Goal: Task Accomplishment & Management: Complete application form

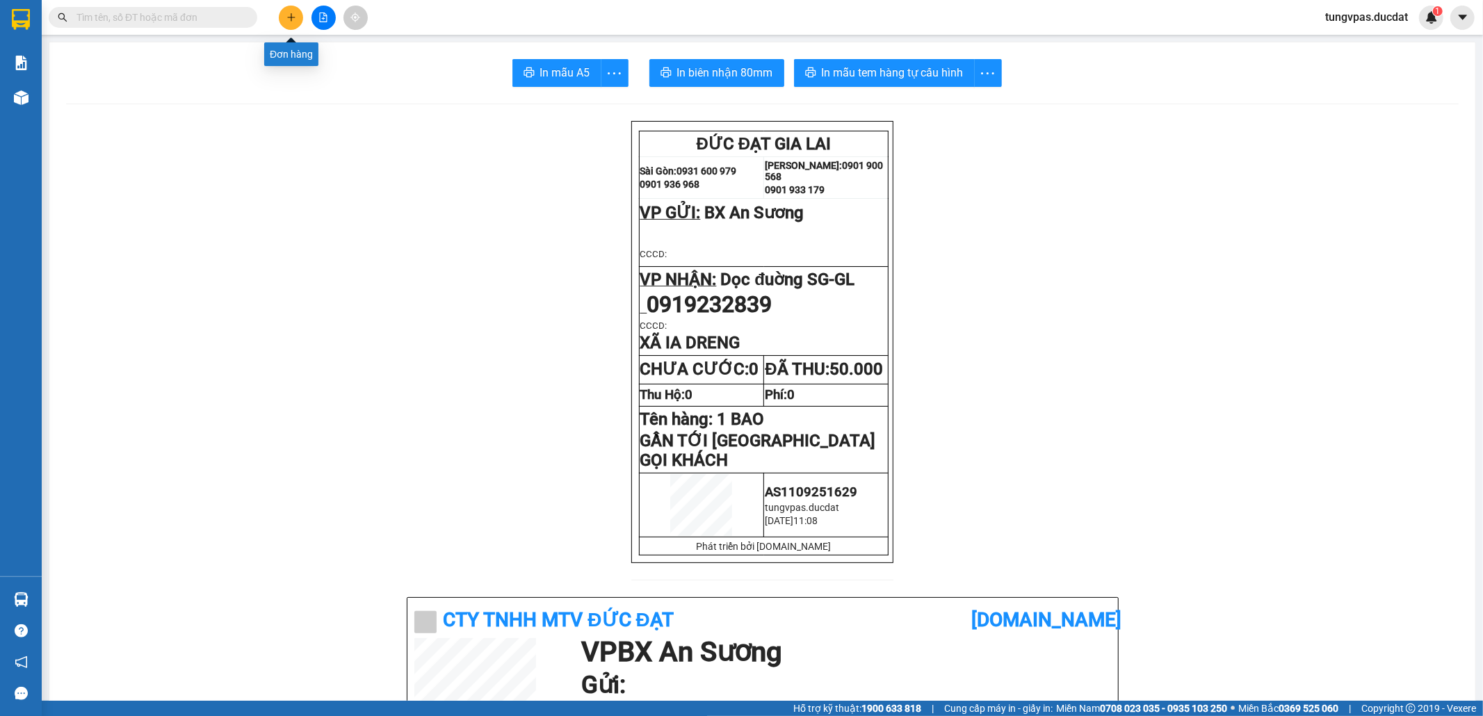
click at [293, 19] on icon "plus" at bounding box center [291, 18] width 10 height 10
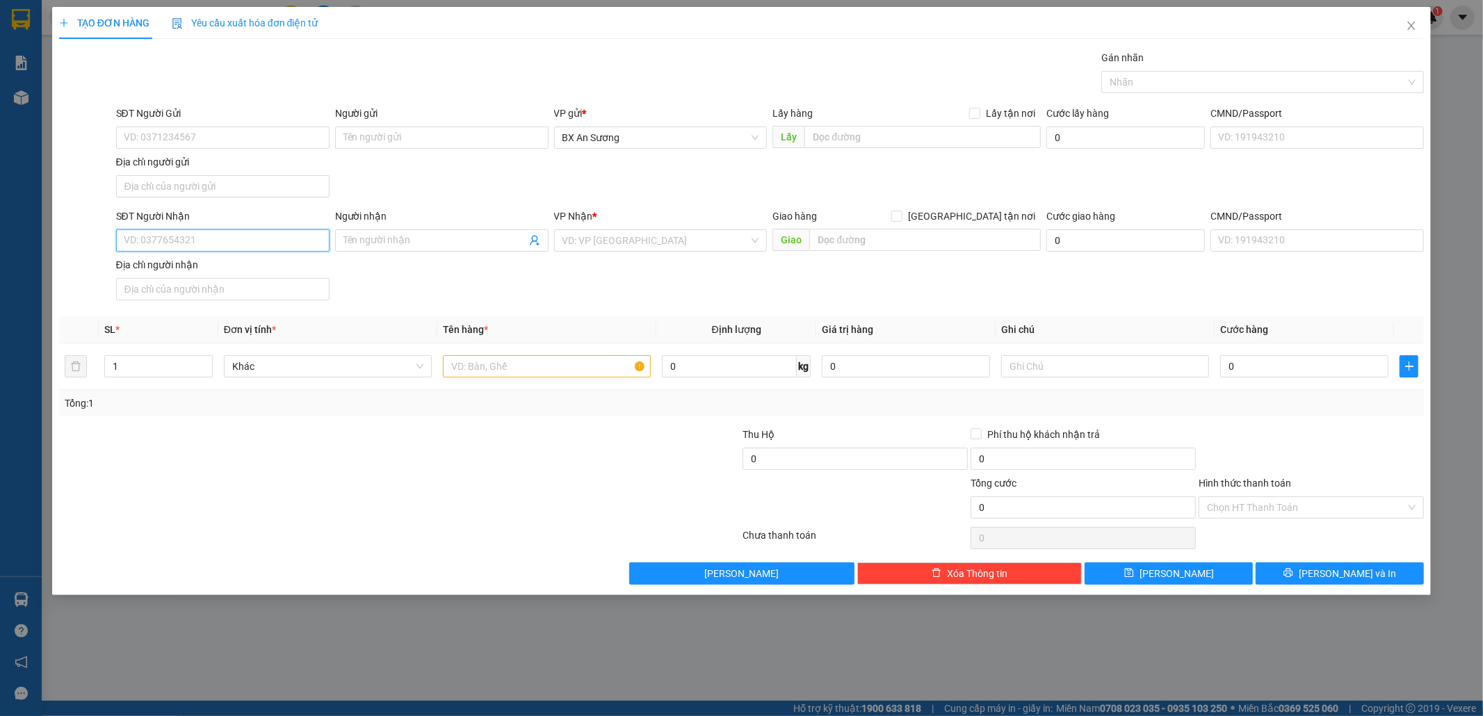
click at [173, 242] on input "SĐT Người Nhận" at bounding box center [222, 240] width 213 height 22
type input "0354532632"
click at [223, 271] on div "0354532632 - THÚY" at bounding box center [222, 270] width 197 height 15
type input "THÚY"
type input "0354532632"
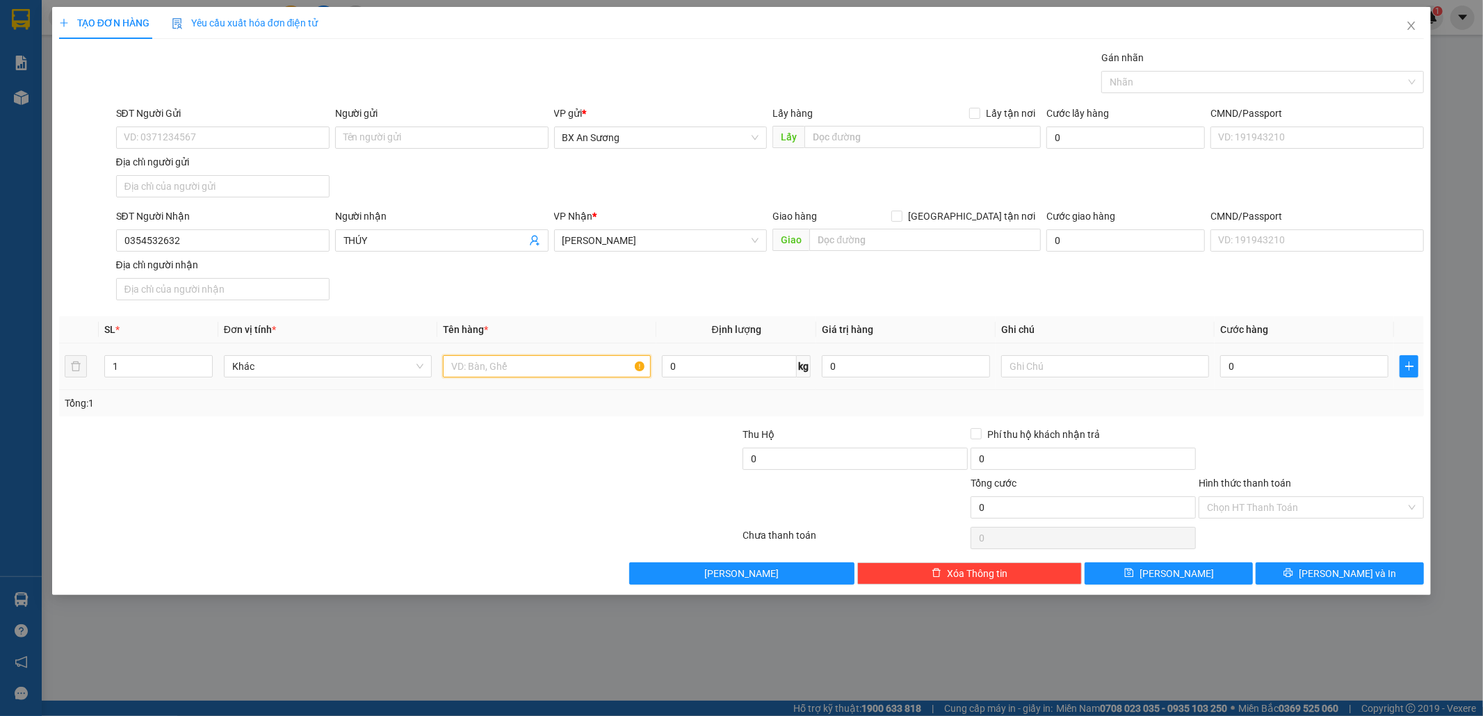
click at [500, 373] on input "text" at bounding box center [547, 366] width 208 height 22
type input "1 THÙNG GIẤY"
type input "5"
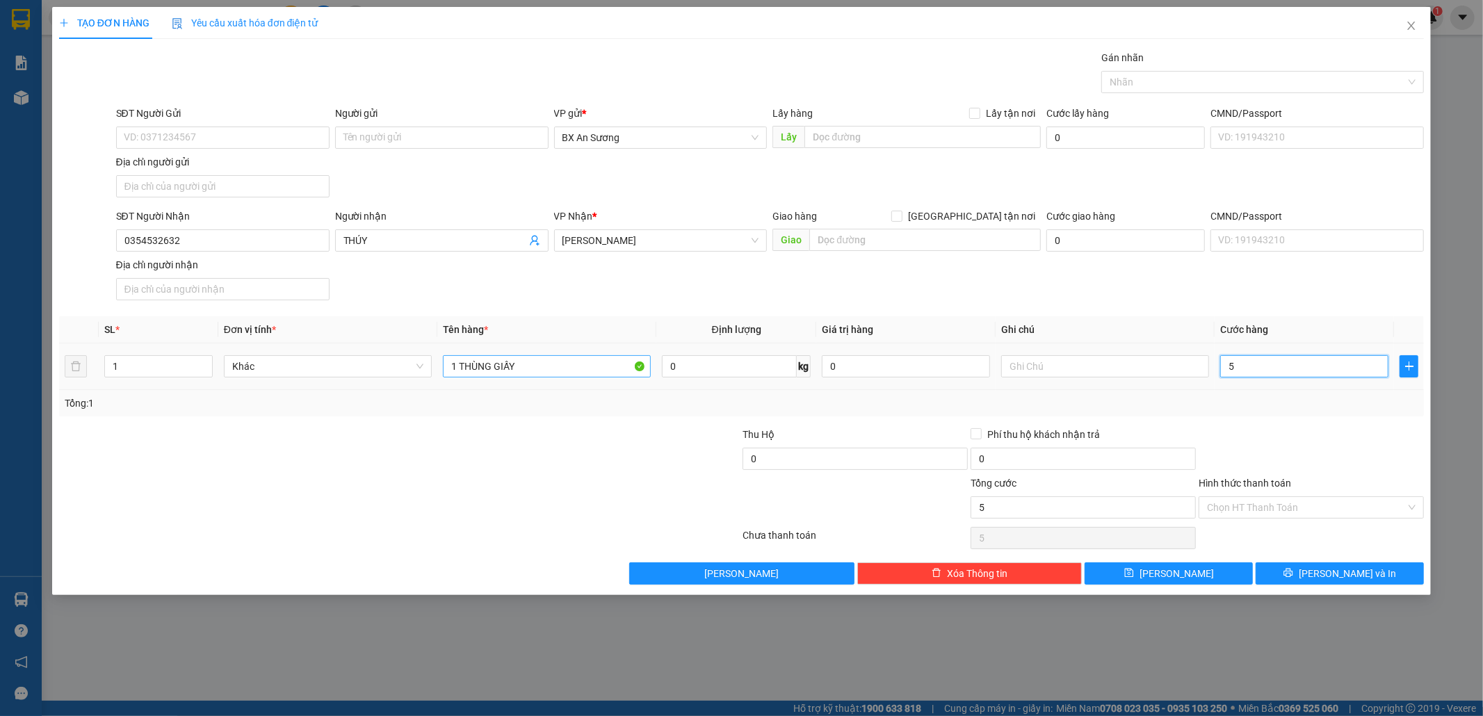
type input "50"
type input "50.000"
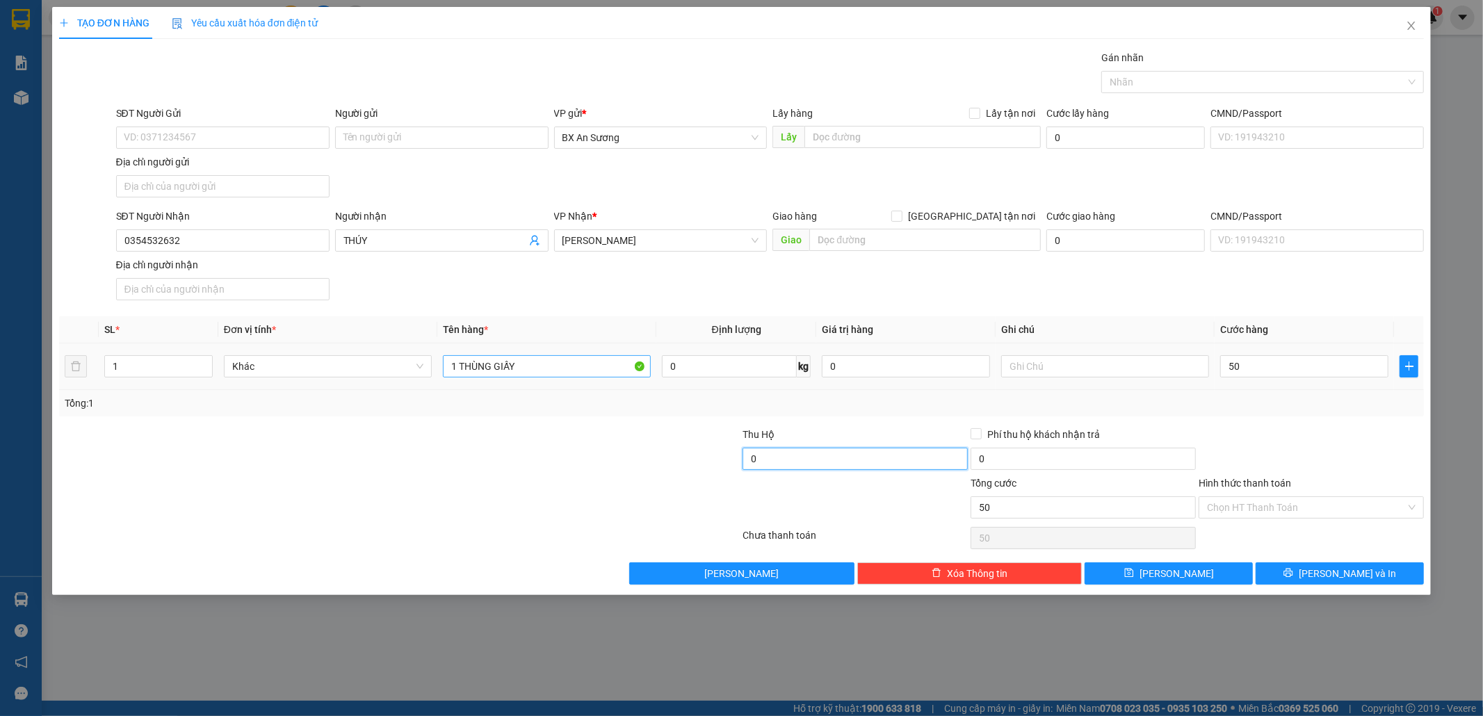
type input "50.000"
click at [1272, 499] on input "Hình thức thanh toán" at bounding box center [1306, 507] width 199 height 21
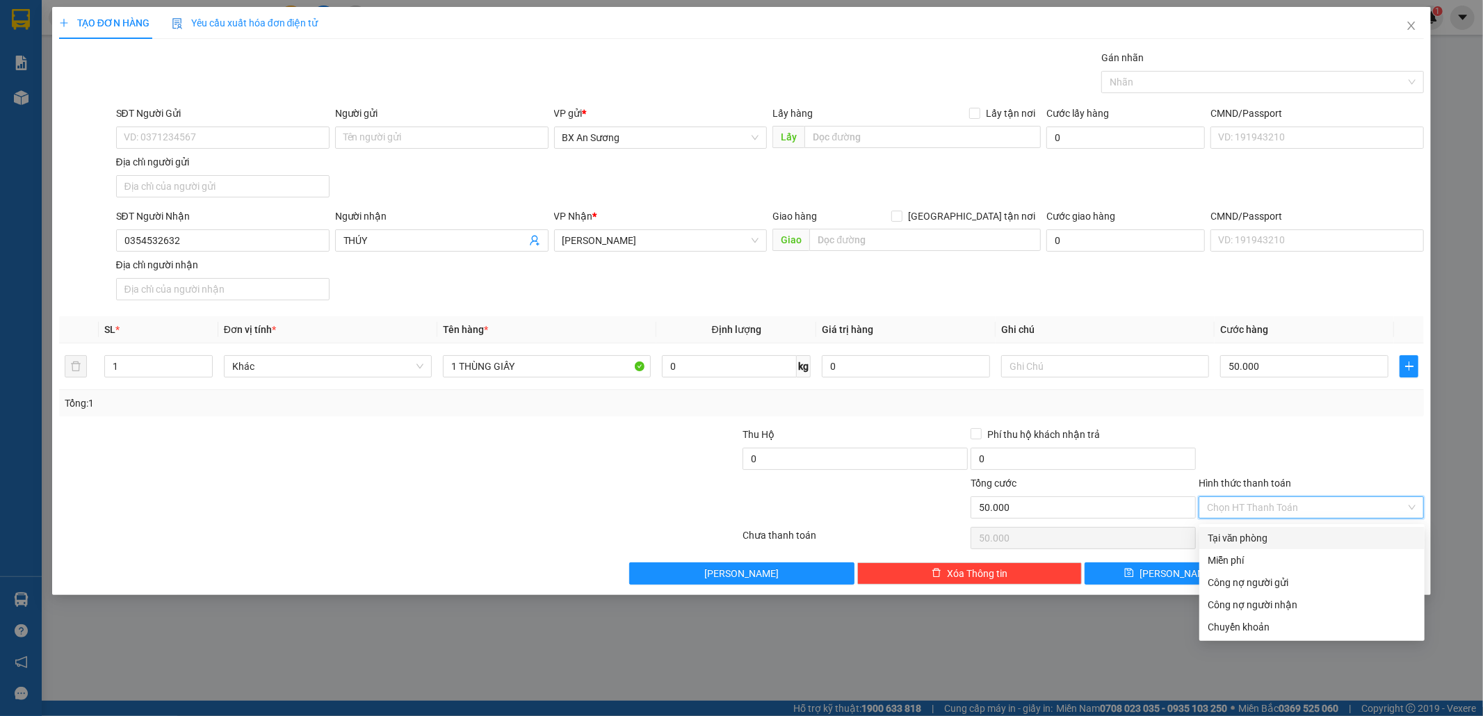
click at [1313, 420] on div "Transit Pickup Surcharge Ids Transit Deliver Surcharge Ids Transit Deliver Surc…" at bounding box center [741, 317] width 1365 height 534
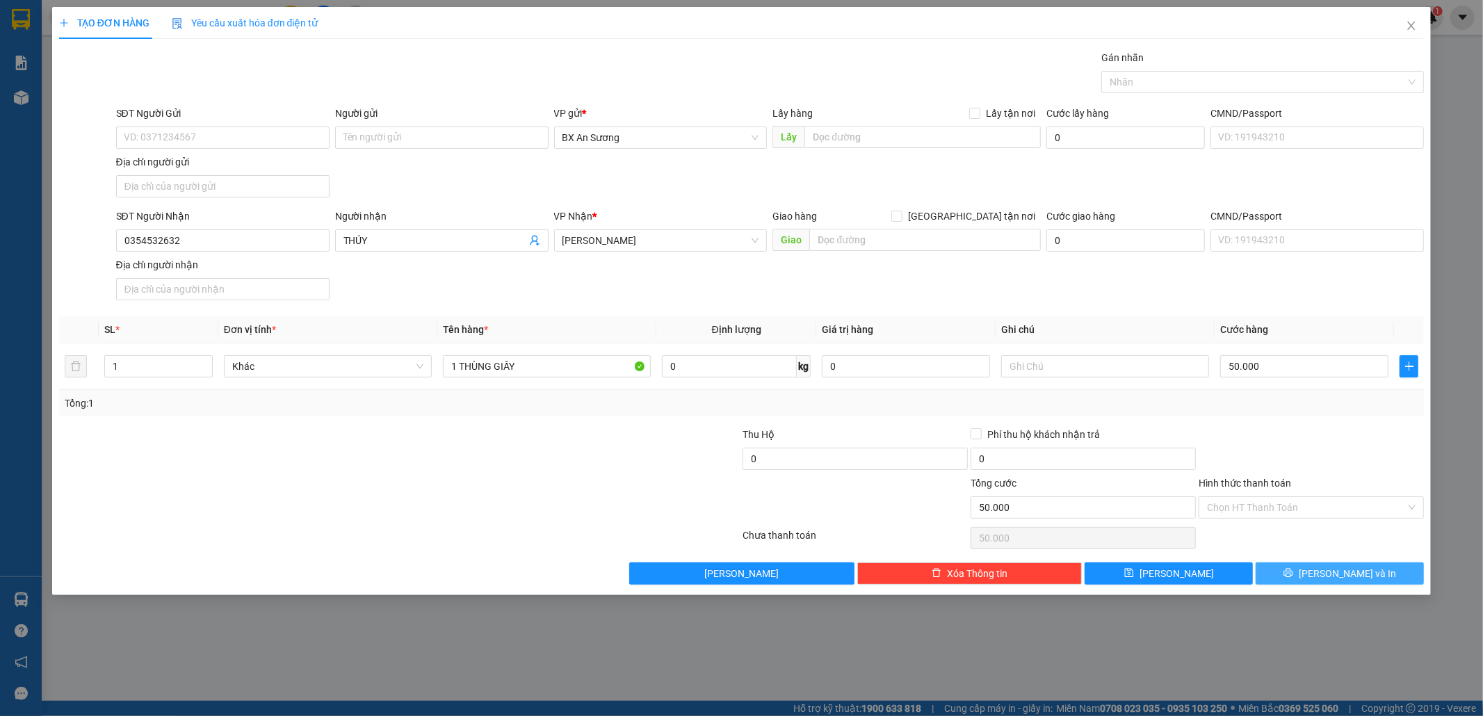
click at [1357, 577] on span "[PERSON_NAME] và In" at bounding box center [1346, 573] width 97 height 15
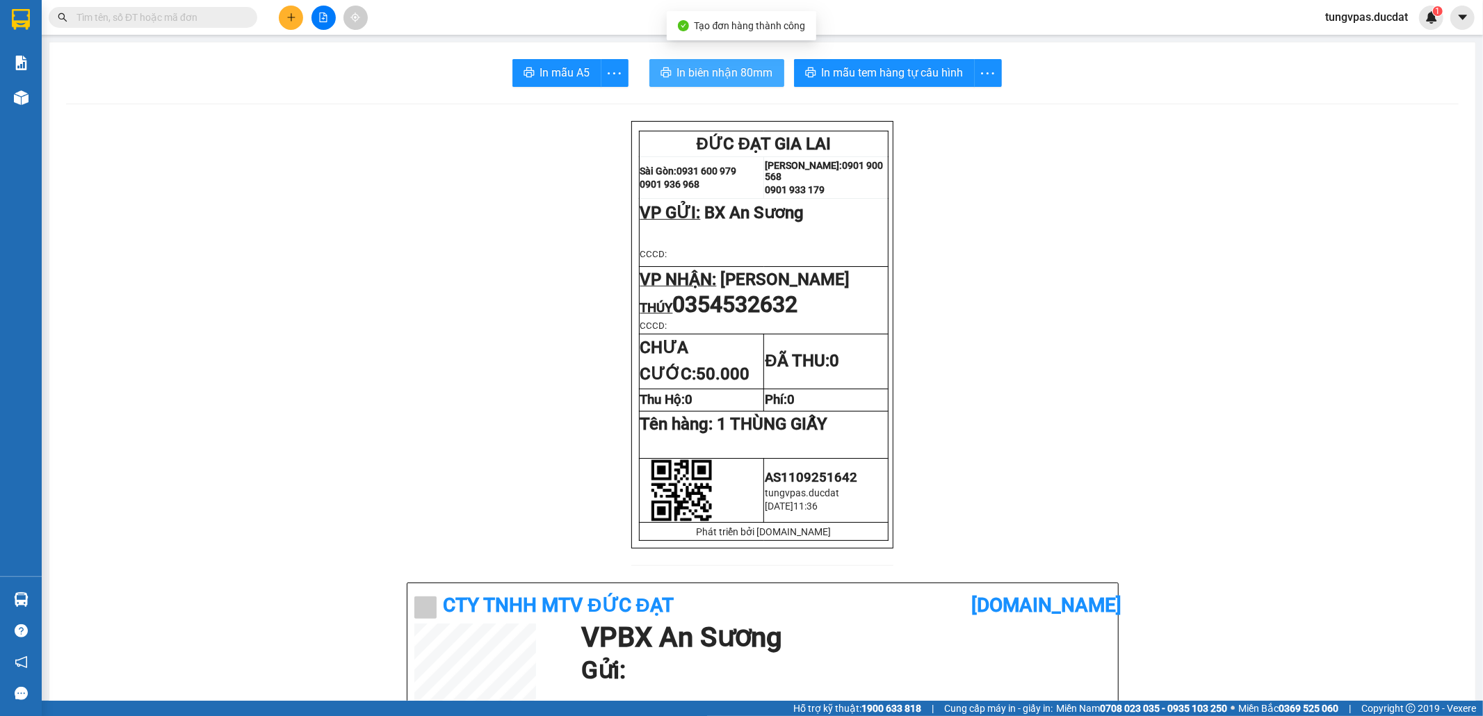
click at [752, 74] on span "In biên nhận 80mm" at bounding box center [725, 72] width 96 height 17
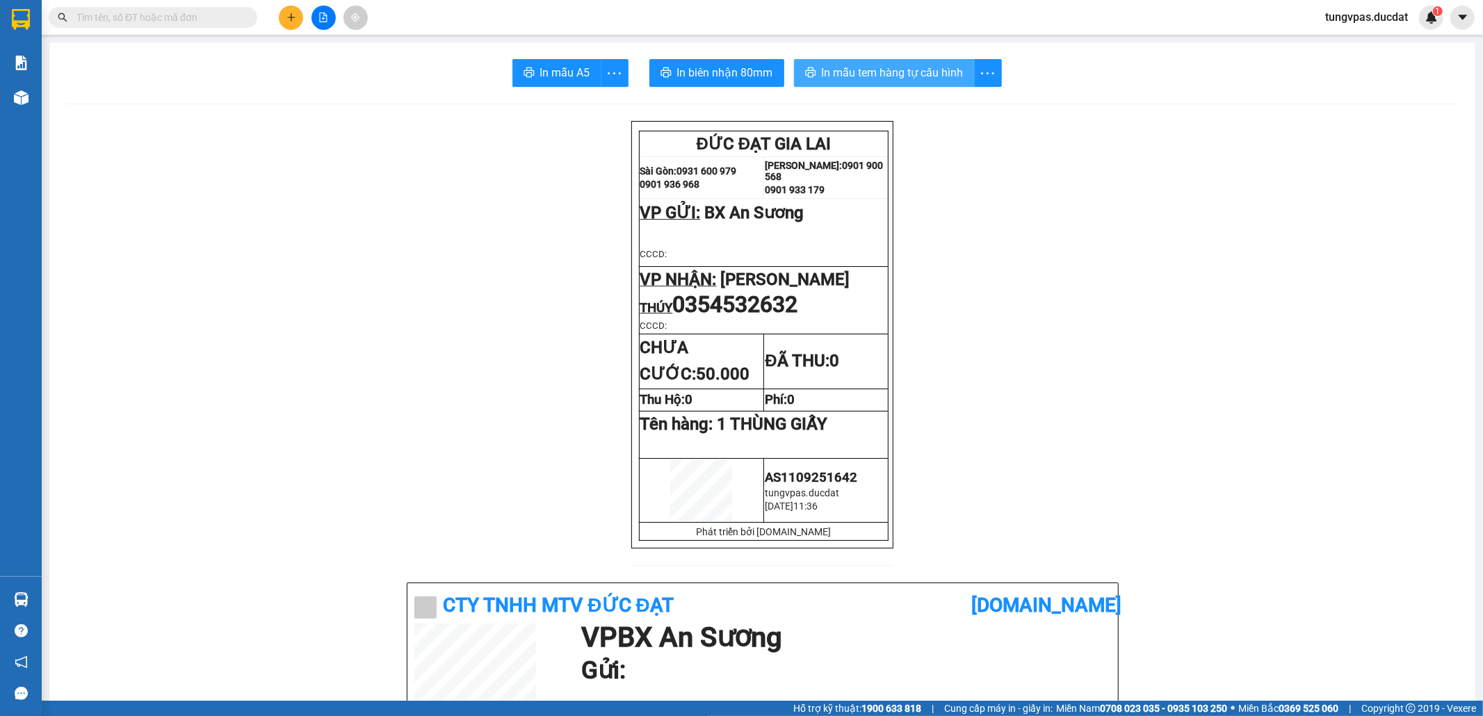
click at [926, 76] on span "In mẫu tem hàng tự cấu hình" at bounding box center [893, 72] width 142 height 17
click at [290, 18] on icon "plus" at bounding box center [291, 18] width 10 height 10
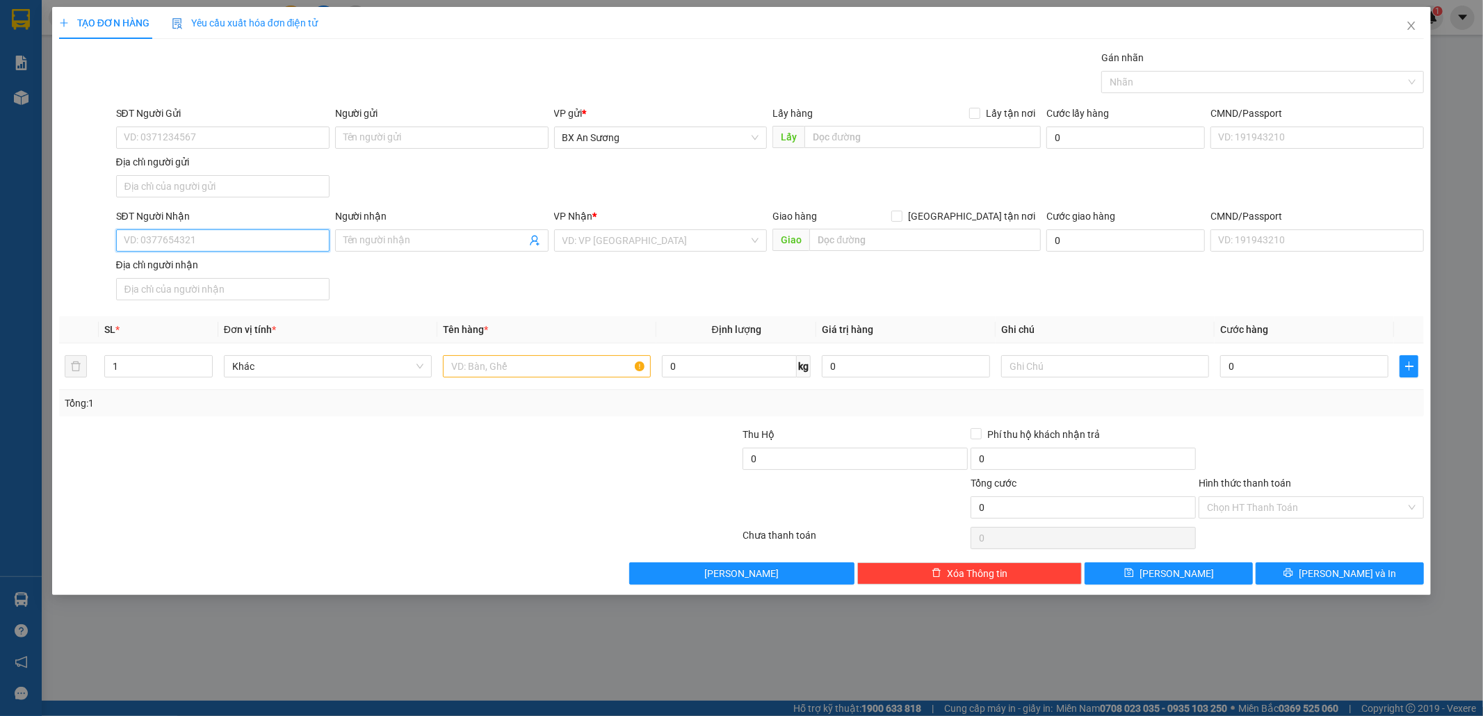
click at [252, 234] on input "SĐT Người Nhận" at bounding box center [222, 240] width 213 height 22
click at [226, 248] on input "SĐT Người Nhận" at bounding box center [222, 240] width 213 height 22
type input "0966038083"
click at [265, 272] on div "0966038083 - [PERSON_NAME]" at bounding box center [222, 270] width 197 height 15
type input "DUYÊN TRẦN"
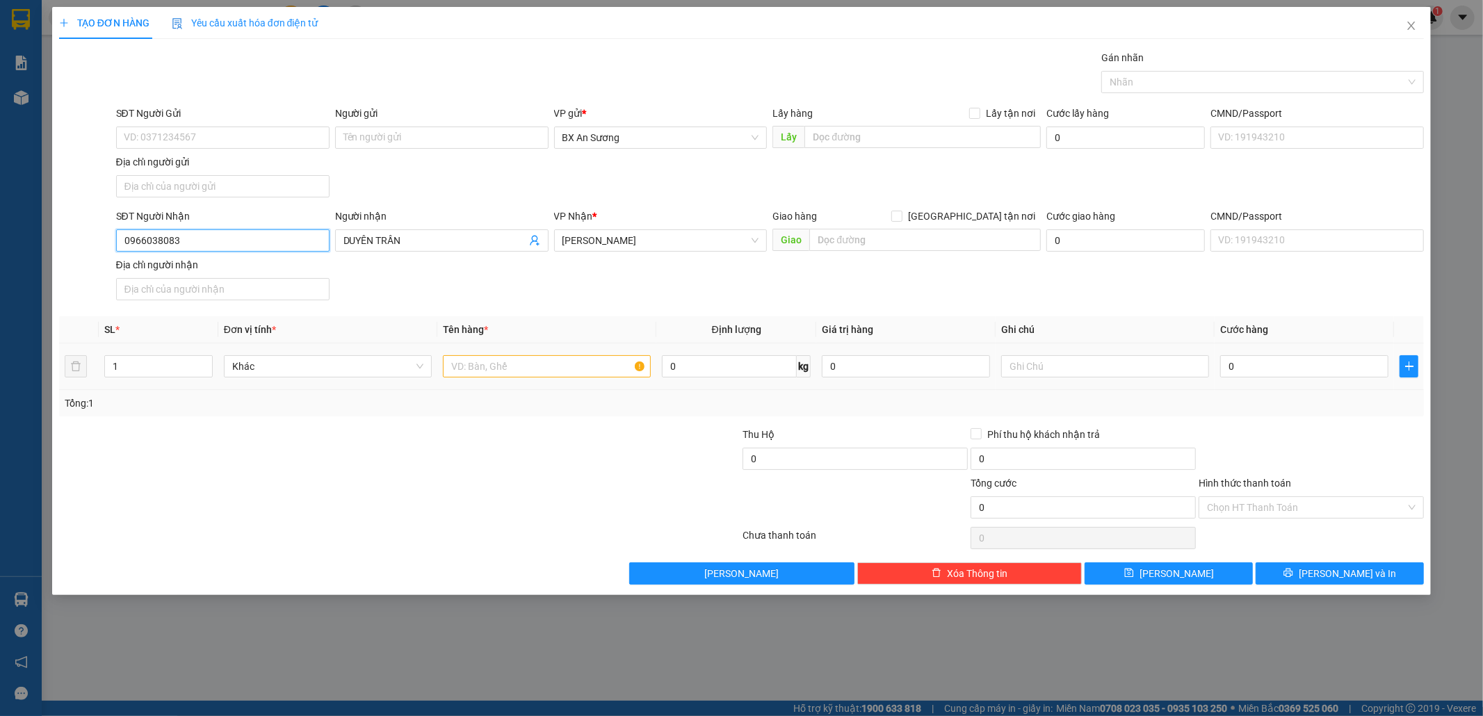
type input "0966038083"
click at [493, 366] on input "text" at bounding box center [547, 366] width 208 height 22
type input "1 CỤC ĐEN"
drag, startPoint x: 423, startPoint y: 235, endPoint x: 318, endPoint y: 234, distance: 105.7
click at [318, 234] on div "SĐT Người Nhận 0966038083 Người nhận DUYÊN [PERSON_NAME] [PERSON_NAME] * [PERSO…" at bounding box center [770, 257] width 1314 height 97
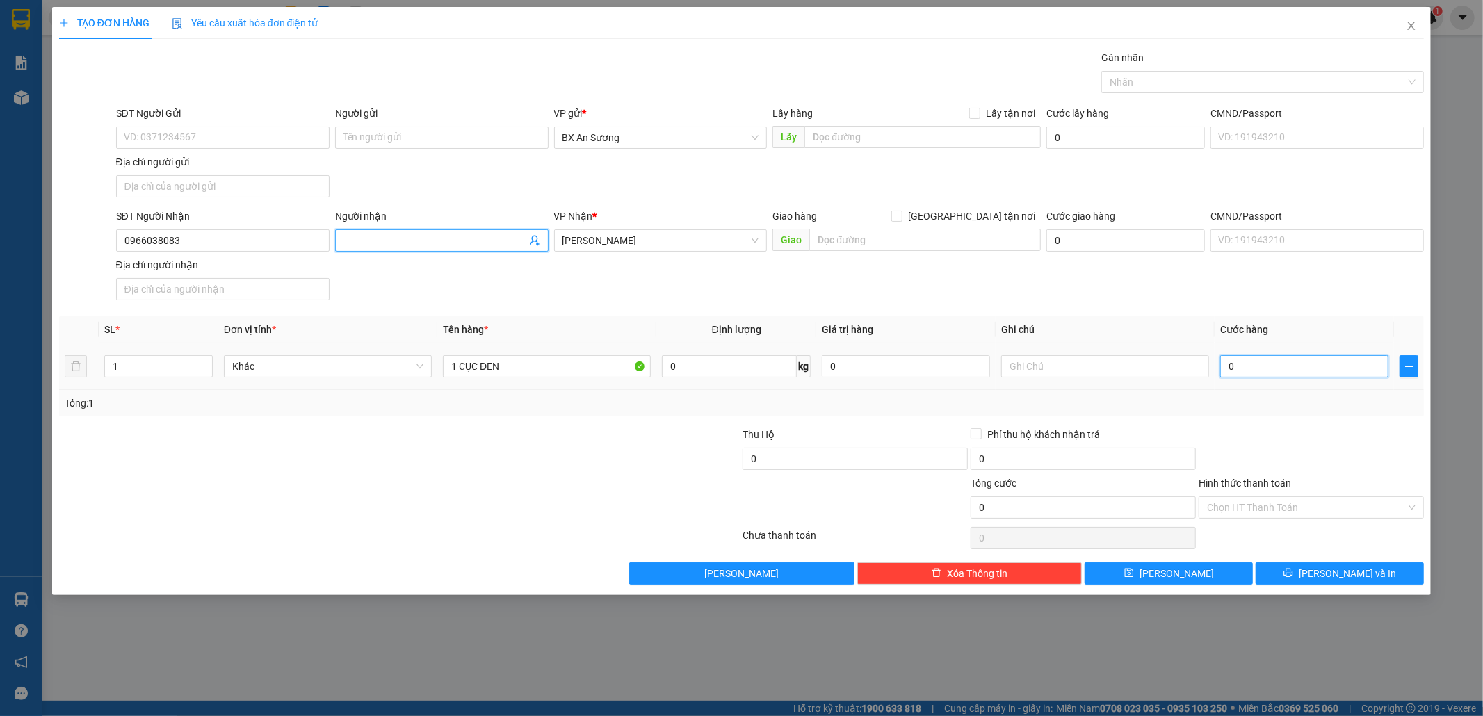
click at [1241, 367] on input "0" at bounding box center [1304, 366] width 168 height 22
type input "7"
type input "70"
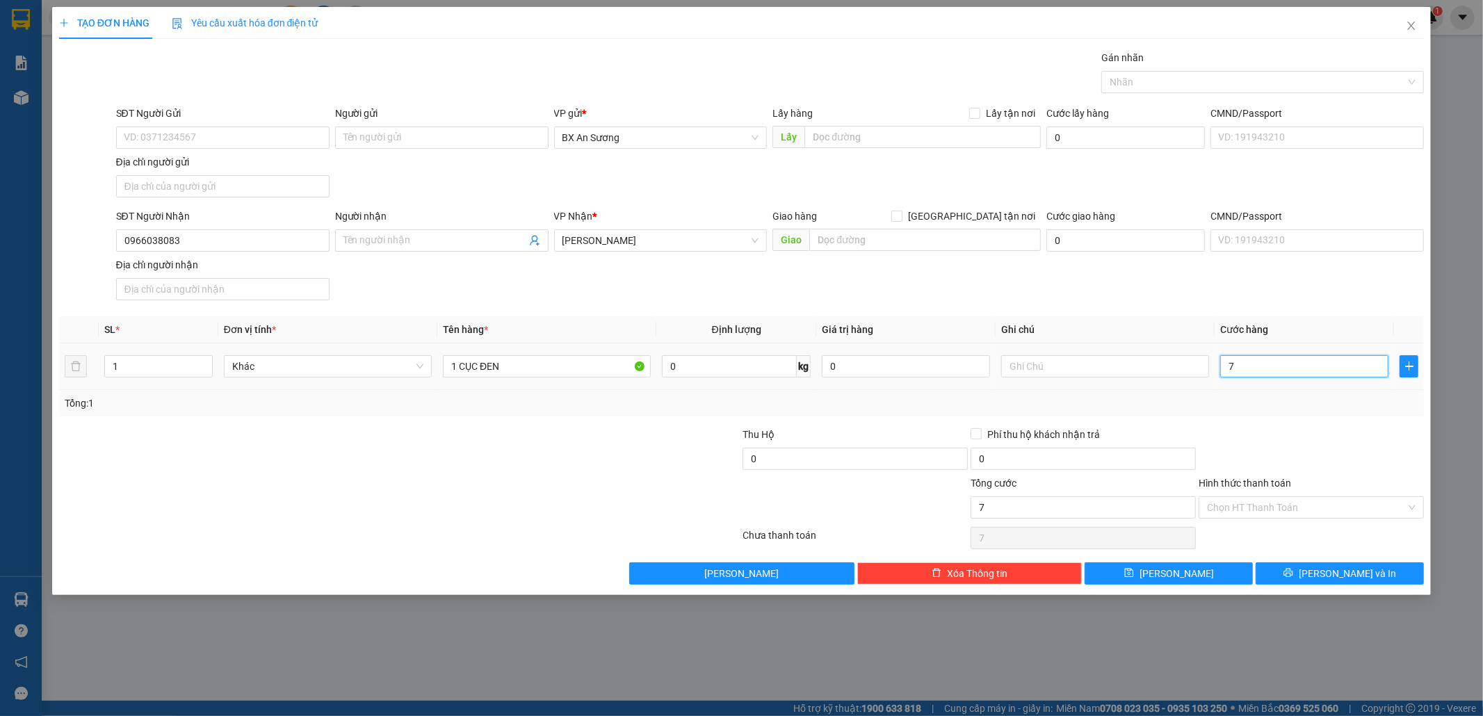
type input "70"
type input "70.000"
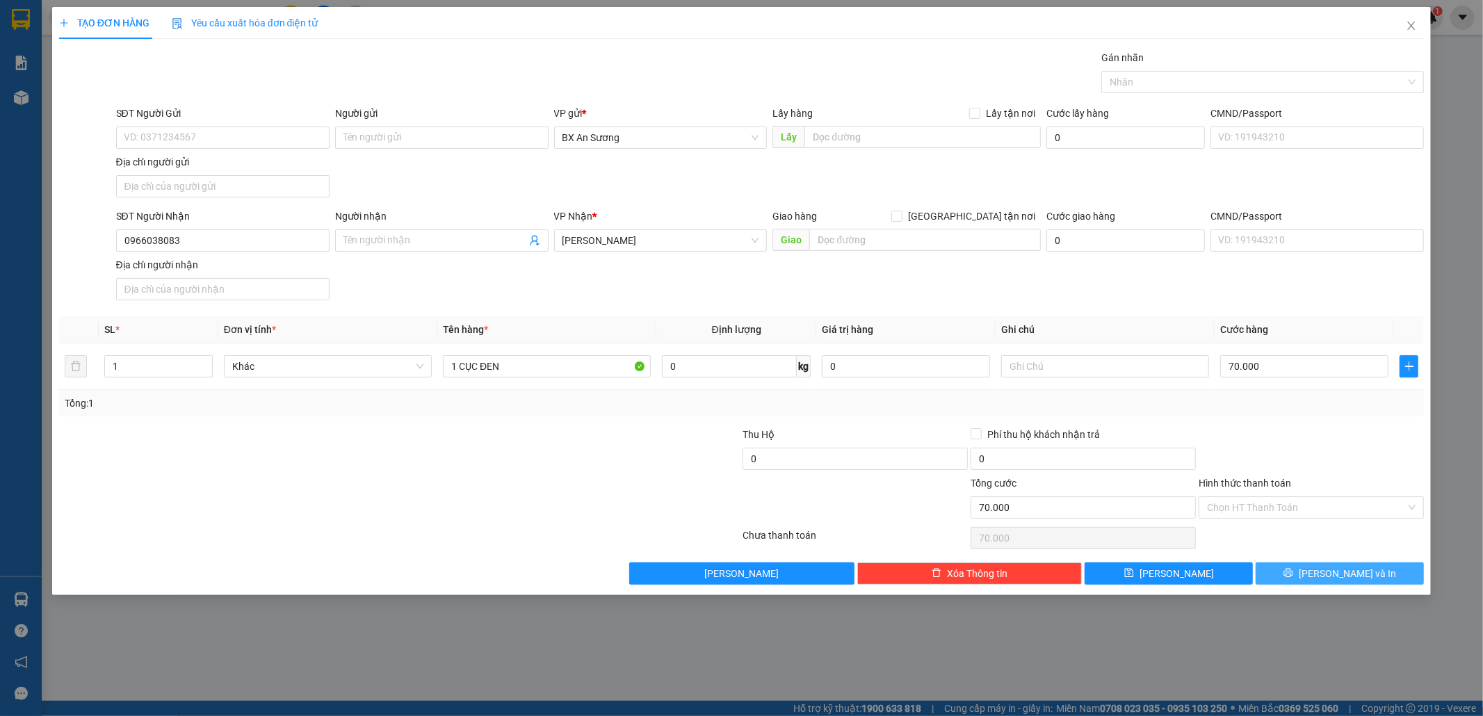
click at [1344, 578] on span "[PERSON_NAME] và In" at bounding box center [1346, 573] width 97 height 15
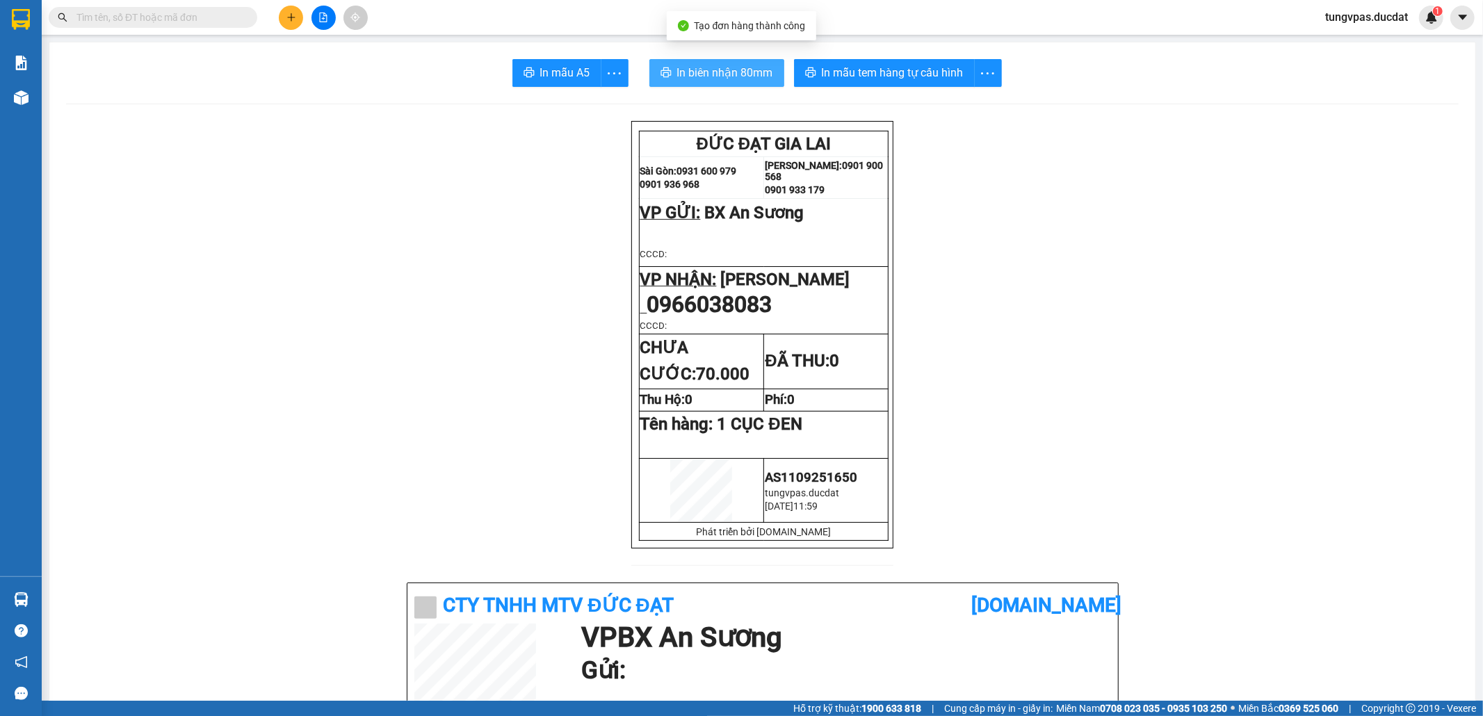
click at [746, 74] on span "In biên nhận 80mm" at bounding box center [725, 72] width 96 height 17
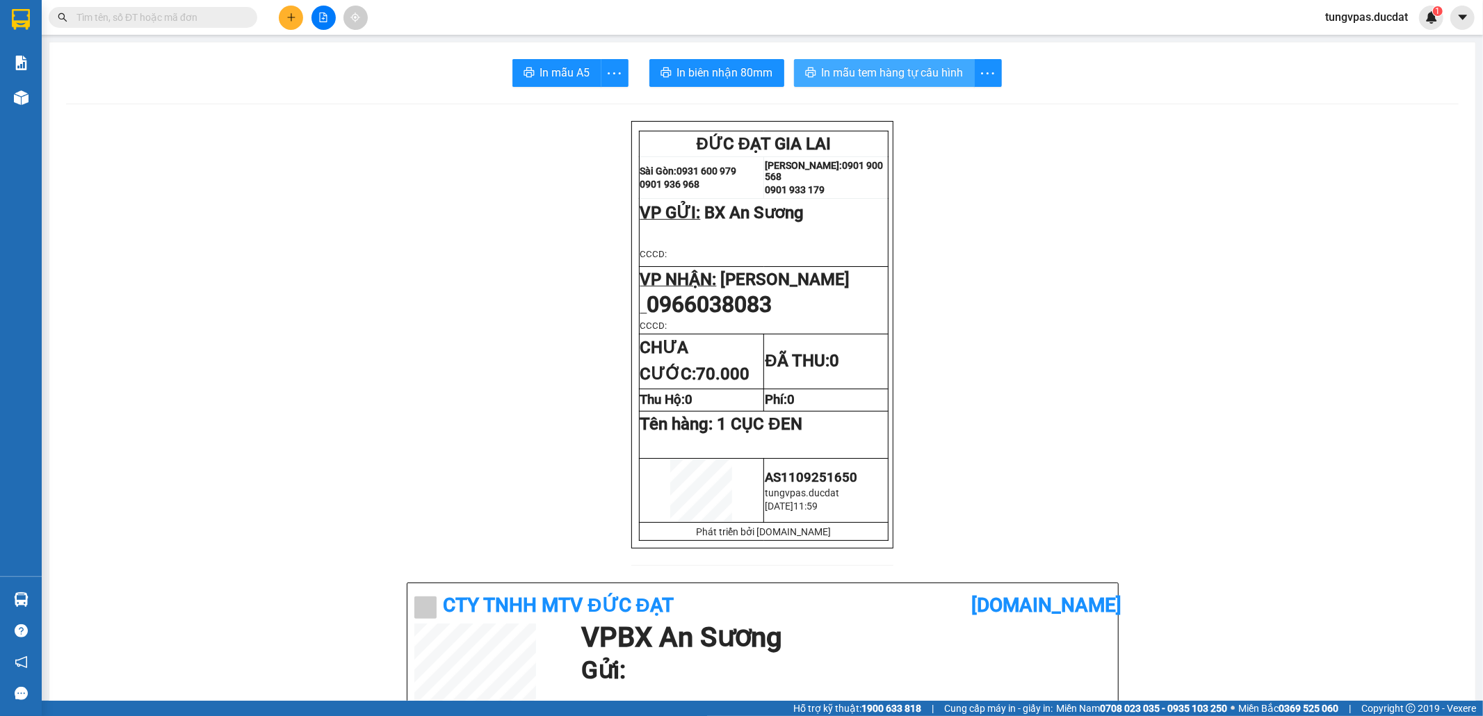
click at [915, 70] on span "In mẫu tem hàng tự cấu hình" at bounding box center [893, 72] width 142 height 17
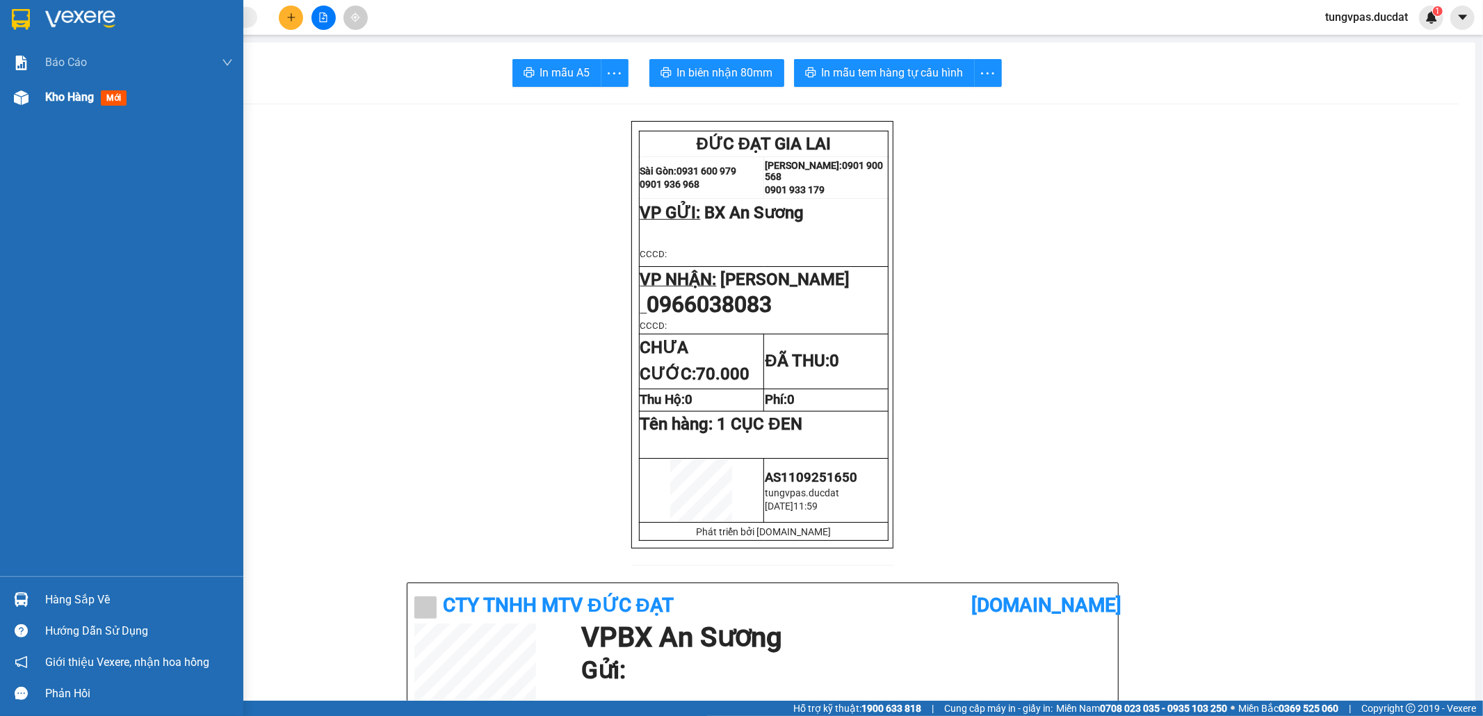
click at [22, 92] on img at bounding box center [21, 97] width 15 height 15
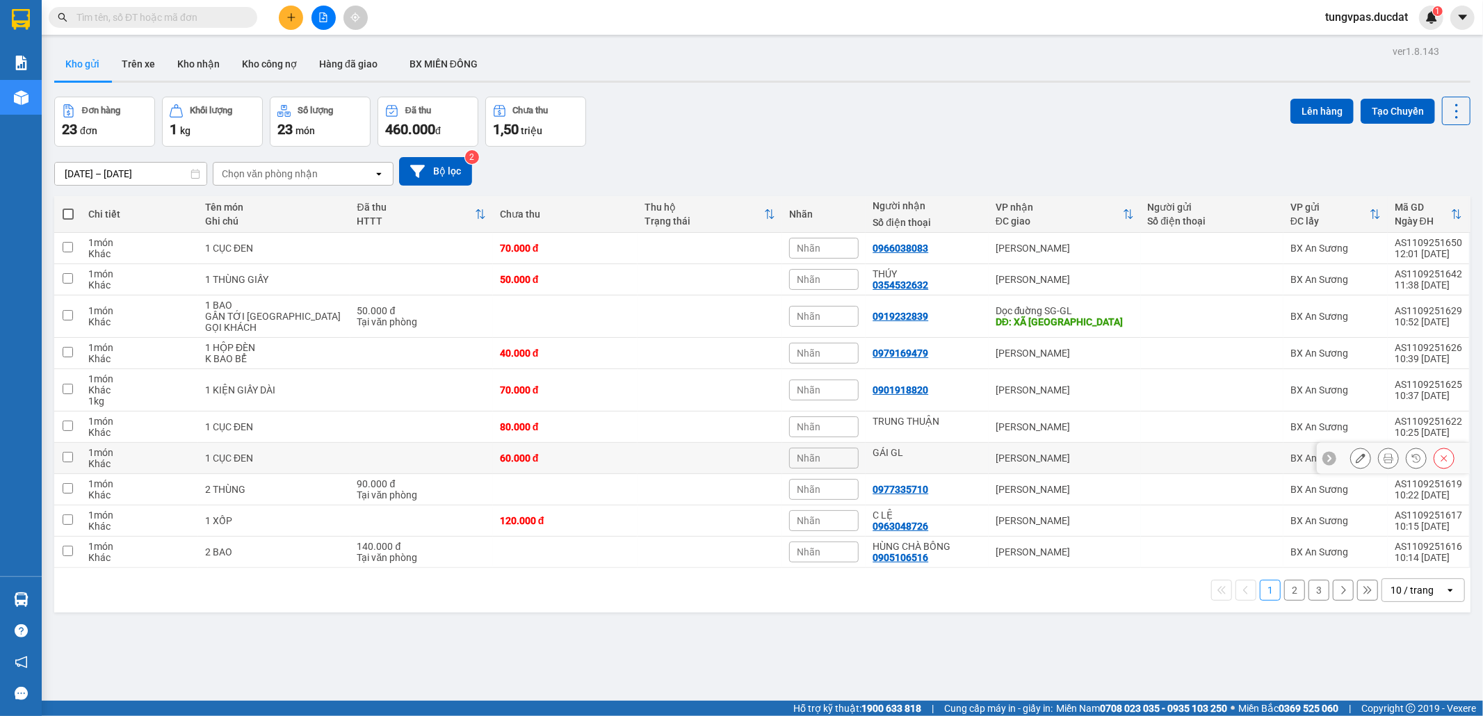
scroll to position [64, 0]
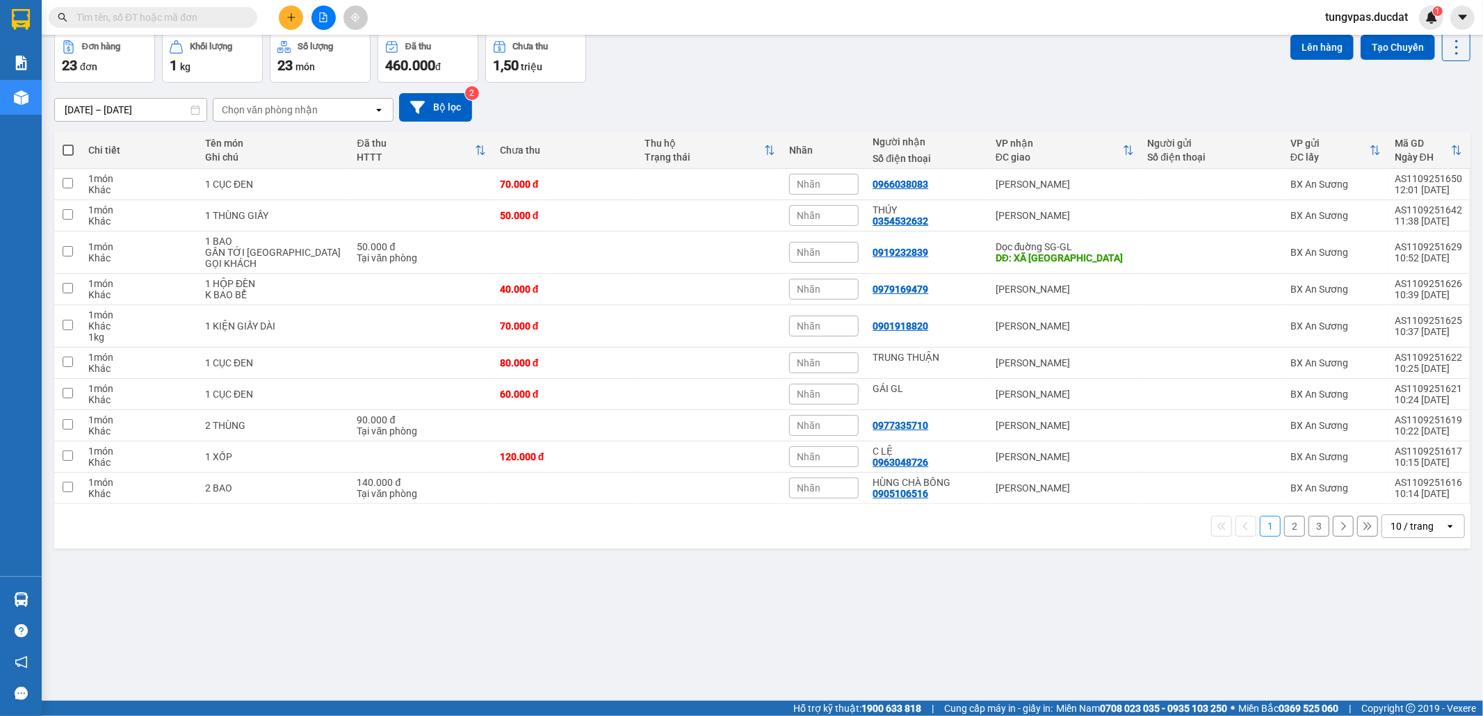
click at [1287, 535] on button "2" at bounding box center [1294, 526] width 21 height 21
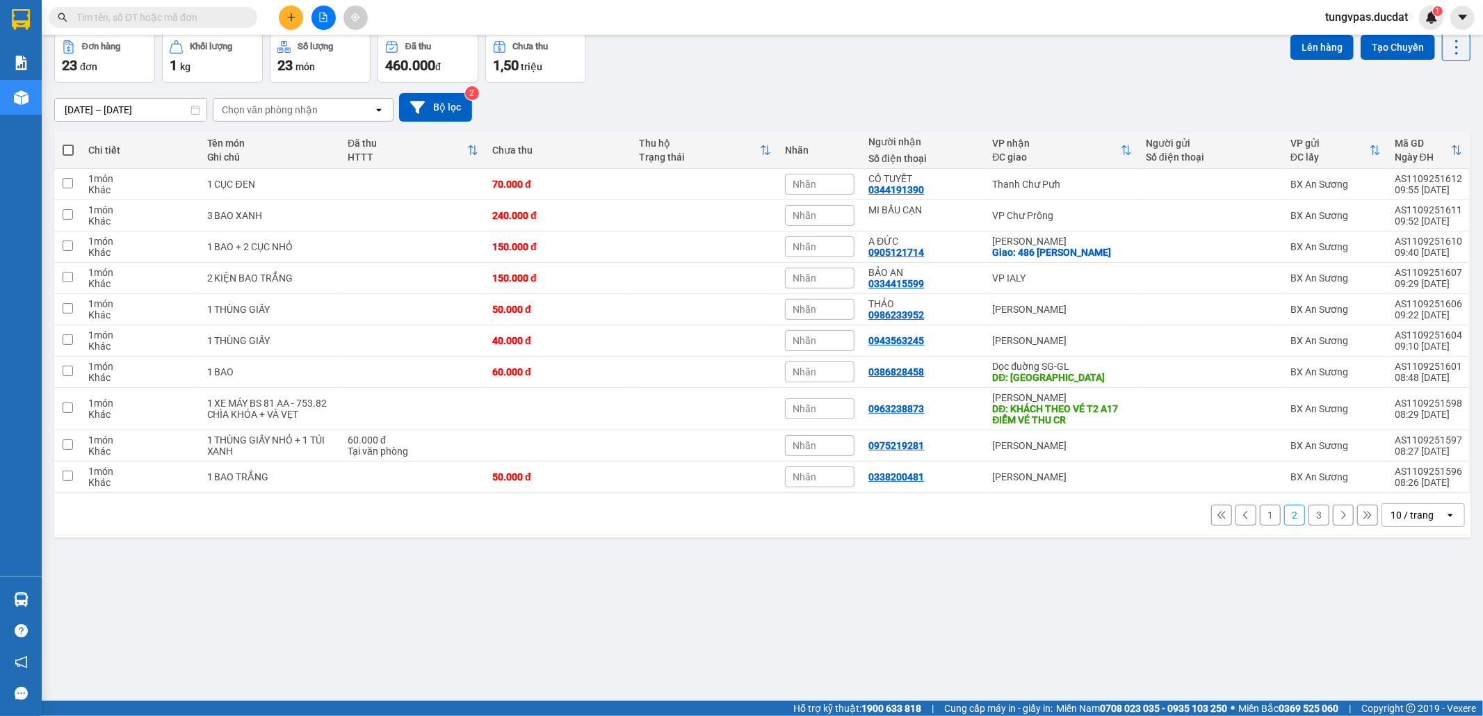
click at [1260, 517] on button "1" at bounding box center [1269, 515] width 21 height 21
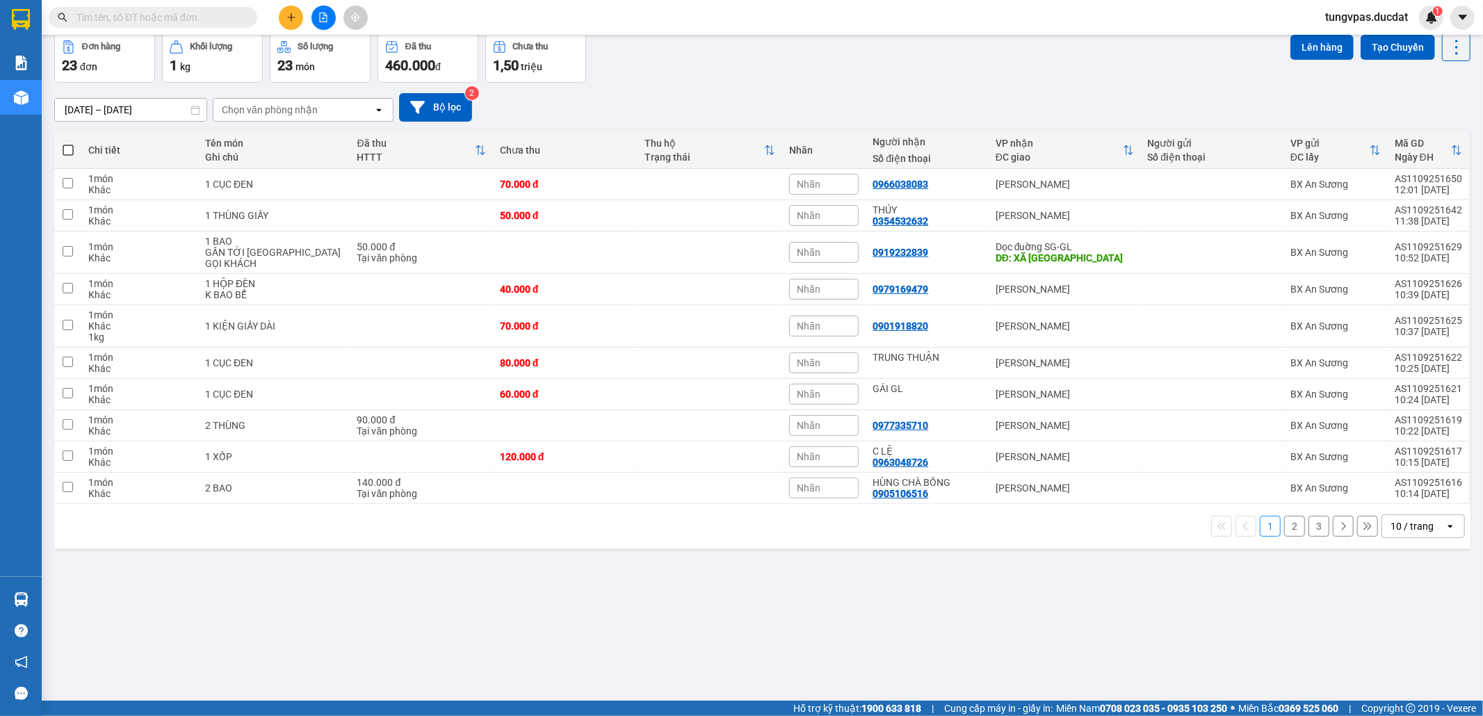
click at [293, 24] on button at bounding box center [291, 18] width 24 height 24
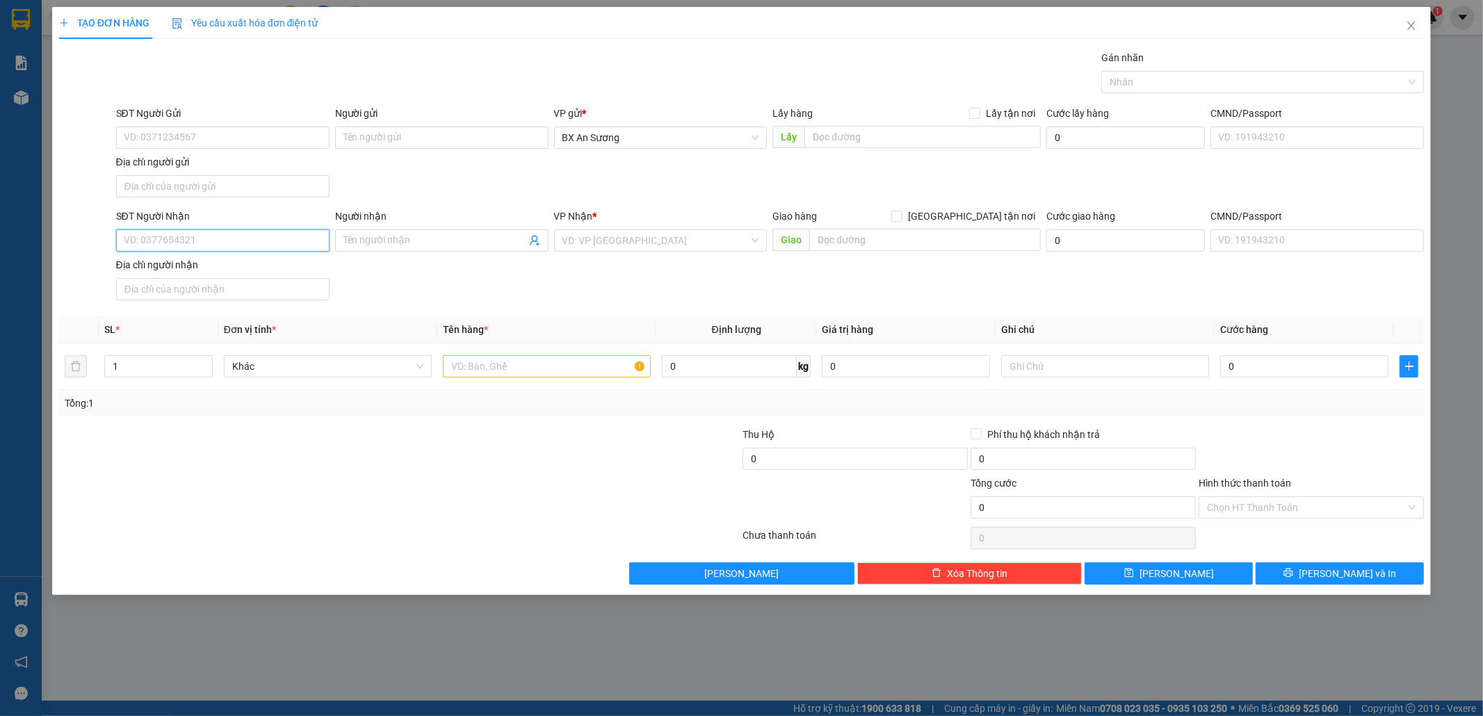
click at [291, 240] on input "SĐT Người Nhận" at bounding box center [222, 240] width 213 height 22
click at [234, 267] on div "0904142074 - NGK" at bounding box center [222, 270] width 197 height 15
type input "0904142074"
type input "NGK"
type input "0904142074"
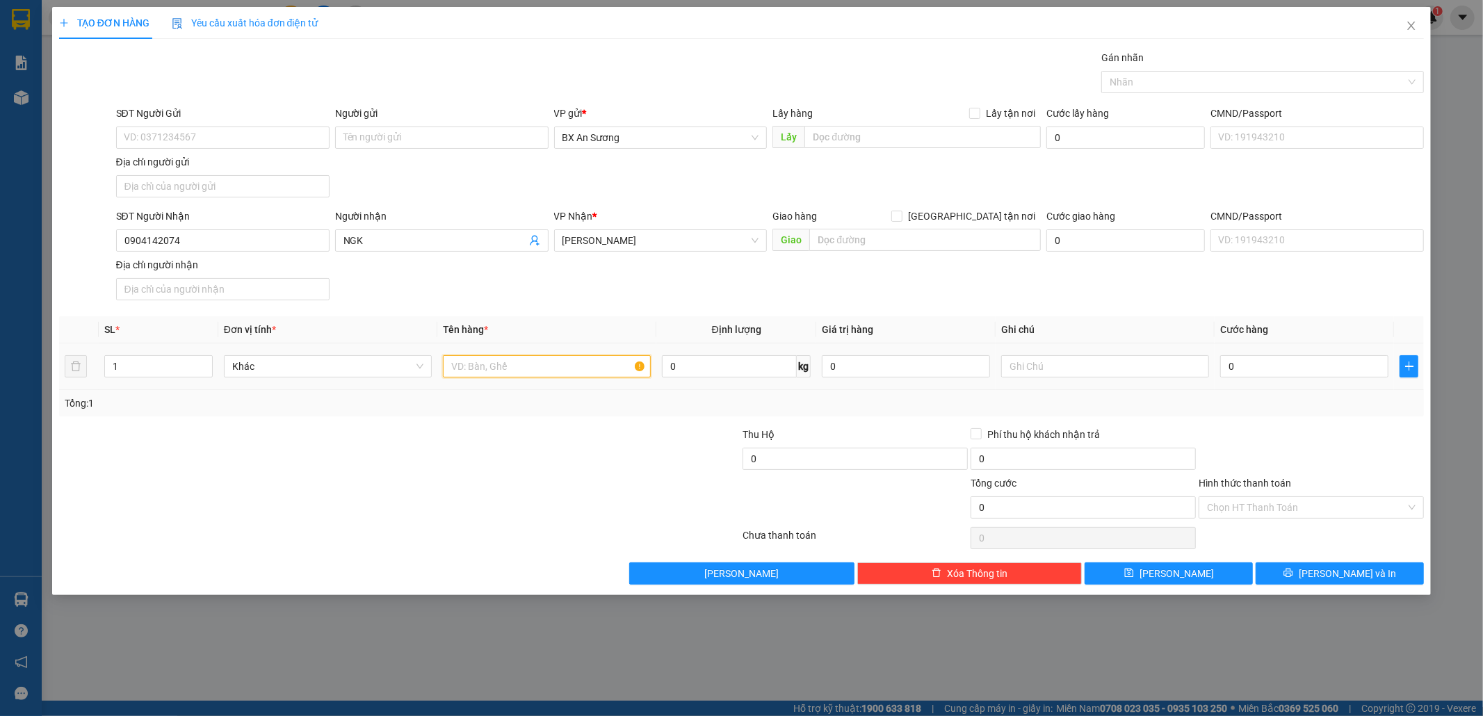
click at [523, 374] on input "text" at bounding box center [547, 366] width 208 height 22
type input "1 XỐP"
type input "1"
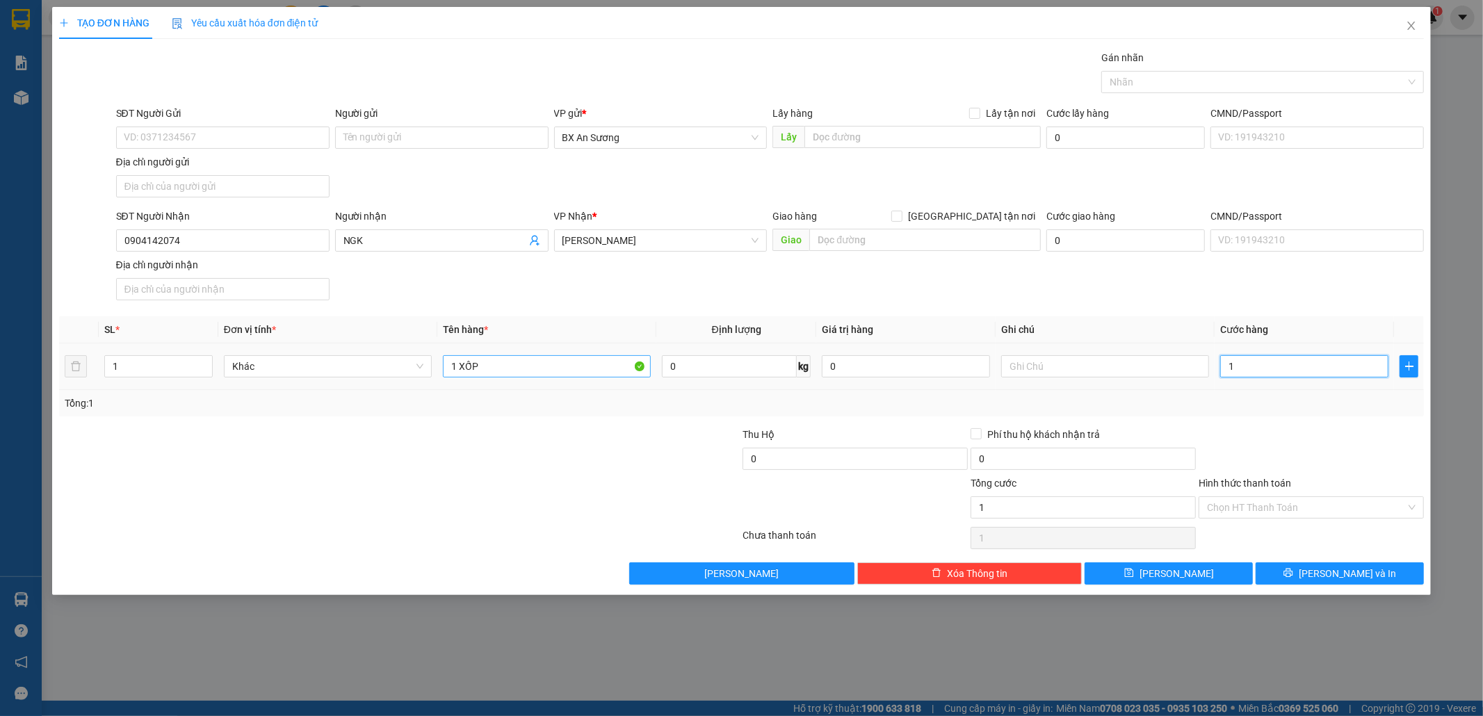
type input "12"
type input "120"
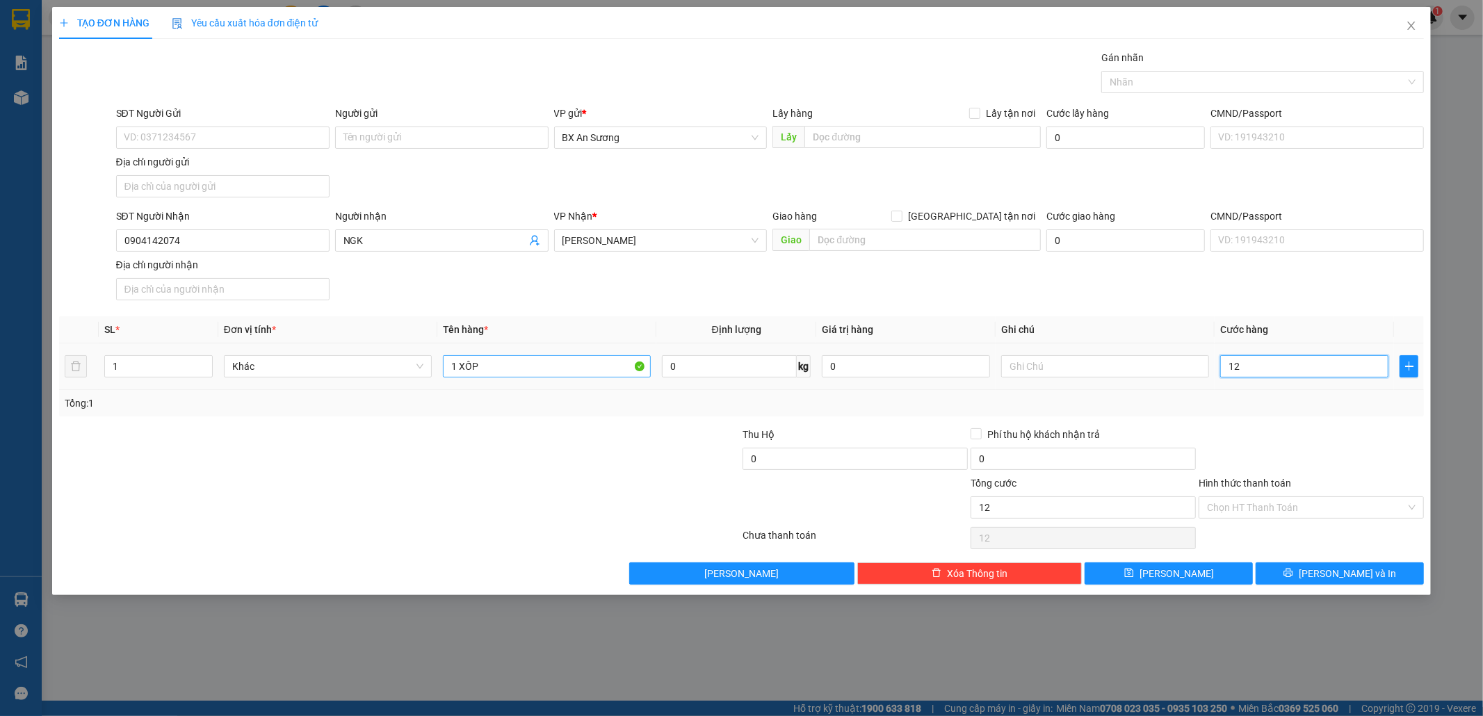
type input "120"
type input "120.000"
click at [1343, 579] on span "[PERSON_NAME] và In" at bounding box center [1346, 573] width 97 height 15
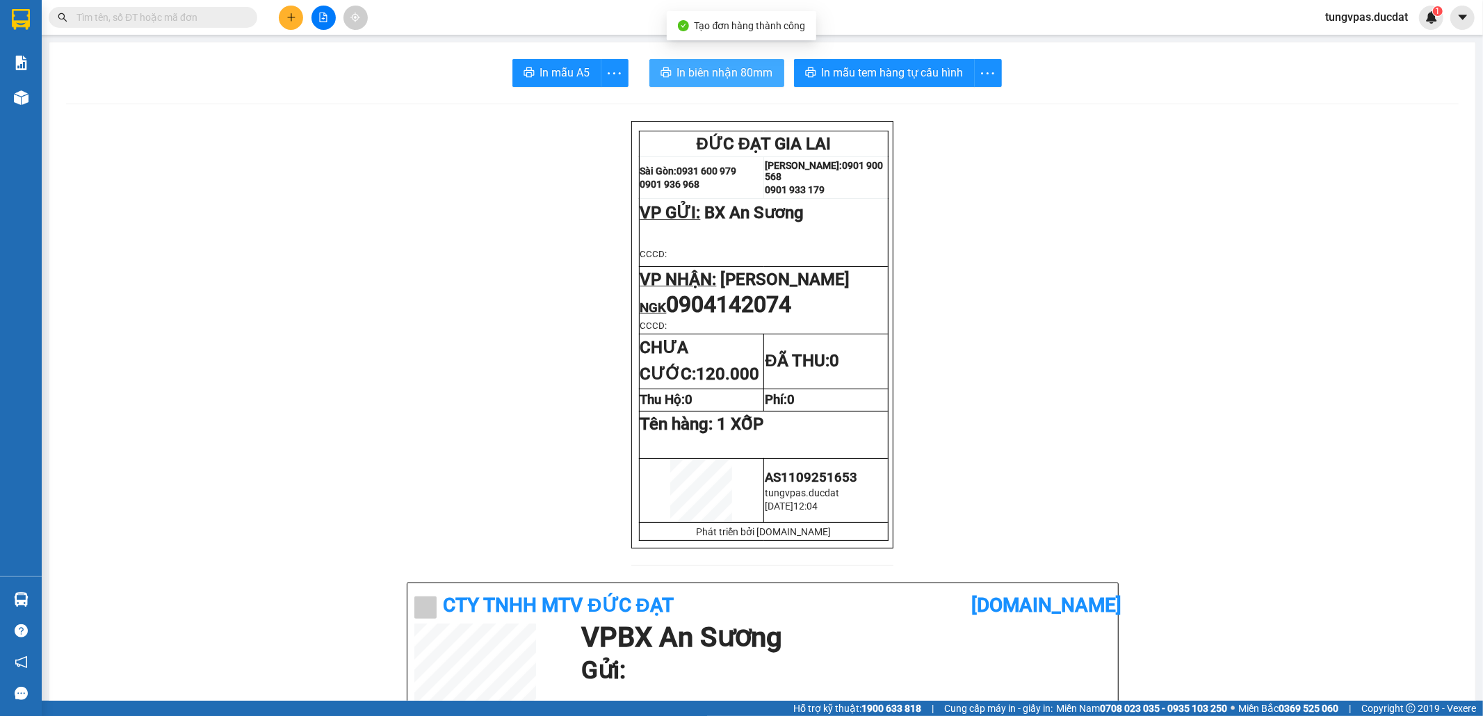
click at [717, 70] on span "In biên nhận 80mm" at bounding box center [725, 72] width 96 height 17
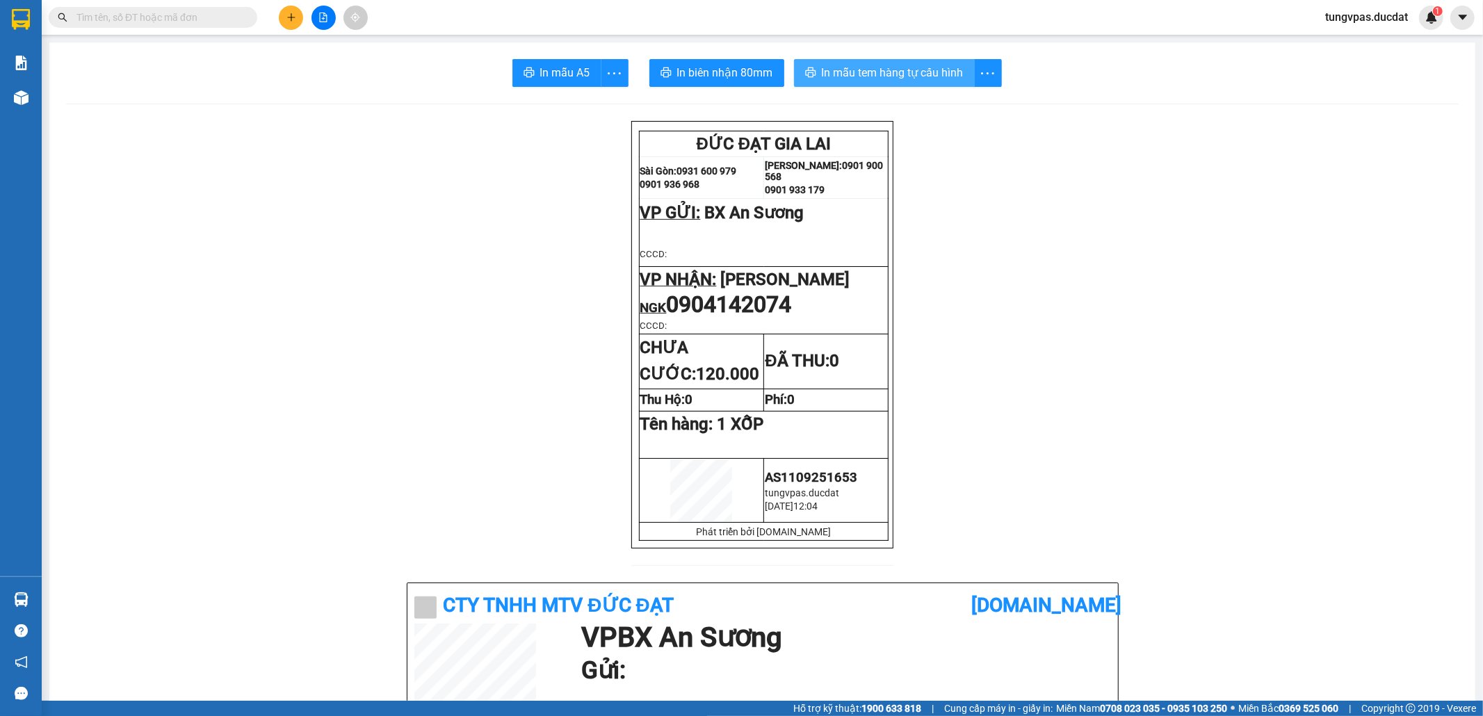
click at [912, 86] on button "In mẫu tem hàng tự cấu hình" at bounding box center [884, 73] width 181 height 28
click at [285, 23] on button at bounding box center [291, 18] width 24 height 24
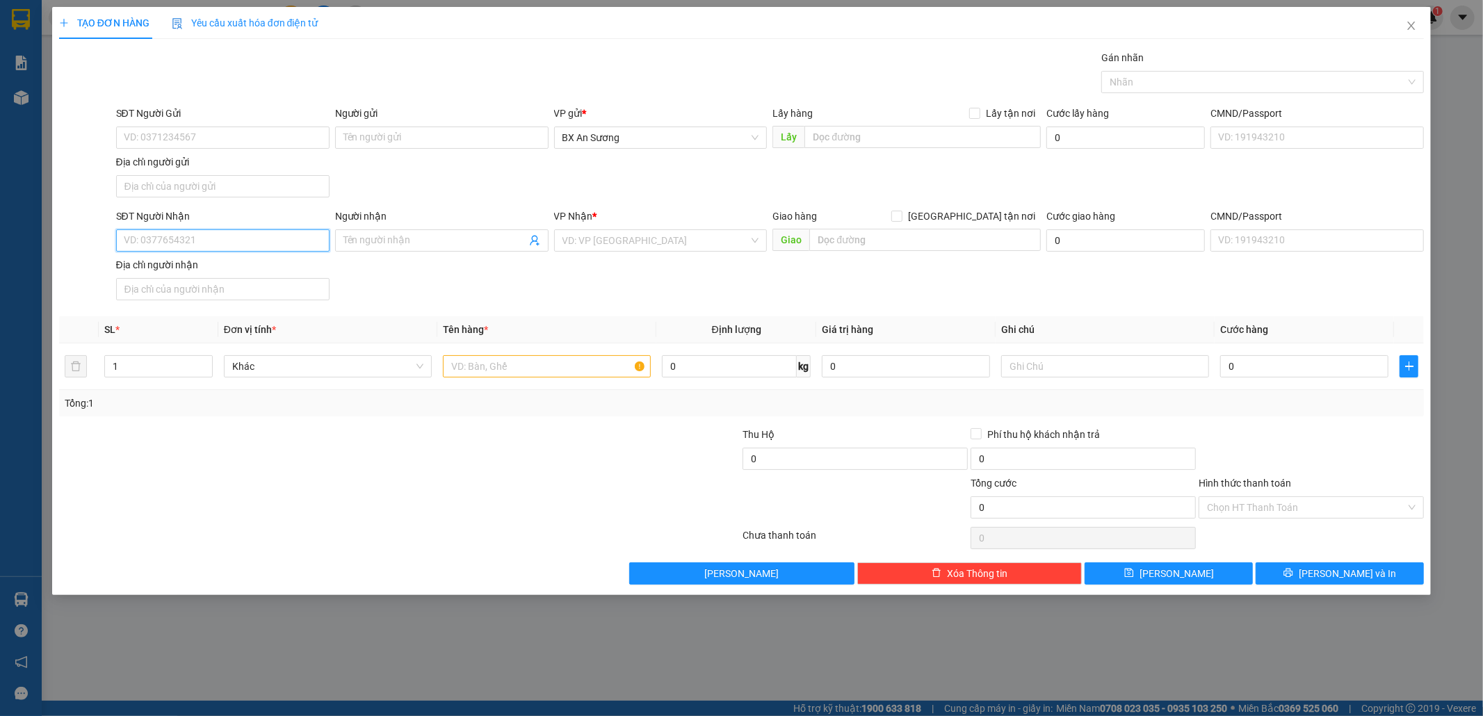
click at [262, 247] on input "SĐT Người Nhận" at bounding box center [222, 240] width 213 height 22
click at [256, 274] on div "0378765312" at bounding box center [222, 270] width 197 height 15
type input "0378765312"
click at [552, 354] on div at bounding box center [547, 366] width 208 height 28
click at [553, 375] on input "text" at bounding box center [547, 366] width 208 height 22
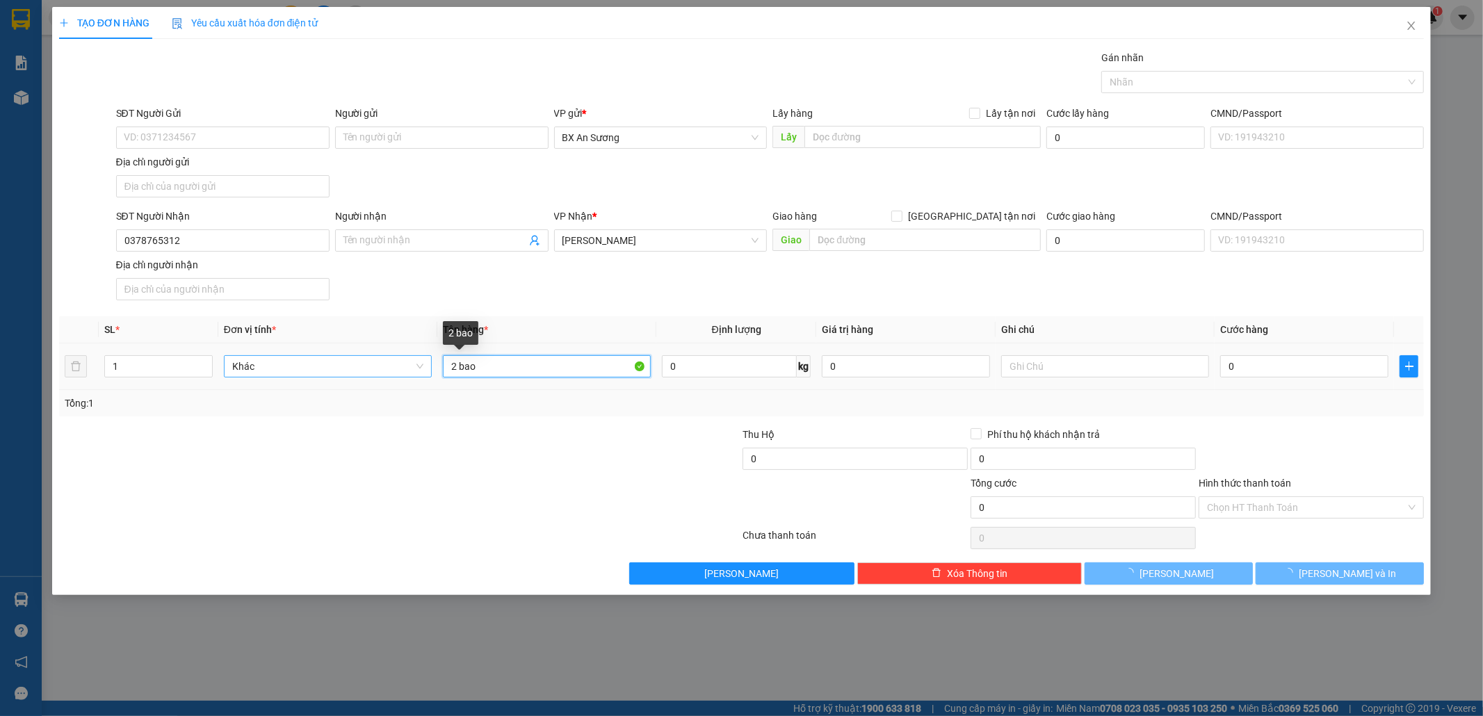
drag, startPoint x: 503, startPoint y: 362, endPoint x: 430, endPoint y: 373, distance: 74.5
click at [430, 373] on tr "1 Khác 2 bao 0 kg 0 0" at bounding box center [741, 366] width 1365 height 47
type input "2 BAO"
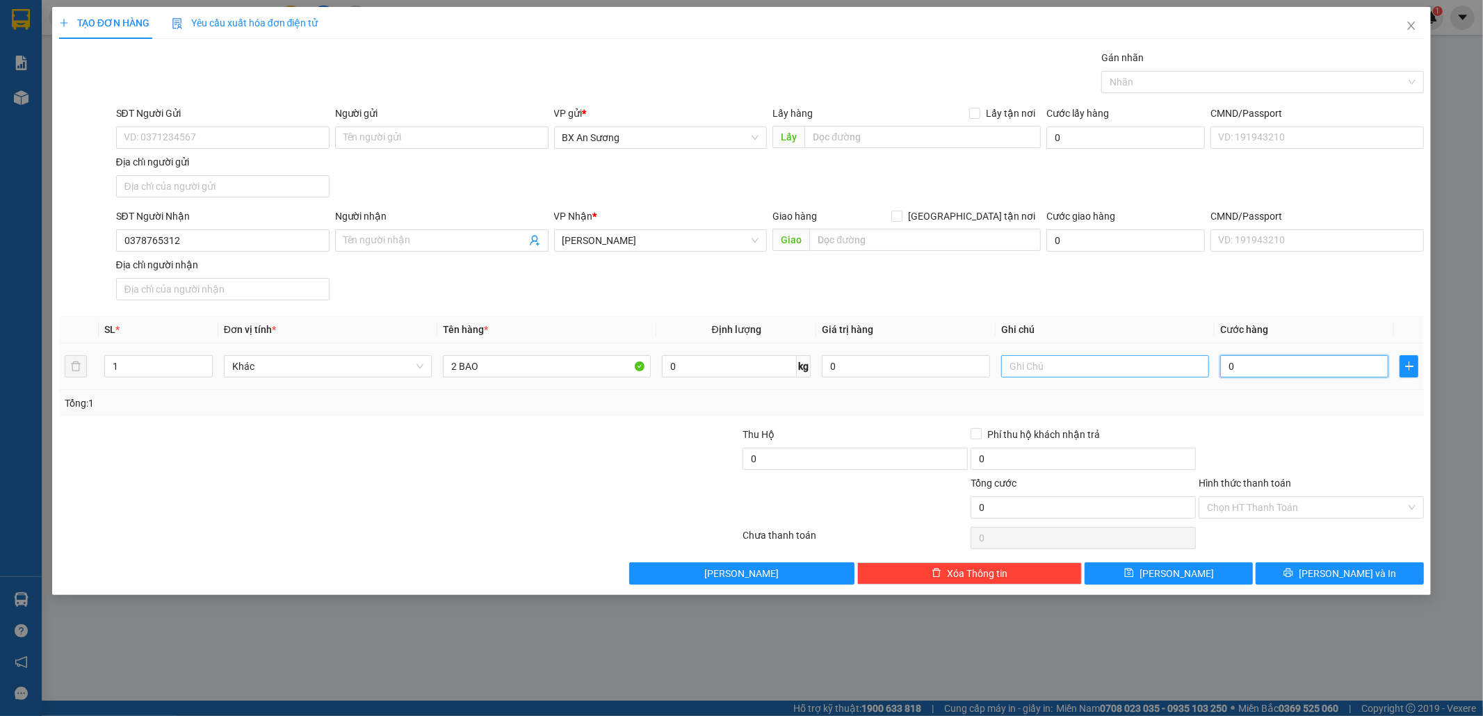
type input "1"
type input "14"
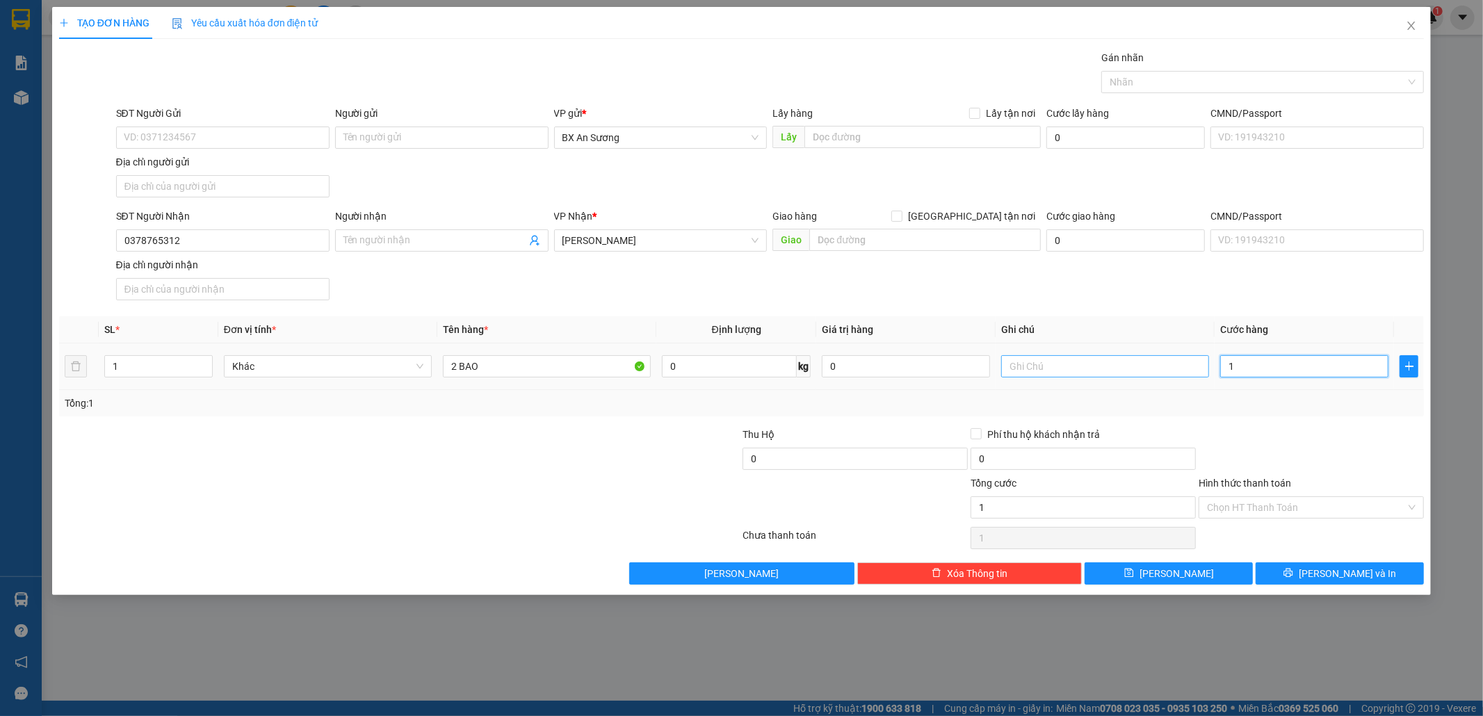
type input "14"
type input "140"
type input "140.000"
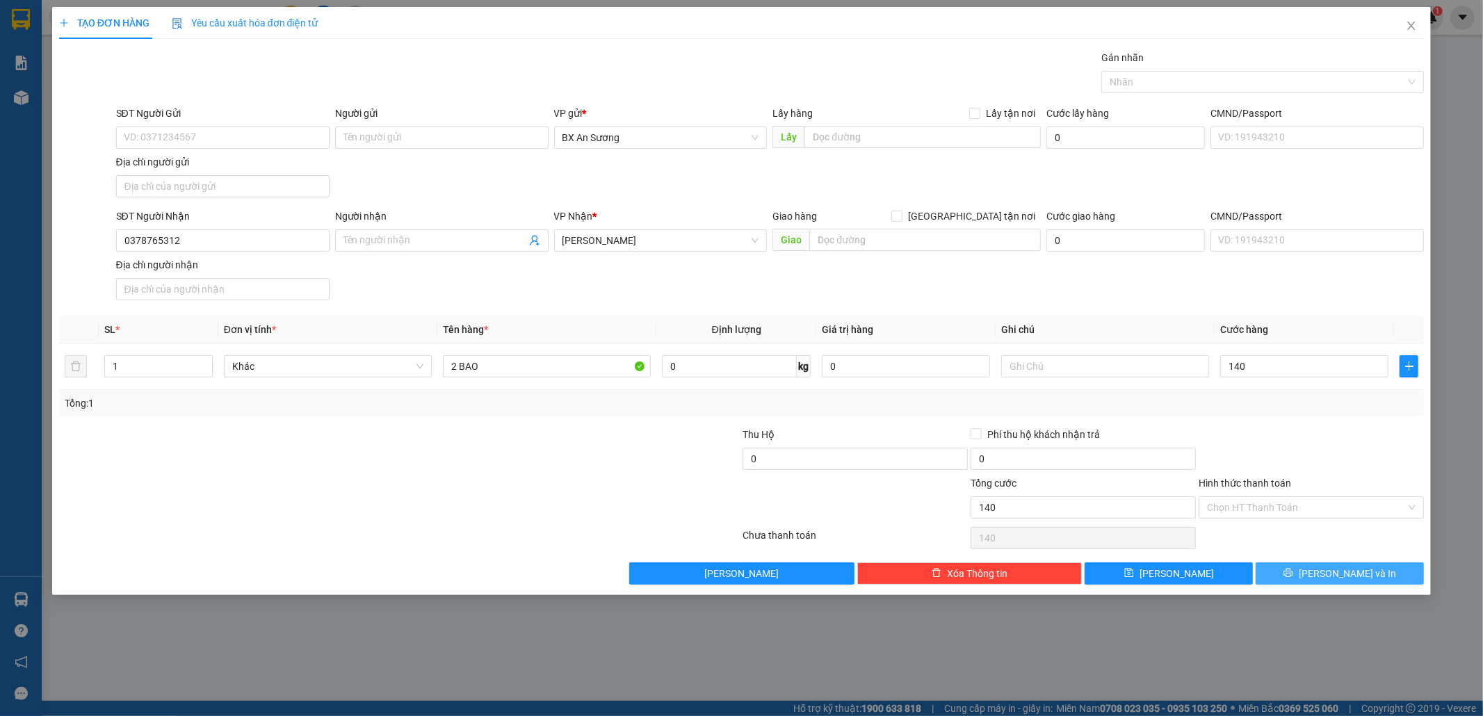
type input "140.000"
click at [1327, 565] on button "[PERSON_NAME] và In" at bounding box center [1339, 573] width 168 height 22
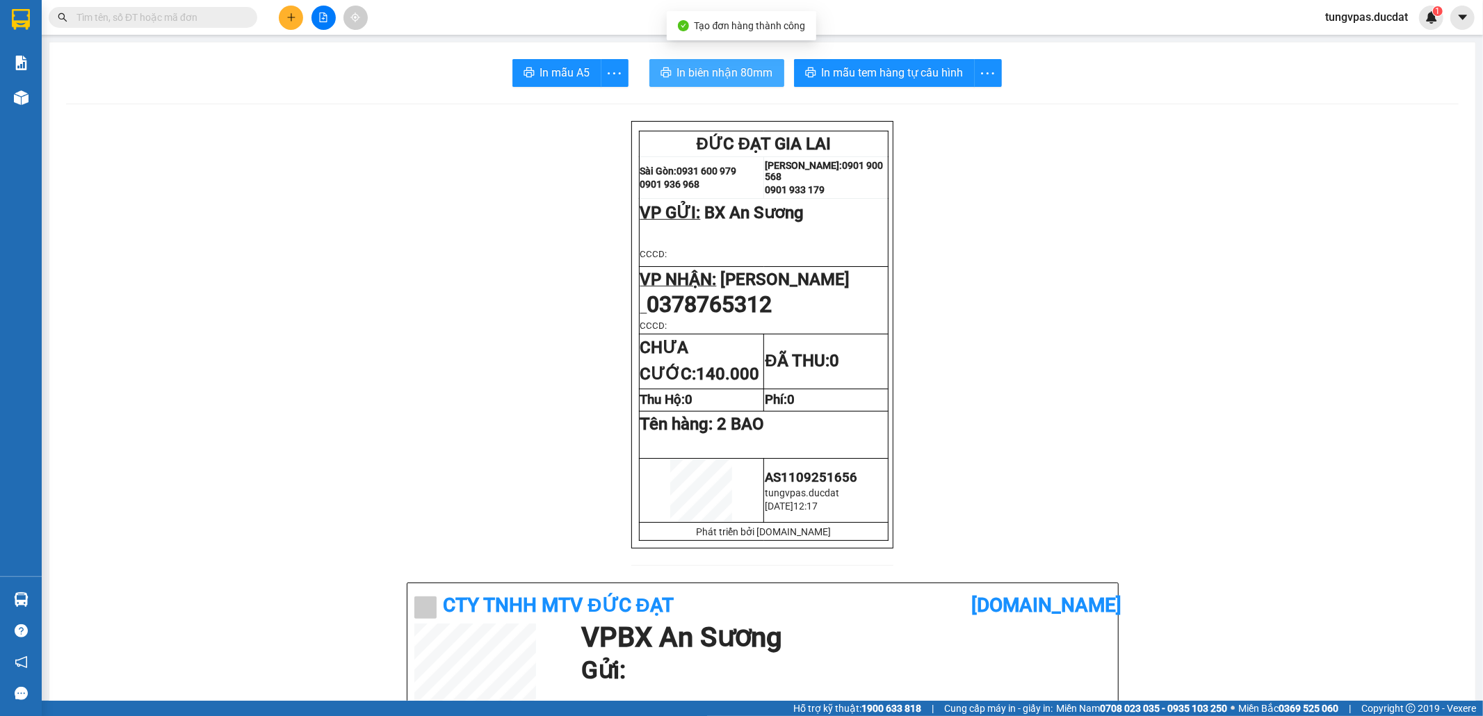
click at [718, 73] on span "In biên nhận 80mm" at bounding box center [725, 72] width 96 height 17
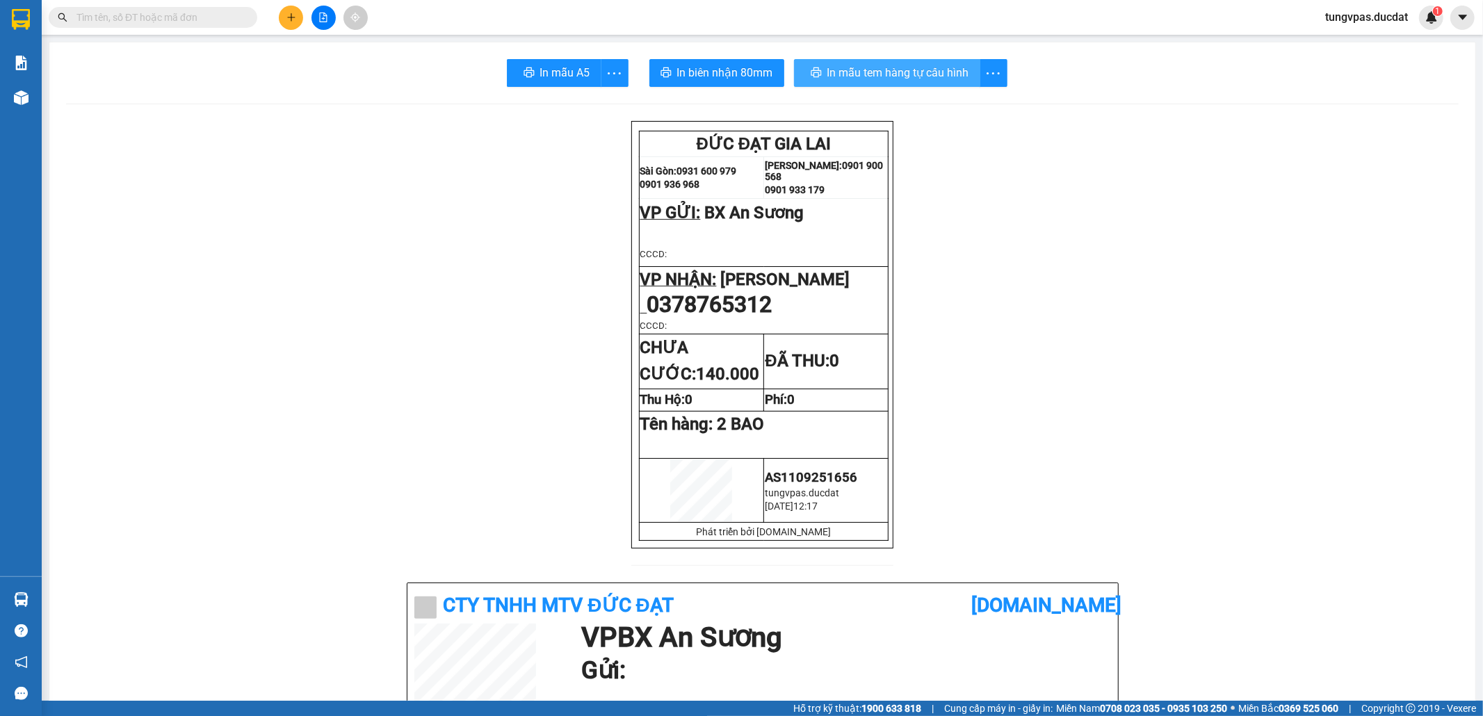
click at [957, 74] on span "In mẫu tem hàng tự cấu hình" at bounding box center [898, 72] width 142 height 17
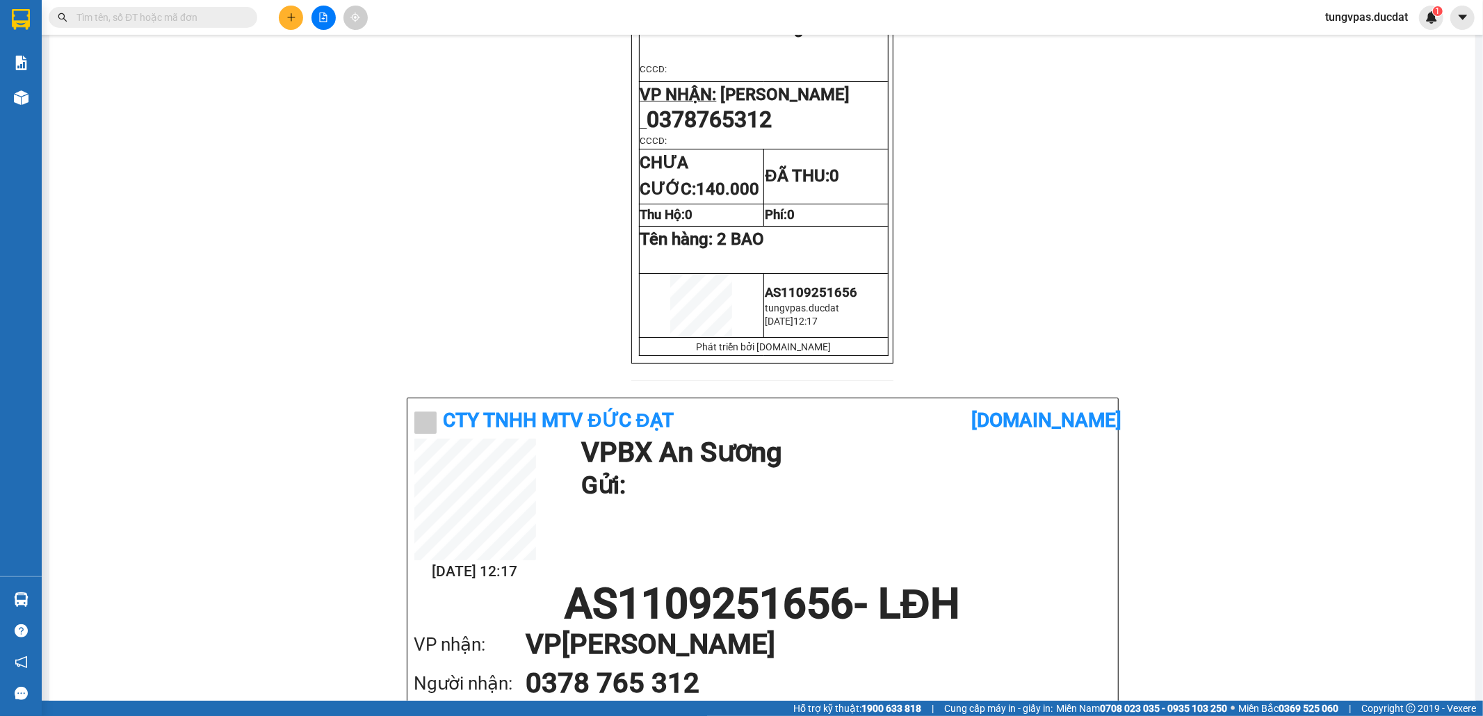
scroll to position [278, 0]
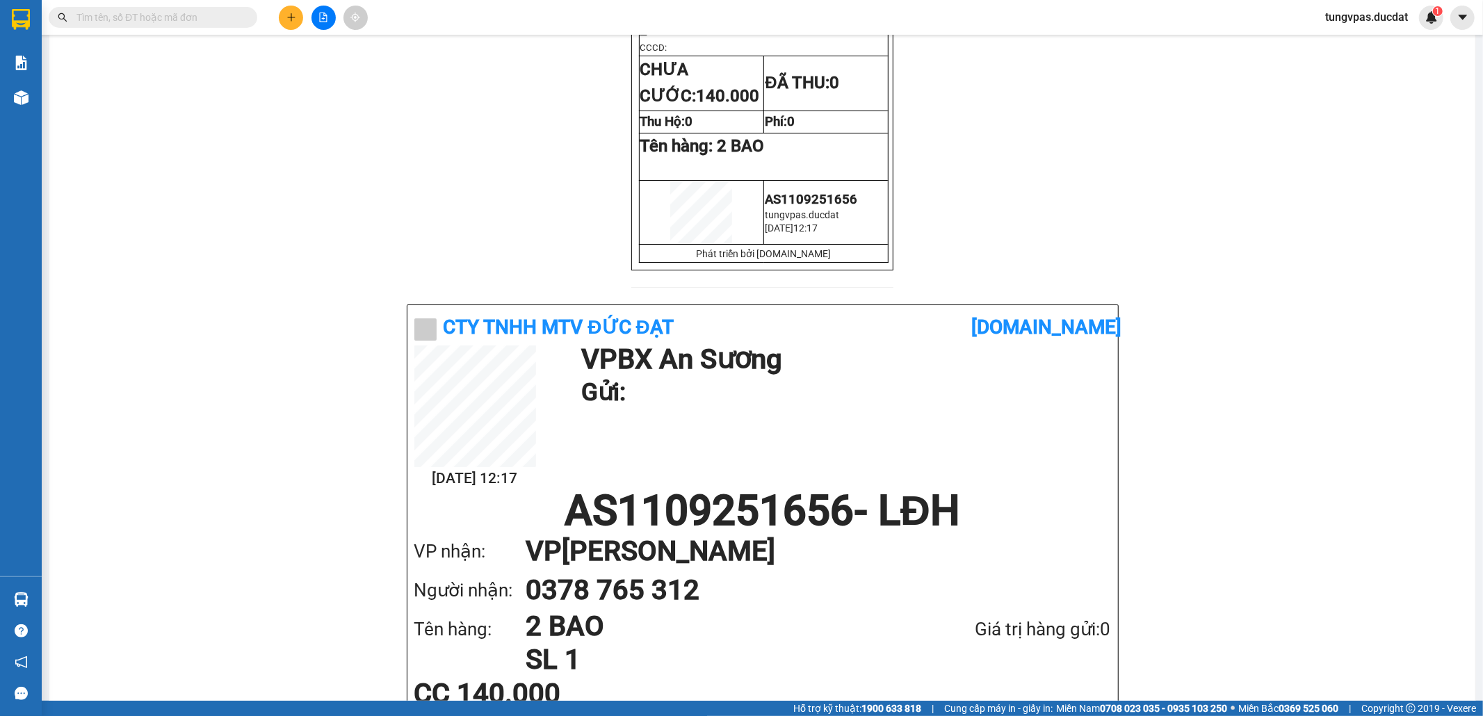
click at [117, 14] on input "text" at bounding box center [158, 17] width 164 height 15
click at [97, 17] on input "text" at bounding box center [158, 17] width 164 height 15
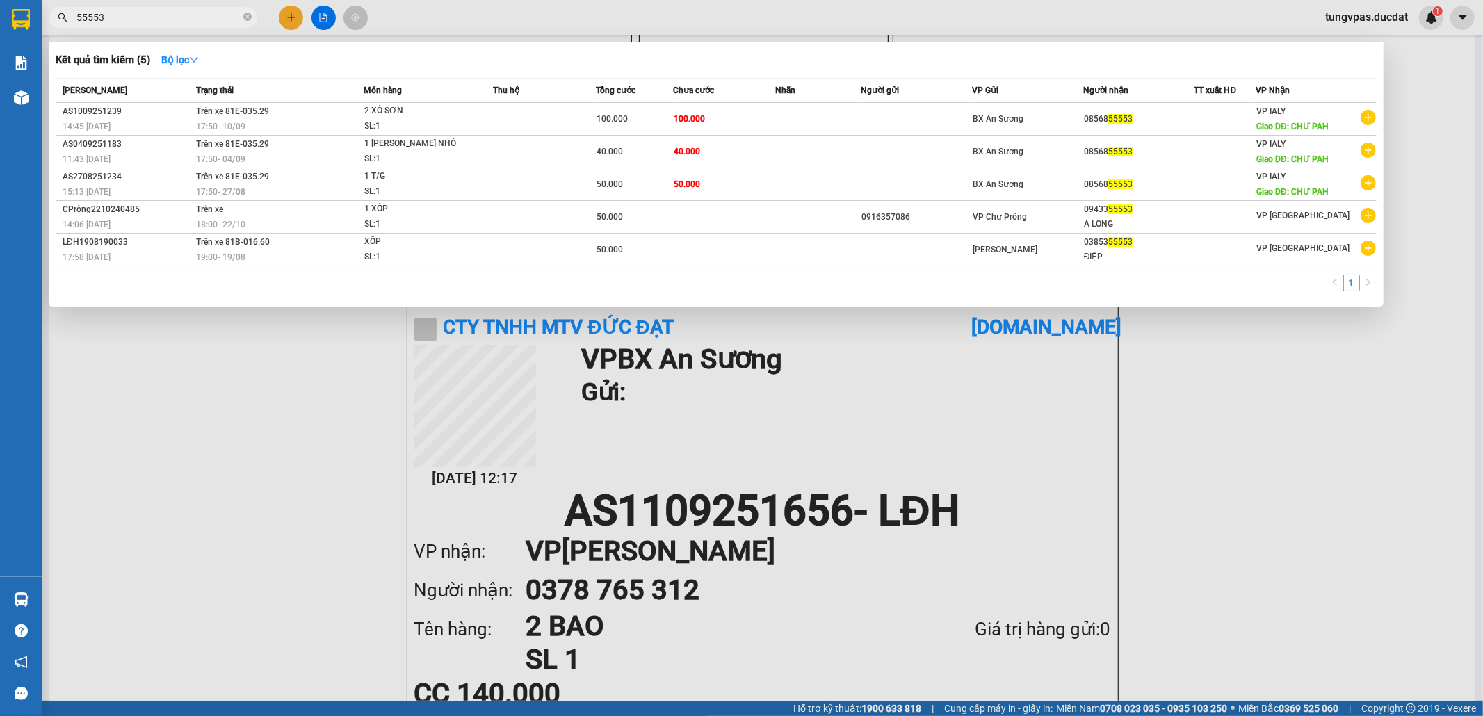
type input "55553"
click at [297, 17] on div at bounding box center [741, 358] width 1483 height 716
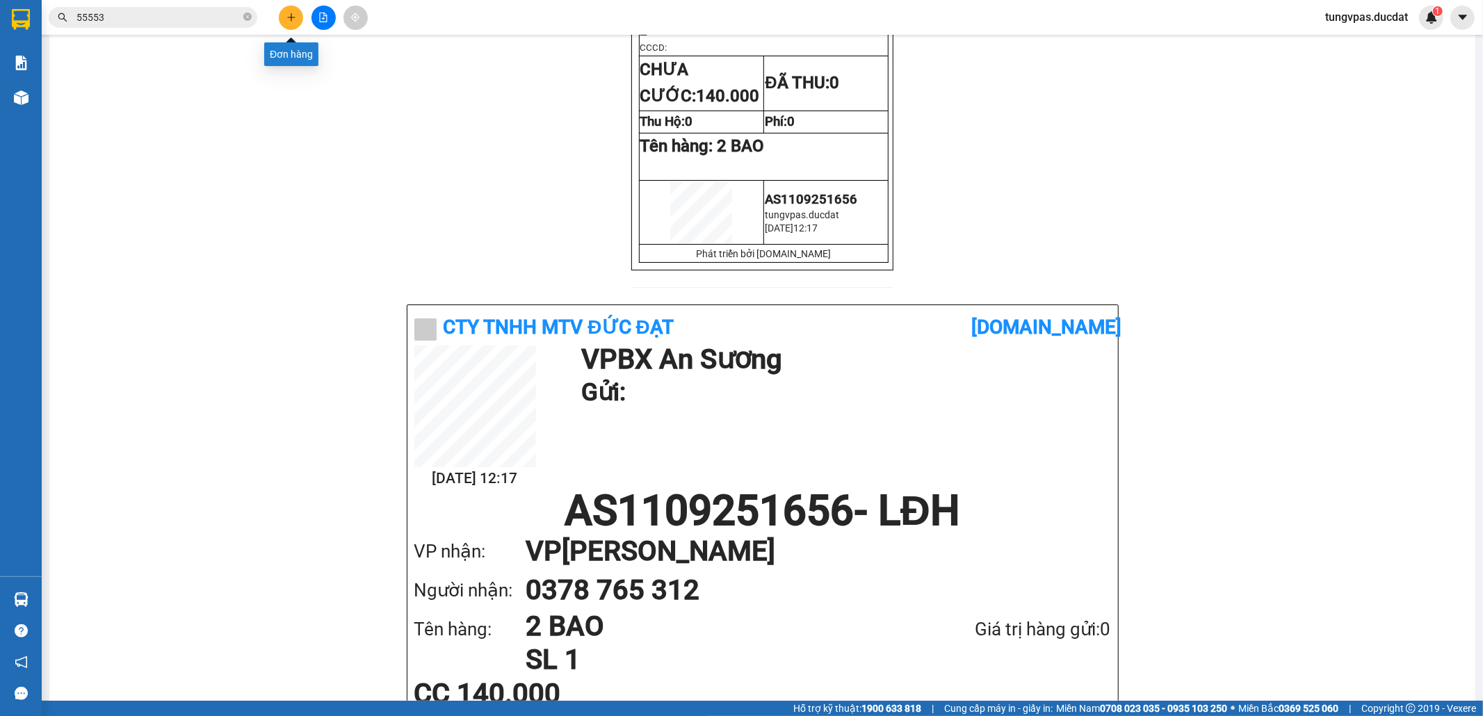
click at [295, 18] on icon "plus" at bounding box center [291, 18] width 10 height 10
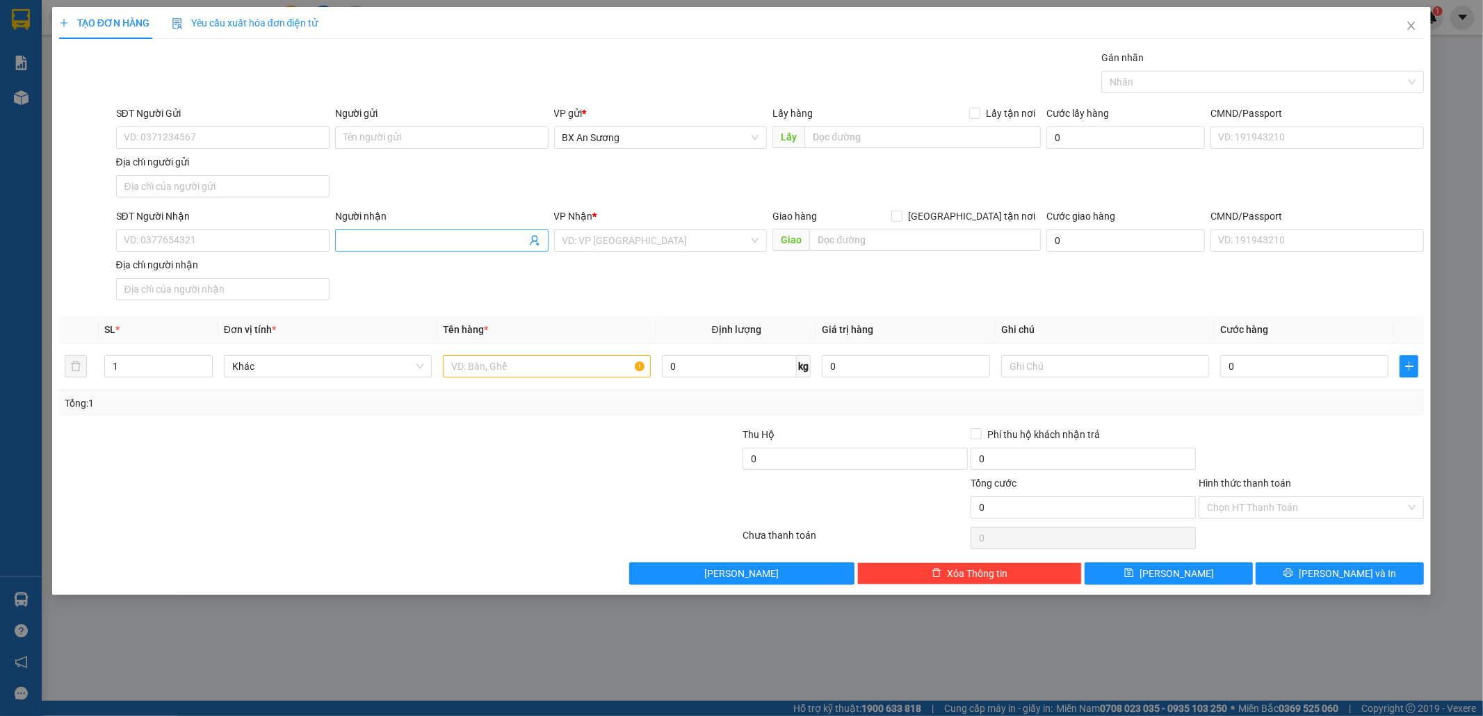
click at [352, 243] on input "Người nhận" at bounding box center [434, 240] width 183 height 15
type input "NGA TOÀN"
type input "PDP"
click at [598, 263] on div "[PERSON_NAME]" at bounding box center [660, 270] width 213 height 22
click at [596, 270] on div "SĐT Người Nhận VD: 0377654321 Người nhận NGA TOÀN VP Nhận * [PERSON_NAME] Giao …" at bounding box center [770, 257] width 1314 height 97
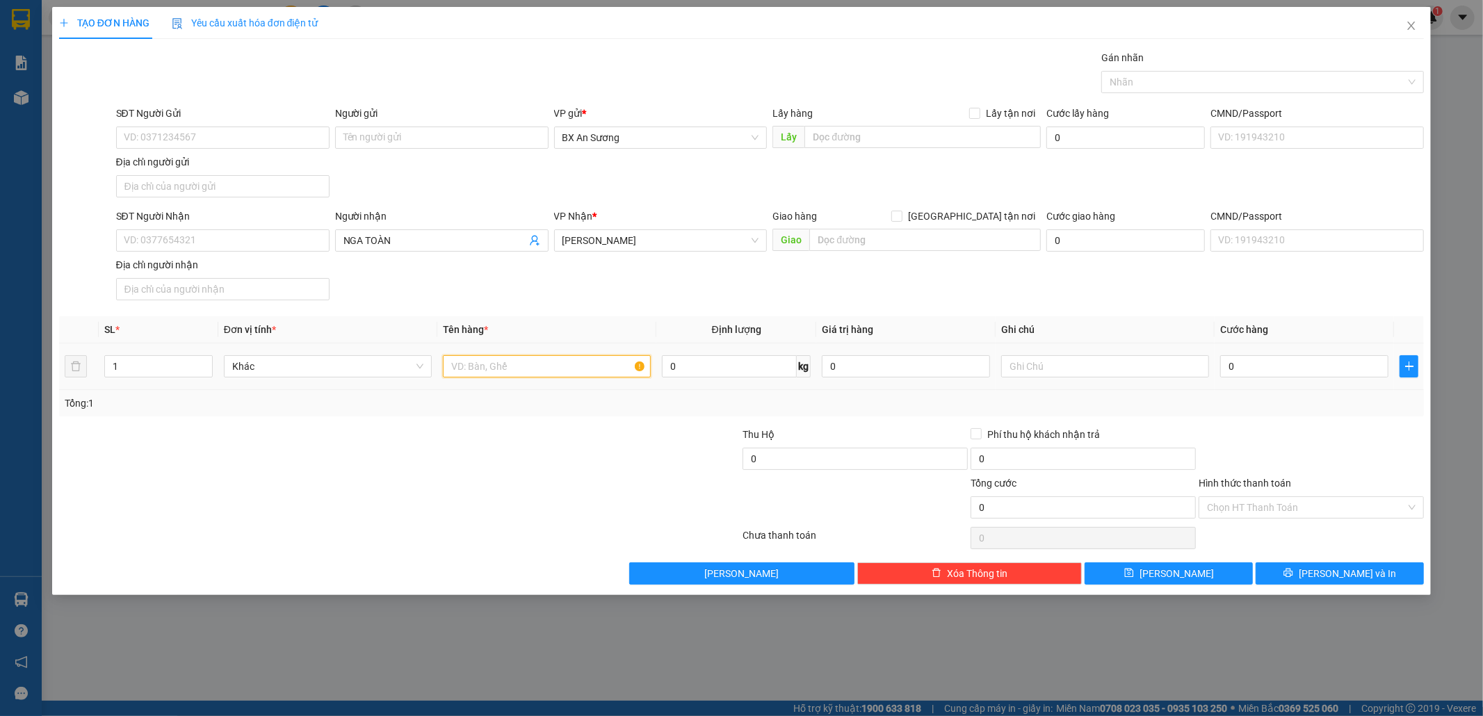
click at [562, 371] on input "text" at bounding box center [547, 366] width 208 height 22
type input "2 BAO"
type input "2"
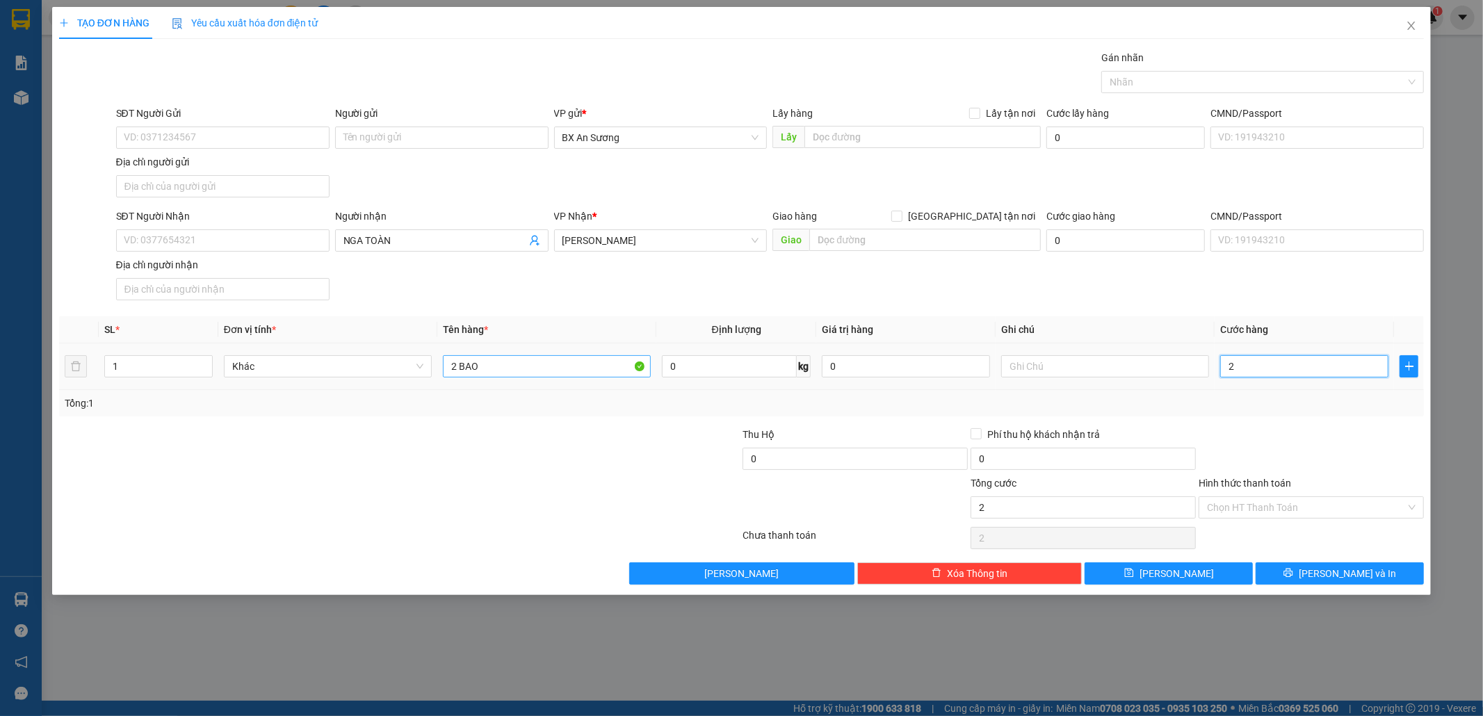
type input "27"
type input "270"
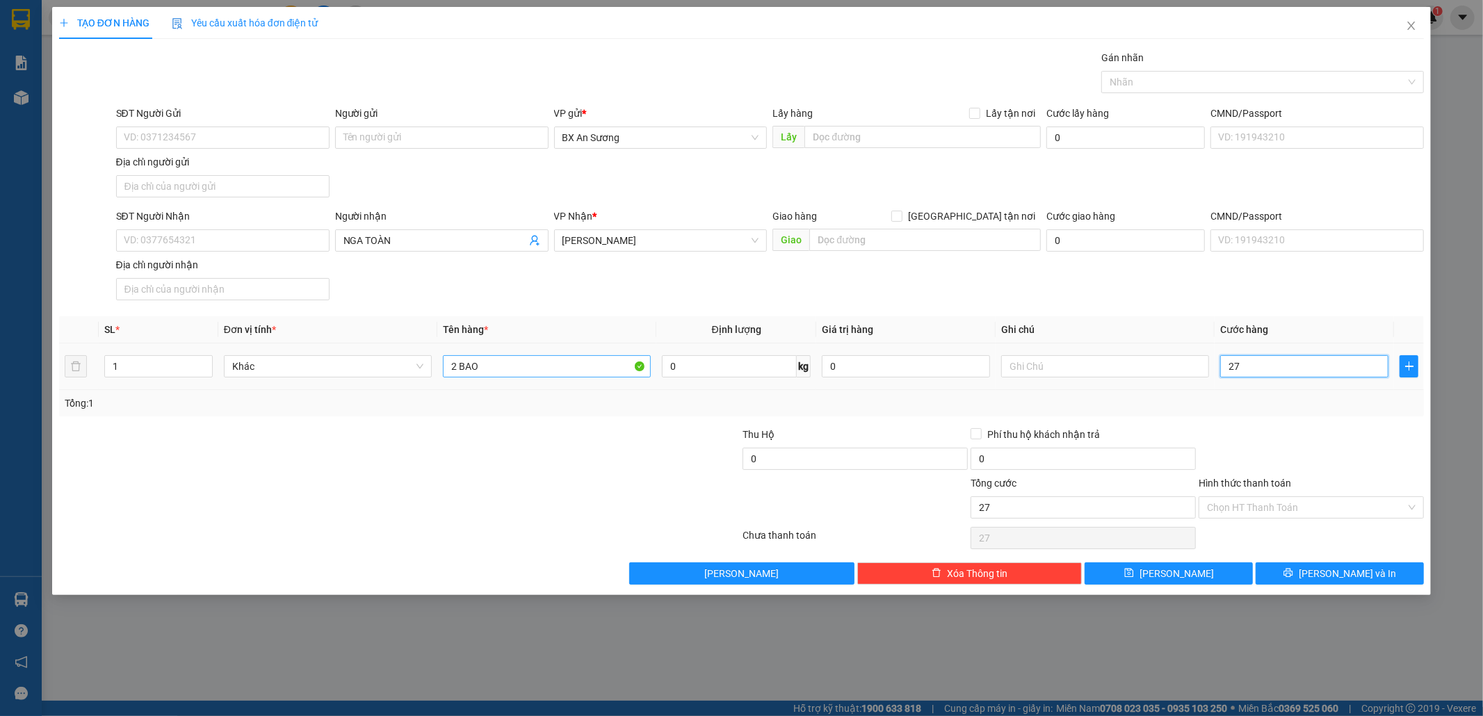
type input "270"
type input "270.000"
click at [1299, 582] on button "[PERSON_NAME] và In" at bounding box center [1339, 573] width 168 height 22
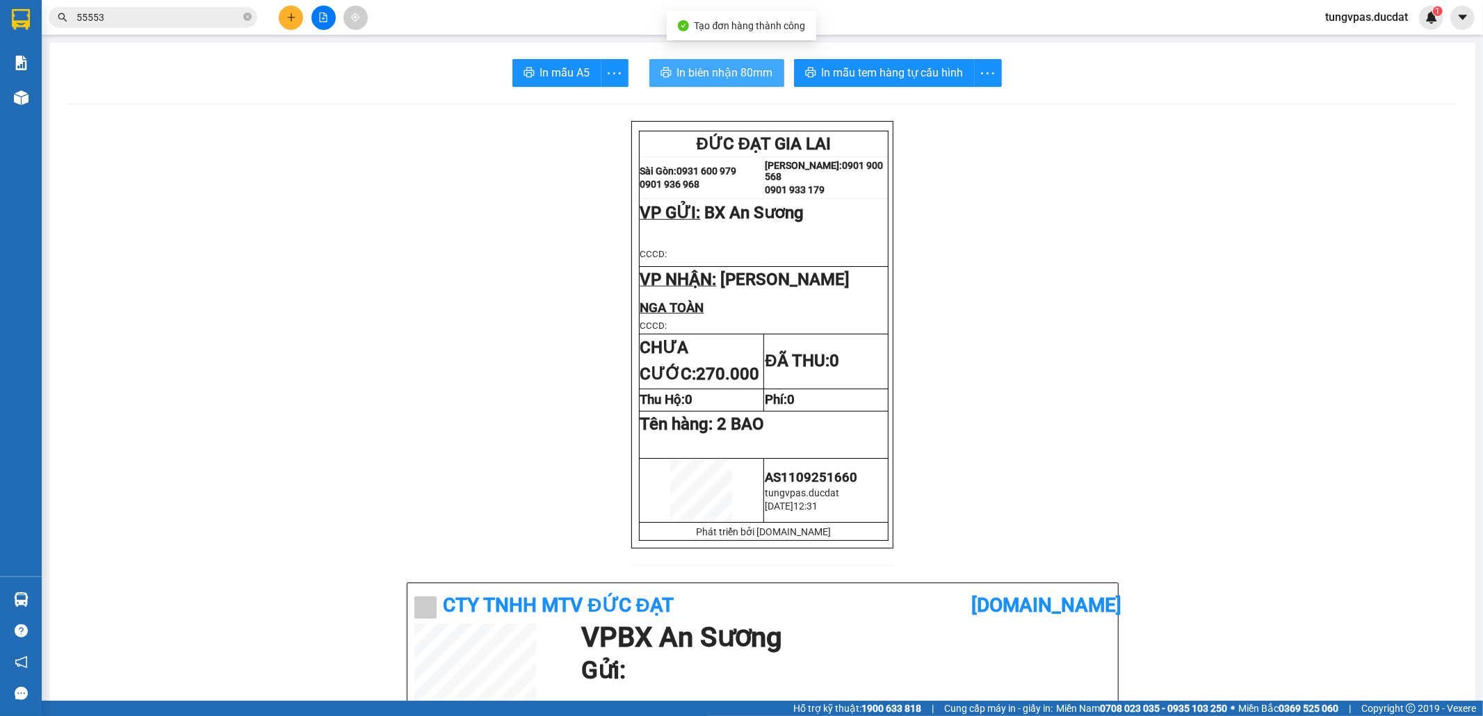
click at [677, 79] on span "In biên nhận 80mm" at bounding box center [725, 72] width 96 height 17
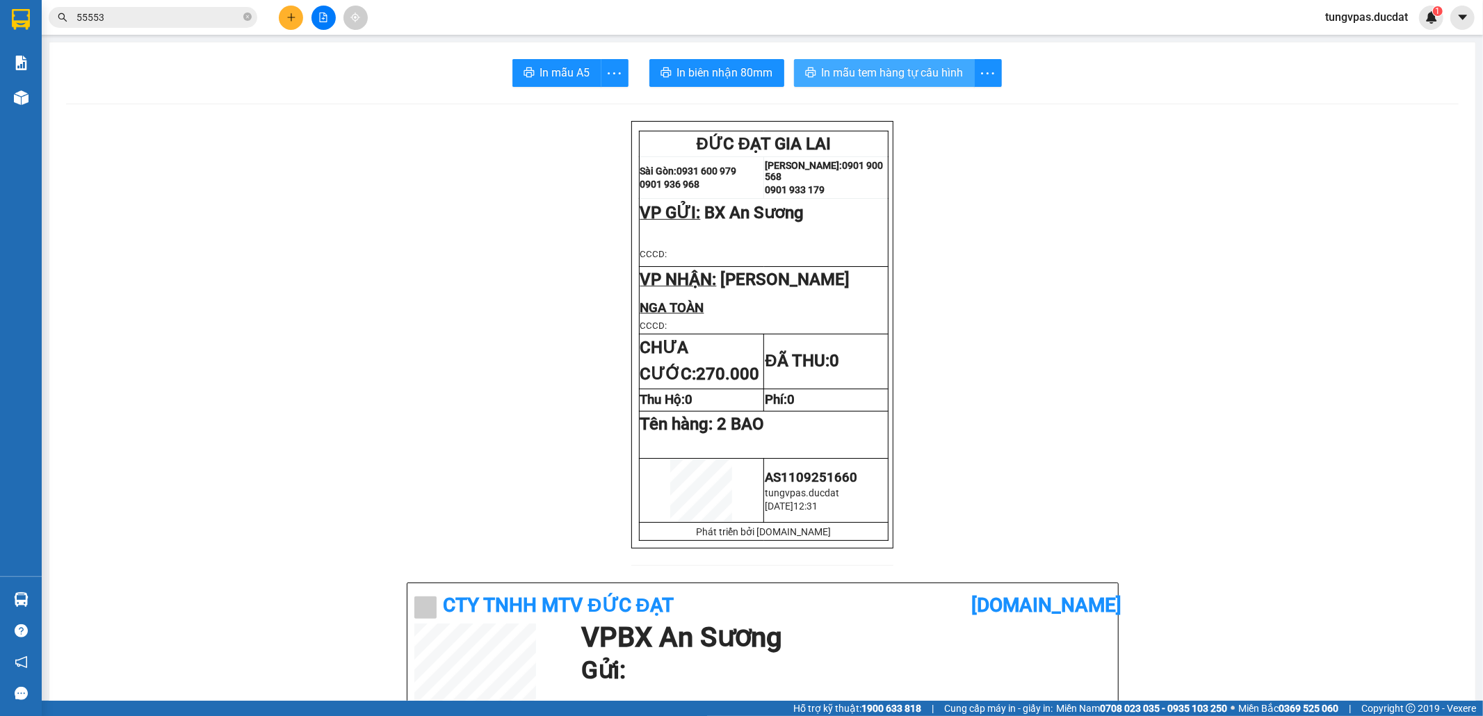
click at [954, 74] on span "In mẫu tem hàng tự cấu hình" at bounding box center [893, 72] width 142 height 17
click at [289, 14] on icon "plus" at bounding box center [291, 18] width 10 height 10
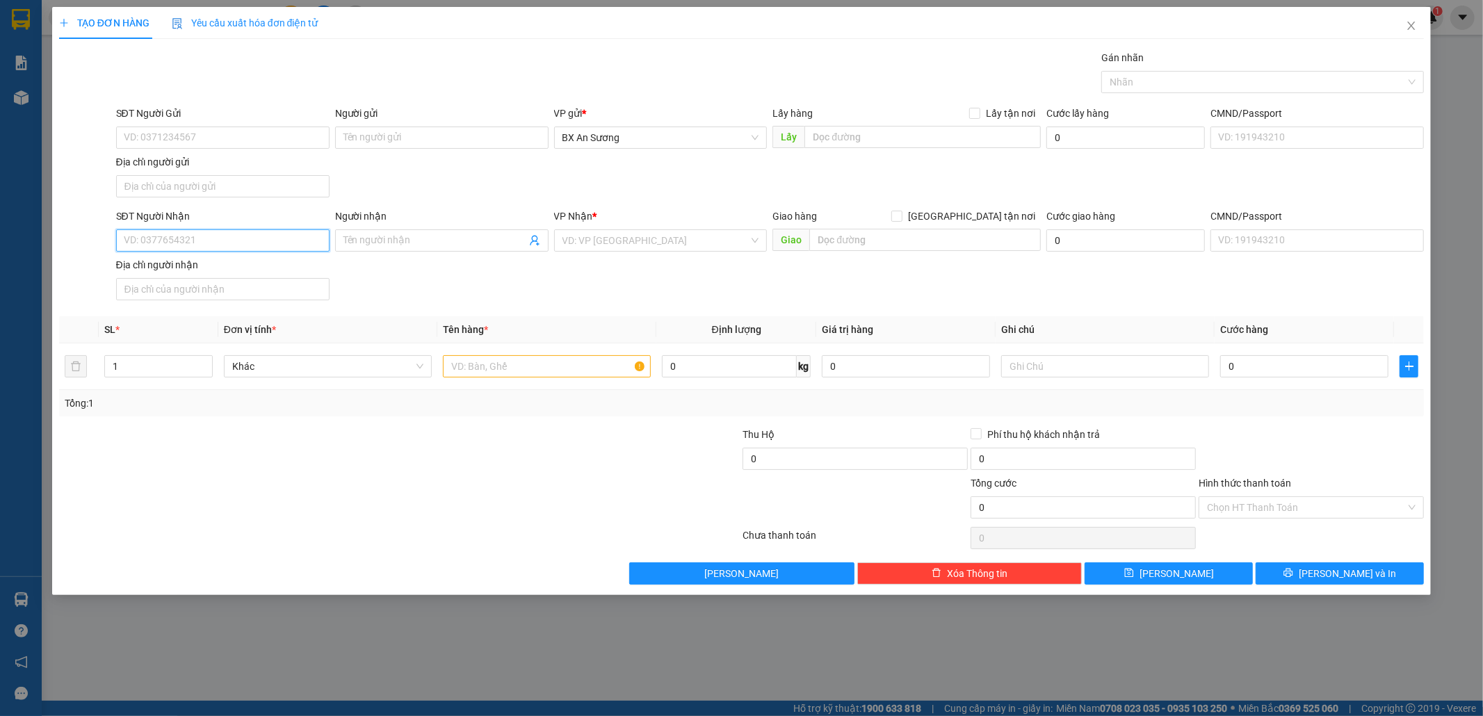
click at [271, 239] on input "SĐT Người Nhận" at bounding box center [222, 240] width 213 height 22
click at [225, 270] on div "0986857364" at bounding box center [222, 270] width 197 height 15
type input "0986857364"
click at [491, 373] on input "text" at bounding box center [547, 366] width 208 height 22
type input "1 THÙNG XỐP"
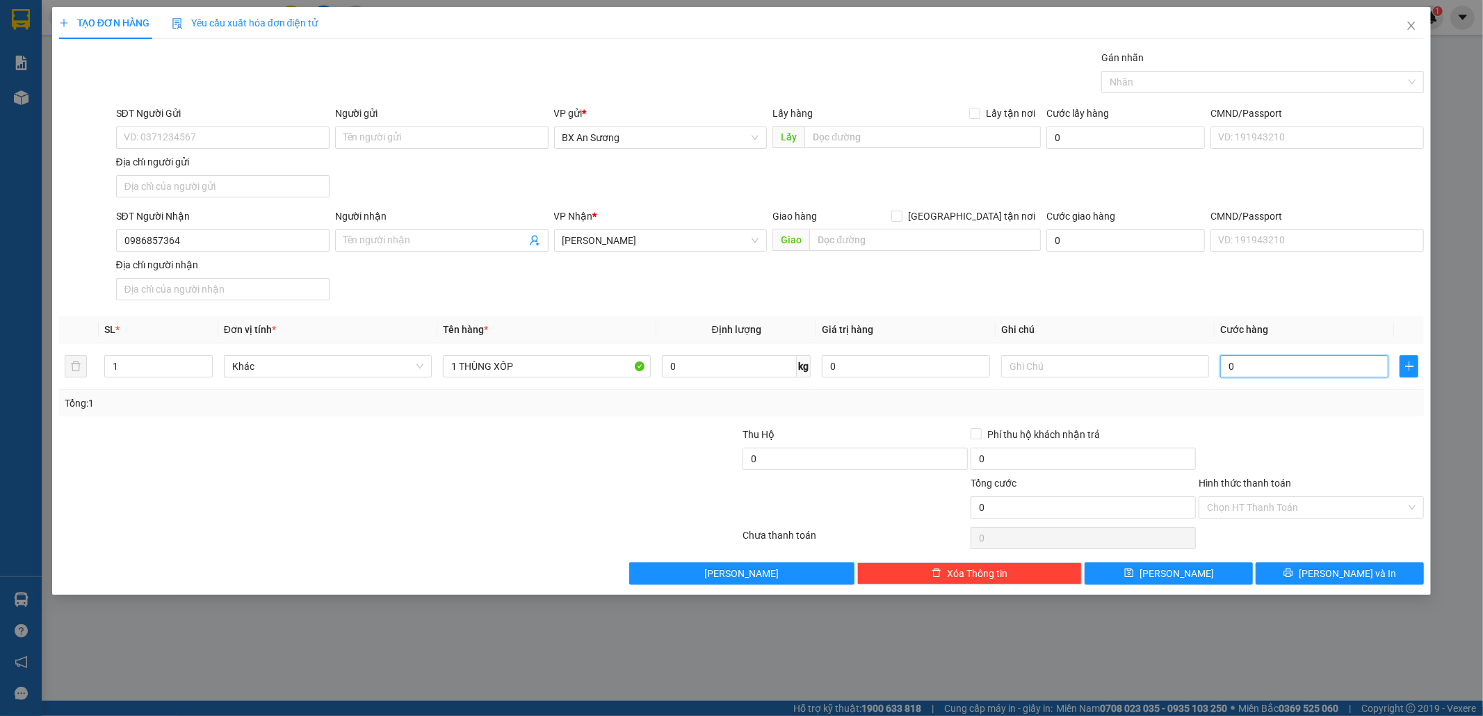
type input "7"
type input "70"
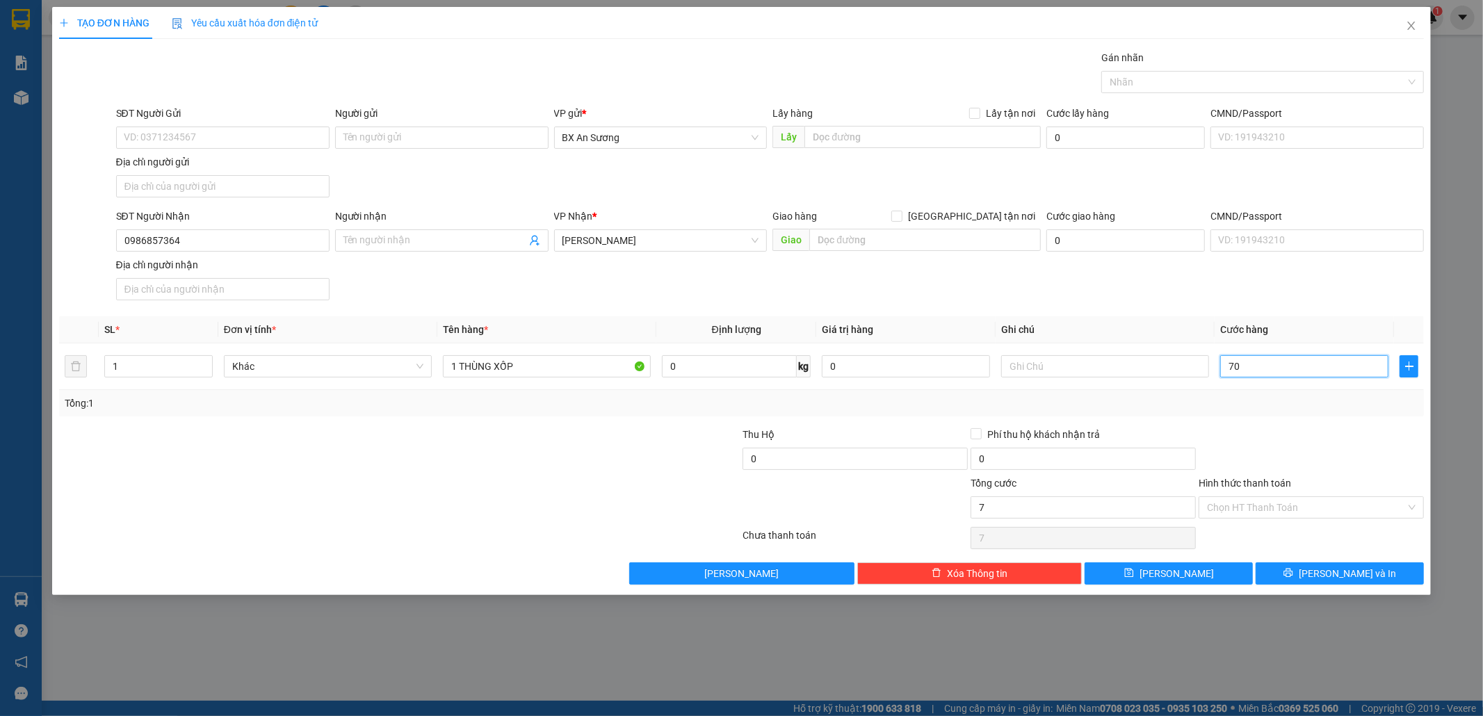
type input "70"
type input "70.000"
click at [1380, 571] on button "[PERSON_NAME] và In" at bounding box center [1339, 573] width 168 height 22
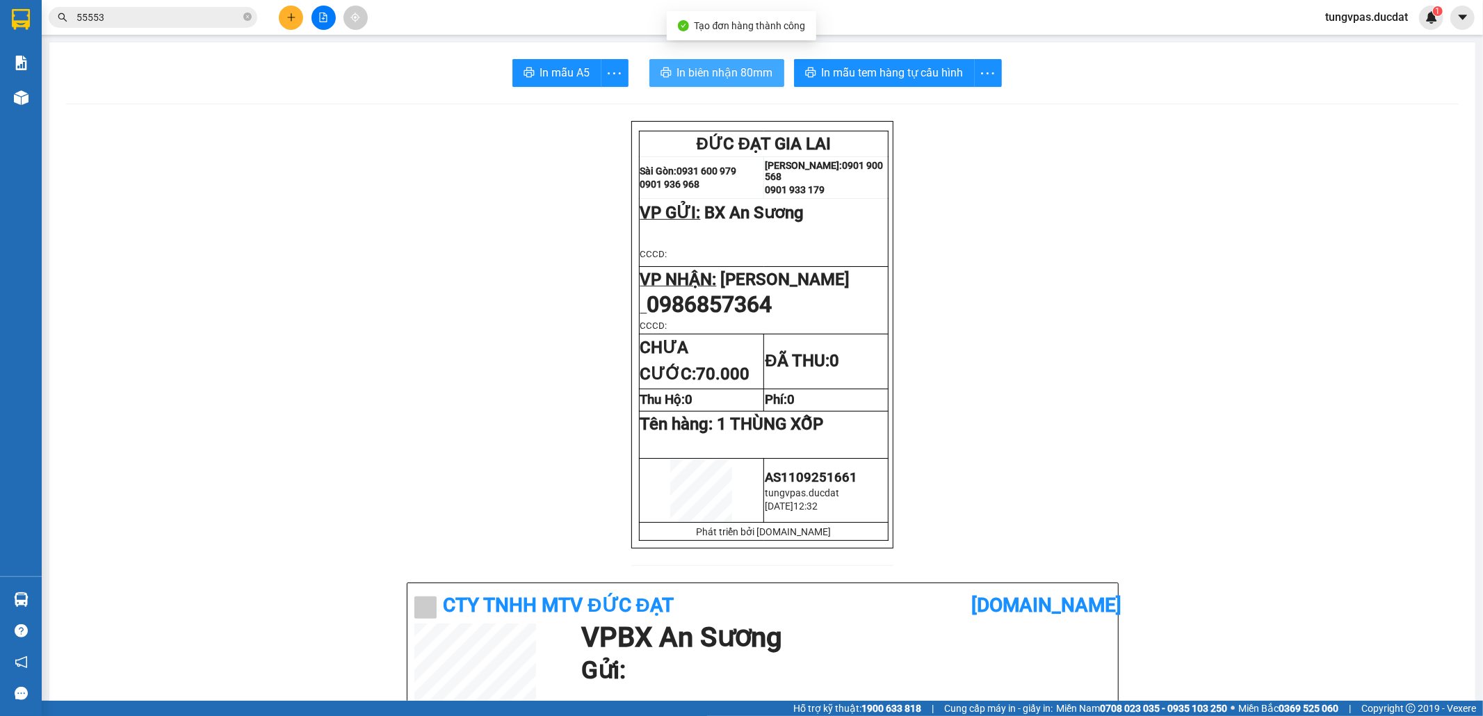
click at [746, 70] on span "In biên nhận 80mm" at bounding box center [725, 72] width 96 height 17
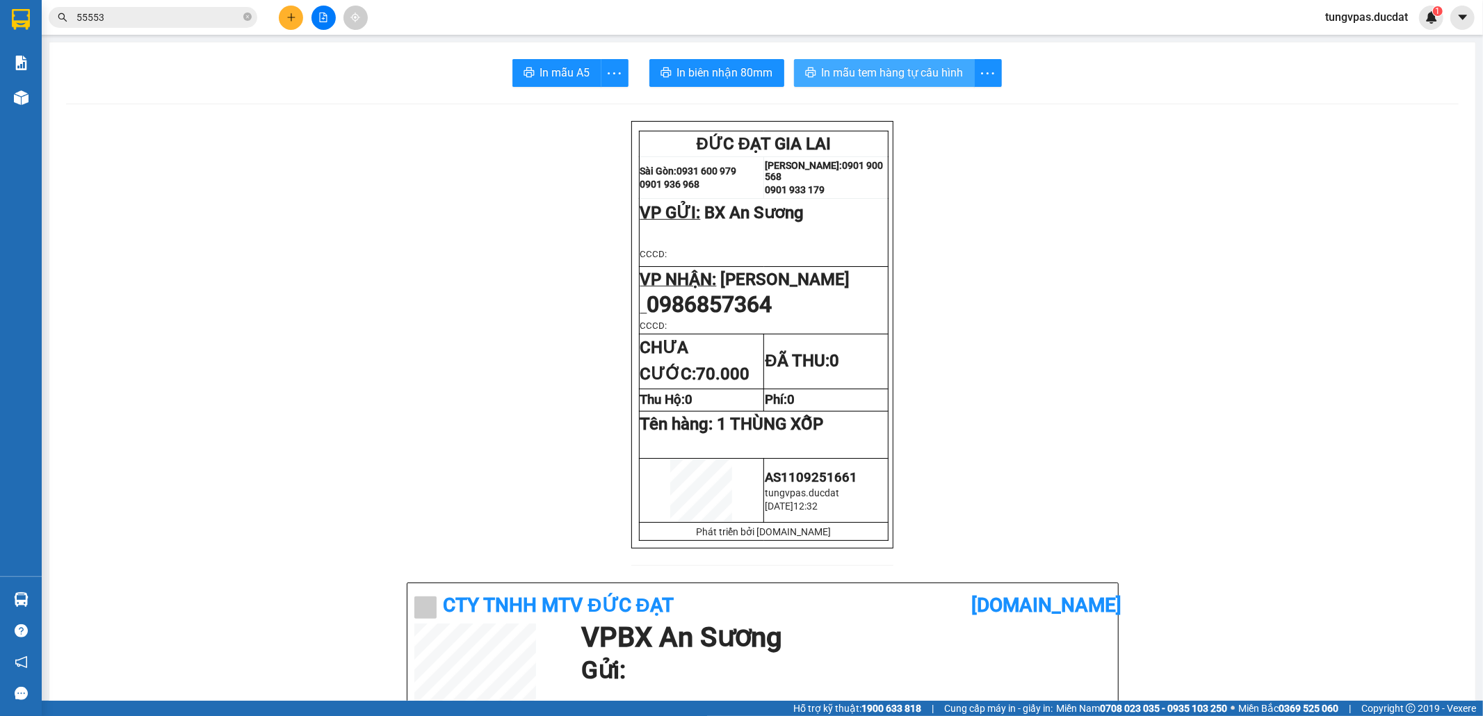
click at [909, 67] on span "In mẫu tem hàng tự cấu hình" at bounding box center [893, 72] width 142 height 17
click at [296, 17] on button at bounding box center [291, 18] width 24 height 24
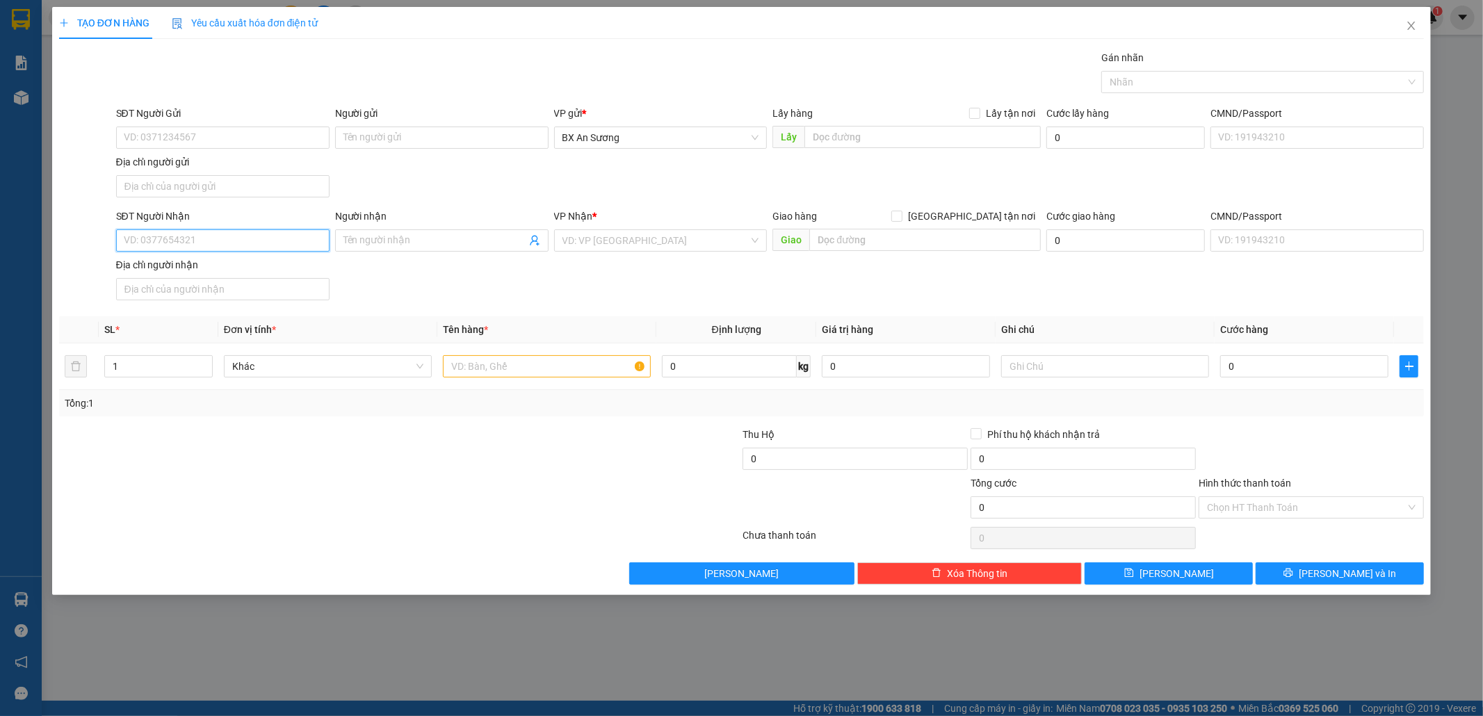
click at [270, 250] on input "SĐT Người Nhận" at bounding box center [222, 240] width 213 height 22
click at [243, 268] on div "0773763020" at bounding box center [222, 270] width 197 height 15
type input "0773763020"
type input "76 [PERSON_NAME]"
type input "0773763020"
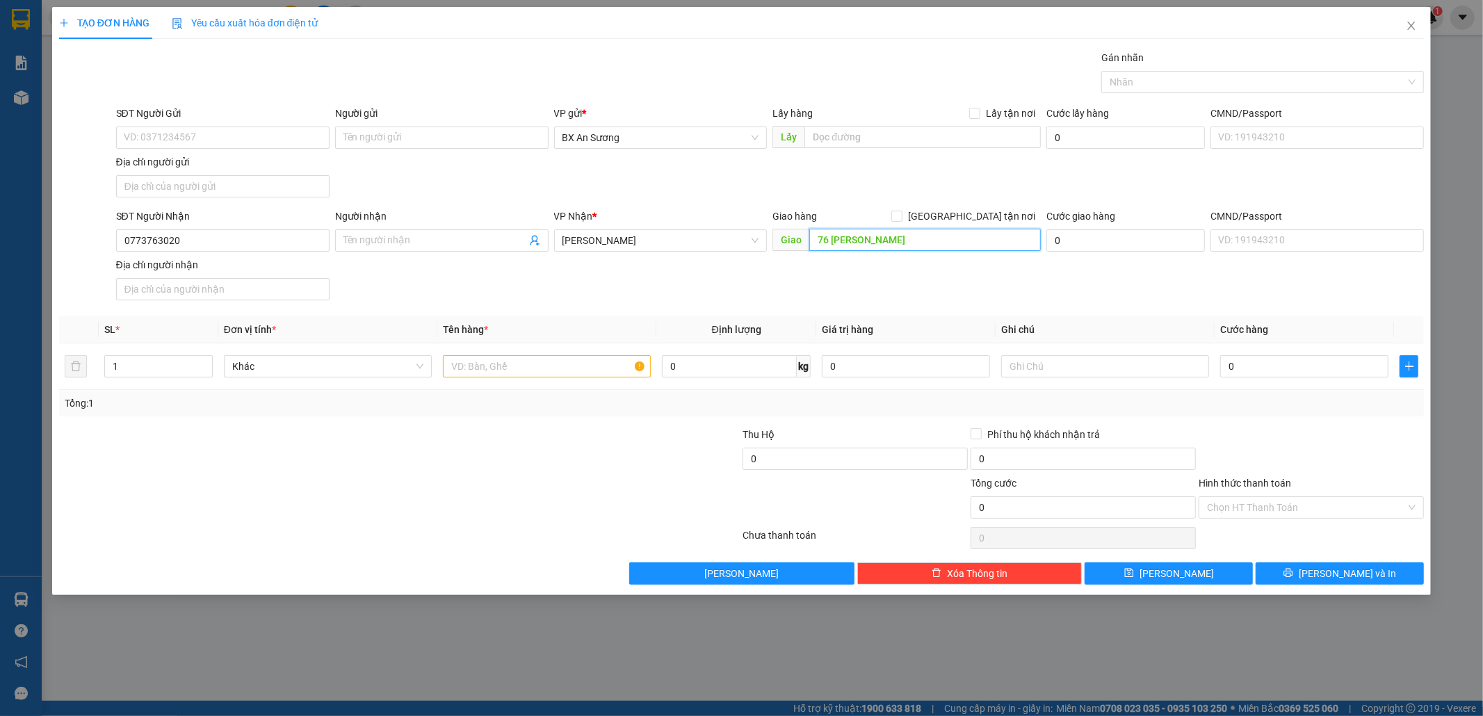
click at [912, 239] on input "76 [PERSON_NAME]" at bounding box center [924, 240] width 231 height 22
type input "146 [PERSON_NAME]"
click at [581, 361] on input "text" at bounding box center [547, 366] width 208 height 22
type input "3 XỐP + 2 KIỆN"
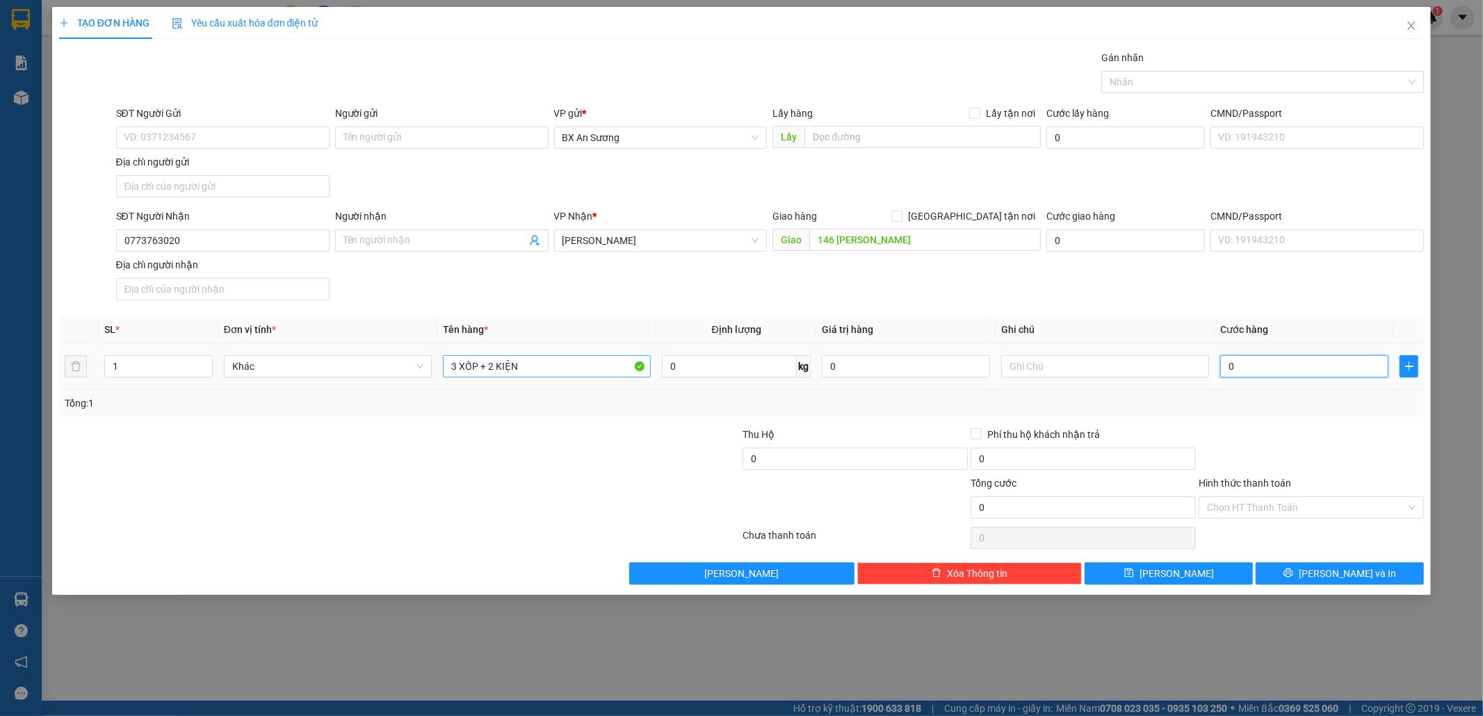
type input "3"
type input "36"
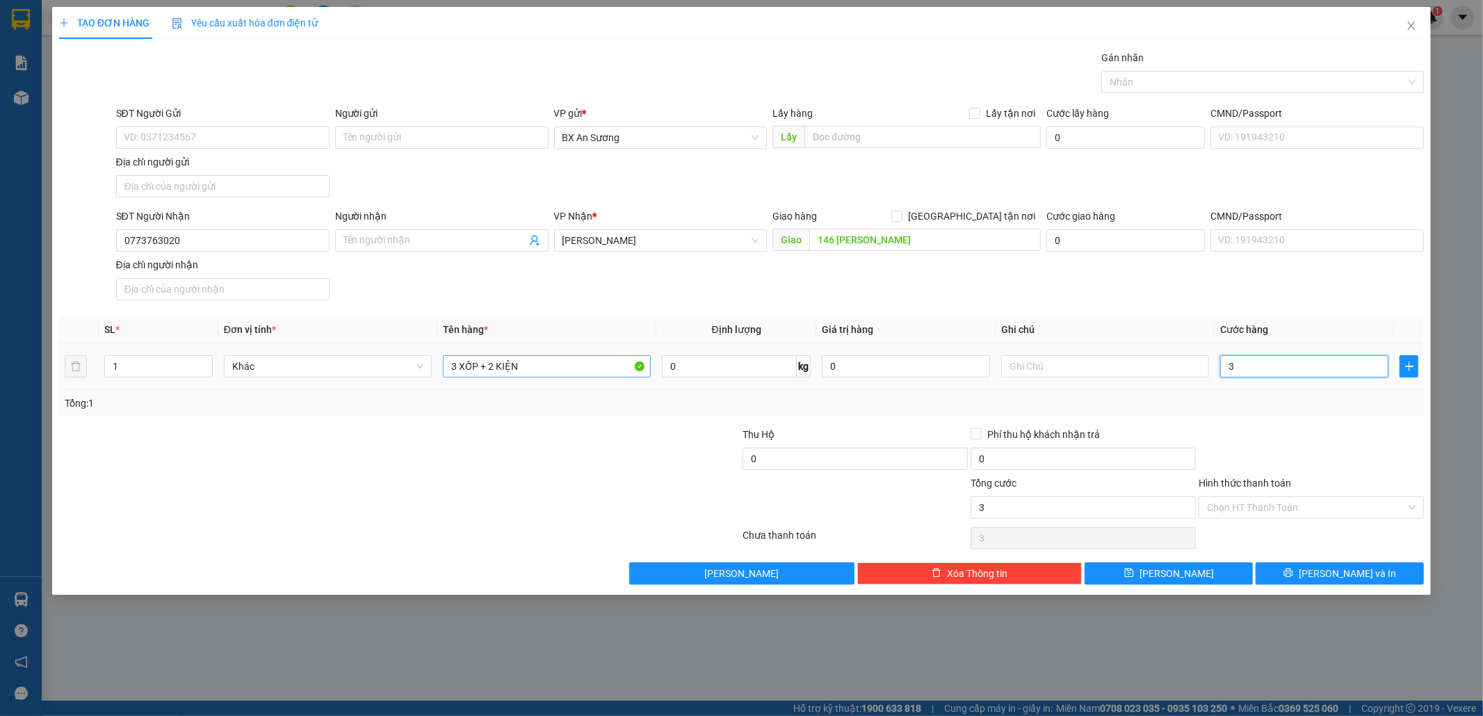
type input "36"
type input "365"
type input "36"
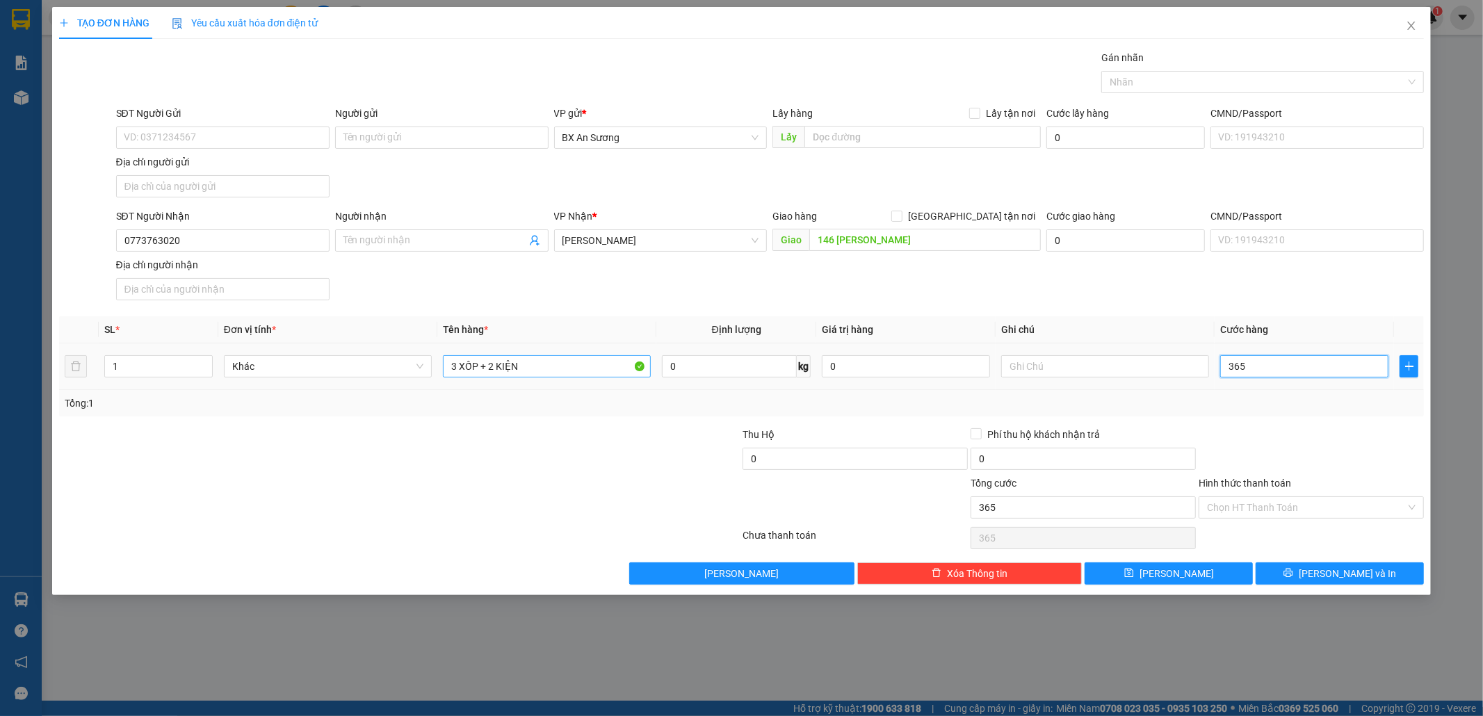
type input "36"
type input "360"
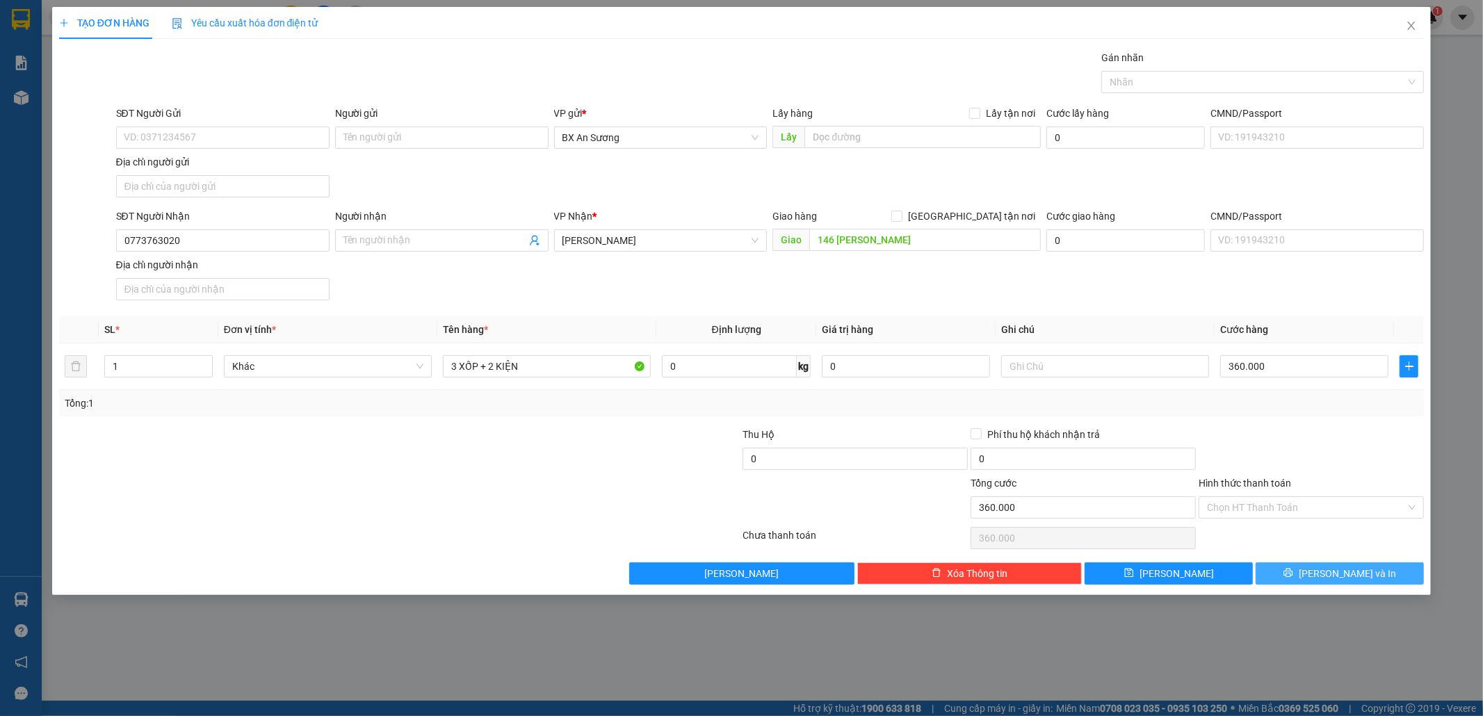
click at [1355, 576] on span "[PERSON_NAME] và In" at bounding box center [1346, 573] width 97 height 15
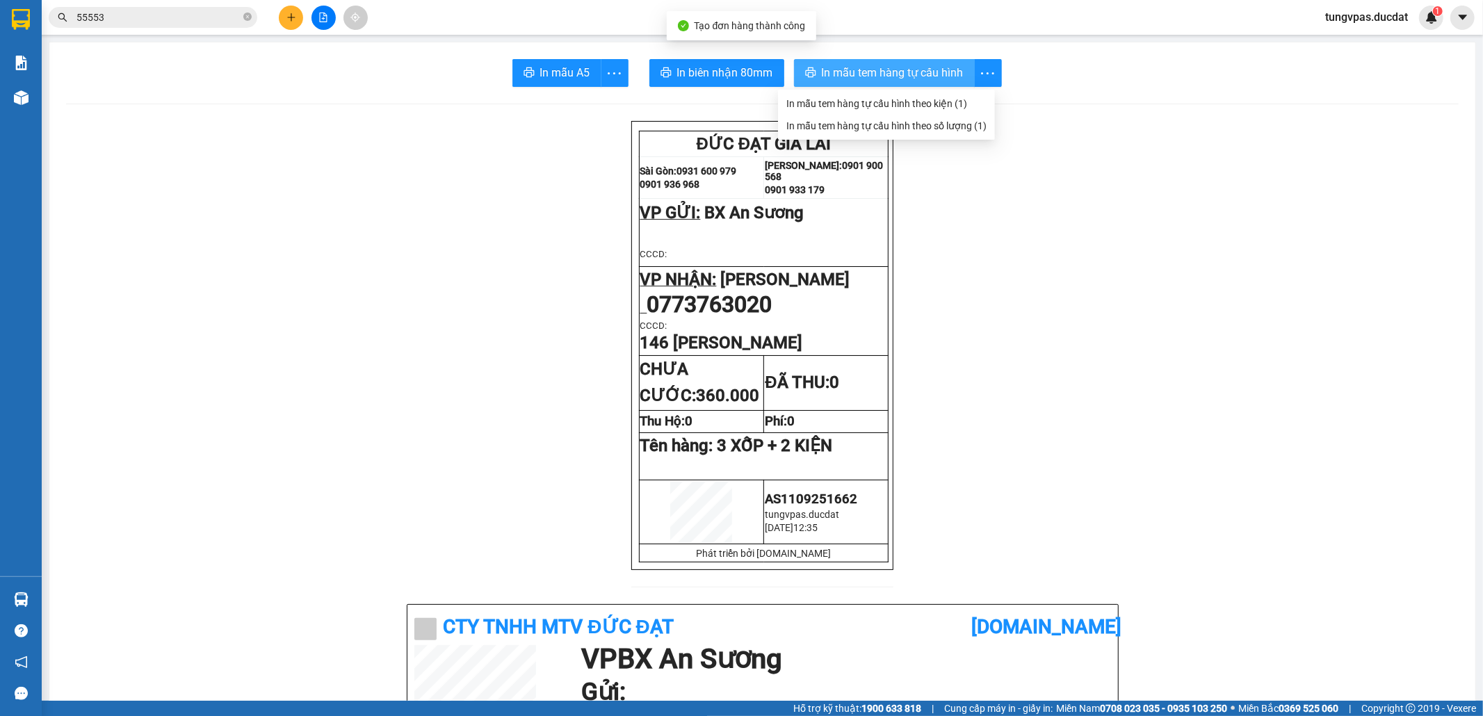
click at [943, 64] on span "In mẫu tem hàng tự cấu hình" at bounding box center [893, 72] width 142 height 17
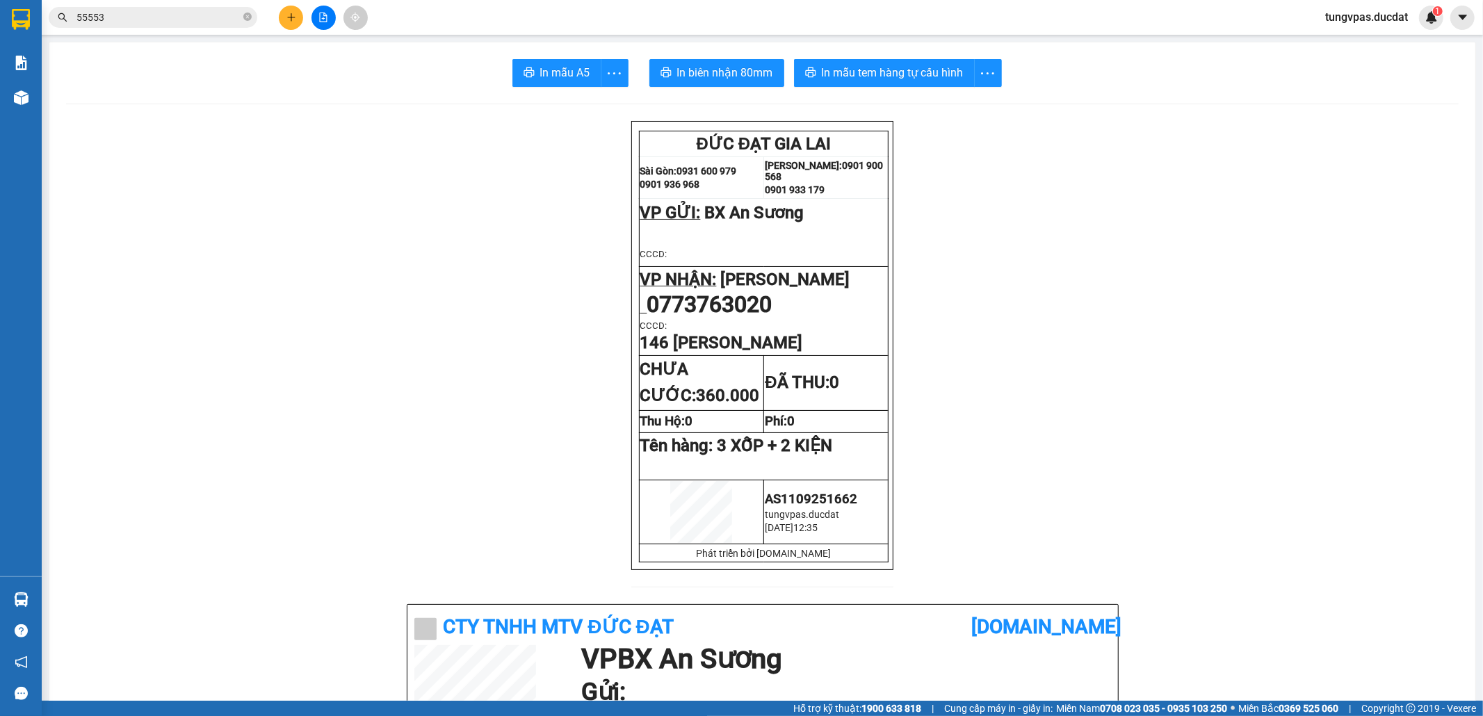
click at [297, 19] on button at bounding box center [291, 18] width 24 height 24
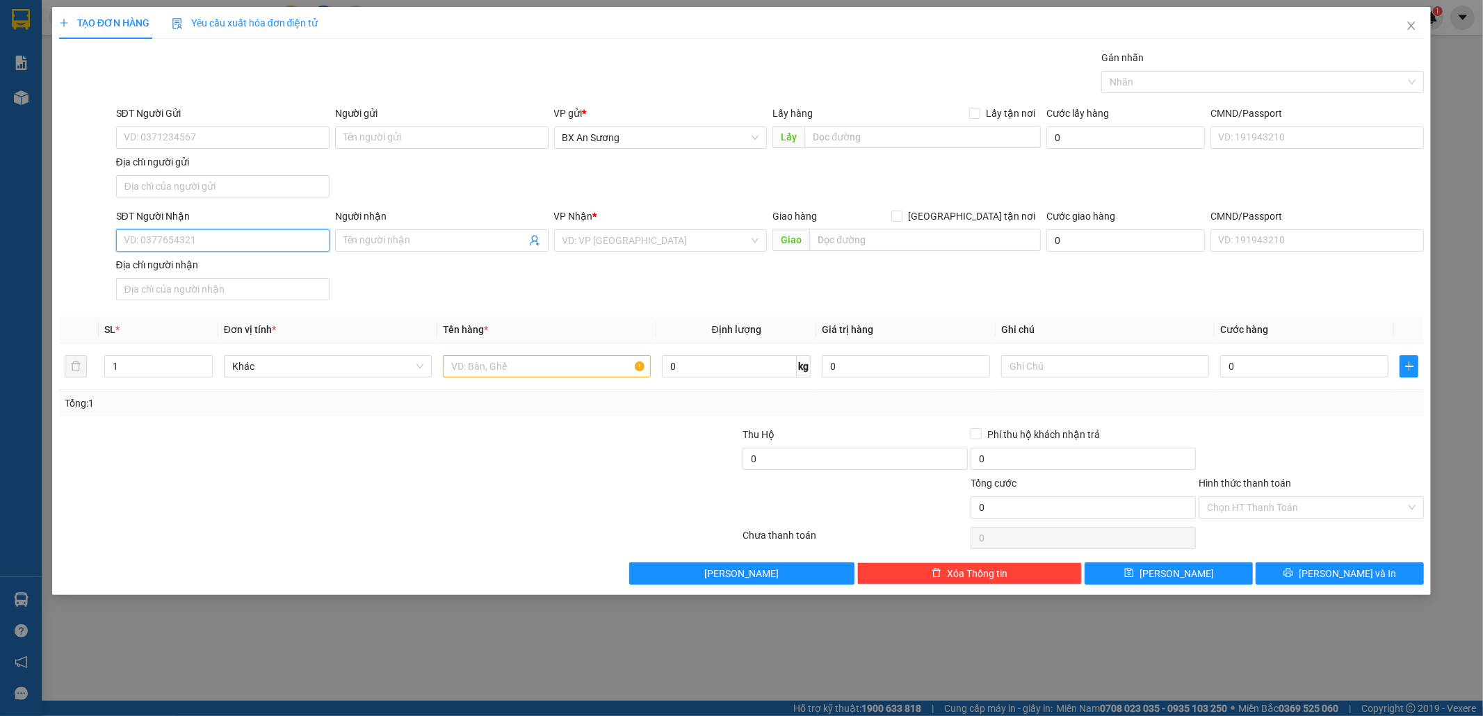
click at [296, 245] on input "SĐT Người Nhận" at bounding box center [222, 240] width 213 height 22
click at [238, 272] on div "0904142074 - NGK" at bounding box center [222, 270] width 197 height 15
type input "0904142074"
type input "NGK"
type input "0904142074"
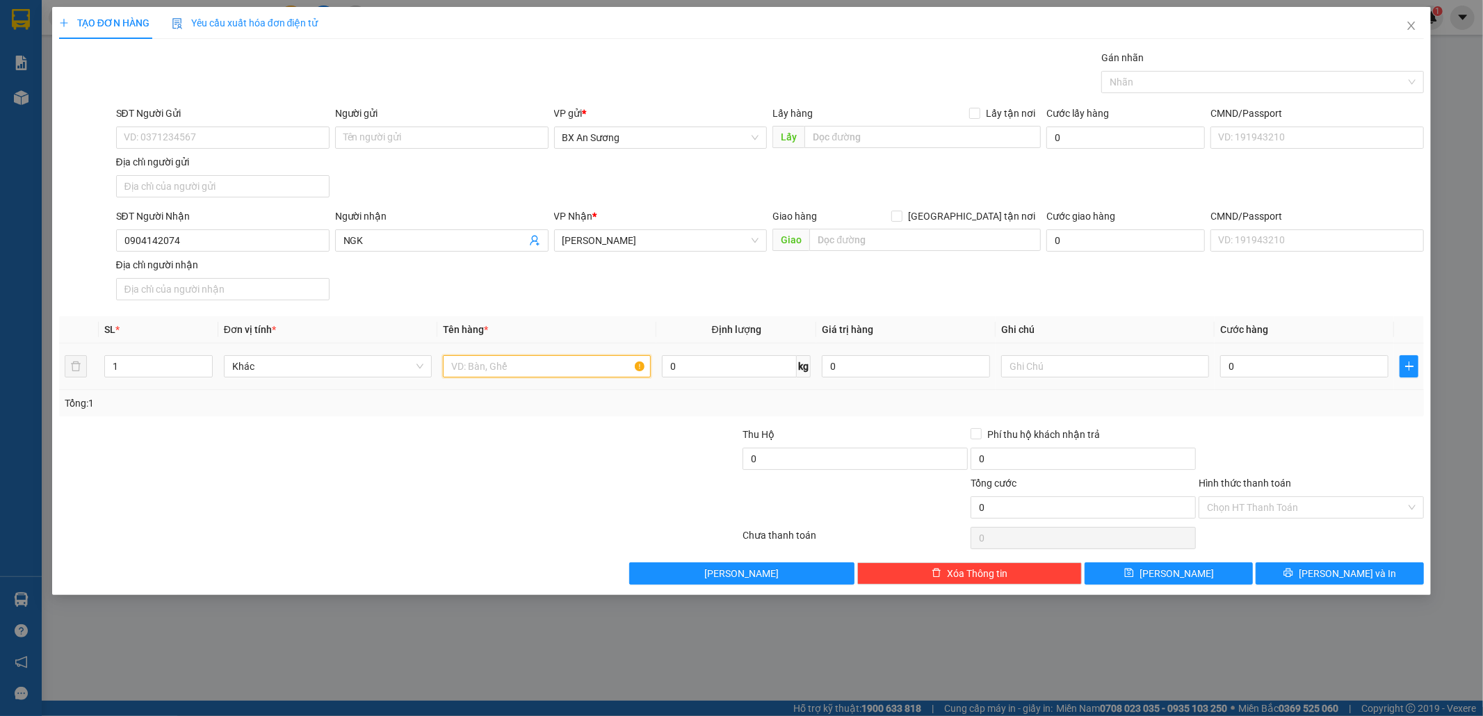
click at [479, 368] on input "text" at bounding box center [547, 366] width 208 height 22
type input "1 XỐP"
click at [1302, 575] on button "[PERSON_NAME] và In" at bounding box center [1339, 573] width 168 height 22
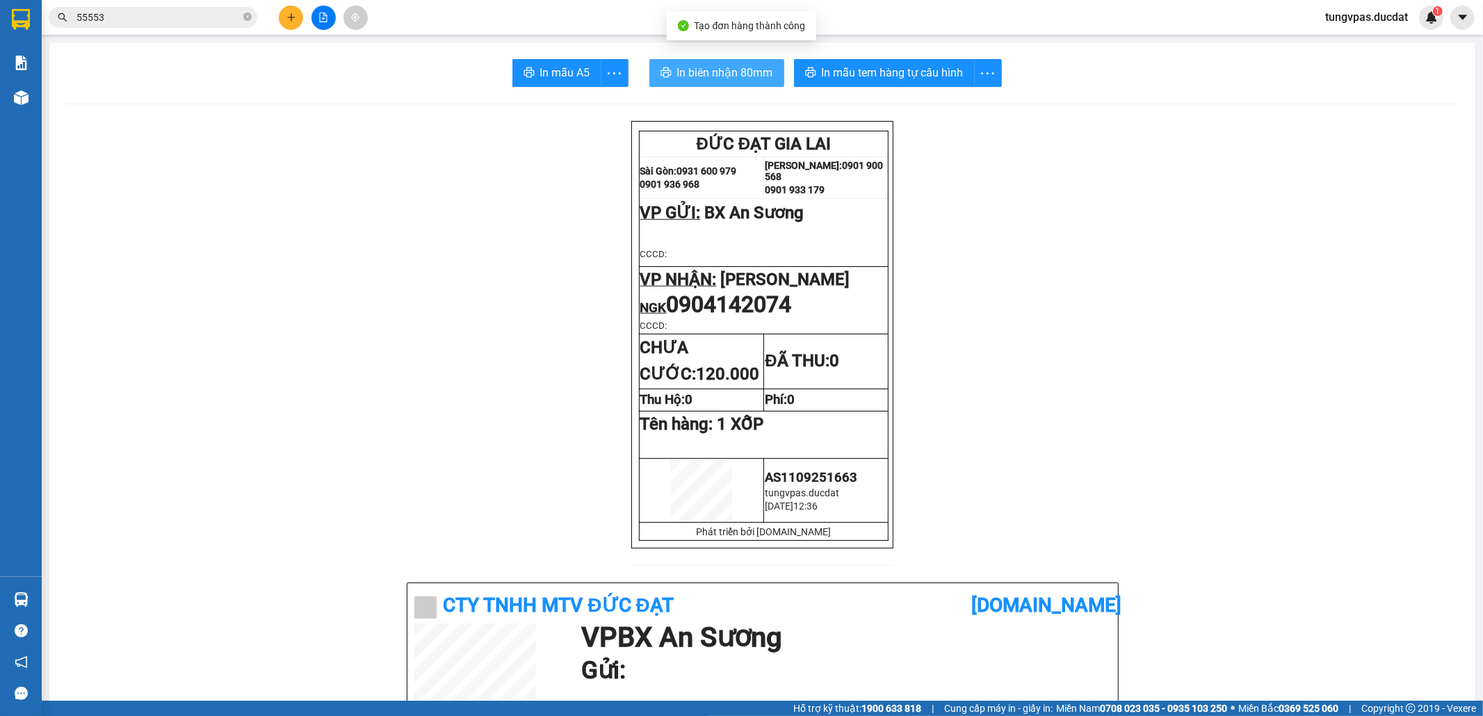
click at [688, 62] on button "In biên nhận 80mm" at bounding box center [716, 73] width 135 height 28
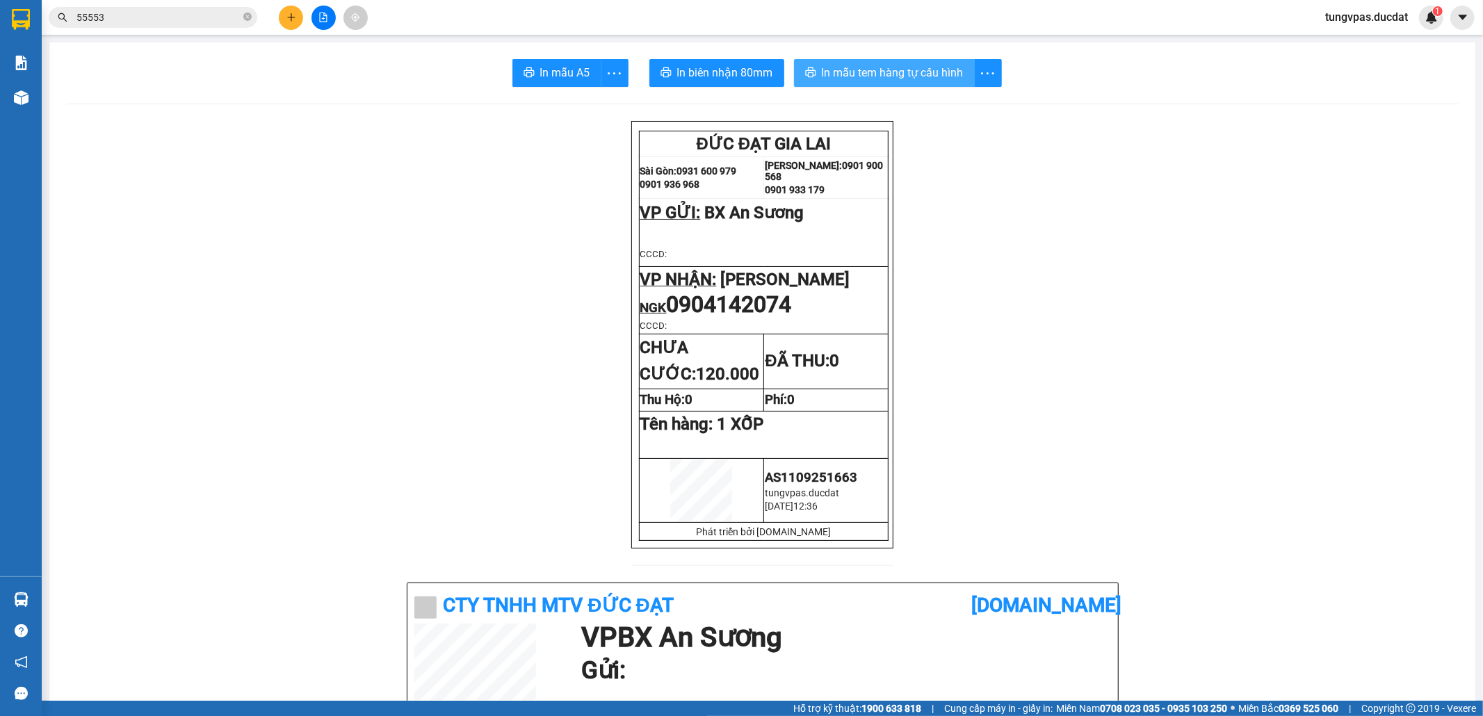
click at [848, 67] on span "In mẫu tem hàng tự cấu hình" at bounding box center [893, 72] width 142 height 17
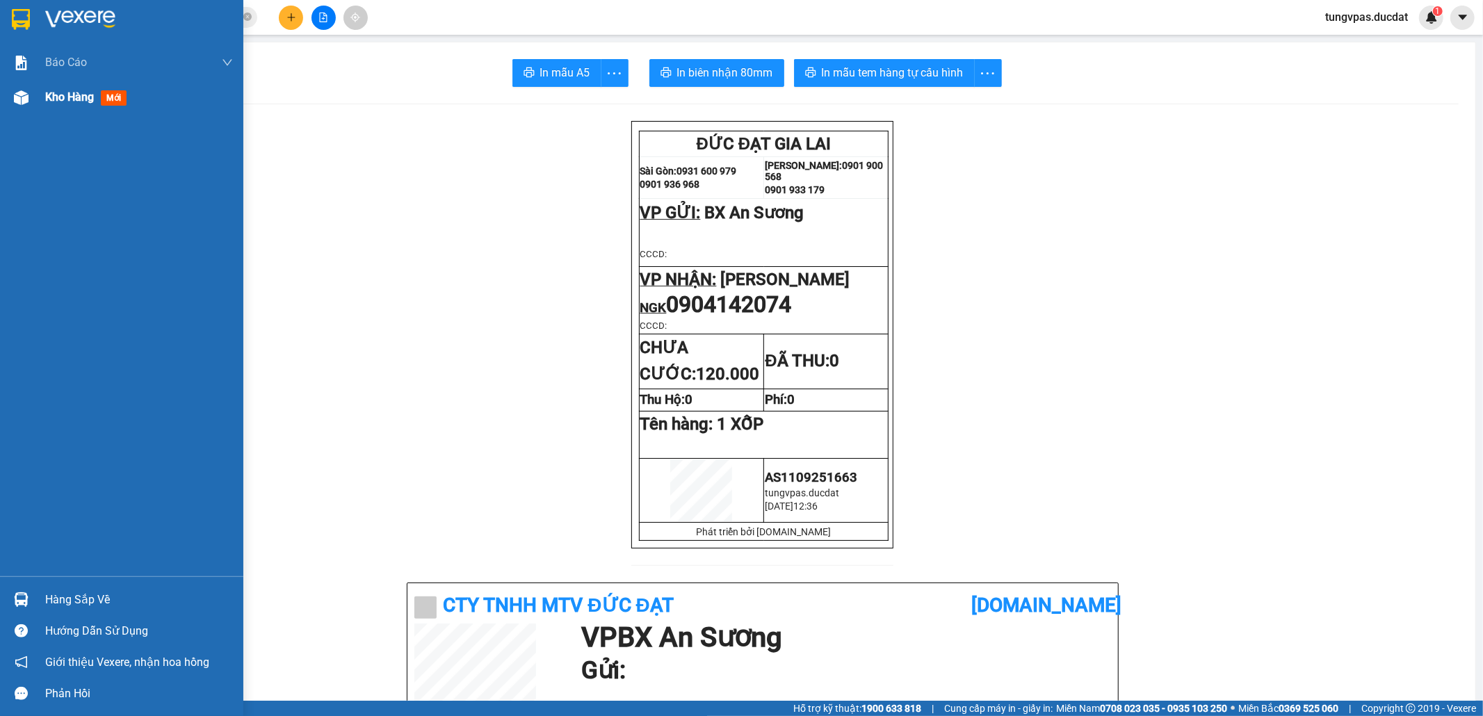
click at [23, 99] on img at bounding box center [21, 97] width 15 height 15
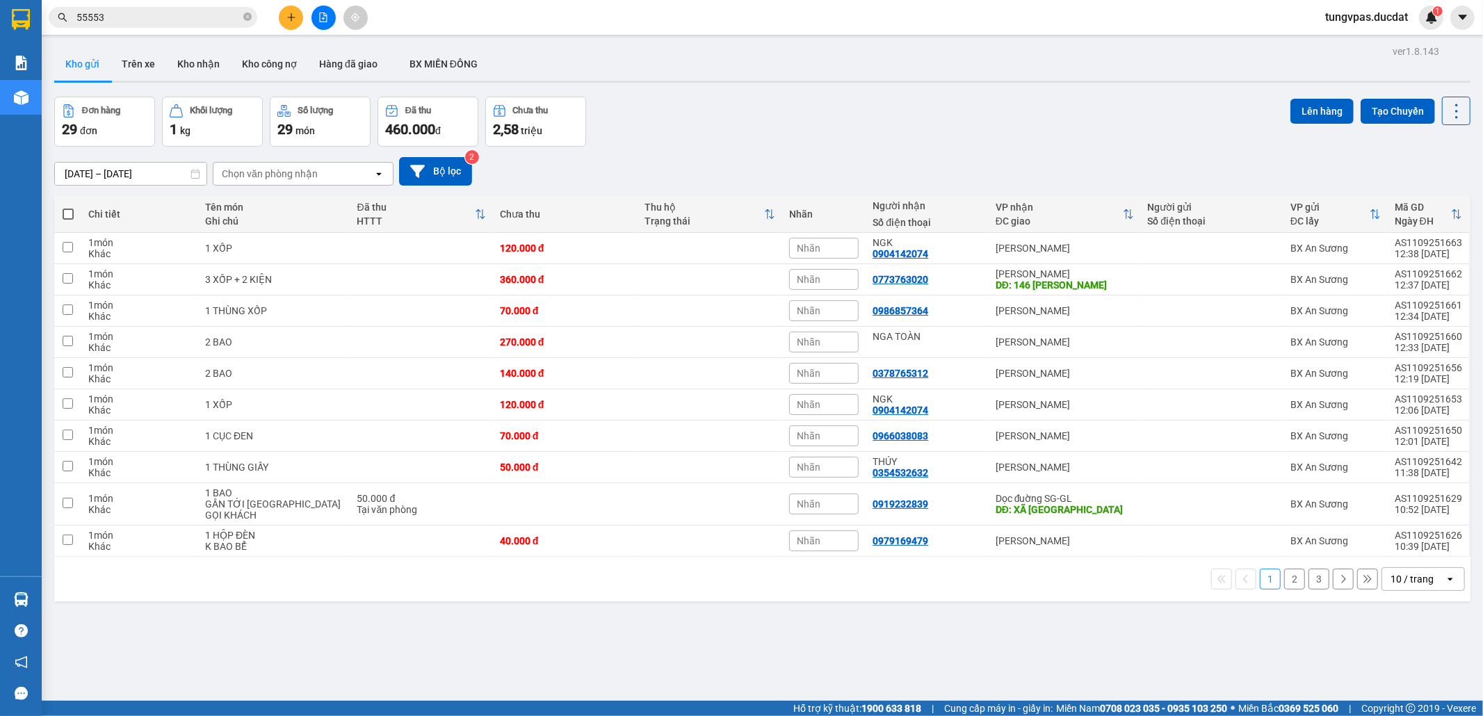
click at [279, 24] on div at bounding box center [323, 18] width 104 height 24
click at [284, 21] on button at bounding box center [291, 18] width 24 height 24
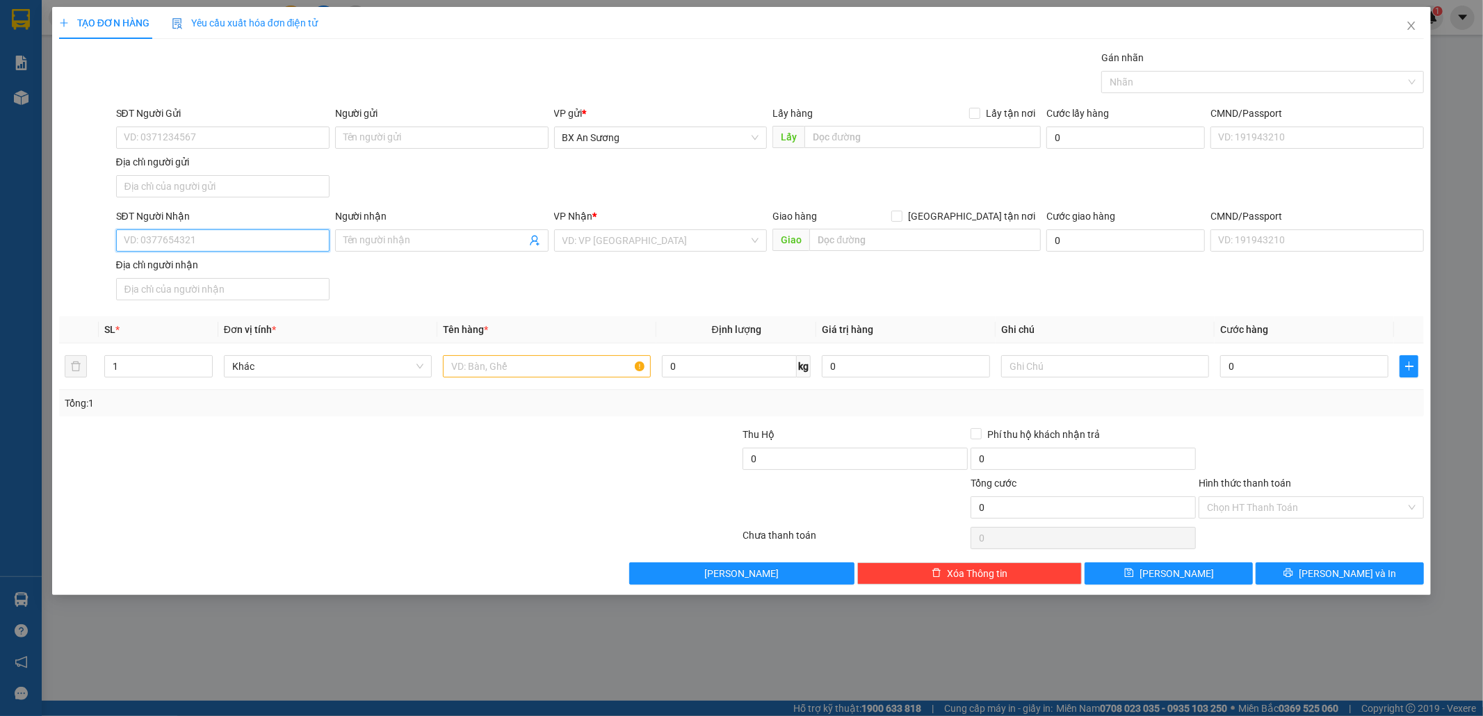
click at [249, 237] on input "SĐT Người Nhận" at bounding box center [222, 240] width 213 height 22
click at [284, 267] on div "0336444112" at bounding box center [222, 270] width 197 height 15
type input "0336444112"
click at [527, 368] on input "text" at bounding box center [547, 366] width 208 height 22
type input "1 HỘP MỸ PHẨM"
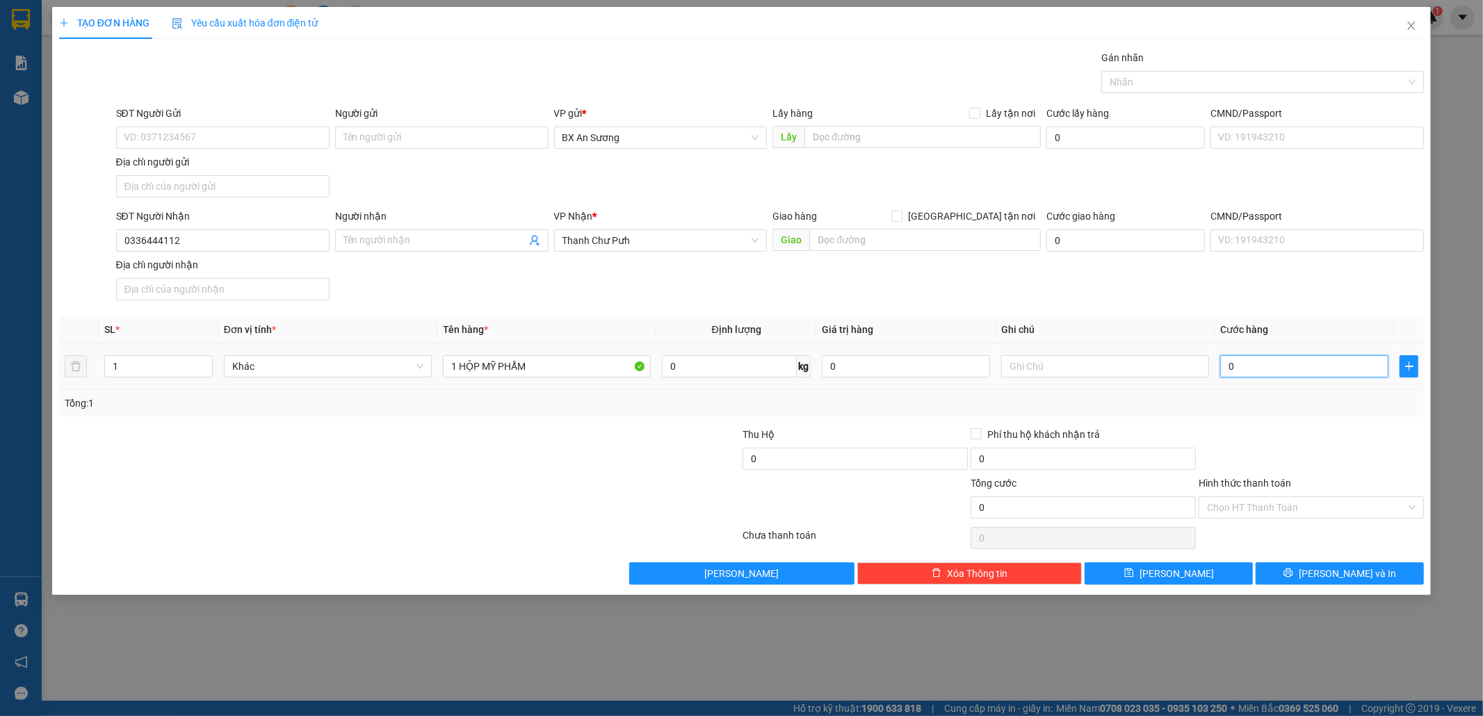
type input "4"
type input "40"
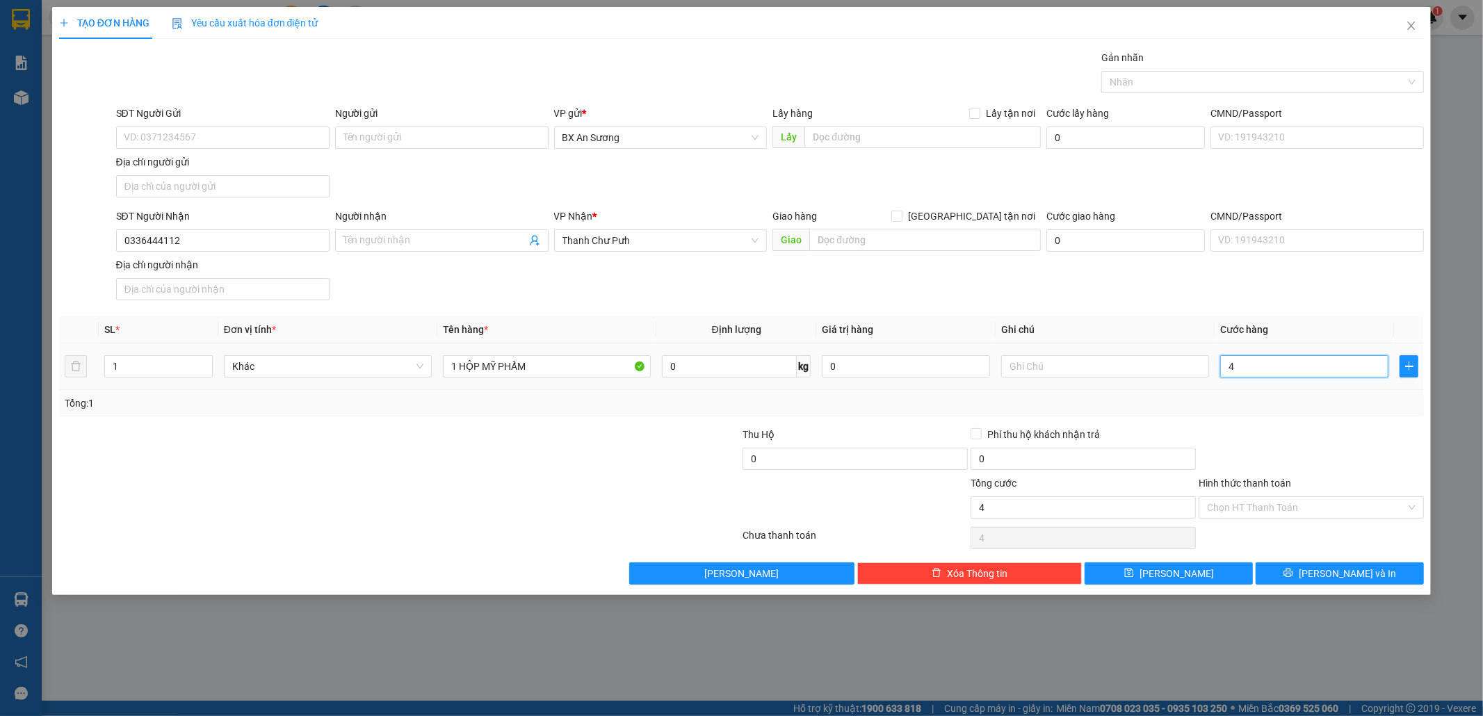
type input "40"
drag, startPoint x: 1382, startPoint y: 564, endPoint x: 1379, endPoint y: 574, distance: 10.1
click at [1382, 566] on div "Transit Pickup Surcharge Ids Transit Deliver Surcharge Ids Transit Deliver Surc…" at bounding box center [741, 317] width 1365 height 534
click at [1379, 574] on button "[PERSON_NAME] và In" at bounding box center [1339, 573] width 168 height 22
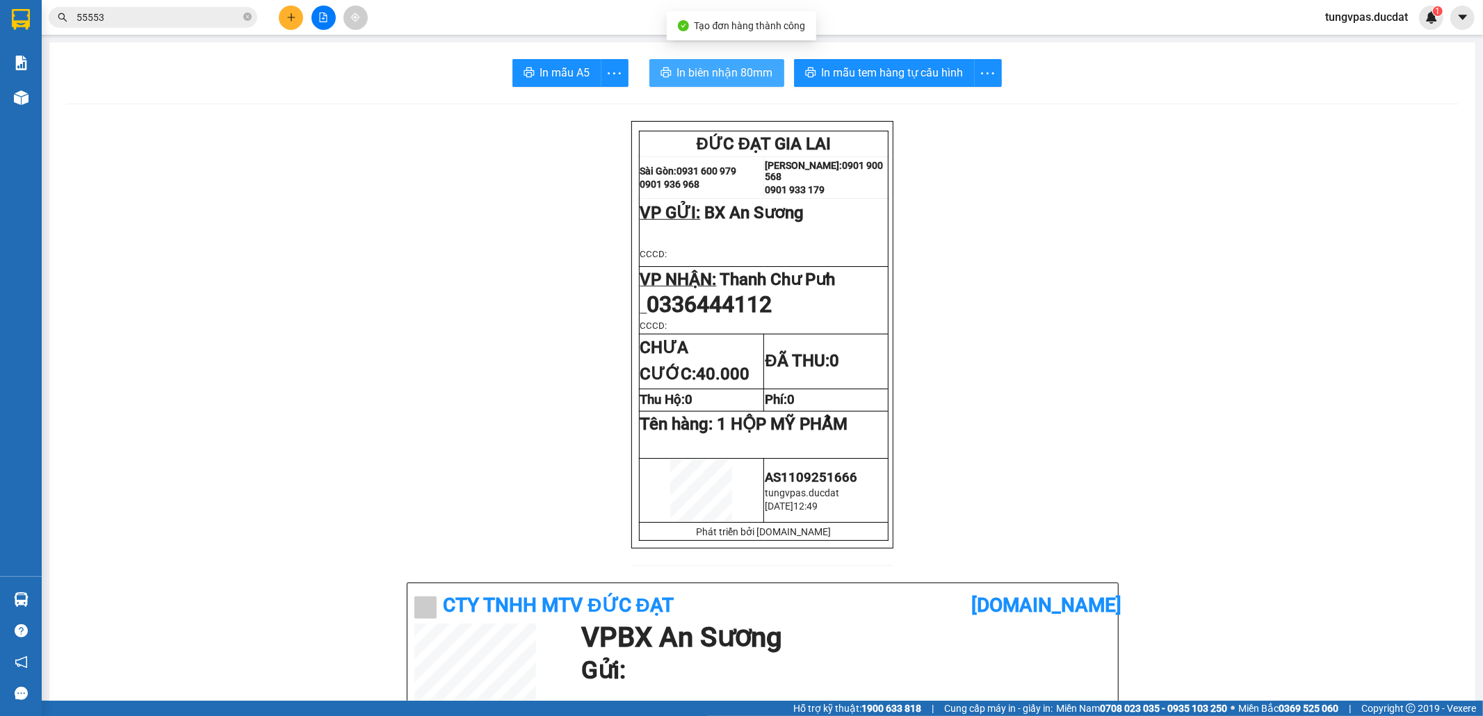
click at [727, 71] on span "In biên nhận 80mm" at bounding box center [725, 72] width 96 height 17
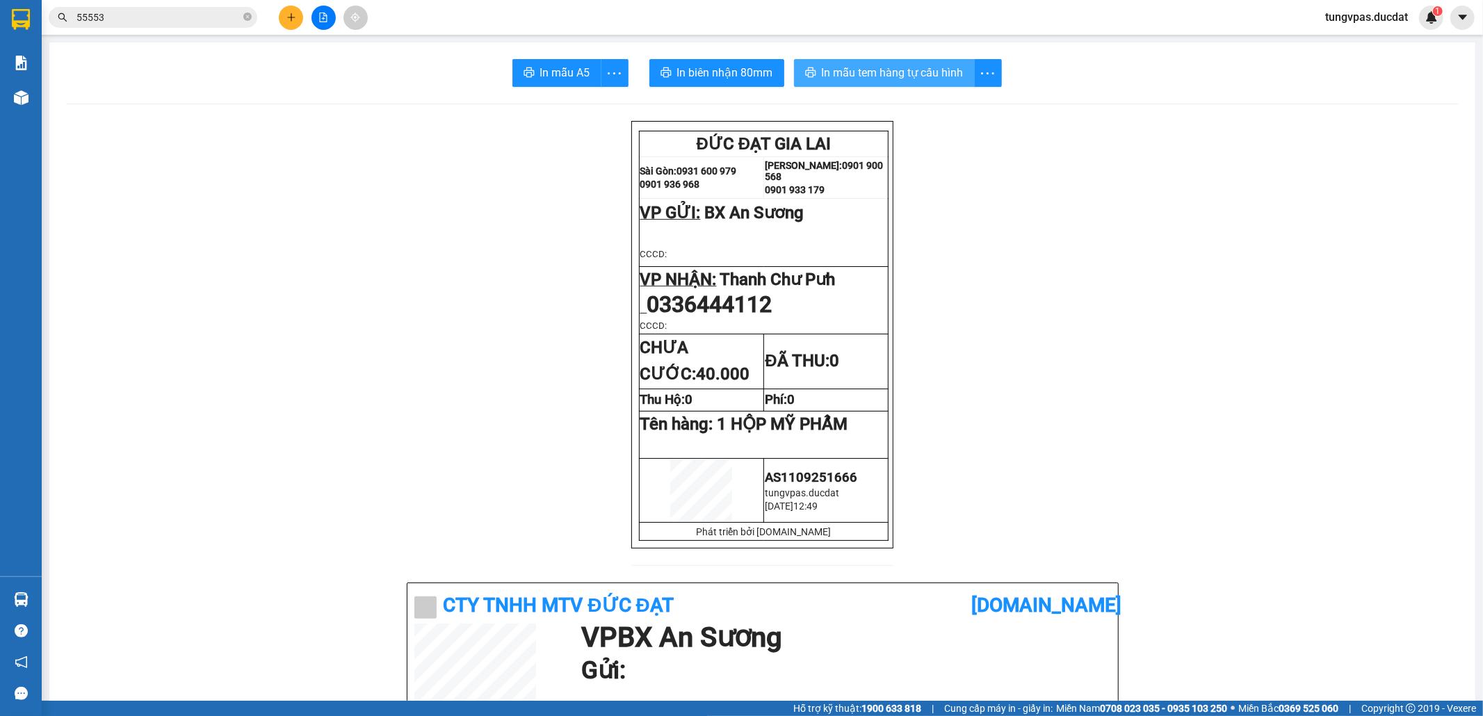
click at [918, 67] on span "In mẫu tem hàng tự cấu hình" at bounding box center [893, 72] width 142 height 17
click at [297, 15] on button at bounding box center [291, 18] width 24 height 24
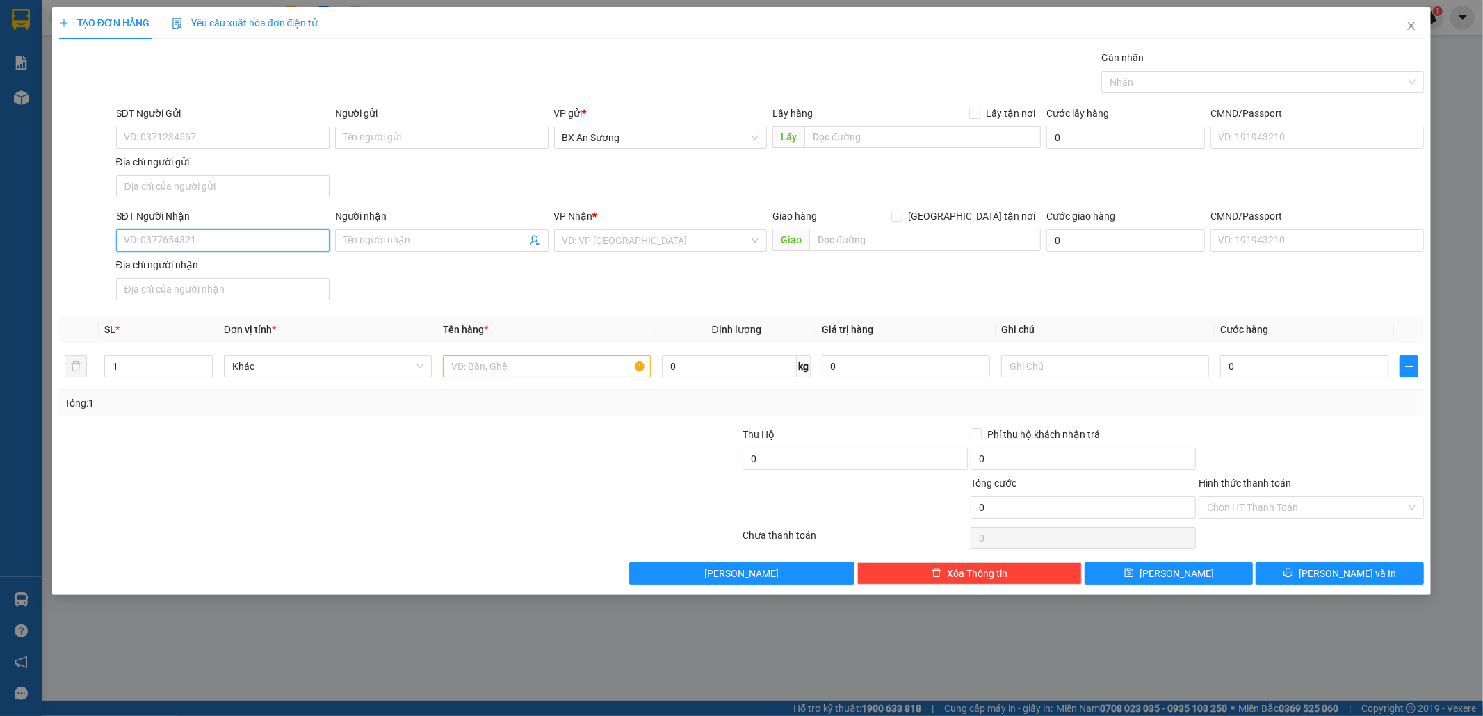
click at [318, 243] on input "SĐT Người Nhận" at bounding box center [222, 240] width 213 height 22
click at [174, 263] on div "0981203205" at bounding box center [222, 270] width 197 height 15
type input "0981203205"
click at [529, 367] on input "text" at bounding box center [547, 366] width 208 height 22
type input "1 BAO"
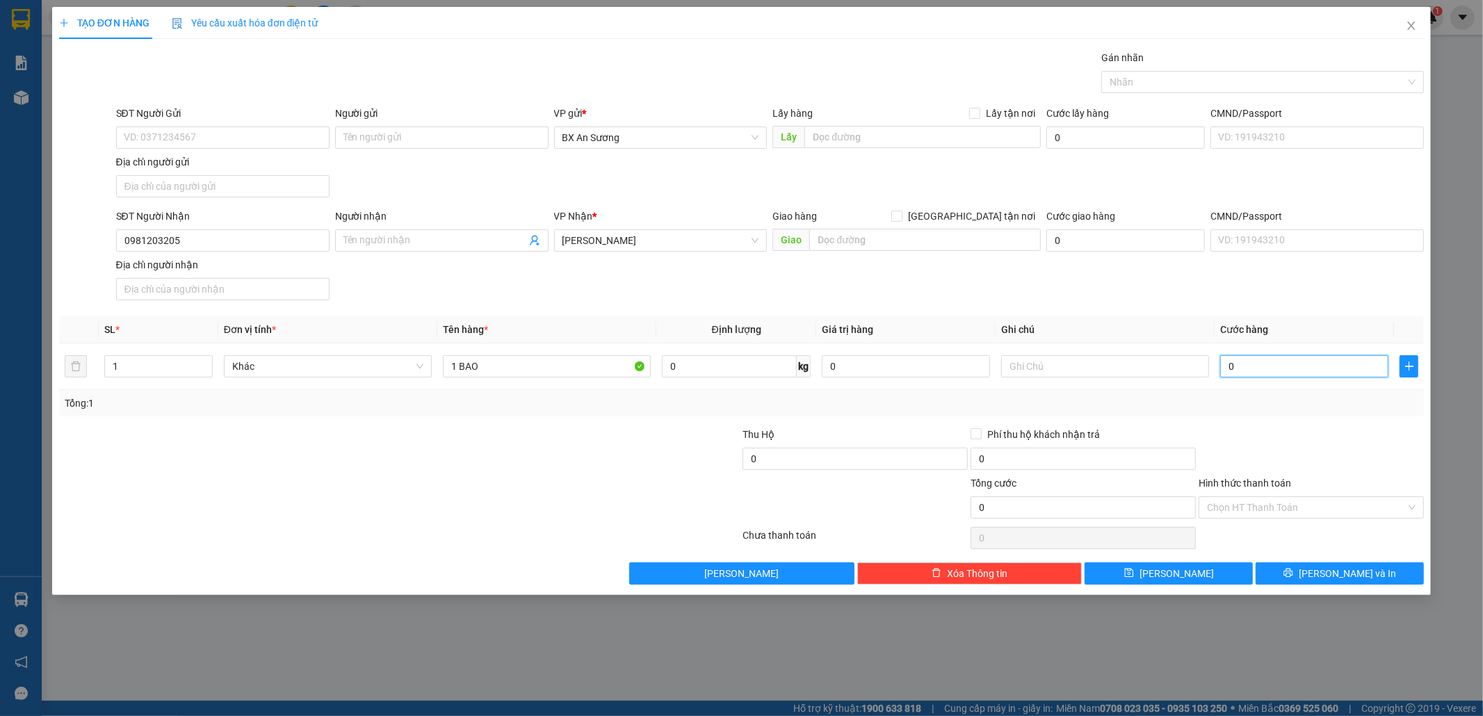
type input "7"
type input "70"
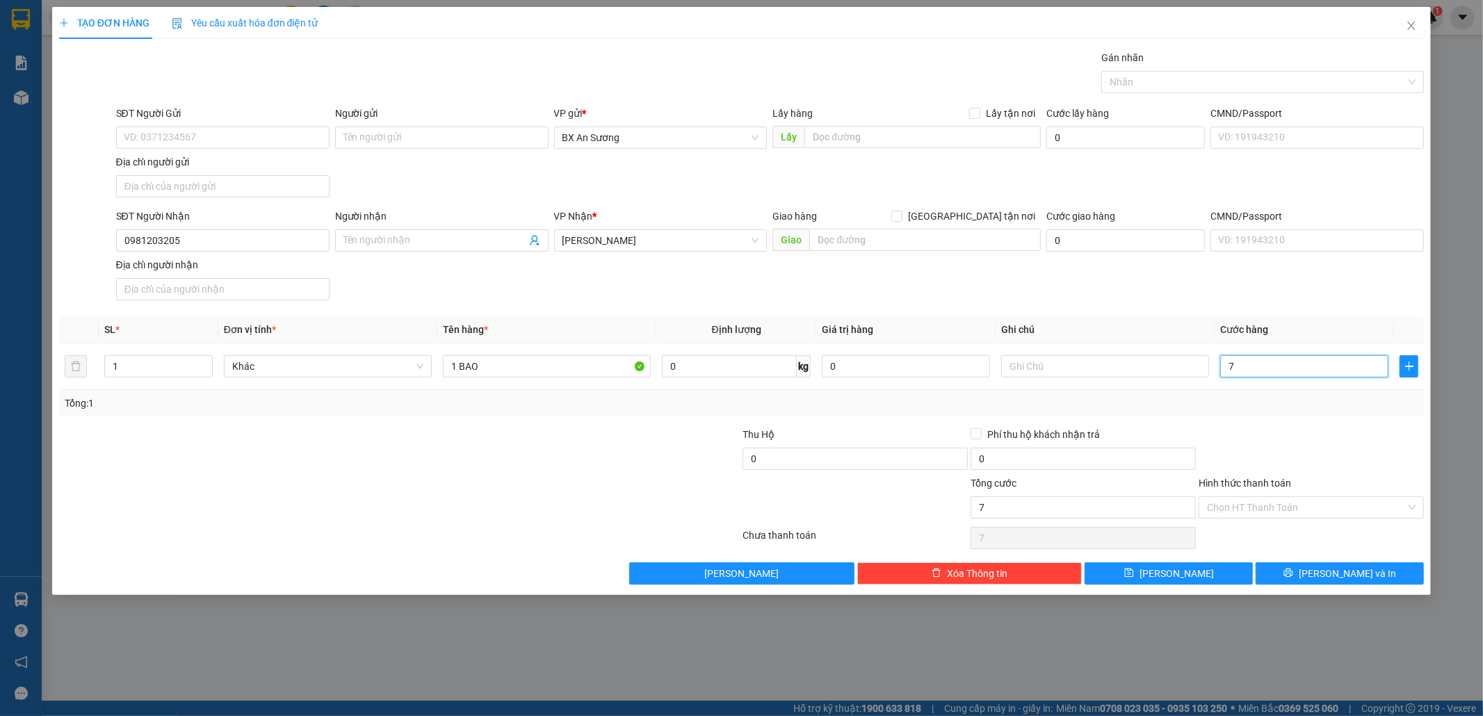
type input "70"
type input "70.000"
click at [1372, 579] on button "[PERSON_NAME] và In" at bounding box center [1339, 573] width 168 height 22
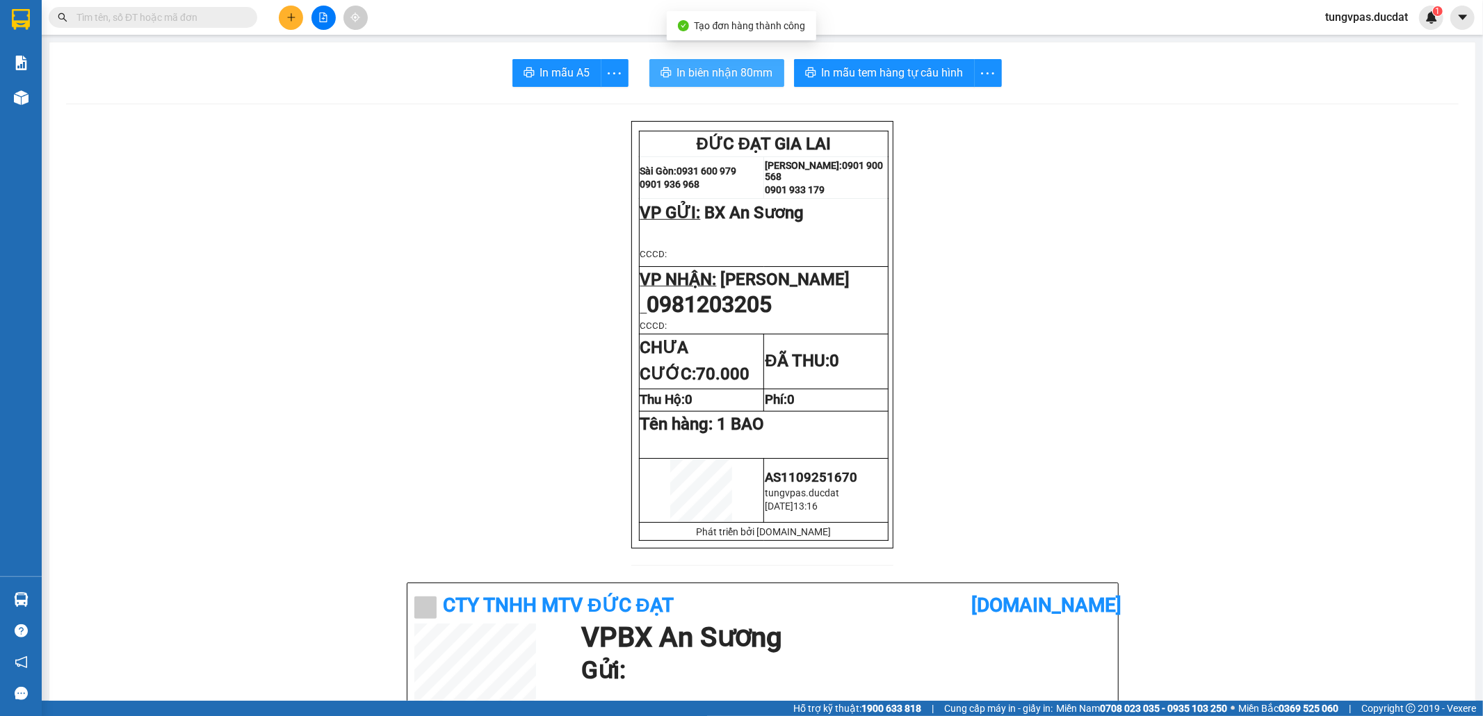
click at [751, 68] on span "In biên nhận 80mm" at bounding box center [725, 72] width 96 height 17
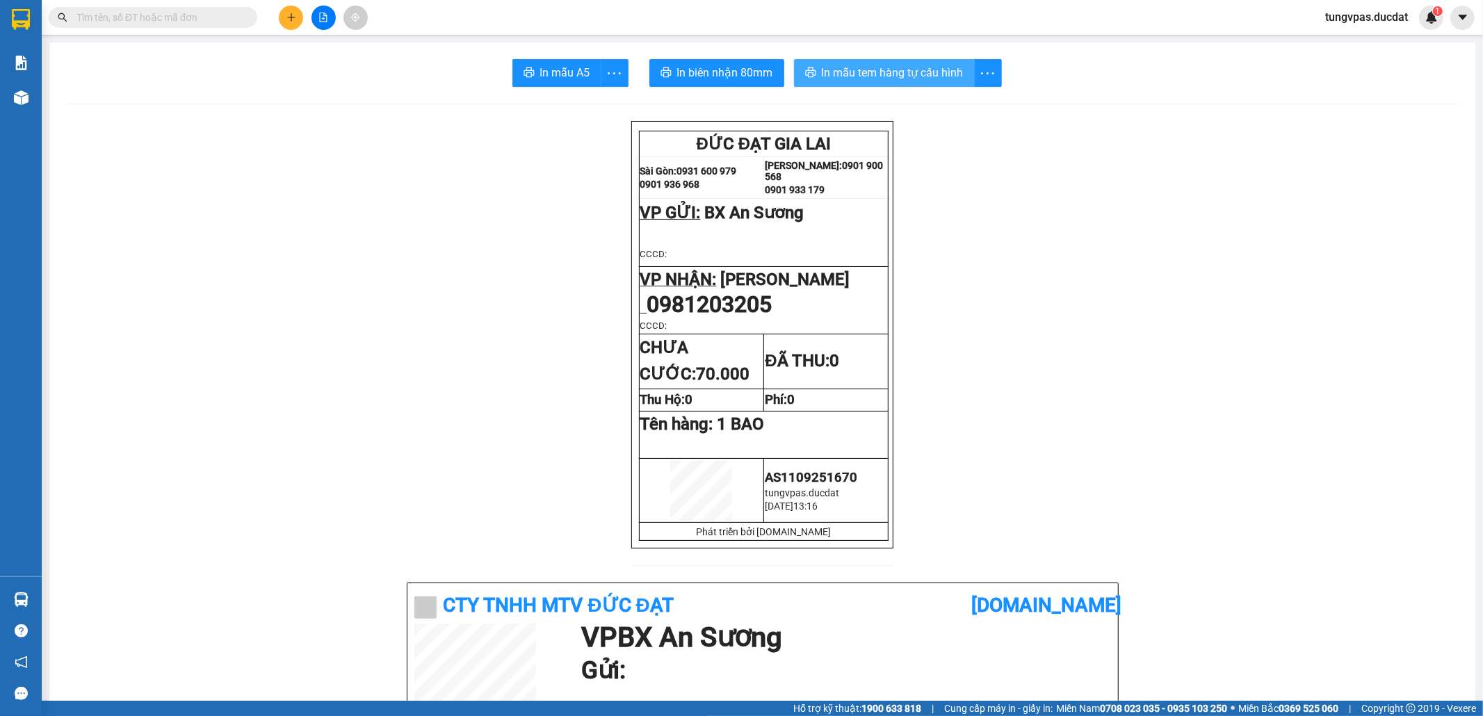
click at [942, 73] on span "In mẫu tem hàng tự cấu hình" at bounding box center [893, 72] width 142 height 17
click at [286, 13] on icon "plus" at bounding box center [291, 18] width 10 height 10
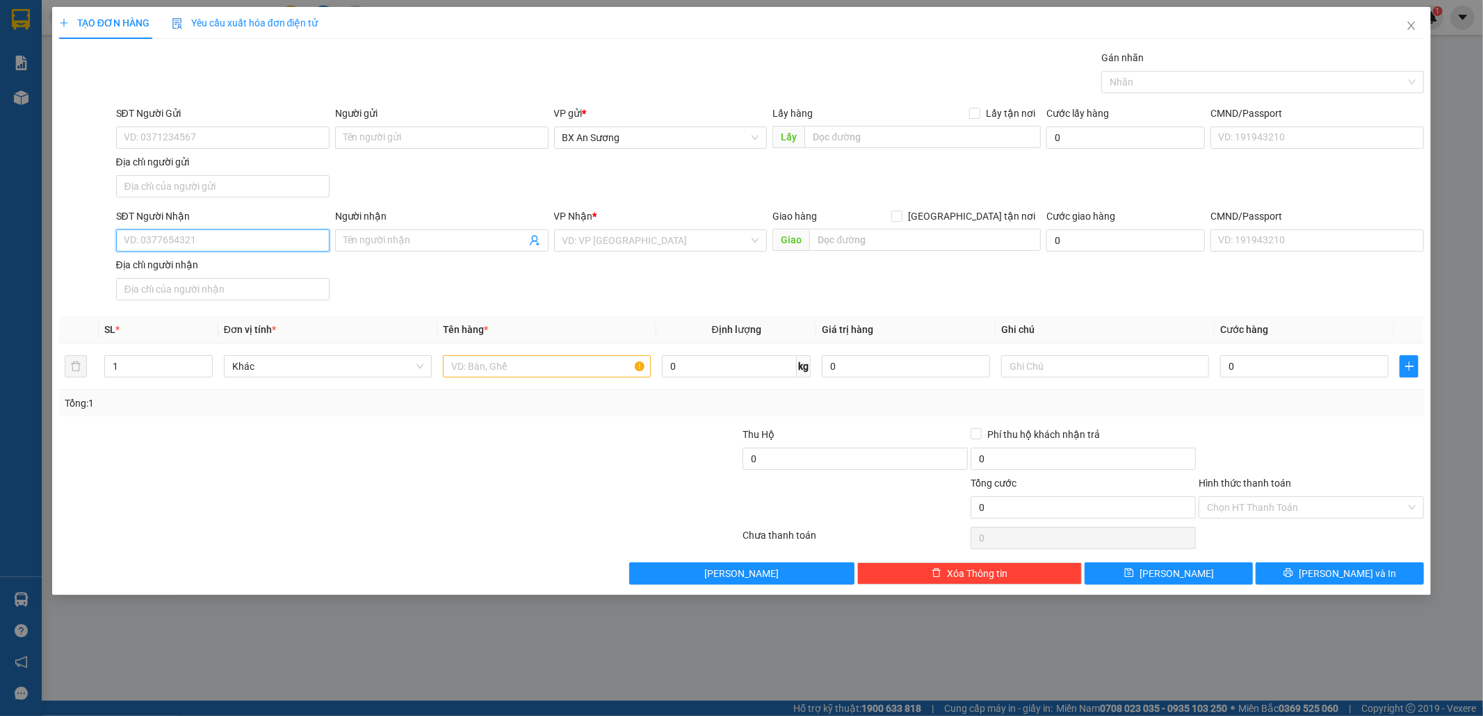
click at [312, 240] on input "SĐT Người Nhận" at bounding box center [222, 240] width 213 height 22
click at [407, 252] on span at bounding box center [441, 240] width 213 height 22
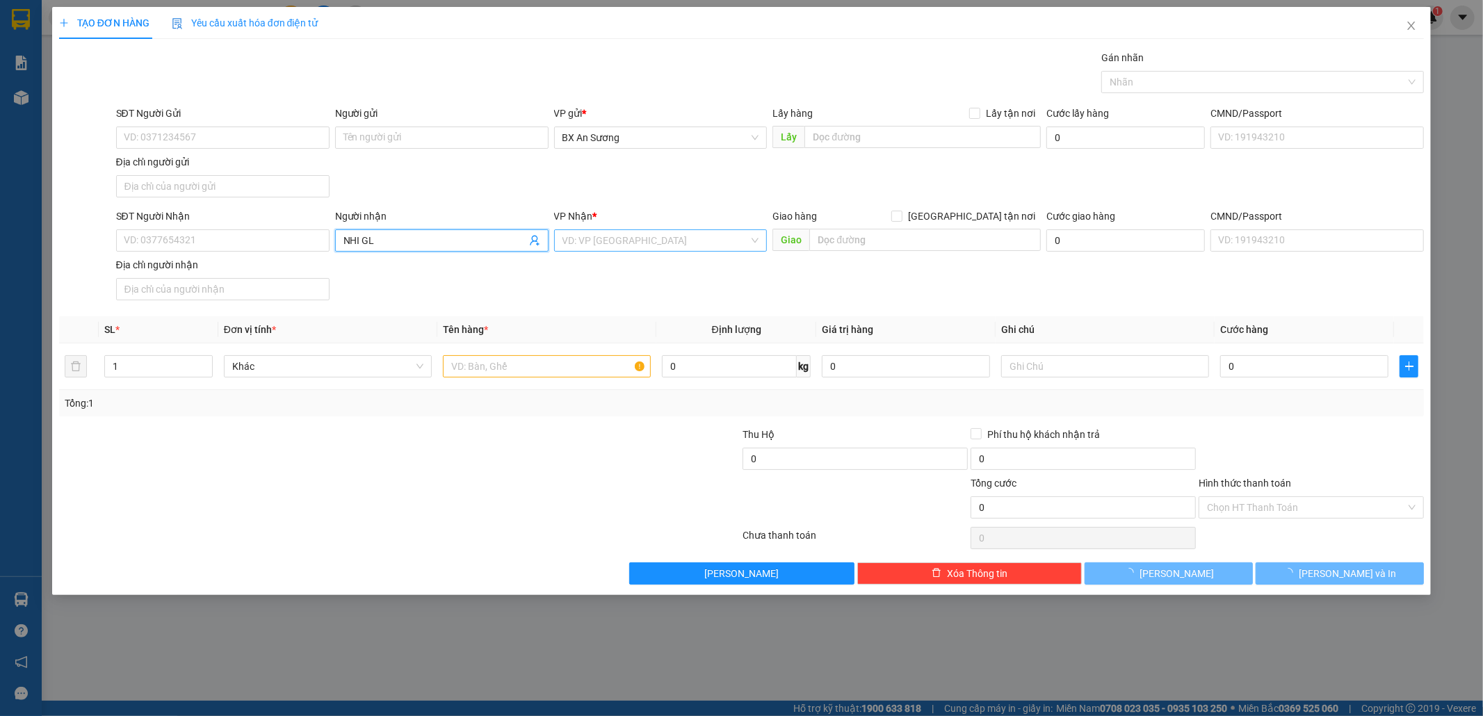
type input "NHI GL"
click at [587, 245] on input "search" at bounding box center [655, 240] width 187 height 21
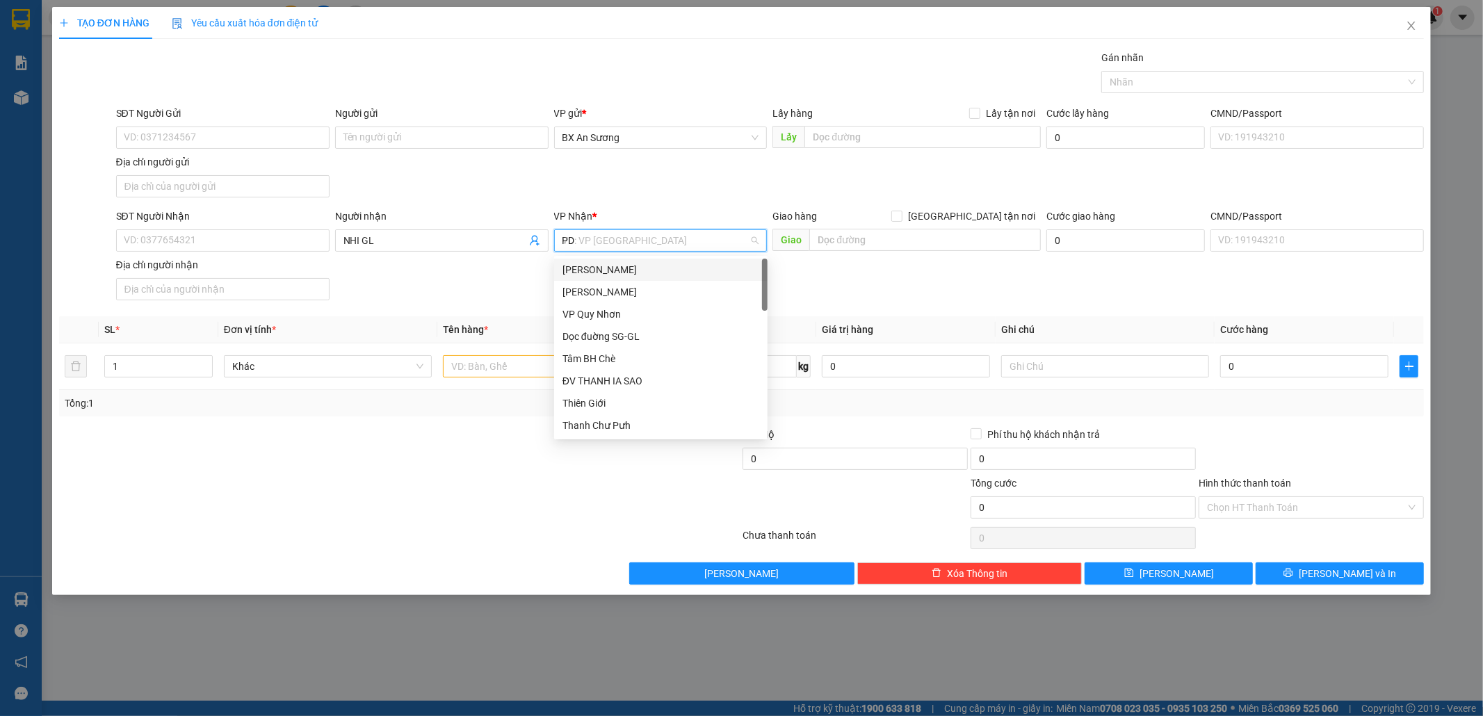
type input "PDP"
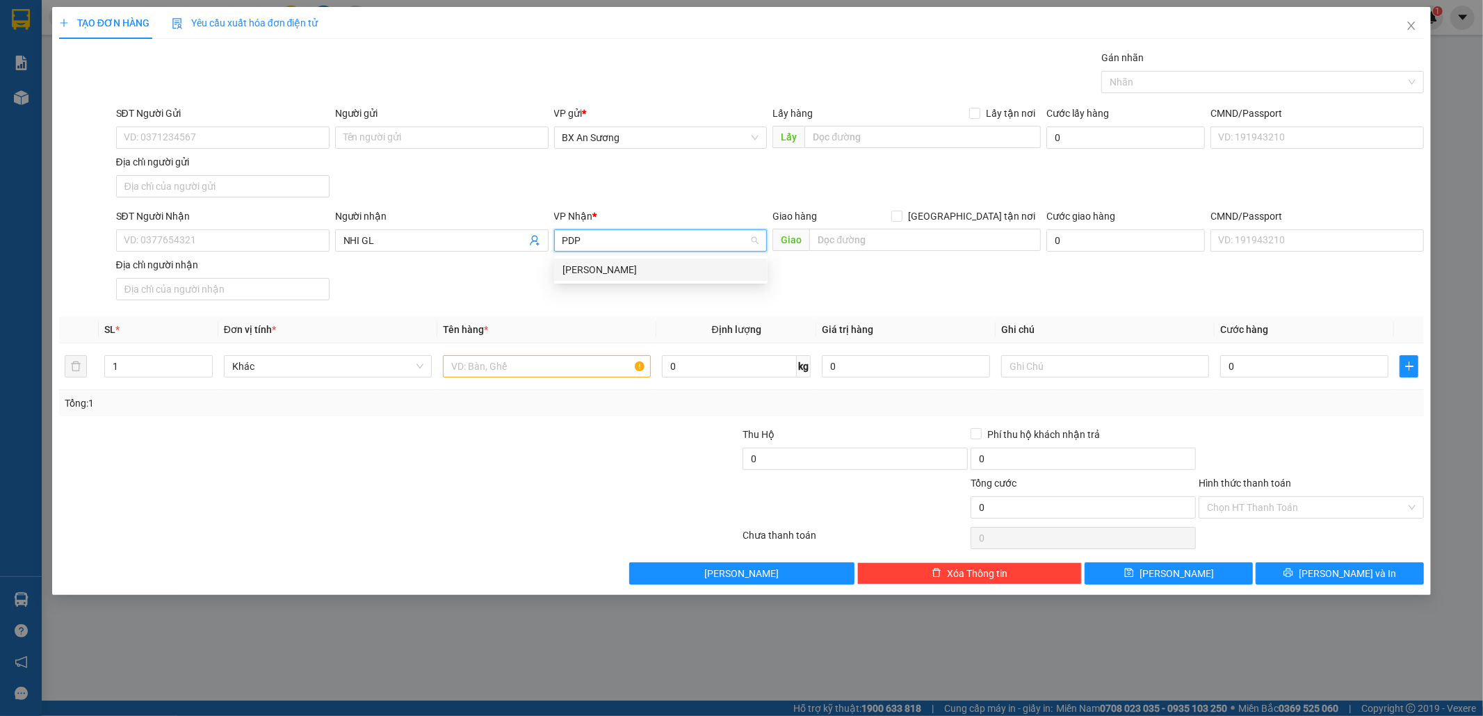
click at [638, 268] on div "[PERSON_NAME]" at bounding box center [660, 269] width 197 height 15
click at [591, 371] on input "text" at bounding box center [547, 366] width 208 height 22
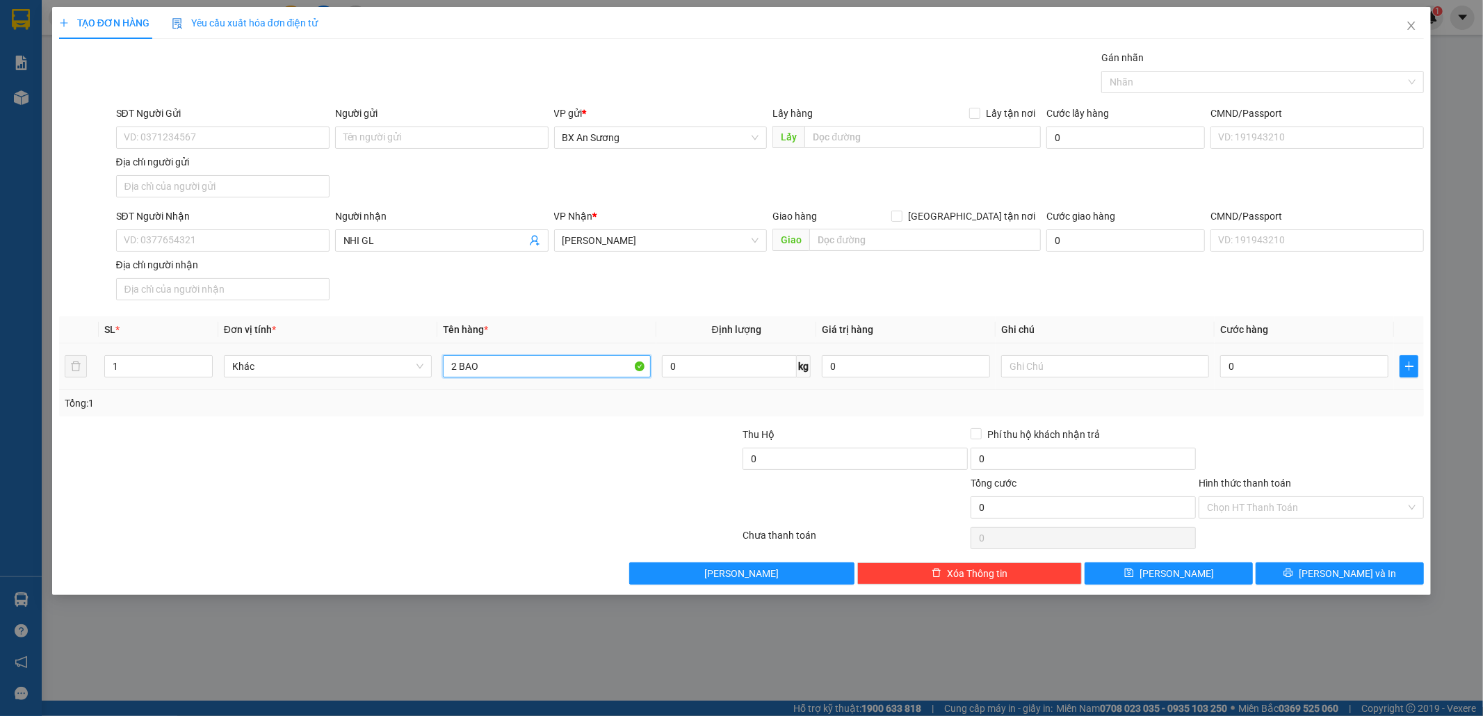
type input "2 BAO"
type input "3"
type input "30"
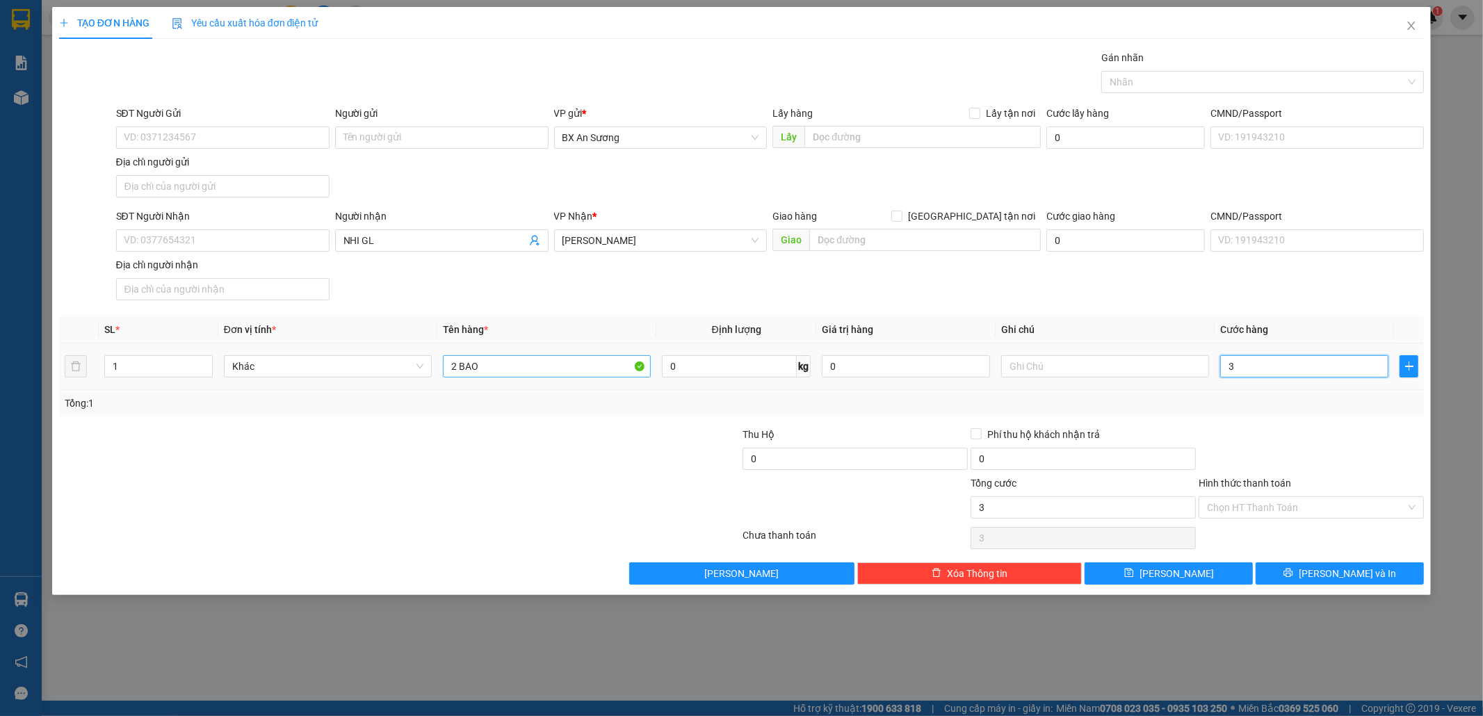
type input "30"
type input "300"
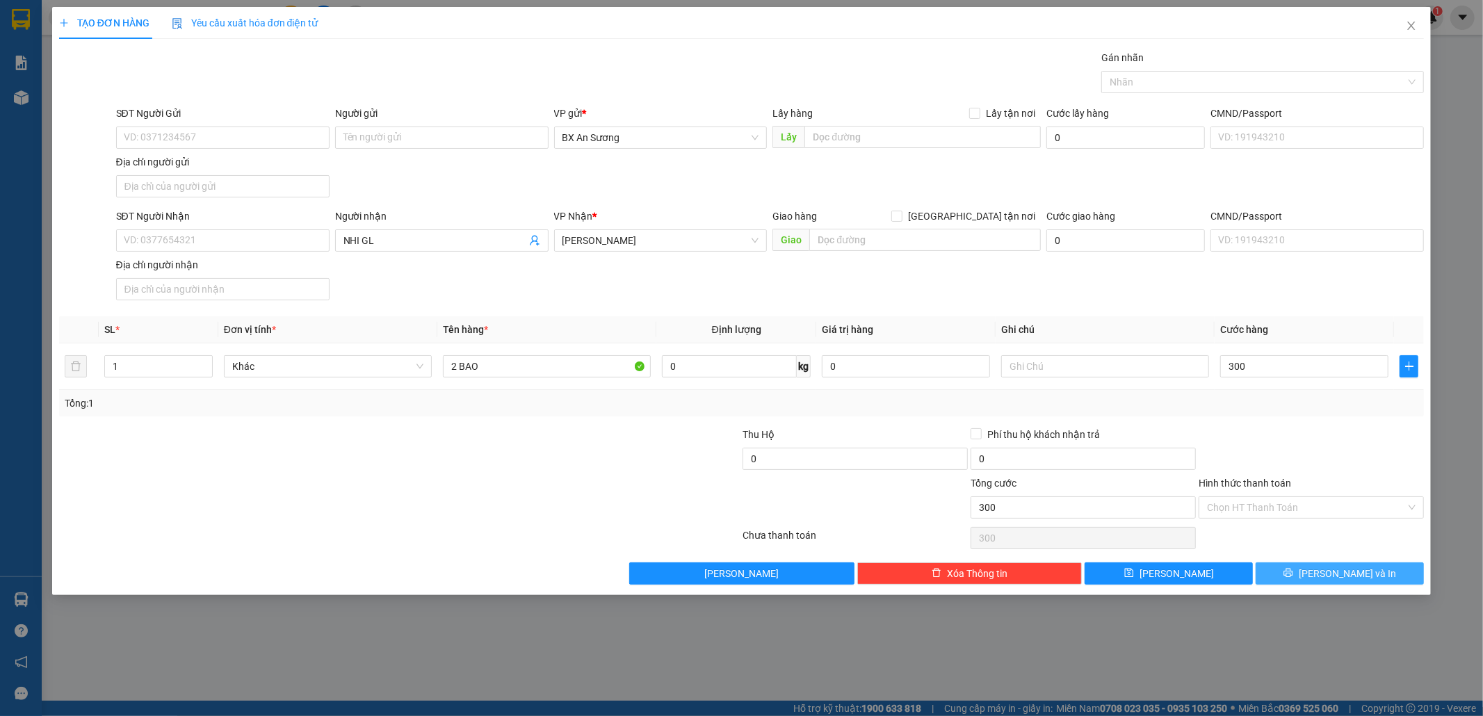
type input "300.000"
click at [1340, 581] on span "[PERSON_NAME] và In" at bounding box center [1346, 573] width 97 height 15
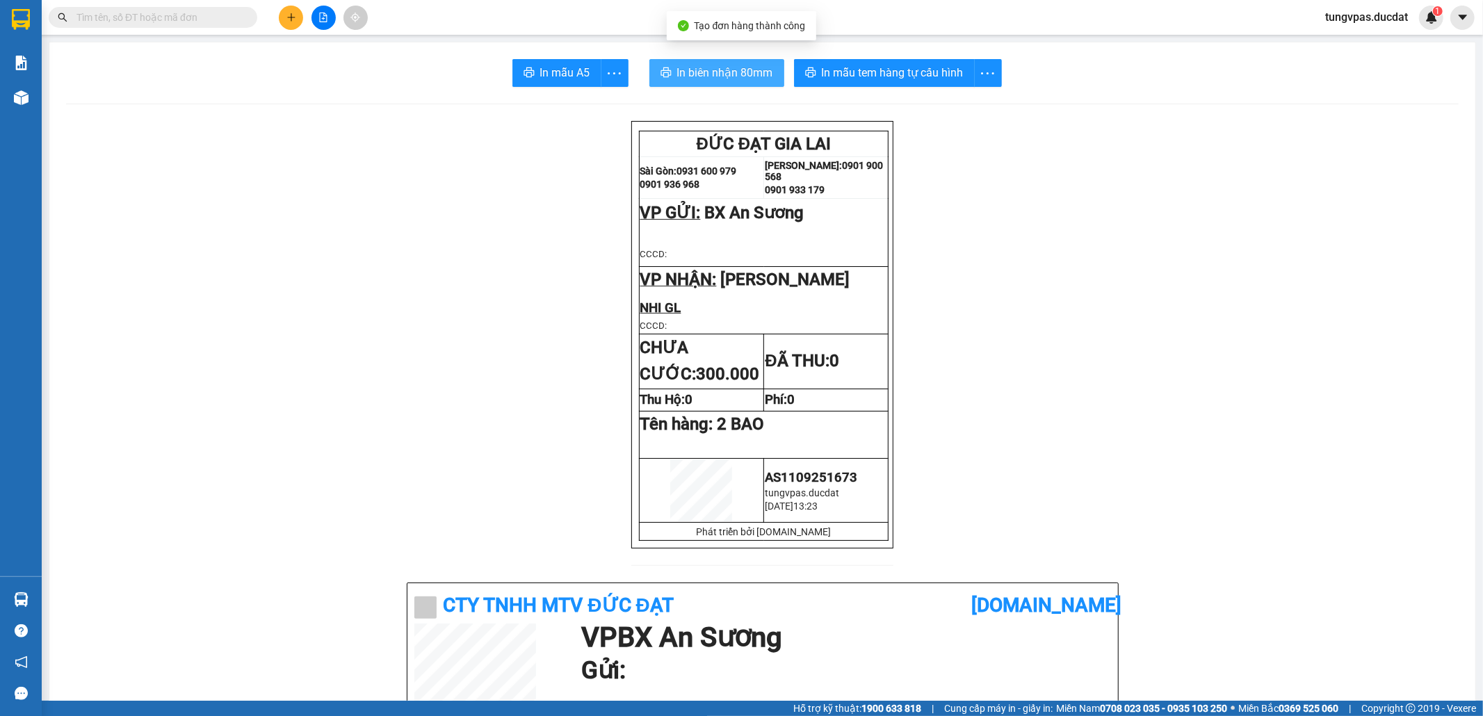
click at [758, 76] on span "In biên nhận 80mm" at bounding box center [725, 72] width 96 height 17
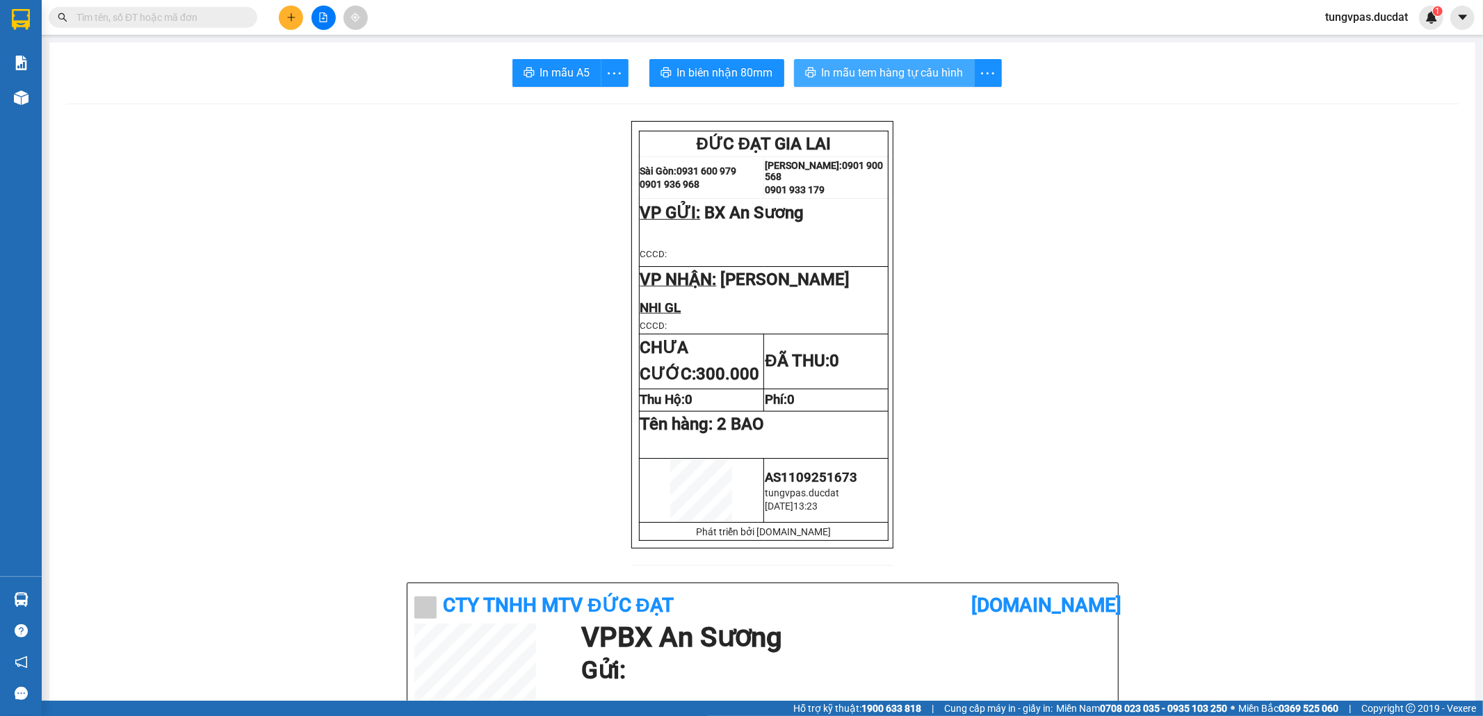
click at [948, 76] on span "In mẫu tem hàng tự cấu hình" at bounding box center [893, 72] width 142 height 17
click at [293, 17] on icon "plus" at bounding box center [291, 18] width 10 height 10
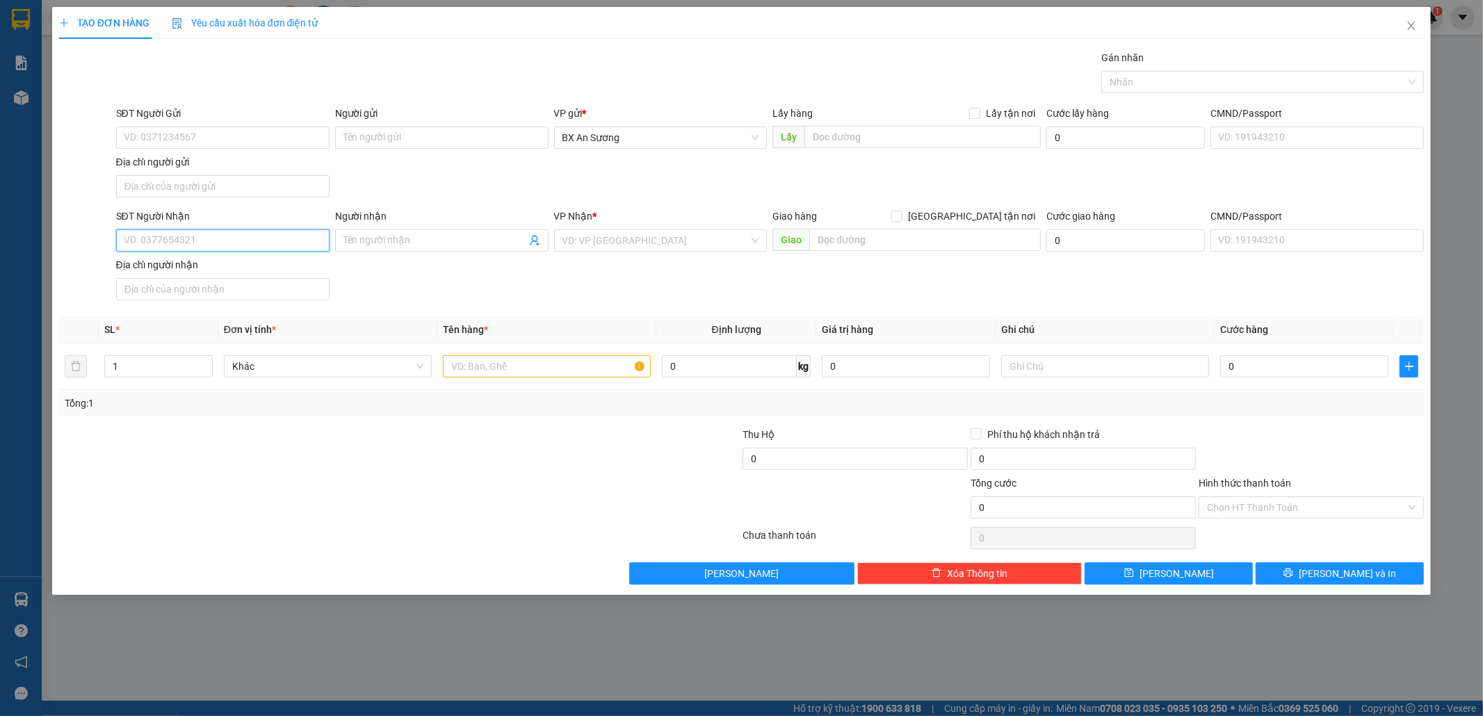
click at [284, 245] on input "SĐT Người Nhận" at bounding box center [222, 240] width 213 height 22
click at [302, 240] on input "SĐT Người Nhận" at bounding box center [222, 240] width 213 height 22
click at [386, 248] on input "Người nhận" at bounding box center [434, 240] width 183 height 15
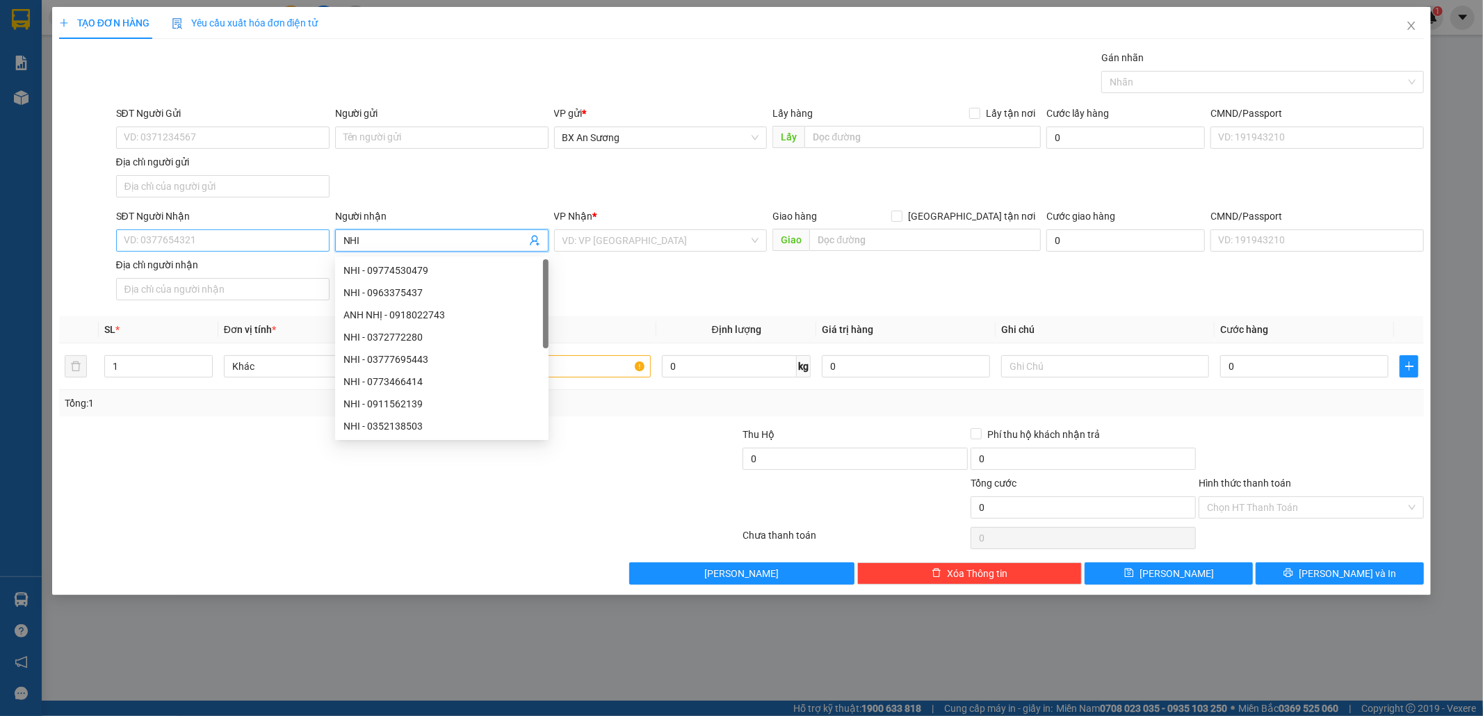
type input "NHI"
click at [301, 240] on input "SĐT Người Nhận" at bounding box center [222, 240] width 213 height 22
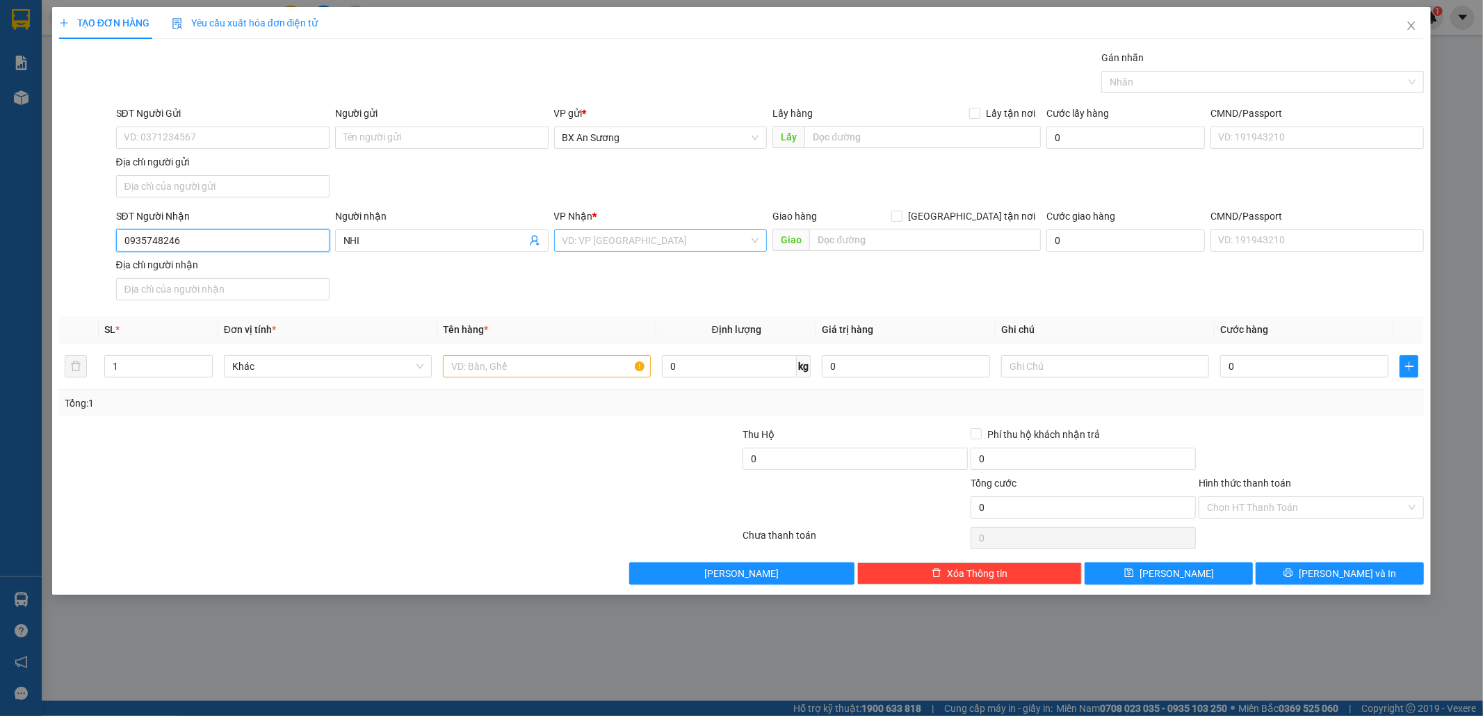
type input "0935748246"
drag, startPoint x: 621, startPoint y: 232, endPoint x: 623, endPoint y: 239, distance: 7.3
click at [623, 237] on input "search" at bounding box center [655, 240] width 187 height 21
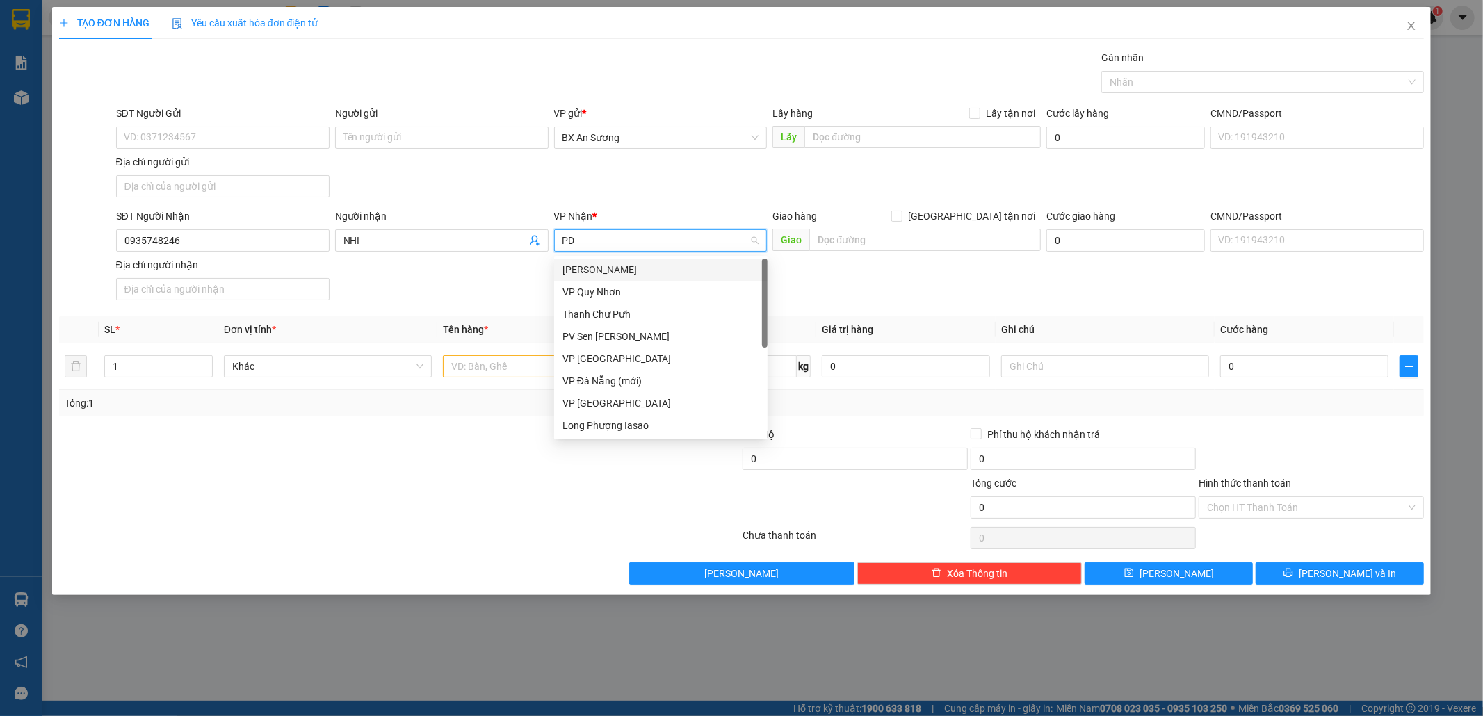
type input "PDP"
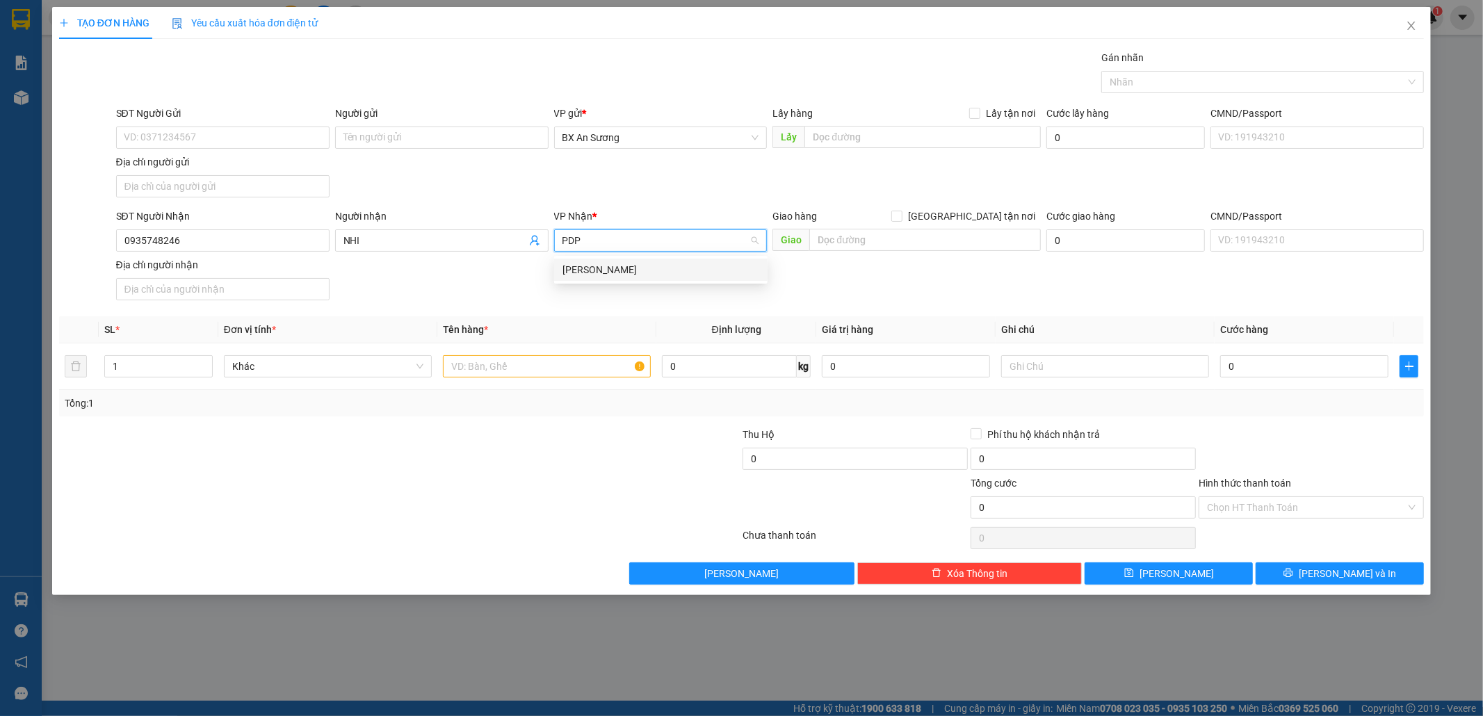
drag, startPoint x: 674, startPoint y: 273, endPoint x: 671, endPoint y: 265, distance: 9.0
click at [674, 272] on div "[PERSON_NAME]" at bounding box center [660, 269] width 197 height 15
click at [534, 368] on input "text" at bounding box center [547, 366] width 208 height 22
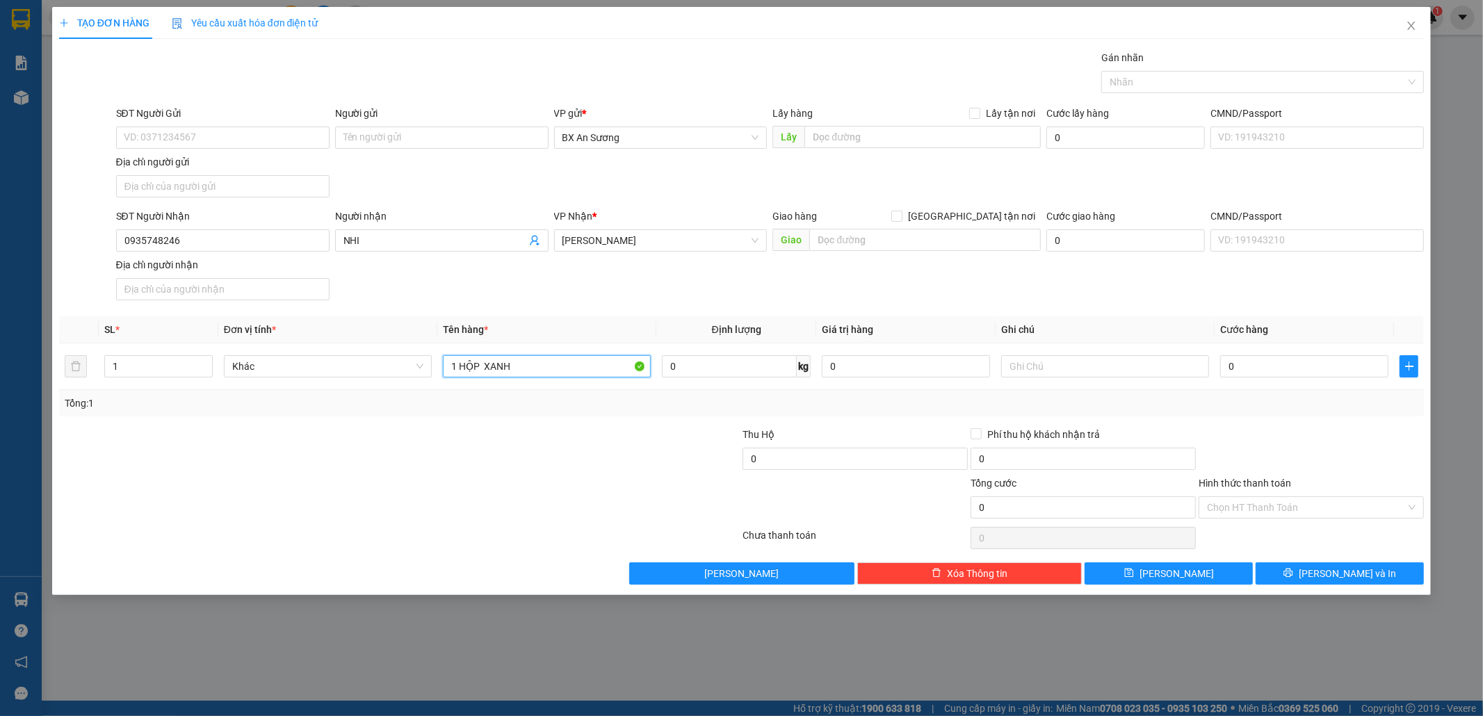
type input "1 HỘP XANH"
type input "3"
type input "30"
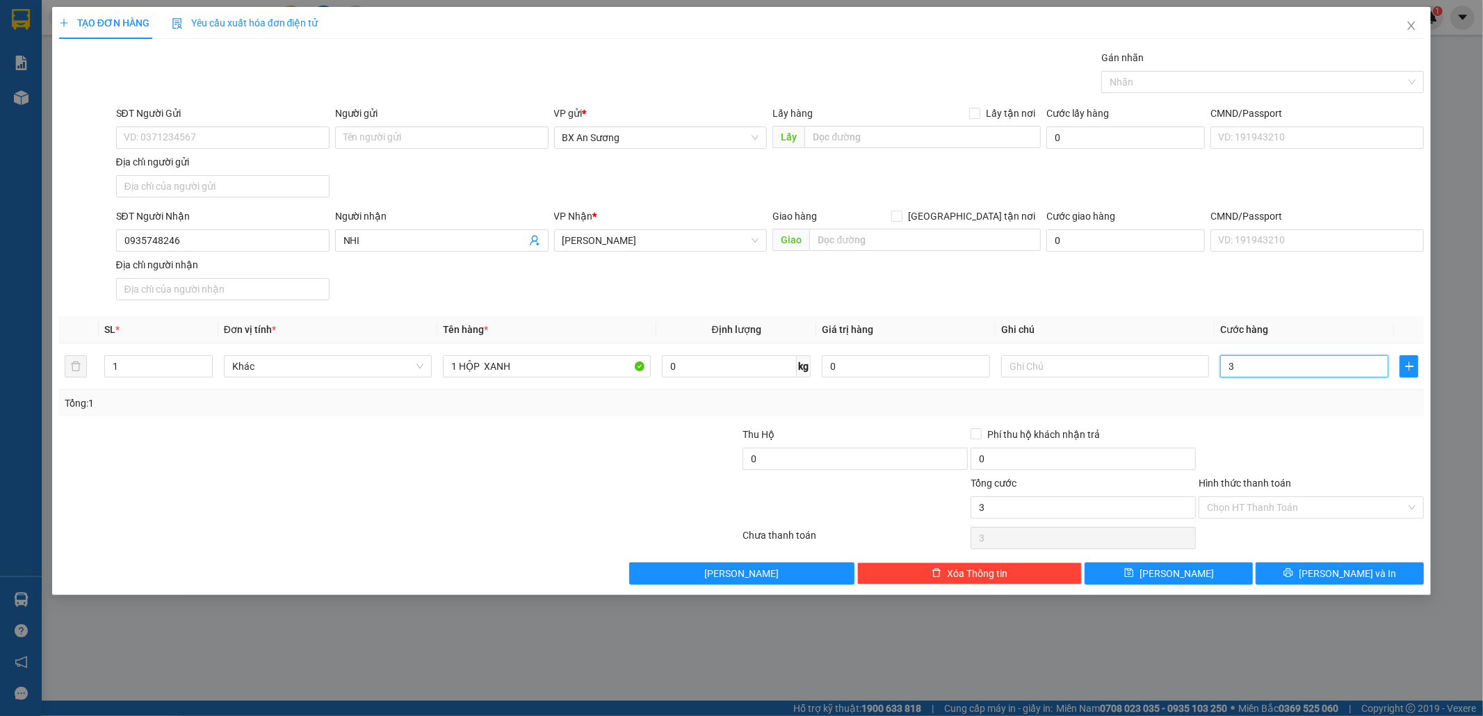
type input "30"
type input "30.000"
click at [1340, 509] on input "Hình thức thanh toán" at bounding box center [1306, 507] width 199 height 21
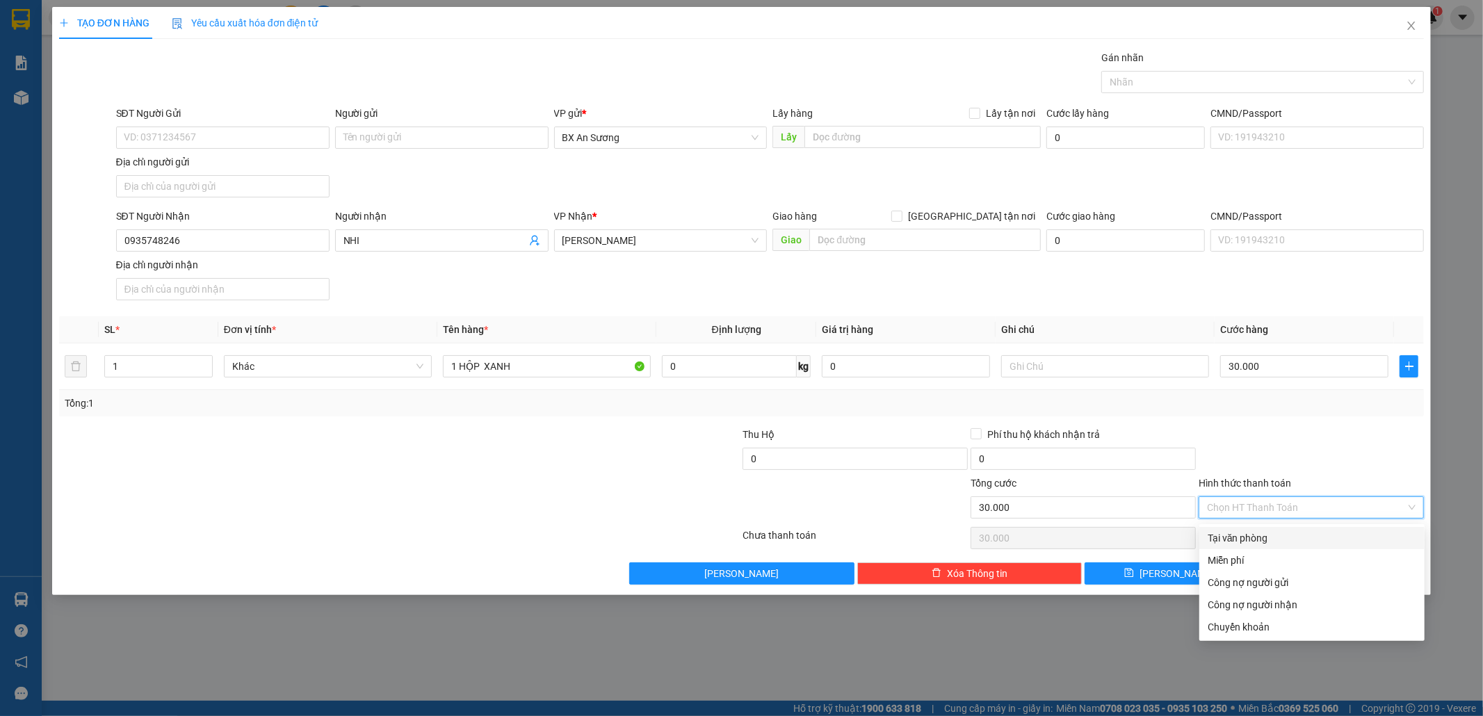
click at [1246, 530] on div "Tại văn phòng" at bounding box center [1311, 537] width 209 height 15
type input "0"
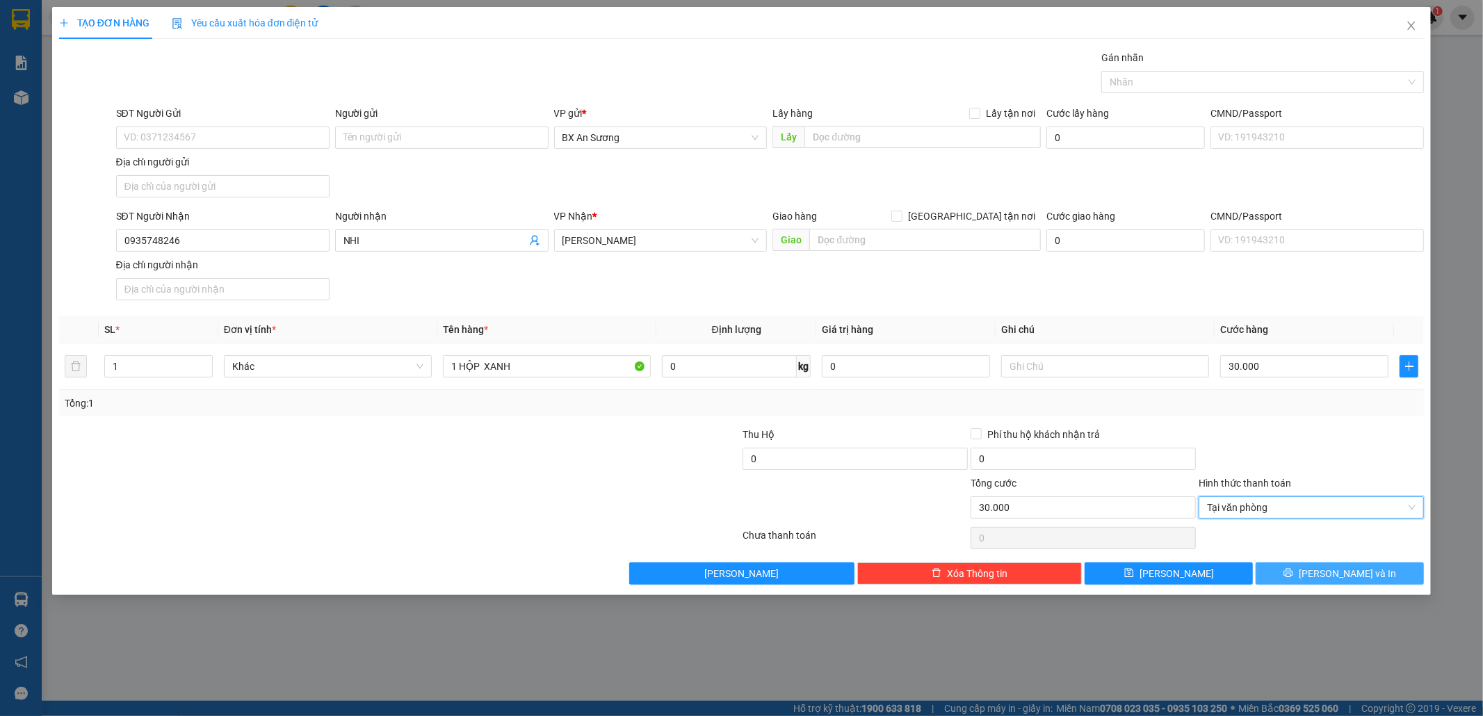
click at [1299, 574] on button "[PERSON_NAME] và In" at bounding box center [1339, 573] width 168 height 22
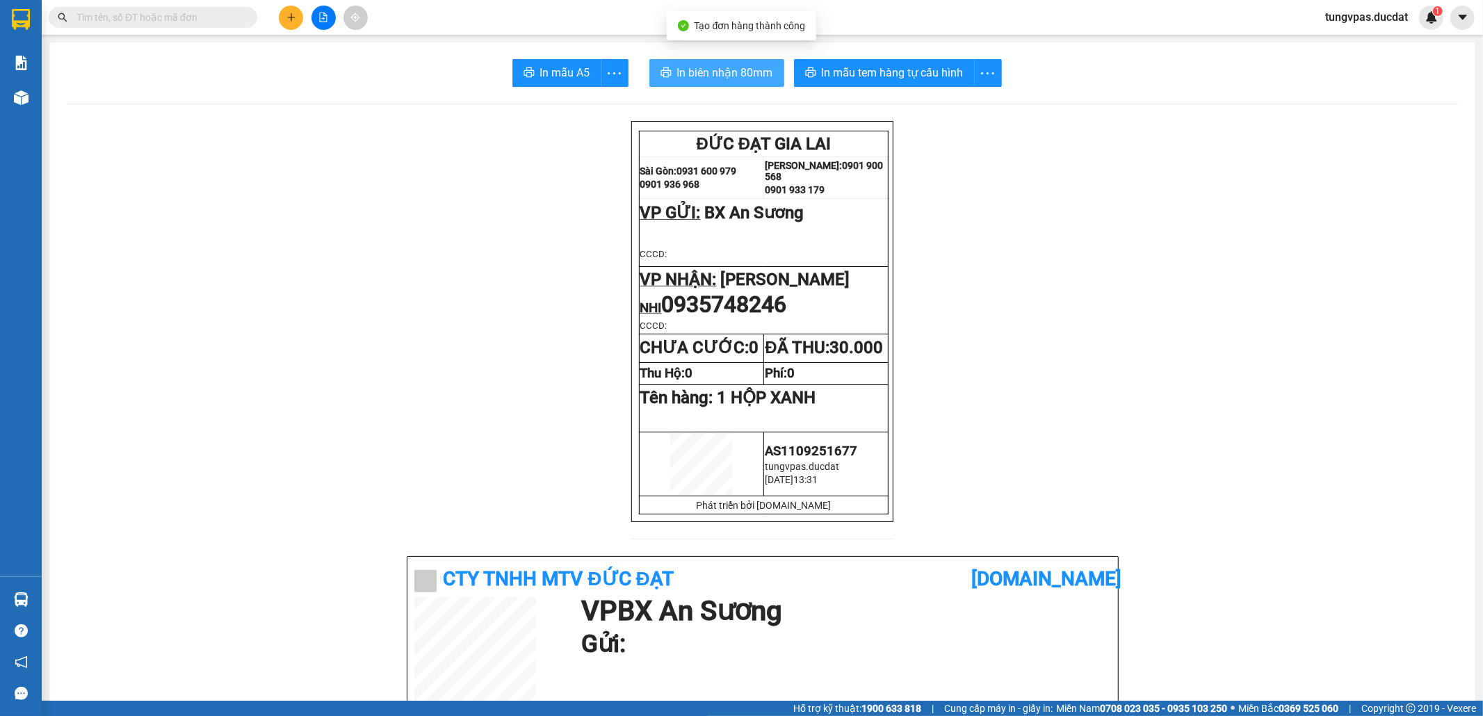
click at [763, 71] on span "In biên nhận 80mm" at bounding box center [725, 72] width 96 height 17
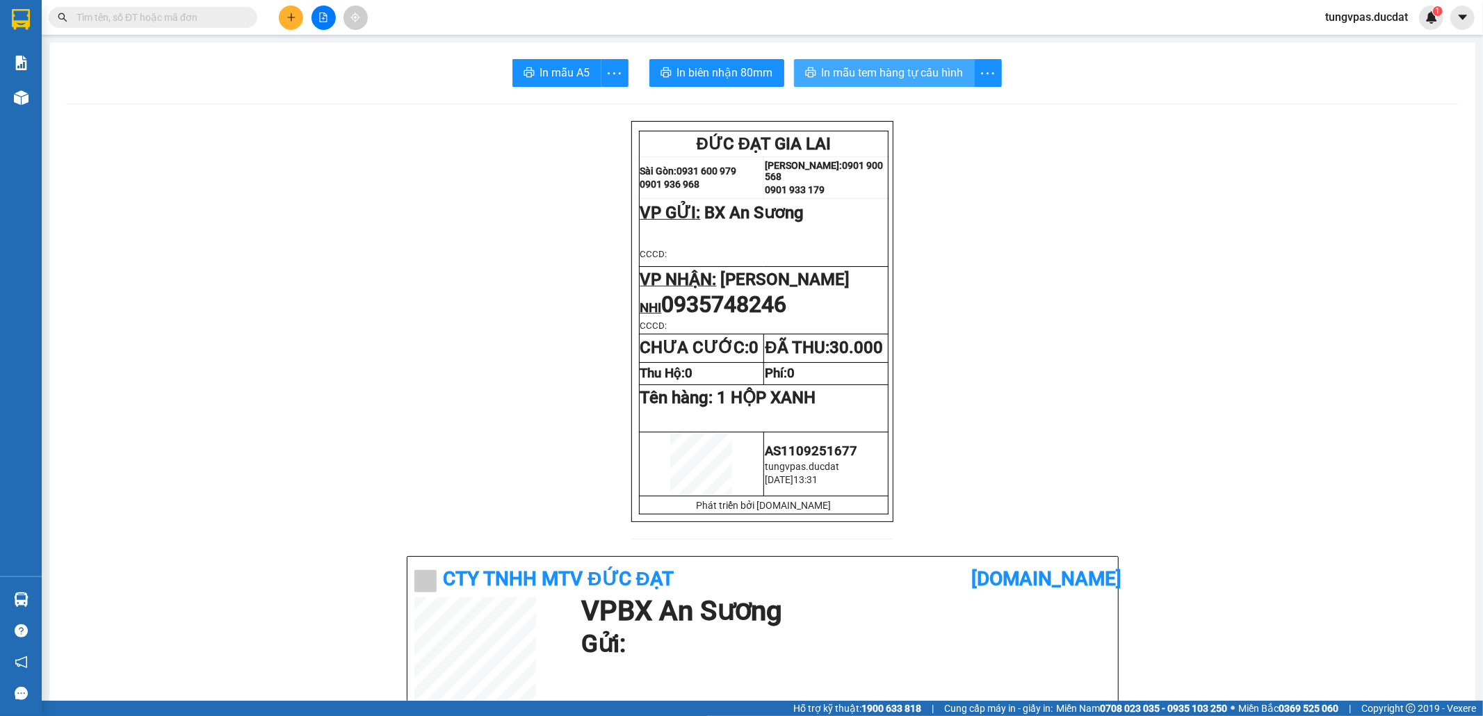
click at [849, 76] on span "In mẫu tem hàng tự cấu hình" at bounding box center [893, 72] width 142 height 17
click at [296, 22] on button at bounding box center [291, 18] width 24 height 24
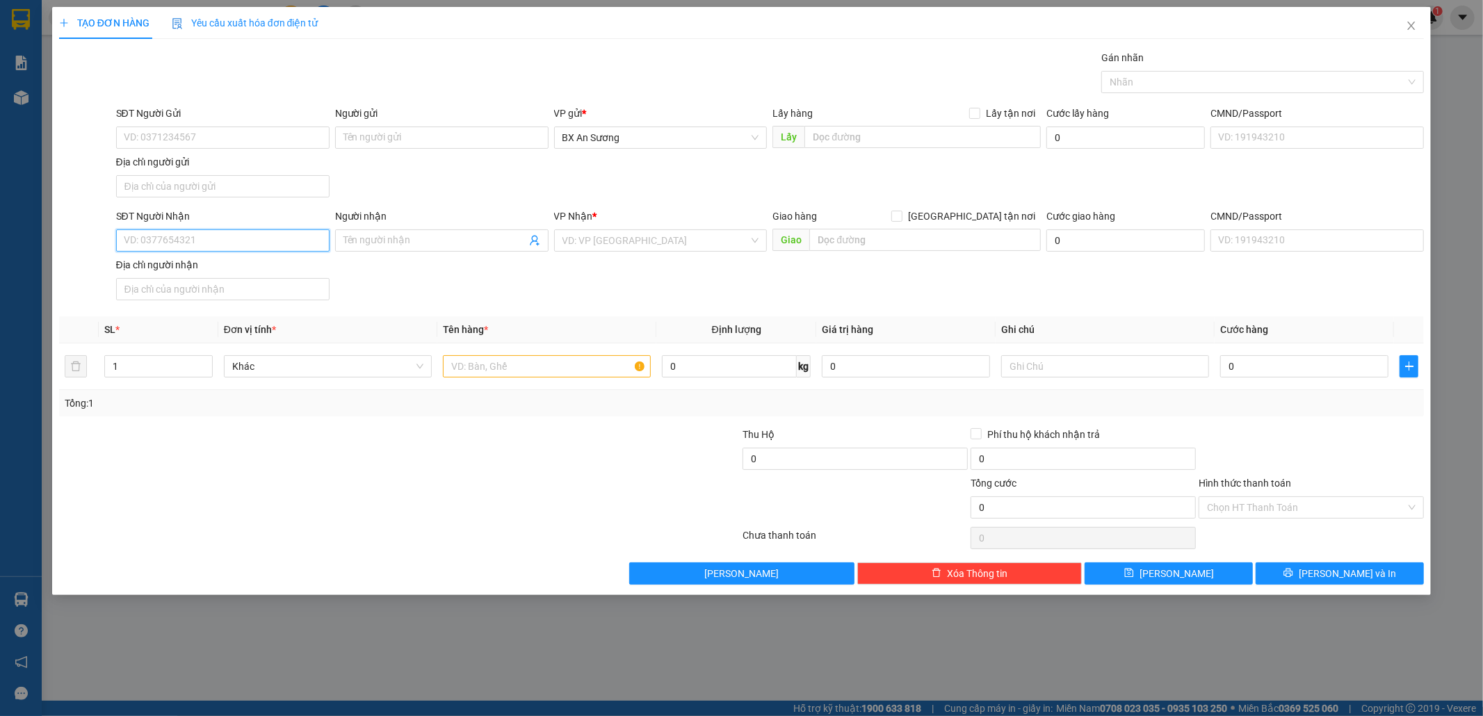
click at [302, 246] on input "SĐT Người Nhận" at bounding box center [222, 240] width 213 height 22
type input "0935848232"
click at [242, 268] on div "0935848232 - GIANG MINH" at bounding box center [222, 270] width 197 height 15
type input "GIANG MINH"
type input "0935848232"
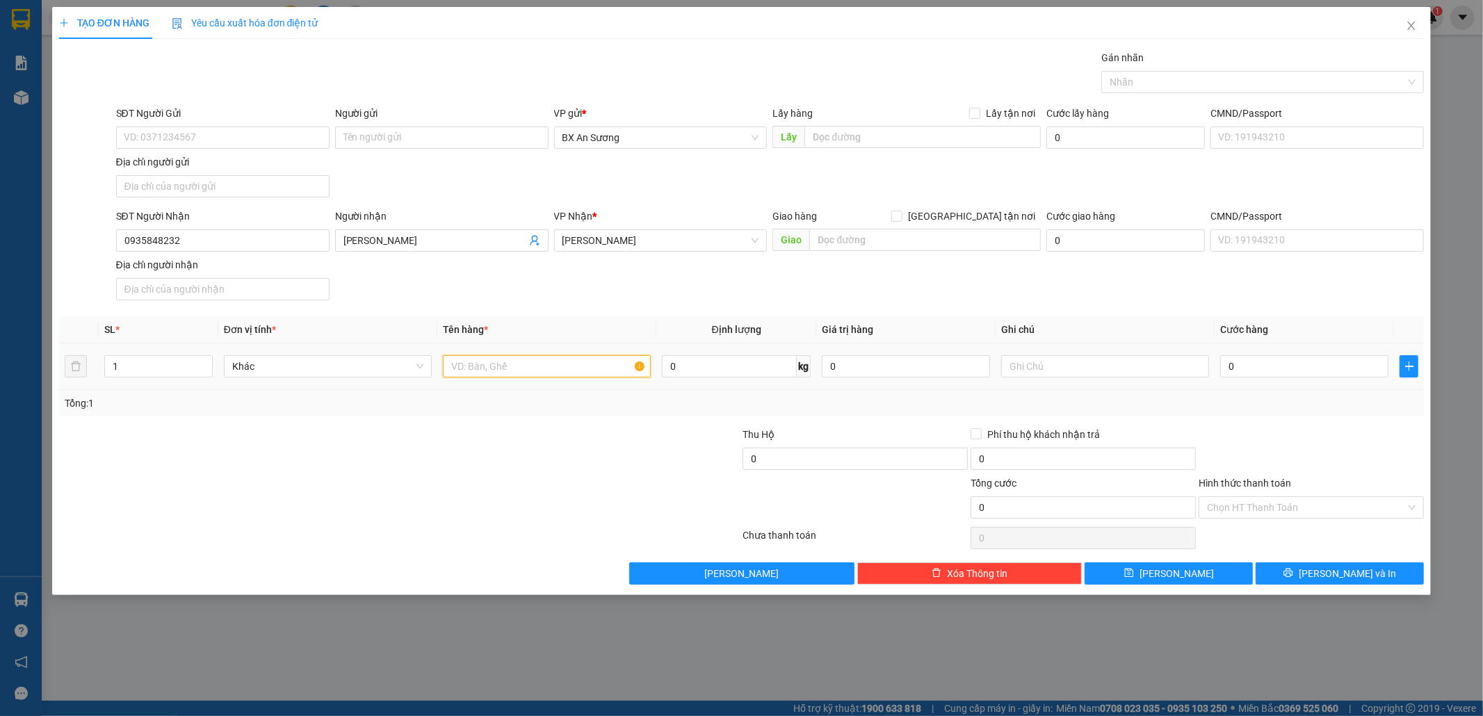
click at [591, 367] on input "text" at bounding box center [547, 366] width 208 height 22
type input "1 CỤC ĐEN"
type input "5"
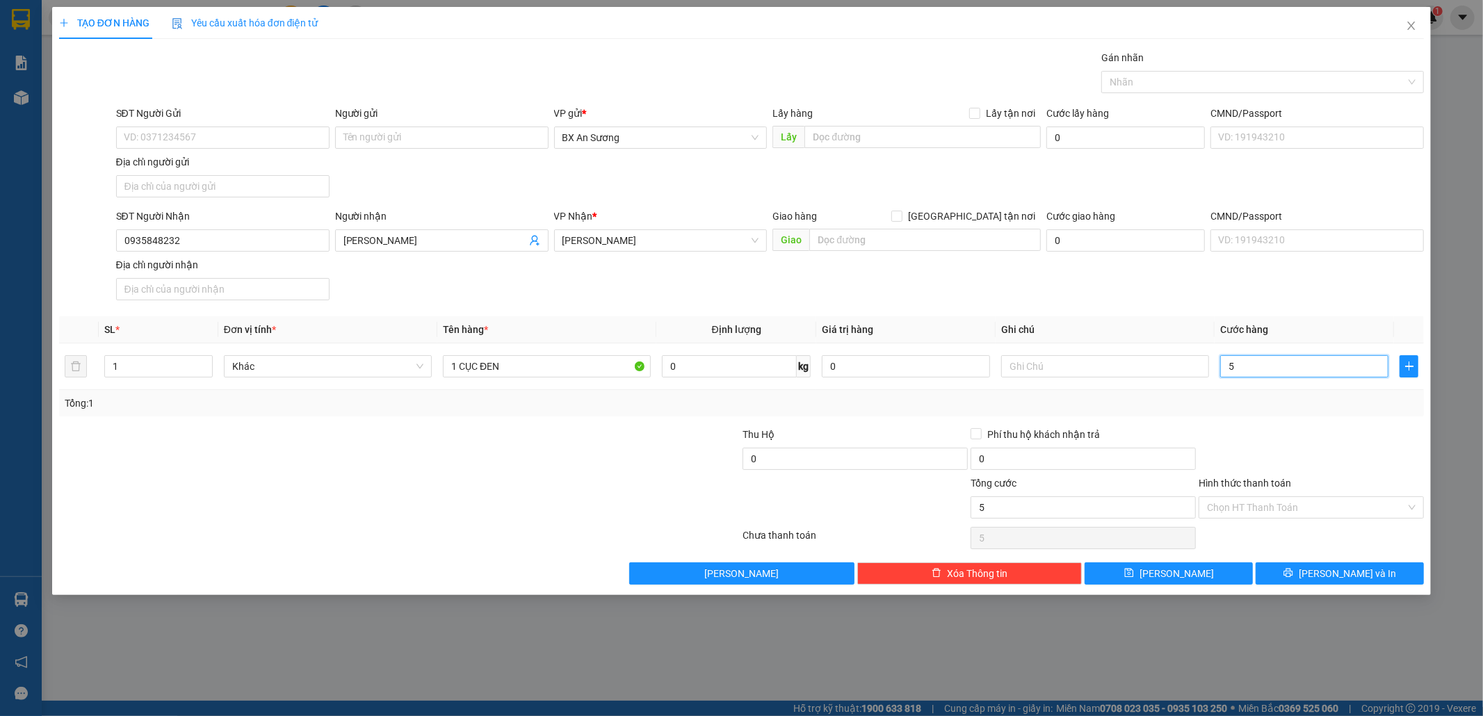
type input "50"
type input "50.000"
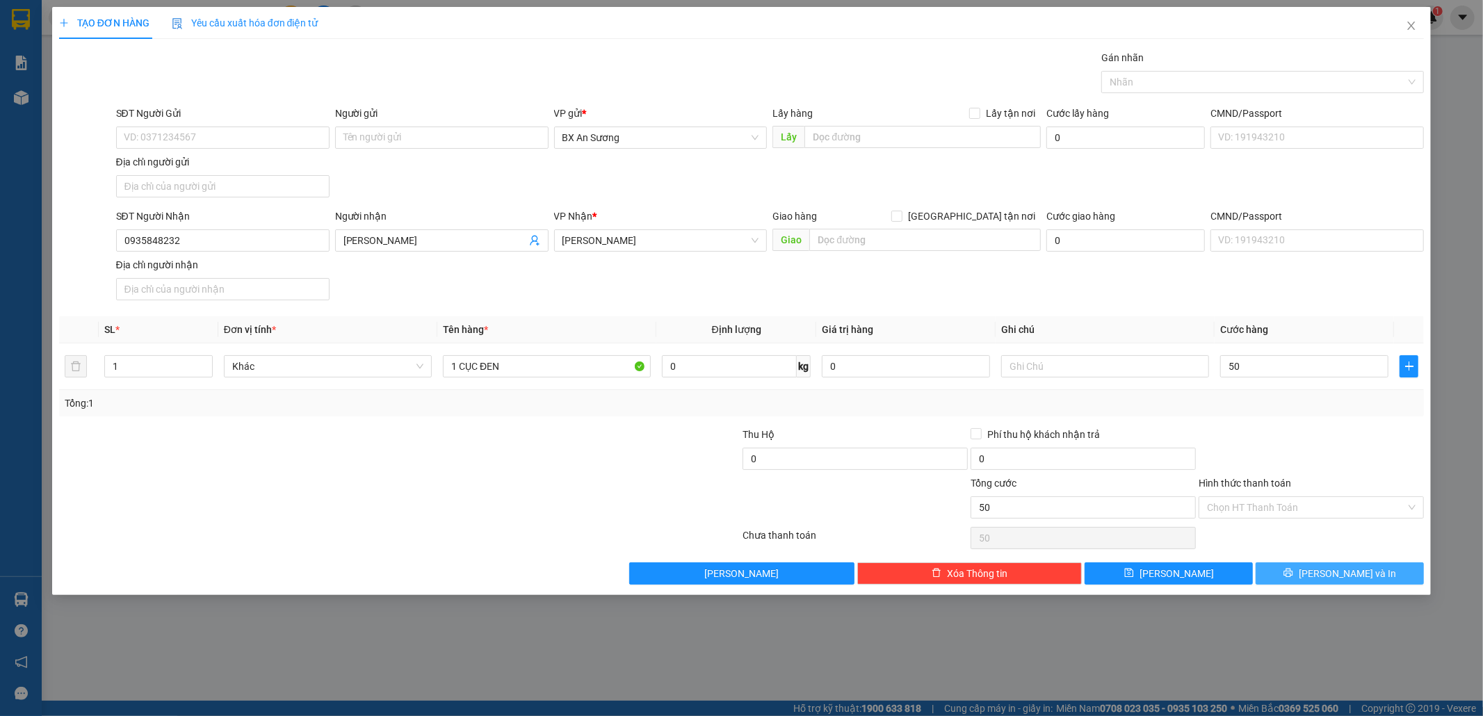
type input "50.000"
click at [1369, 571] on button "[PERSON_NAME] và In" at bounding box center [1339, 573] width 168 height 22
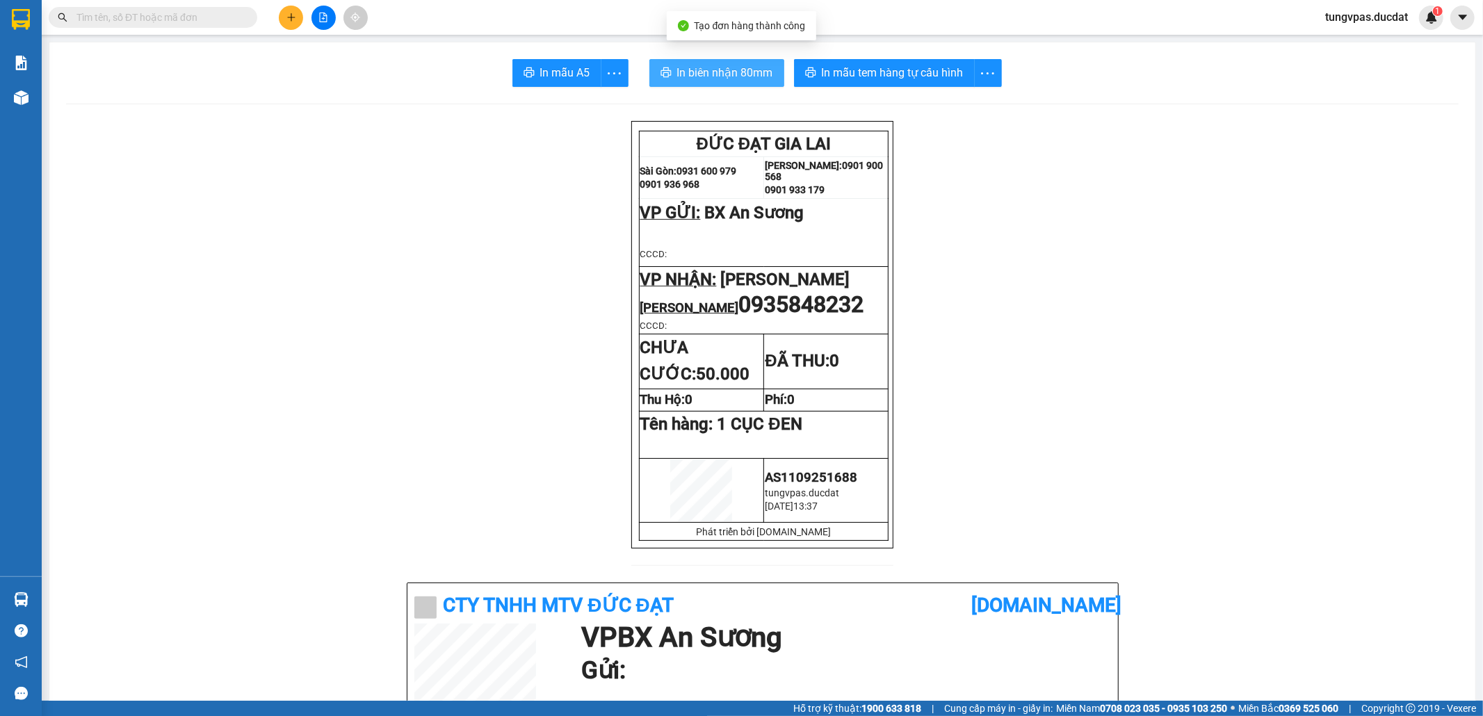
click at [728, 72] on span "In biên nhận 80mm" at bounding box center [725, 72] width 96 height 17
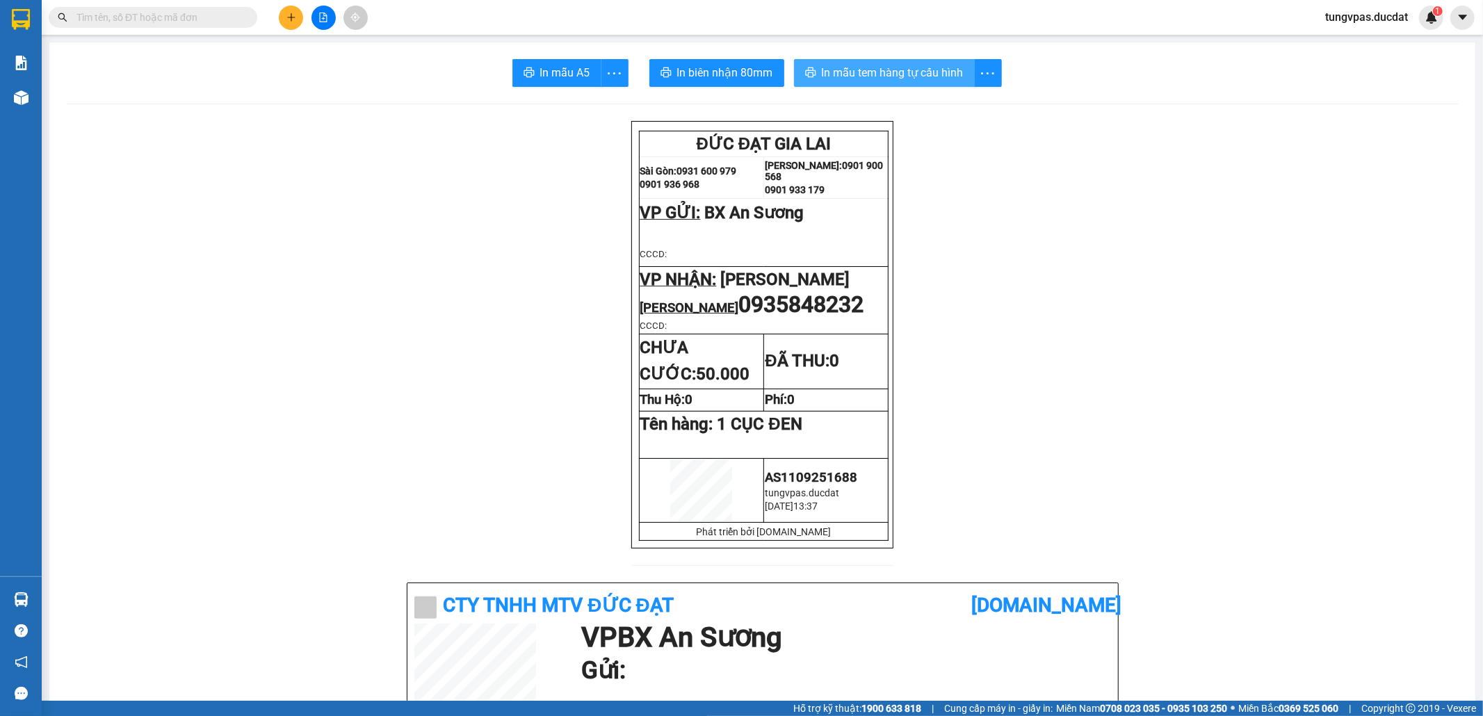
click at [942, 70] on span "In mẫu tem hàng tự cấu hình" at bounding box center [893, 72] width 142 height 17
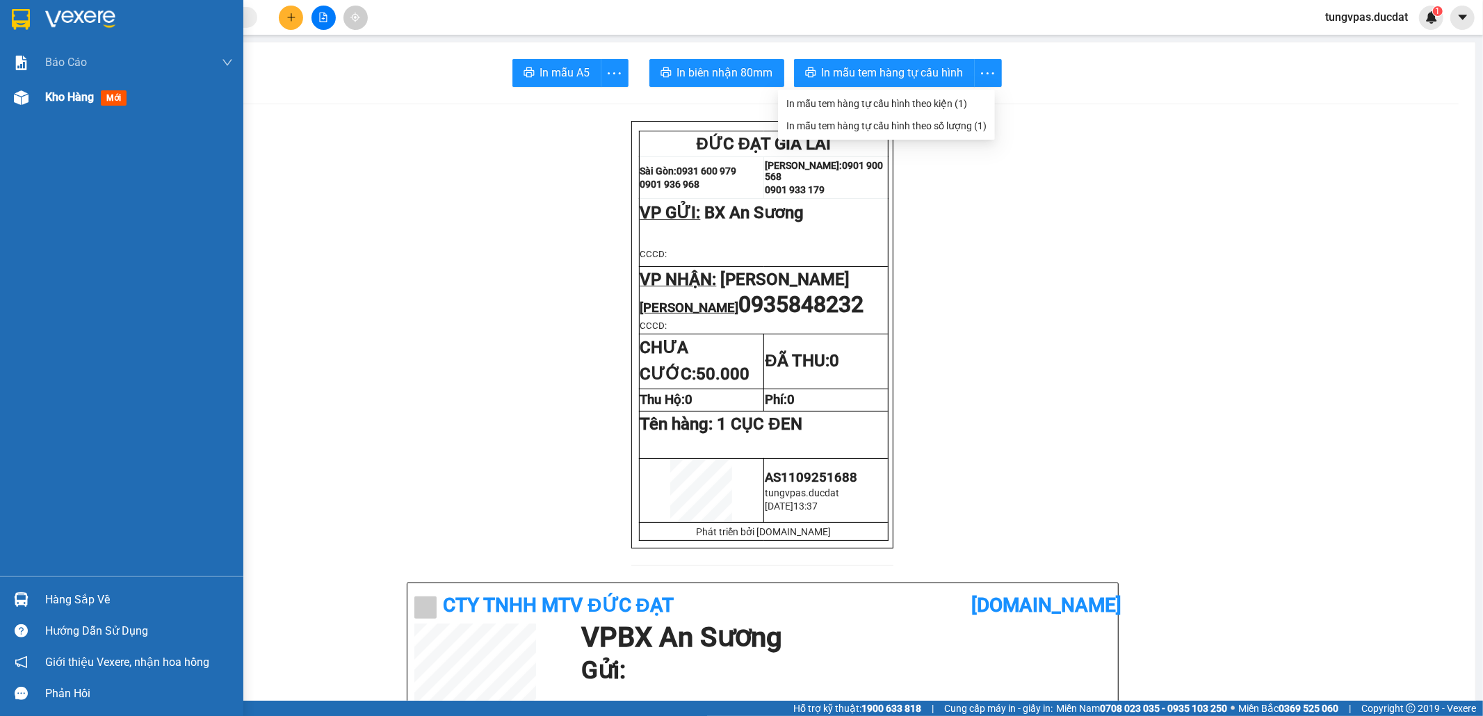
click at [34, 106] on div "Kho hàng mới" at bounding box center [121, 97] width 243 height 35
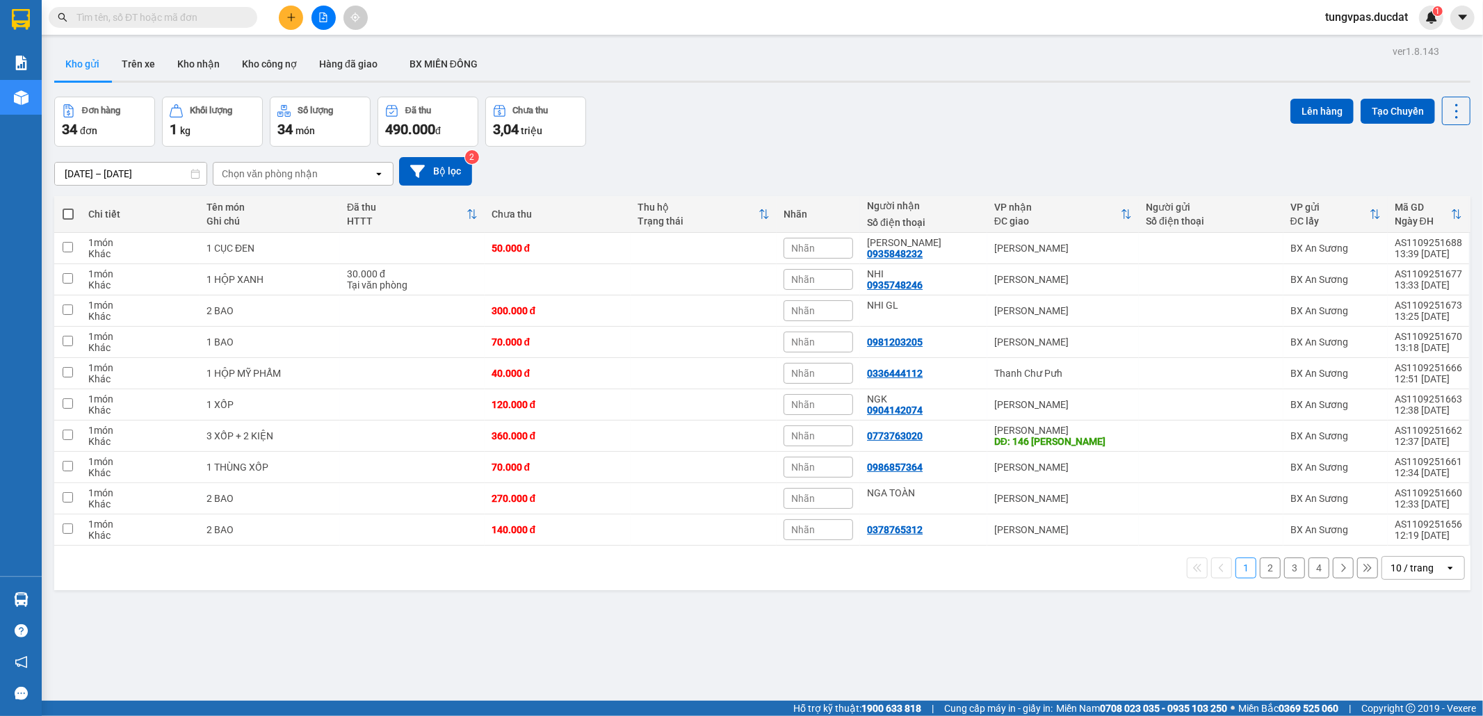
click at [1308, 571] on button "4" at bounding box center [1318, 567] width 21 height 21
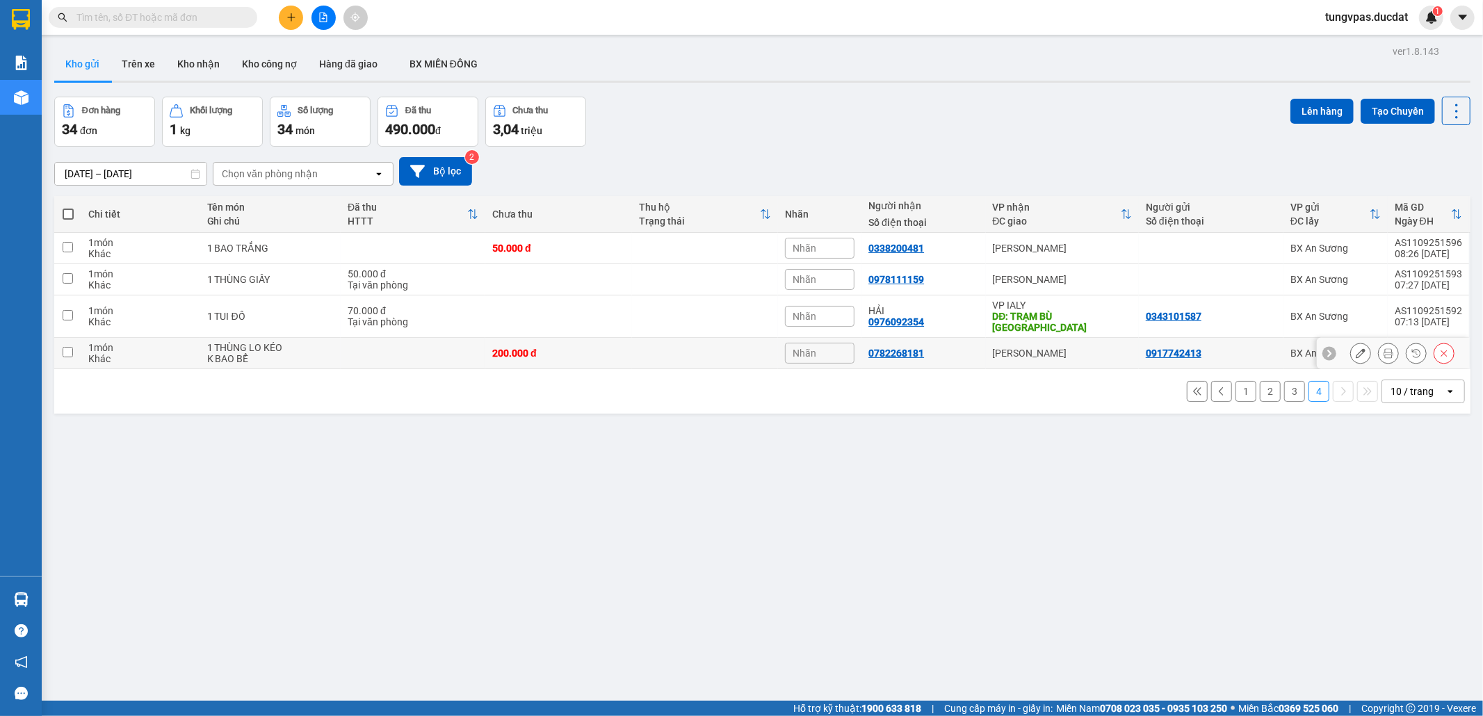
click at [1355, 348] on icon at bounding box center [1360, 353] width 10 height 10
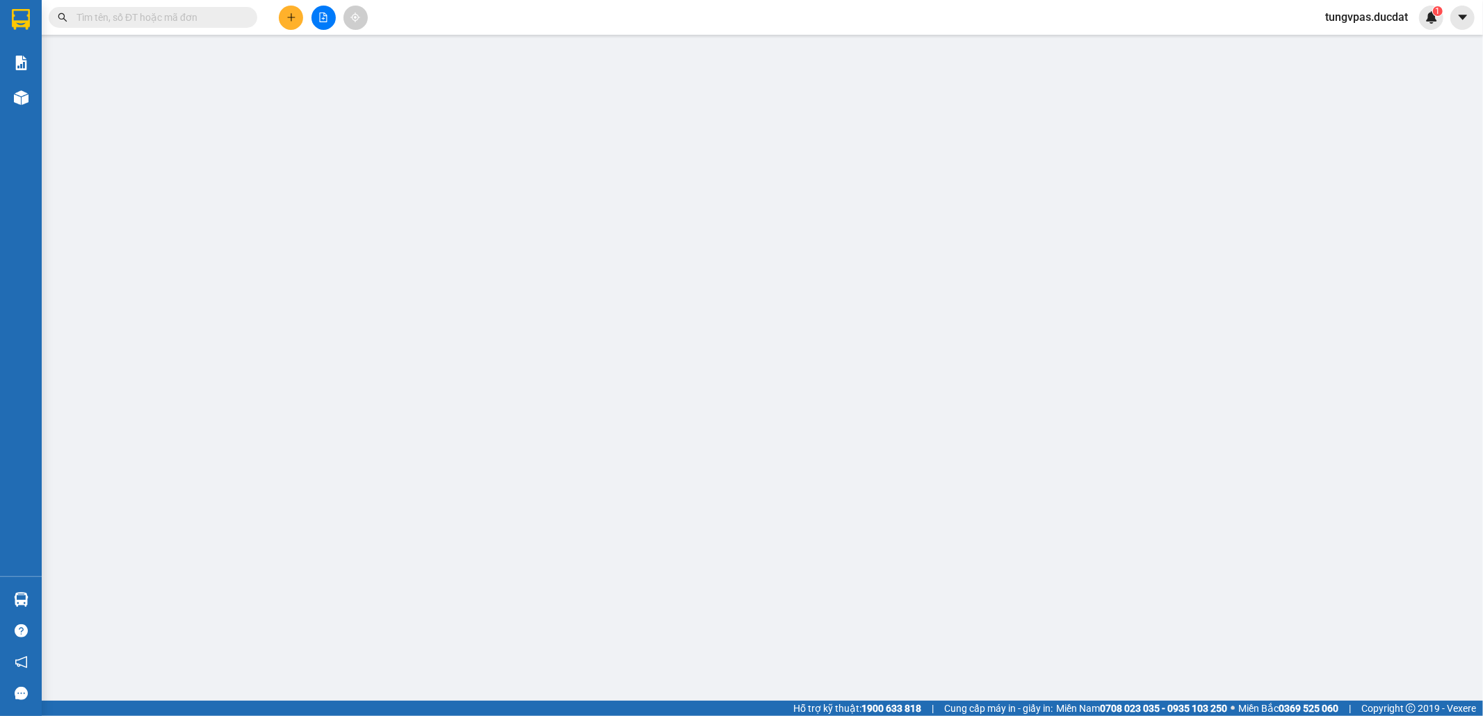
type input "0917742413"
type input "0782268181"
type input "200.000"
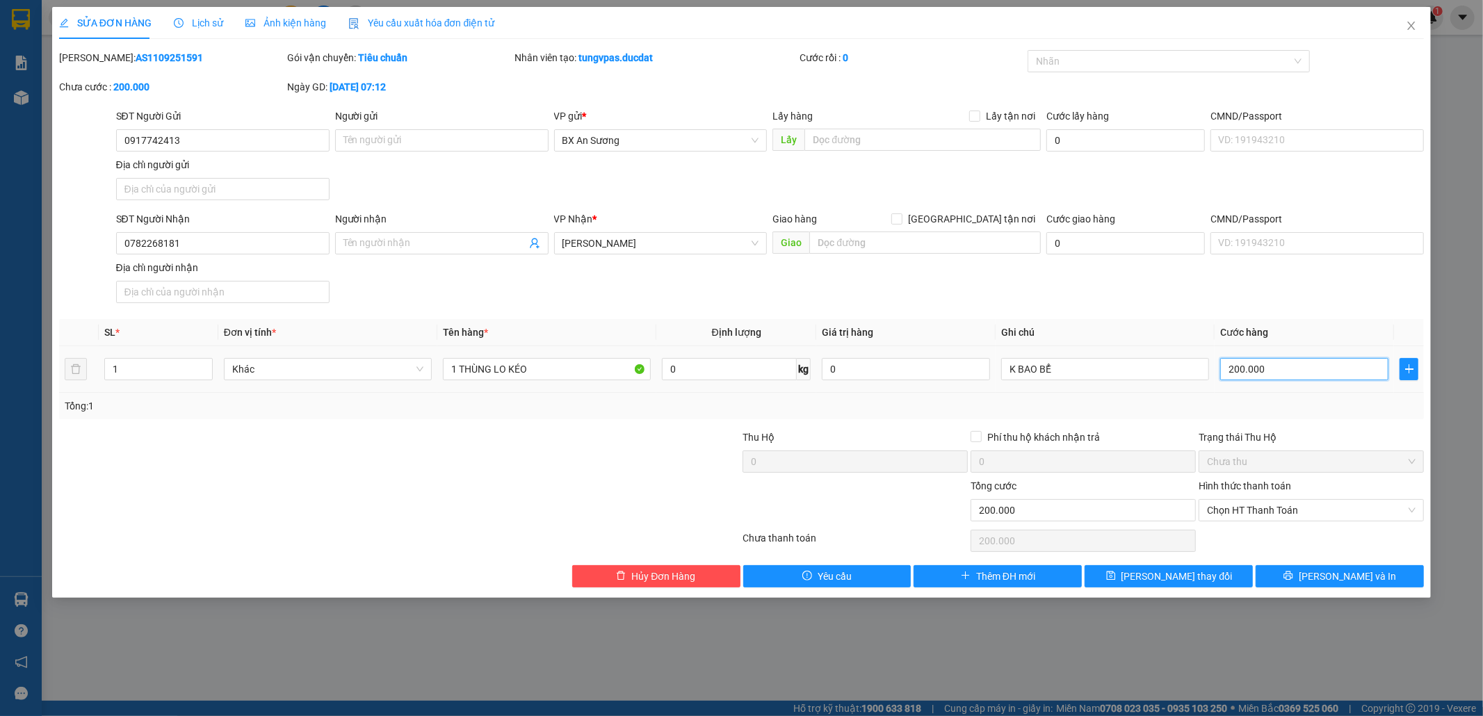
click at [1273, 370] on input "200.000" at bounding box center [1304, 369] width 168 height 22
type input "1"
type input "10"
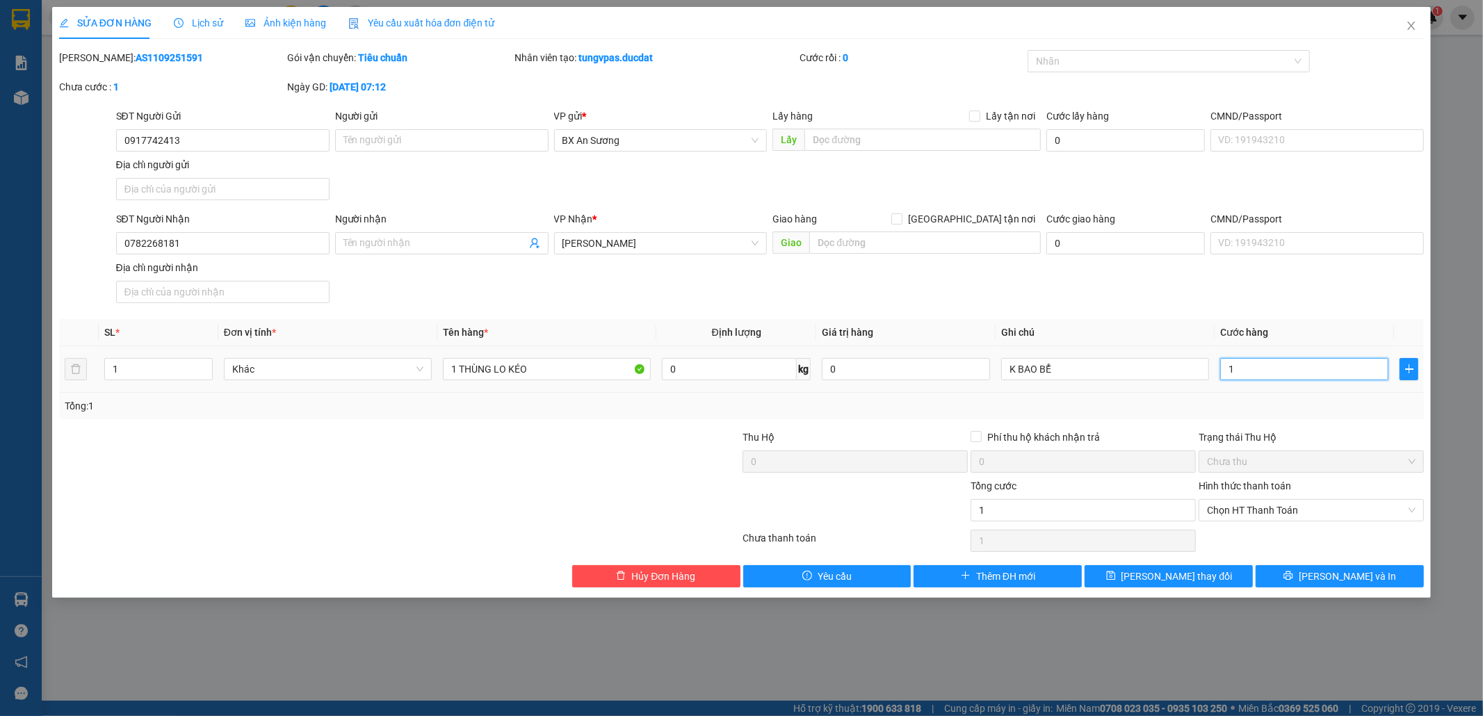
type input "10"
type input "100"
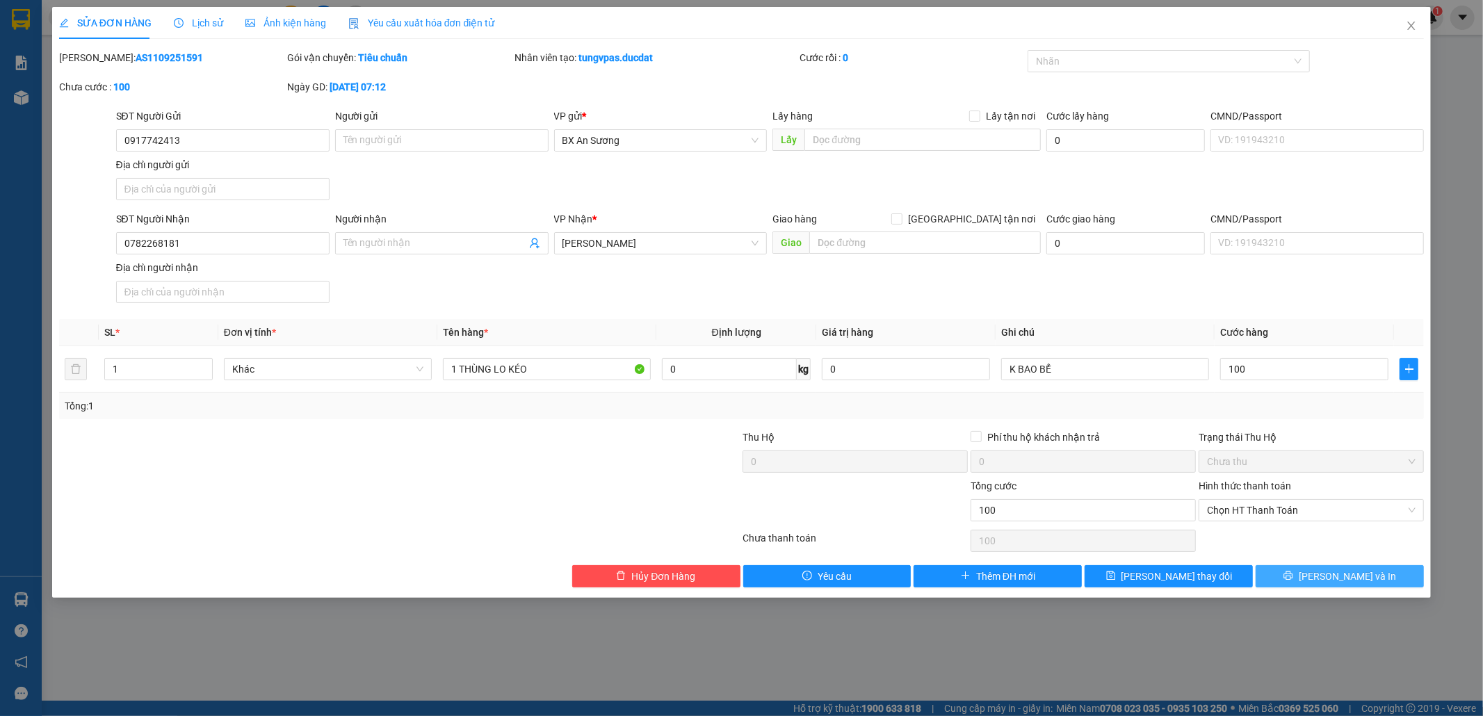
type input "100.000"
click at [1355, 574] on span "[PERSON_NAME] và In" at bounding box center [1346, 576] width 97 height 15
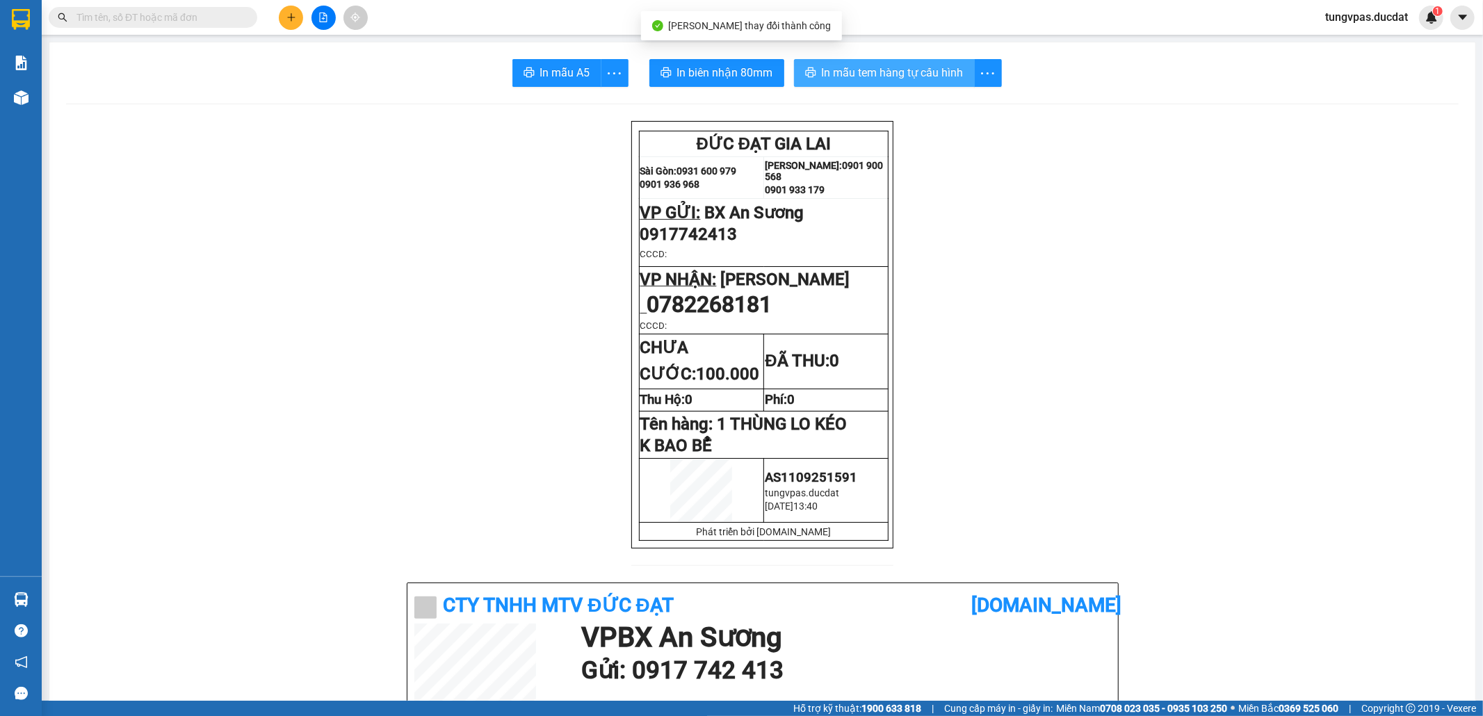
click at [863, 74] on span "In mẫu tem hàng tự cấu hình" at bounding box center [893, 72] width 142 height 17
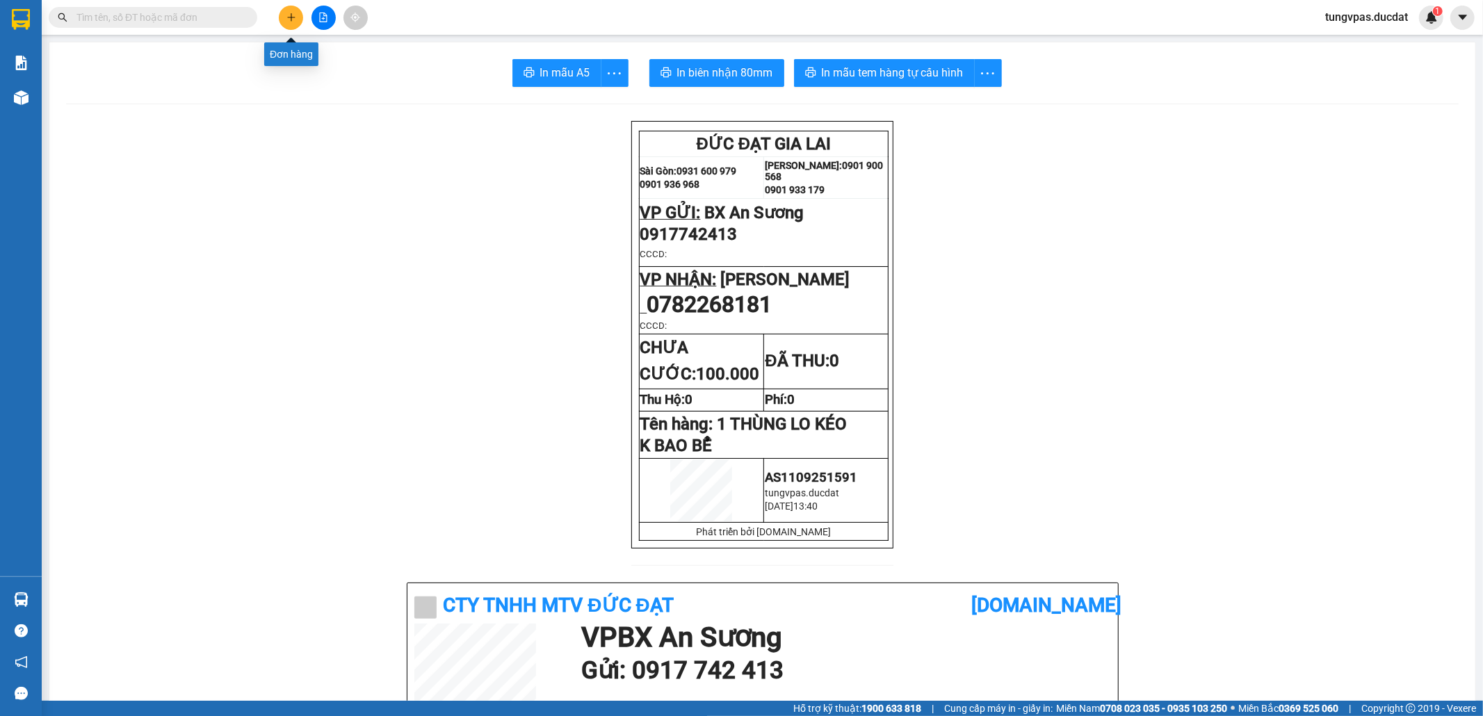
click at [288, 17] on icon "plus" at bounding box center [291, 18] width 10 height 10
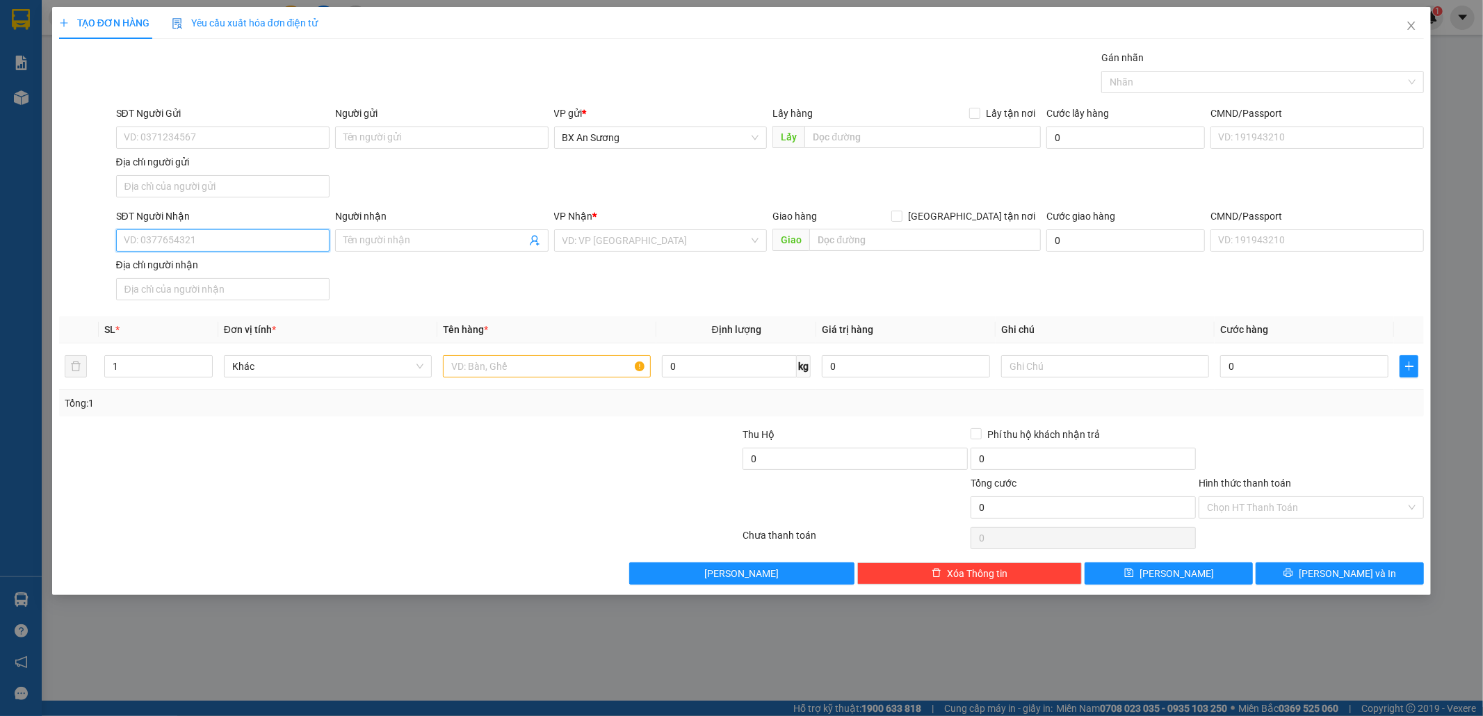
click at [295, 242] on input "SĐT Người Nhận" at bounding box center [222, 240] width 213 height 22
type input "0964925253"
click at [492, 363] on input "text" at bounding box center [547, 366] width 208 height 22
type input "1 KIỆN MÁY RỬA CHÉN"
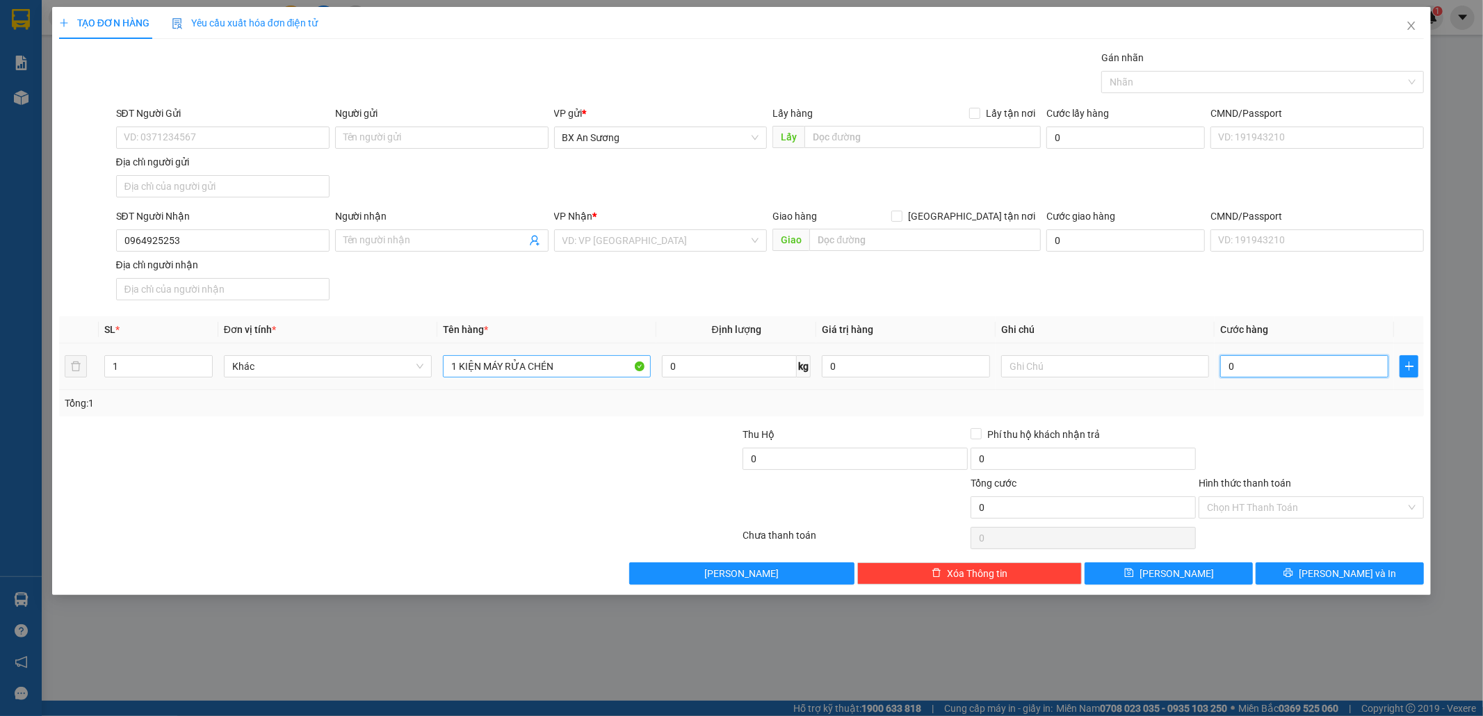
type input "2"
type input "20"
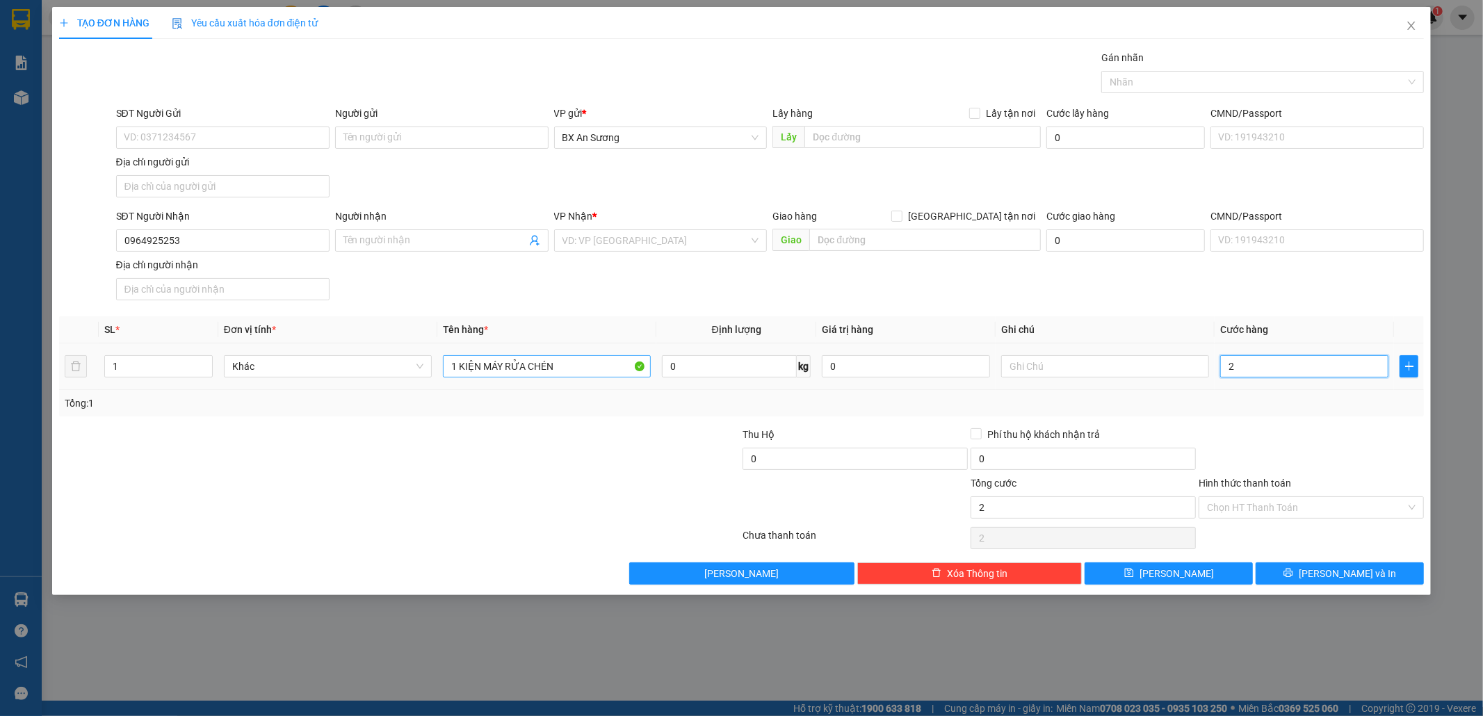
type input "20"
type input "200"
type input "200.000"
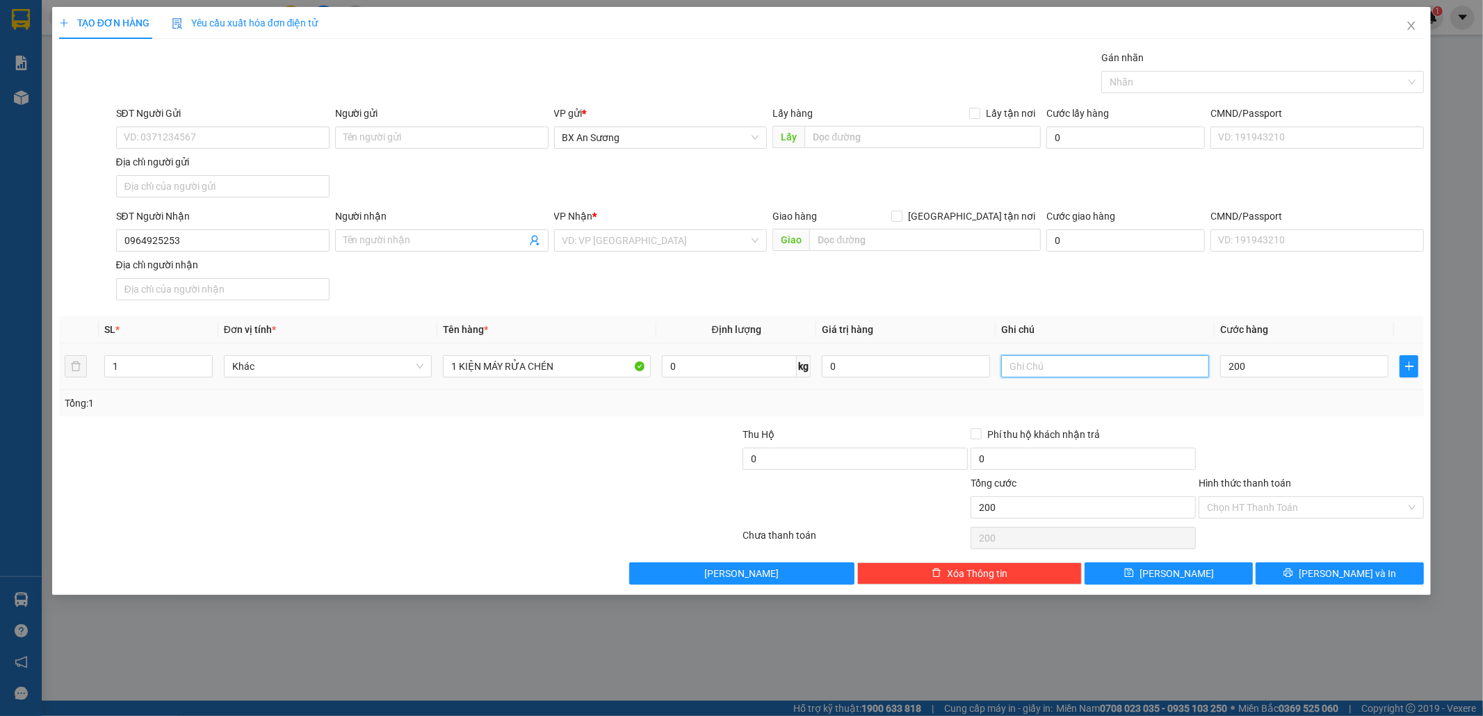
type input "200.000"
click at [1093, 368] on input "text" at bounding box center [1105, 366] width 208 height 22
type input "K BAO BỂ"
click at [1279, 370] on input "200.000" at bounding box center [1304, 366] width 168 height 22
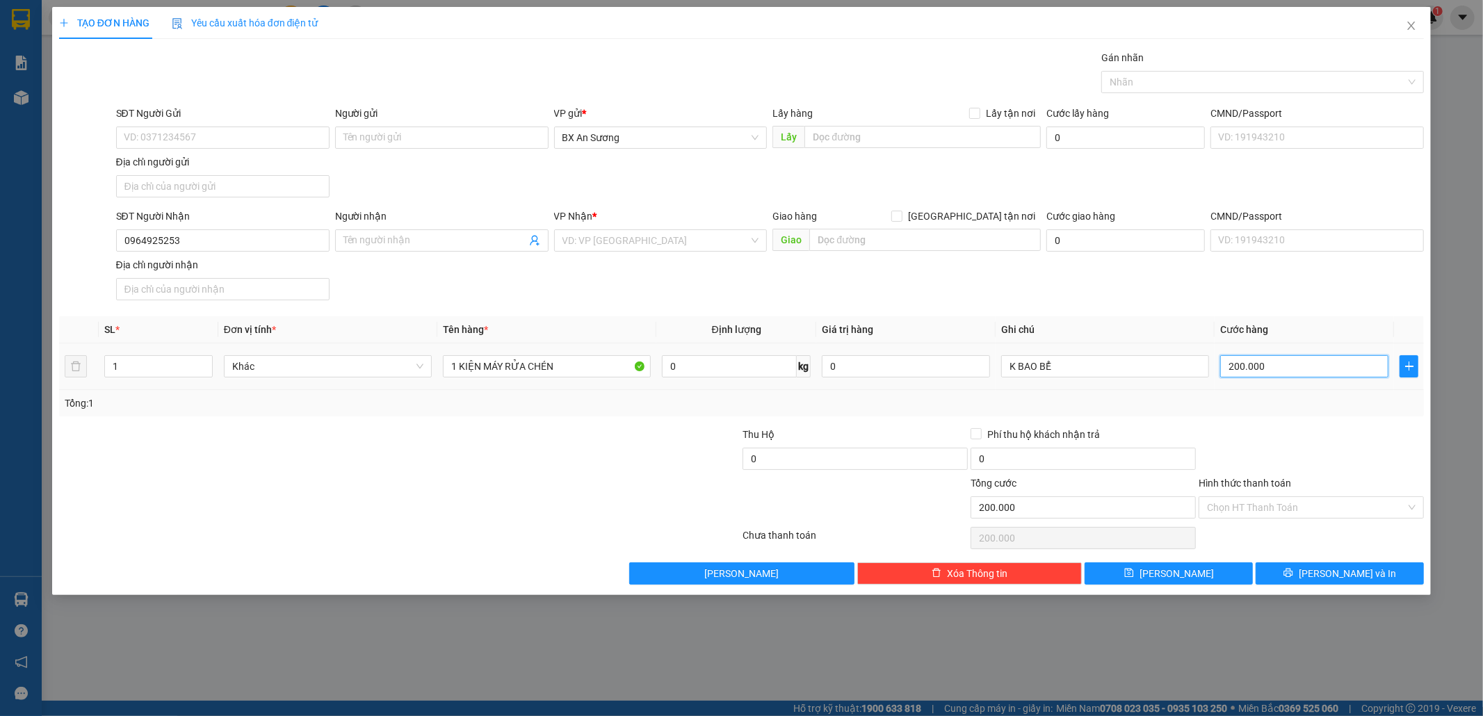
type input "3"
type input "30"
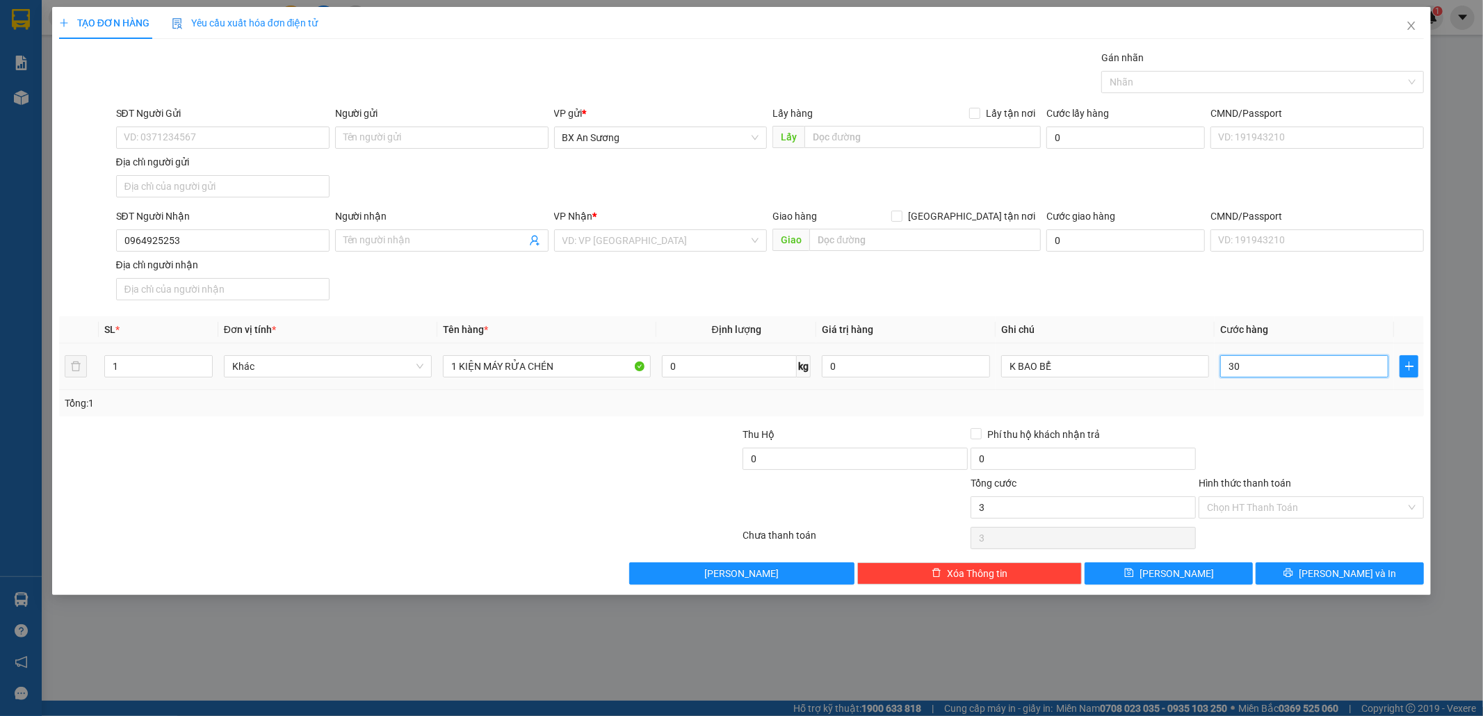
type input "30"
type input "300"
click at [1257, 373] on input "300" at bounding box center [1304, 366] width 168 height 22
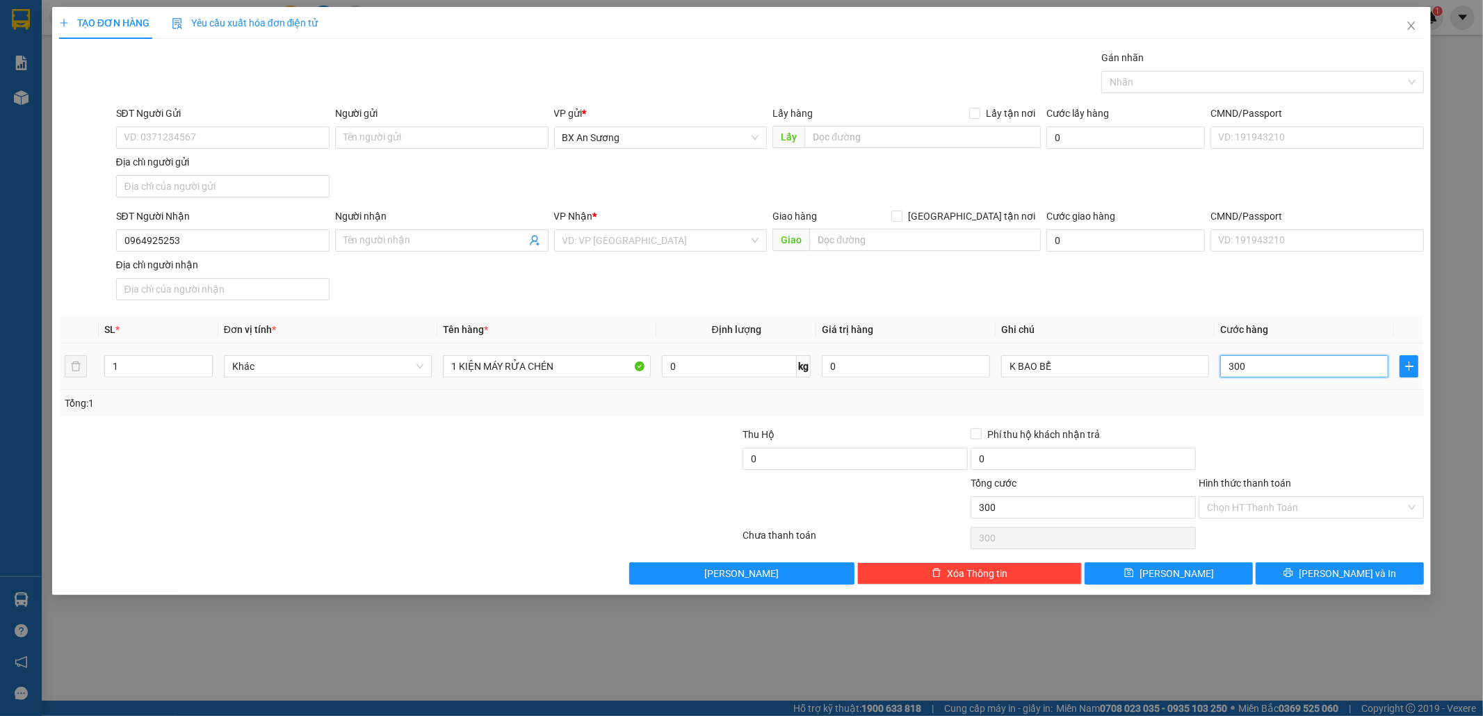
drag, startPoint x: 1257, startPoint y: 371, endPoint x: 1224, endPoint y: 370, distance: 33.4
click at [1224, 370] on input "300" at bounding box center [1304, 366] width 168 height 22
type input "300.000"
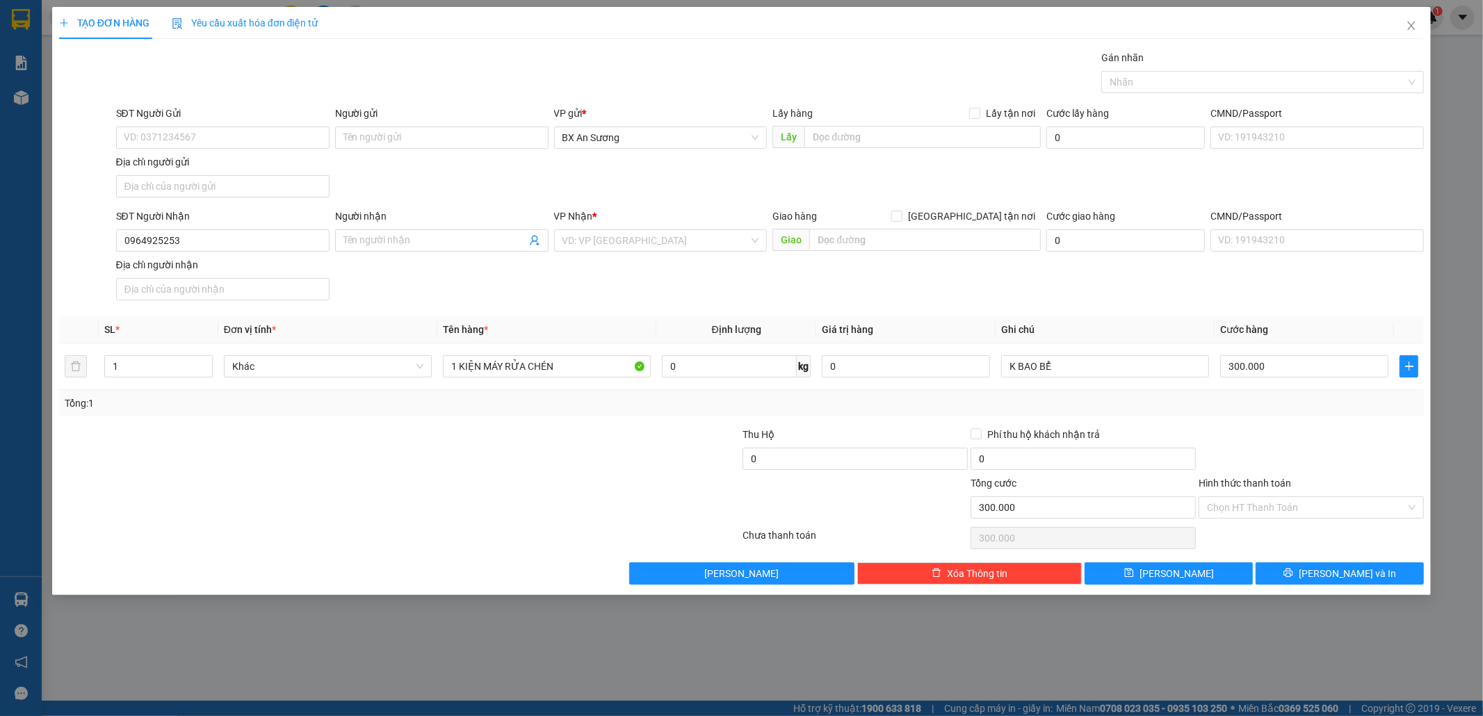
click at [1343, 449] on div at bounding box center [1311, 451] width 228 height 49
click at [1323, 567] on button "[PERSON_NAME] và In" at bounding box center [1339, 573] width 168 height 22
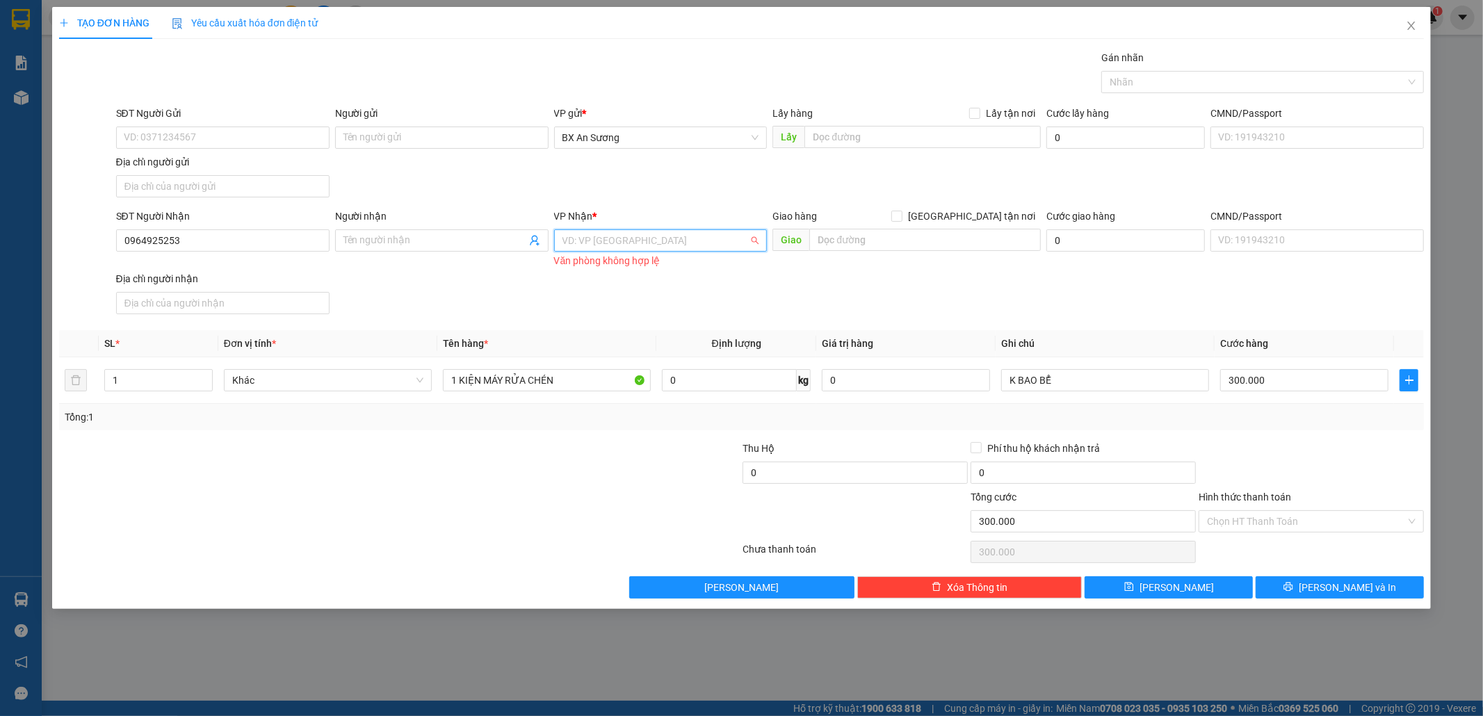
drag, startPoint x: 704, startPoint y: 245, endPoint x: 709, endPoint y: 225, distance: 20.7
click at [703, 239] on input "search" at bounding box center [655, 240] width 187 height 21
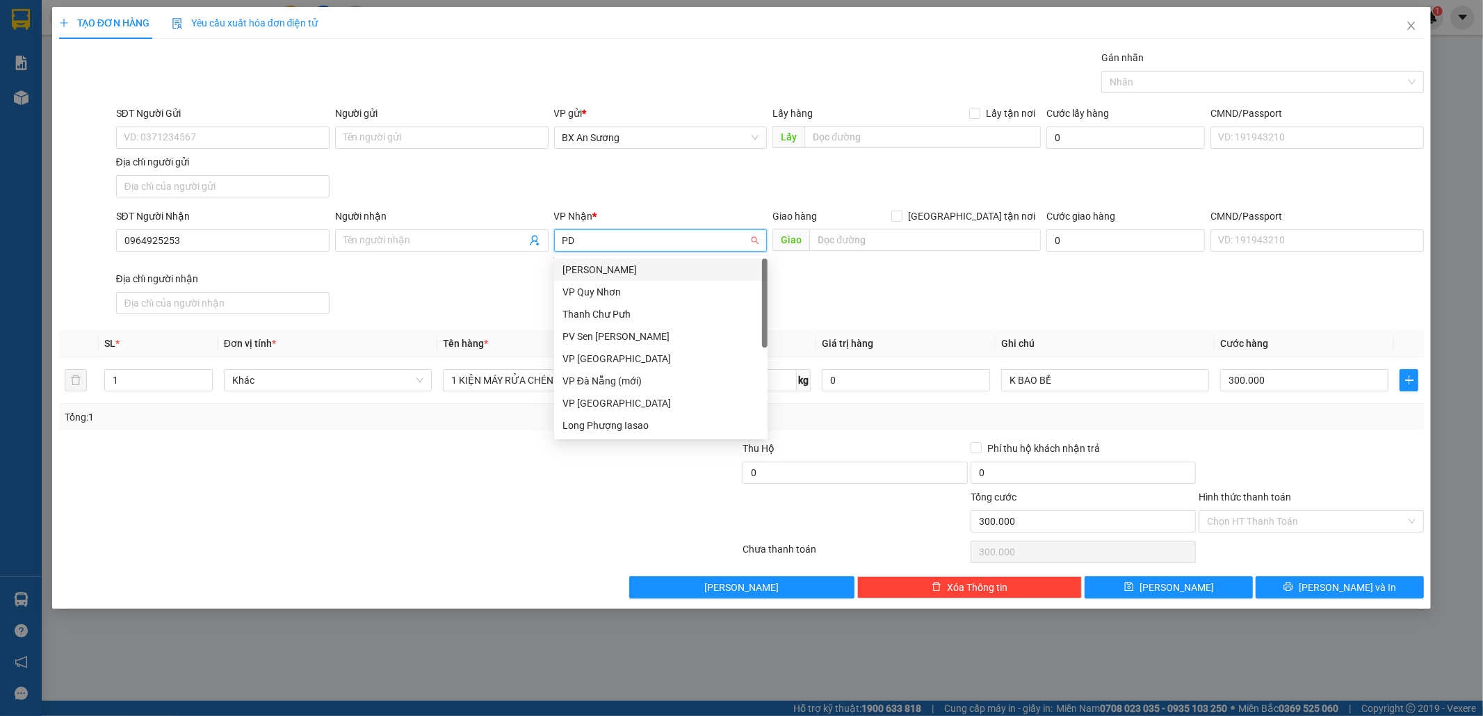
type input "PDP"
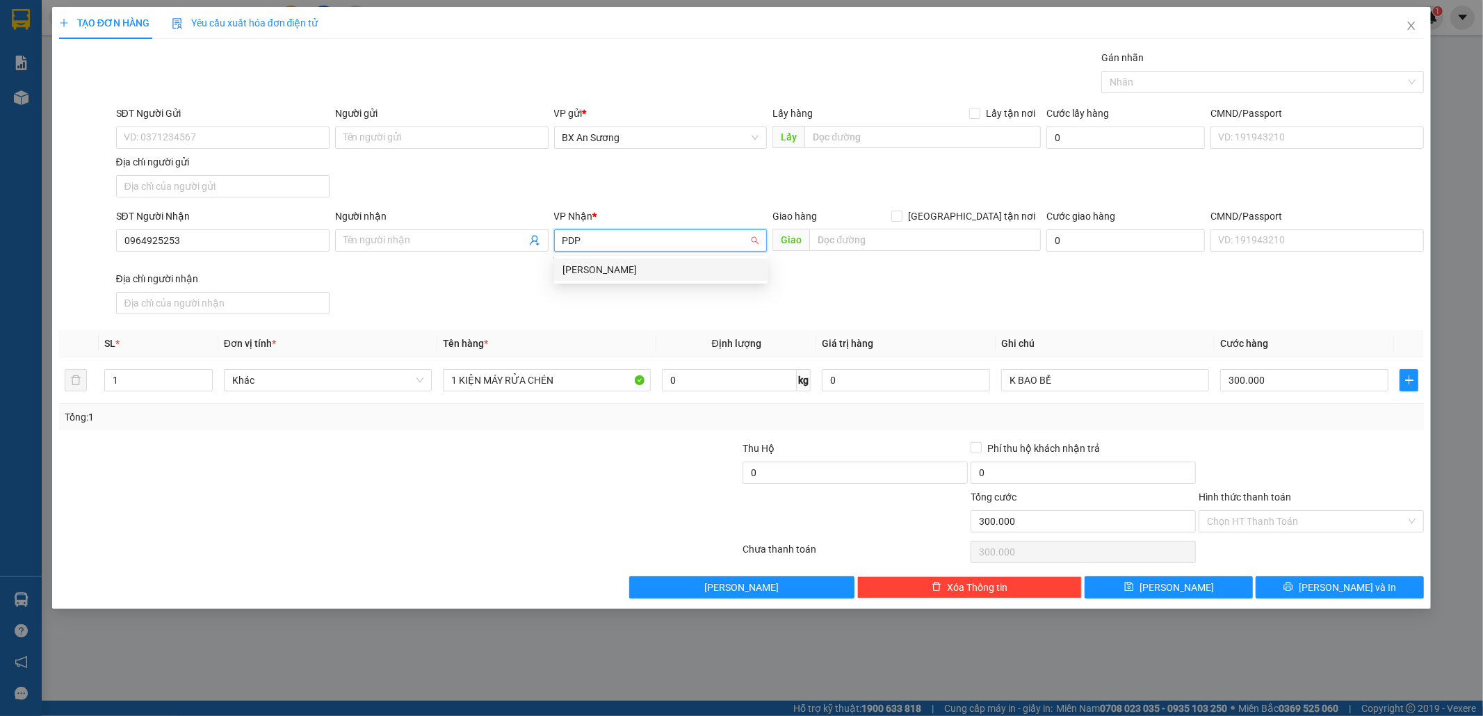
drag, startPoint x: 646, startPoint y: 277, endPoint x: 646, endPoint y: 268, distance: 8.3
click at [646, 270] on div "[PERSON_NAME]" at bounding box center [660, 269] width 197 height 15
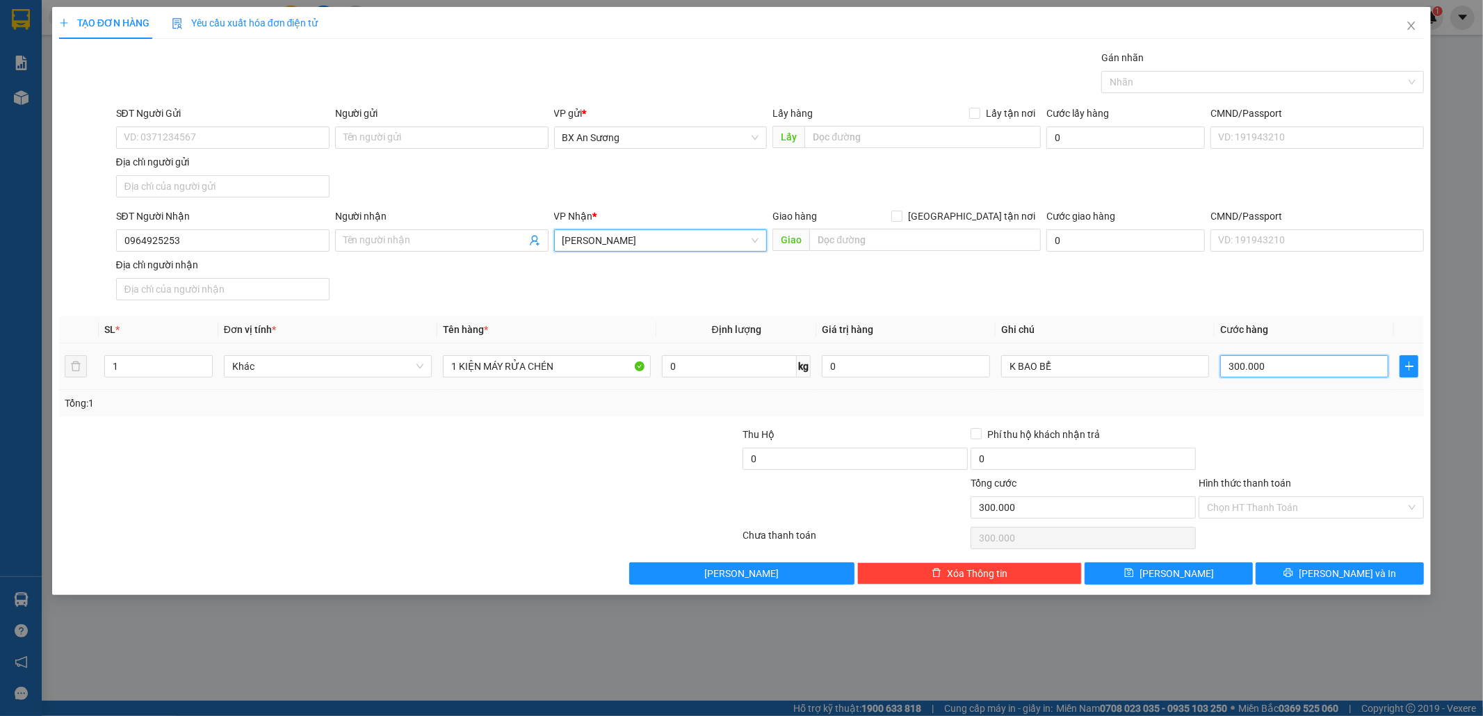
click at [1252, 370] on input "300.000" at bounding box center [1304, 366] width 168 height 22
type input "2"
type input "25"
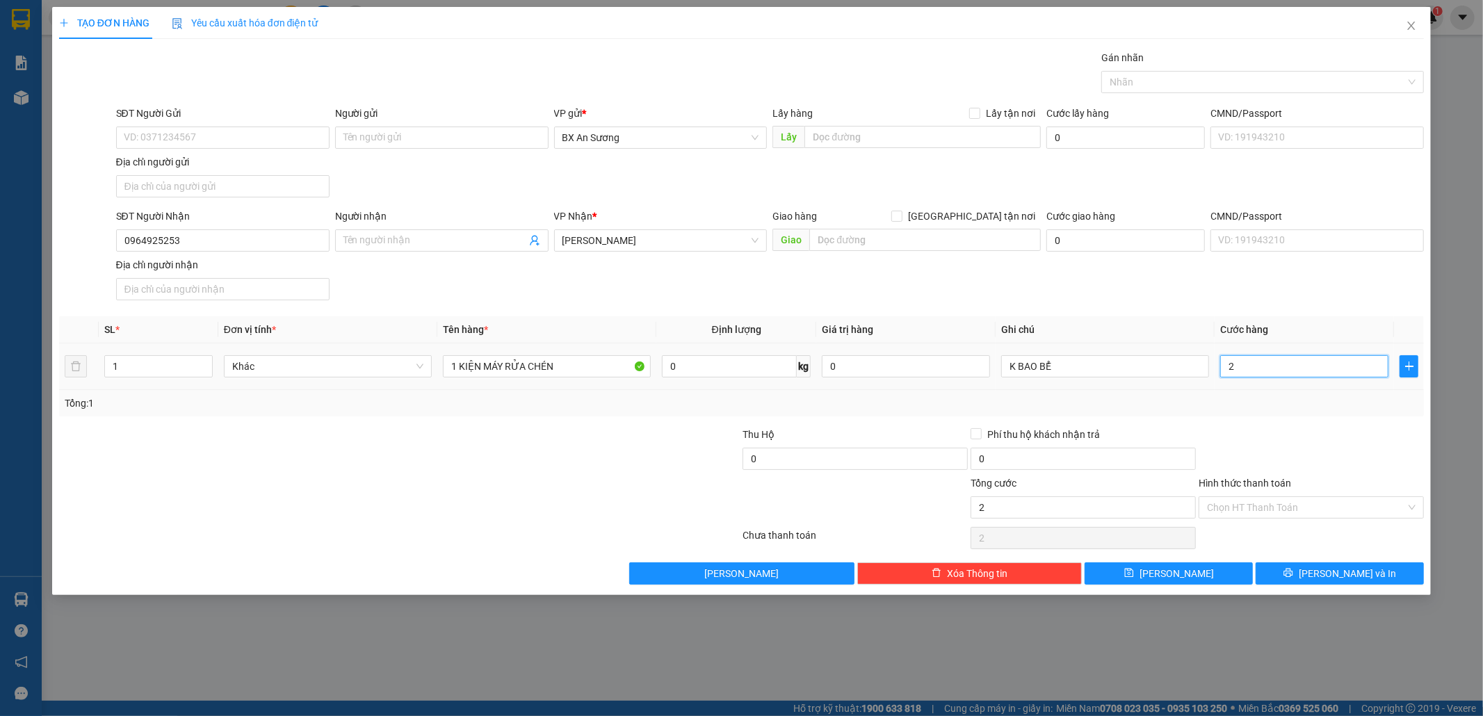
type input "25"
type input "250"
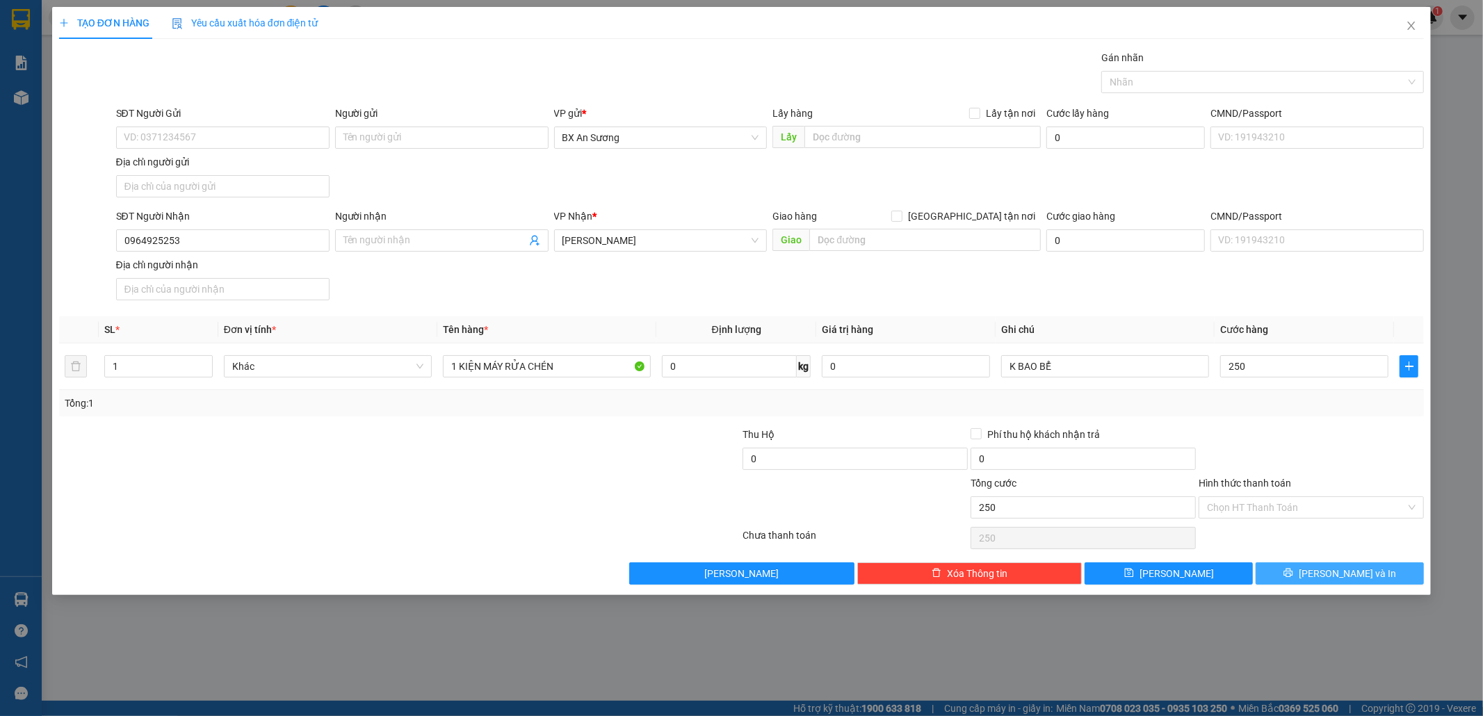
type input "250.000"
click at [1337, 574] on span "[PERSON_NAME] và In" at bounding box center [1346, 573] width 97 height 15
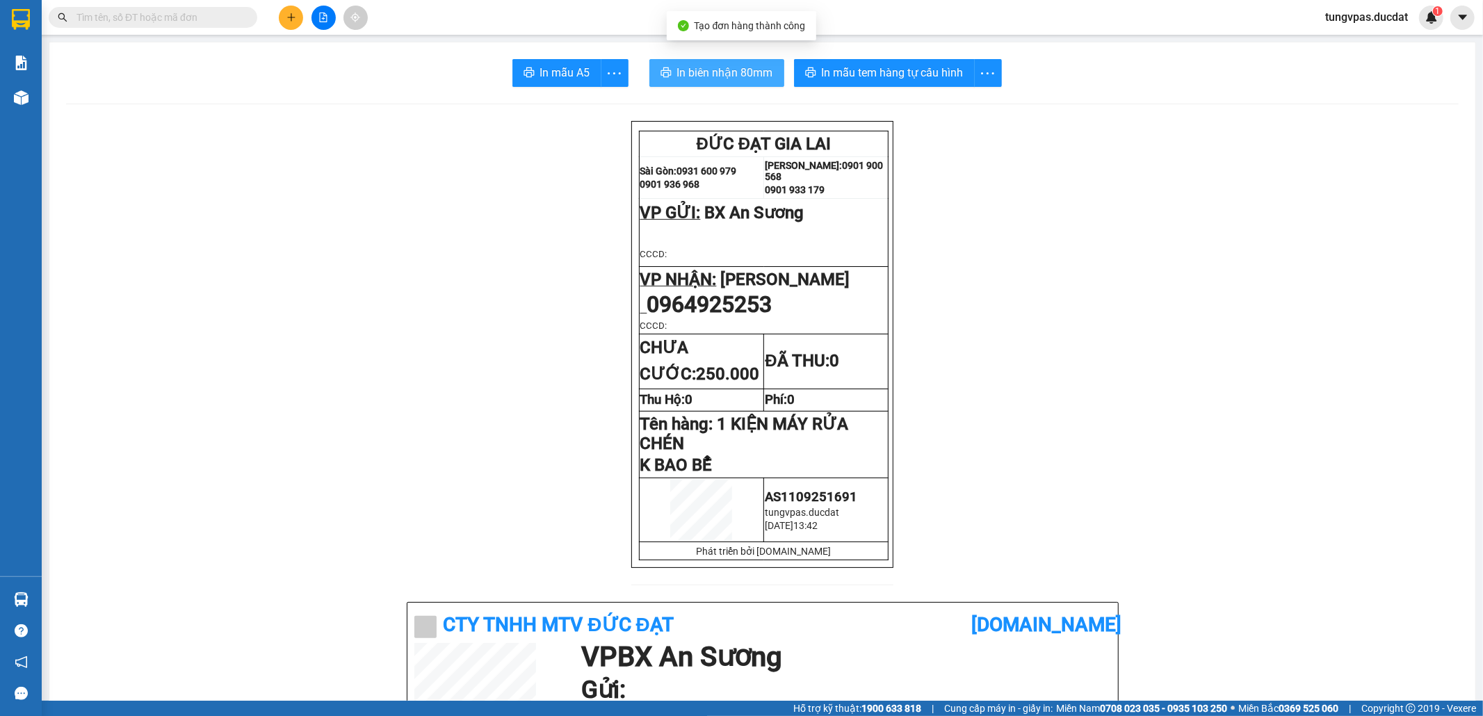
click at [737, 76] on span "In biên nhận 80mm" at bounding box center [725, 72] width 96 height 17
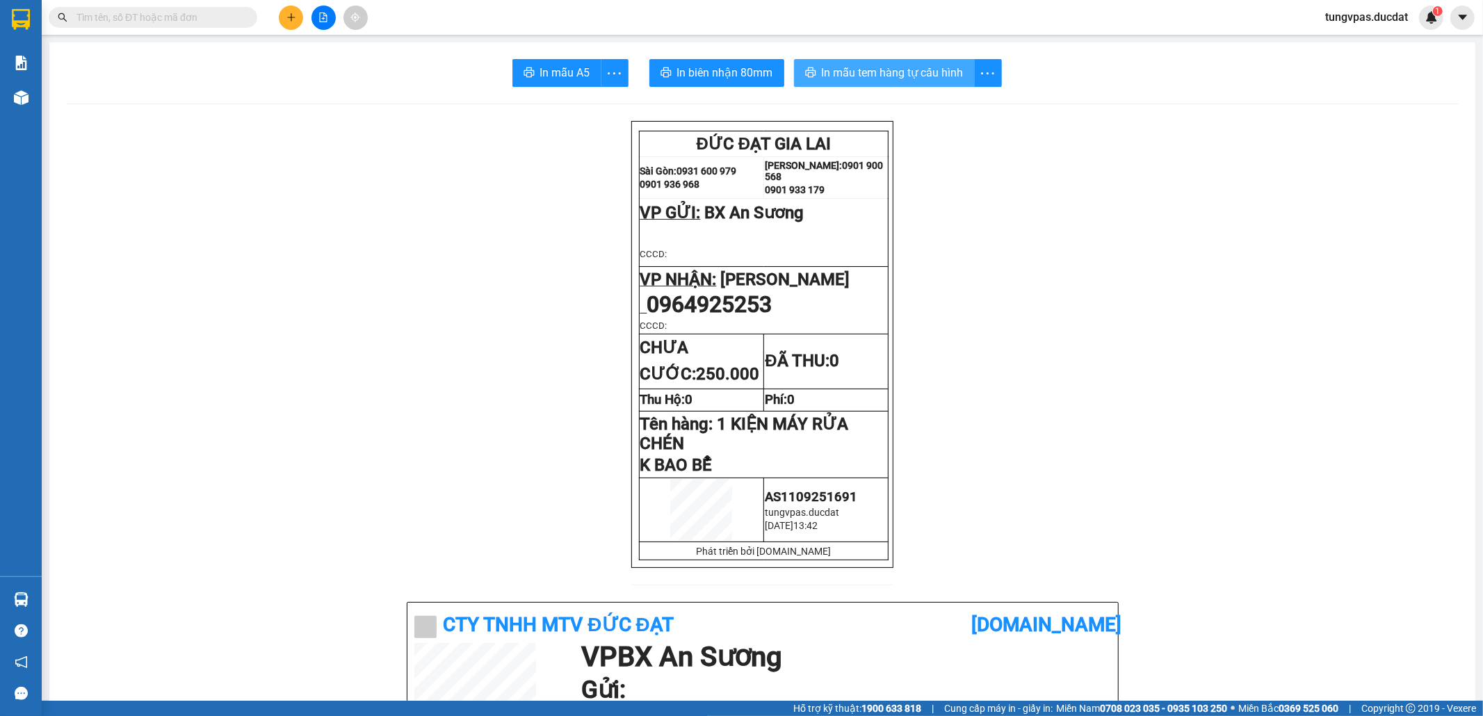
click at [910, 79] on span "In mẫu tem hàng tự cấu hình" at bounding box center [893, 72] width 142 height 17
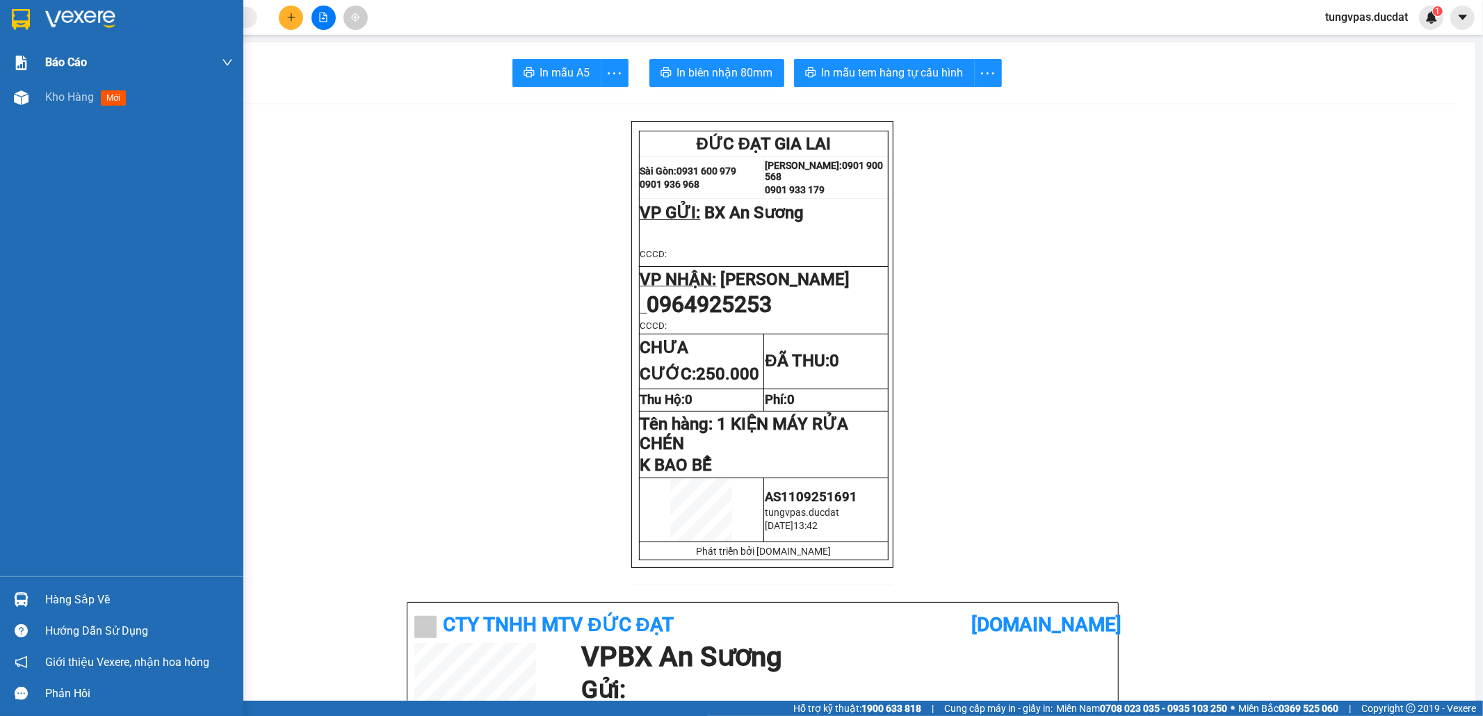
click at [18, 79] on div "Báo cáo" at bounding box center [121, 62] width 243 height 35
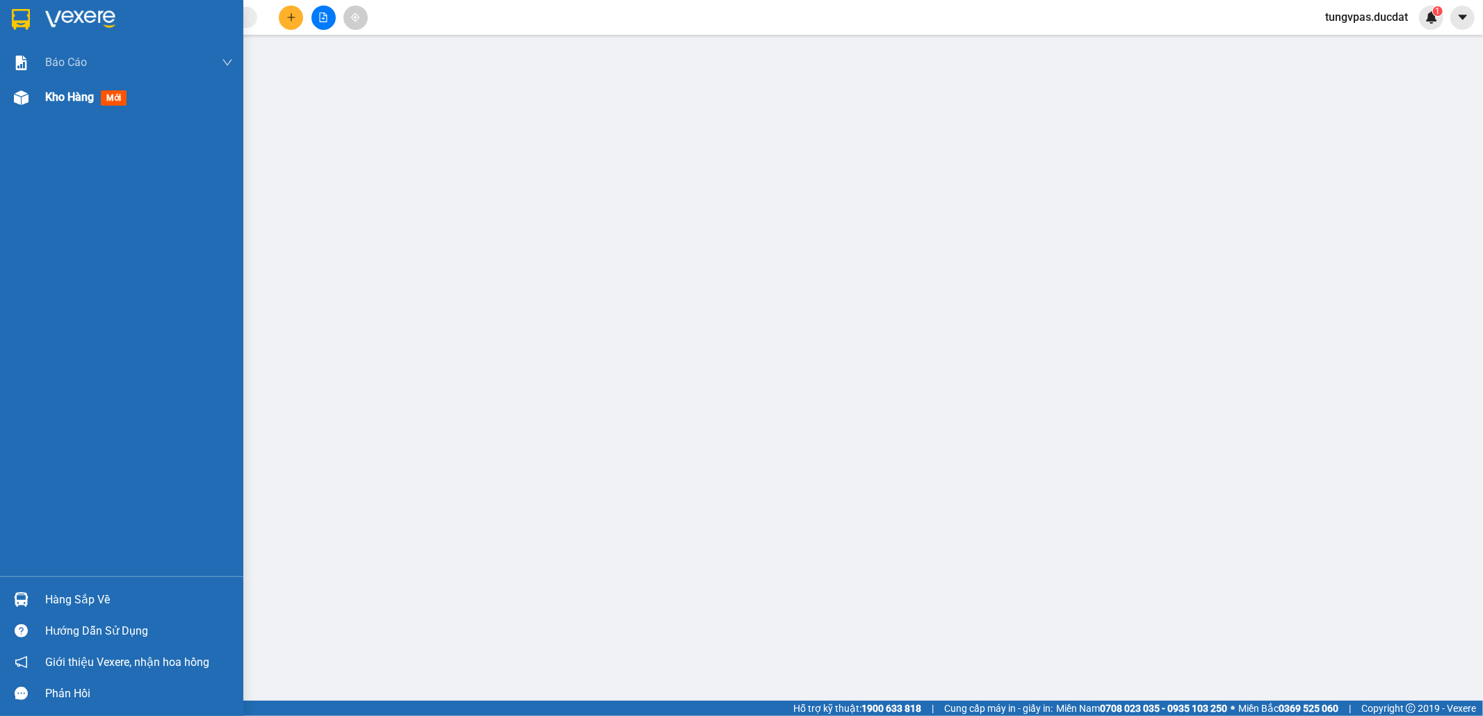
click at [22, 97] on img at bounding box center [21, 97] width 15 height 15
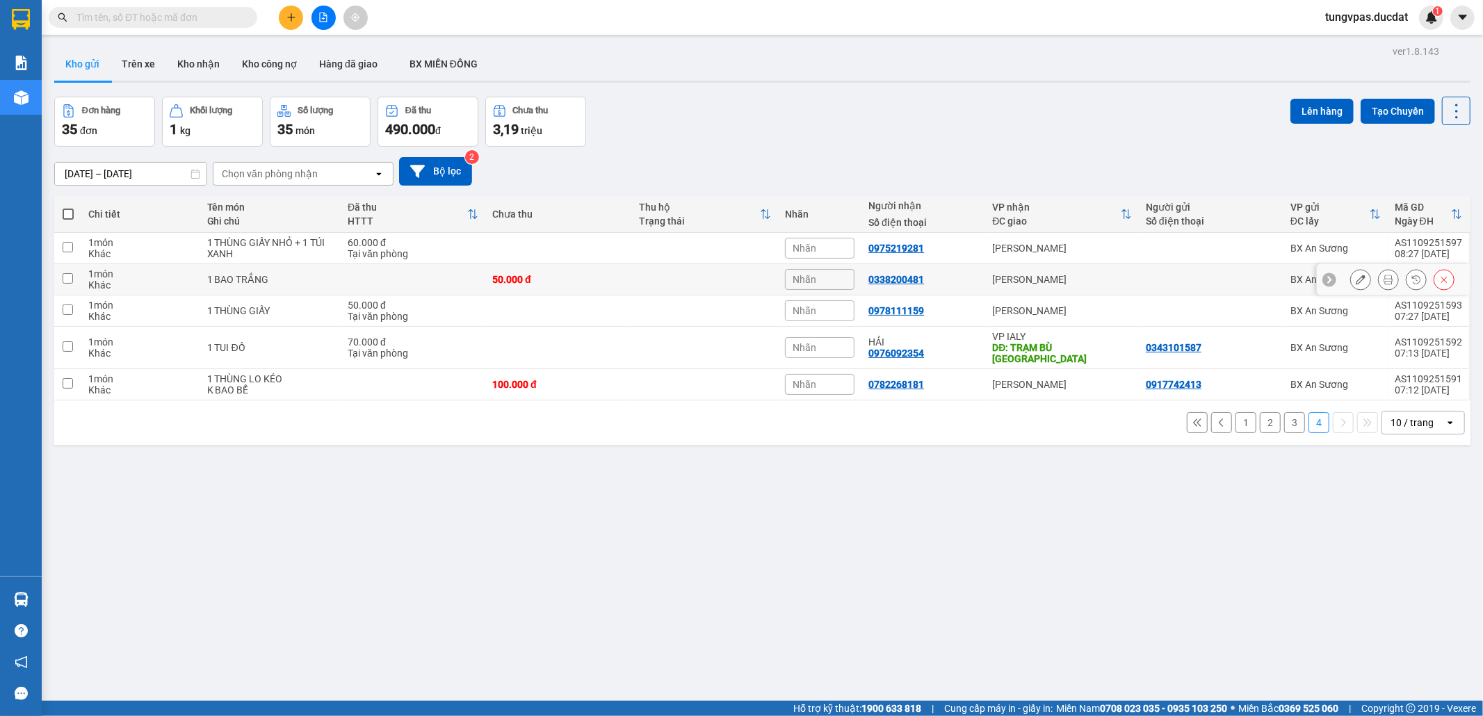
scroll to position [64, 0]
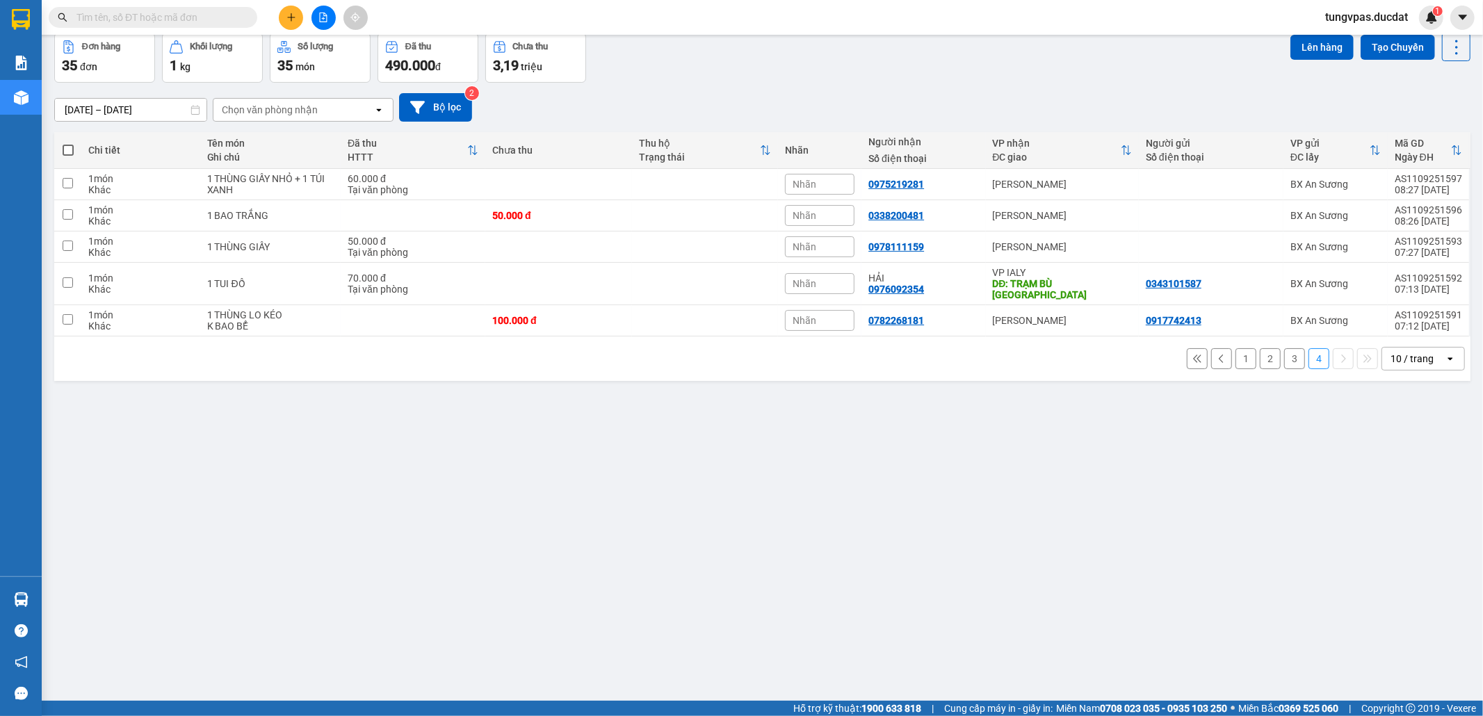
click at [1237, 352] on button "1" at bounding box center [1245, 358] width 21 height 21
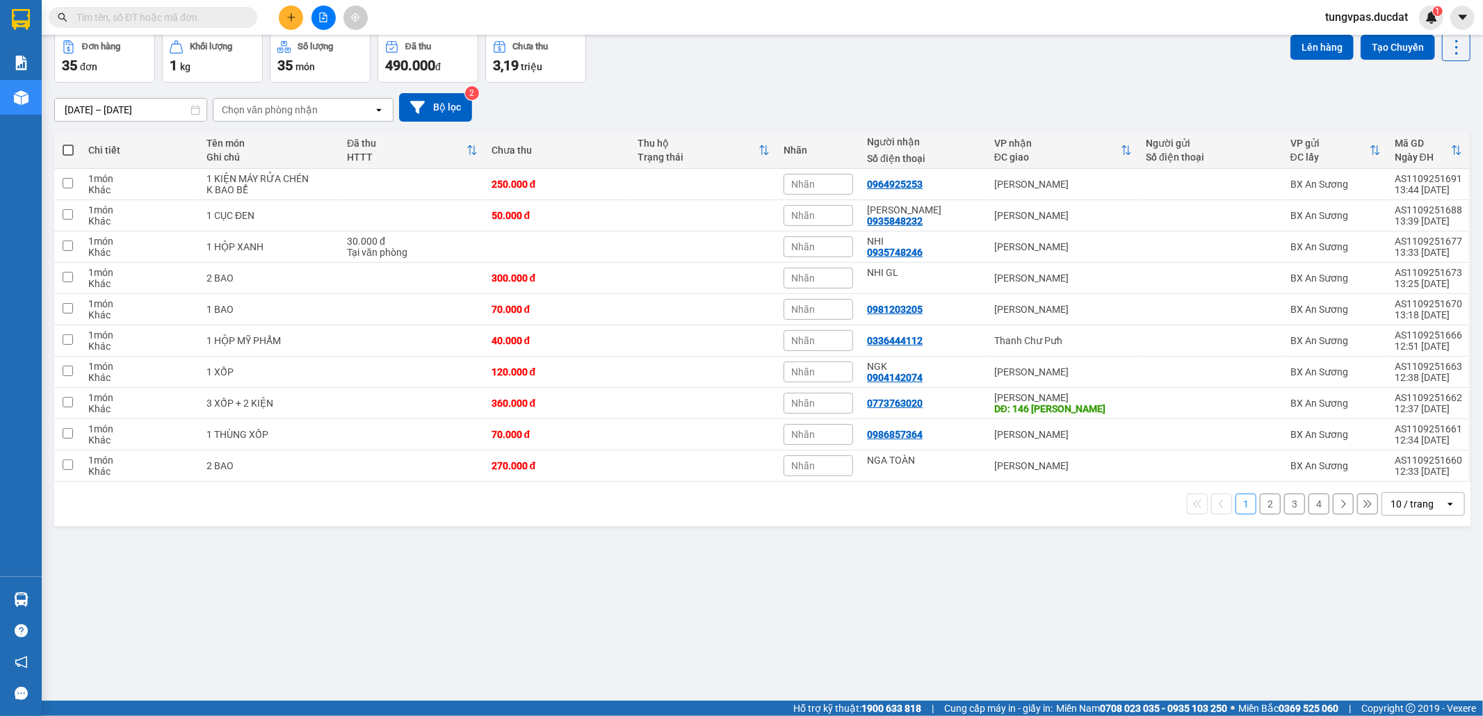
click at [290, 17] on icon "plus" at bounding box center [291, 17] width 8 height 1
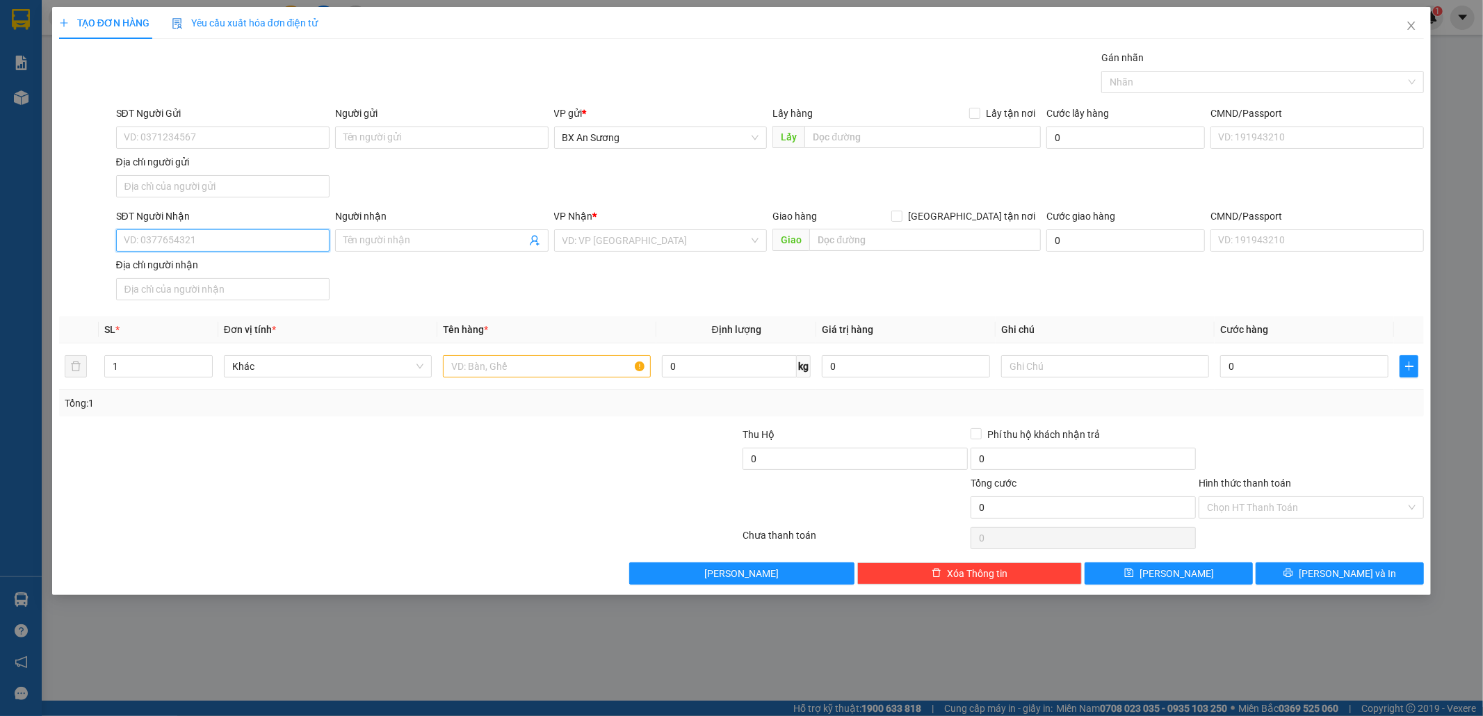
click at [228, 245] on input "SĐT Người Nhận" at bounding box center [222, 240] width 213 height 22
type input "0974470552"
click at [220, 138] on input "SĐT Người Gửi" at bounding box center [222, 137] width 213 height 22
type input "0977541409"
click at [232, 240] on input "0974470552" at bounding box center [222, 240] width 213 height 22
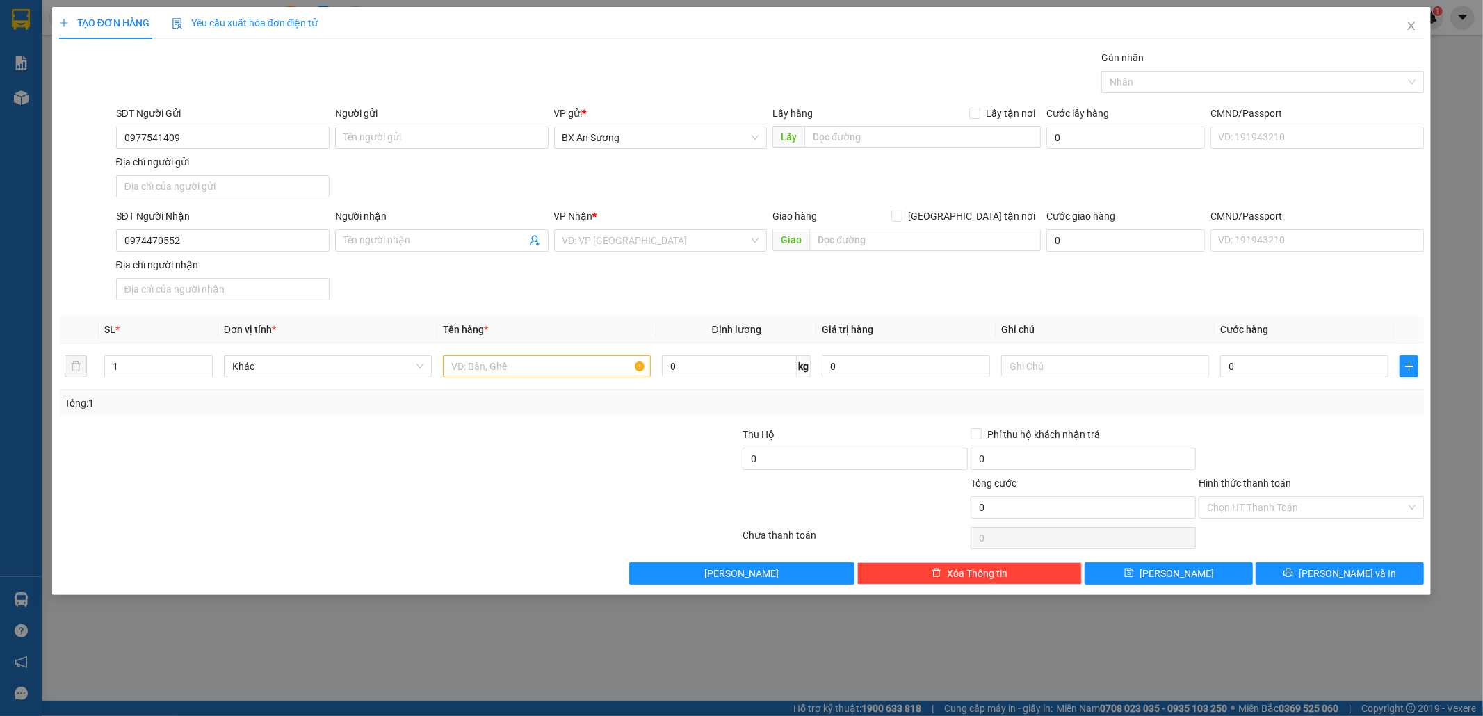
click at [673, 256] on div "VP Nhận * VD: VP Sài Gòn" at bounding box center [660, 233] width 213 height 49
click at [671, 237] on input "search" at bounding box center [655, 240] width 187 height 21
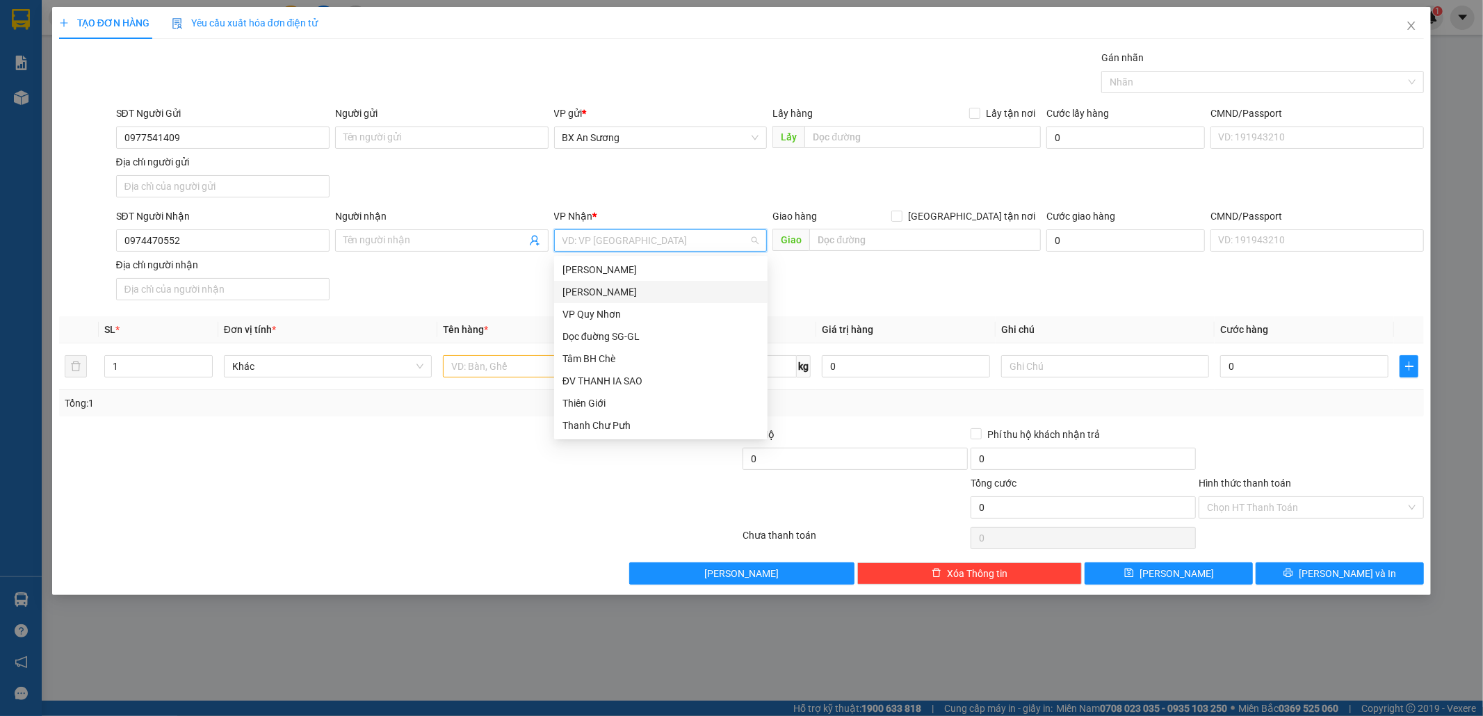
click at [623, 293] on div "[PERSON_NAME]" at bounding box center [660, 291] width 197 height 15
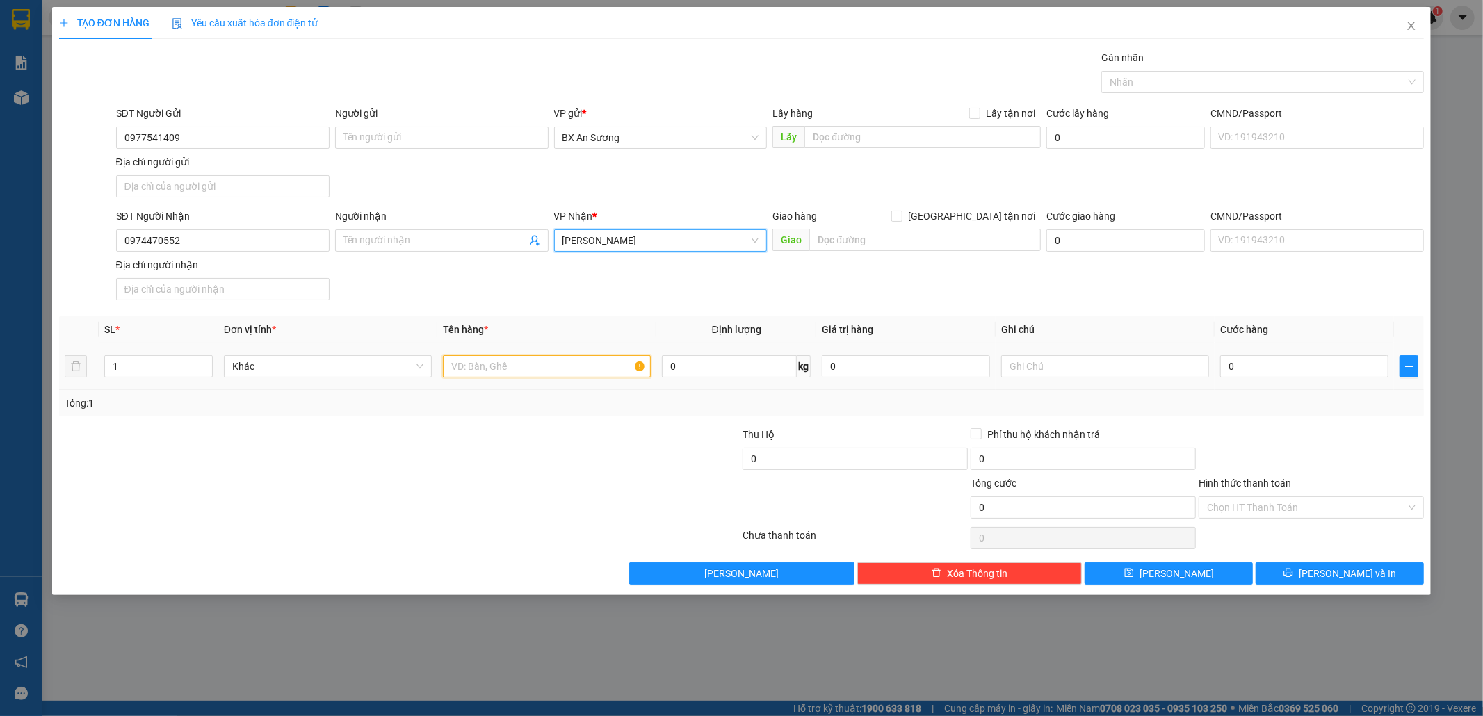
click at [575, 368] on input "text" at bounding box center [547, 366] width 208 height 22
type input "1 BỘ MÁY LẠNH + 1 HỘP NHỎ"
type input "2"
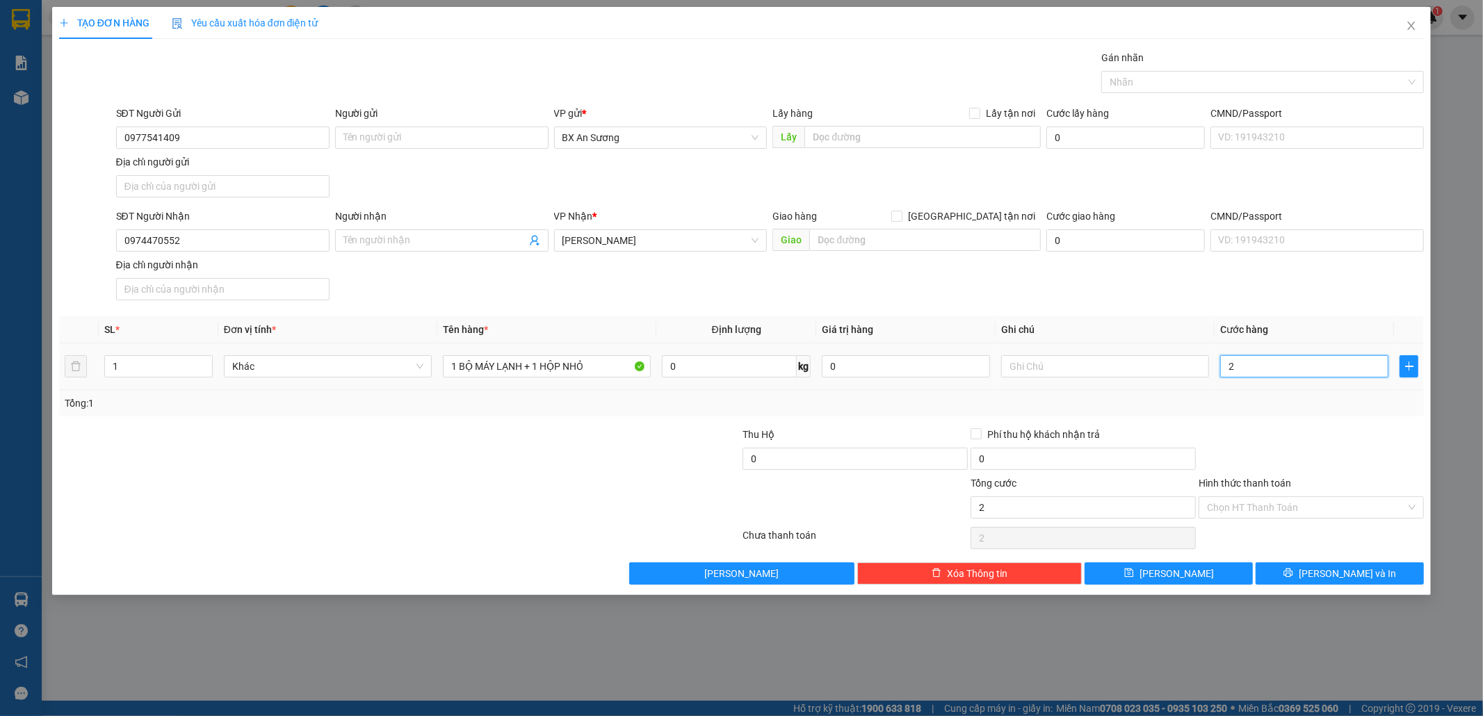
type input "28"
type input "280"
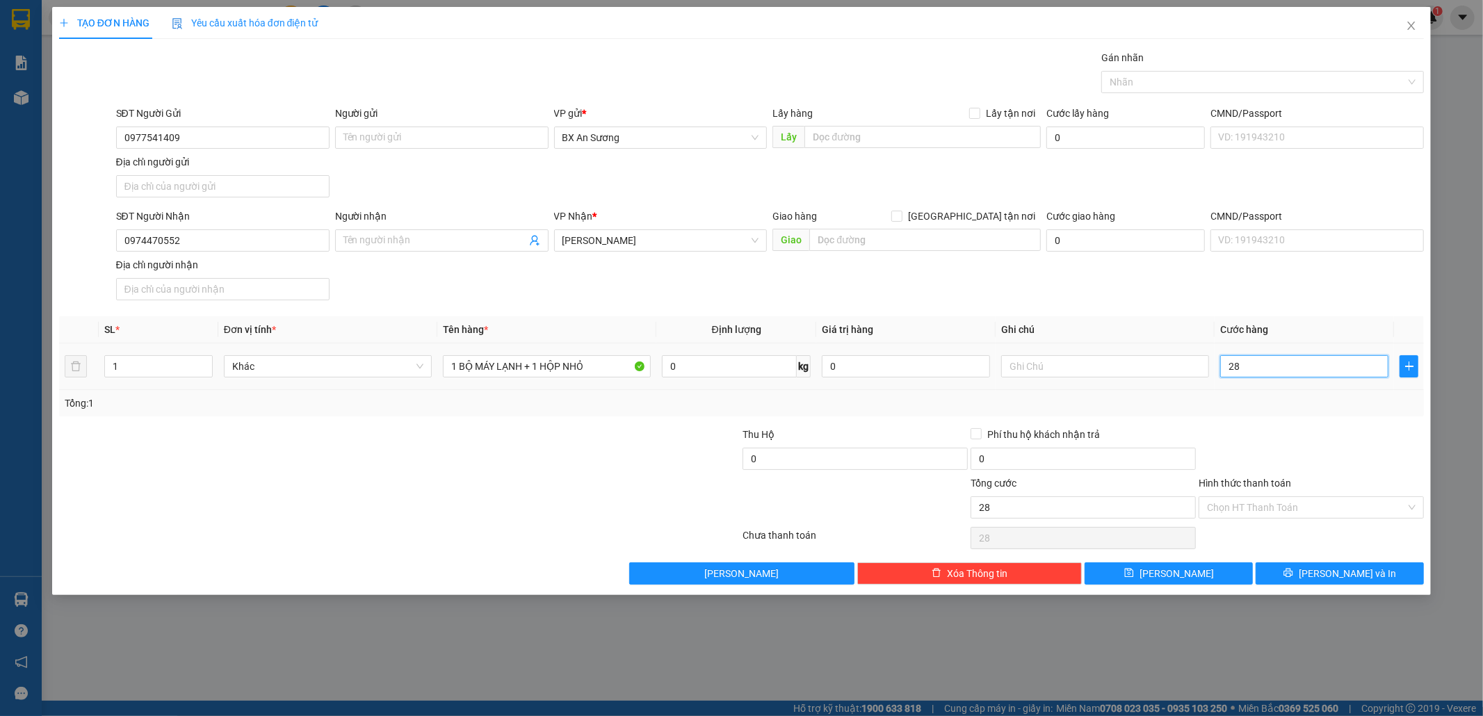
type input "280"
type input "280.000"
click at [1348, 575] on span "[PERSON_NAME] và In" at bounding box center [1346, 573] width 97 height 15
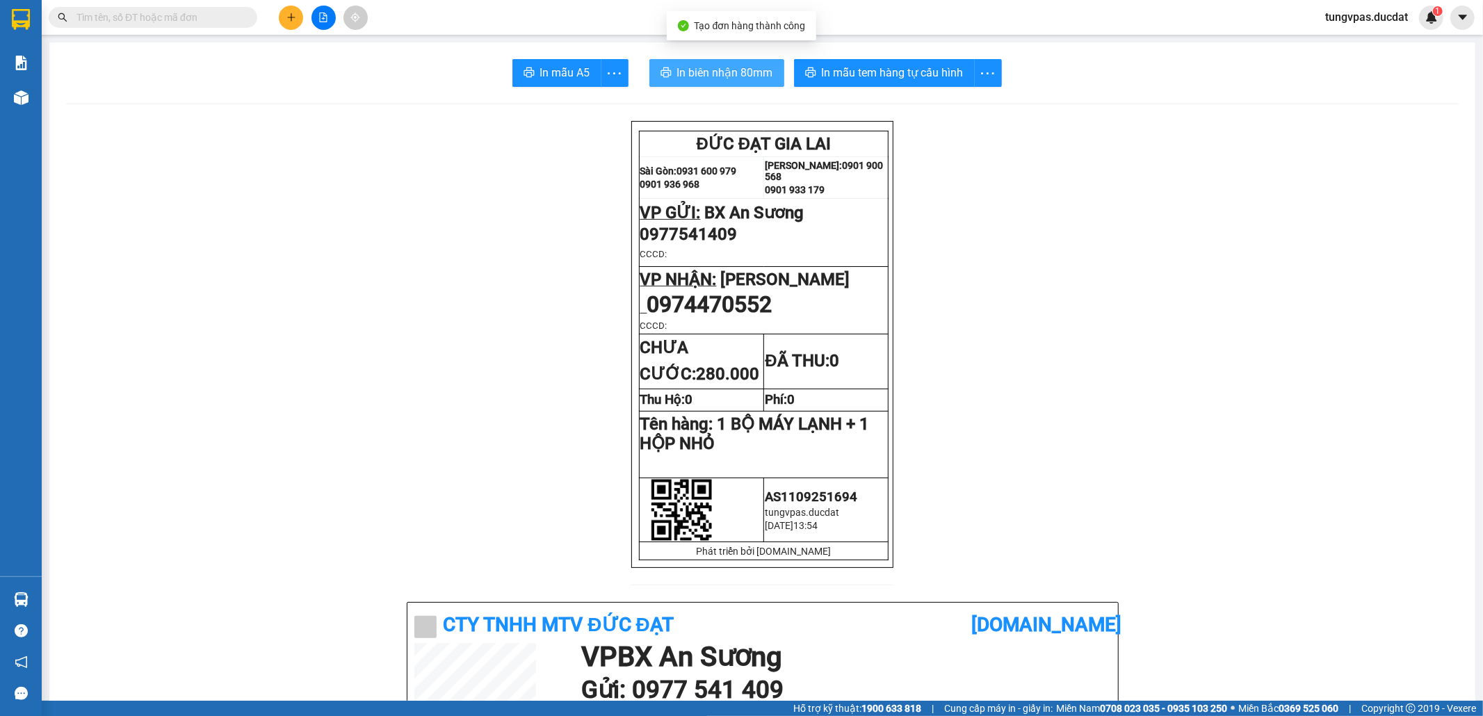
click at [724, 74] on span "In biên nhận 80mm" at bounding box center [725, 72] width 96 height 17
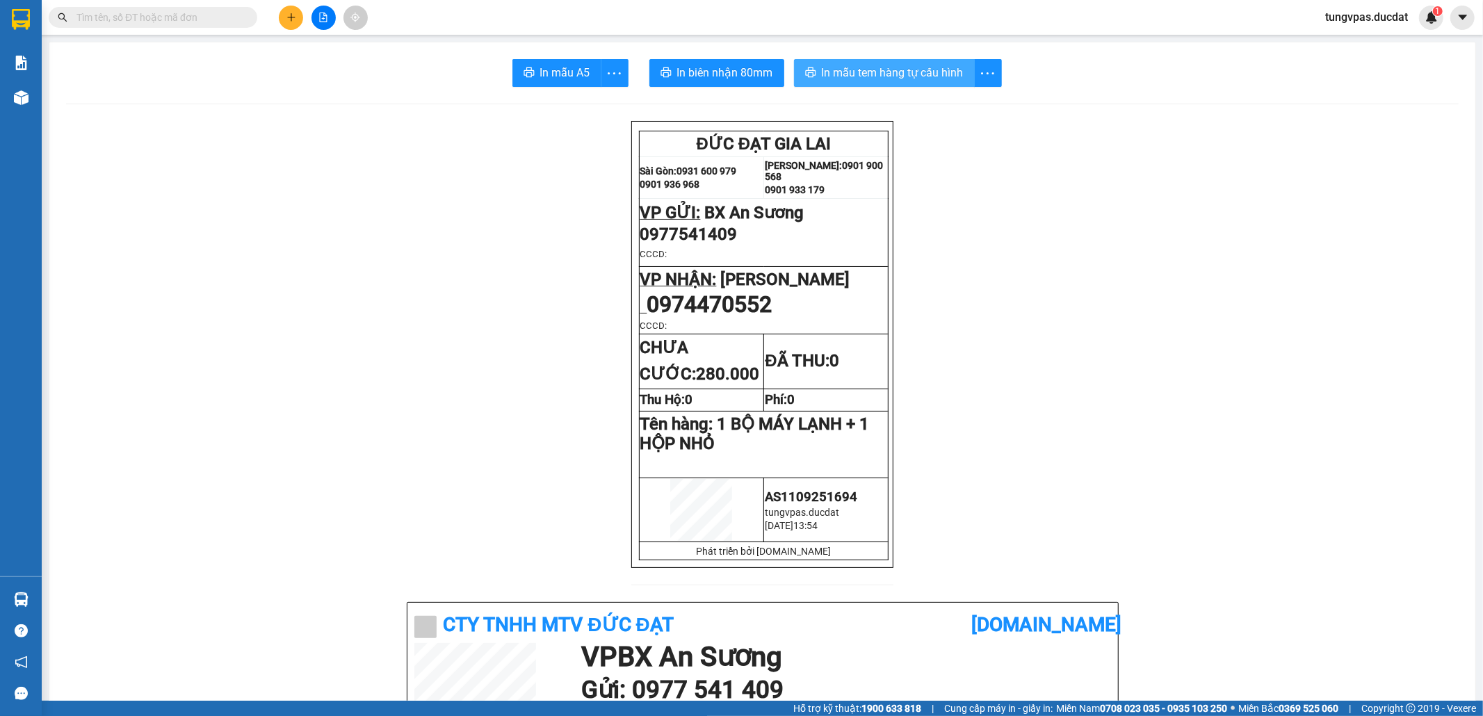
click at [936, 79] on span "In mẫu tem hàng tự cấu hình" at bounding box center [893, 72] width 142 height 17
click at [288, 13] on icon "plus" at bounding box center [291, 18] width 10 height 10
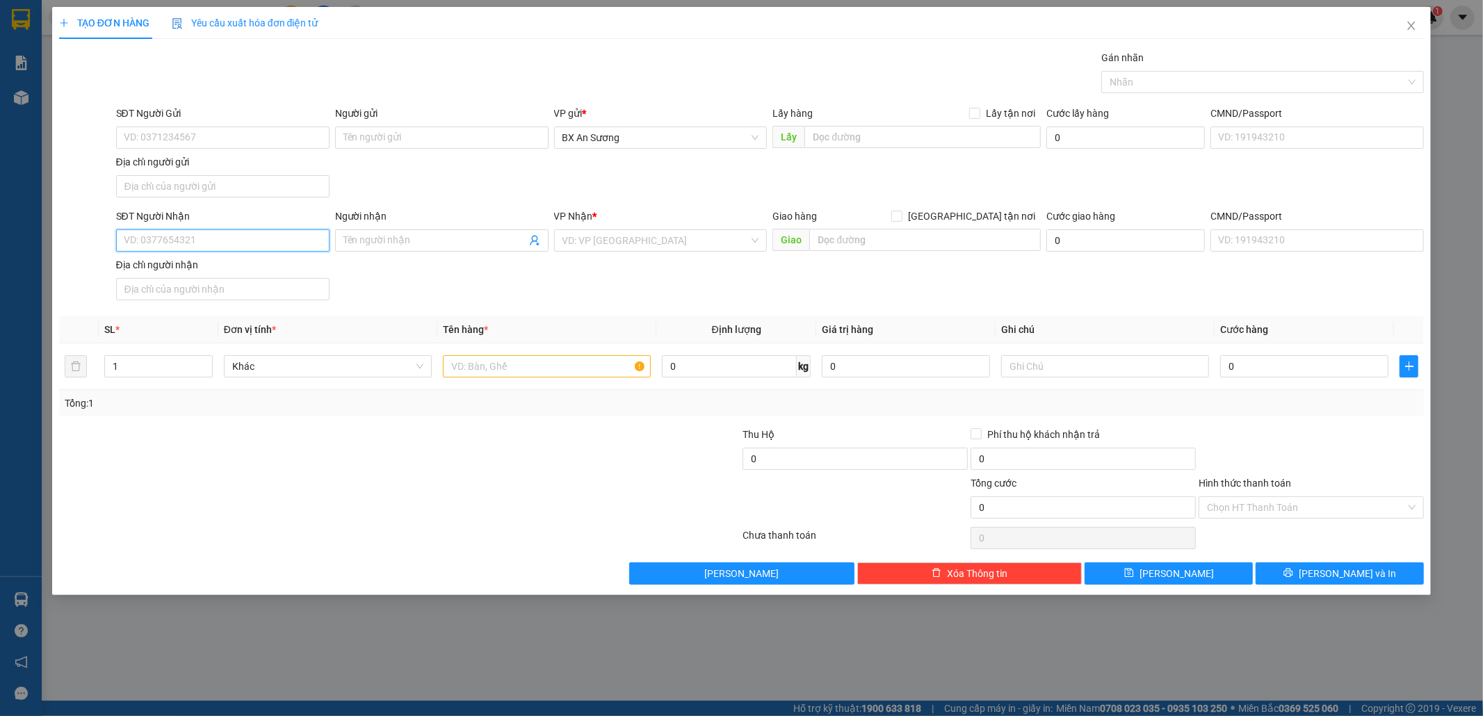
click at [263, 235] on input "SĐT Người Nhận" at bounding box center [222, 240] width 213 height 22
click at [232, 264] on div "0903536556" at bounding box center [222, 270] width 197 height 15
type input "0903536556"
click at [477, 368] on input "text" at bounding box center [547, 366] width 208 height 22
type input "2 VỎ XE MÁY CÀY"
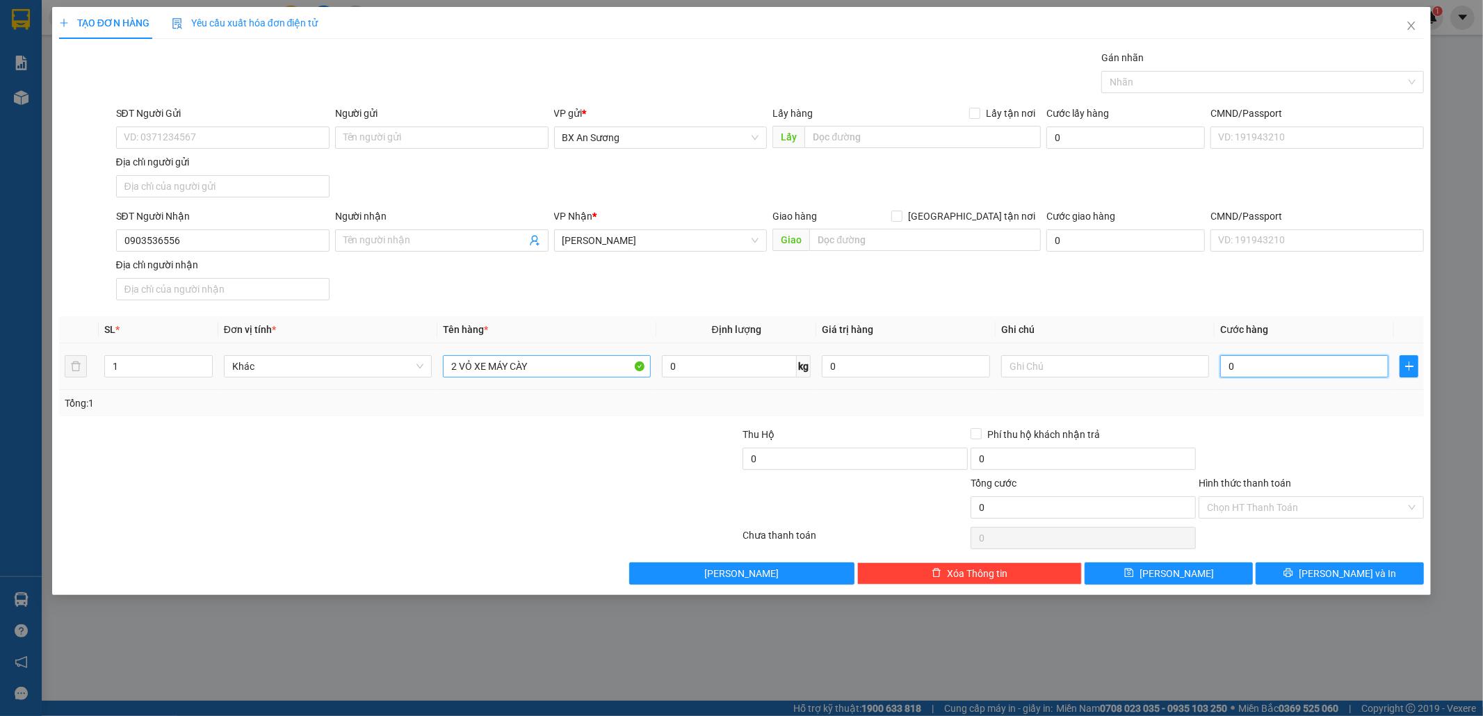
type input "2"
type input "20"
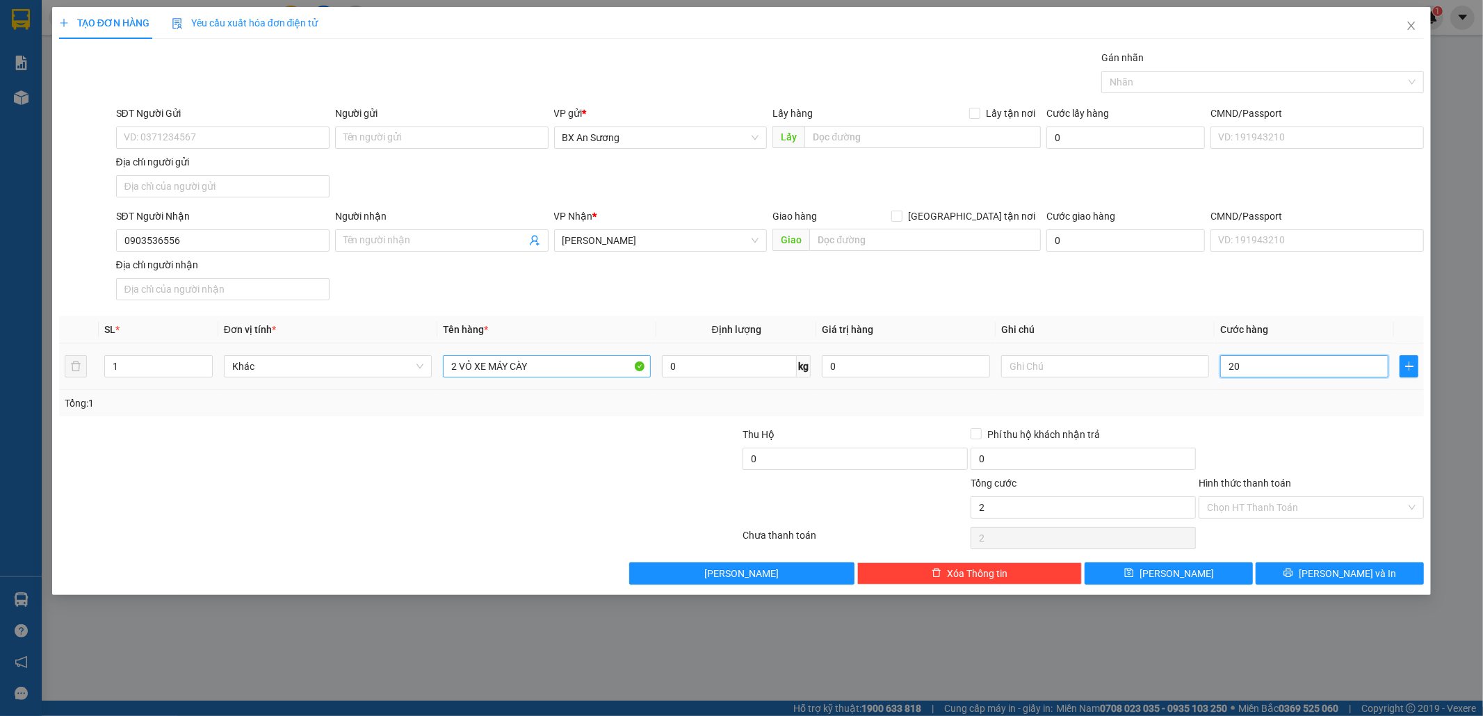
type input "20"
type input "200"
type input "200.000"
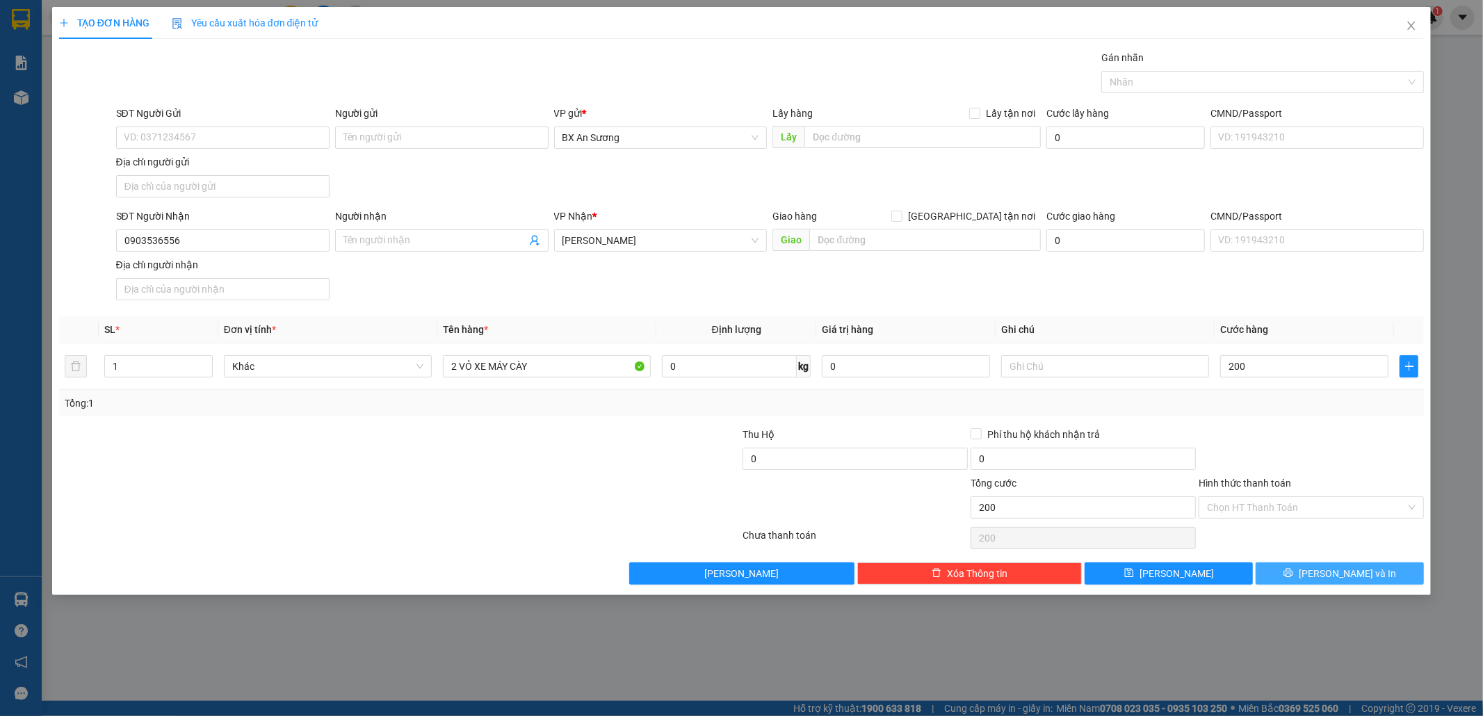
type input "200.000"
click at [1359, 584] on button "[PERSON_NAME] và In" at bounding box center [1339, 573] width 168 height 22
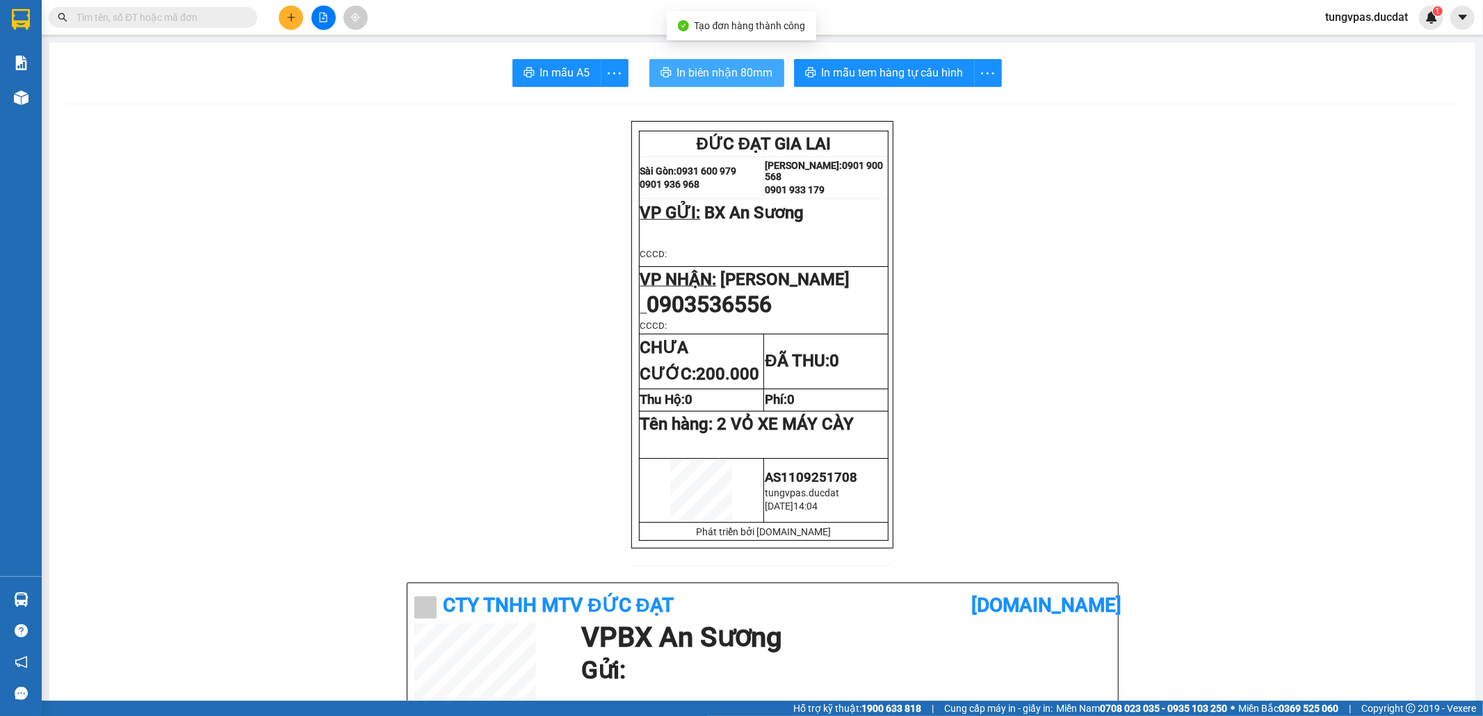
click at [719, 75] on span "In biên nhận 80mm" at bounding box center [725, 72] width 96 height 17
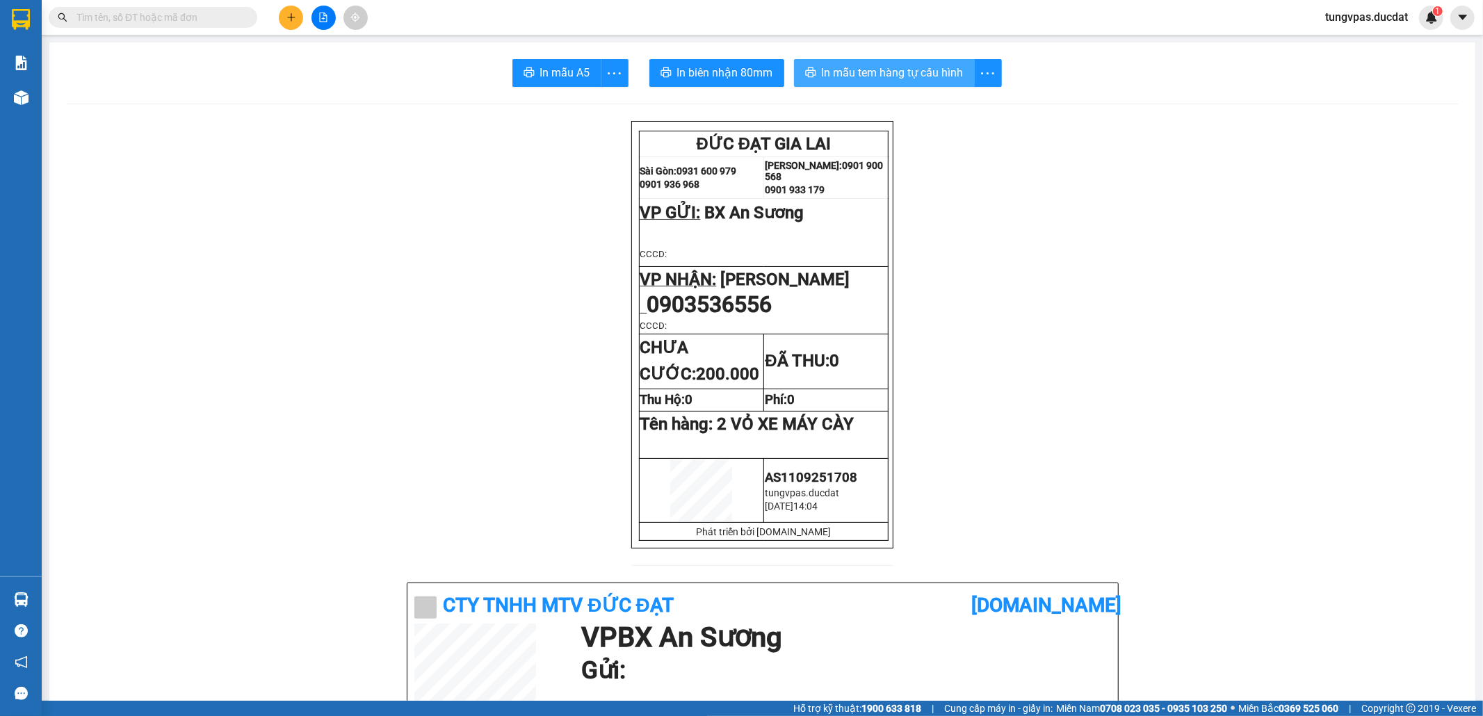
click at [887, 67] on span "In mẫu tem hàng tự cấu hình" at bounding box center [893, 72] width 142 height 17
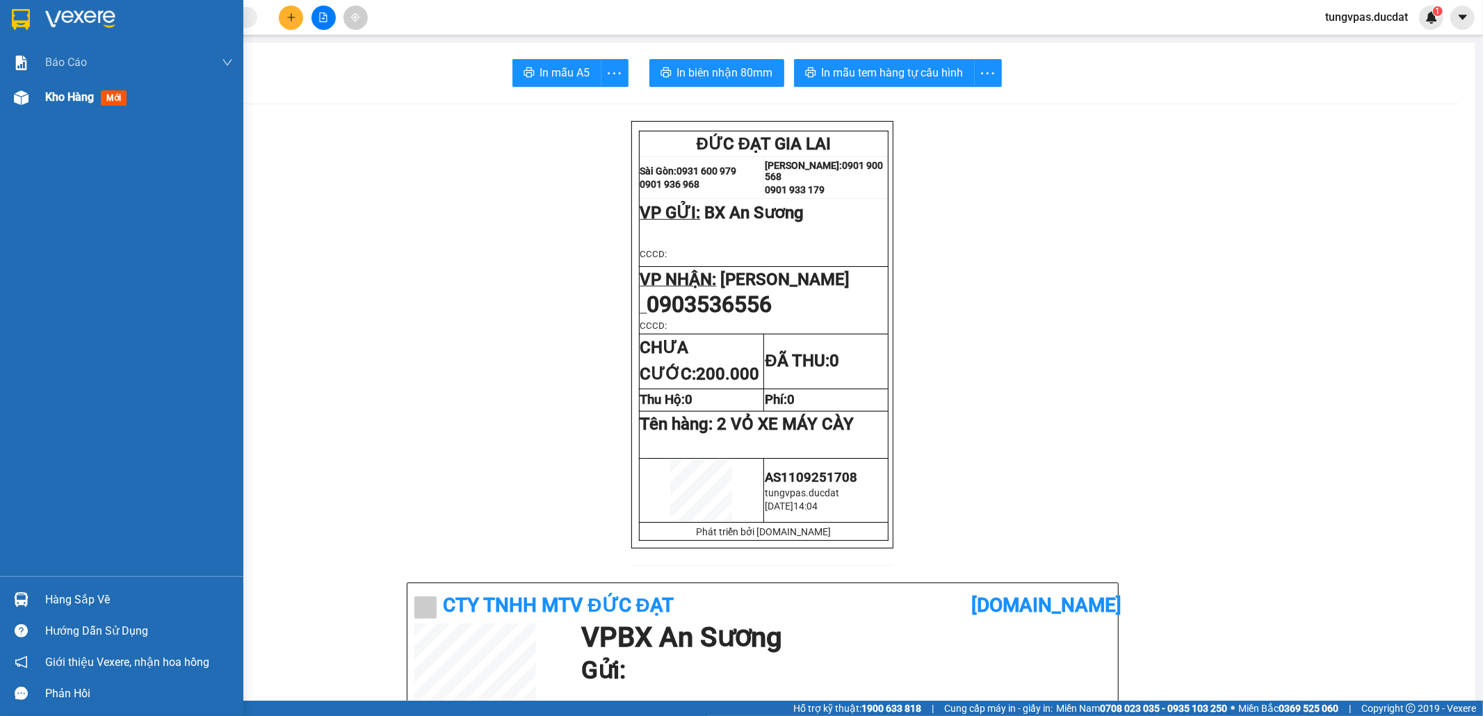
click at [22, 90] on img at bounding box center [21, 97] width 15 height 15
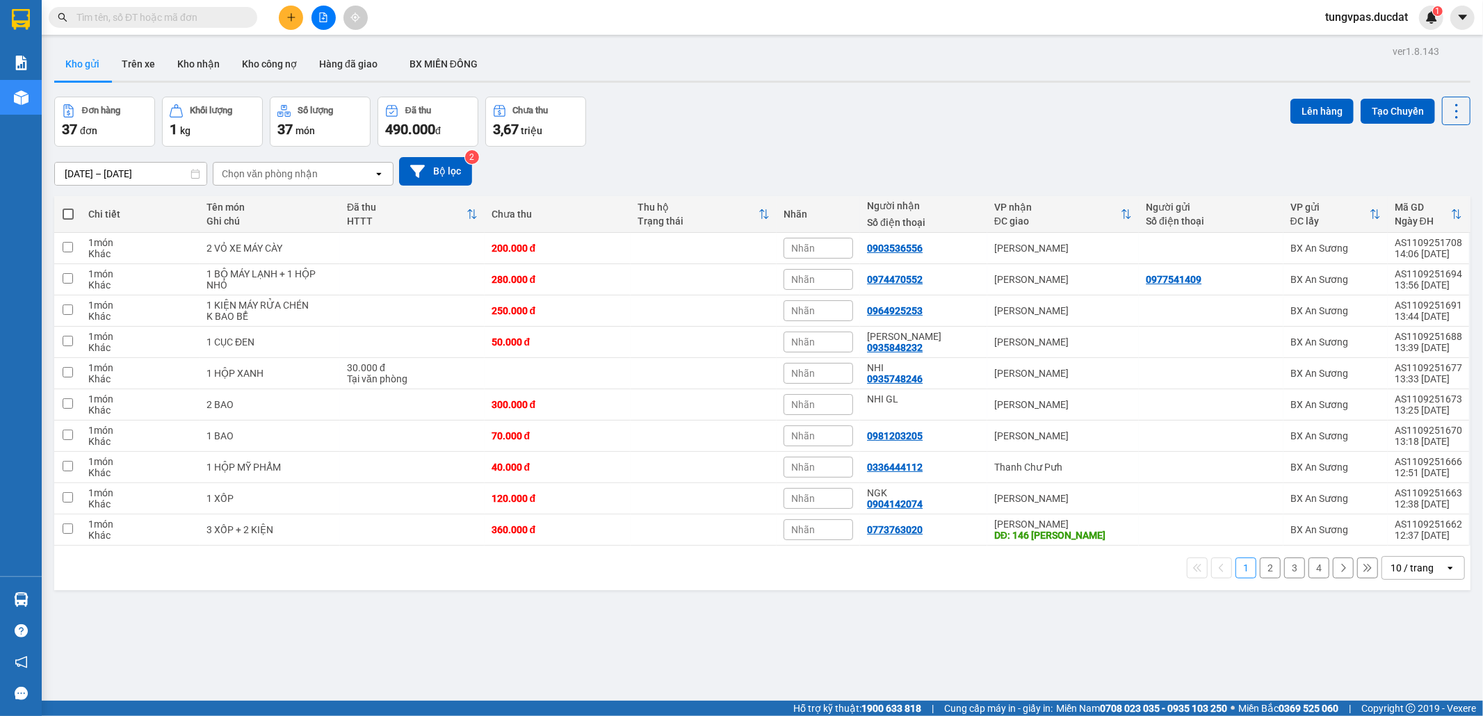
click at [291, 7] on button at bounding box center [291, 18] width 24 height 24
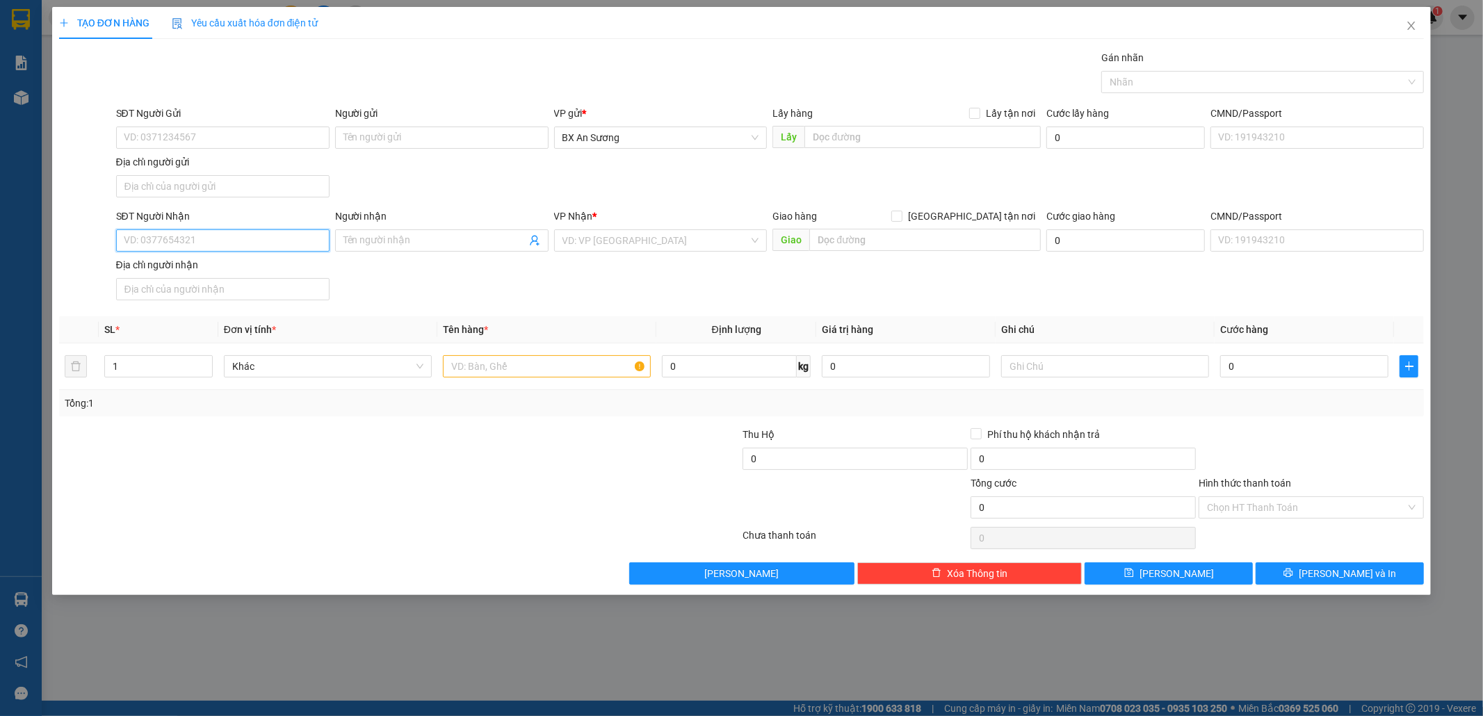
click at [301, 243] on input "SĐT Người Nhận" at bounding box center [222, 240] width 213 height 22
type input "0905250768"
click at [245, 268] on div "0905250768 - ĐỨC CHÍ" at bounding box center [222, 270] width 197 height 15
type input "ĐỨC CHÍ"
type input "0905250768"
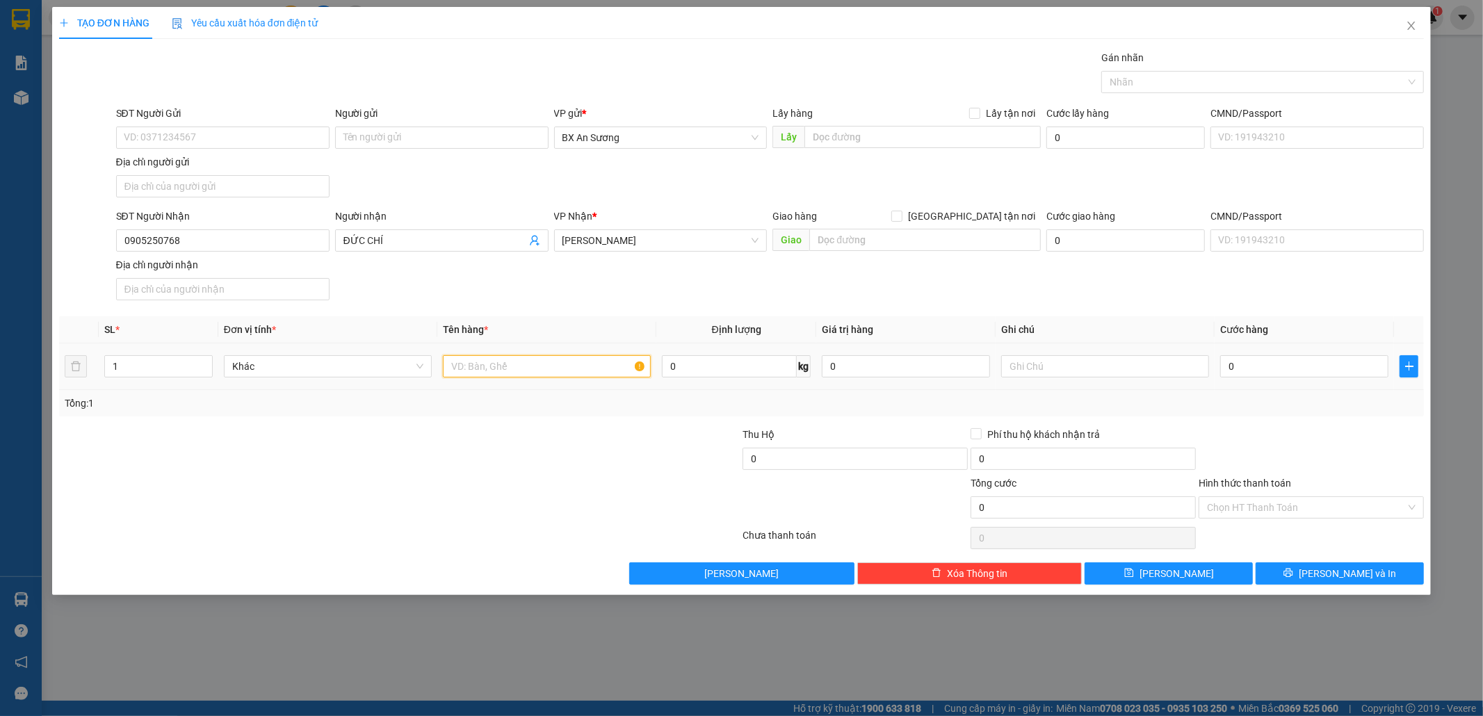
click at [551, 359] on input "text" at bounding box center [547, 366] width 208 height 22
type input "1 HỘP GIẤY"
type input "4"
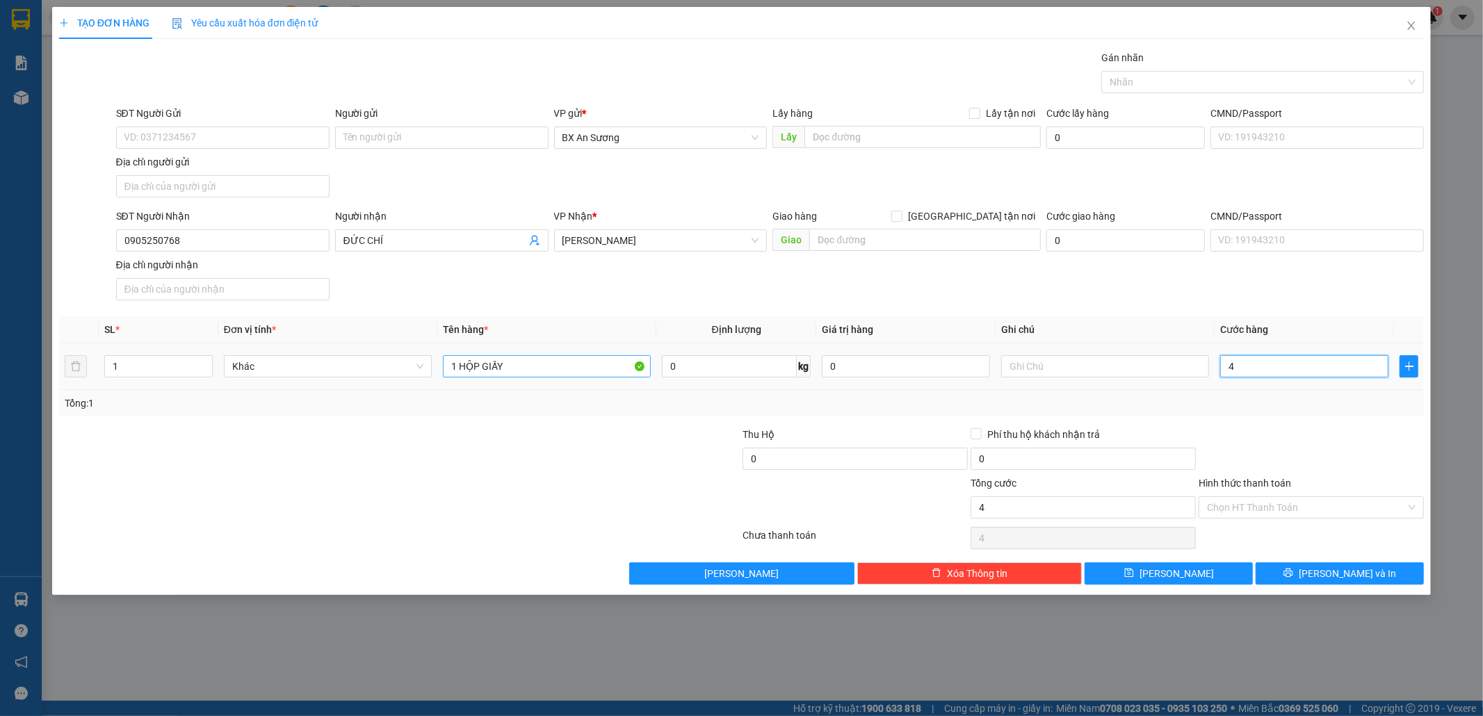
type input "40"
type input "40.000"
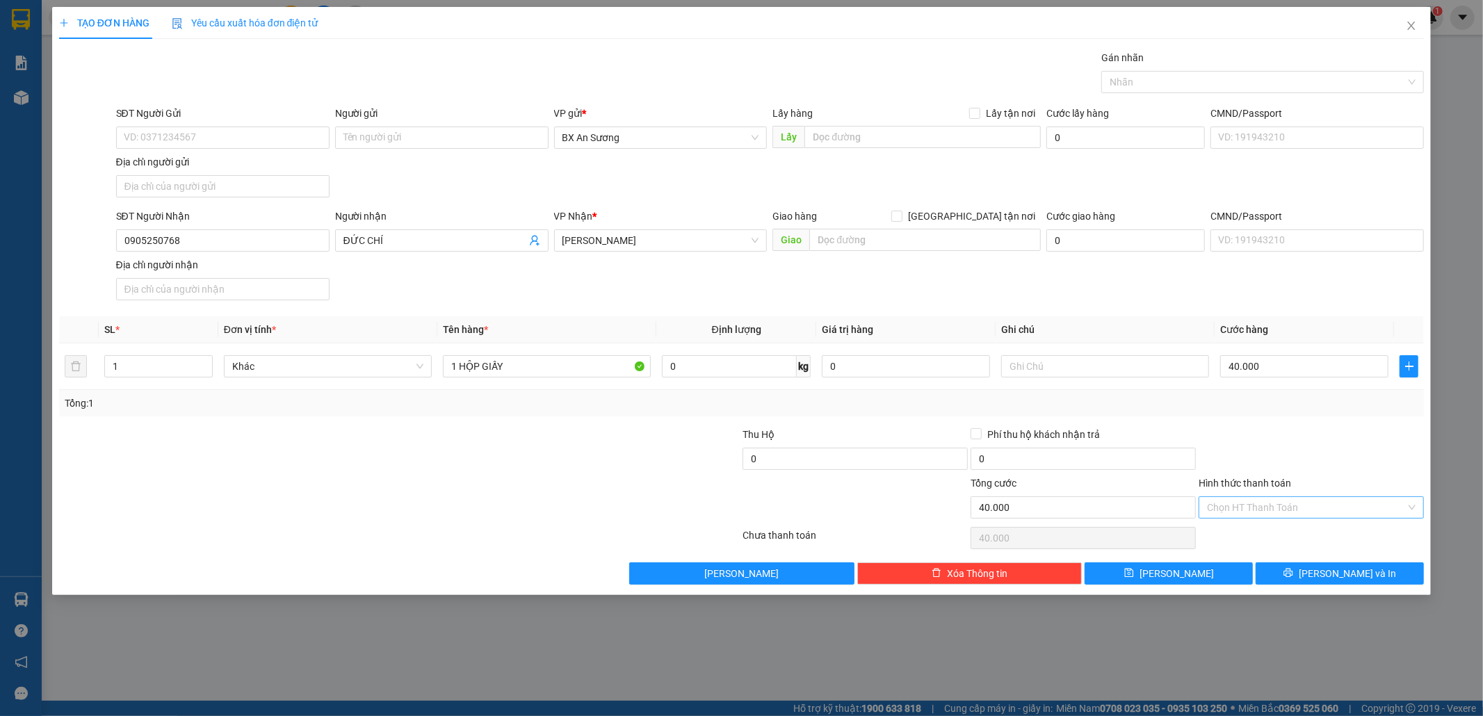
click at [1349, 512] on input "Hình thức thanh toán" at bounding box center [1306, 507] width 199 height 21
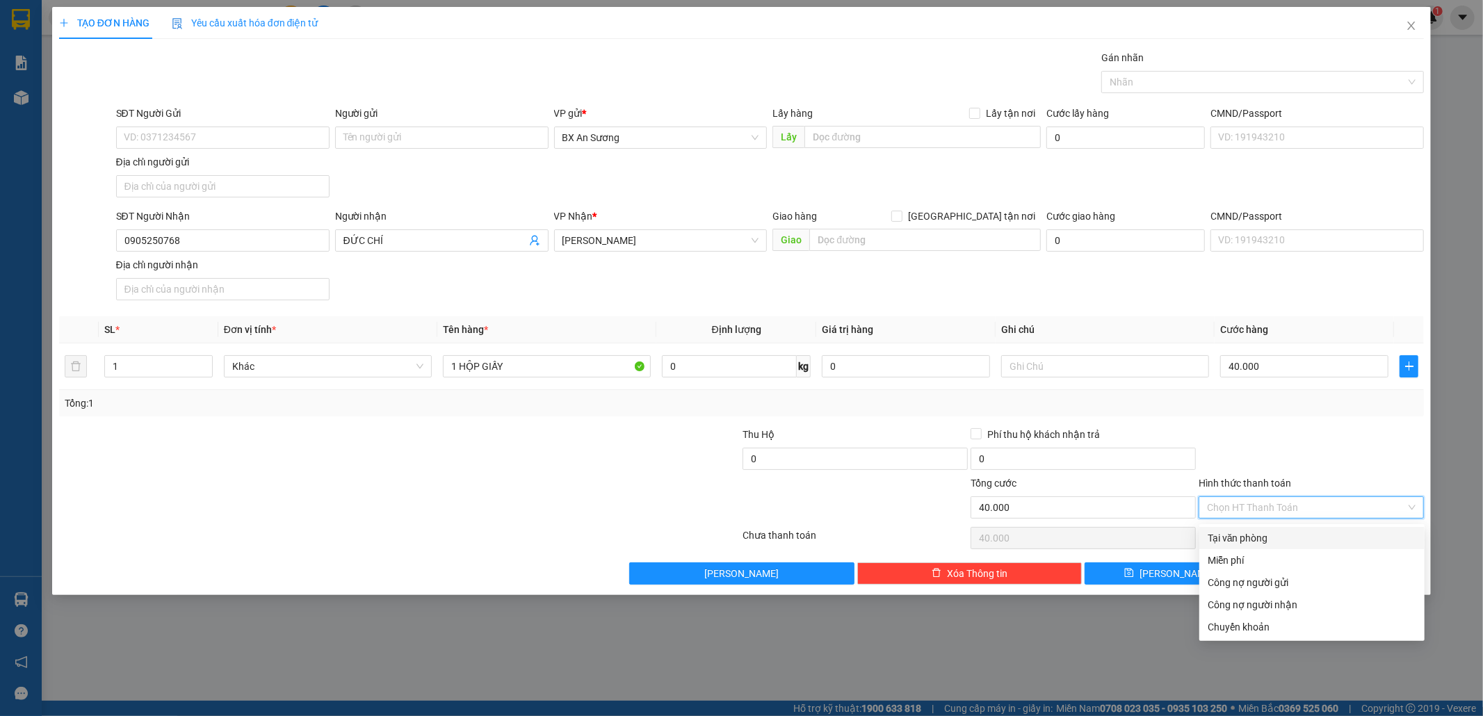
click at [1318, 529] on div "Tại văn phòng" at bounding box center [1311, 538] width 225 height 22
type input "0"
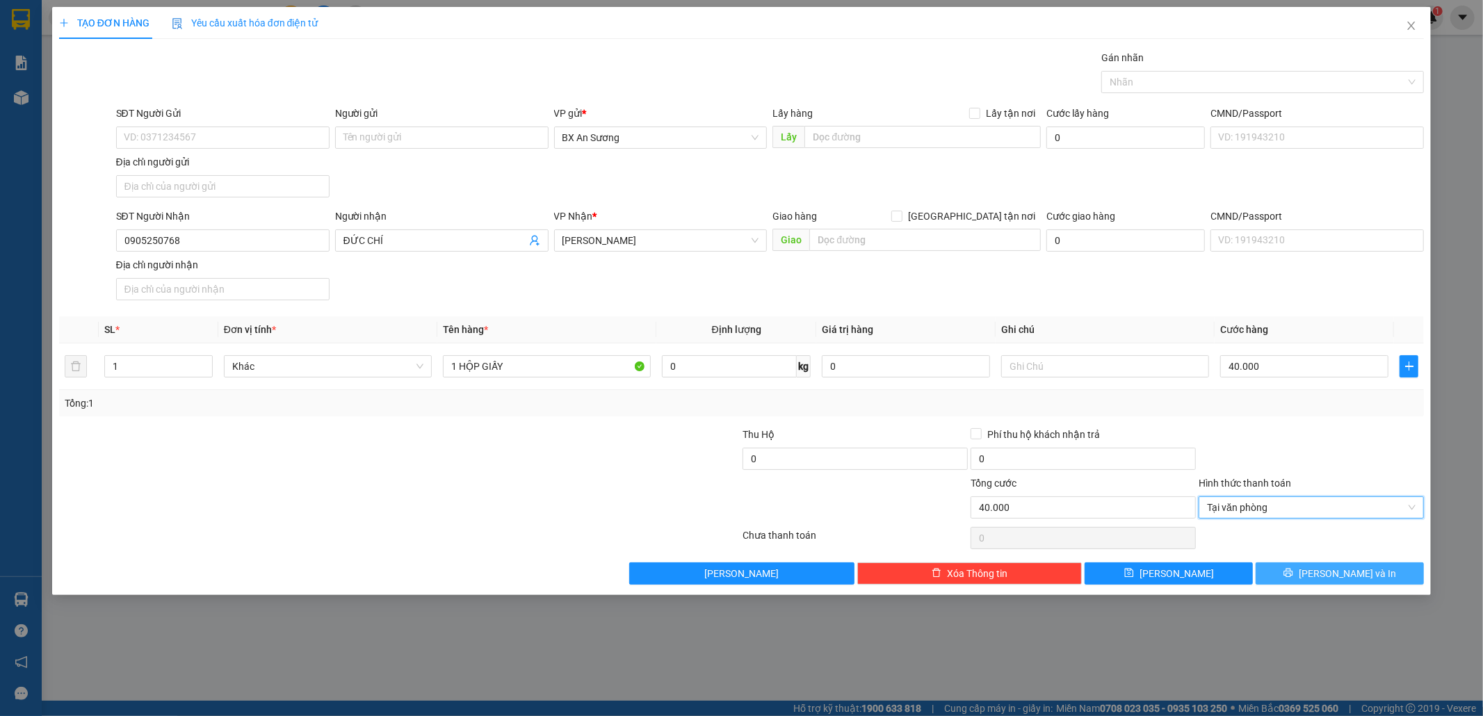
click at [1358, 571] on span "[PERSON_NAME] và In" at bounding box center [1346, 573] width 97 height 15
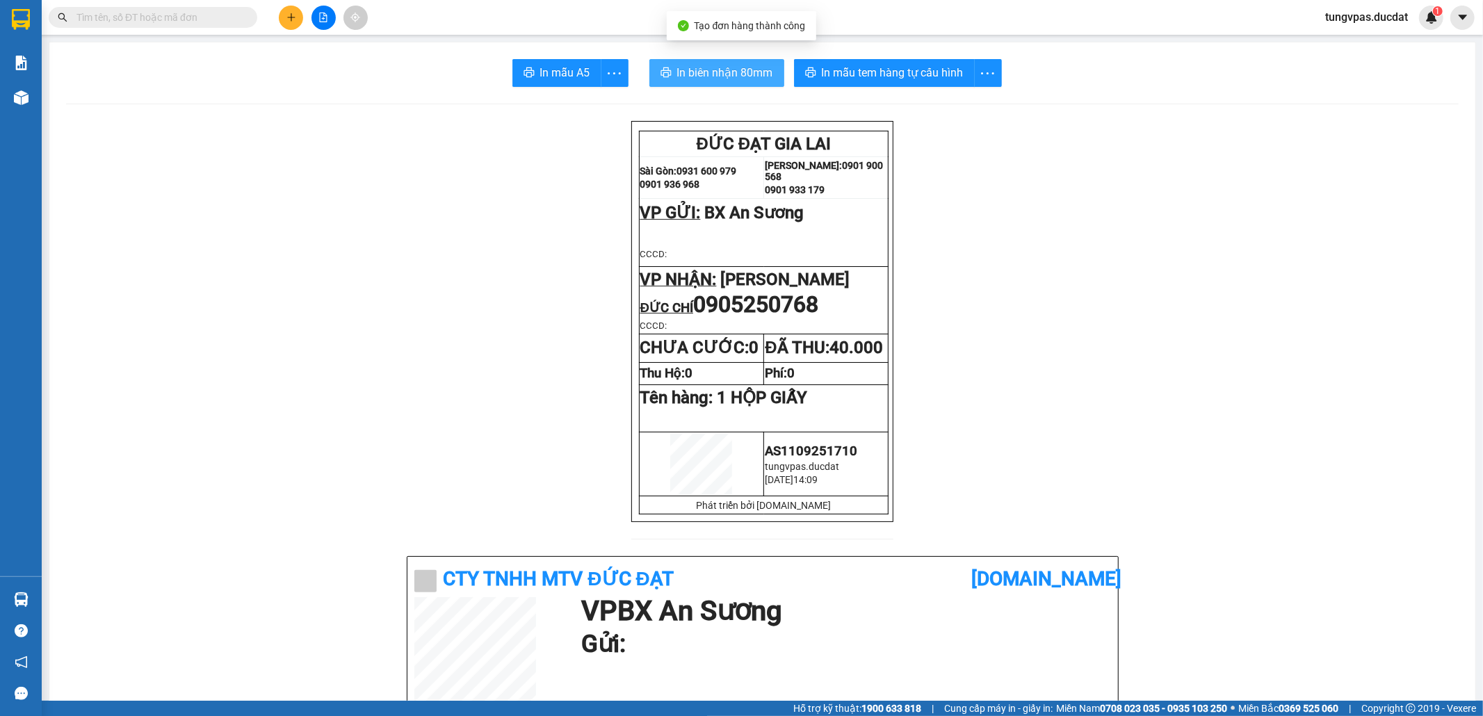
click at [734, 79] on span "In biên nhận 80mm" at bounding box center [725, 72] width 96 height 17
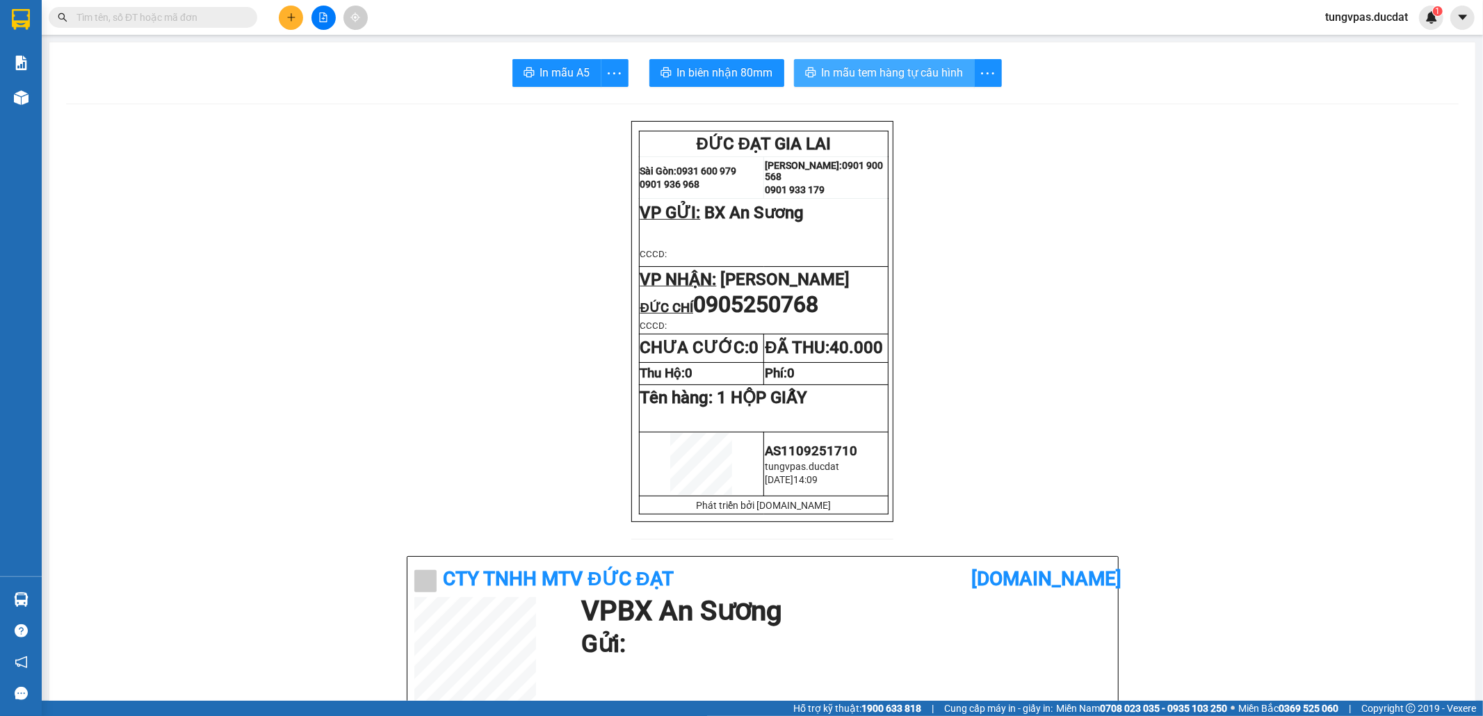
click at [948, 75] on span "In mẫu tem hàng tự cấu hình" at bounding box center [893, 72] width 142 height 17
click at [282, 12] on button at bounding box center [291, 18] width 24 height 24
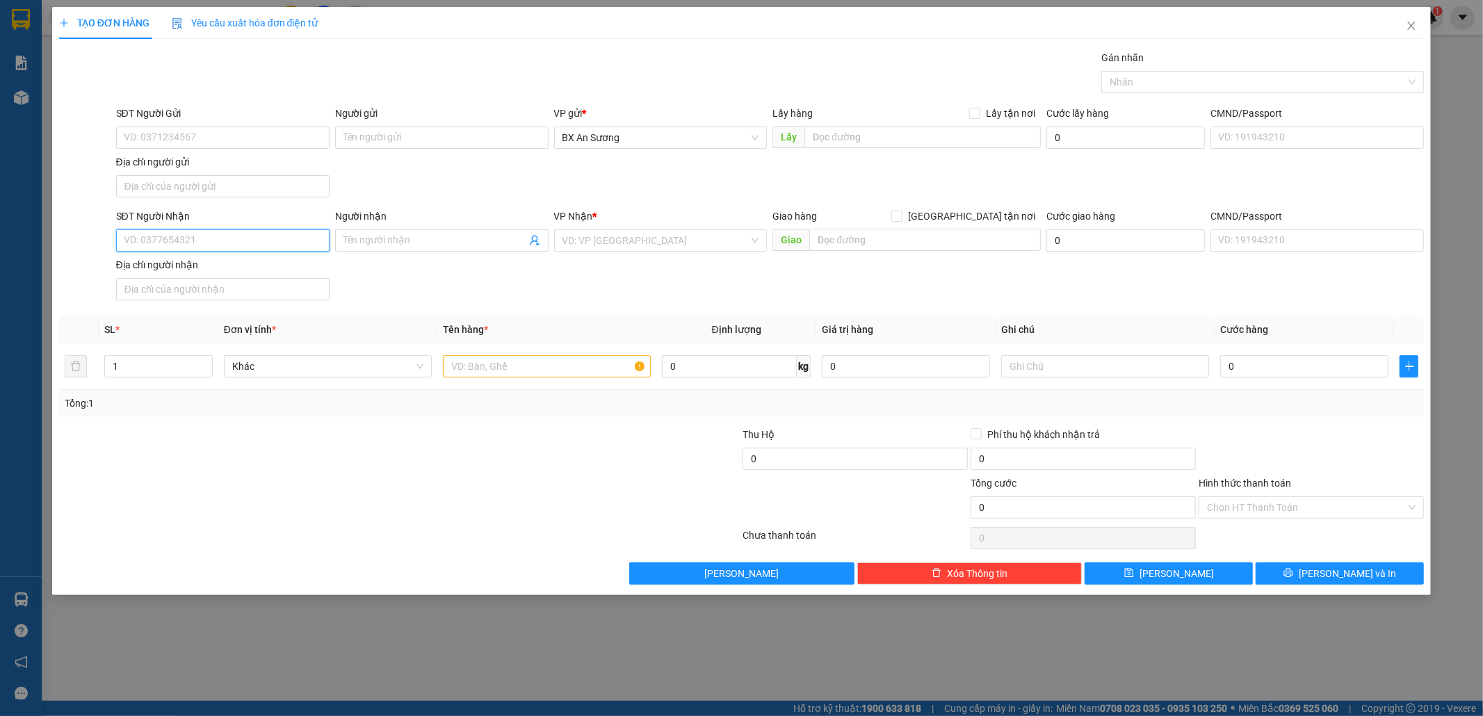
click at [209, 239] on input "SĐT Người Nhận" at bounding box center [222, 240] width 213 height 22
click at [246, 251] on input "SĐT Người Nhận" at bounding box center [222, 240] width 213 height 22
click at [307, 270] on div "0975334389" at bounding box center [222, 270] width 197 height 15
type input "0975334389"
click at [543, 365] on input "text" at bounding box center [547, 366] width 208 height 22
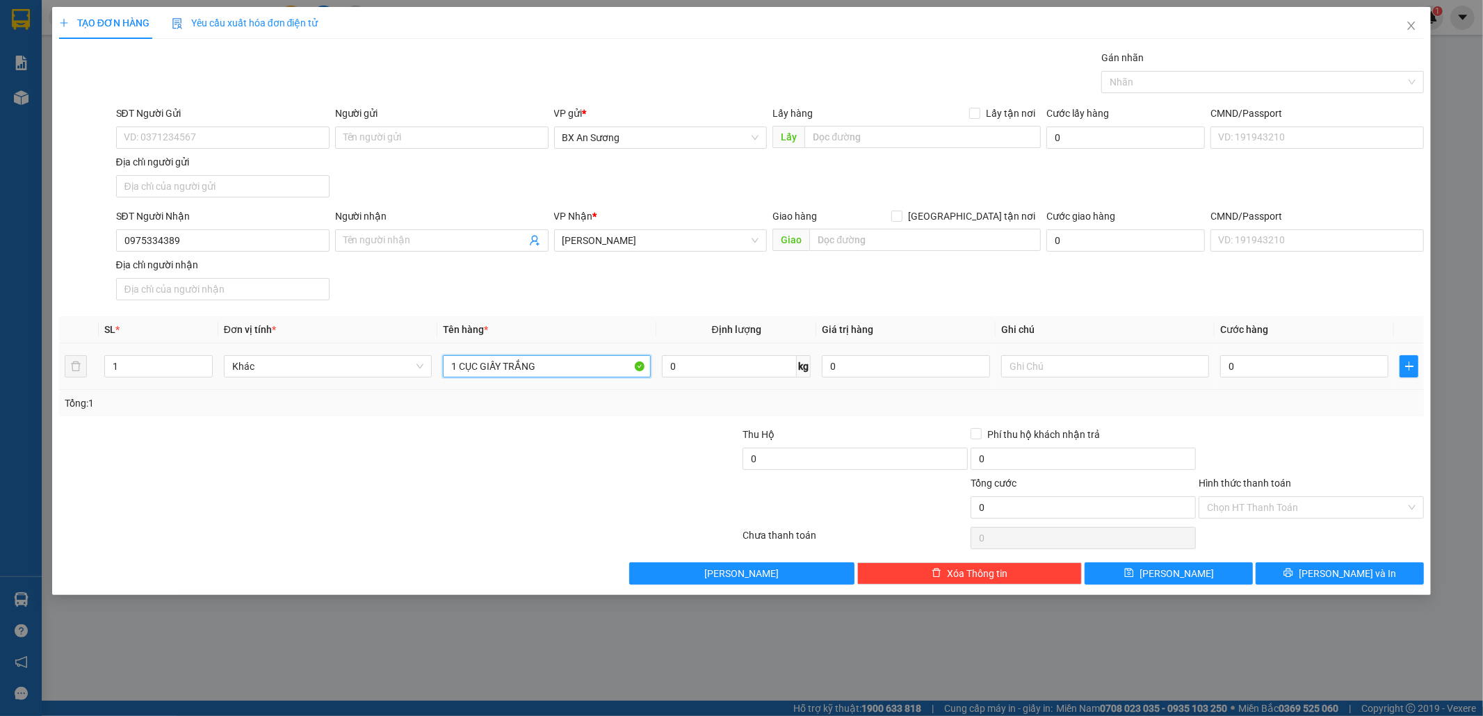
type input "1 CỤC GIẤY TRẮNG"
type input "5"
type input "50"
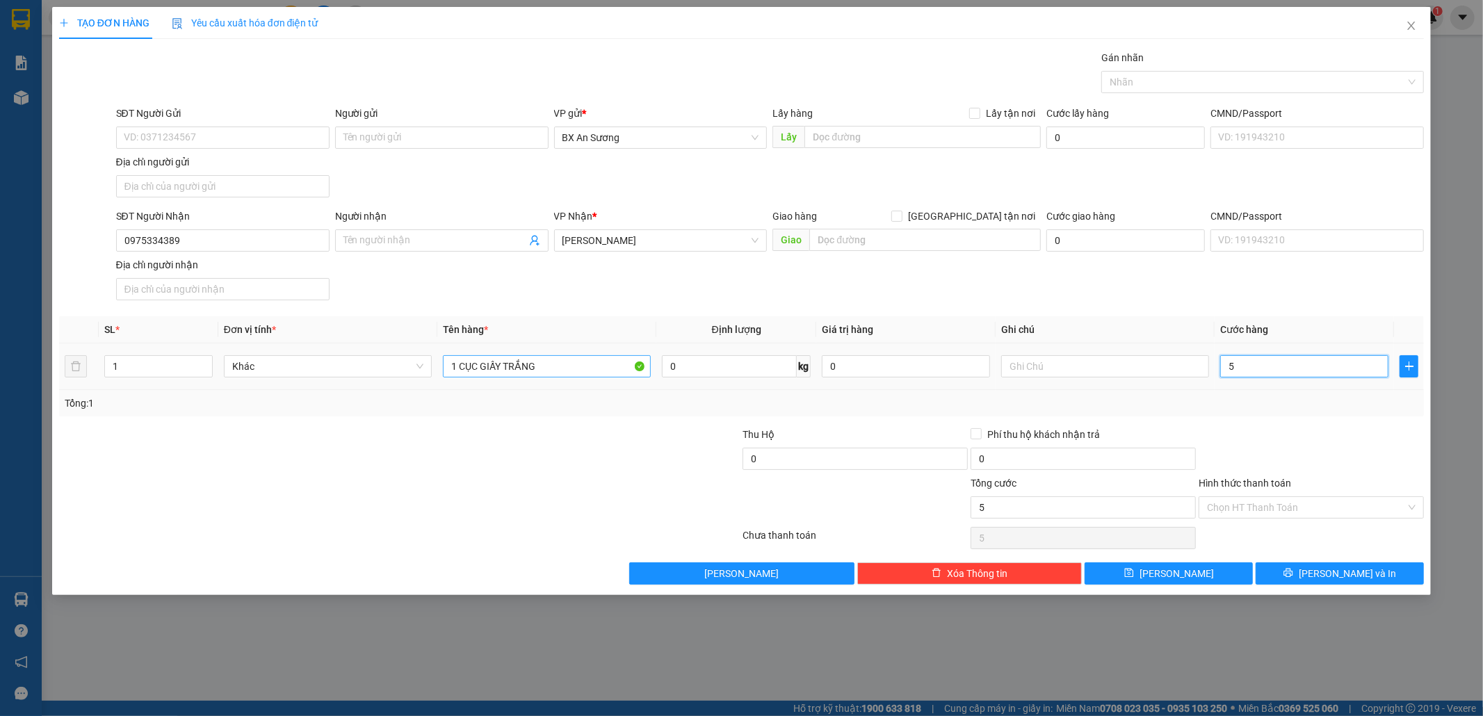
type input "50"
type input "50.000"
click at [1312, 512] on input "Hình thức thanh toán" at bounding box center [1306, 507] width 199 height 21
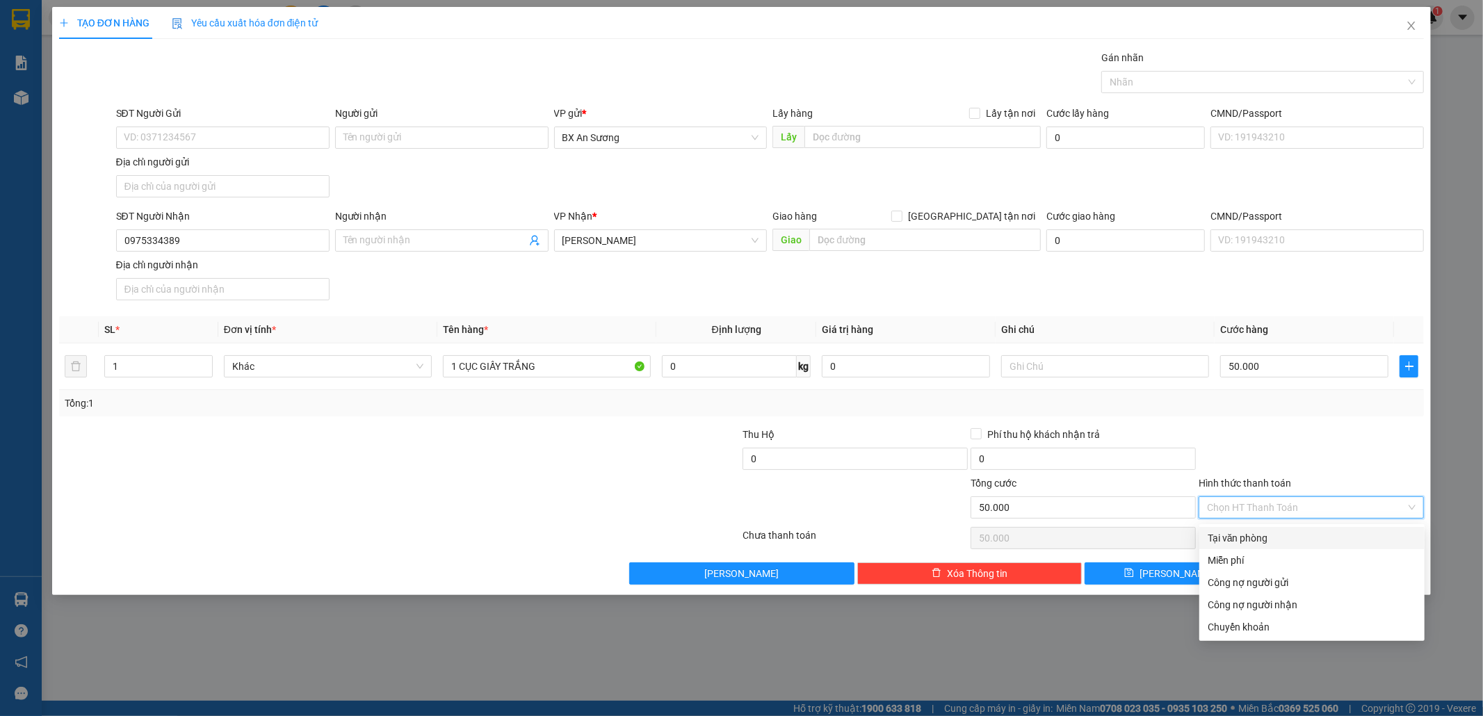
click at [1293, 537] on div "Tại văn phòng" at bounding box center [1311, 537] width 209 height 15
type input "0"
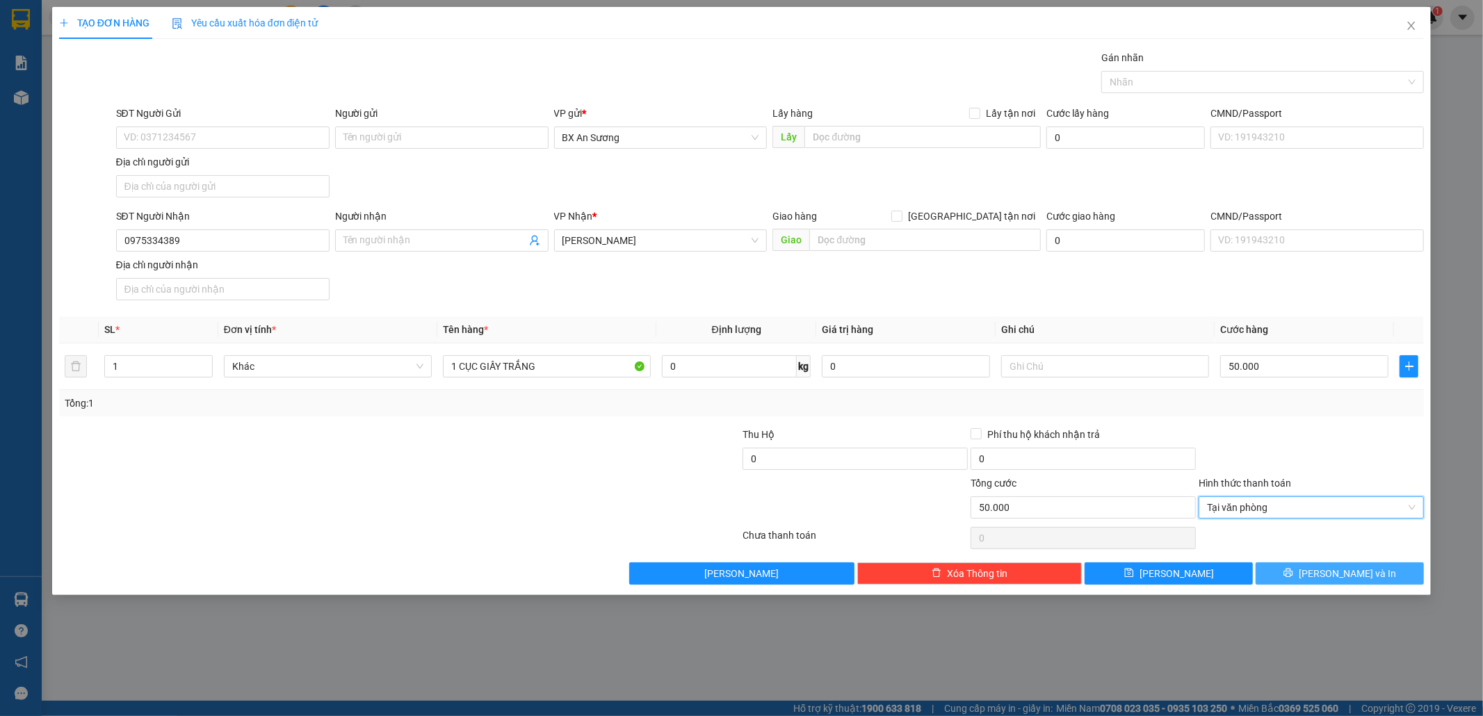
click at [1332, 576] on span "[PERSON_NAME] và In" at bounding box center [1346, 573] width 97 height 15
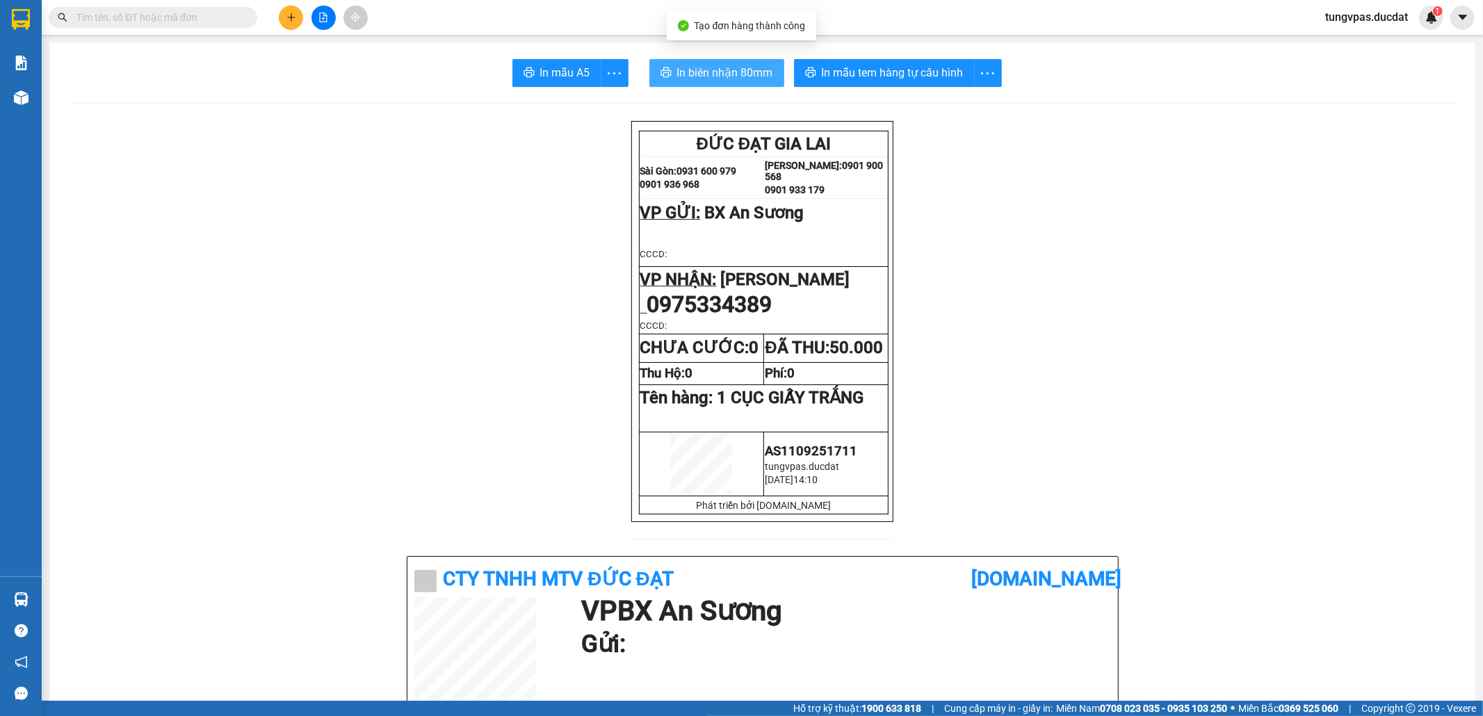
click at [734, 65] on span "In biên nhận 80mm" at bounding box center [725, 72] width 96 height 17
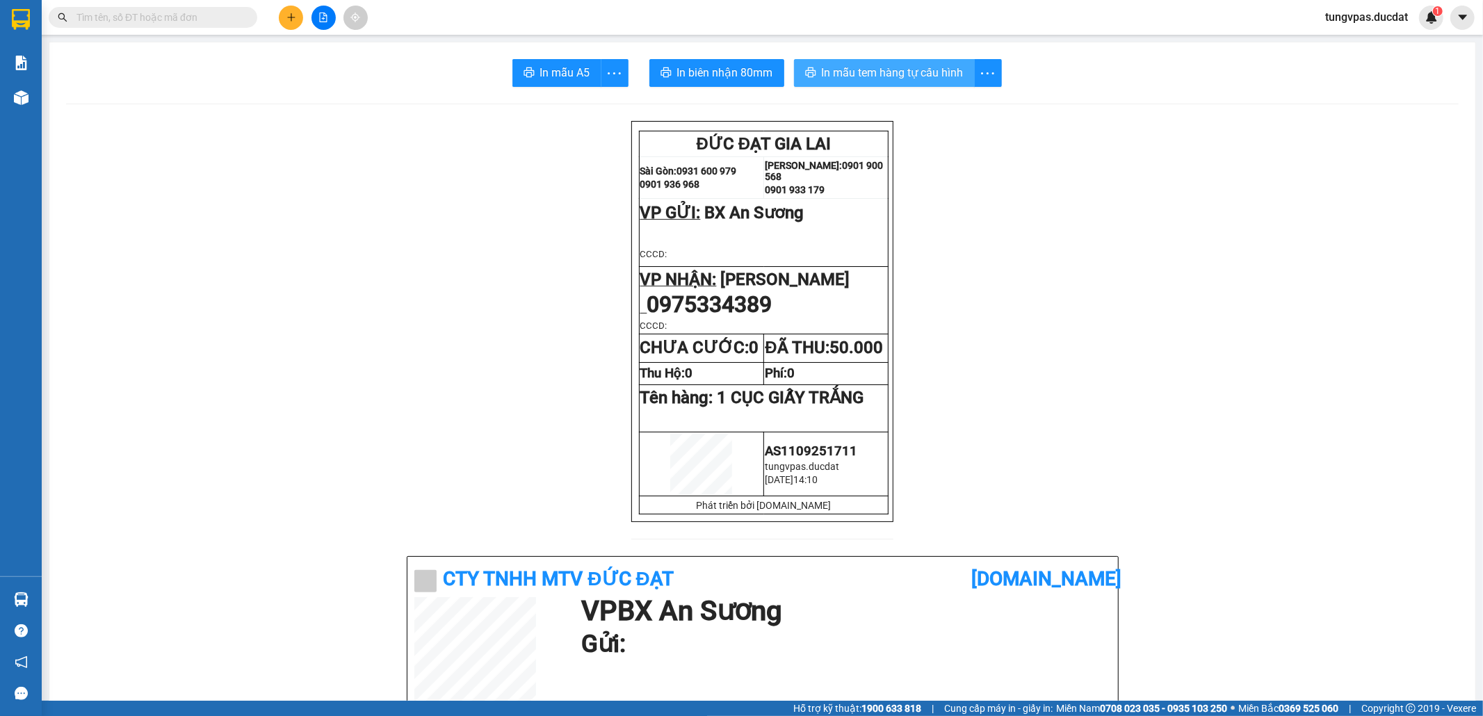
click at [945, 70] on span "In mẫu tem hàng tự cấu hình" at bounding box center [893, 72] width 142 height 17
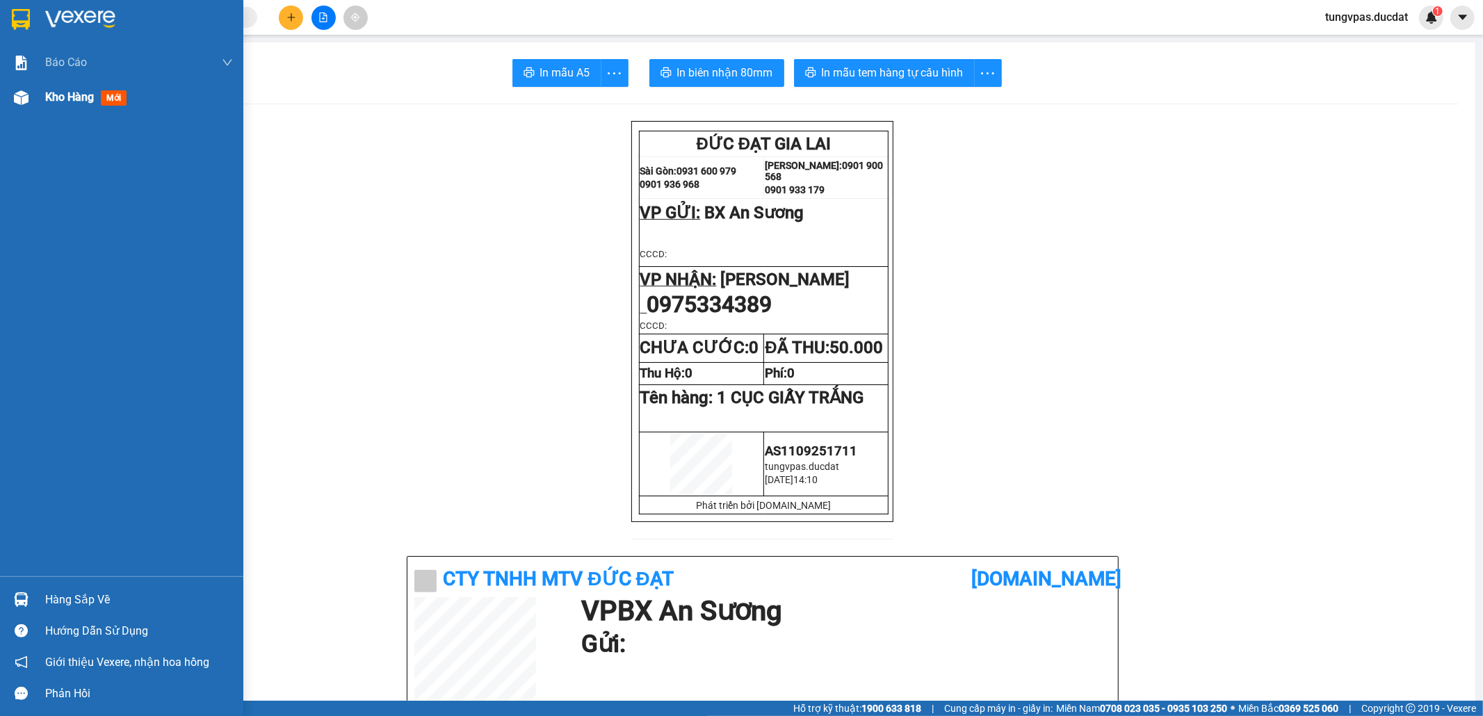
click at [22, 101] on img at bounding box center [21, 97] width 15 height 15
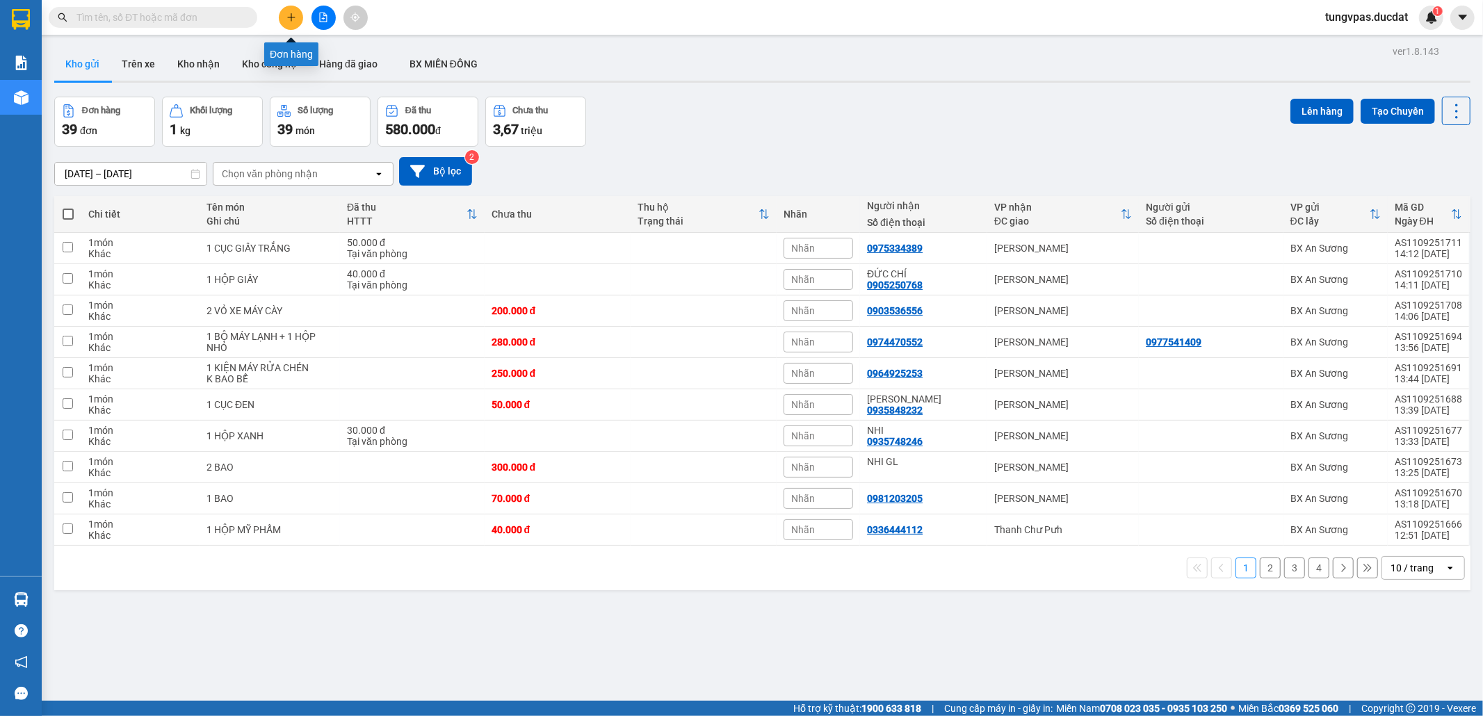
click at [292, 13] on icon "plus" at bounding box center [291, 18] width 10 height 10
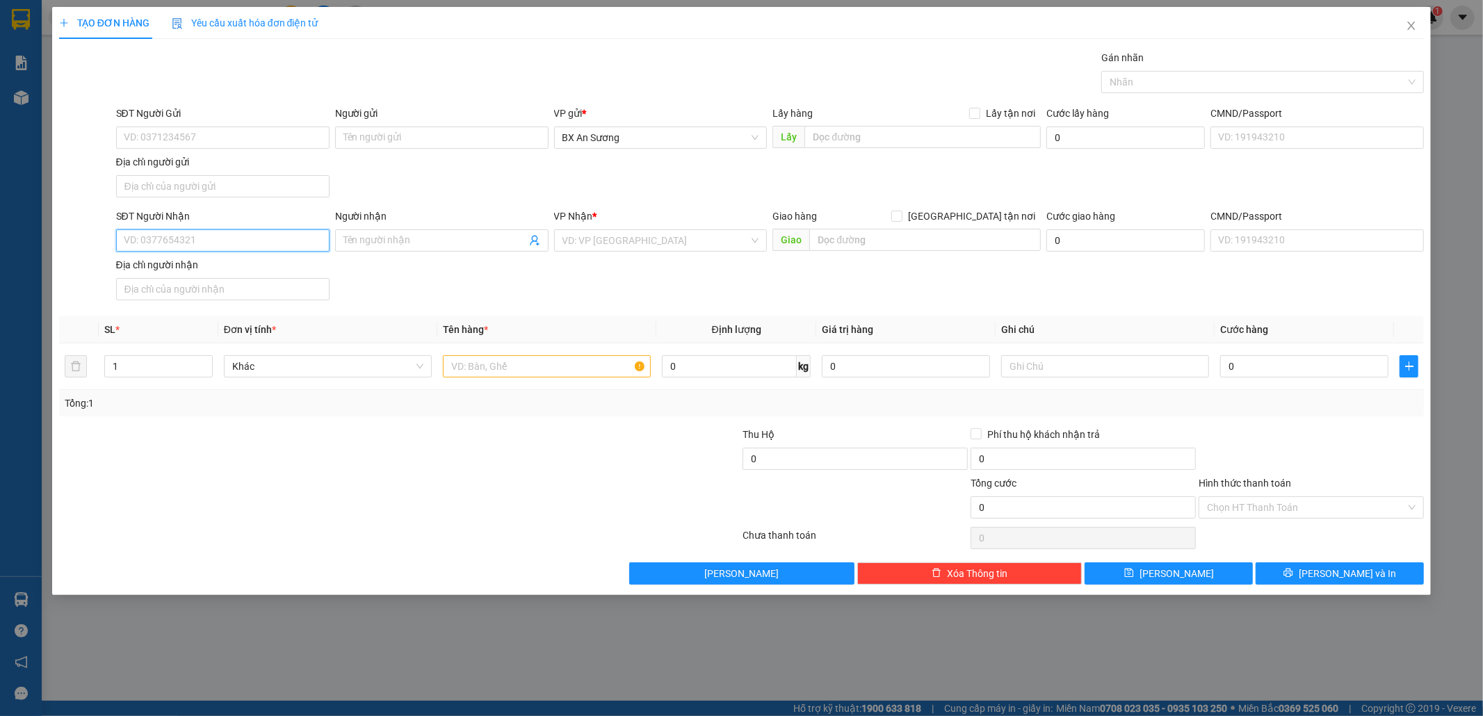
click at [256, 239] on input "SĐT Người Nhận" at bounding box center [222, 240] width 213 height 22
type input "0914437905"
click at [263, 276] on div "0914437905 - HUYỀN" at bounding box center [222, 270] width 197 height 15
type input "HUYỀN"
type input "0914437905"
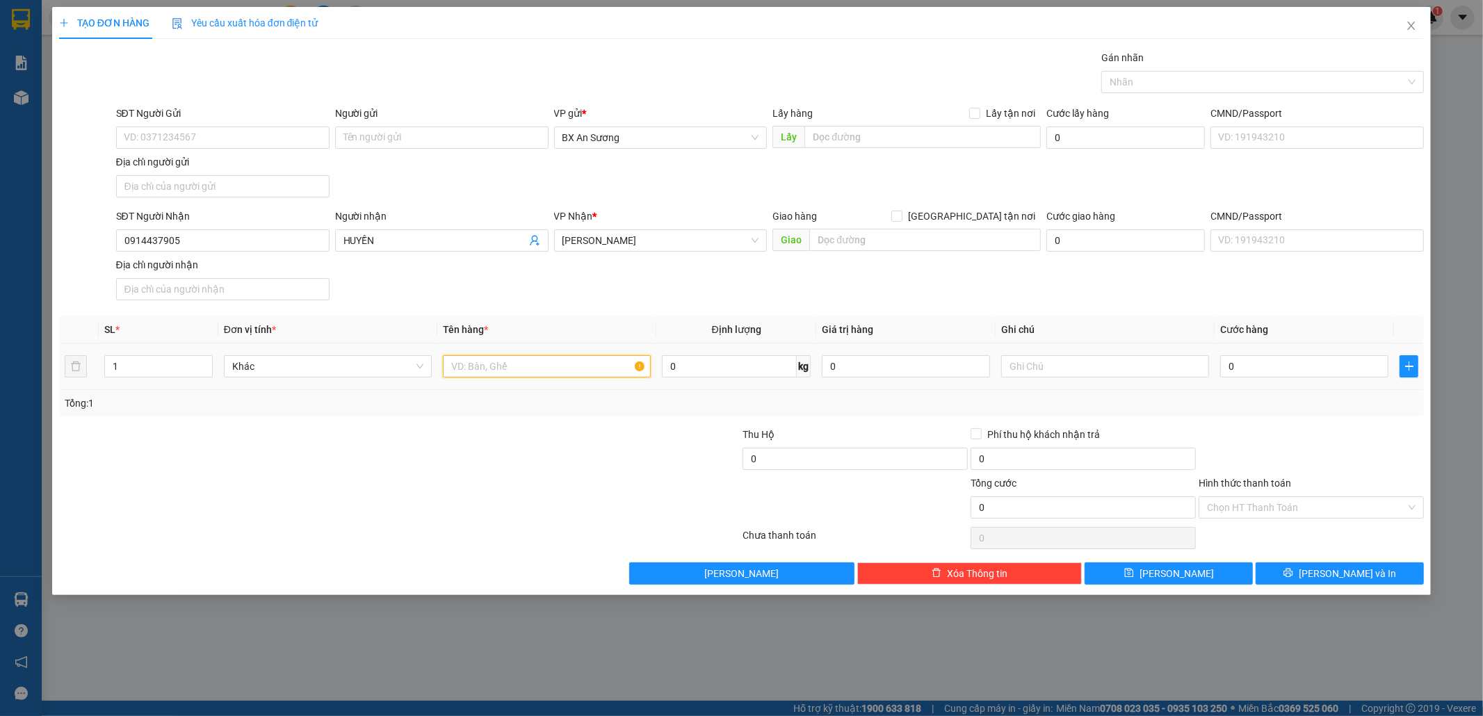
click at [505, 365] on input "text" at bounding box center [547, 366] width 208 height 22
type input "1 KIỆN GIẤY LẠNH"
type input "1"
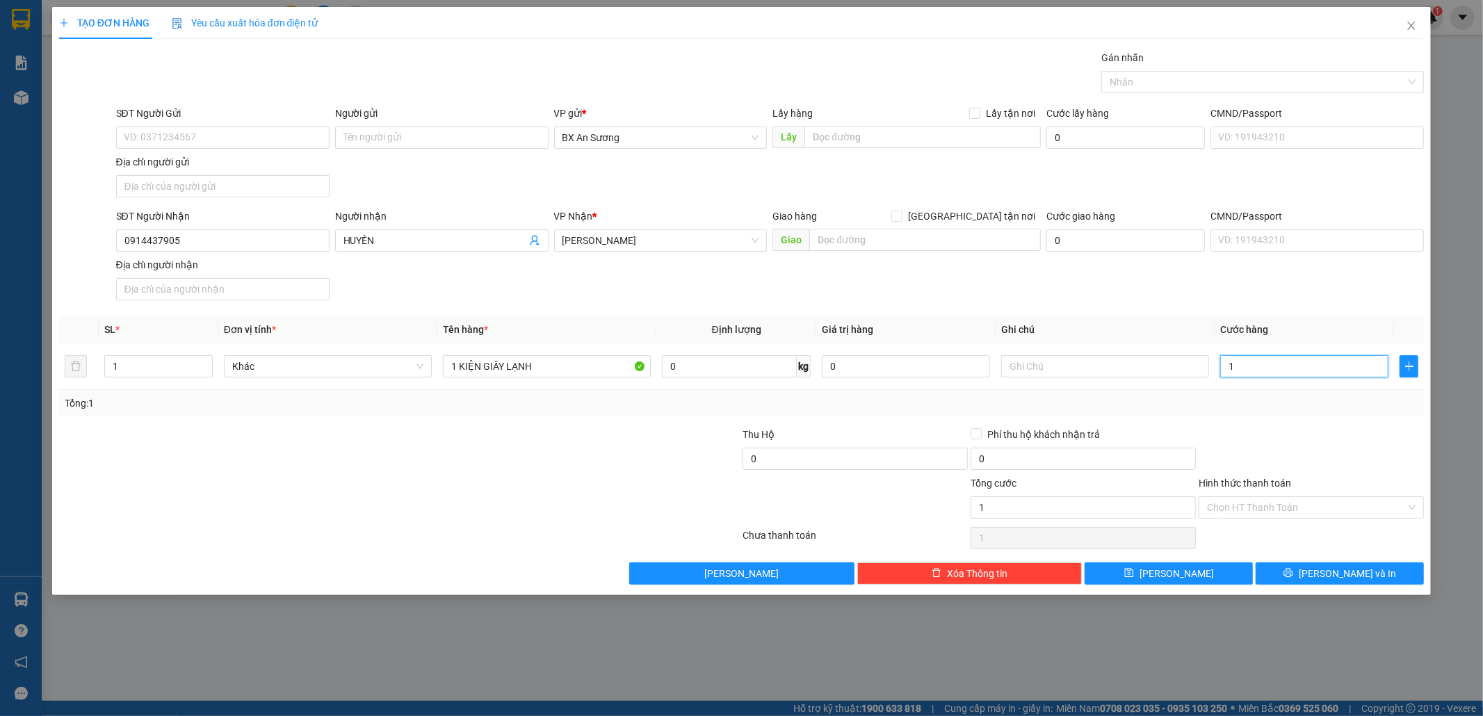
type input "10"
type input "100"
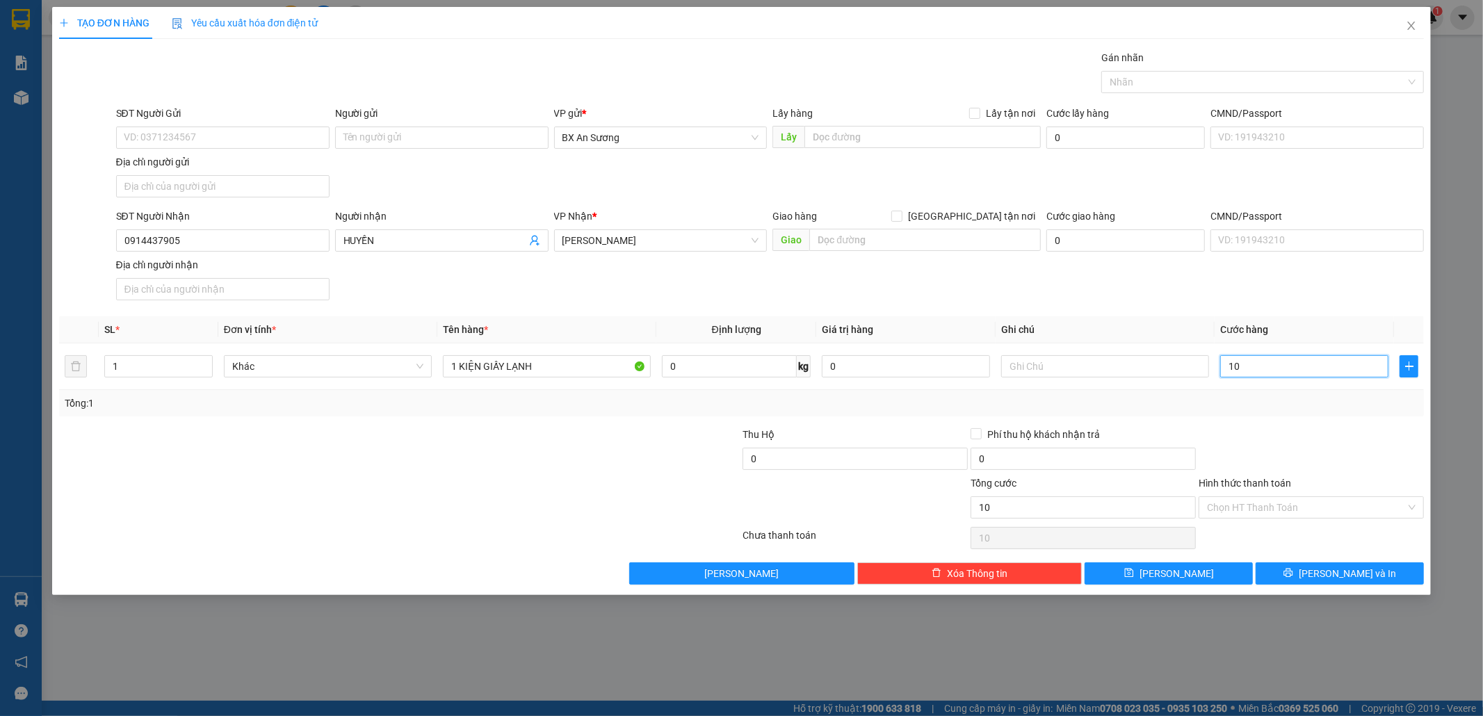
type input "100"
type input "100.000"
click at [1382, 575] on button "[PERSON_NAME] và In" at bounding box center [1339, 573] width 168 height 22
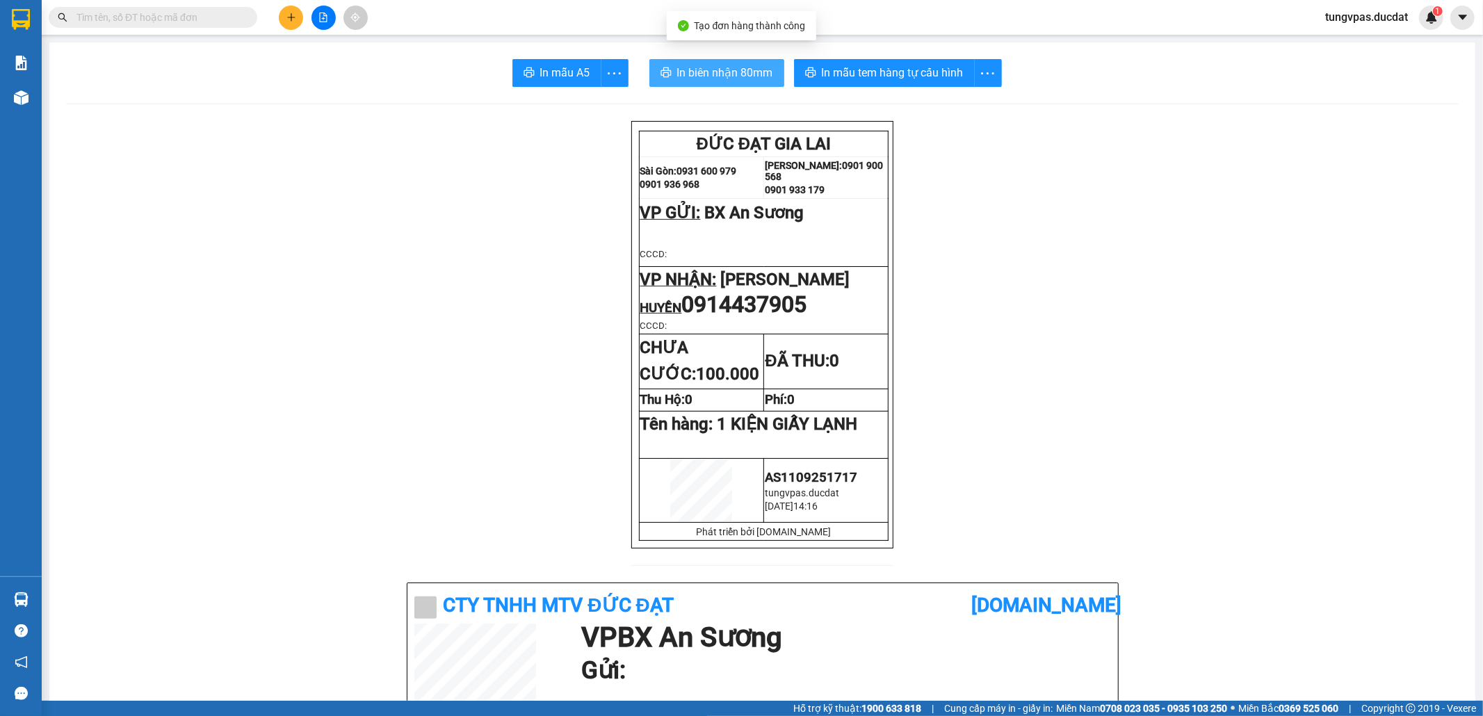
click at [744, 71] on span "In biên nhận 80mm" at bounding box center [725, 72] width 96 height 17
click at [729, 60] on button "In biên nhận 80mm" at bounding box center [716, 73] width 135 height 28
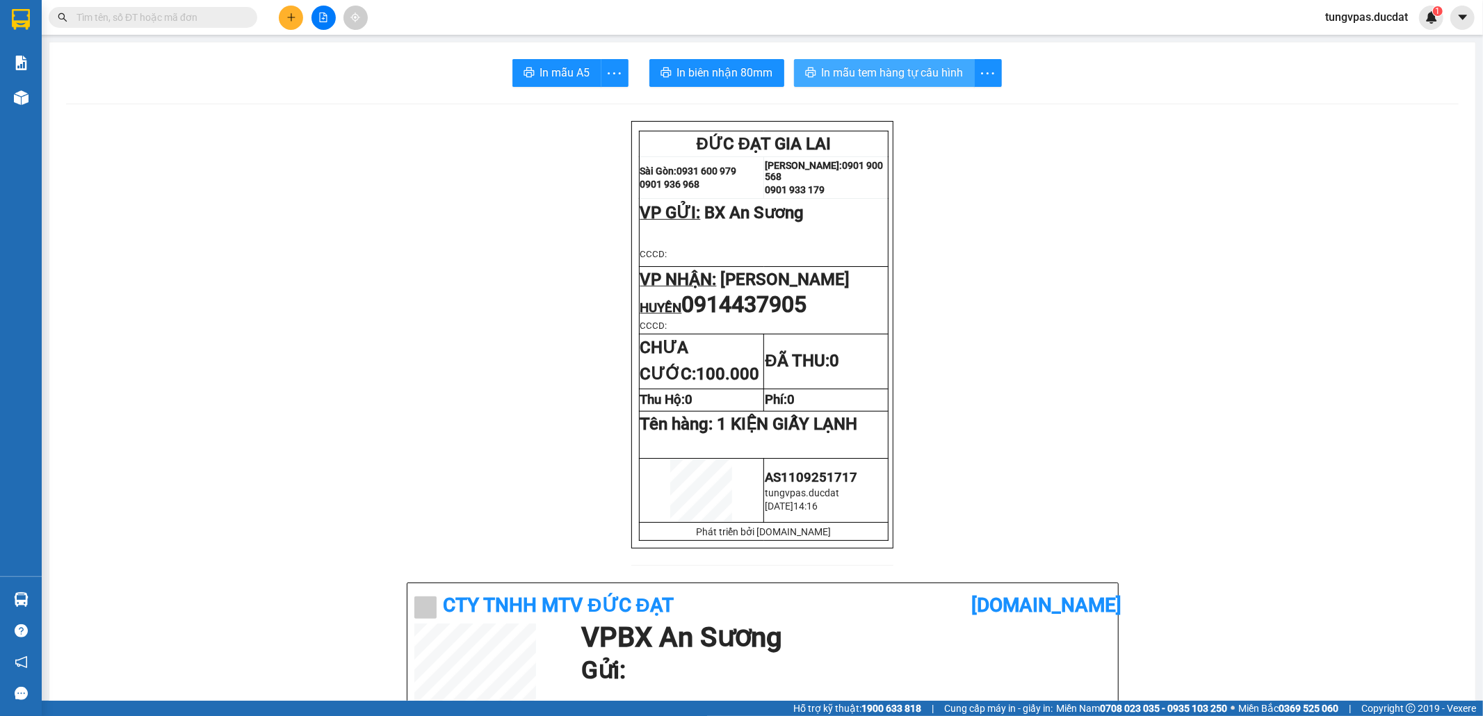
click at [905, 74] on span "In mẫu tem hàng tự cấu hình" at bounding box center [893, 72] width 142 height 17
click at [295, 17] on icon "plus" at bounding box center [291, 18] width 10 height 10
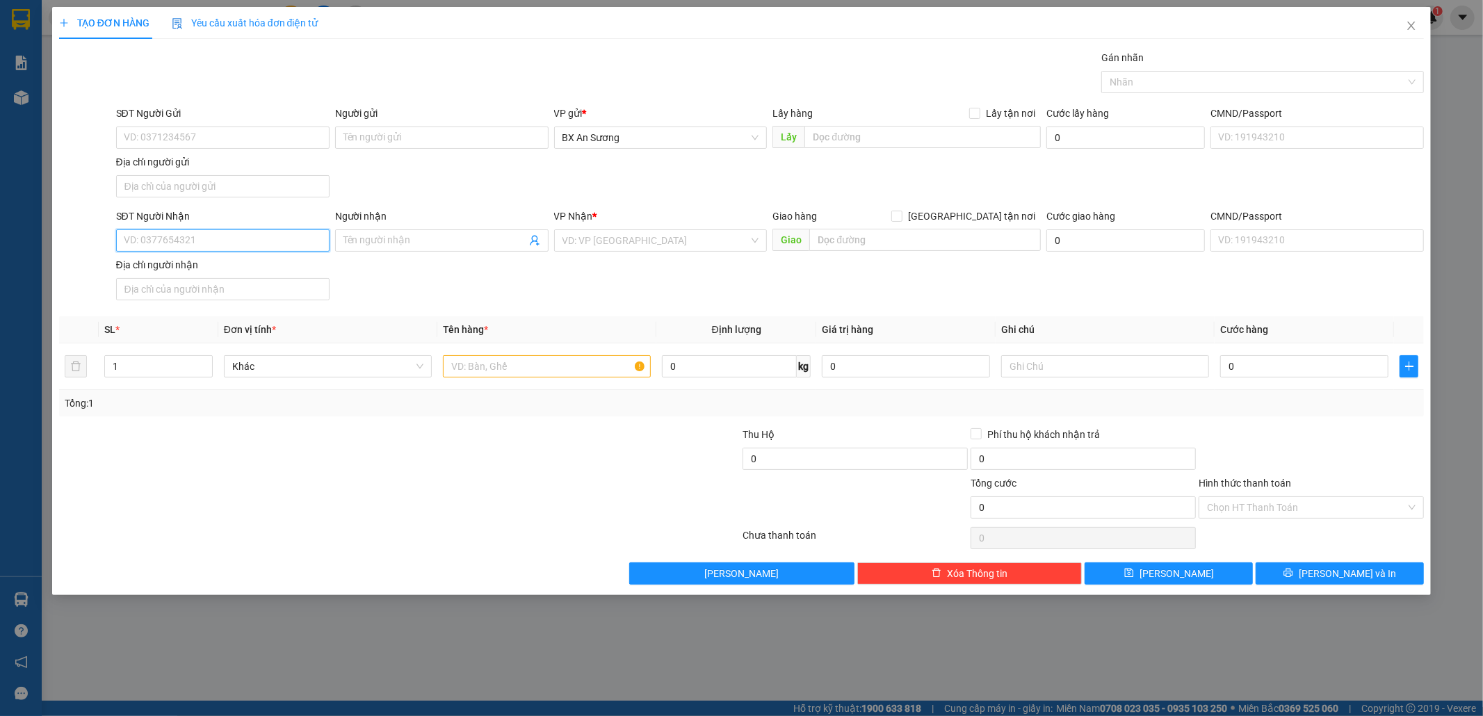
click at [279, 236] on input "SĐT Người Nhận" at bounding box center [222, 240] width 213 height 22
click at [240, 271] on div "0934798877 - NHƯ HUẾ" at bounding box center [222, 270] width 197 height 15
type input "0934798877"
type input "NHƯ HUẾ"
type input "0934798877"
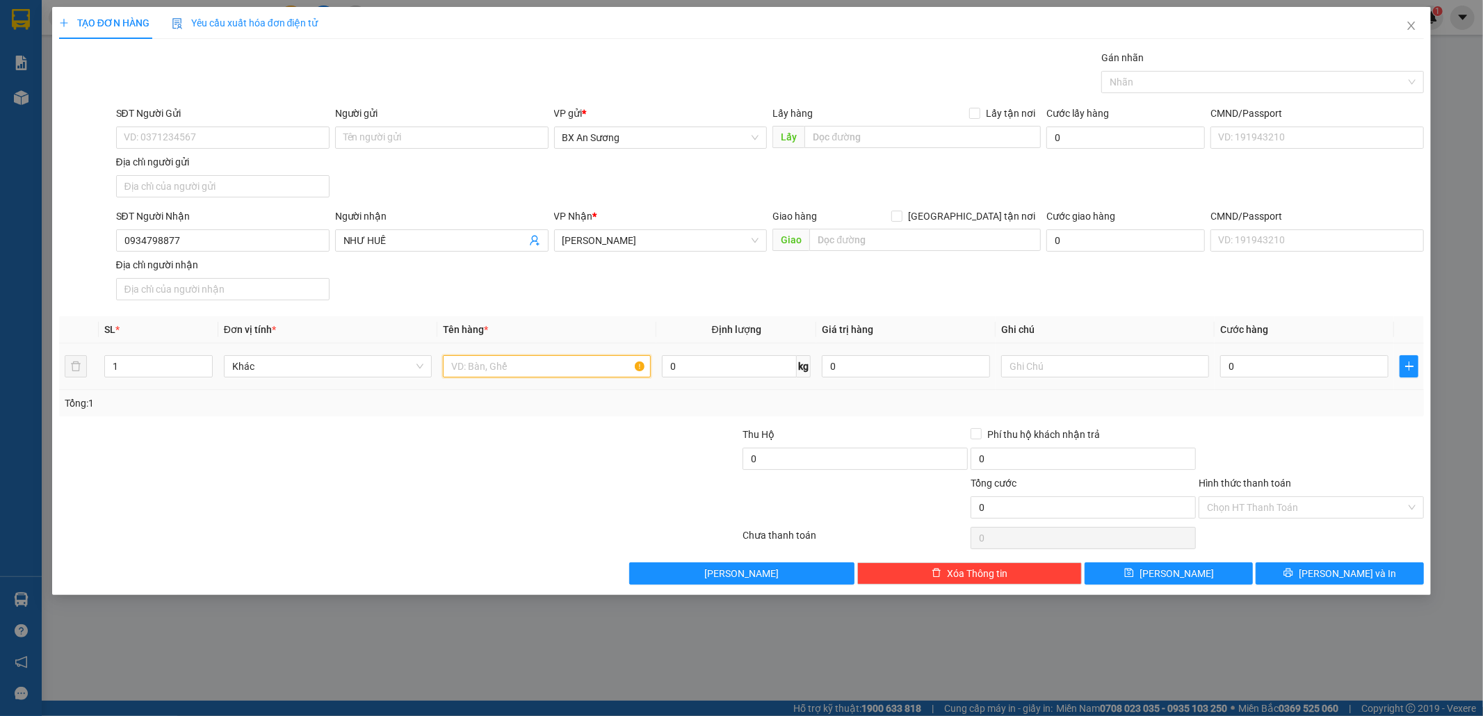
click at [527, 370] on input "text" at bounding box center [547, 366] width 208 height 22
type input "5 THÙNG GIẤY"
type input "2"
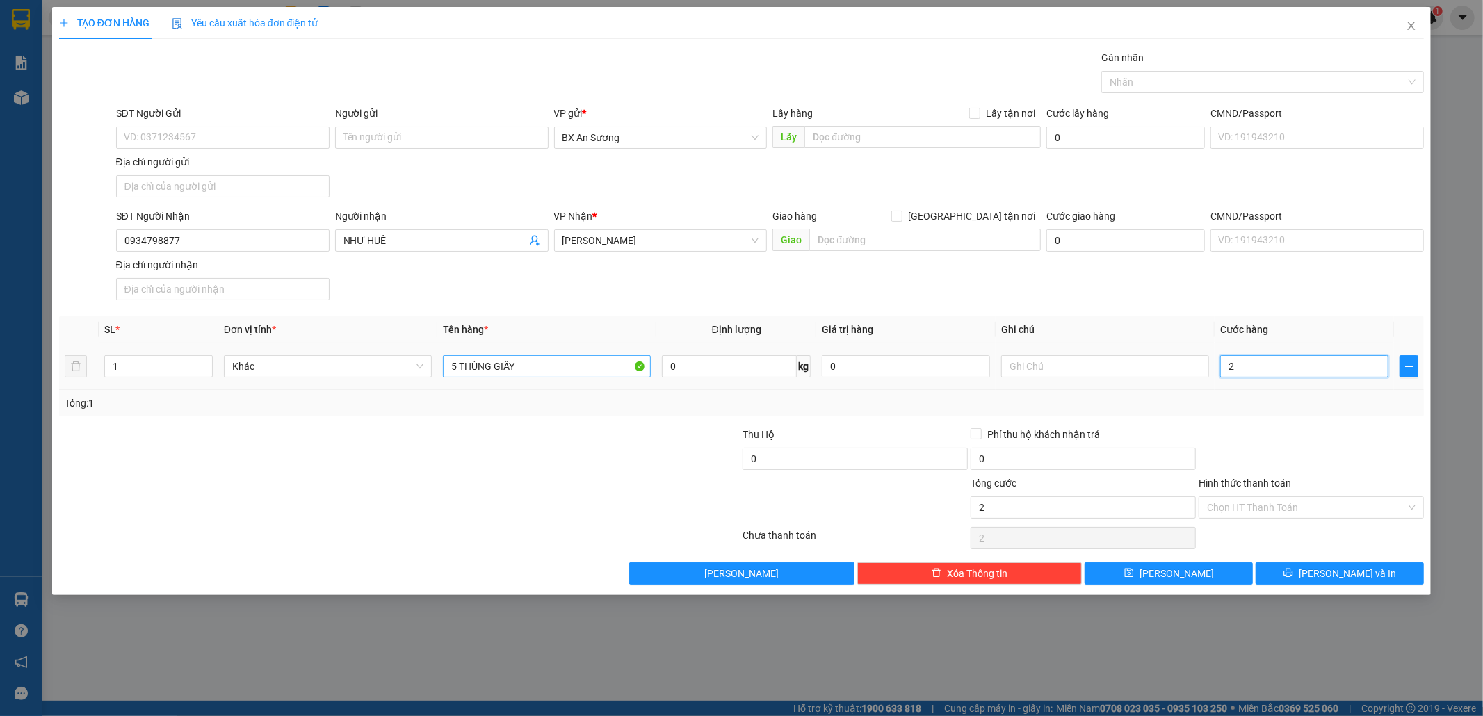
type input "25"
type input "250"
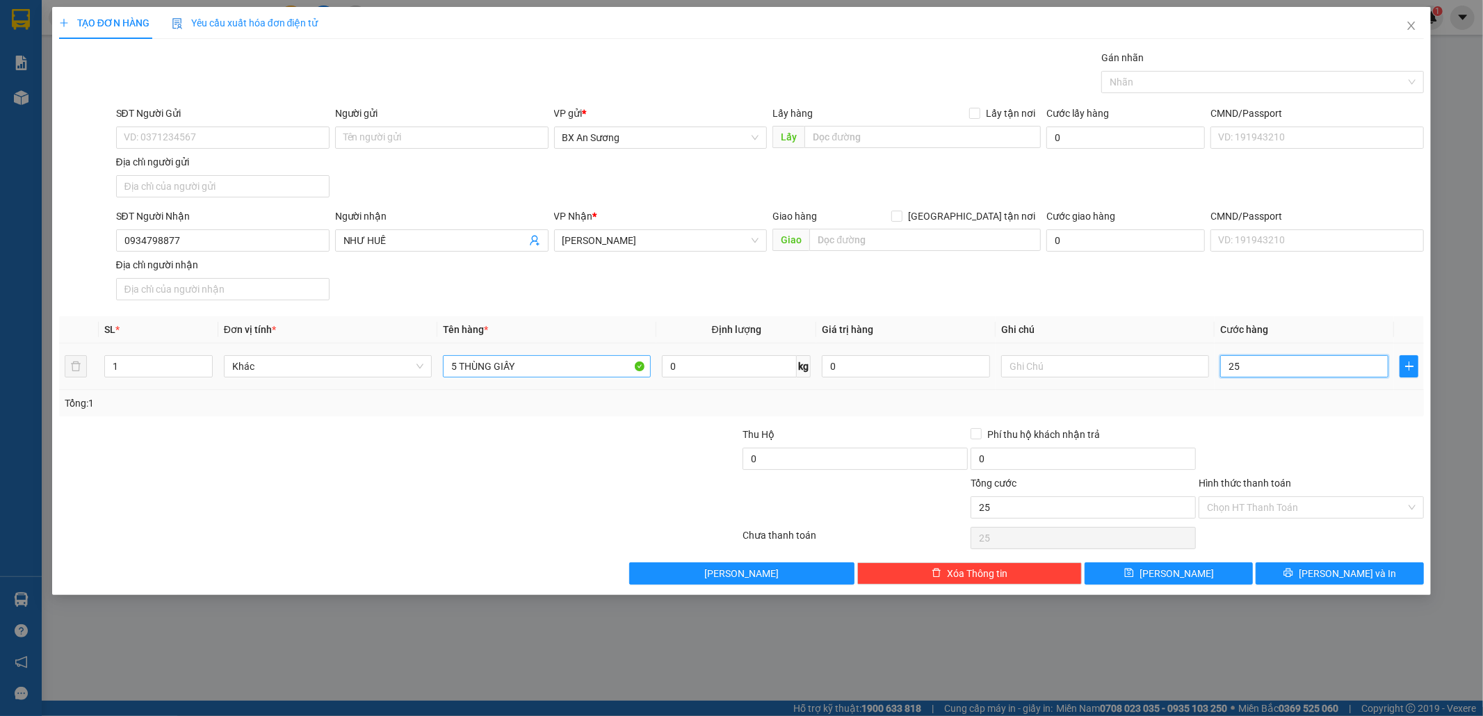
type input "250"
type input "250.000"
click at [1335, 577] on span "[PERSON_NAME] và In" at bounding box center [1346, 573] width 97 height 15
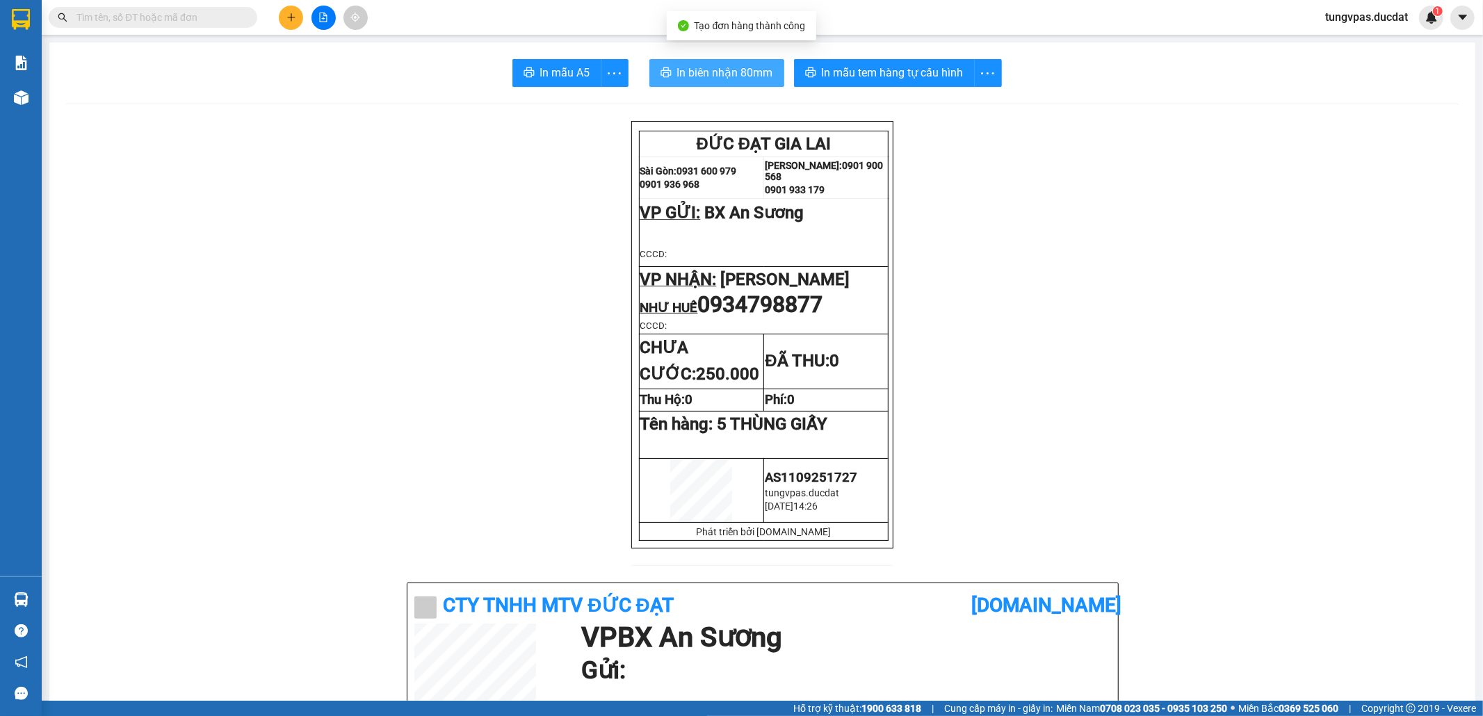
click at [704, 81] on button "In biên nhận 80mm" at bounding box center [716, 73] width 135 height 28
click at [704, 81] on span "In biên nhận 80mm" at bounding box center [725, 72] width 96 height 17
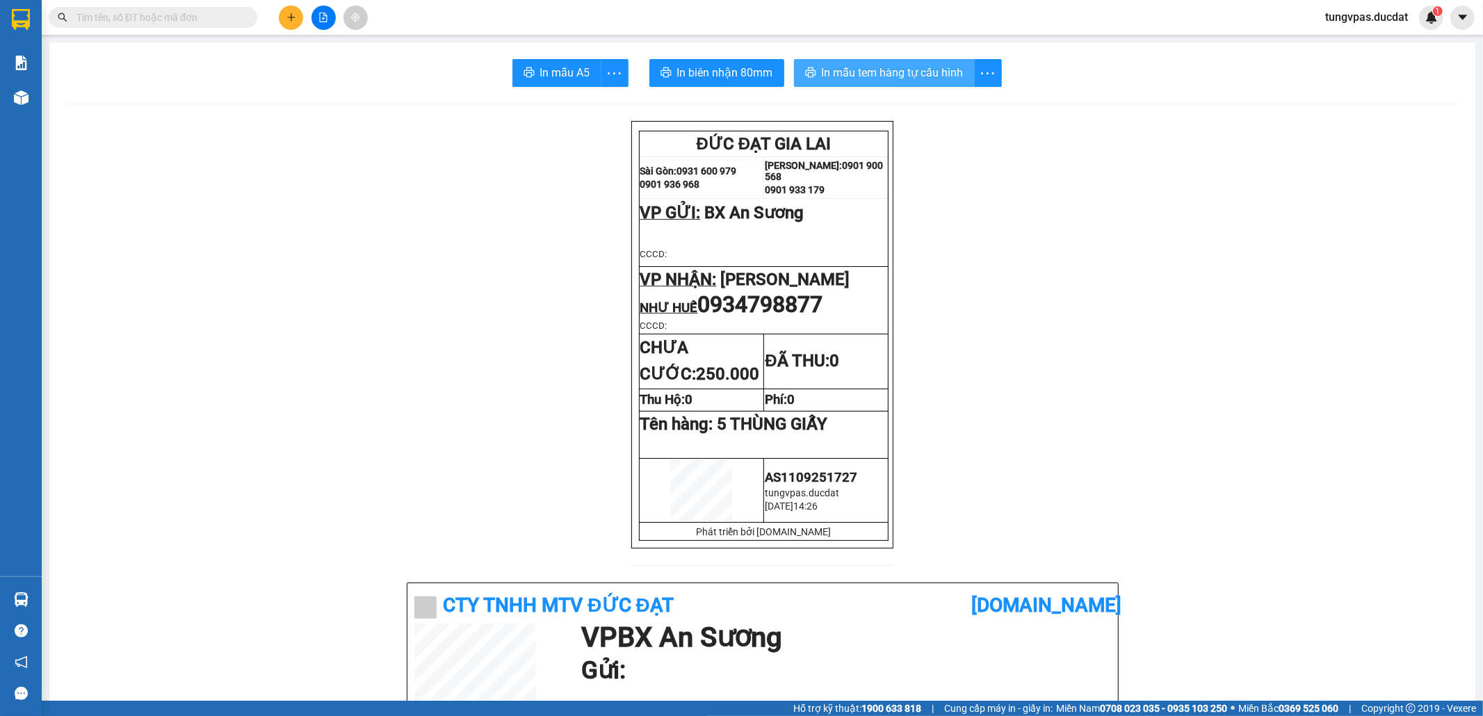
click at [899, 78] on span "In mẫu tem hàng tự cấu hình" at bounding box center [893, 72] width 142 height 17
click at [234, 23] on input "text" at bounding box center [158, 17] width 164 height 15
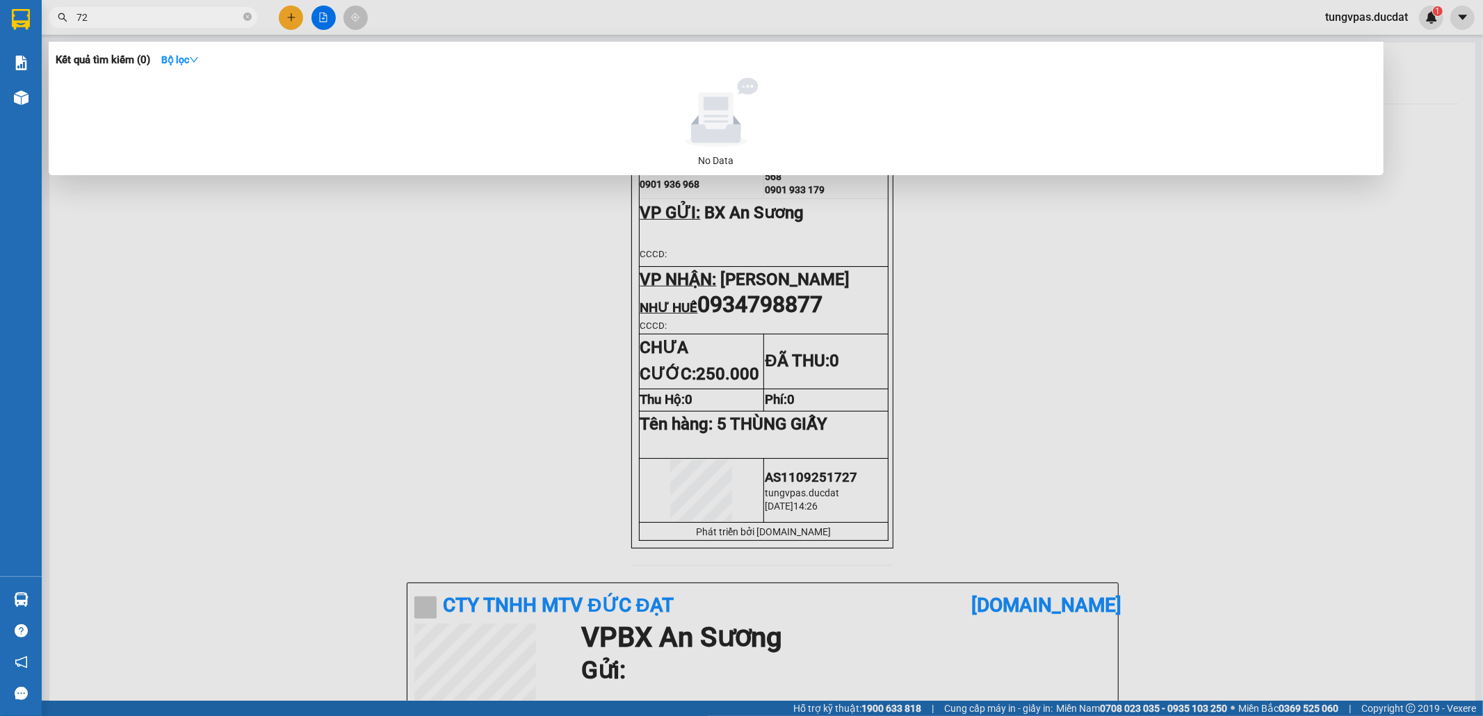
type input "726"
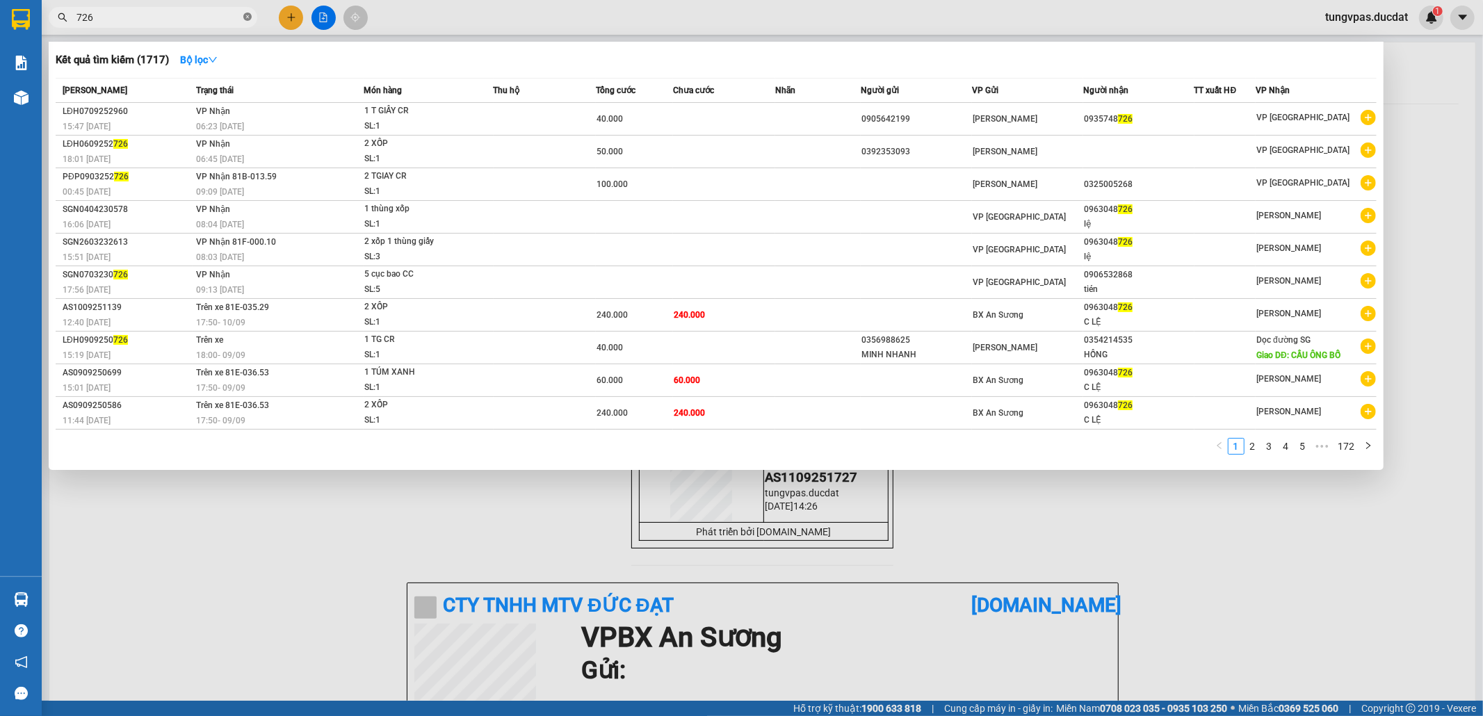
click at [249, 18] on icon "close-circle" at bounding box center [247, 17] width 8 height 8
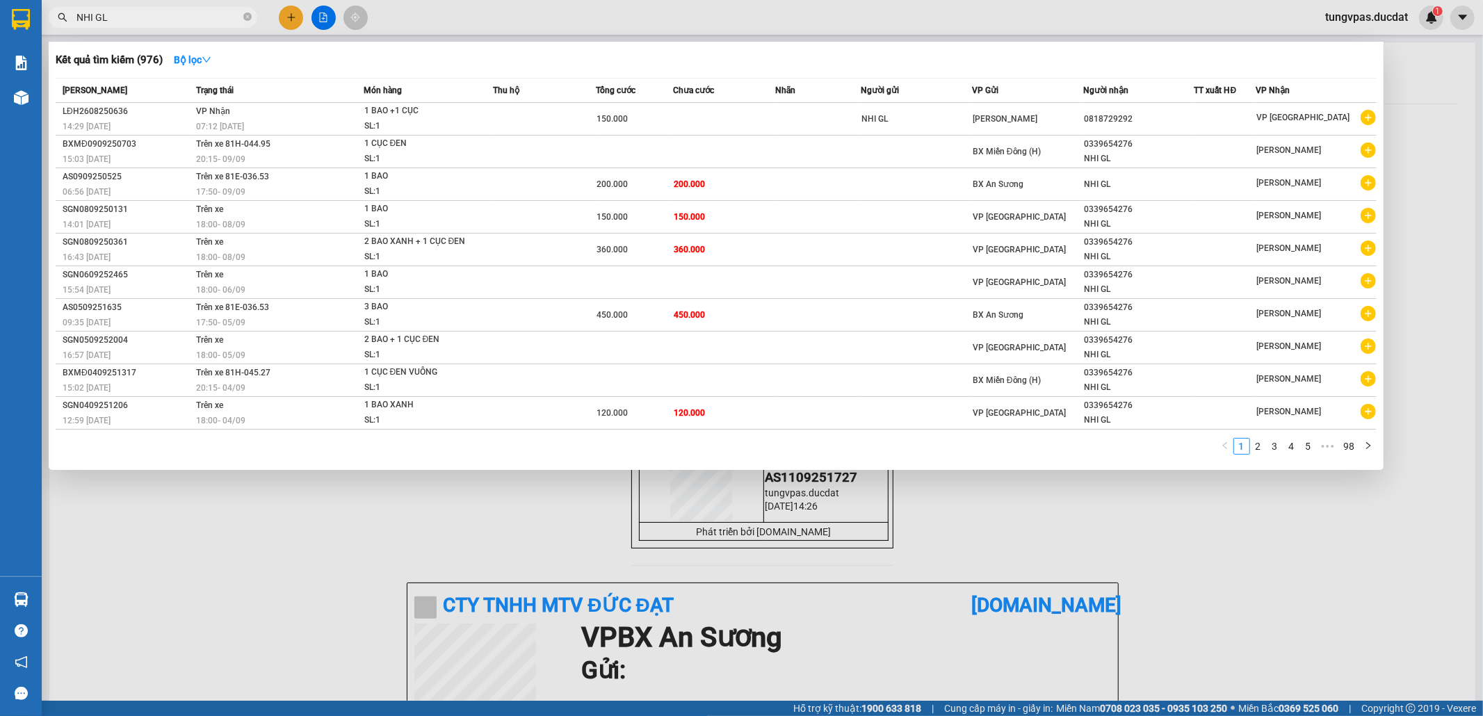
type input "NHI GL"
click at [286, 21] on div at bounding box center [741, 358] width 1483 height 716
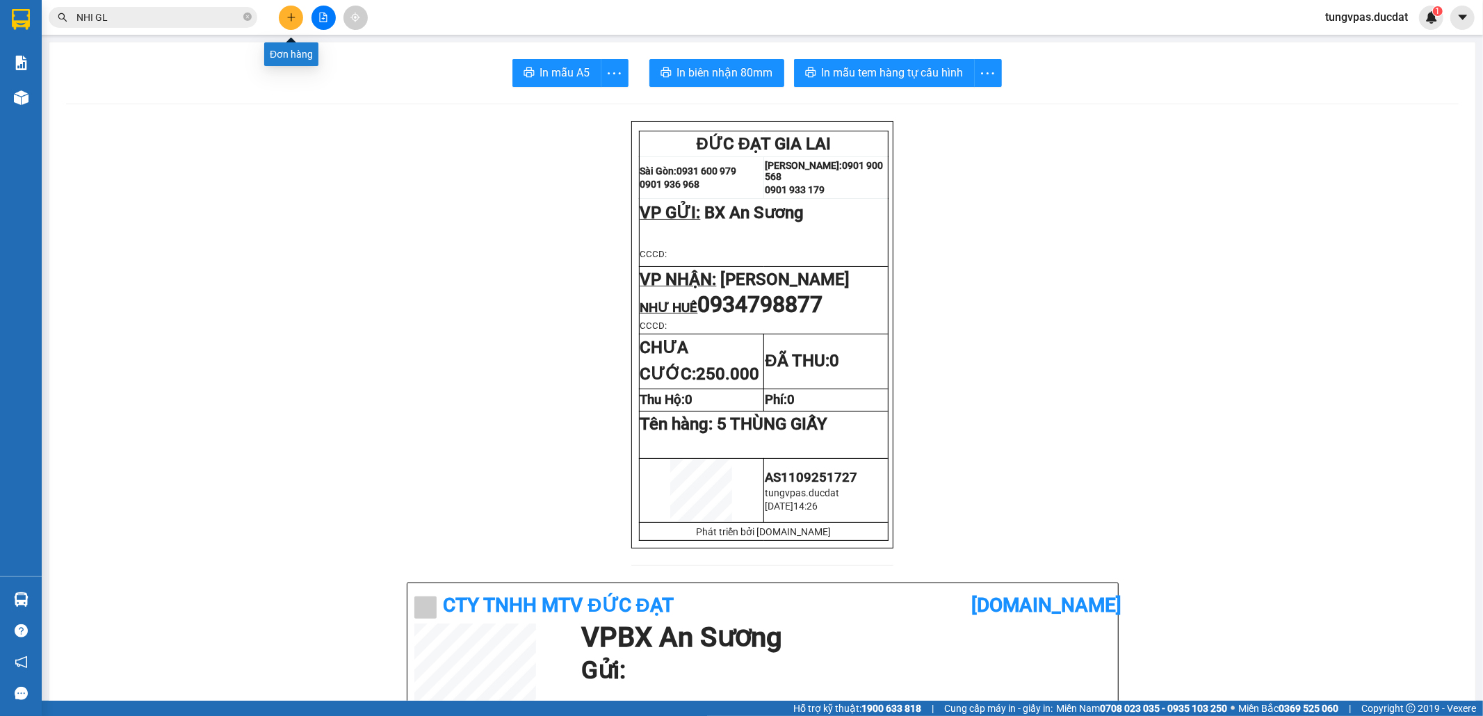
click at [288, 17] on icon "plus" at bounding box center [291, 18] width 10 height 10
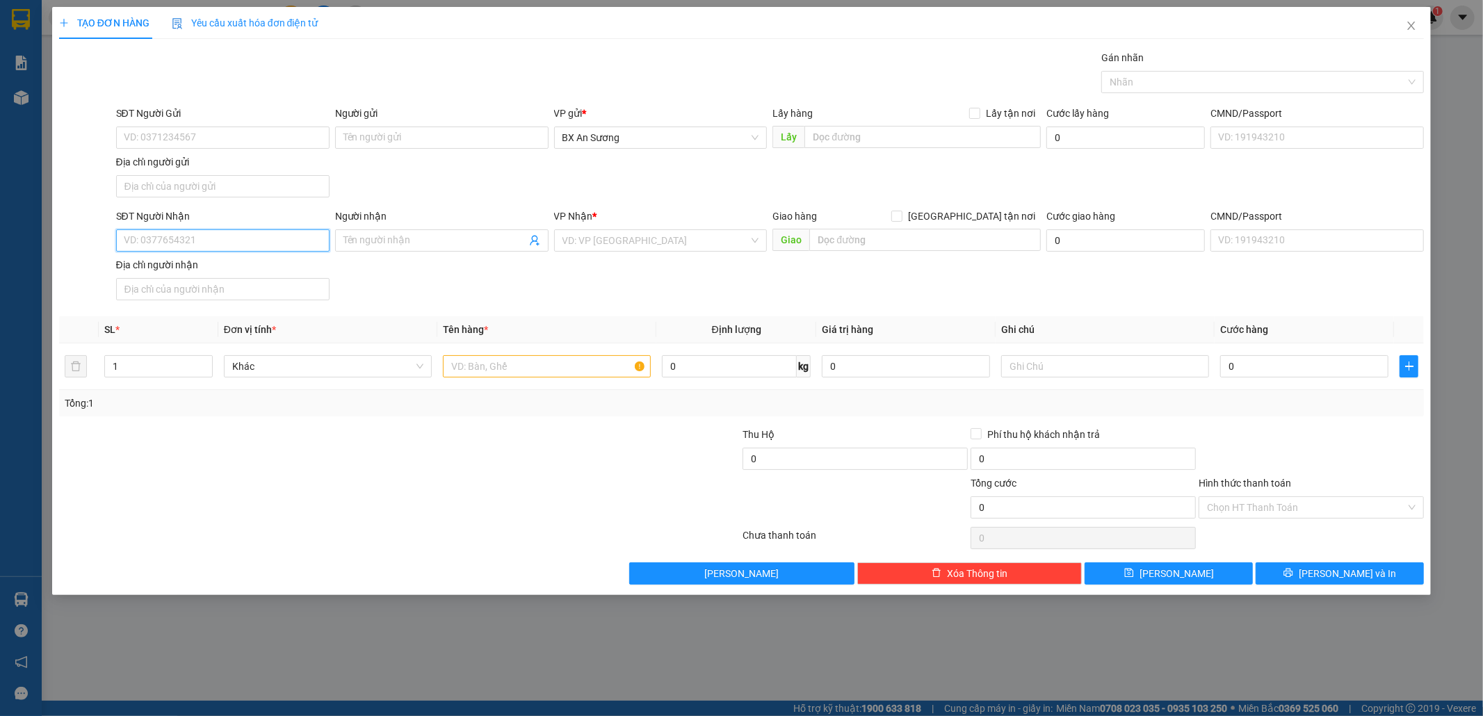
click at [300, 245] on input "SĐT Người Nhận" at bounding box center [222, 240] width 213 height 22
click at [251, 272] on div "0325825737" at bounding box center [222, 270] width 197 height 15
type input "0325825737"
click at [568, 374] on input "text" at bounding box center [547, 366] width 208 height 22
type input "1 BAO + 1 TÚM"
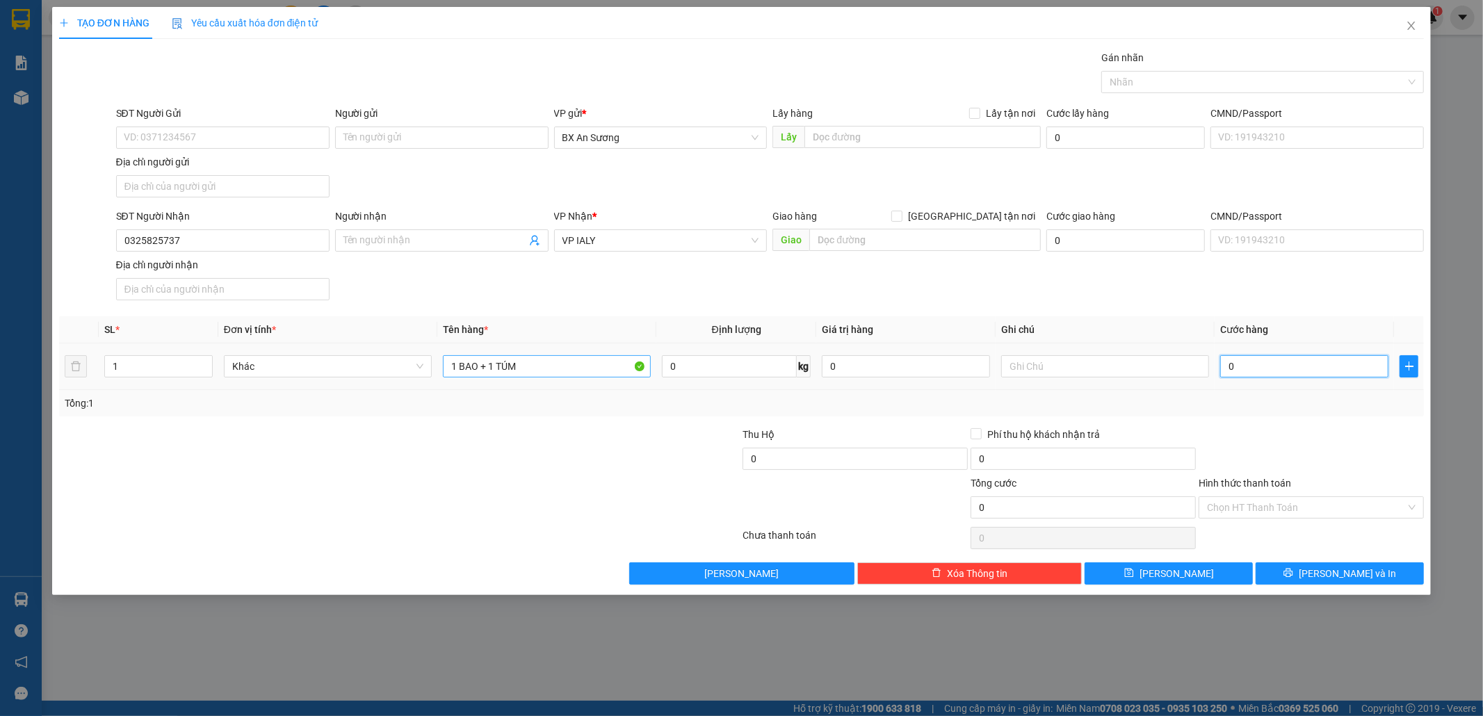
type input "9"
type input "90"
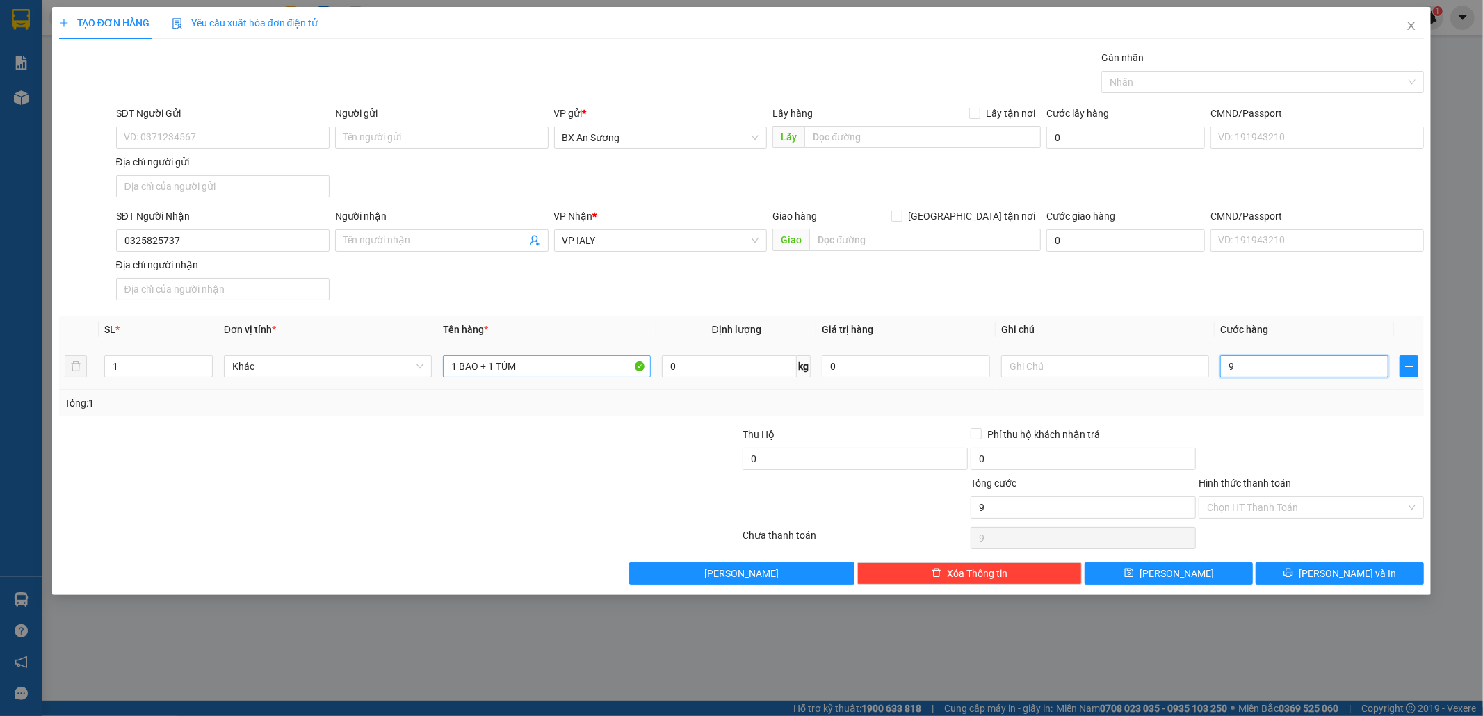
type input "90"
type input "90.000"
click at [1294, 578] on button "[PERSON_NAME] và In" at bounding box center [1339, 573] width 168 height 22
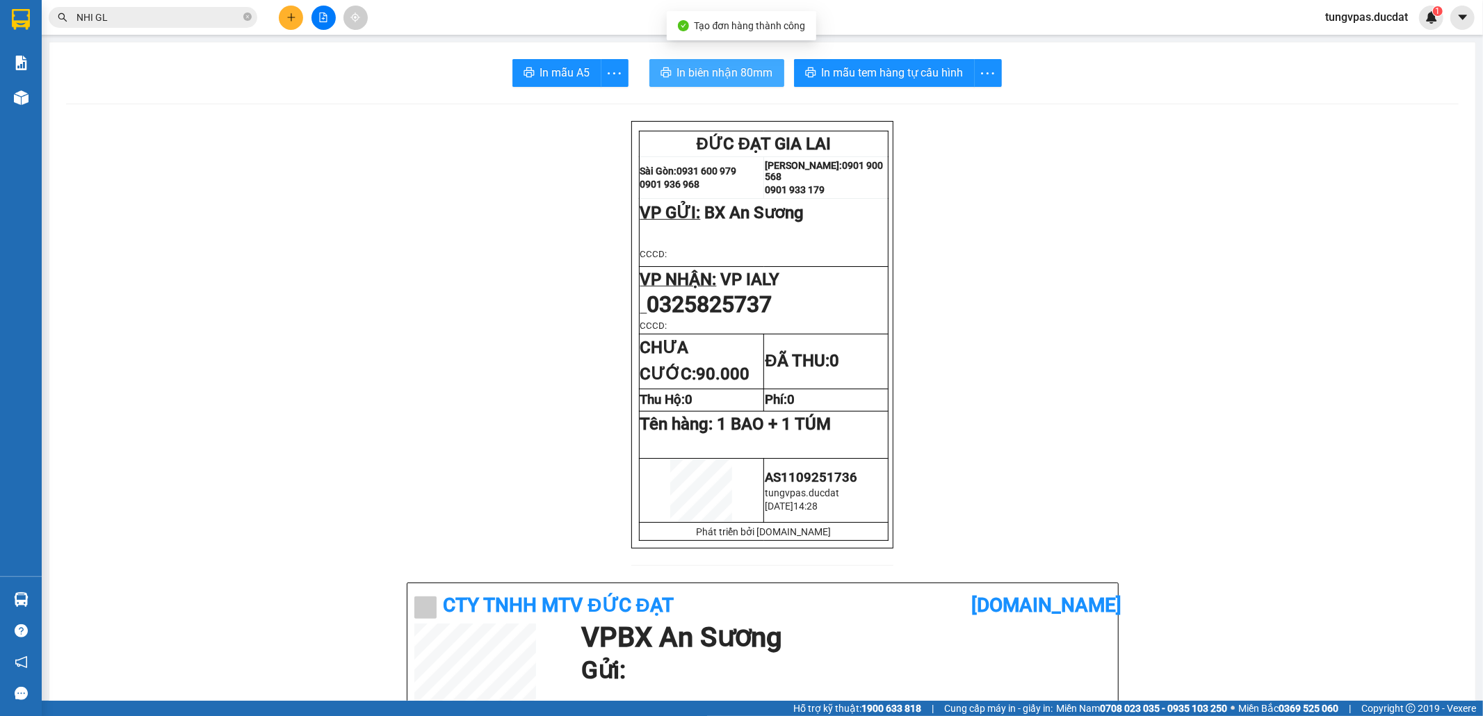
click at [708, 79] on span "In biên nhận 80mm" at bounding box center [725, 72] width 96 height 17
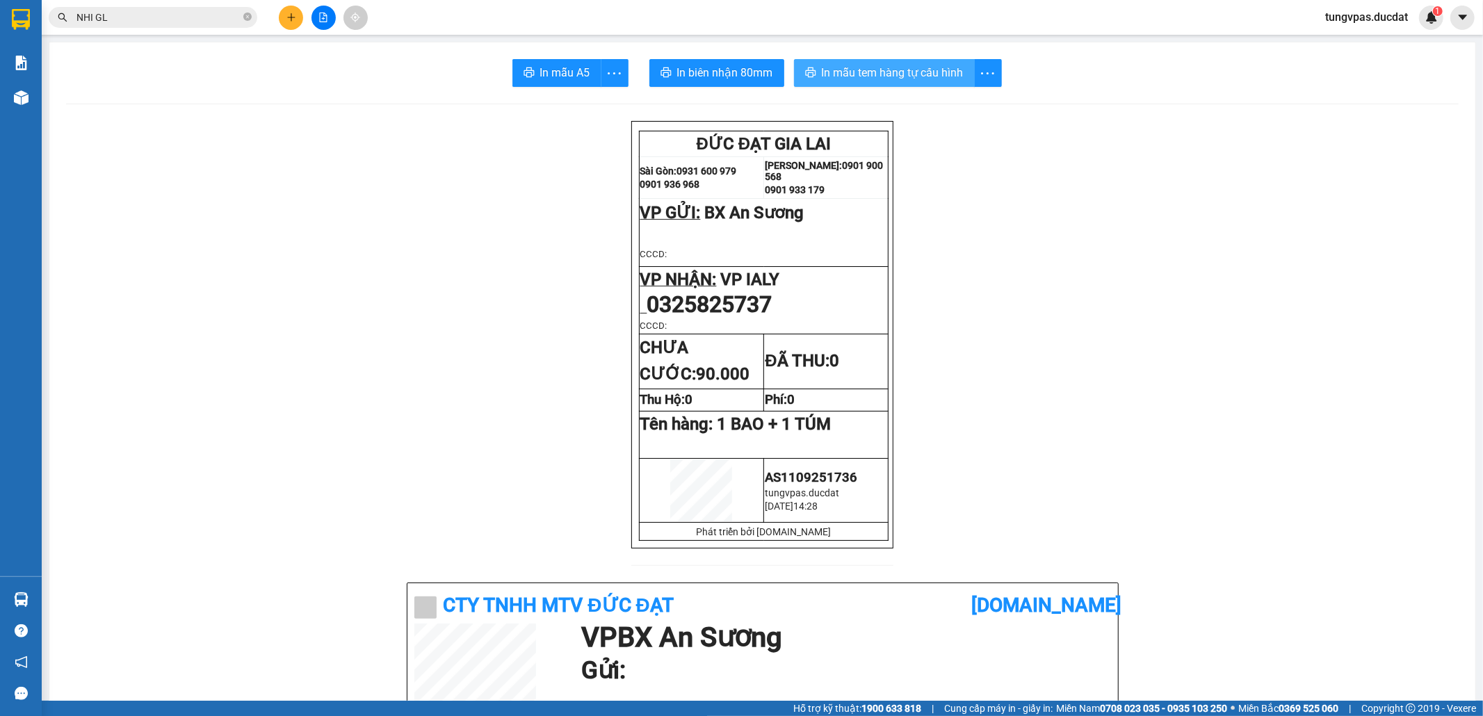
click at [887, 79] on span "In mẫu tem hàng tự cấu hình" at bounding box center [893, 72] width 142 height 17
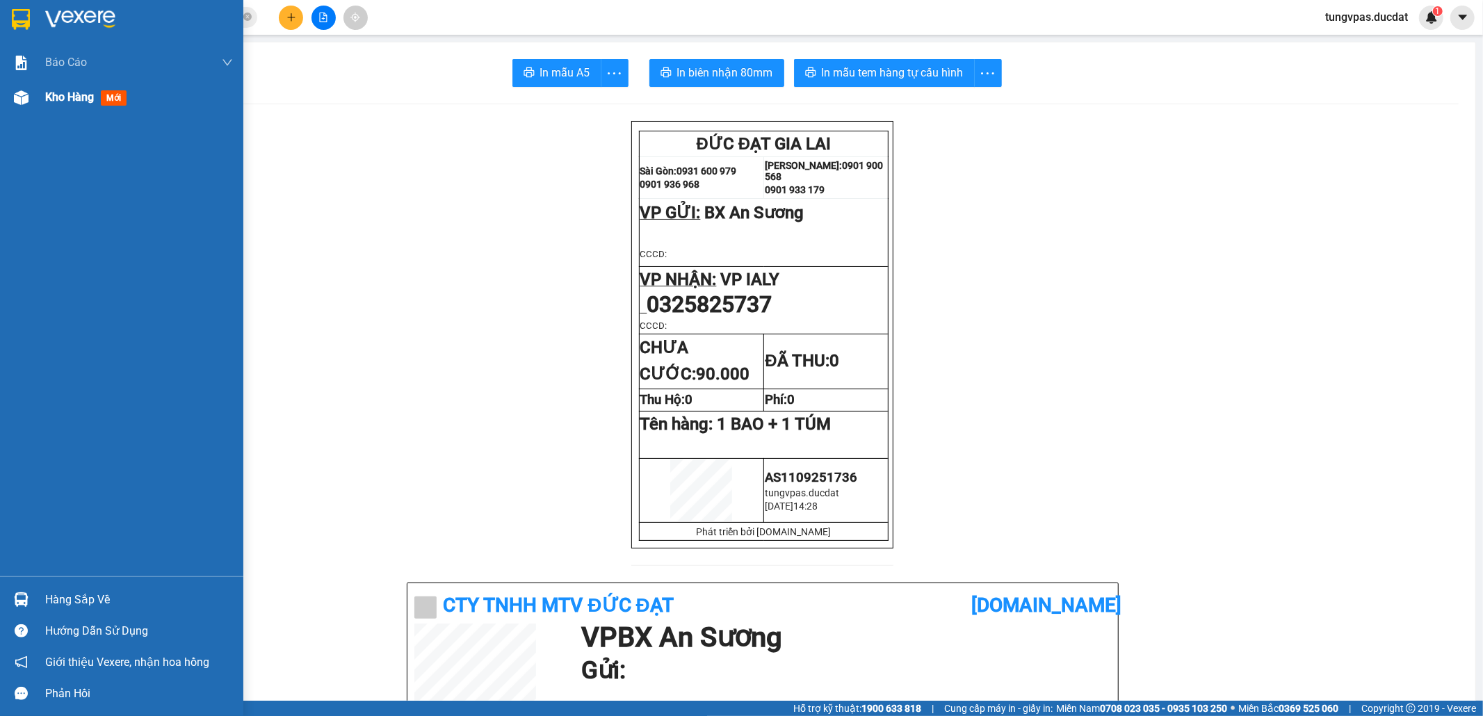
click at [23, 101] on img at bounding box center [21, 97] width 15 height 15
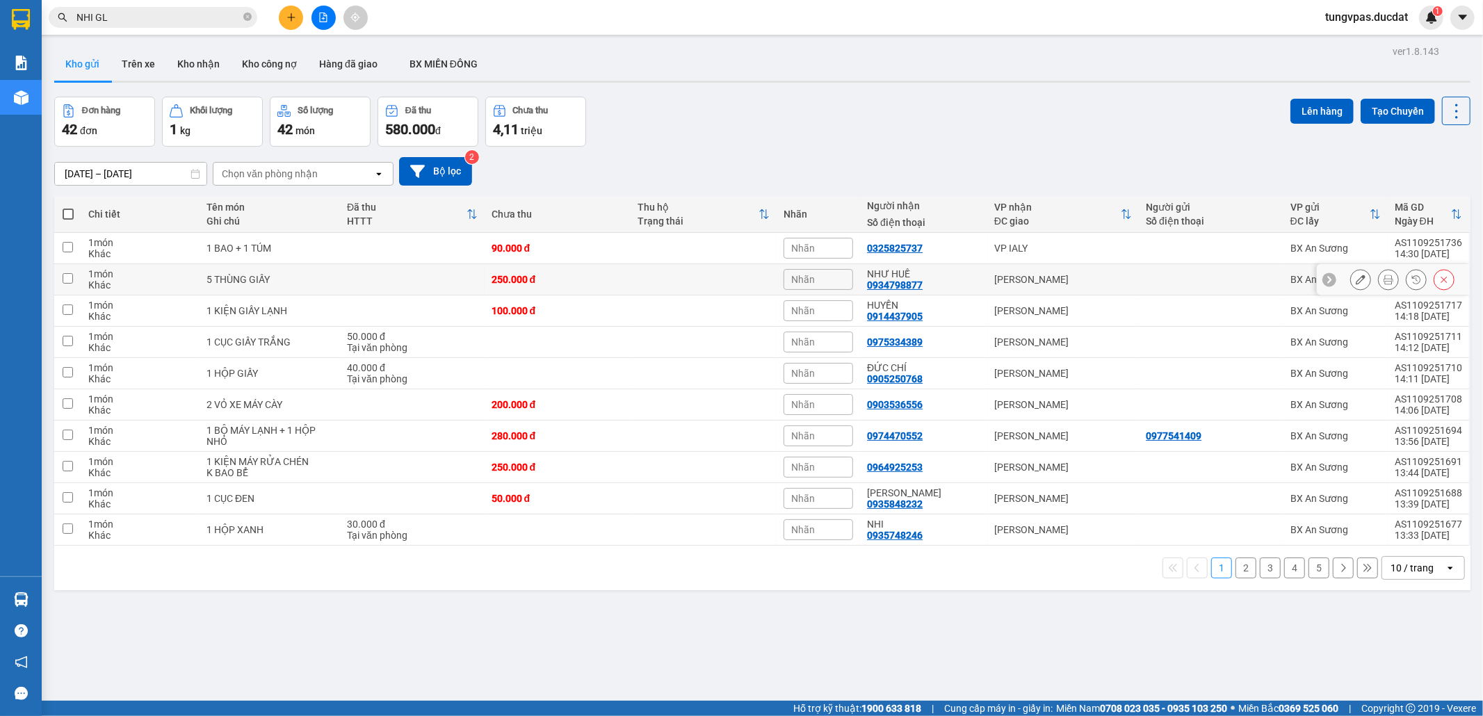
scroll to position [64, 0]
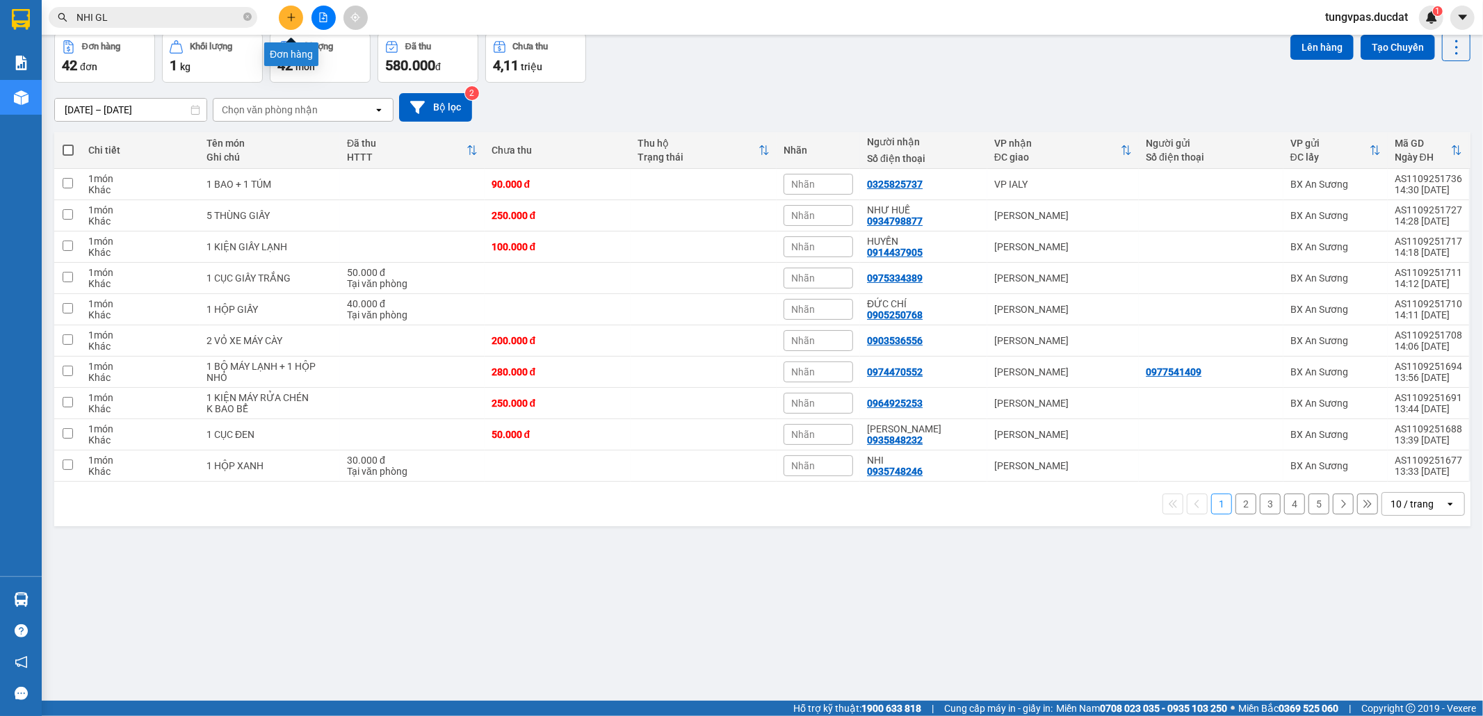
click at [287, 15] on icon "plus" at bounding box center [291, 18] width 10 height 10
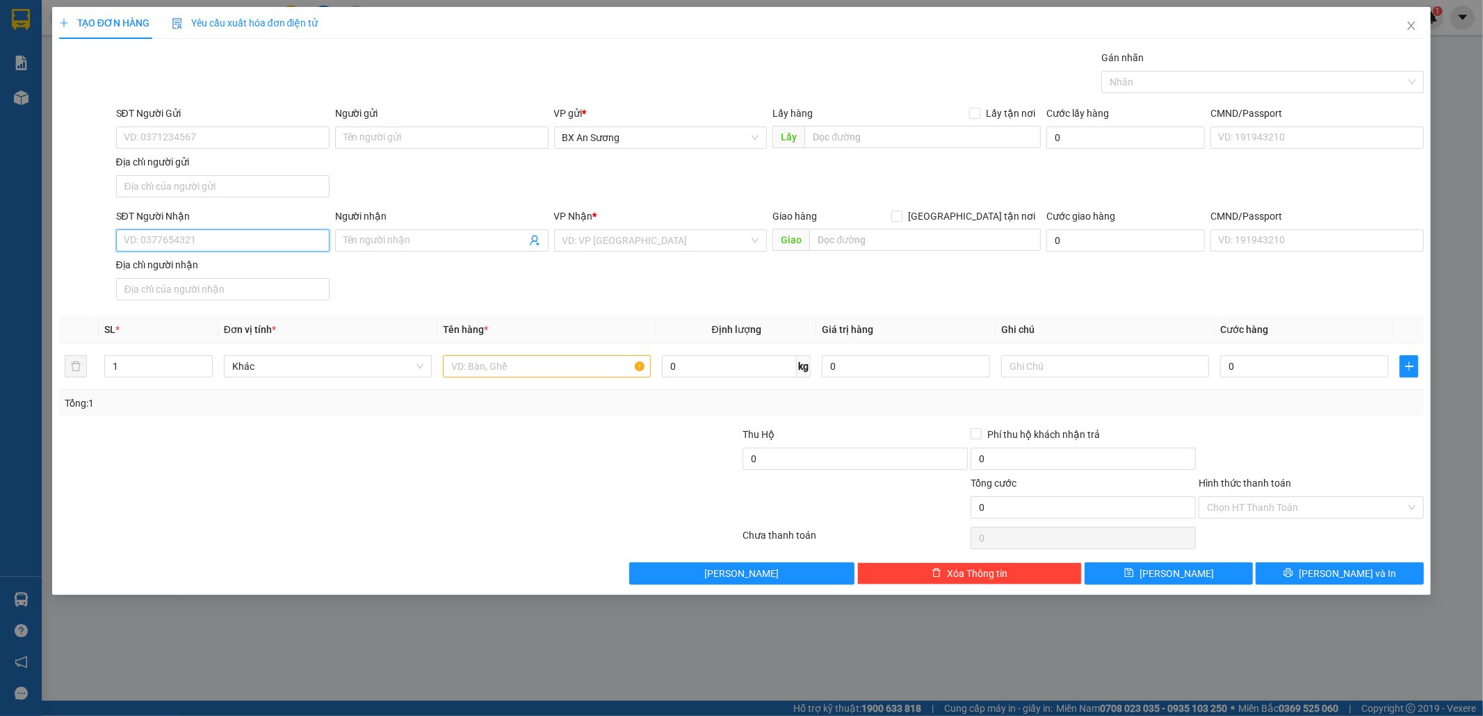
click at [295, 242] on input "SĐT Người Nhận" at bounding box center [222, 240] width 213 height 22
type input "0972404768"
click at [271, 266] on div "0972404768 - MINH LONG" at bounding box center [222, 270] width 197 height 15
type input "MINH LONG"
type input "0972404768"
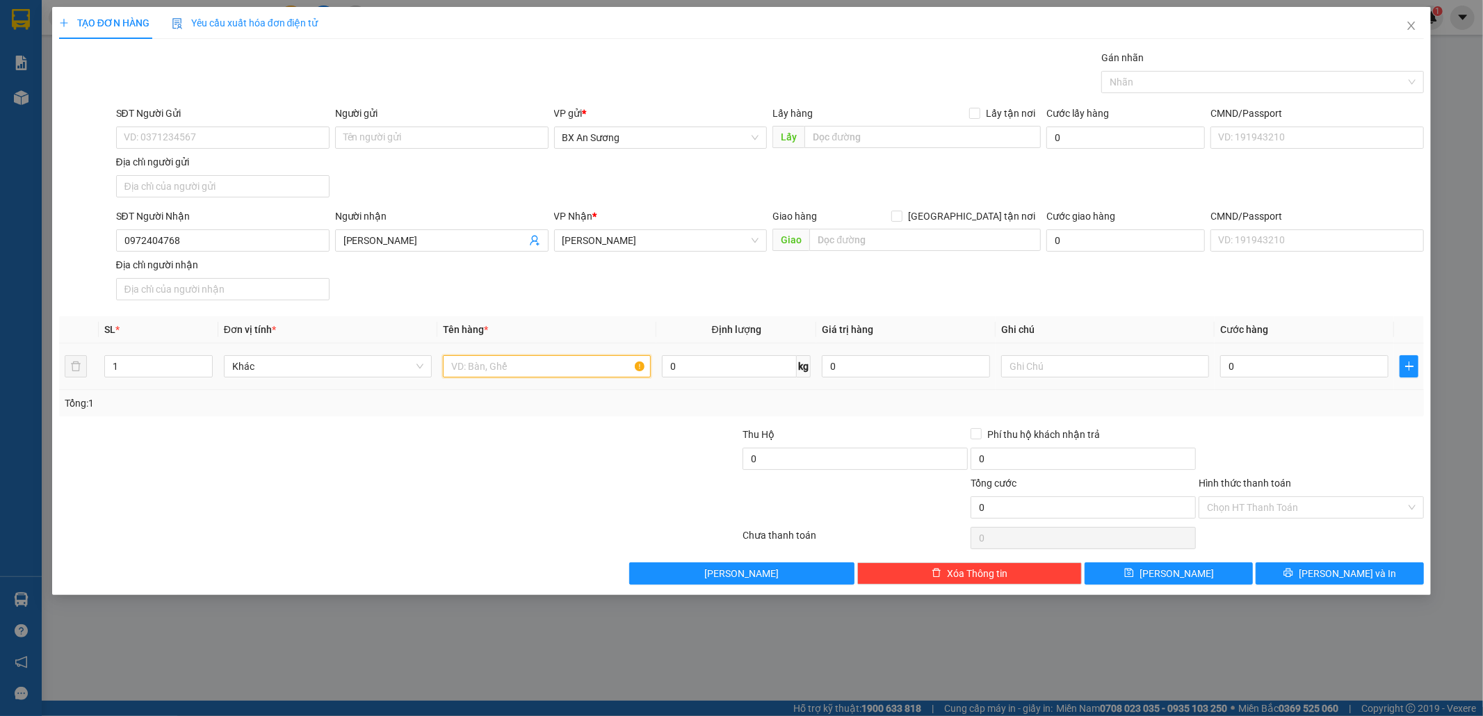
click at [516, 377] on input "text" at bounding box center [547, 366] width 208 height 22
type input "1 CỤC GIẤY + 1 BỌC MÀU HỒNG"
type input "7"
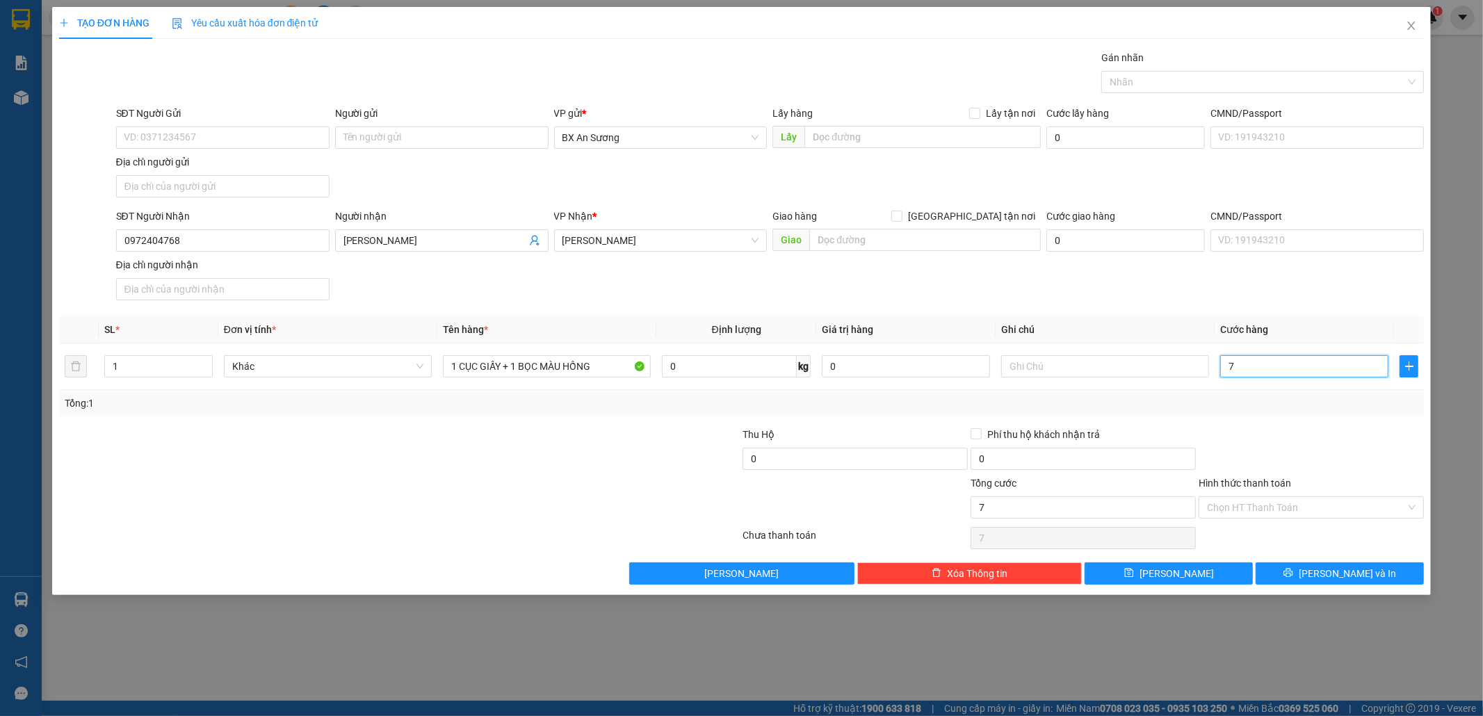
type input "70"
type input "70.000"
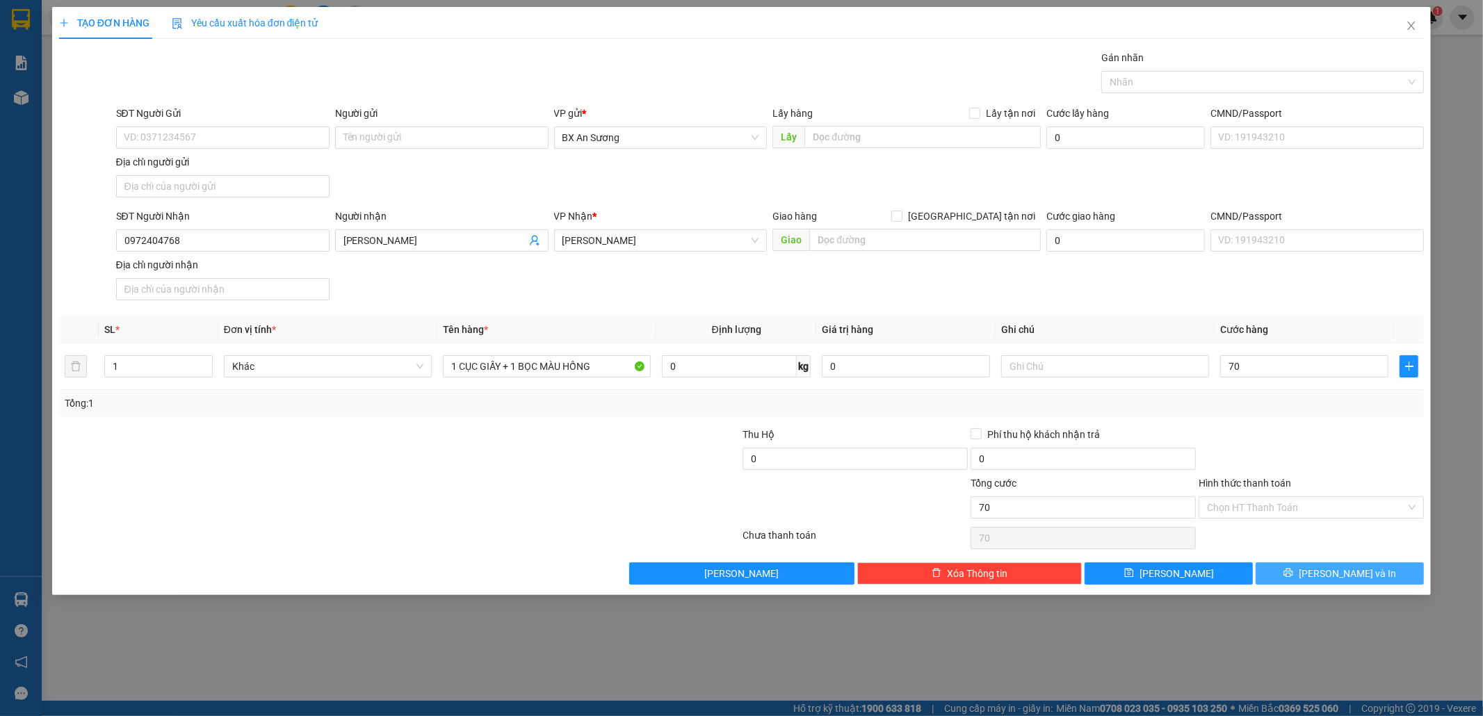
type input "70.000"
click at [1293, 573] on icon "printer" at bounding box center [1288, 573] width 10 height 10
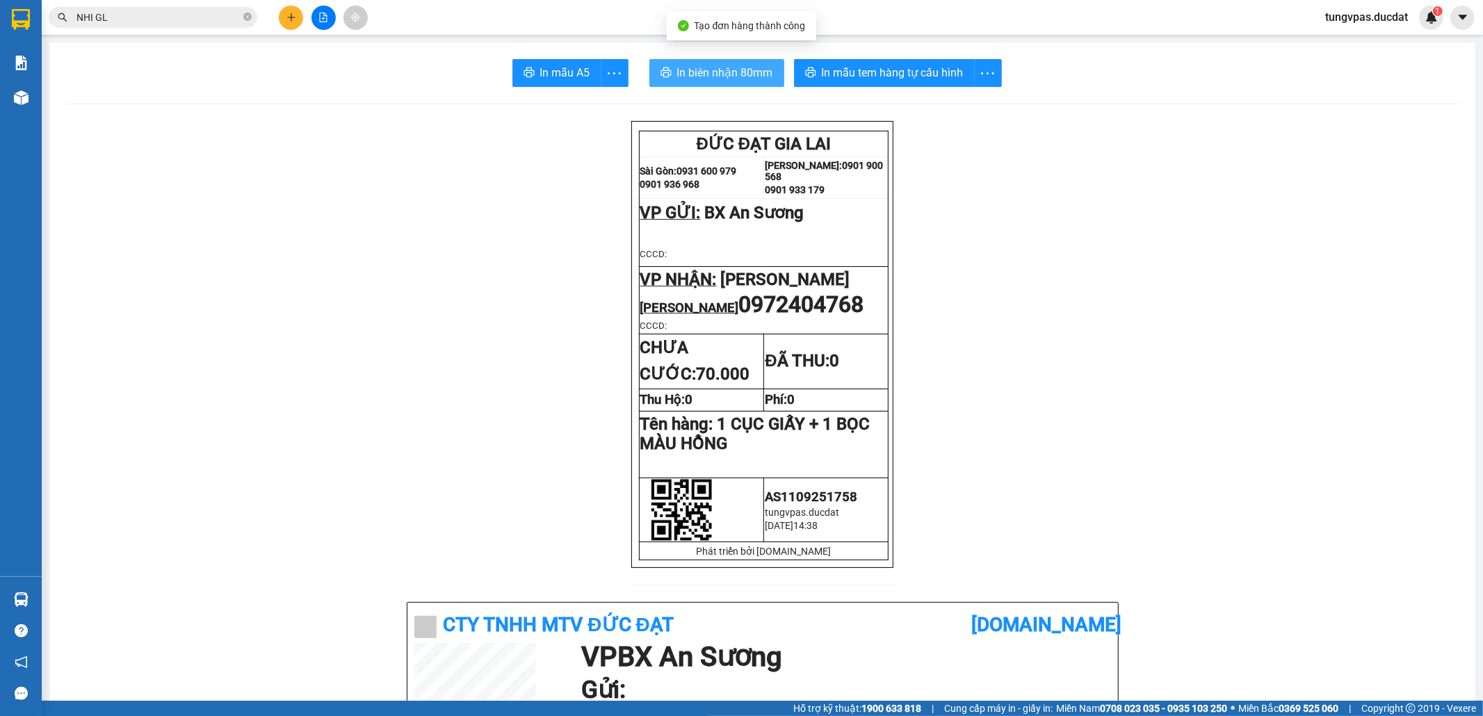
click at [745, 79] on span "In biên nhận 80mm" at bounding box center [725, 72] width 96 height 17
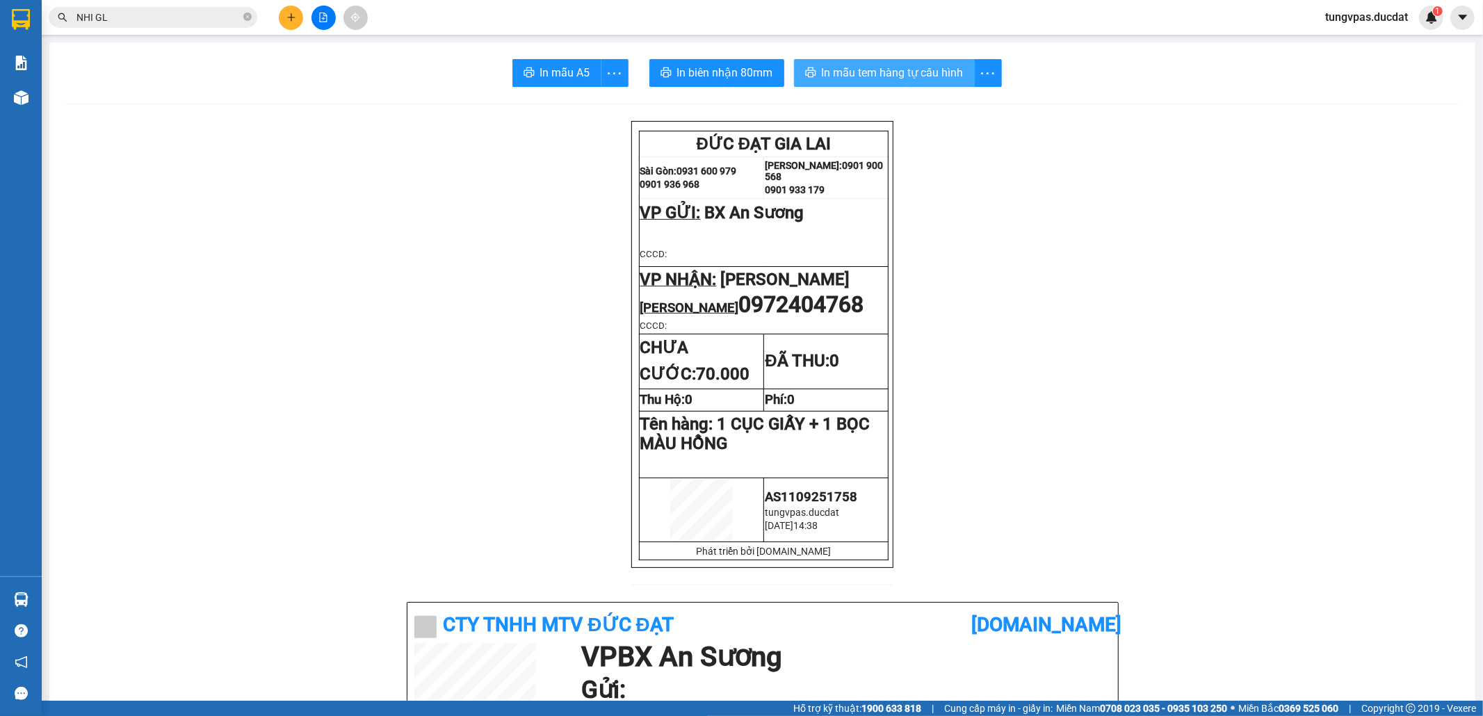
click at [936, 76] on span "In mẫu tem hàng tự cấu hình" at bounding box center [893, 72] width 142 height 17
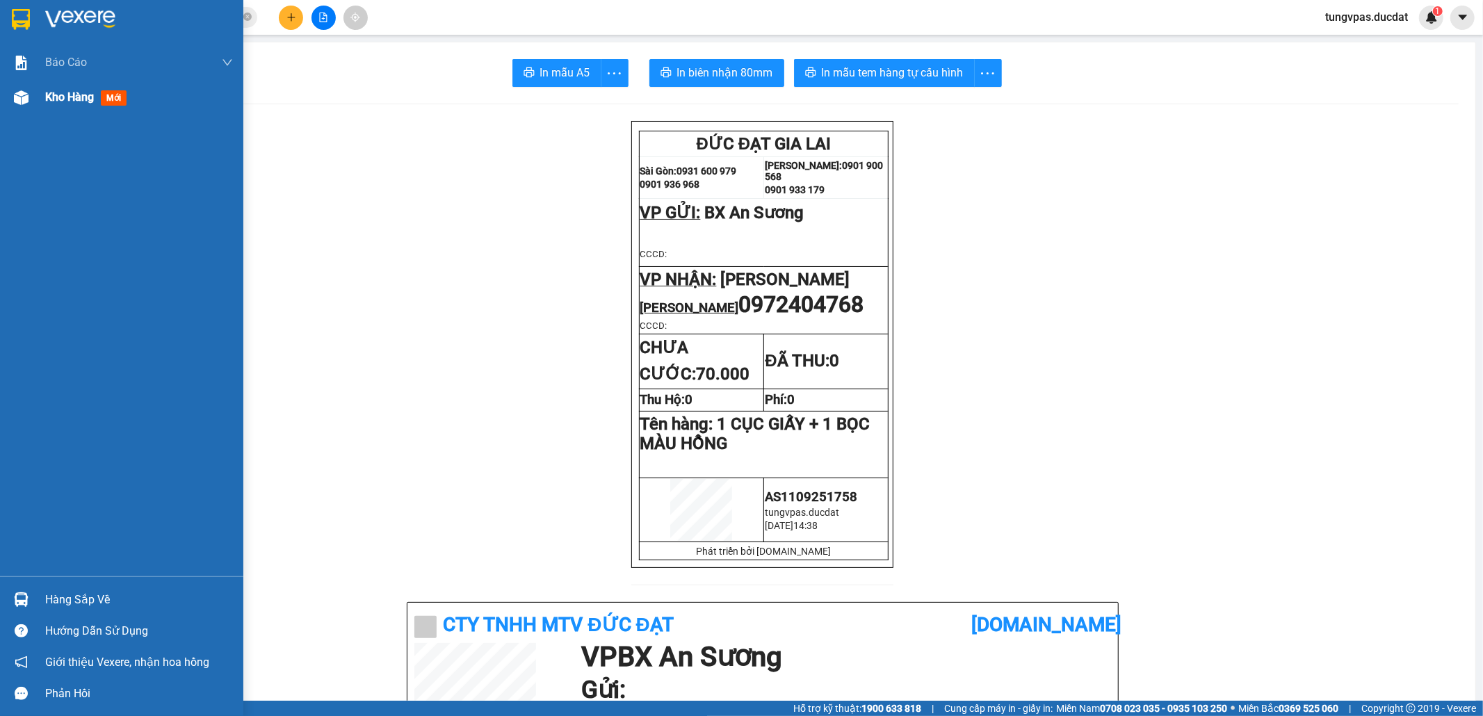
click at [34, 99] on div "Kho hàng mới" at bounding box center [121, 97] width 243 height 35
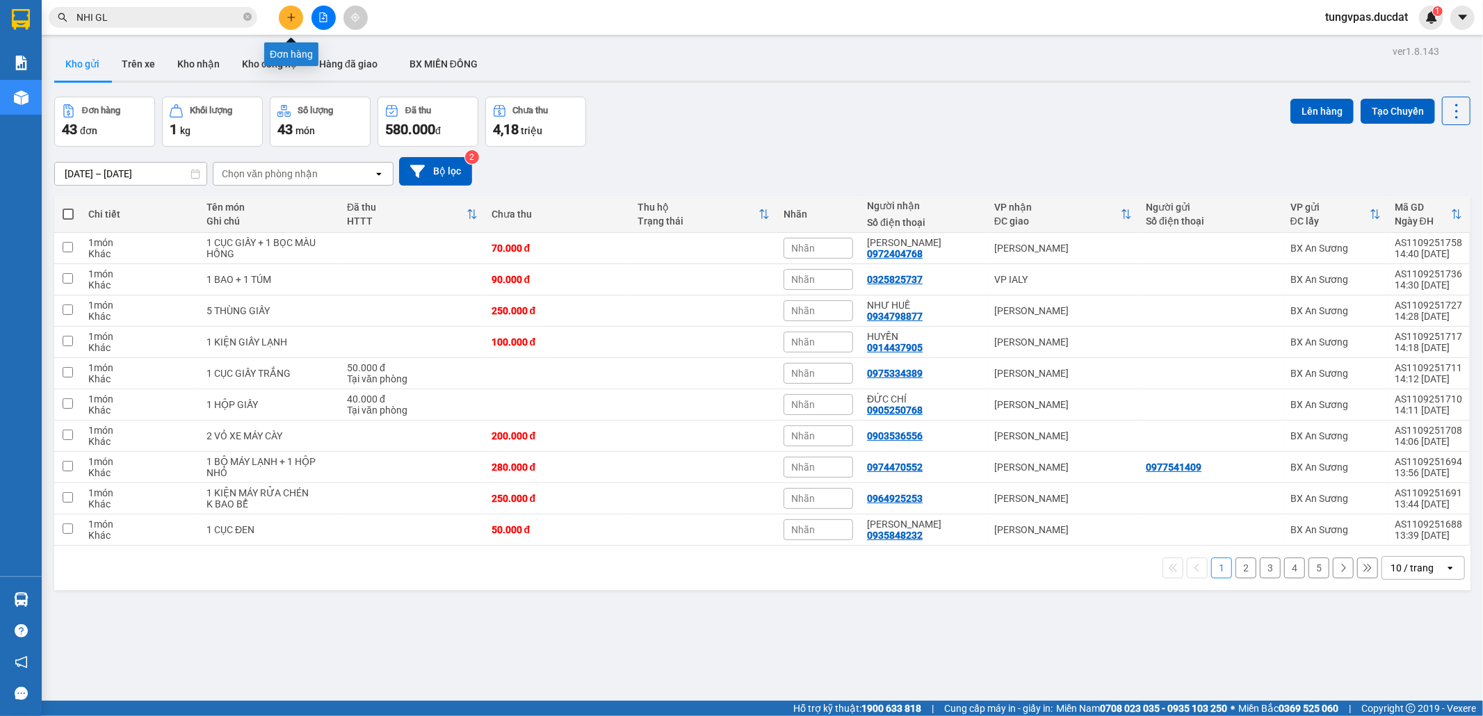
click at [290, 17] on icon "plus" at bounding box center [291, 17] width 8 height 1
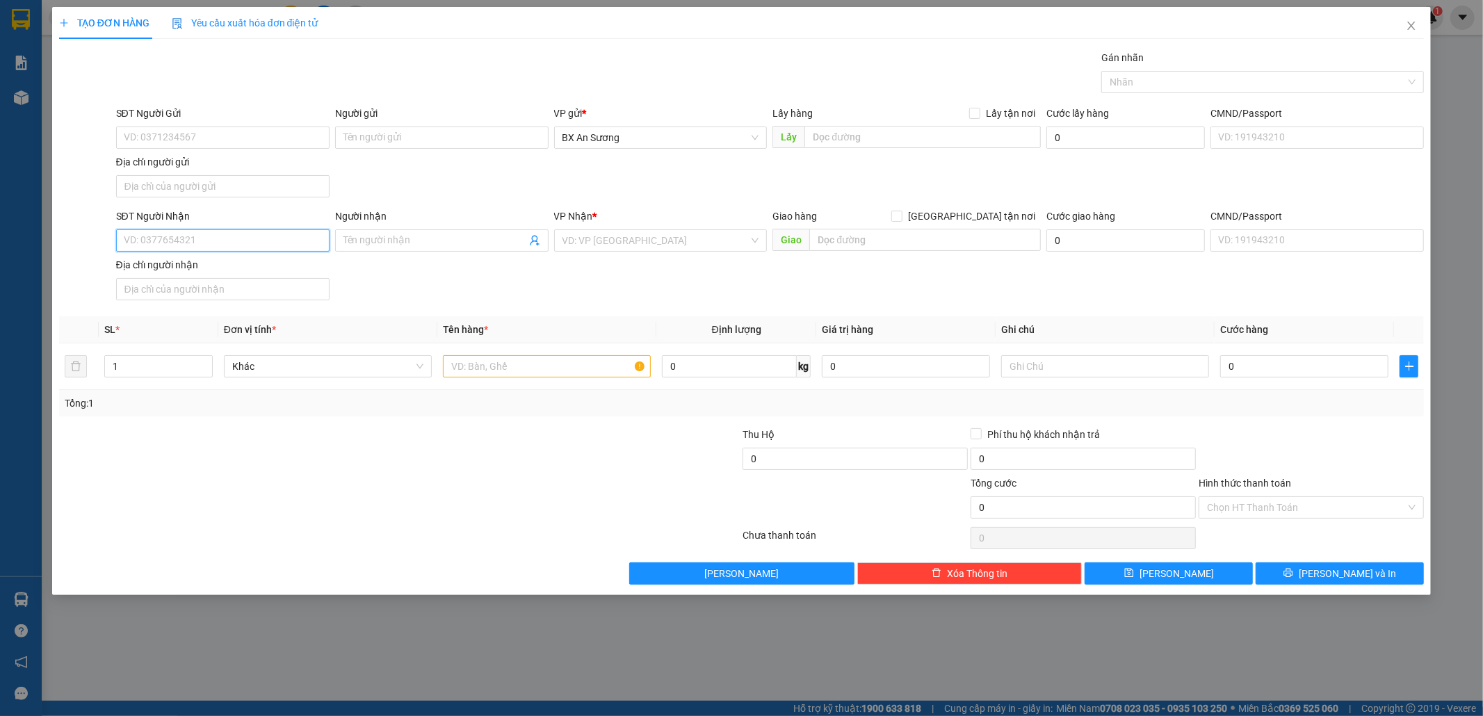
click at [290, 235] on input "SĐT Người Nhận" at bounding box center [222, 240] width 213 height 22
click at [160, 235] on input "SĐT Người Nhận" at bounding box center [222, 240] width 213 height 22
click at [168, 243] on input "SĐT Người Nhận" at bounding box center [222, 240] width 213 height 22
type input "0977990409"
click at [618, 254] on div "VP Nhận * VD: VP Sài Gòn" at bounding box center [660, 233] width 213 height 49
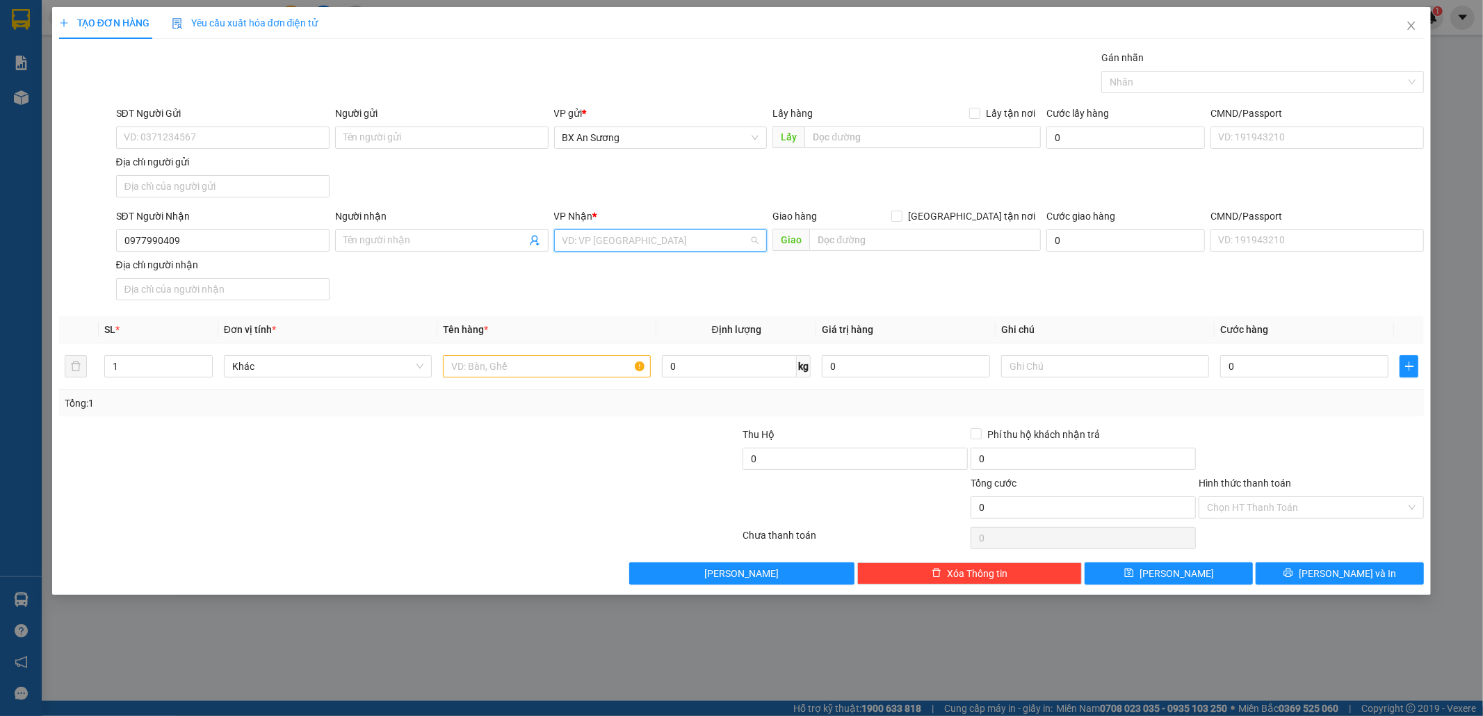
click at [624, 246] on input "search" at bounding box center [655, 240] width 187 height 21
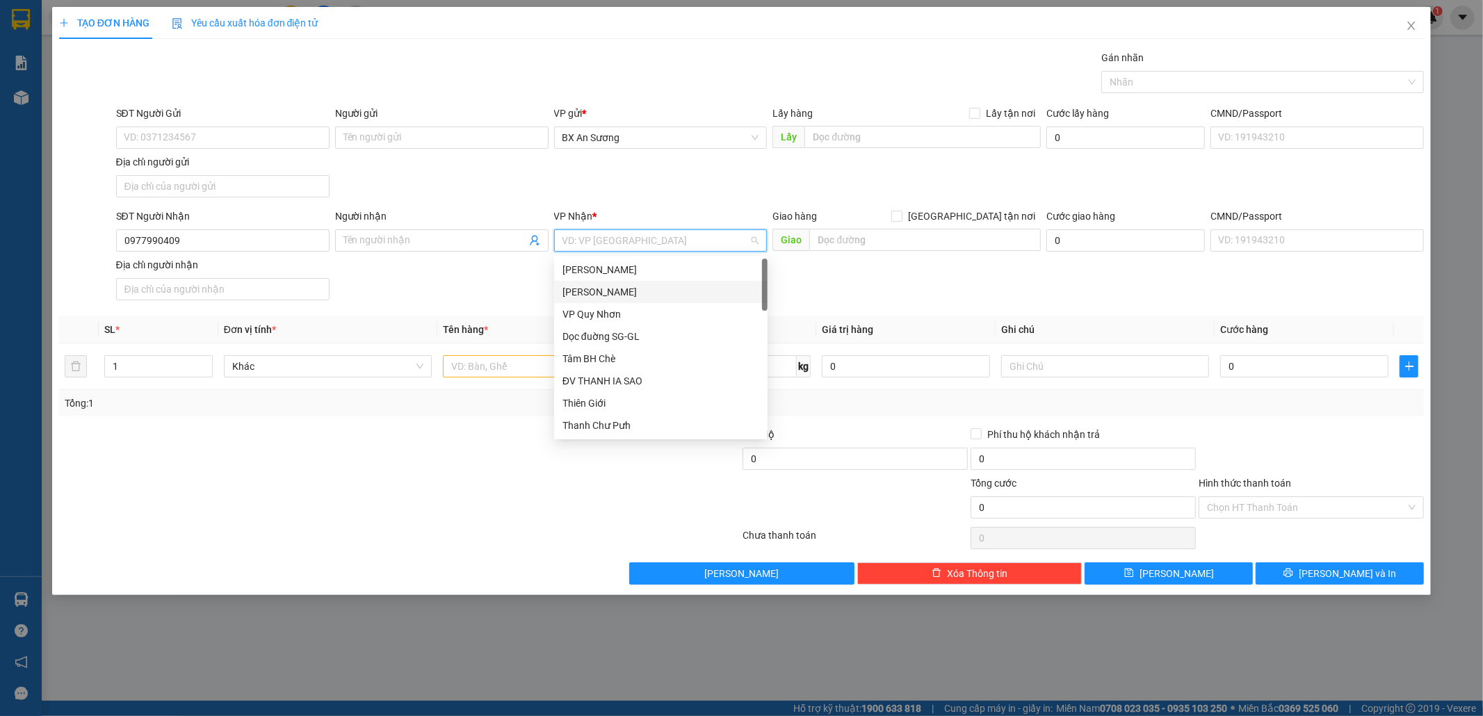
click at [604, 296] on div "[PERSON_NAME]" at bounding box center [660, 291] width 197 height 15
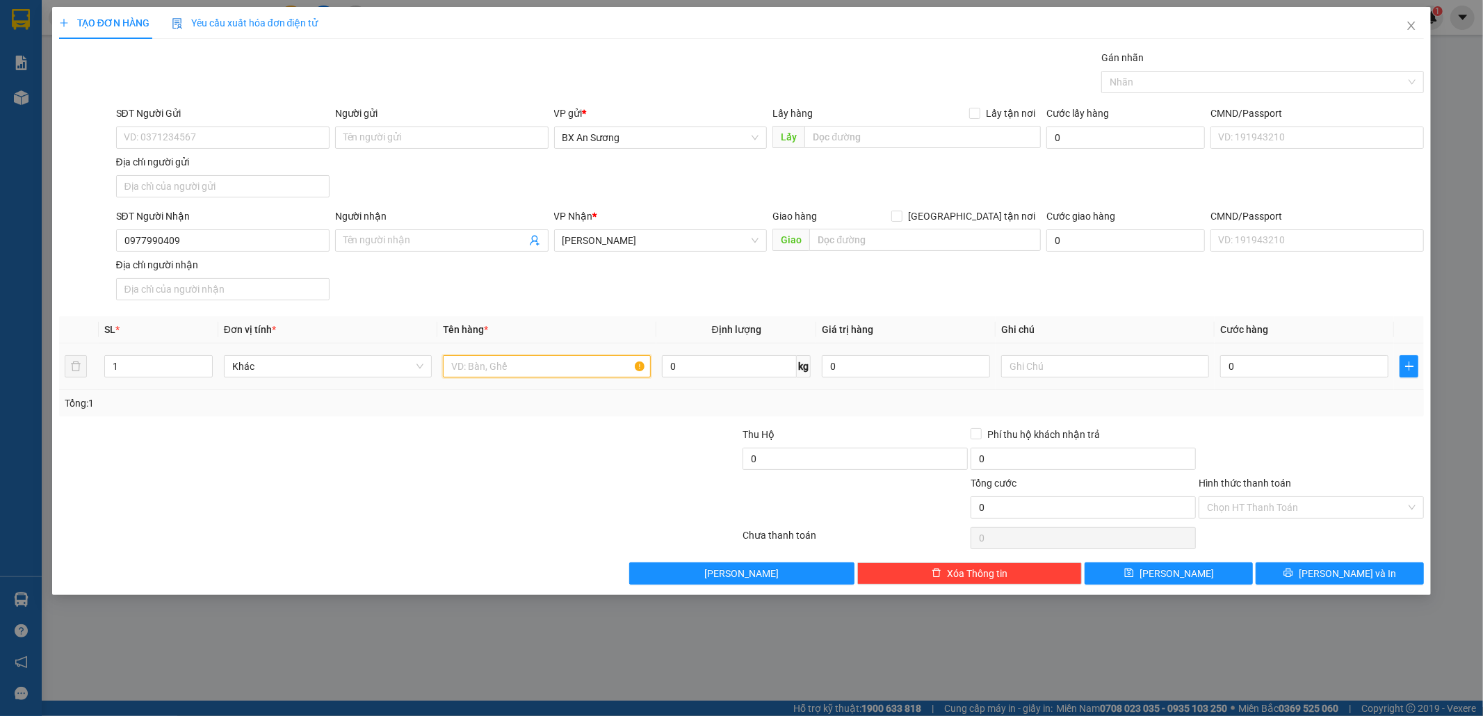
click at [539, 368] on input "text" at bounding box center [547, 366] width 208 height 22
type input "1 THÙNG GIẤY"
type input "5"
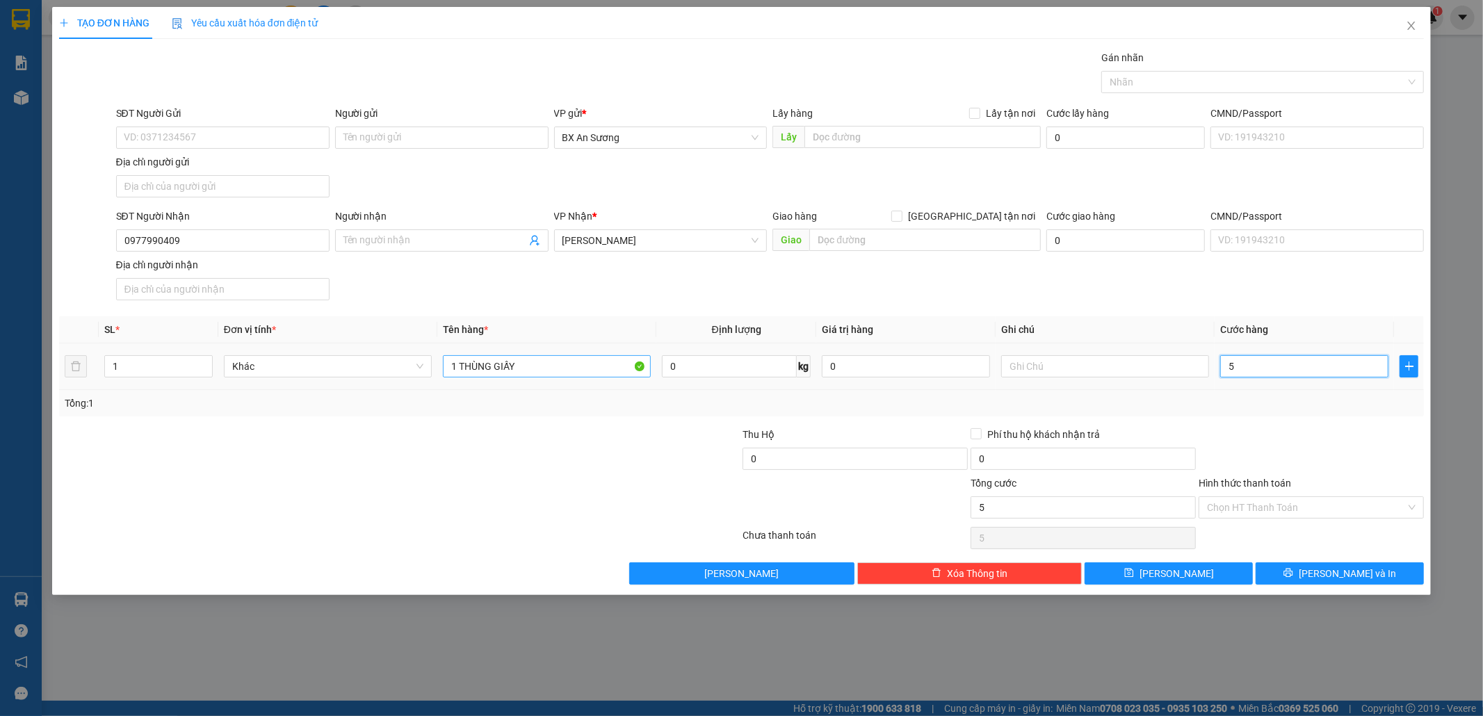
type input "50"
type input "50.000"
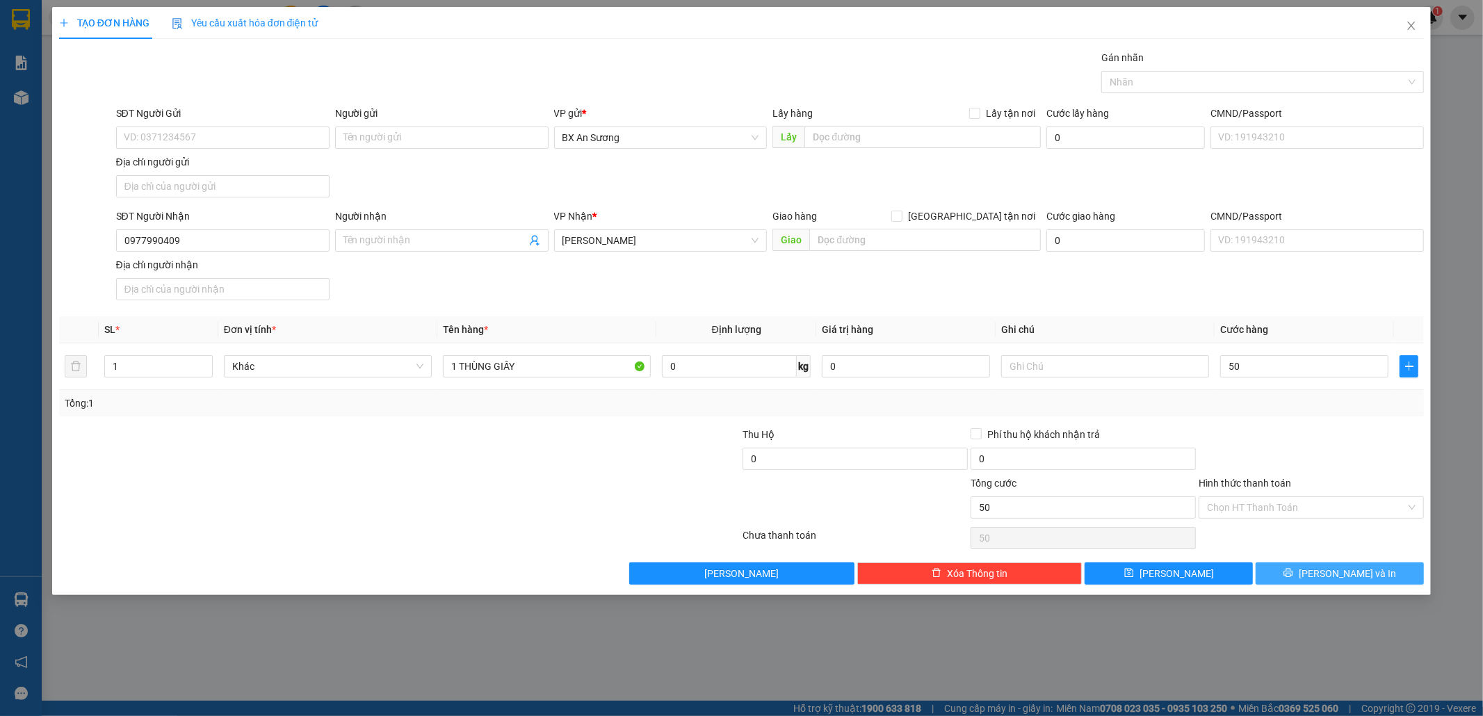
type input "50.000"
click at [1327, 576] on button "[PERSON_NAME] và In" at bounding box center [1339, 573] width 168 height 22
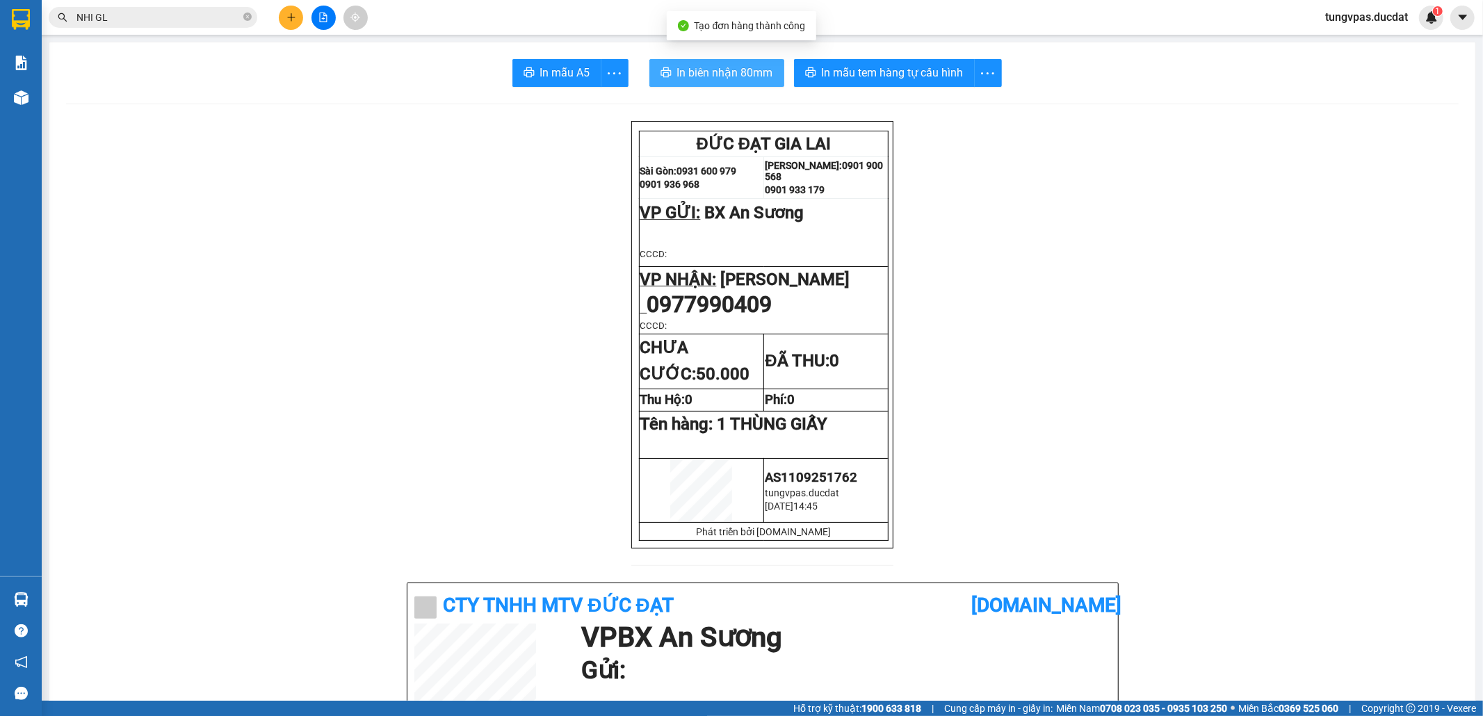
click at [724, 72] on span "In biên nhận 80mm" at bounding box center [725, 72] width 96 height 17
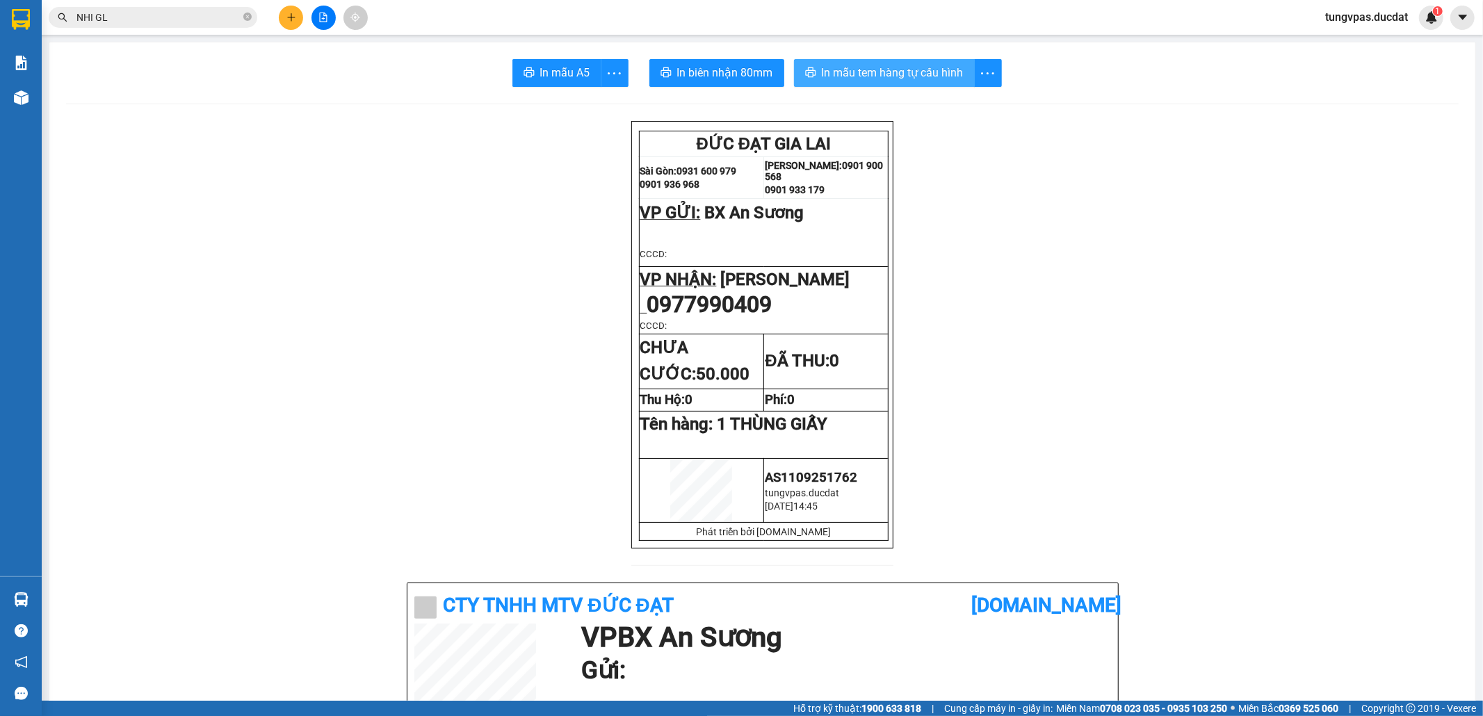
click at [937, 68] on span "In mẫu tem hàng tự cấu hình" at bounding box center [893, 72] width 142 height 17
click at [286, 15] on icon "plus" at bounding box center [291, 18] width 10 height 10
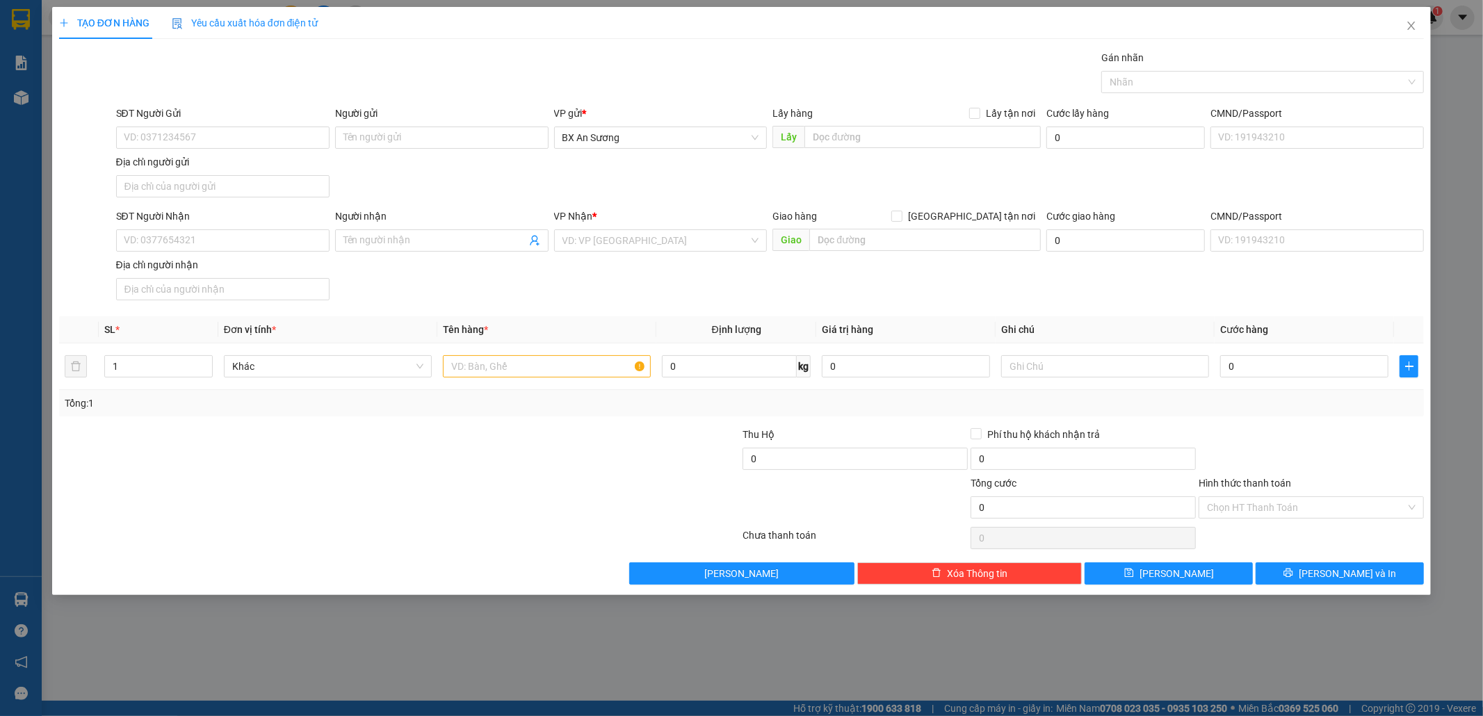
click at [306, 254] on div "SĐT Người Nhận VD: 0377654321" at bounding box center [222, 233] width 213 height 49
click at [306, 247] on input "SĐT Người Nhận" at bounding box center [222, 240] width 213 height 22
click at [278, 263] on div "0906443259" at bounding box center [222, 270] width 197 height 15
type input "0906443259"
click at [527, 373] on input "text" at bounding box center [547, 366] width 208 height 22
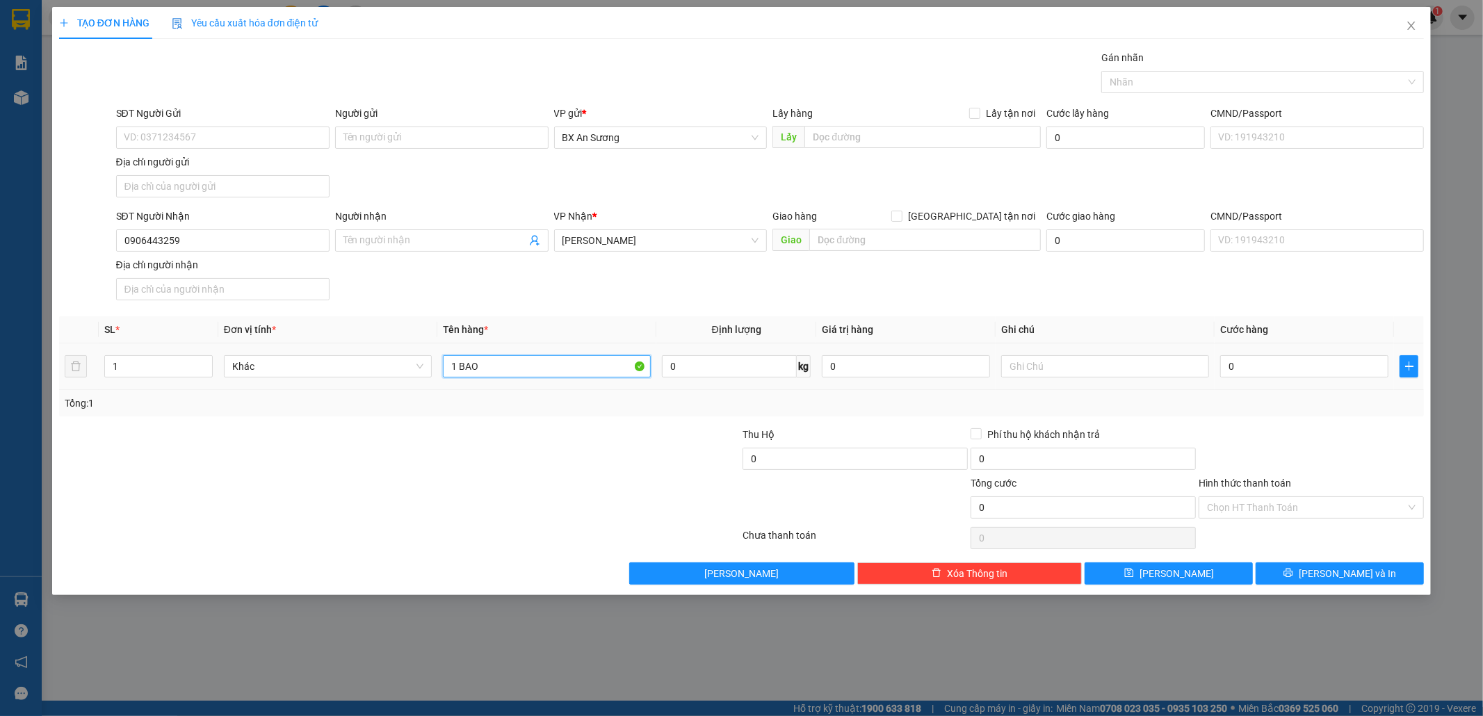
type input "1 BAO"
type input "5"
type input "50"
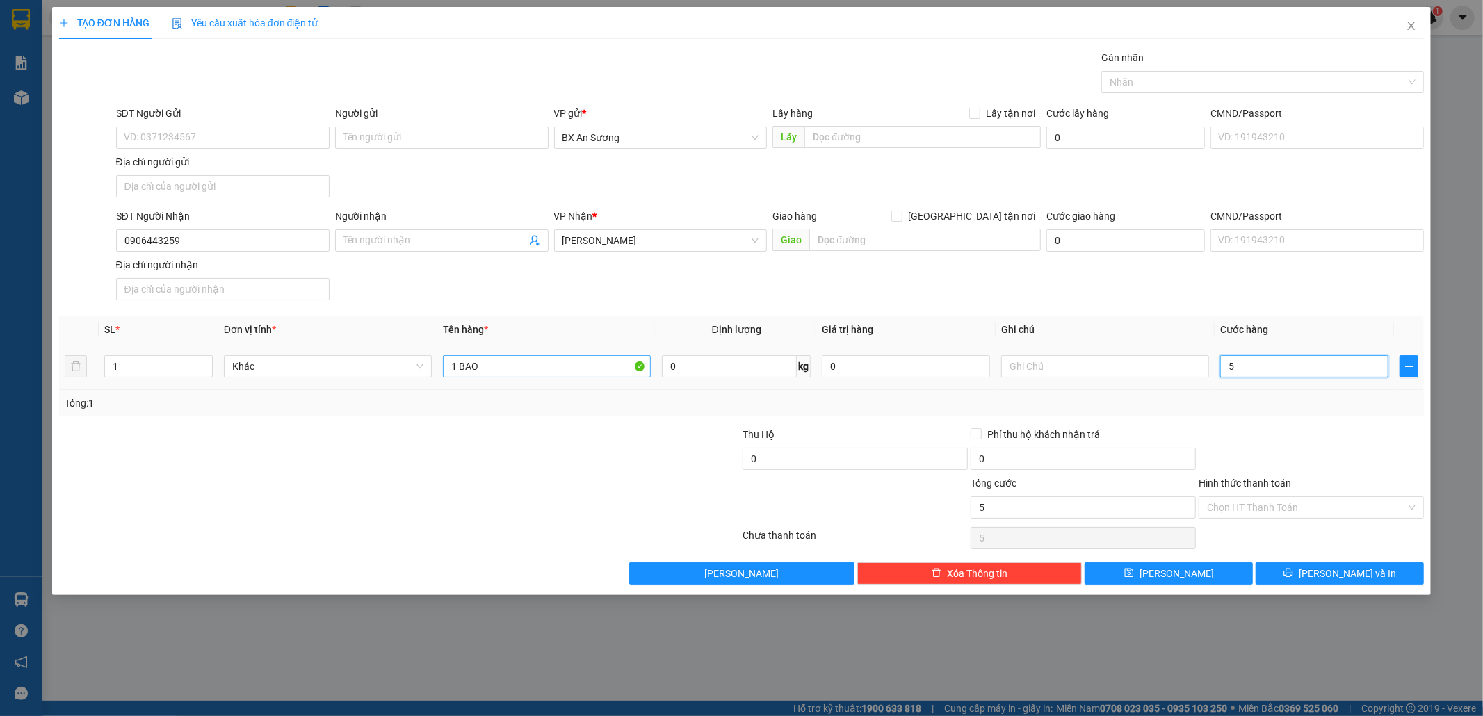
type input "50"
type input "50.000"
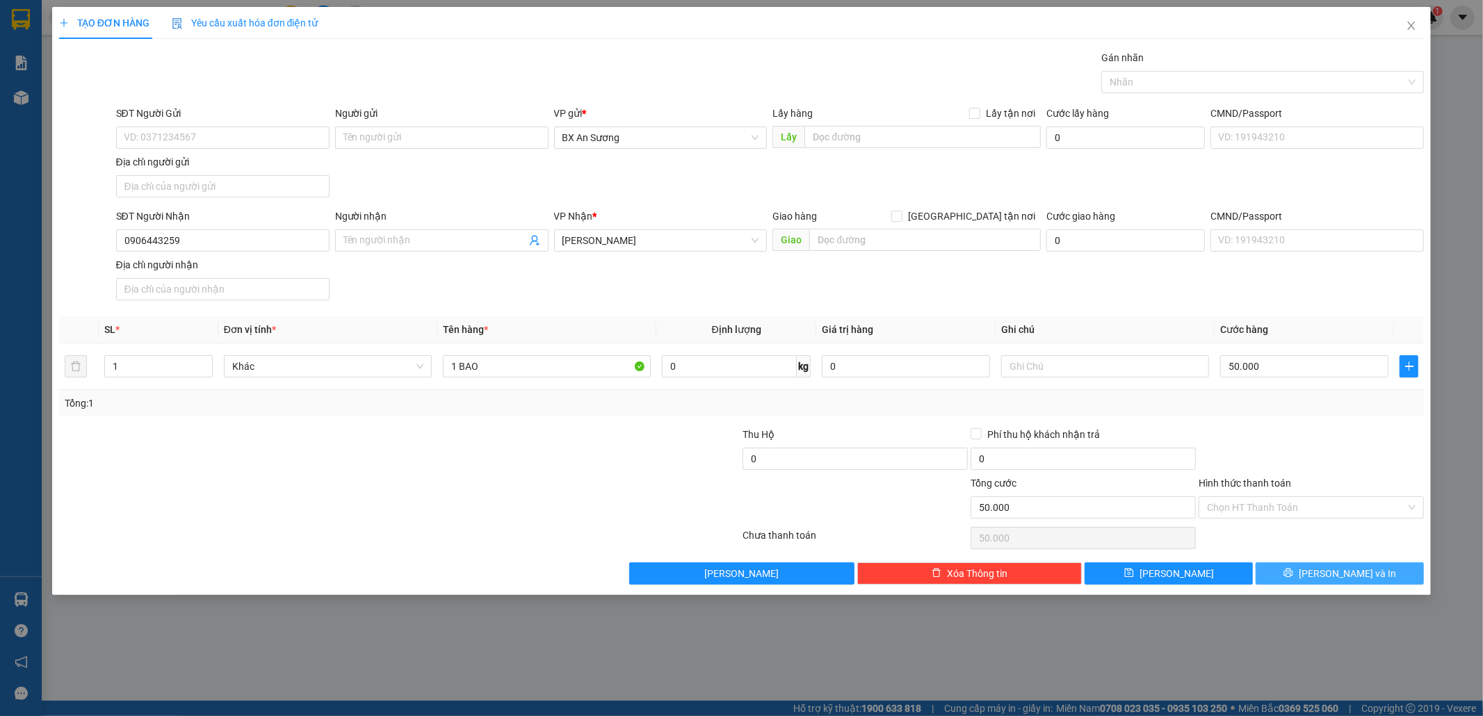
click at [1339, 574] on span "[PERSON_NAME] và In" at bounding box center [1346, 573] width 97 height 15
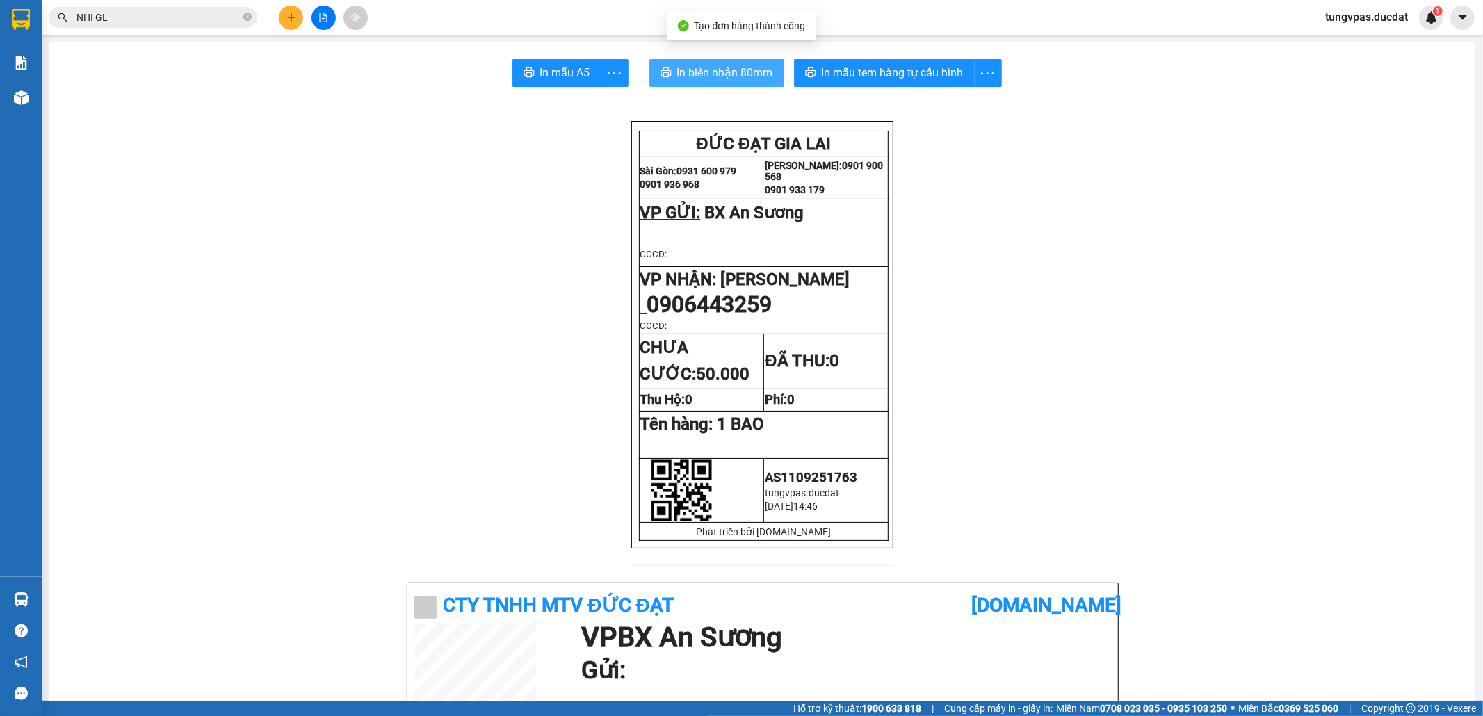
click at [692, 75] on span "In biên nhận 80mm" at bounding box center [725, 72] width 96 height 17
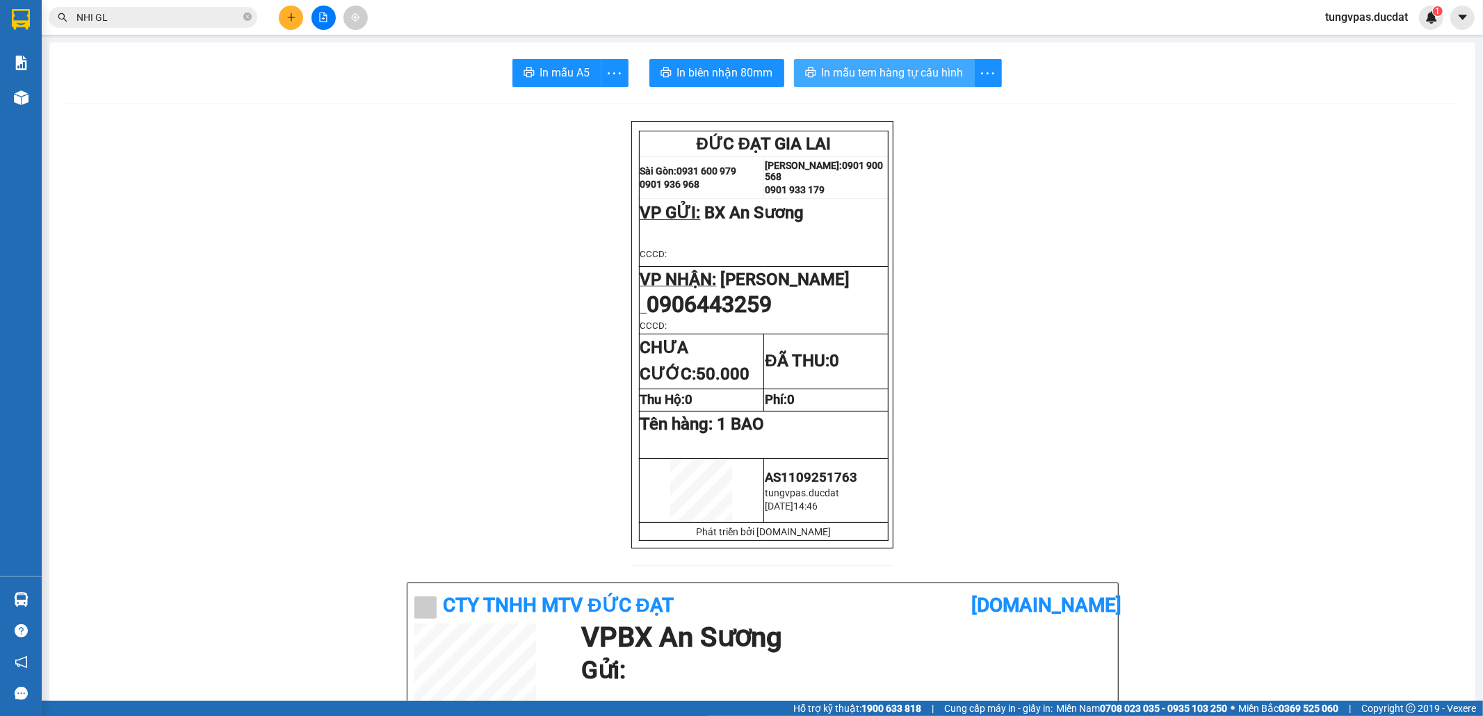
click at [954, 81] on button "In mẫu tem hàng tự cấu hình" at bounding box center [884, 73] width 181 height 28
click at [296, 21] on button at bounding box center [291, 18] width 24 height 24
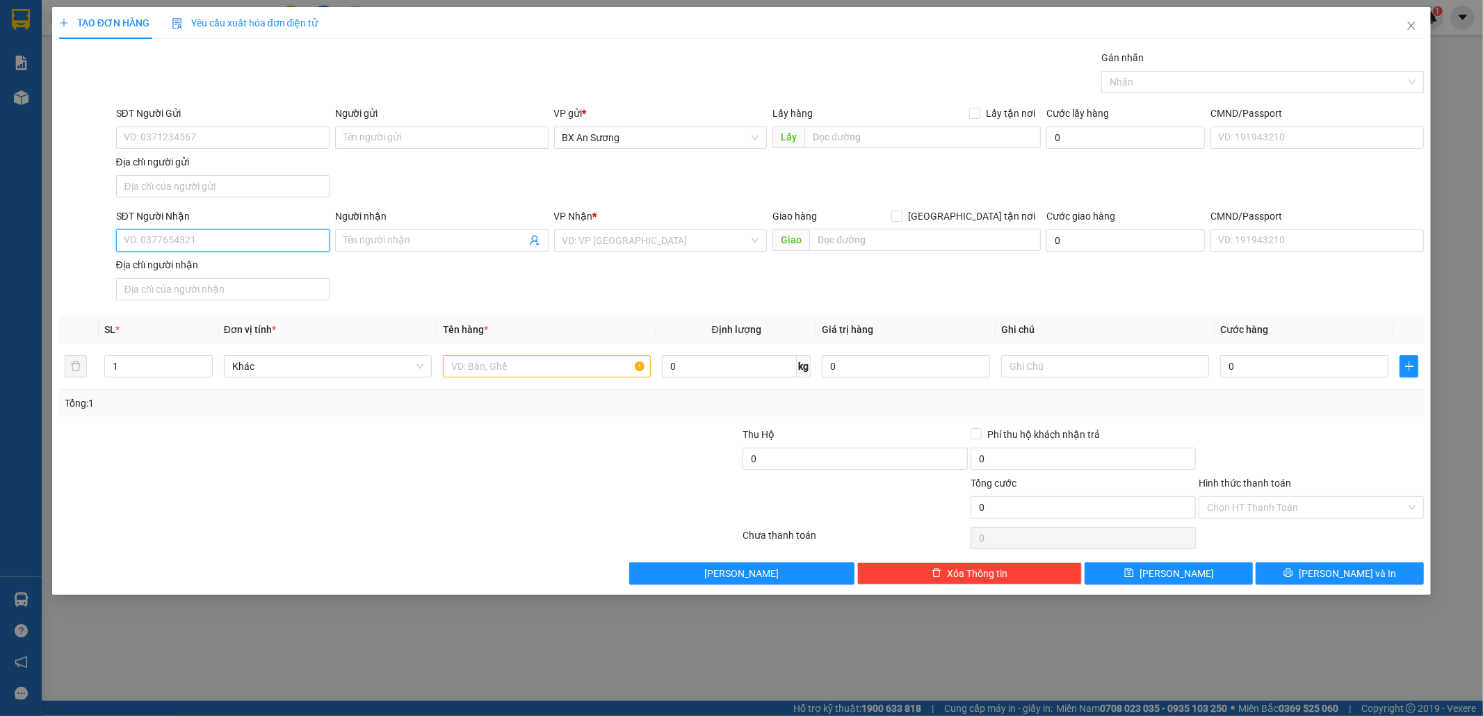
click at [285, 239] on input "SĐT Người Nhận" at bounding box center [222, 240] width 213 height 22
click at [285, 238] on input "SĐT Người Nhận" at bounding box center [222, 240] width 213 height 22
click at [292, 267] on div "0983418085 - 0961231968" at bounding box center [222, 270] width 197 height 15
type input "0983418085"
type input "0961231968"
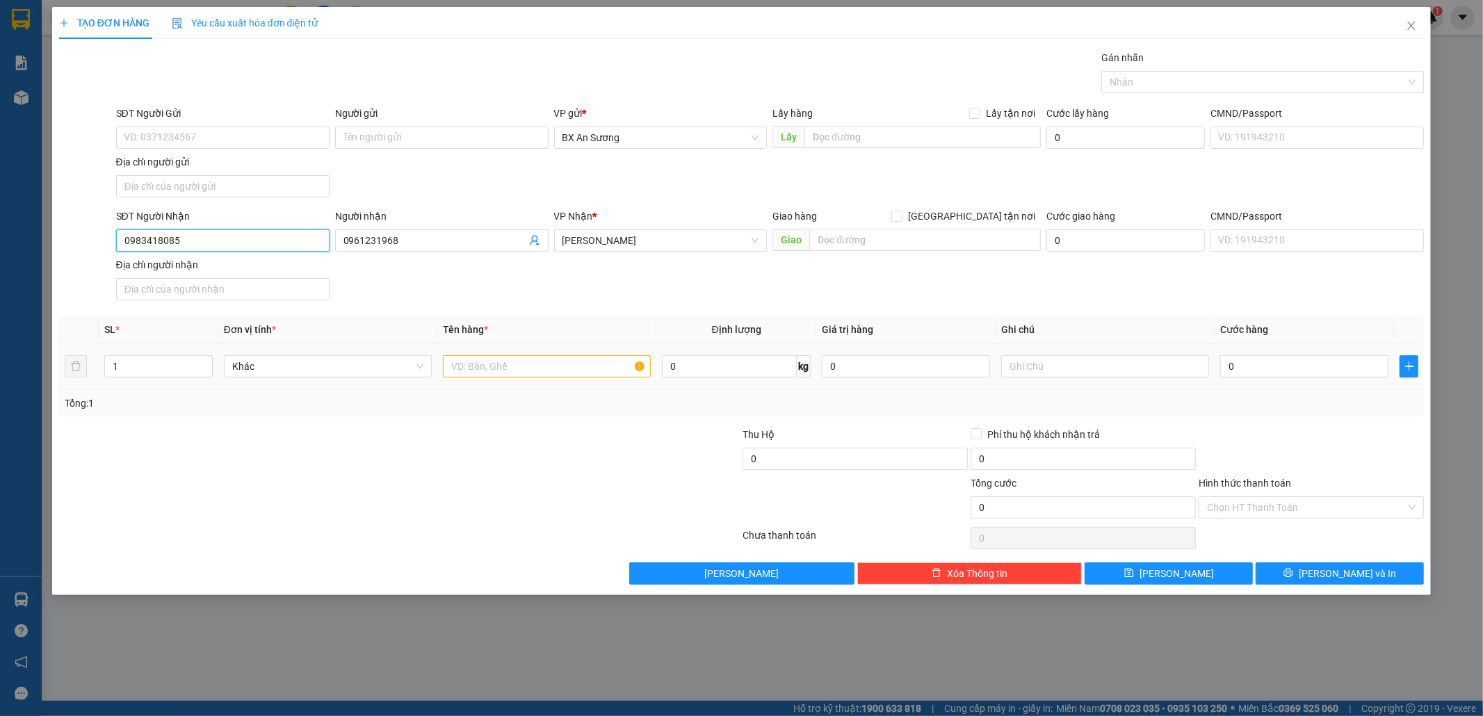
type input "0983418085"
click at [556, 361] on input "text" at bounding box center [547, 366] width 208 height 22
type input "1 TÚM XANH"
type input "5"
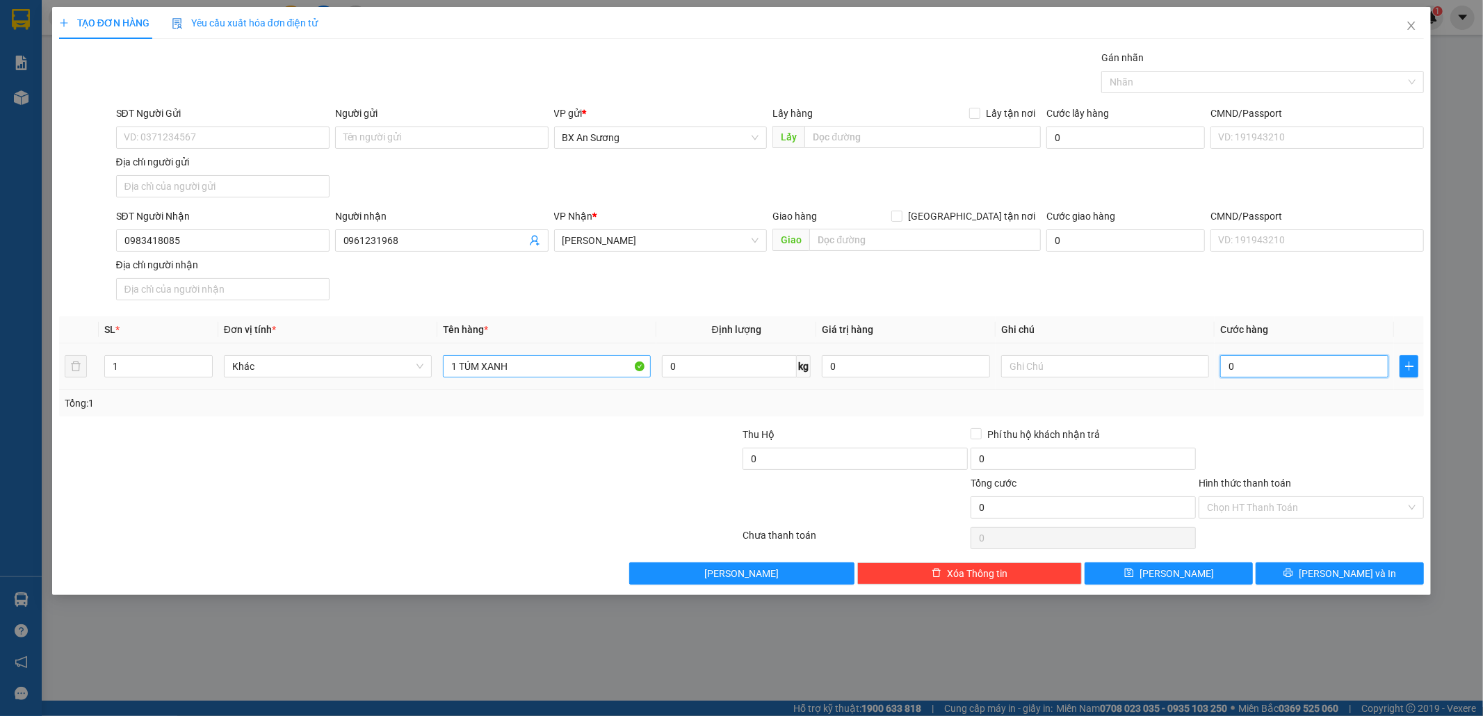
type input "5"
type input "50"
type input "50.000"
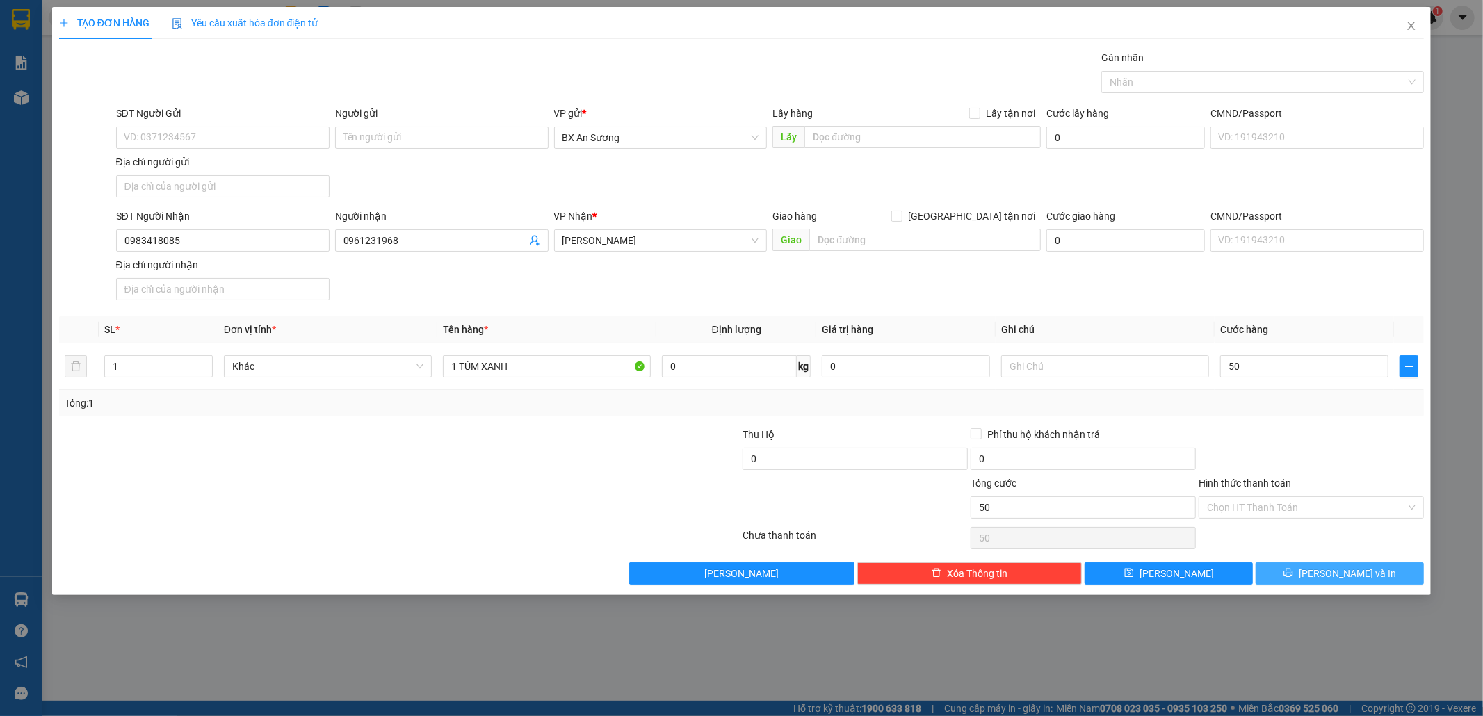
type input "50.000"
click at [1290, 573] on button "[PERSON_NAME] và In" at bounding box center [1339, 573] width 168 height 22
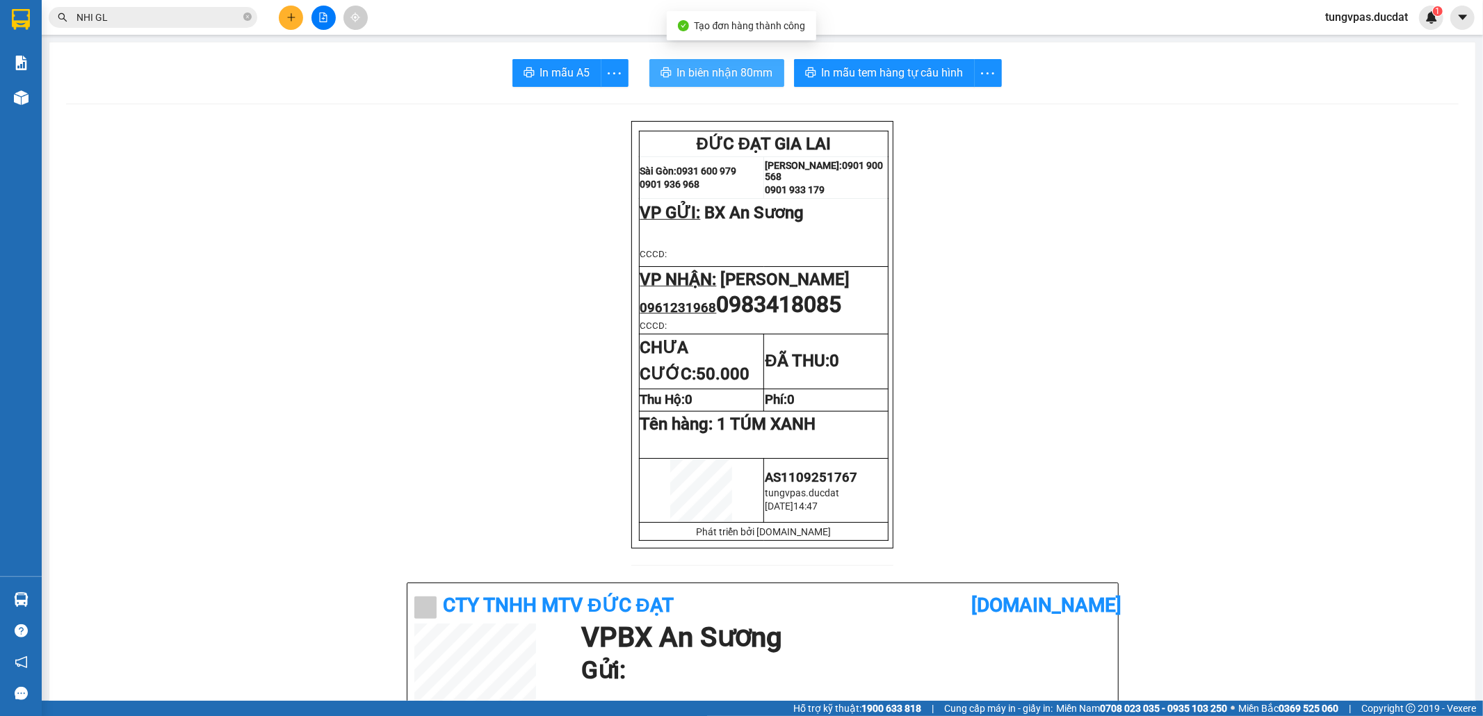
click at [735, 81] on span "In biên nhận 80mm" at bounding box center [725, 72] width 96 height 17
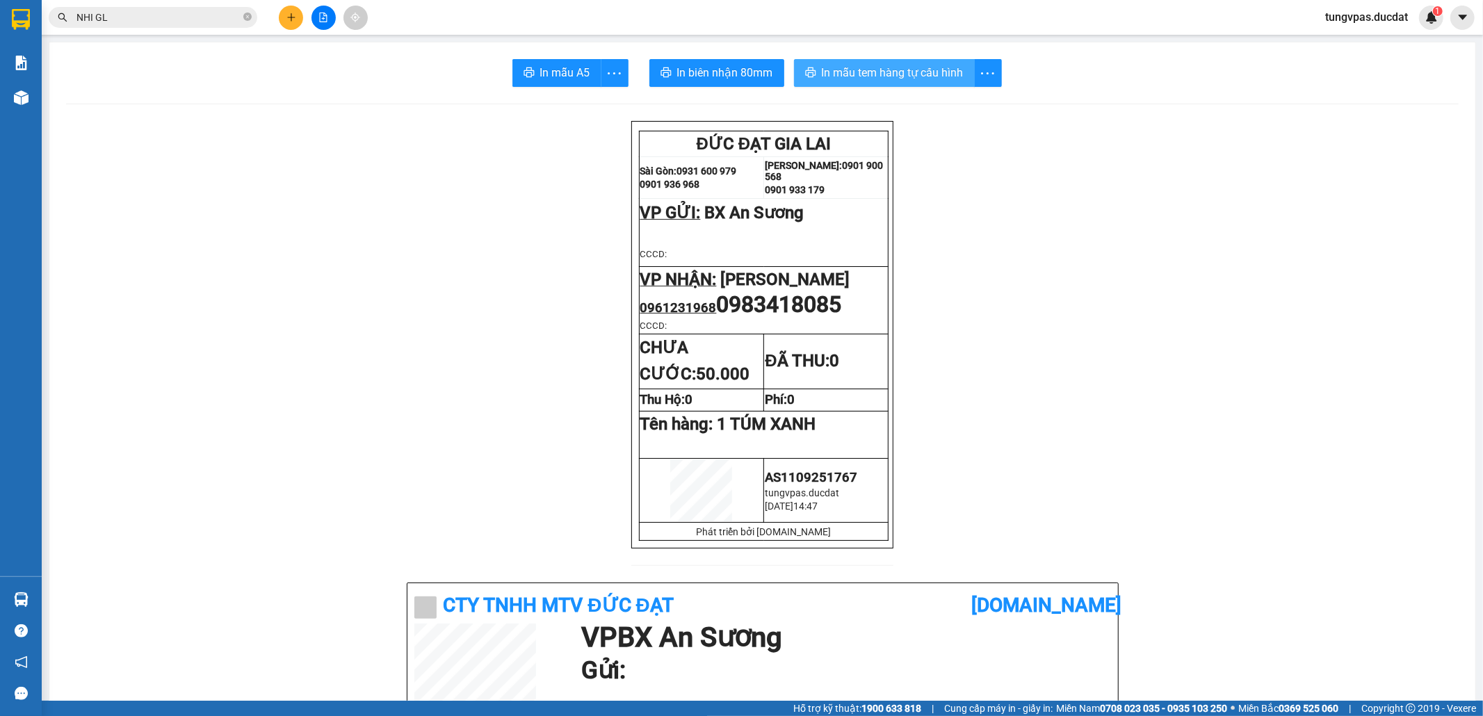
click at [936, 76] on span "In mẫu tem hàng tự cấu hình" at bounding box center [893, 72] width 142 height 17
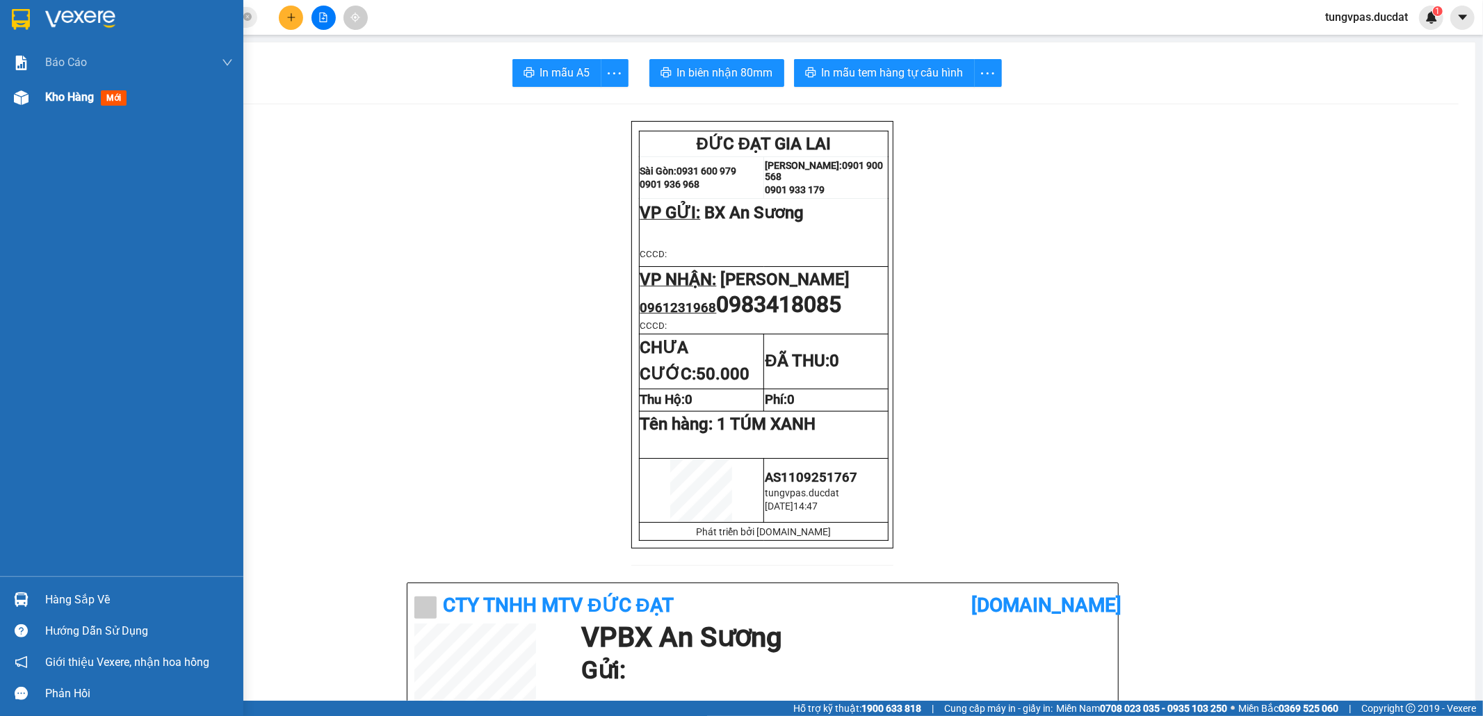
click at [35, 101] on div "Kho hàng mới" at bounding box center [121, 97] width 243 height 35
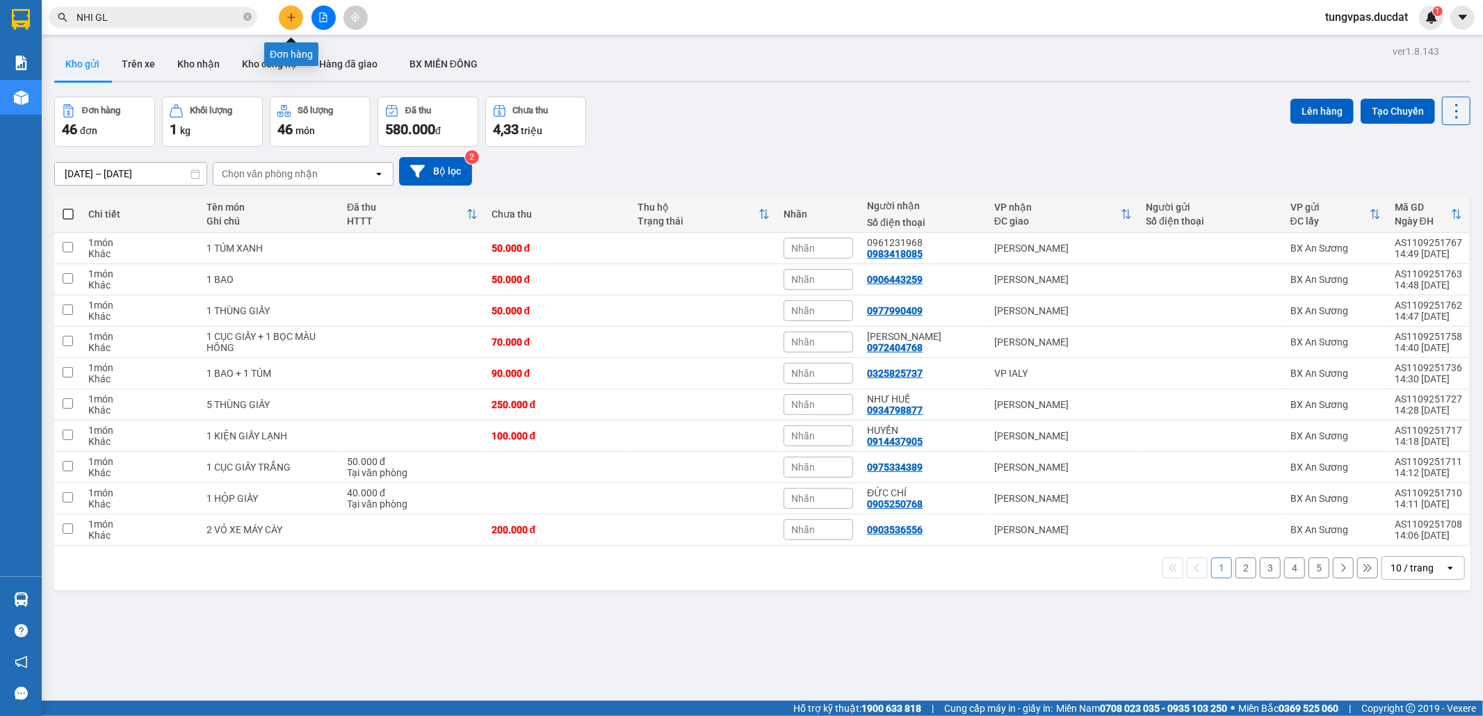
click at [293, 17] on icon "plus" at bounding box center [291, 17] width 8 height 1
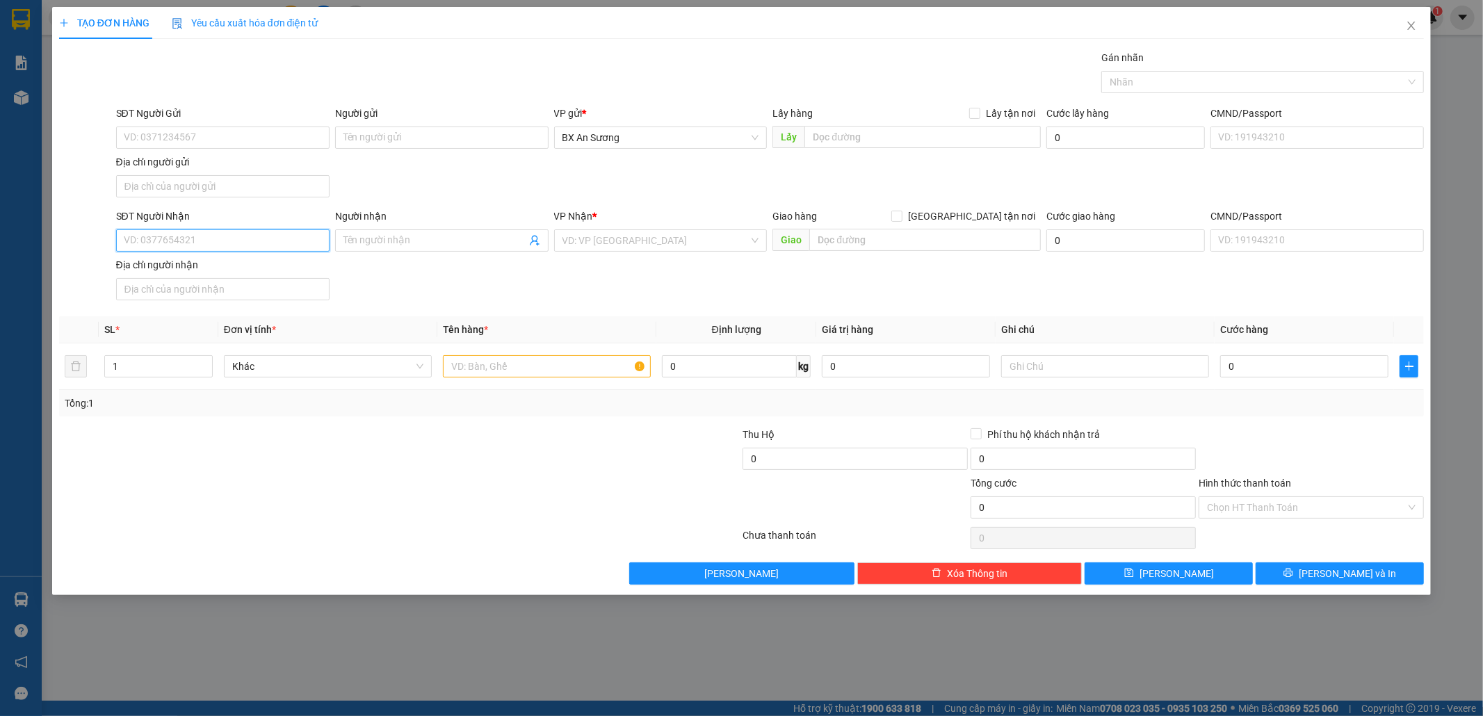
click at [309, 248] on input "SĐT Người Nhận" at bounding box center [222, 240] width 213 height 22
drag, startPoint x: 227, startPoint y: 242, endPoint x: 110, endPoint y: 238, distance: 116.8
click at [110, 238] on div "SĐT Người Nhận 0935804477 0935804477 Người nhận Tên người nhận VP Nhận * VD: VP…" at bounding box center [742, 257] width 1368 height 97
type input "0982255060"
click at [596, 237] on input "search" at bounding box center [655, 240] width 187 height 21
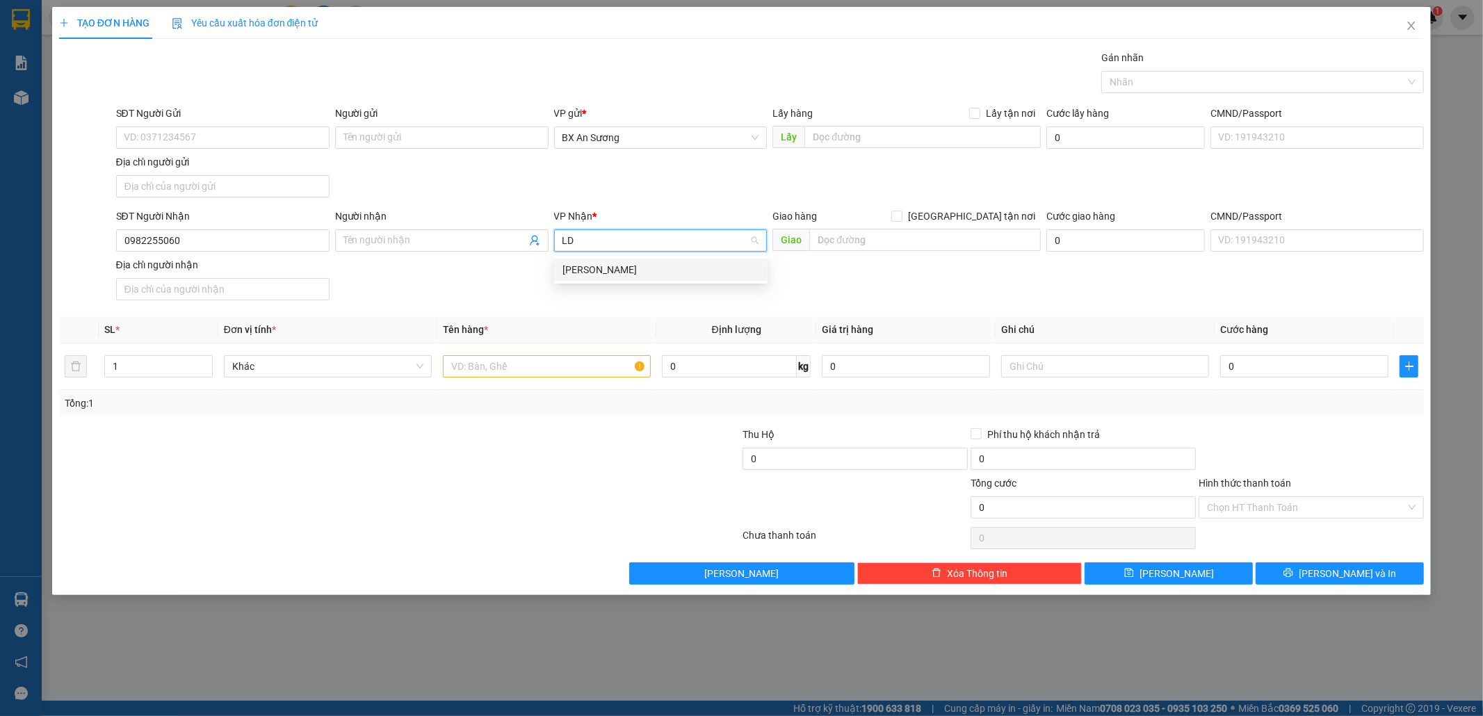
type input "LDH"
click at [592, 263] on div "[PERSON_NAME]" at bounding box center [660, 269] width 197 height 15
click at [585, 367] on input "text" at bounding box center [547, 366] width 208 height 22
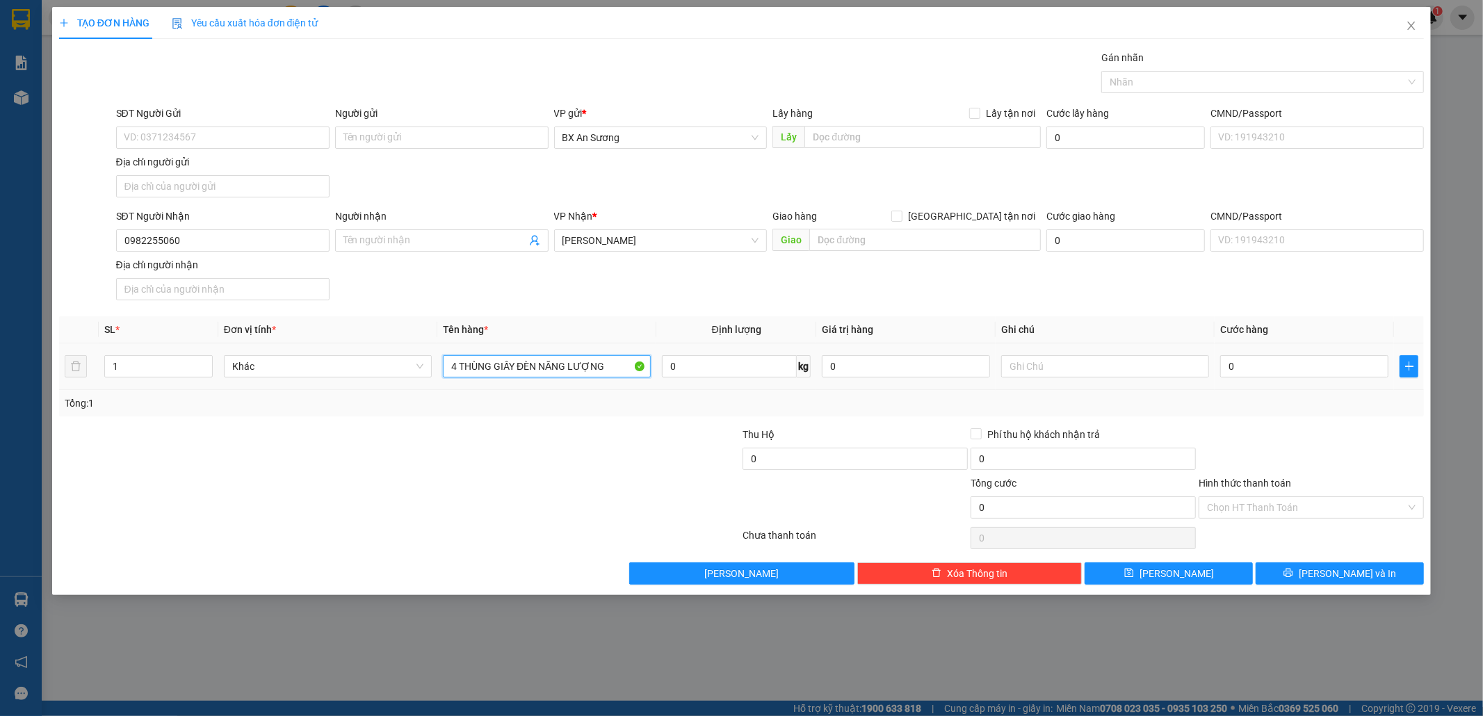
type input "4 THÙNG GIẤY ĐÈN NĂNG LƯỢNG"
type input "3"
type input "30"
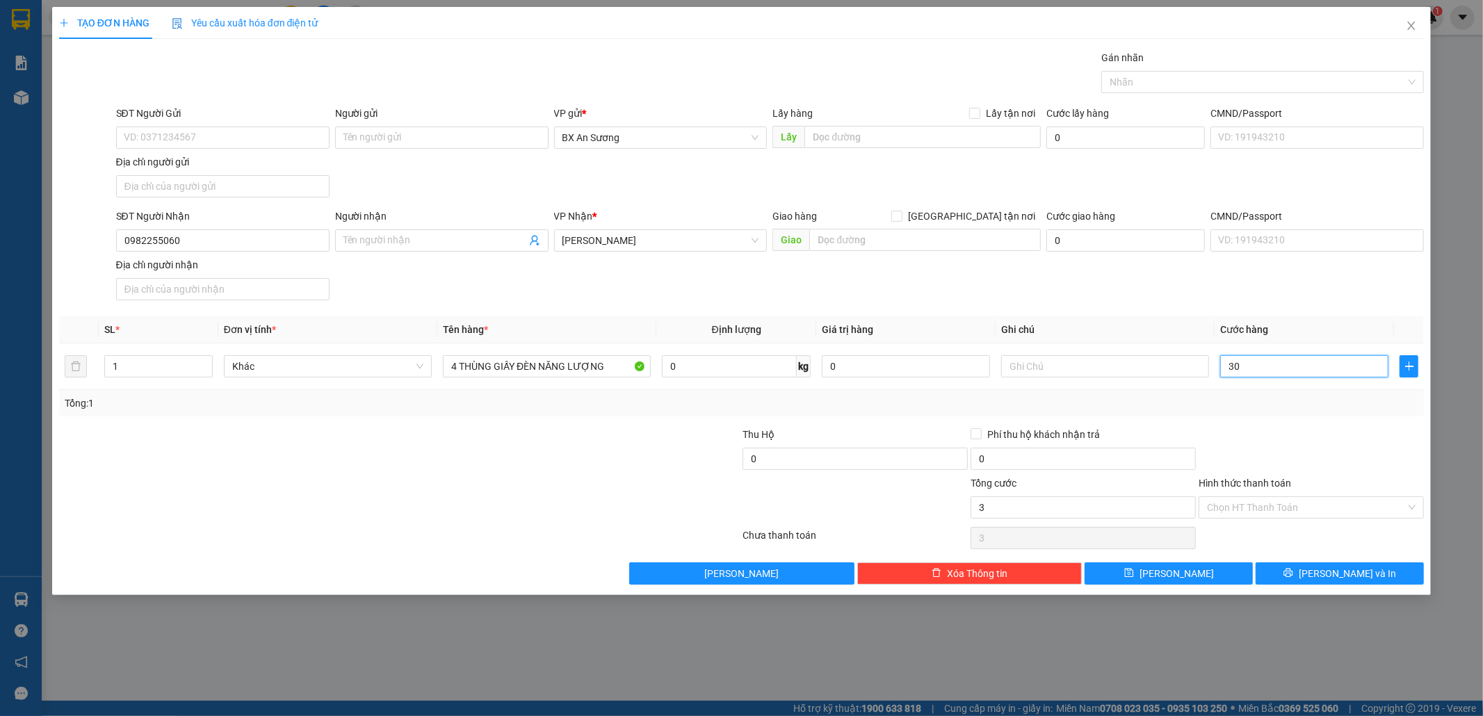
type input "30"
type input "300"
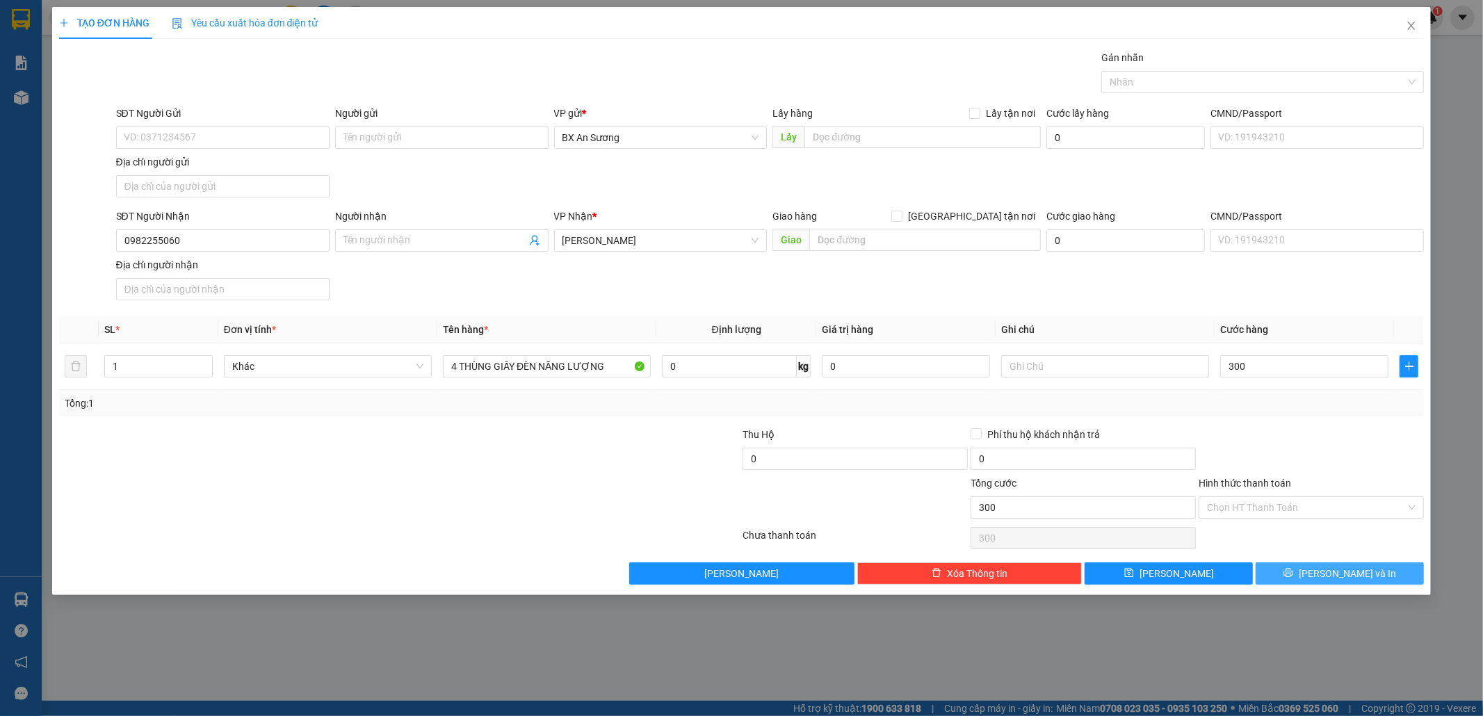
type input "300.000"
click at [1368, 574] on button "[PERSON_NAME] và In" at bounding box center [1339, 573] width 168 height 22
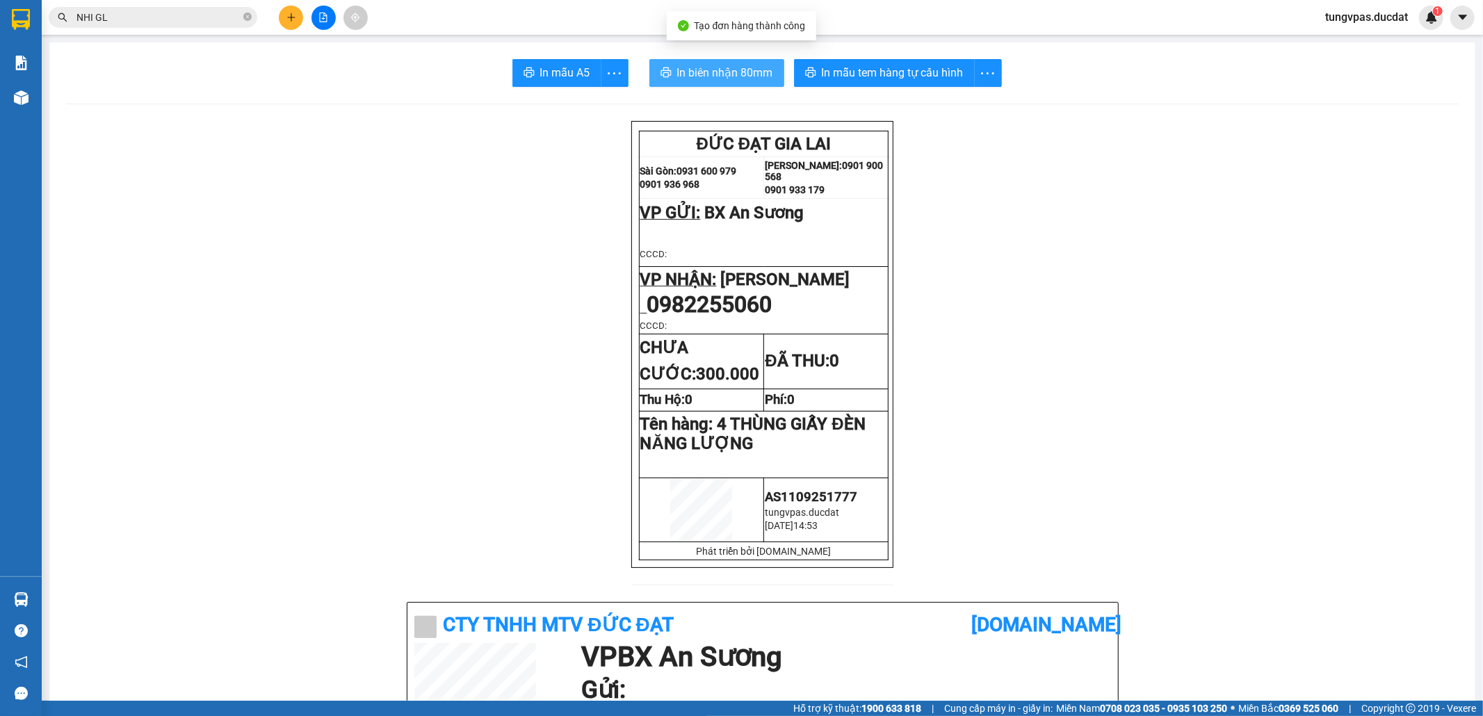
click at [760, 73] on span "In biên nhận 80mm" at bounding box center [725, 72] width 96 height 17
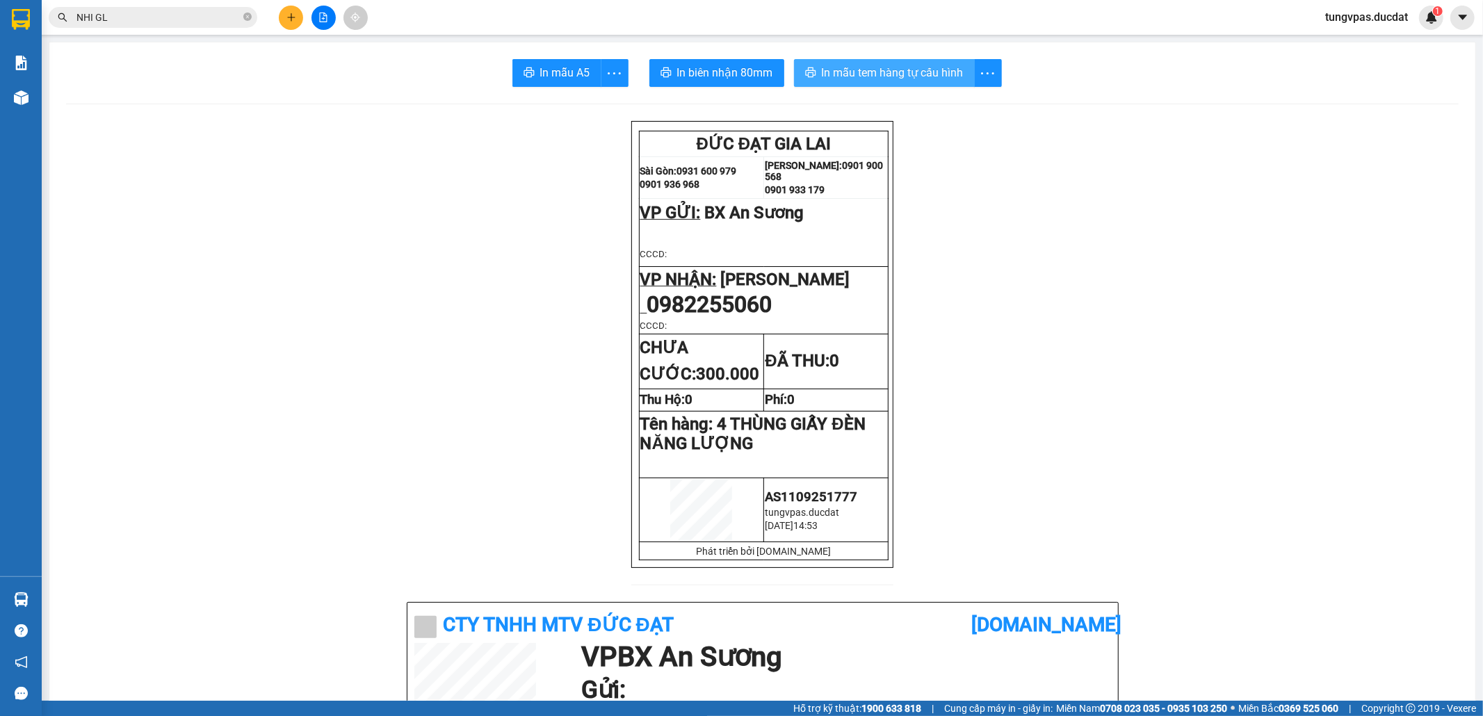
click at [908, 65] on span "In mẫu tem hàng tự cấu hình" at bounding box center [893, 72] width 142 height 17
click at [299, 25] on button at bounding box center [291, 18] width 24 height 24
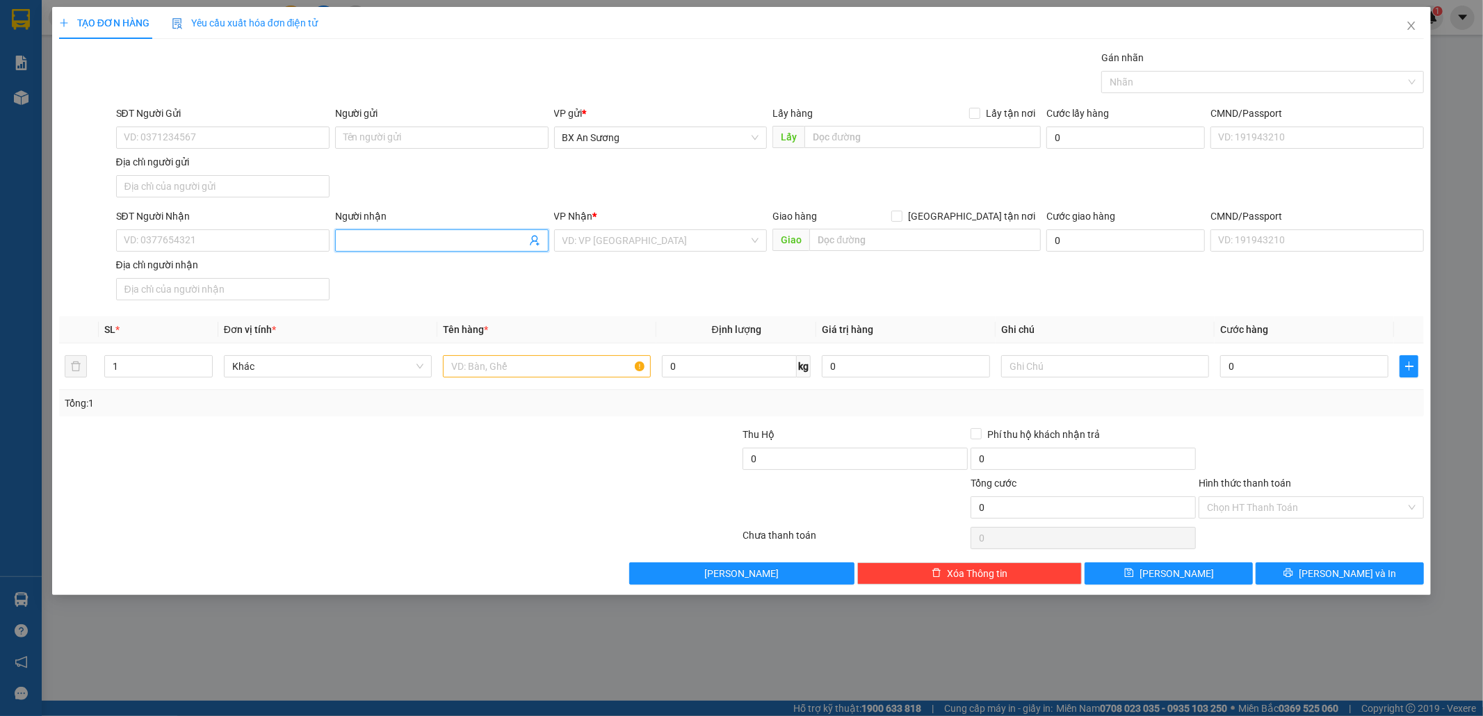
click at [381, 245] on input "Người nhận" at bounding box center [434, 240] width 183 height 15
type input "TU DEP"
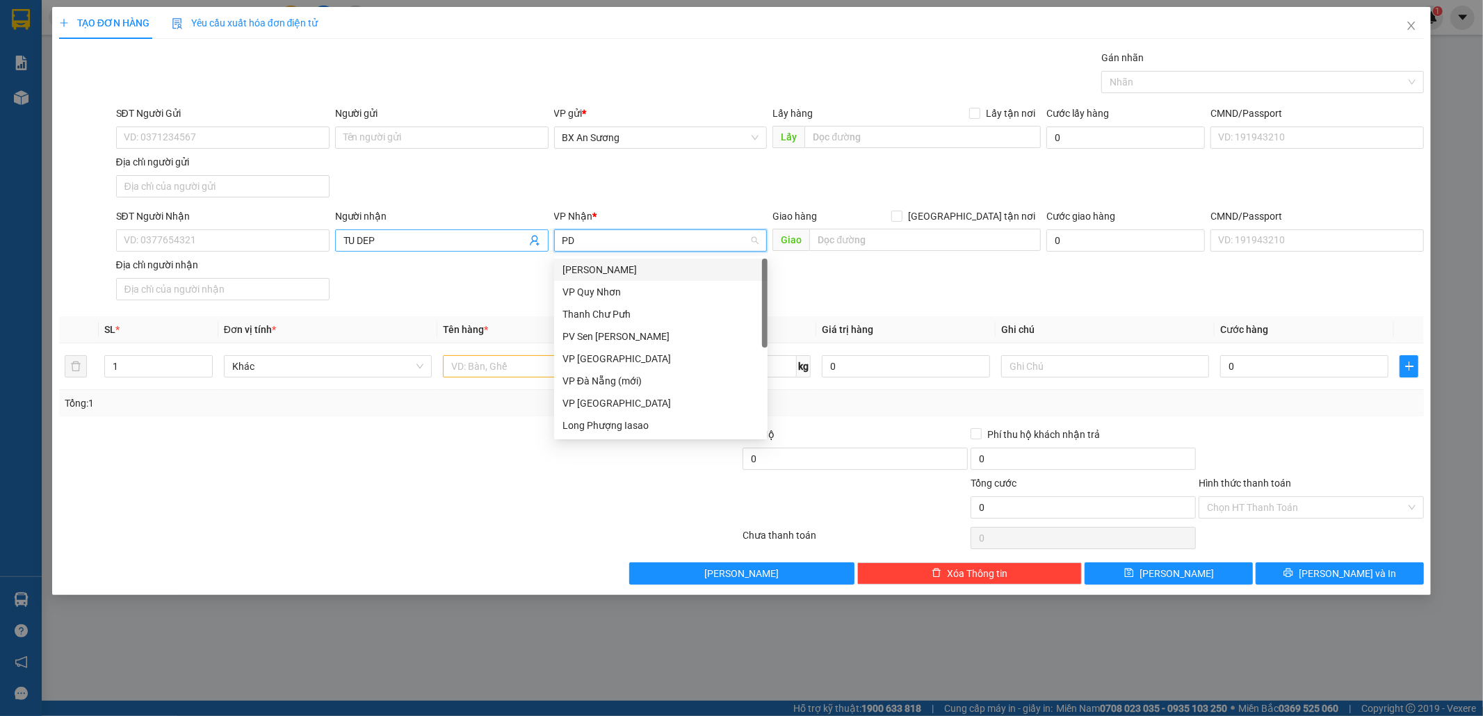
type input "PDP"
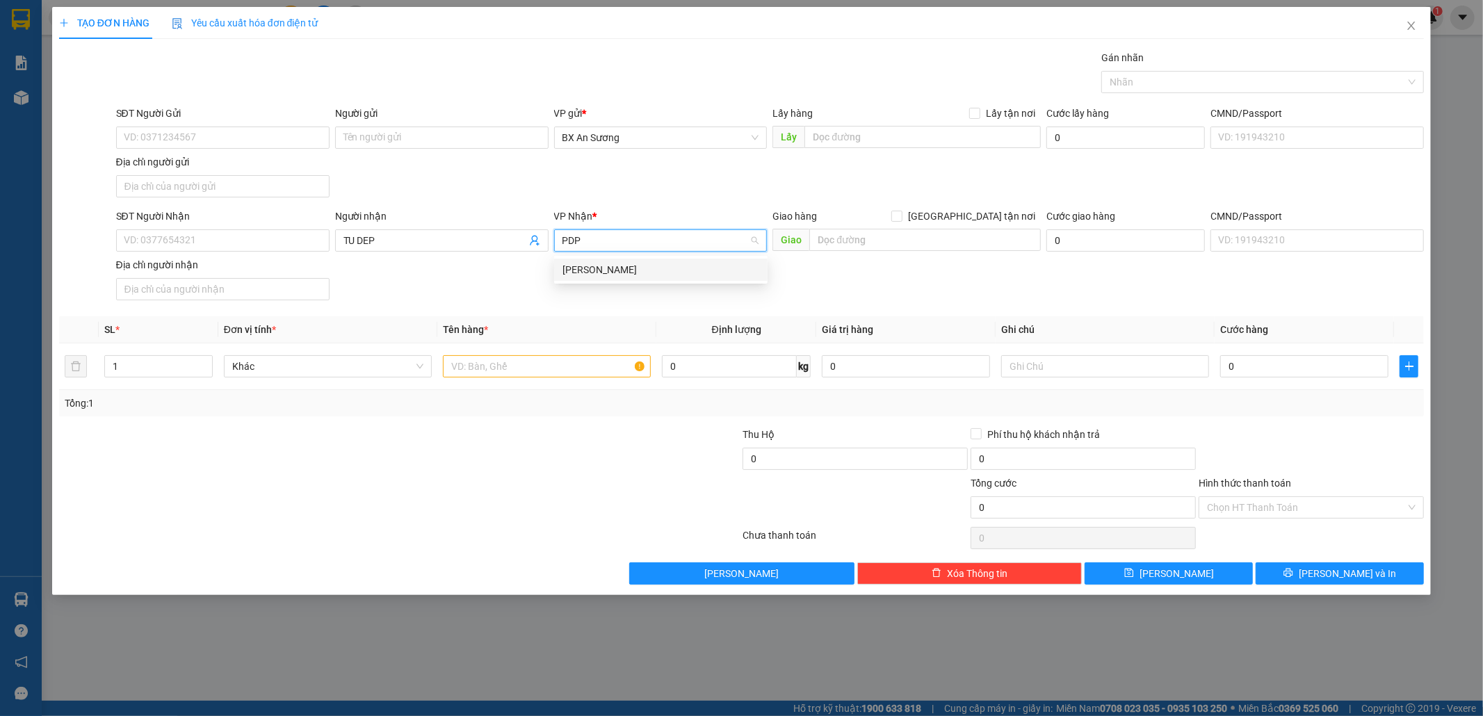
click at [613, 268] on div "[PERSON_NAME]" at bounding box center [660, 269] width 197 height 15
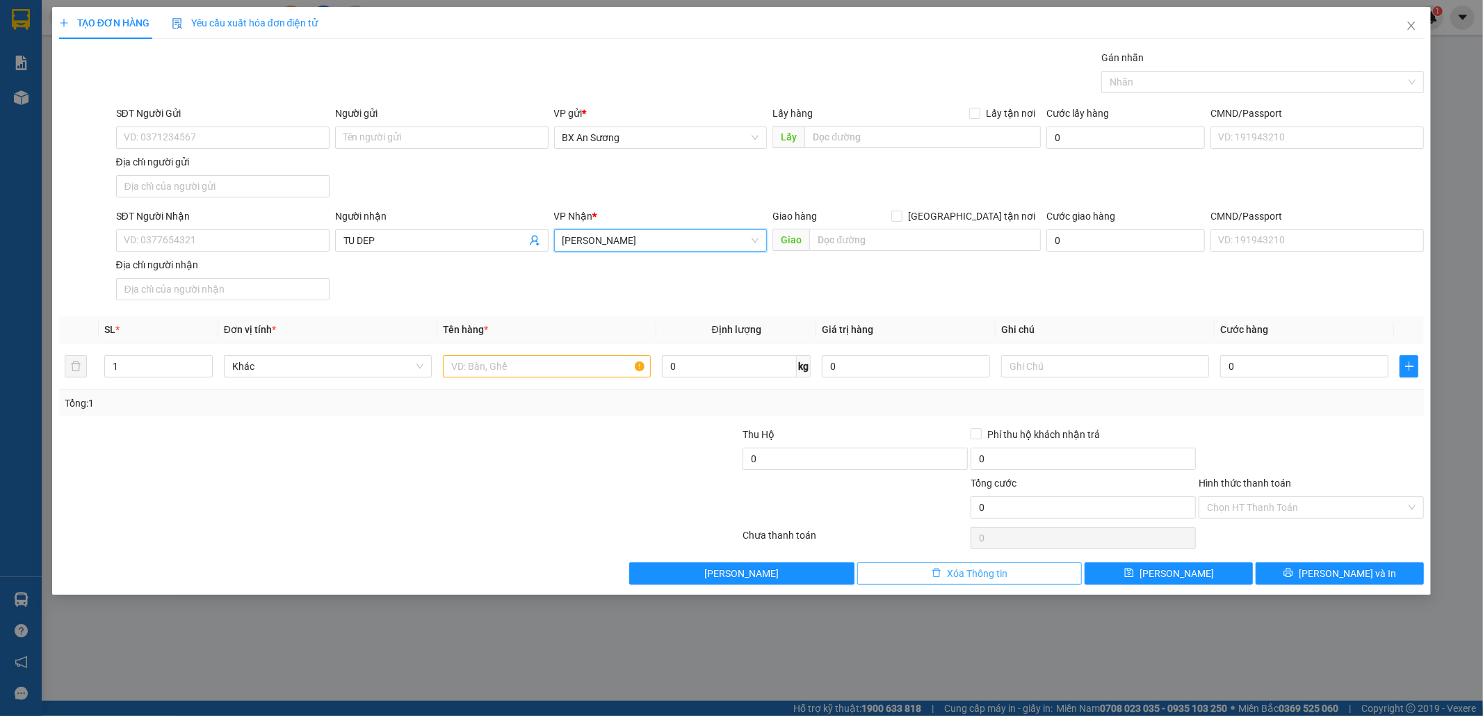
click at [954, 576] on span "Xóa Thông tin" at bounding box center [977, 573] width 60 height 15
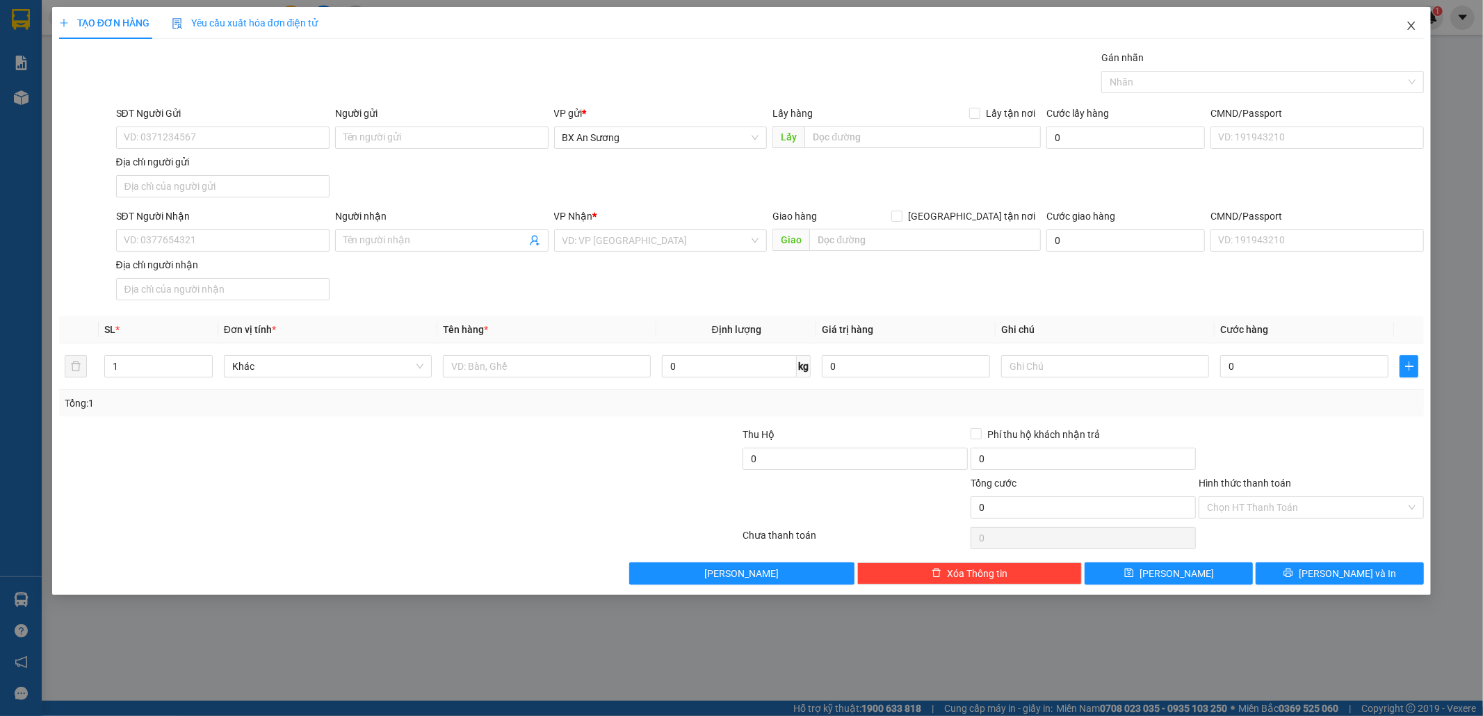
click at [1405, 21] on span "Close" at bounding box center [1410, 26] width 39 height 39
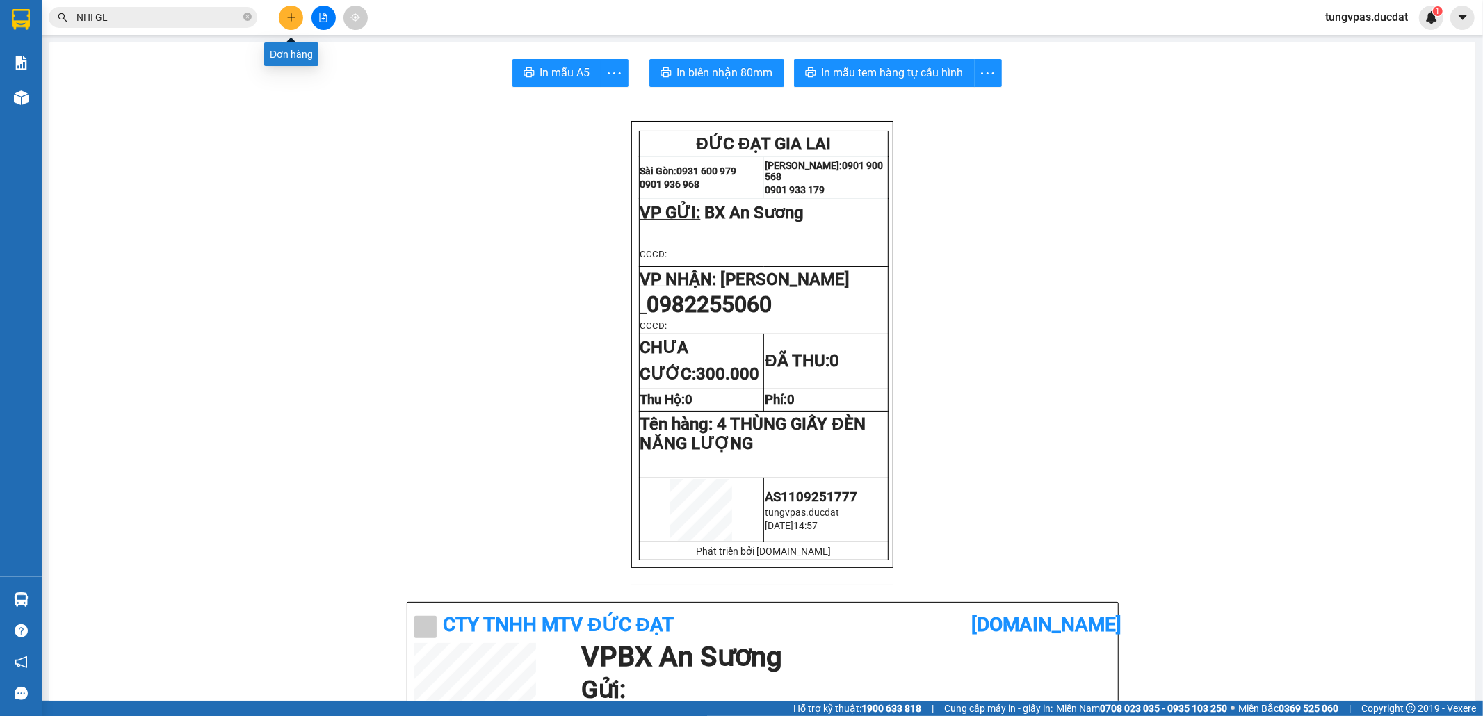
click at [279, 18] on button at bounding box center [291, 18] width 24 height 24
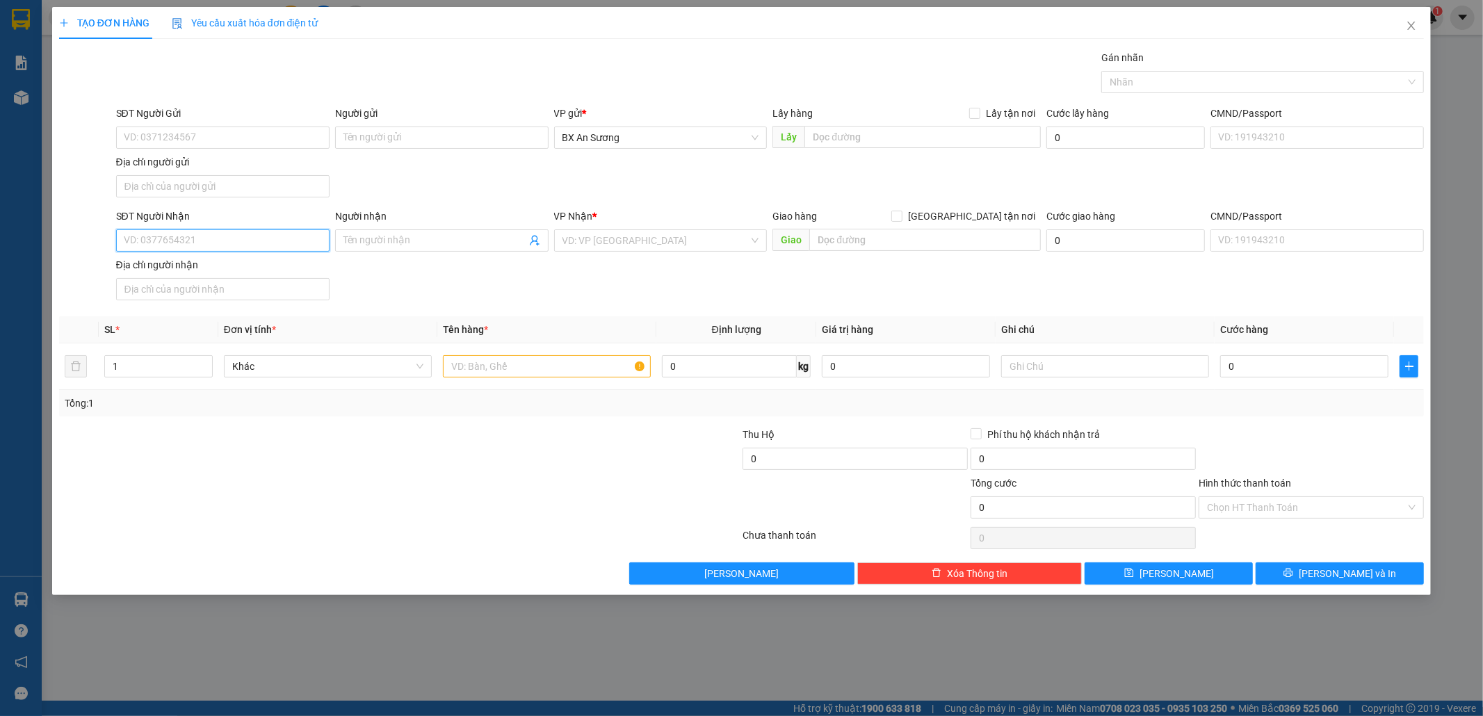
click at [277, 236] on input "SĐT Người Nhận" at bounding box center [222, 240] width 213 height 22
click at [268, 246] on input "SĐT Người Nhận" at bounding box center [222, 240] width 213 height 22
click at [245, 268] on div "0898766314" at bounding box center [222, 270] width 197 height 15
type input "0898766314"
click at [549, 368] on input "text" at bounding box center [547, 366] width 208 height 22
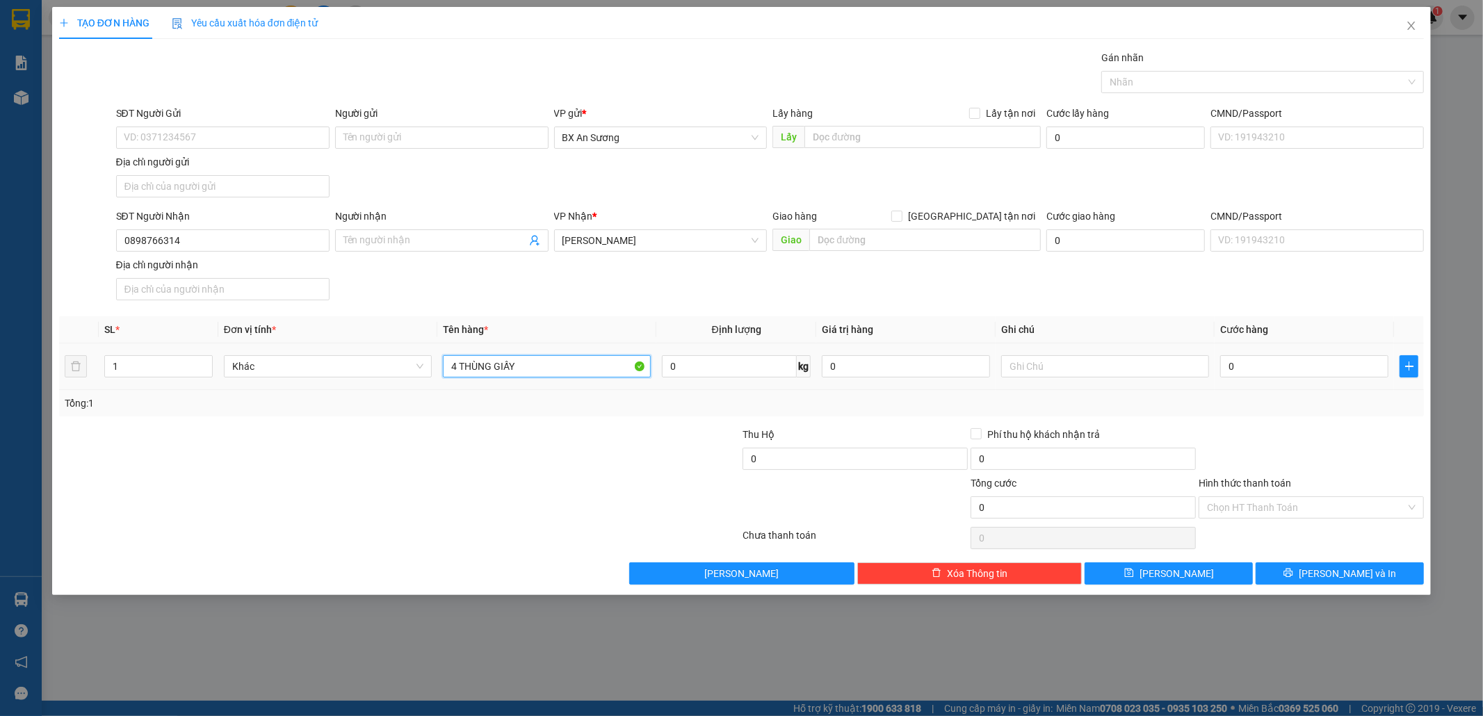
type input "4 THÙNG GIẤY"
type input "1"
type input "18"
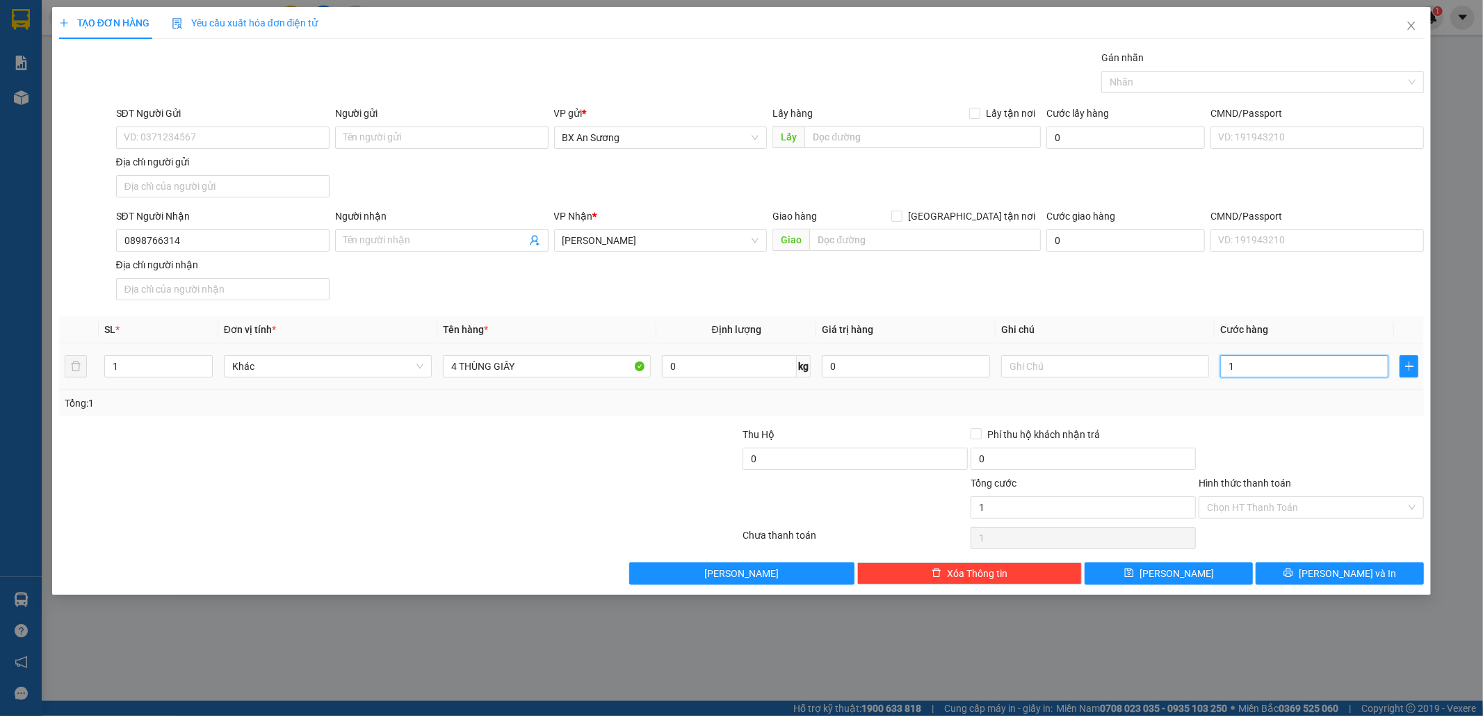
type input "18"
type input "180"
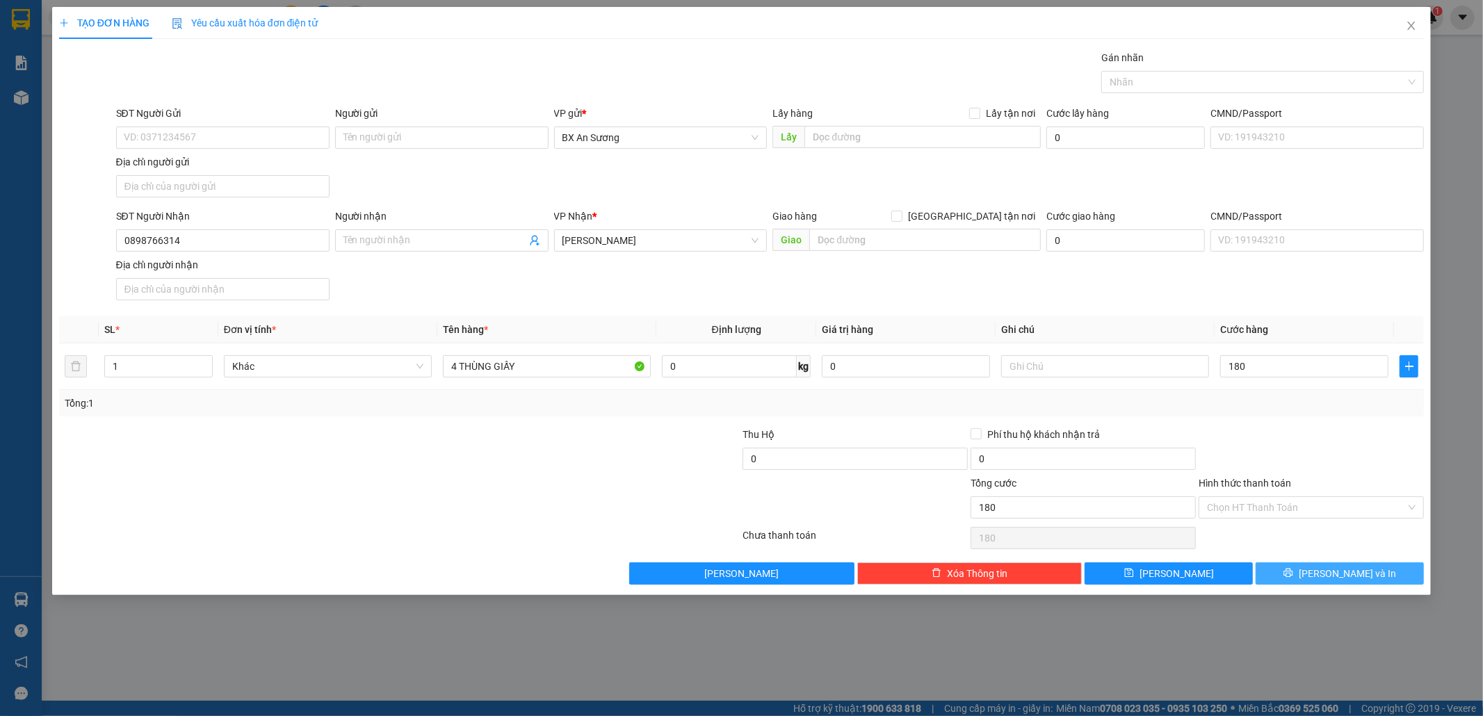
type input "180.000"
click at [1359, 567] on button "[PERSON_NAME] và In" at bounding box center [1339, 573] width 168 height 22
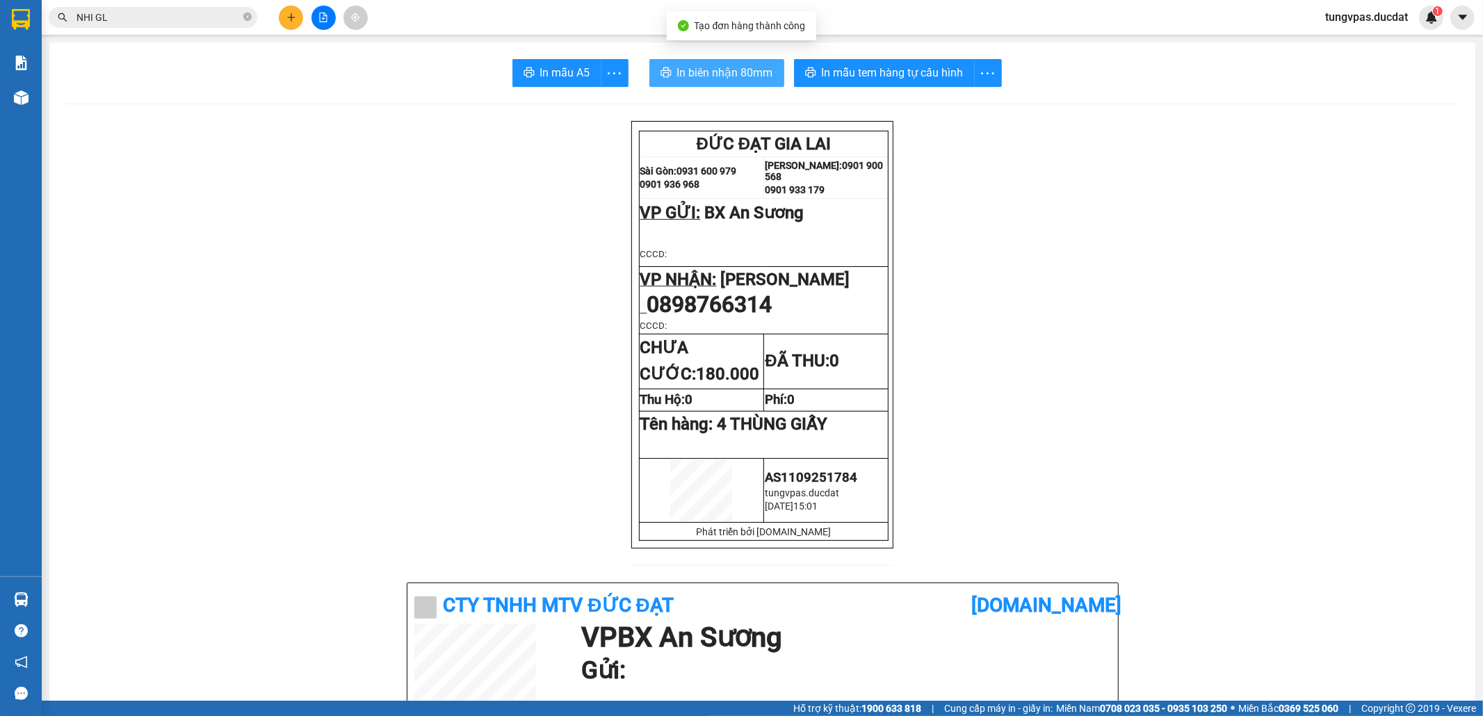
click at [762, 67] on span "In biên nhận 80mm" at bounding box center [725, 72] width 96 height 17
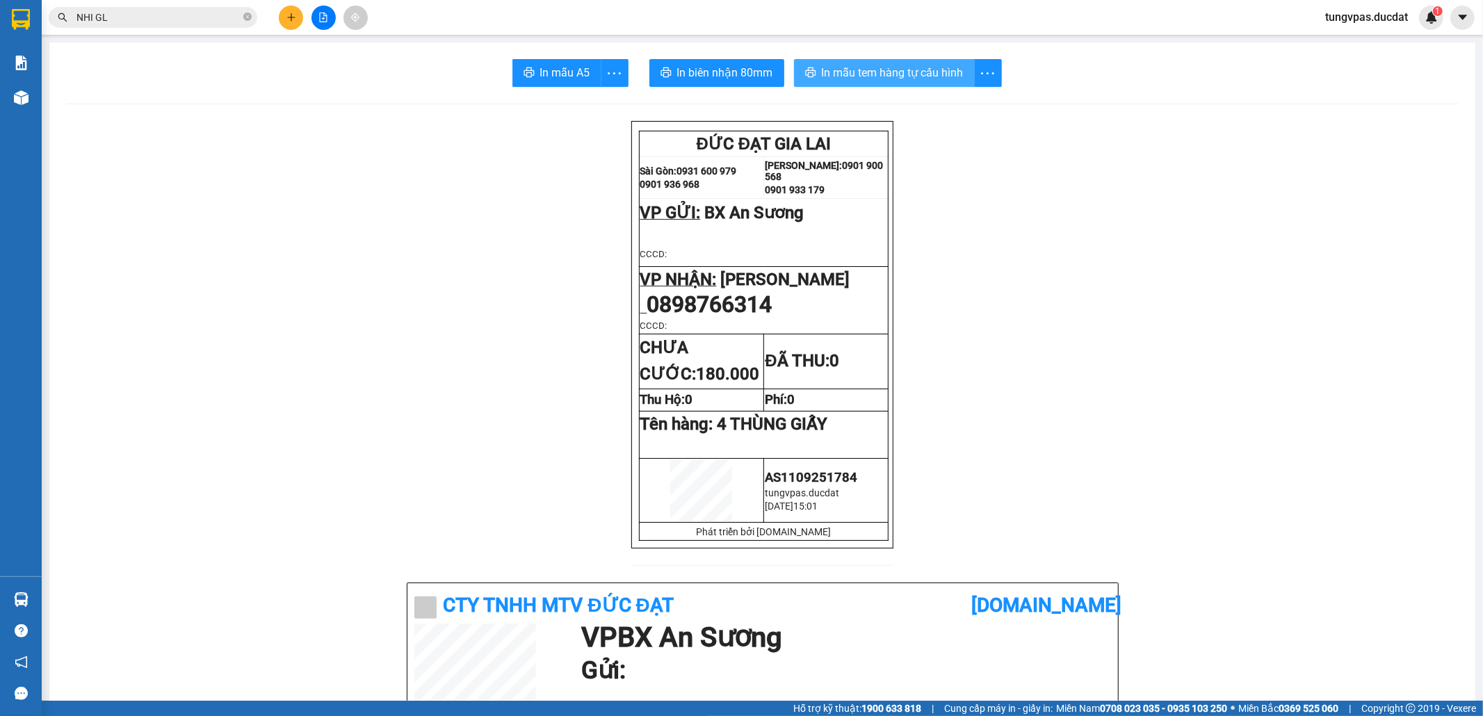
click at [954, 81] on span "In mẫu tem hàng tự cấu hình" at bounding box center [893, 72] width 142 height 17
click at [287, 17] on icon "plus" at bounding box center [291, 18] width 10 height 10
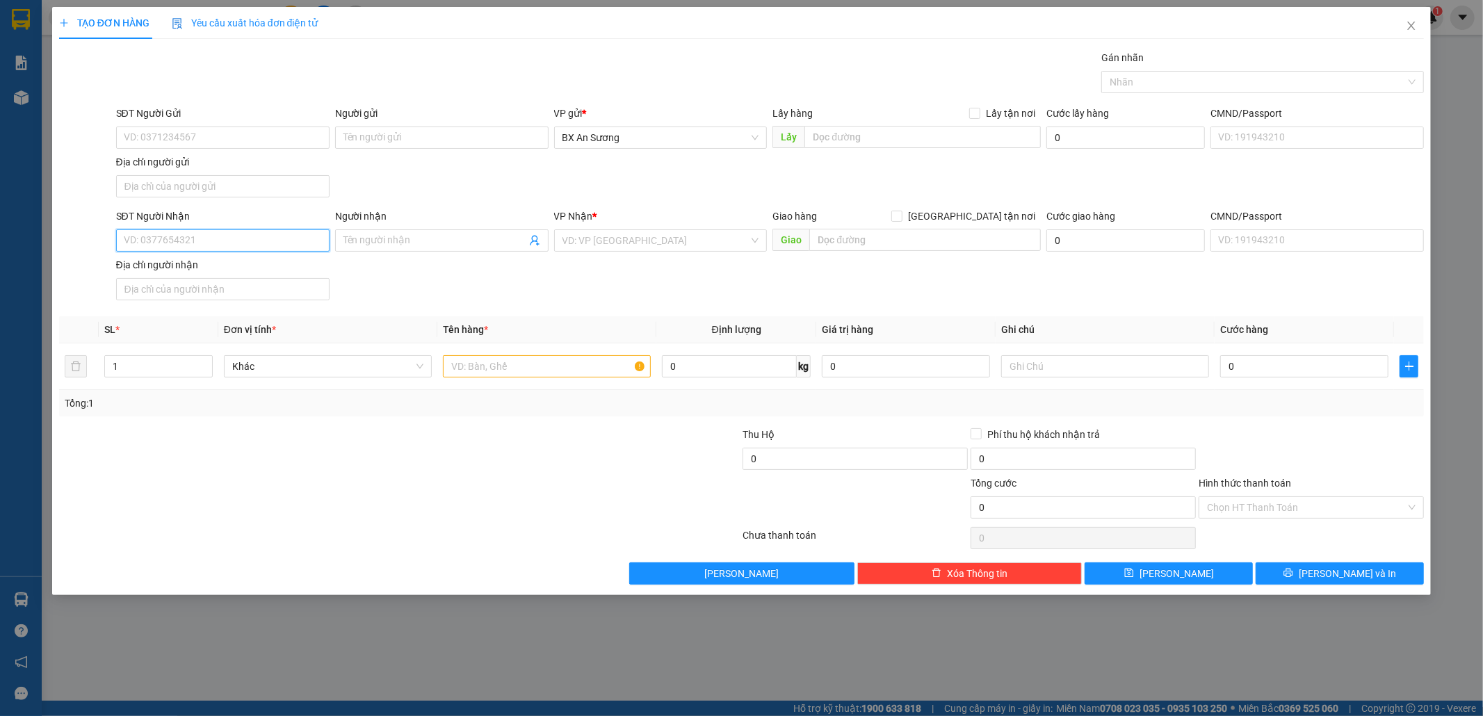
click at [290, 243] on input "SĐT Người Nhận" at bounding box center [222, 240] width 213 height 22
type input "0932790929"
click at [640, 239] on input "search" at bounding box center [655, 240] width 187 height 21
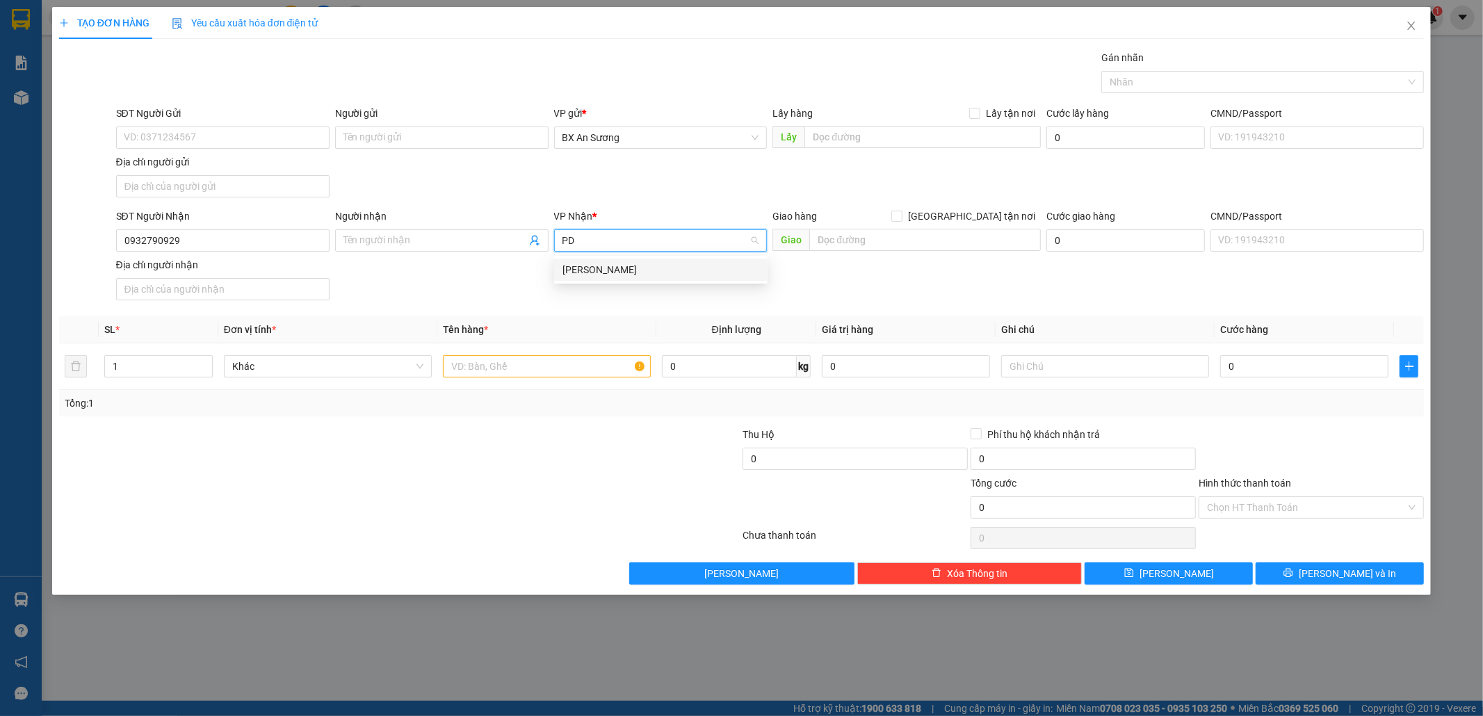
type input "P"
type input "LDH"
click at [642, 277] on div "[PERSON_NAME]" at bounding box center [660, 269] width 197 height 15
click at [592, 359] on input "text" at bounding box center [547, 366] width 208 height 22
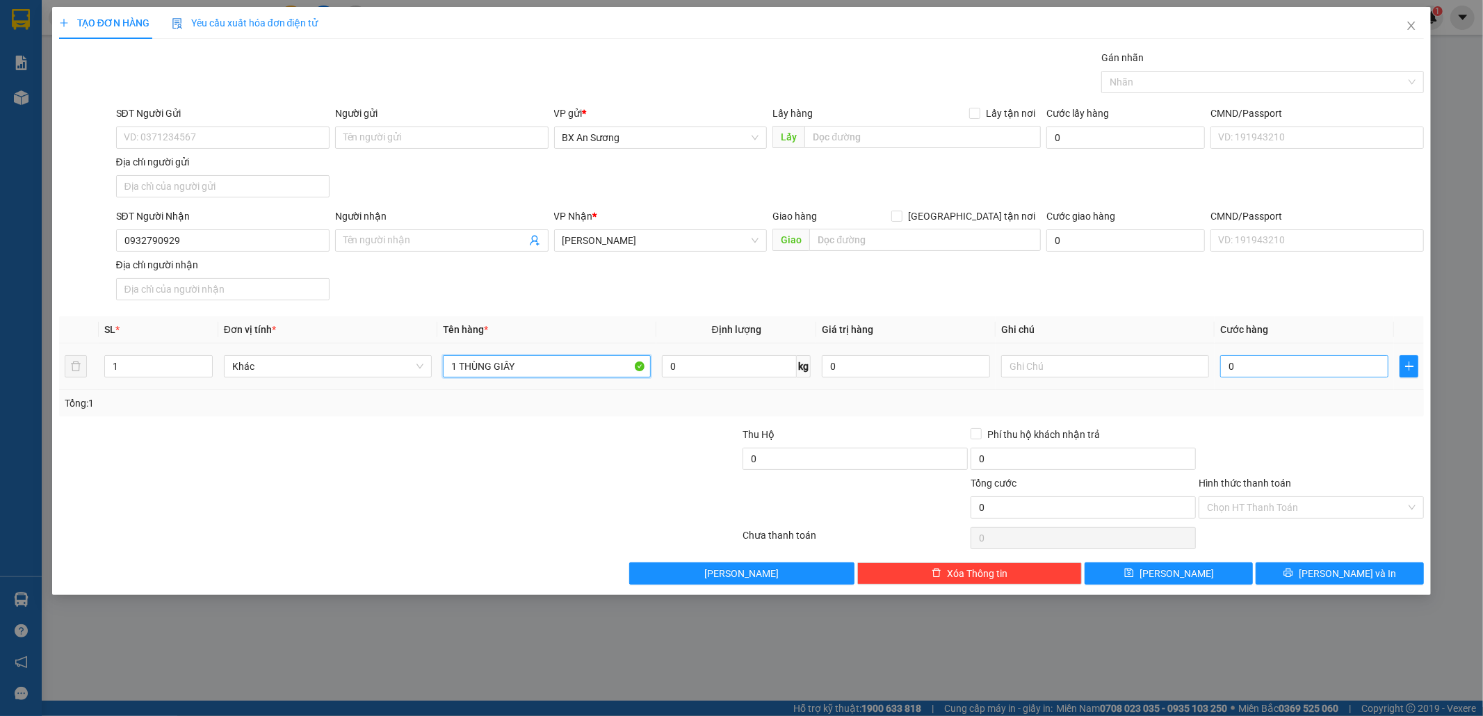
type input "1 THÙNG GIẤY"
click at [1257, 368] on input "0" at bounding box center [1304, 366] width 168 height 22
drag, startPoint x: 206, startPoint y: 237, endPoint x: 110, endPoint y: 242, distance: 96.7
click at [110, 242] on div "SĐT Người Nhận 0932790929 0932790929 Người nhận Tên người nhận VP Nhận * Lê Đại…" at bounding box center [742, 257] width 1368 height 97
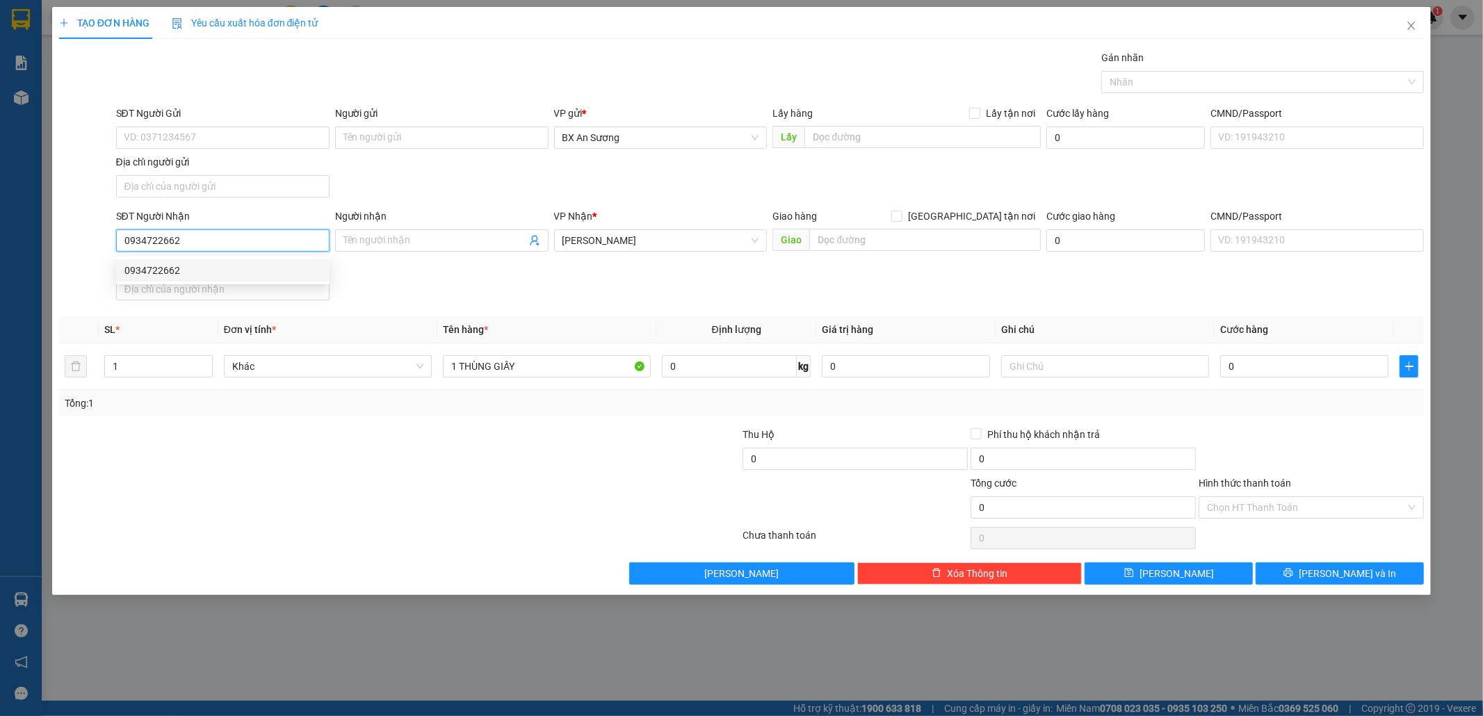
click at [259, 271] on div "0934722662" at bounding box center [222, 270] width 197 height 15
type input "0934722662"
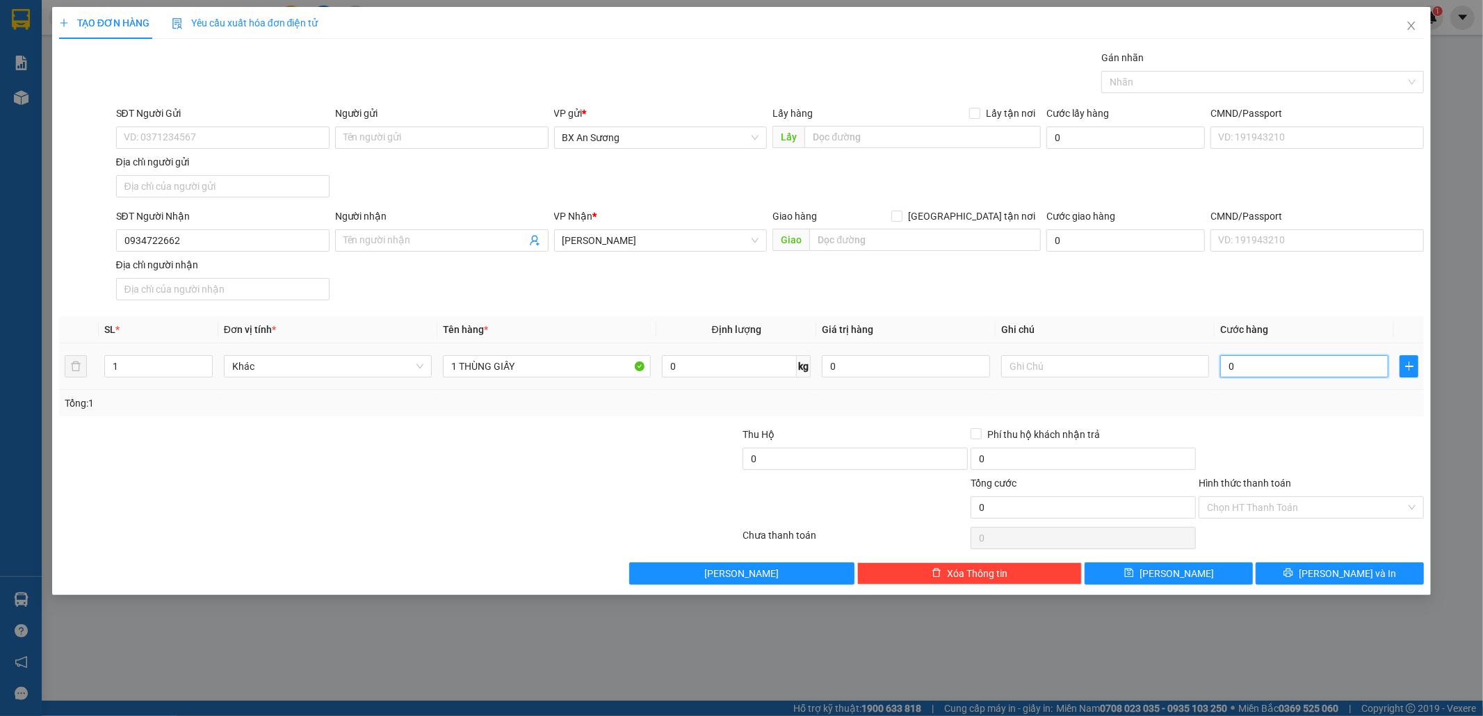
click at [1309, 371] on input "0" at bounding box center [1304, 366] width 168 height 22
type input "4"
type input "40"
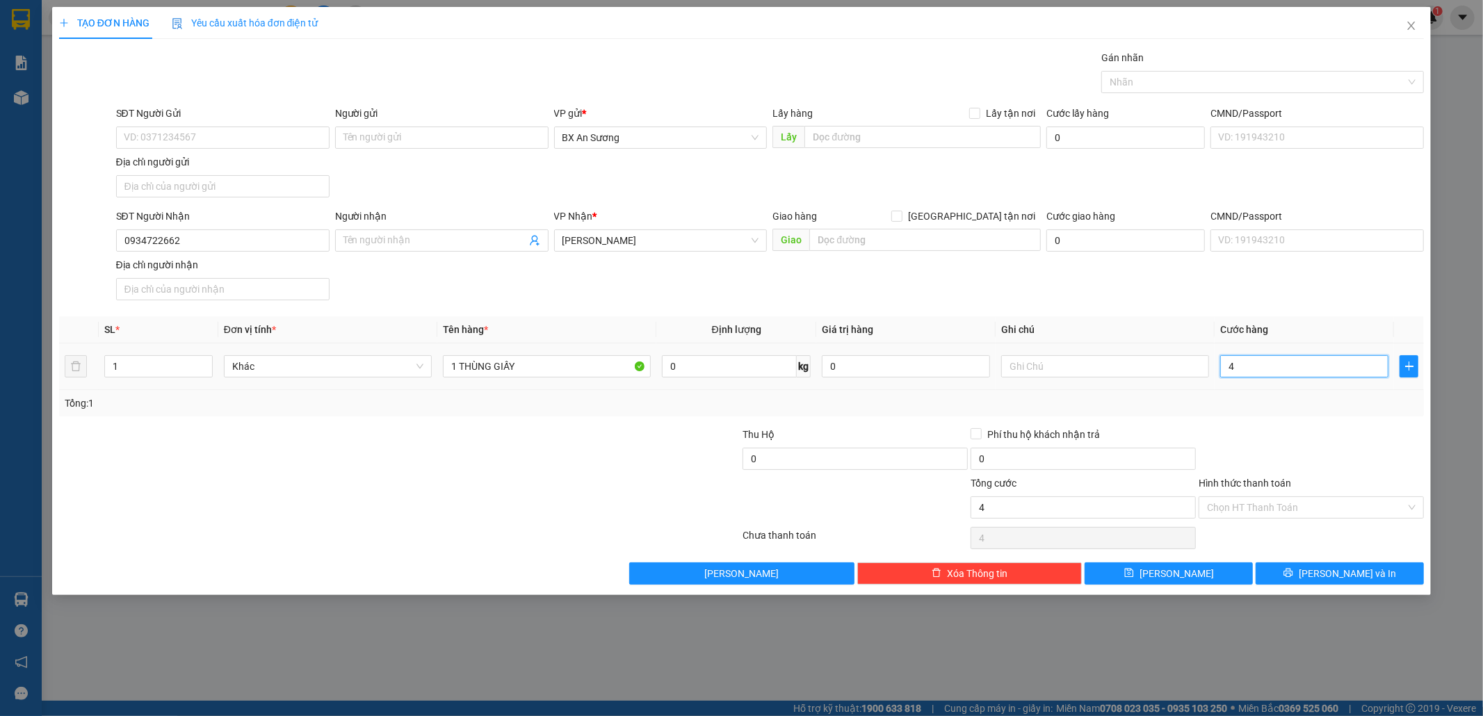
type input "40"
type input "40.000"
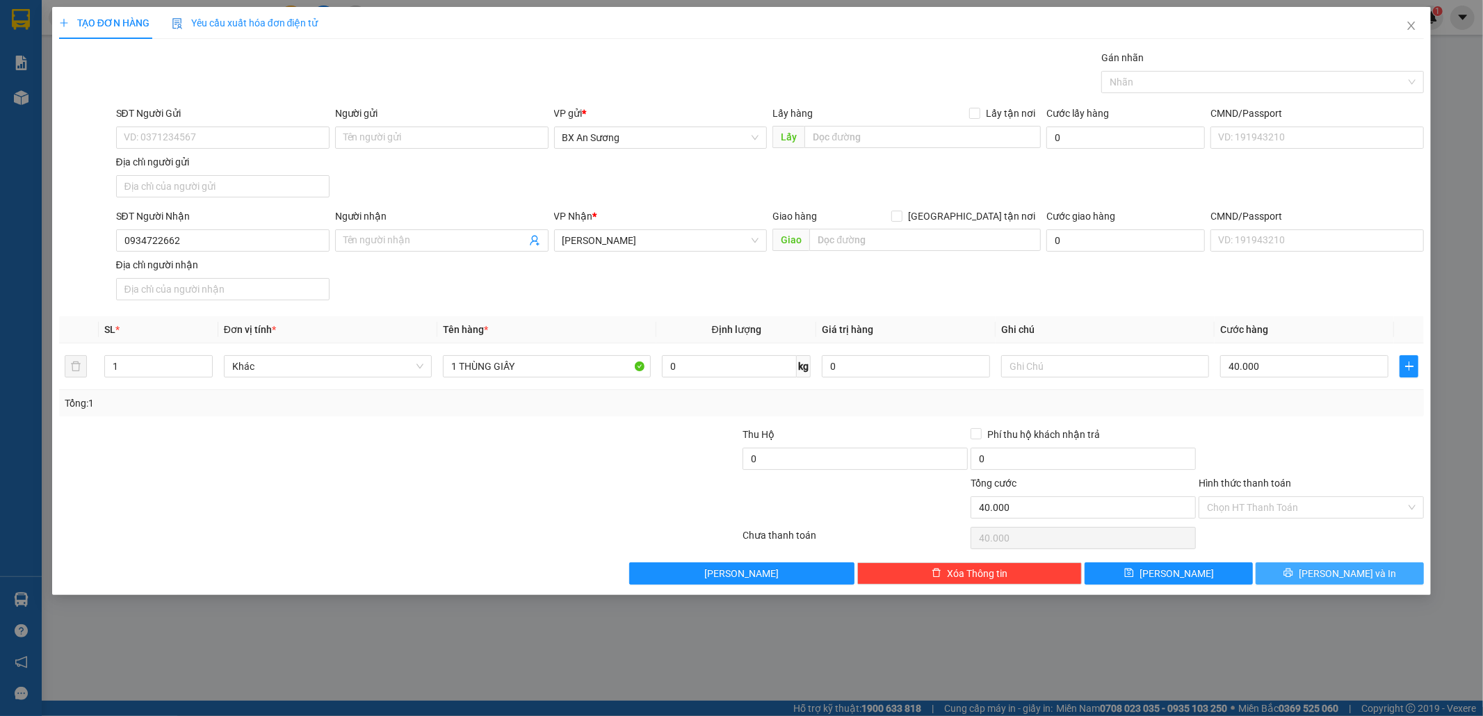
click at [1349, 568] on div "Transit Pickup Surcharge Ids Transit Deliver Surcharge Ids Transit Deliver Surc…" at bounding box center [741, 317] width 1365 height 534
click at [1349, 568] on button "[PERSON_NAME] và In" at bounding box center [1339, 573] width 168 height 22
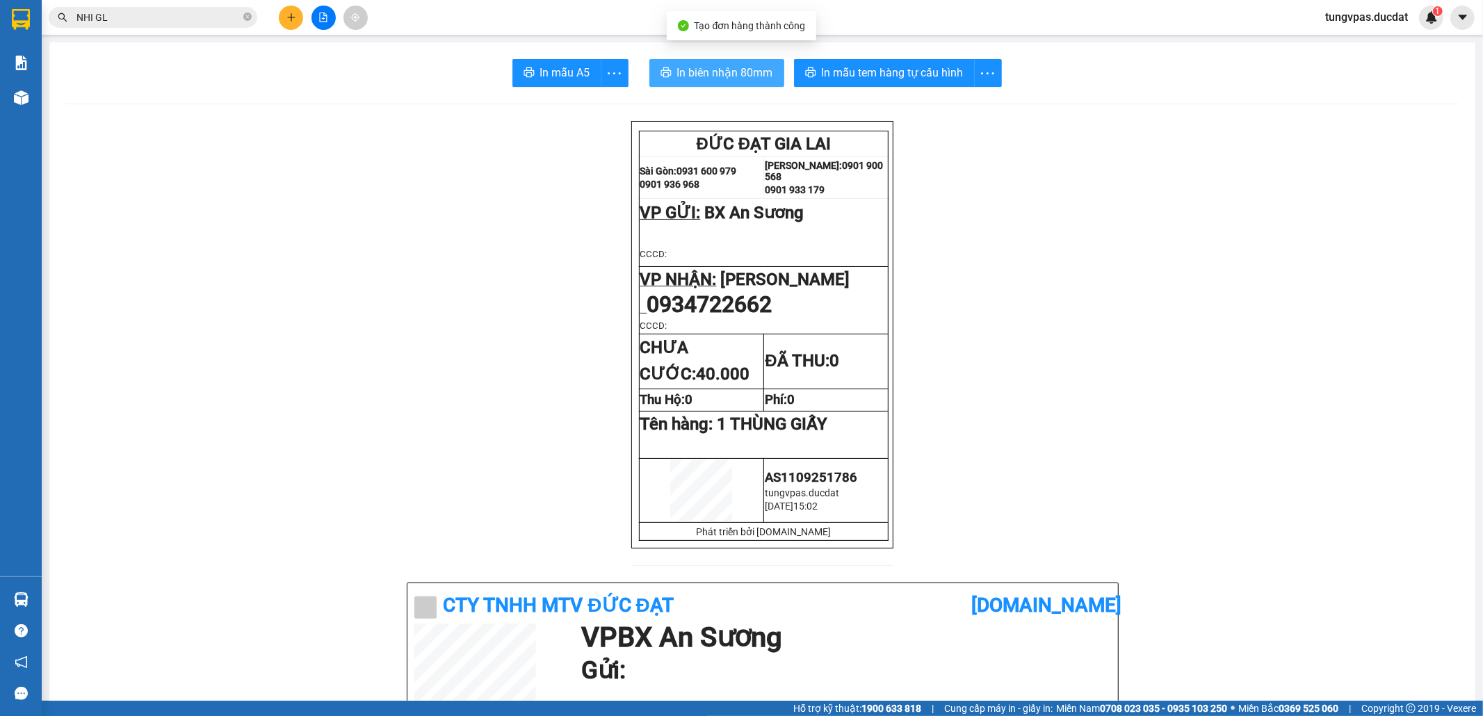
click at [752, 81] on button "In biên nhận 80mm" at bounding box center [716, 73] width 135 height 28
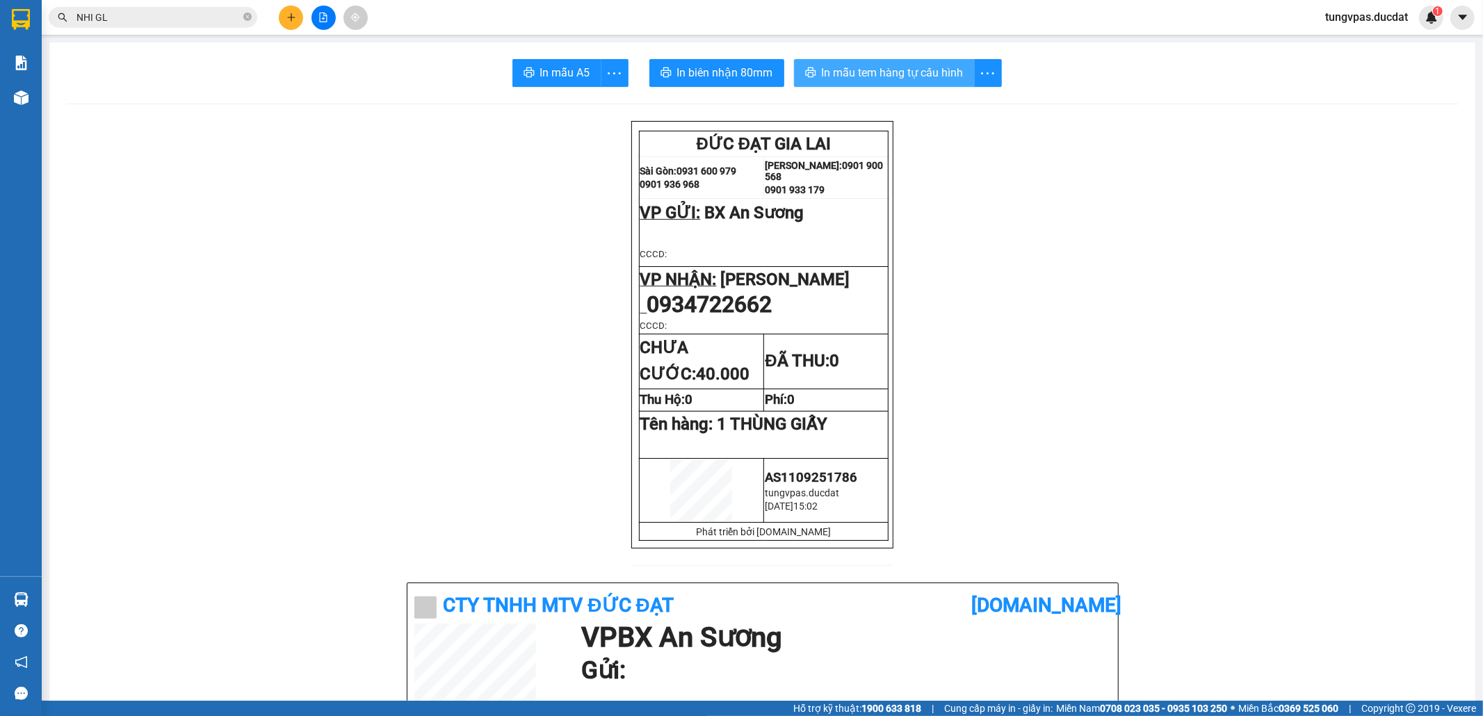
click at [909, 82] on button "In mẫu tem hàng tự cấu hình" at bounding box center [884, 73] width 181 height 28
click at [288, 17] on icon "plus" at bounding box center [291, 17] width 8 height 1
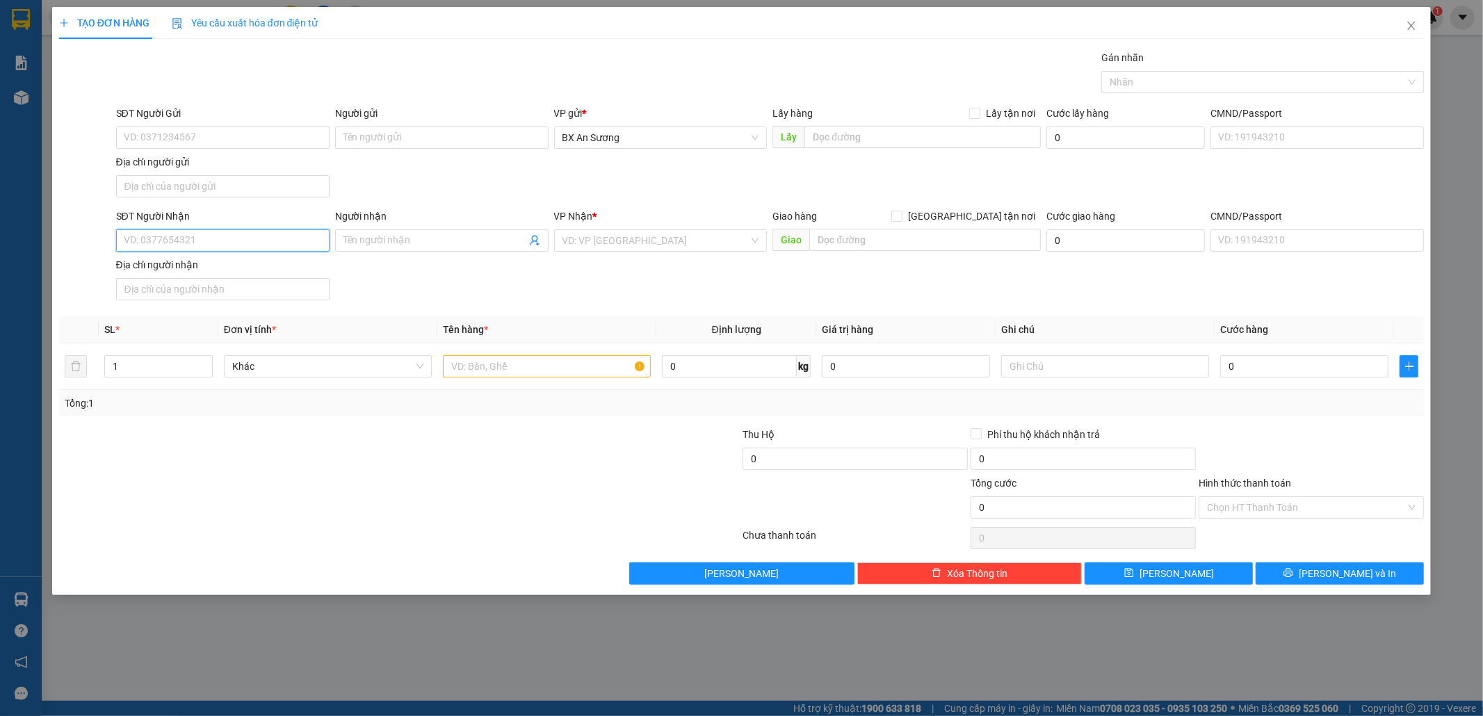
click at [303, 243] on input "SĐT Người Nhận" at bounding box center [222, 240] width 213 height 22
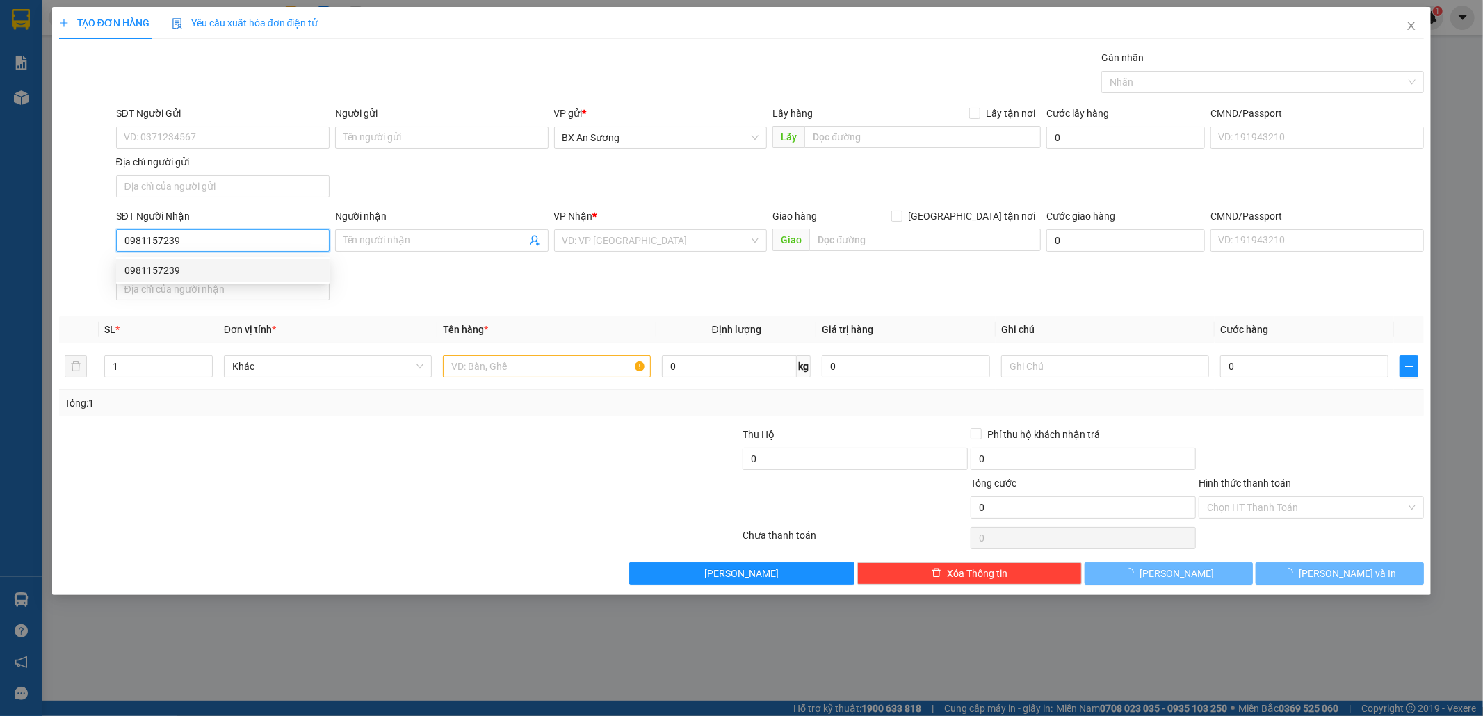
click at [234, 264] on div "0981157239" at bounding box center [222, 270] width 197 height 15
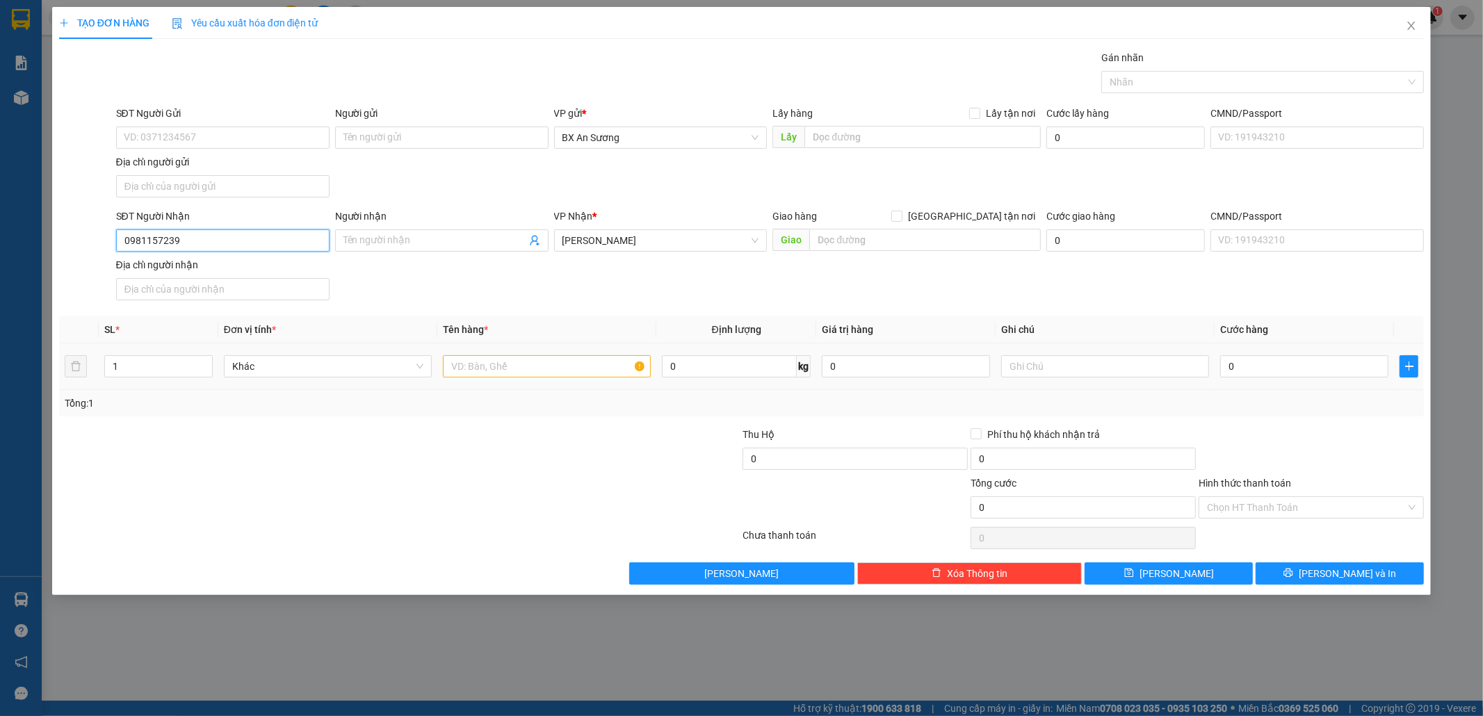
type input "0981157239"
click at [484, 362] on input "text" at bounding box center [547, 366] width 208 height 22
type input "1 XỐP"
type input "7"
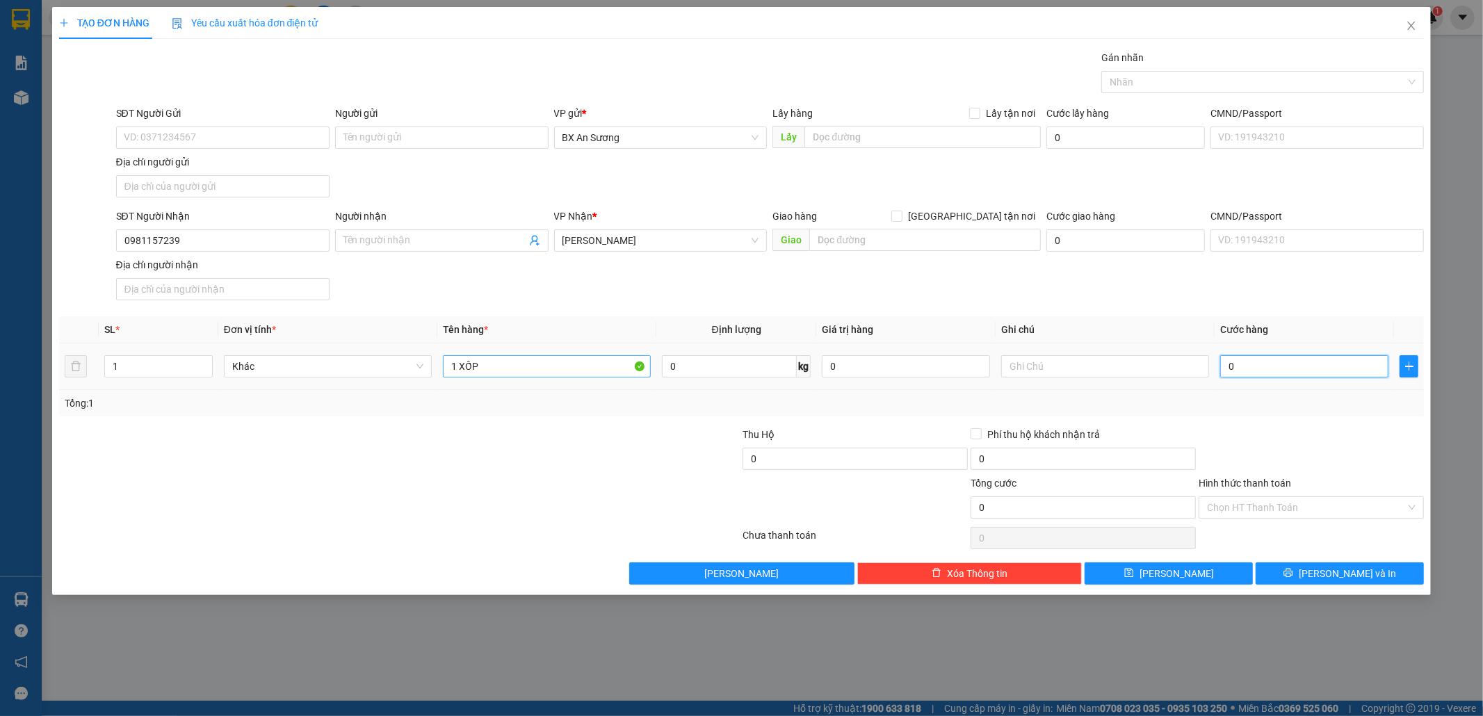
type input "7"
type input "70"
type input "70.000"
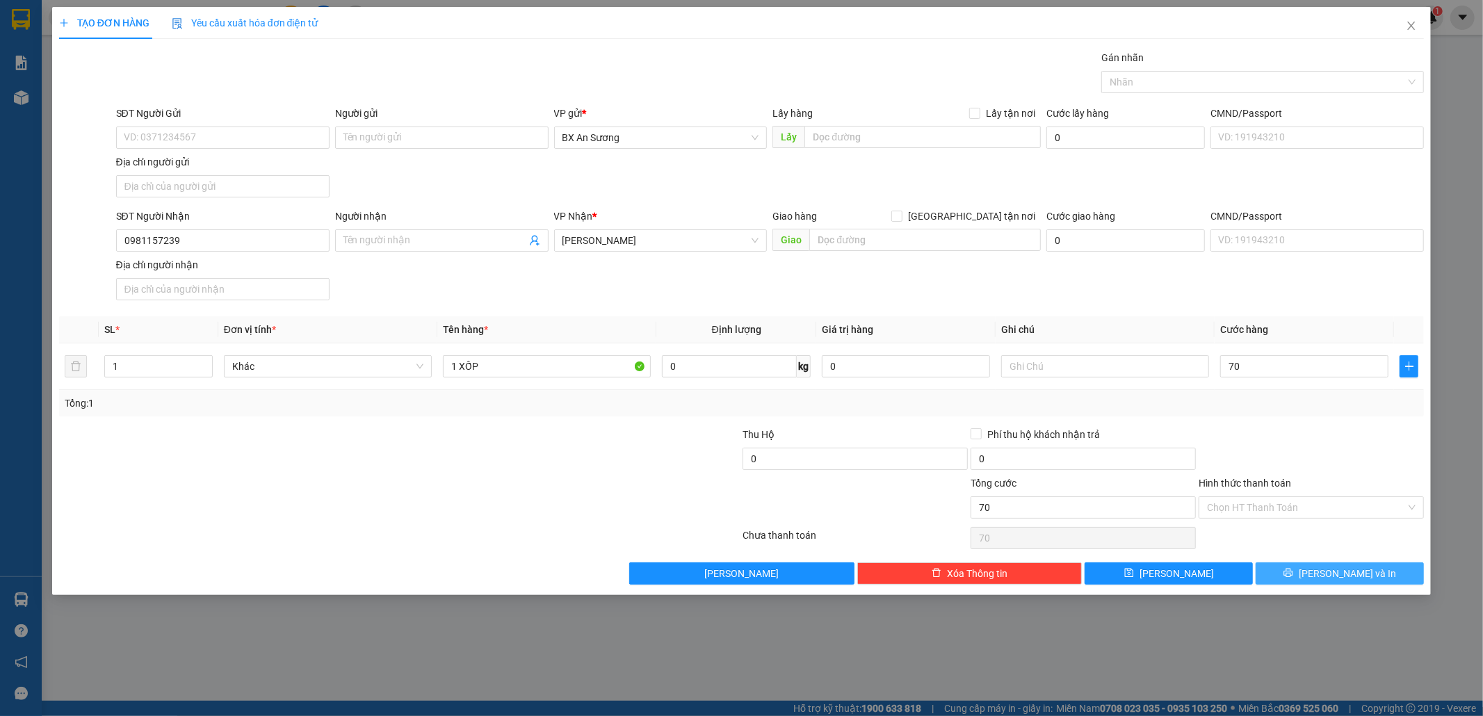
type input "70.000"
click at [1309, 571] on button "[PERSON_NAME] và In" at bounding box center [1339, 573] width 168 height 22
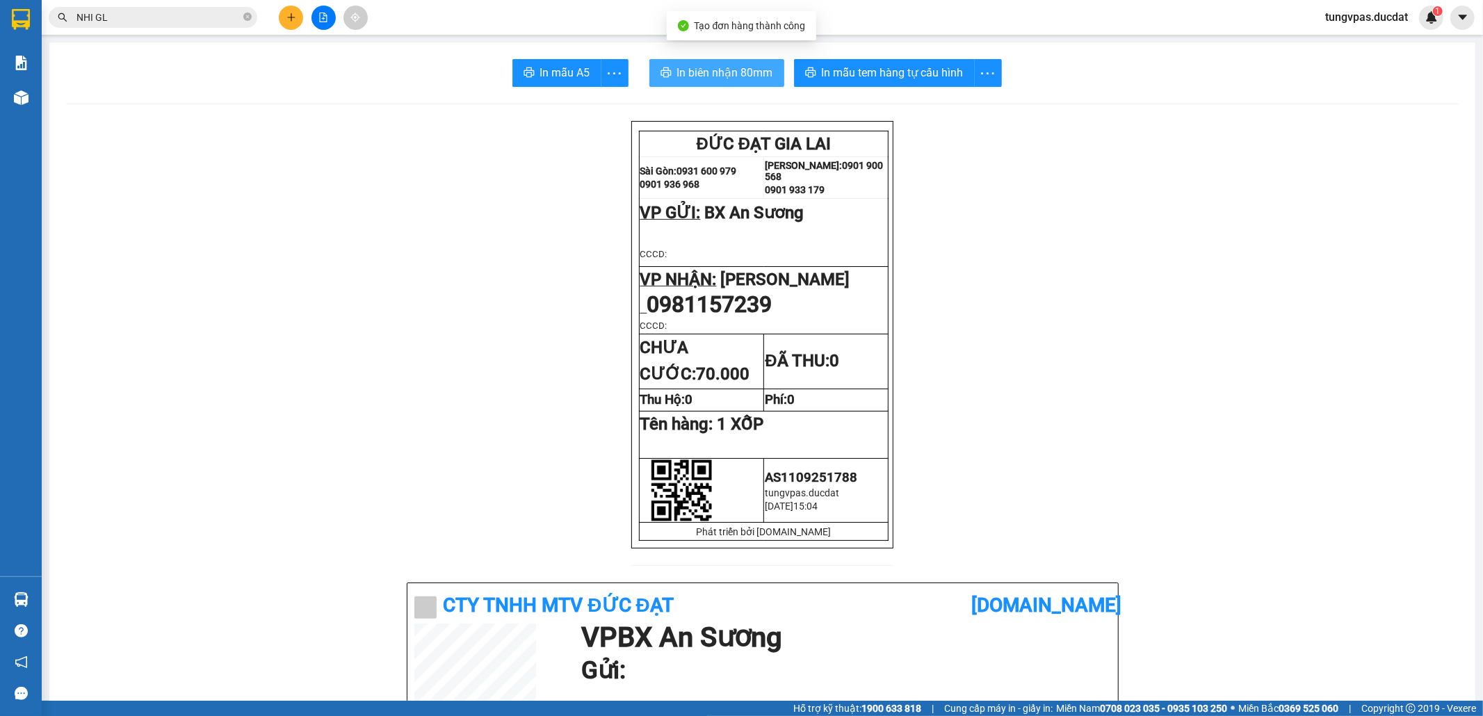
click at [746, 64] on span "In biên nhận 80mm" at bounding box center [725, 72] width 96 height 17
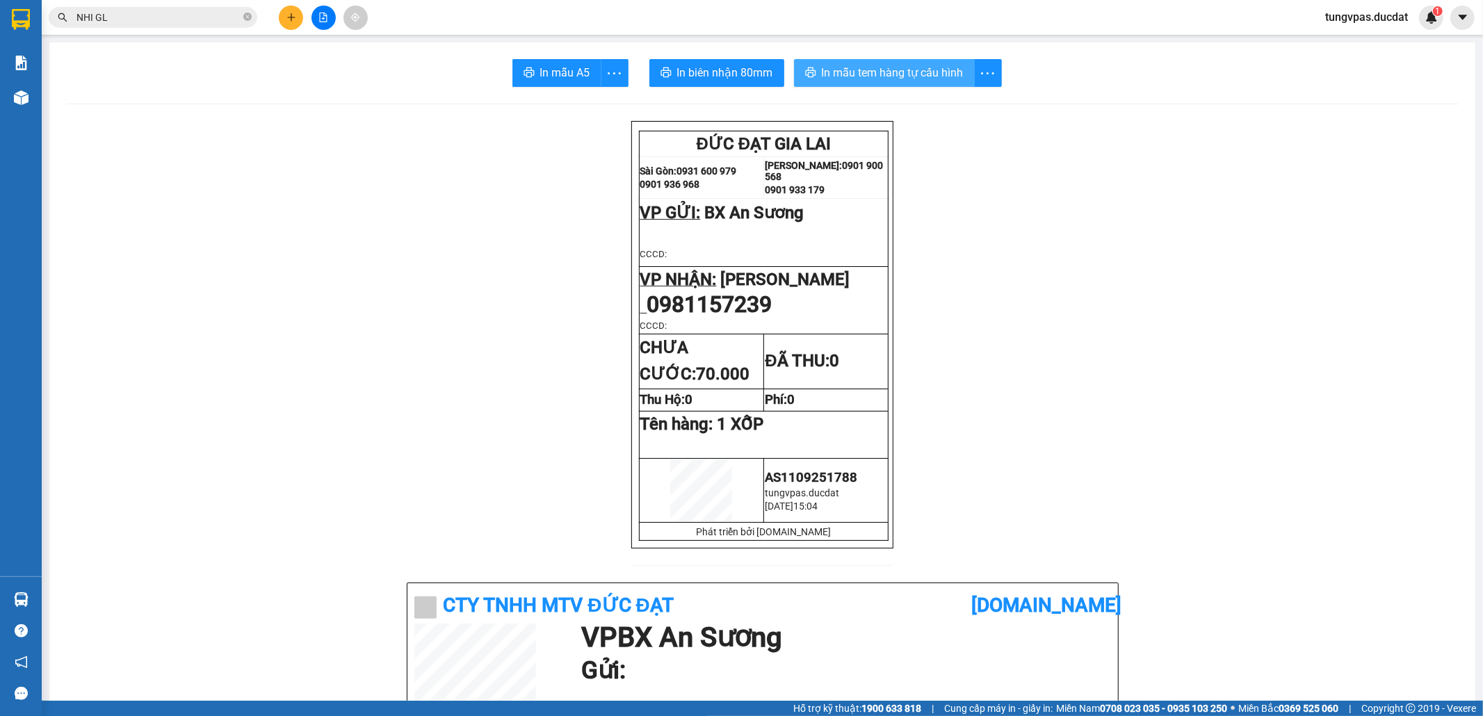
click at [913, 75] on span "In mẫu tem hàng tự cấu hình" at bounding box center [893, 72] width 142 height 17
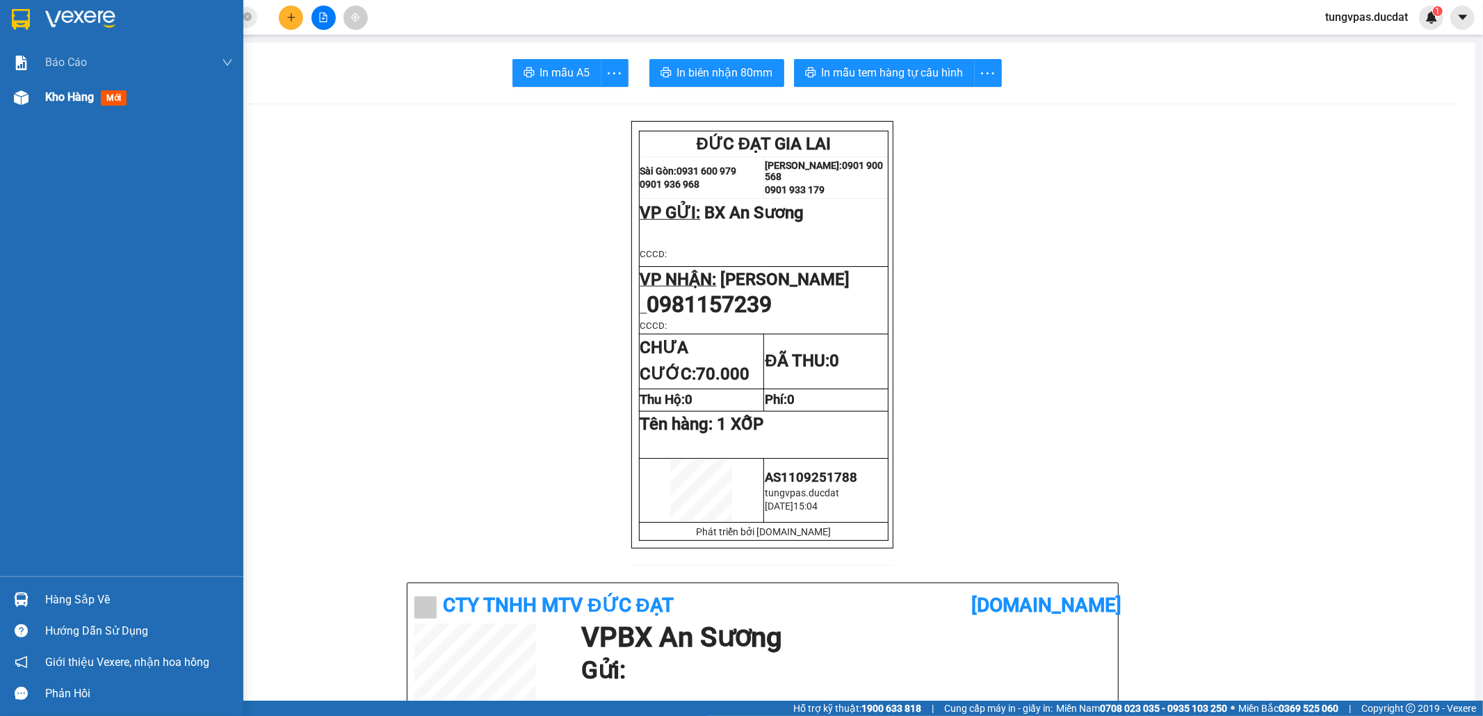
click at [14, 90] on img at bounding box center [21, 97] width 15 height 15
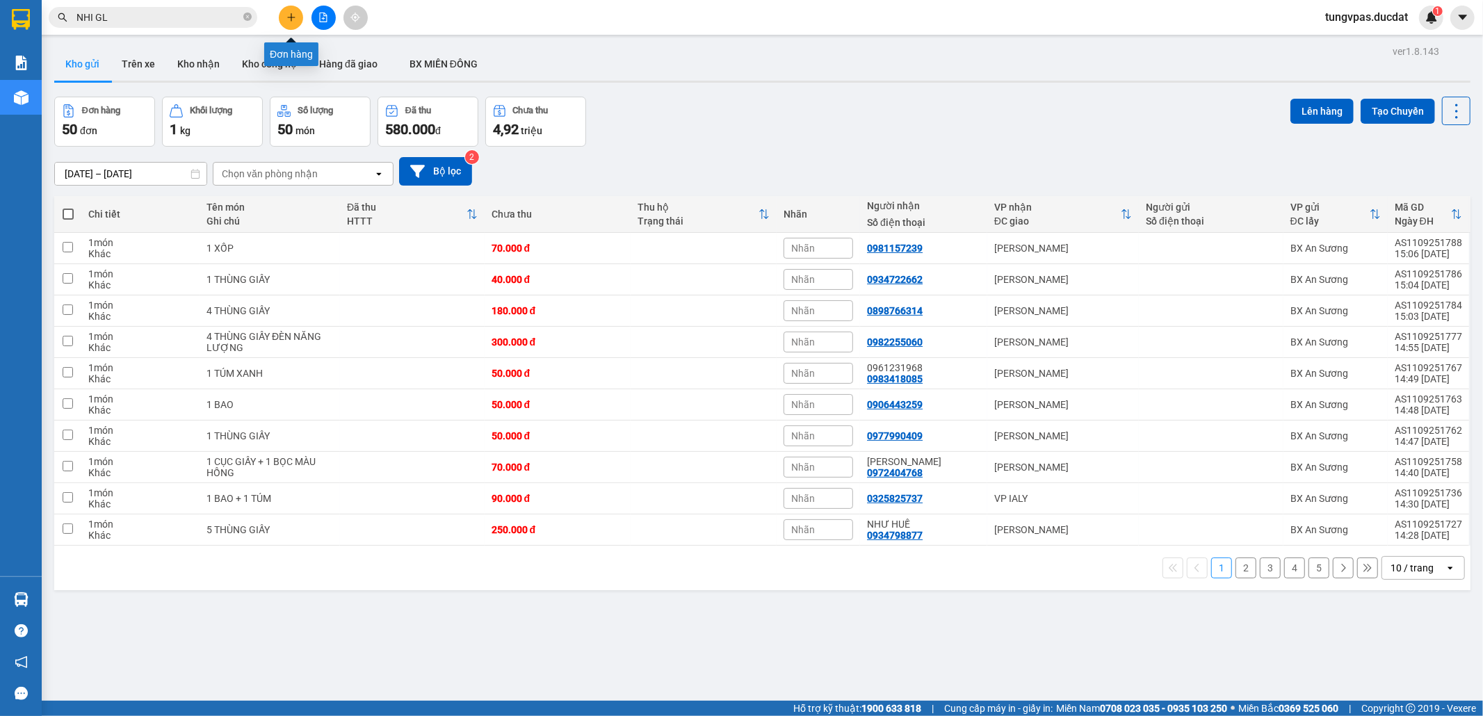
click at [279, 15] on button at bounding box center [291, 18] width 24 height 24
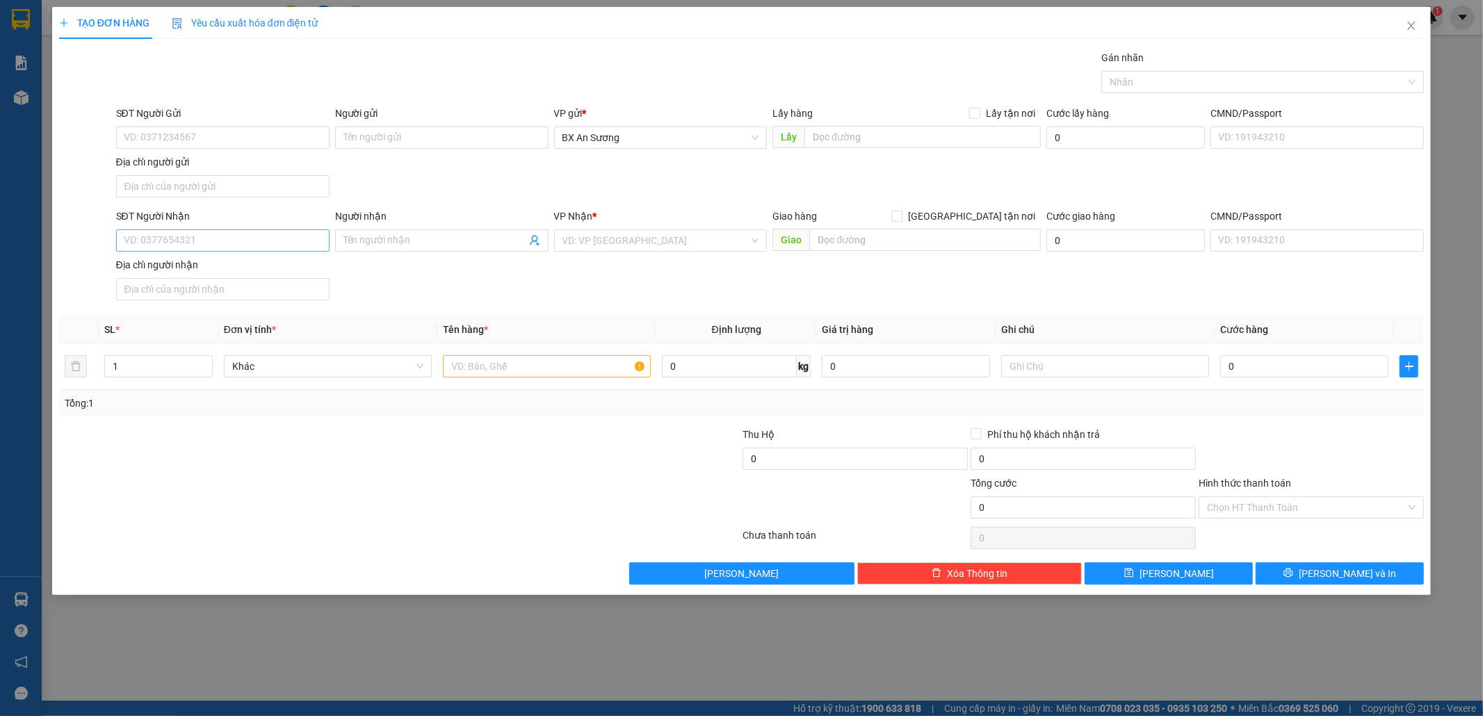
drag, startPoint x: 303, startPoint y: 259, endPoint x: 306, endPoint y: 247, distance: 12.1
click at [306, 250] on div "SĐT Người Nhận VD: 0377654321 Người nhận Tên người nhận VP Nhận * VD: VP Sài Gò…" at bounding box center [770, 257] width 1314 height 97
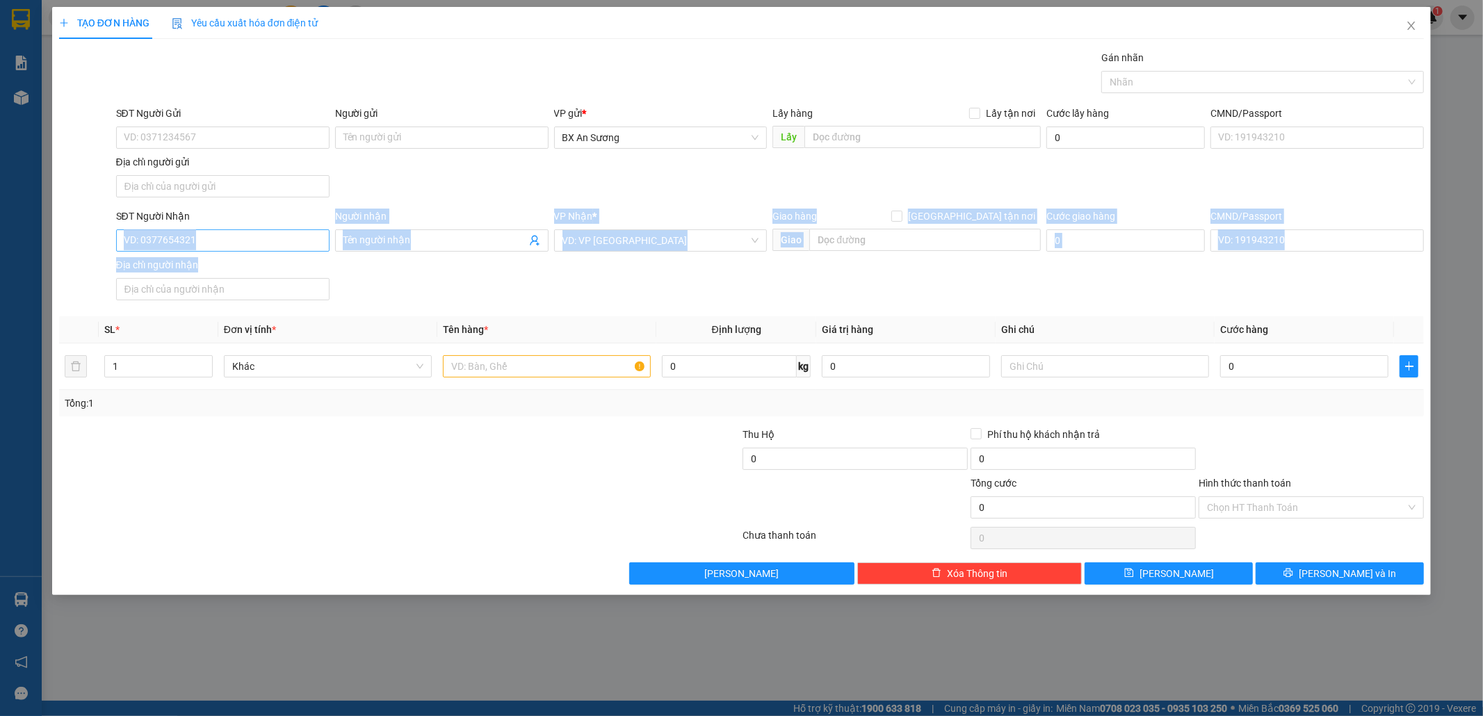
click at [307, 243] on input "SĐT Người Nhận" at bounding box center [222, 240] width 213 height 22
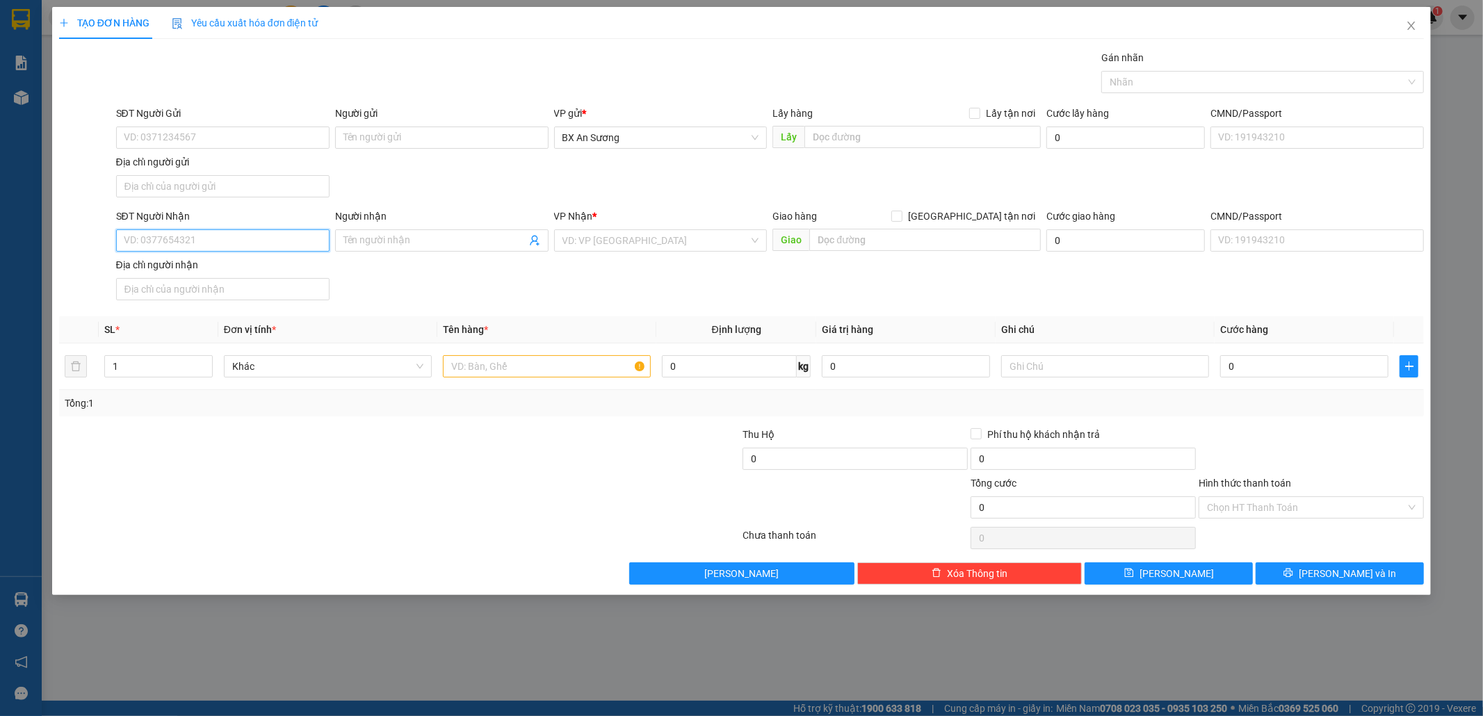
click at [307, 243] on input "SĐT Người Nhận" at bounding box center [222, 240] width 213 height 22
type input "0982181892"
click at [612, 247] on input "search" at bounding box center [655, 240] width 187 height 21
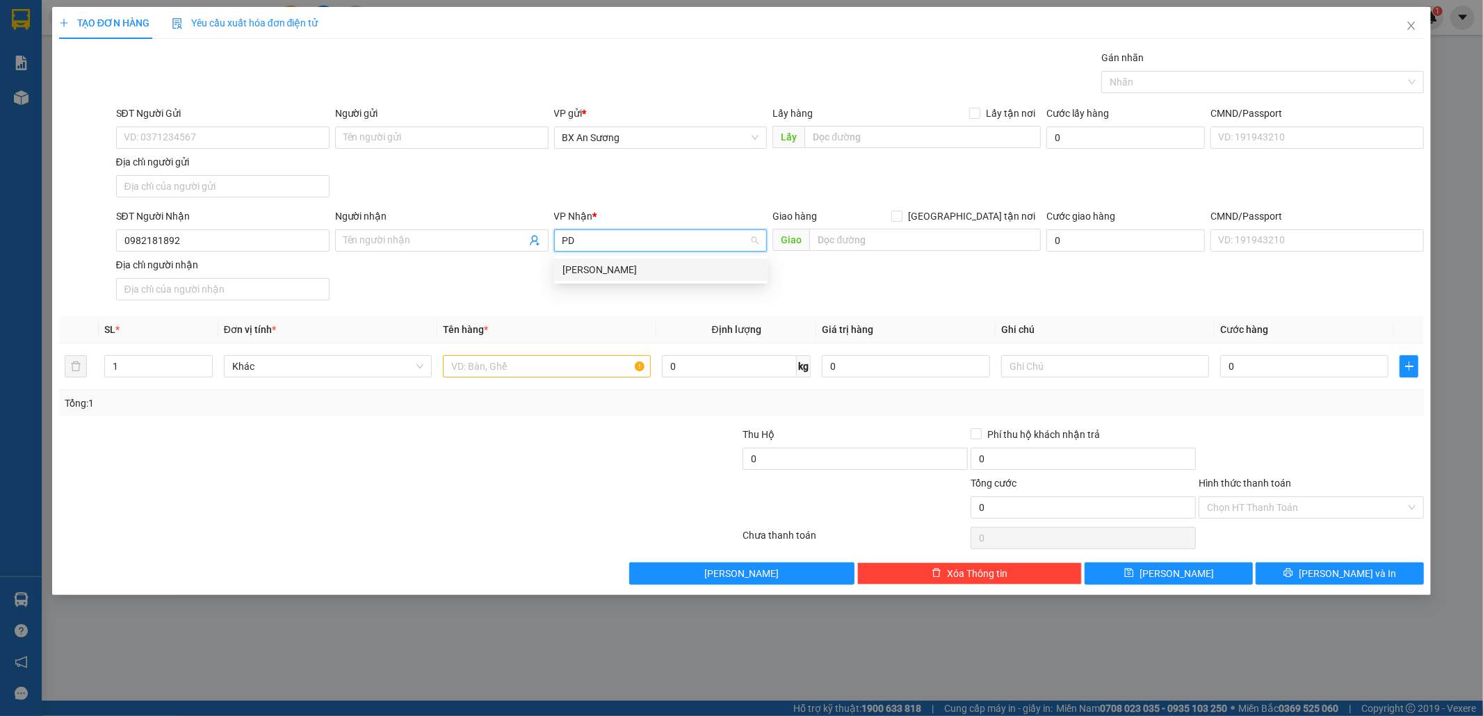
type input "PDP"
click at [623, 270] on div "[PERSON_NAME]" at bounding box center [660, 269] width 197 height 15
click at [593, 370] on input "text" at bounding box center [547, 366] width 208 height 22
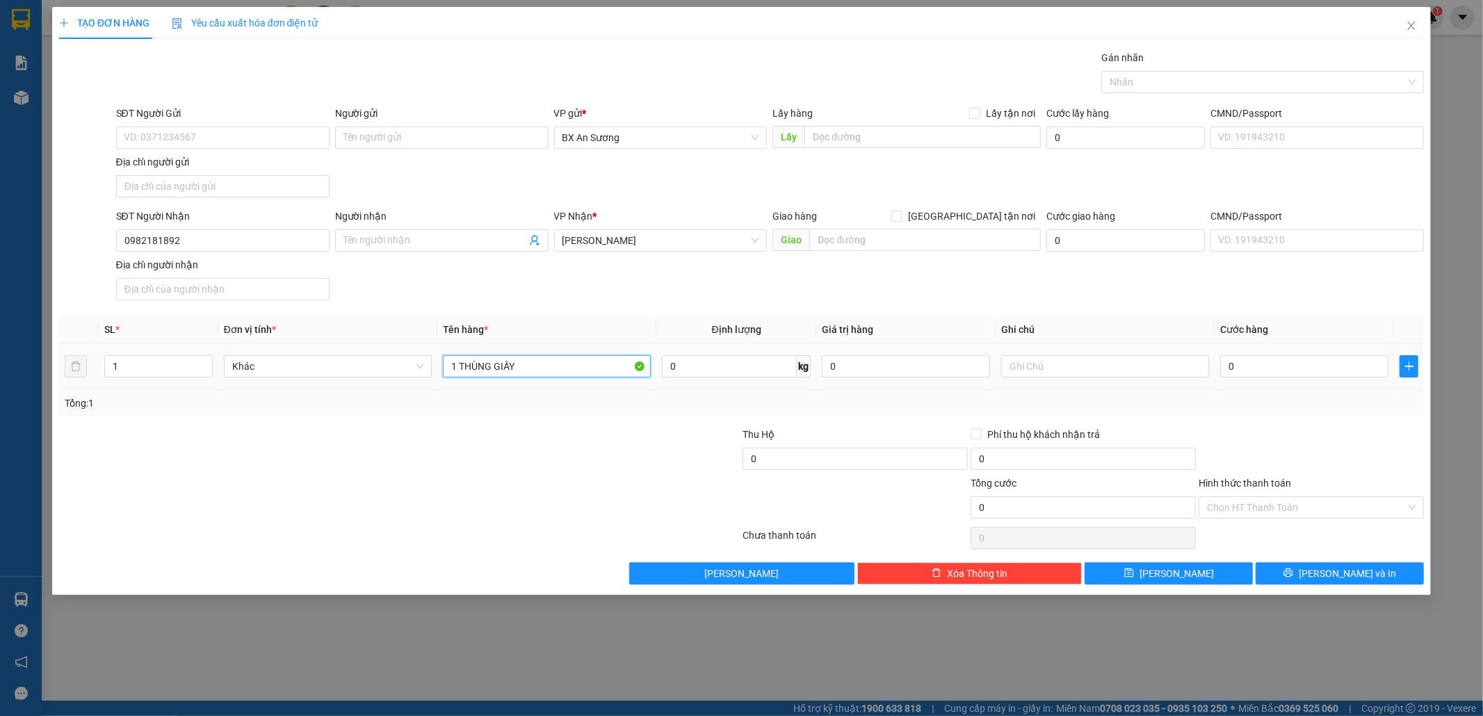
type input "1 THÙNG GIẤY"
type input "1"
type input "0"
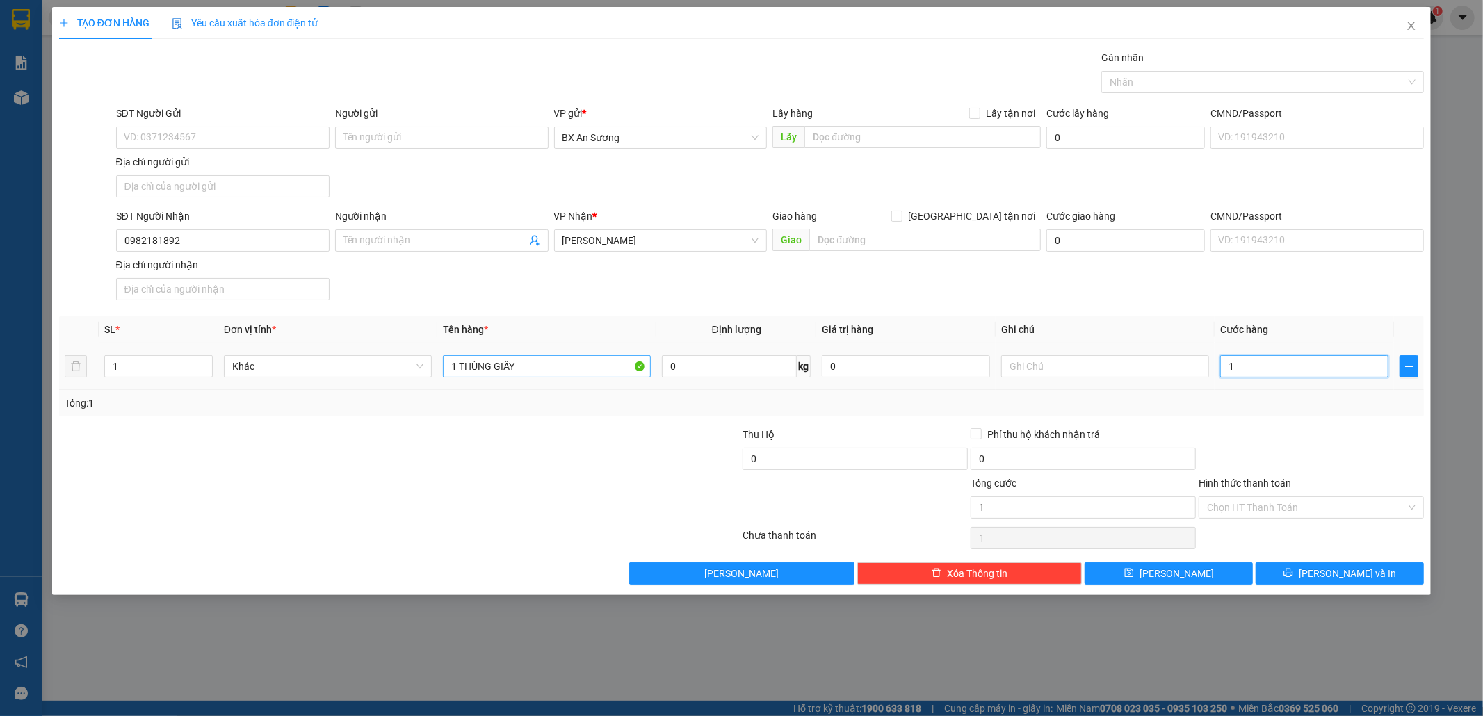
type input "0"
type input "09"
type input "9"
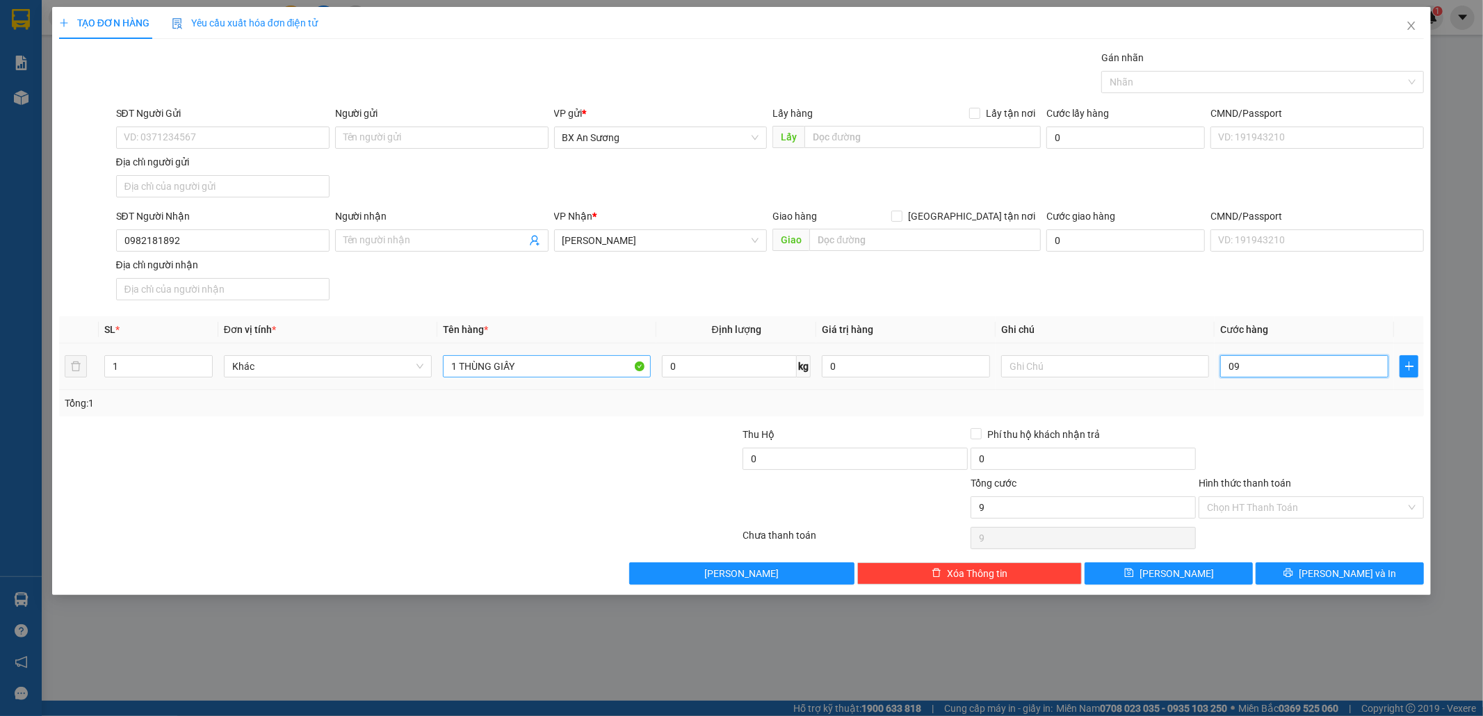
type input "090"
type input "90"
type input "09"
type input "9"
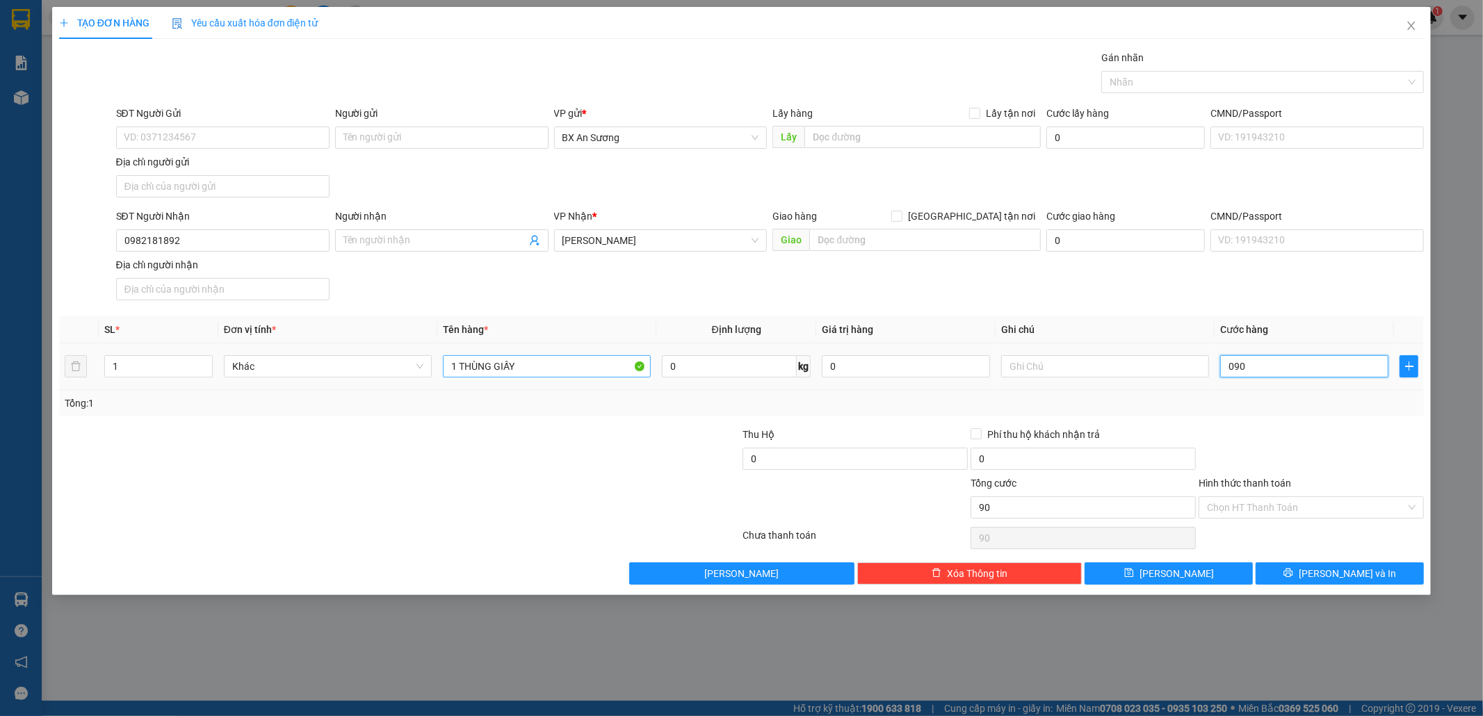
type input "9"
type input "0"
click at [1226, 368] on input "0" at bounding box center [1304, 366] width 168 height 22
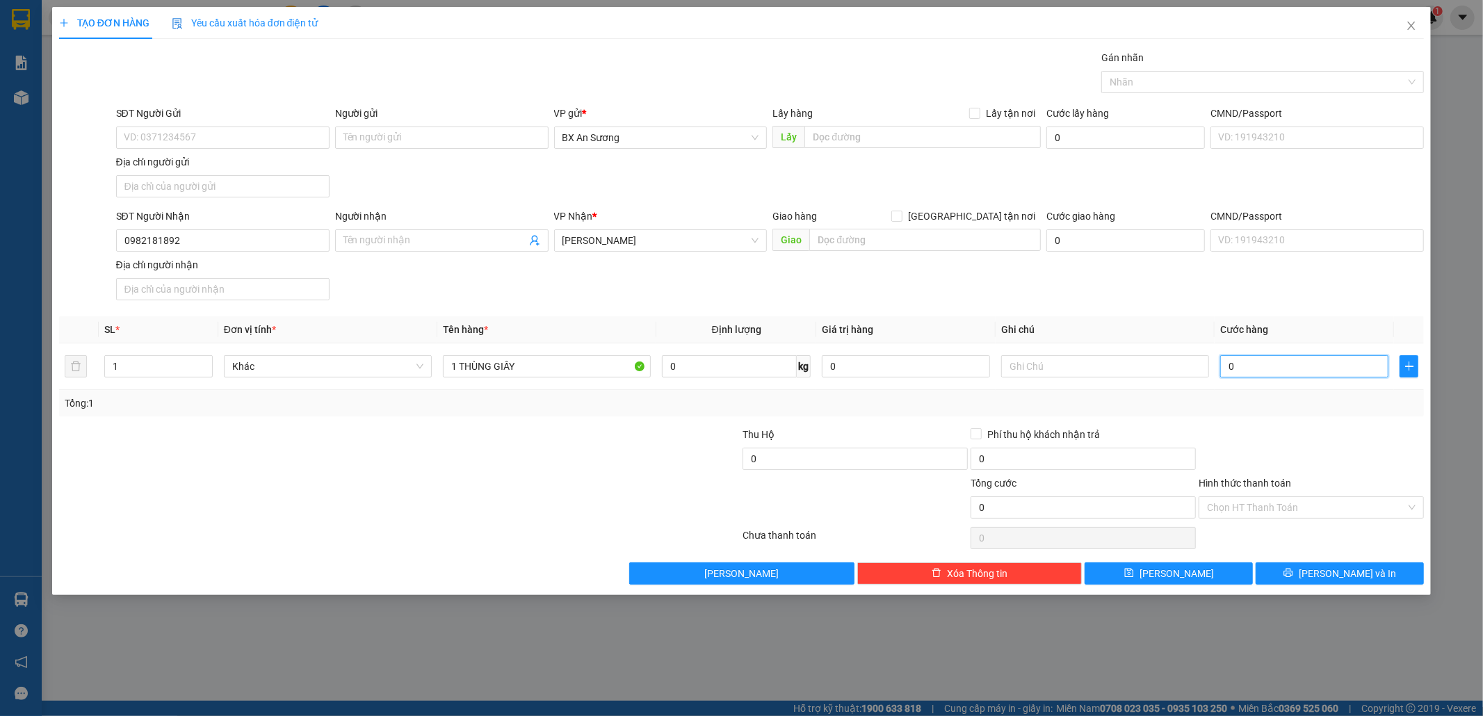
type input "90"
type input "90.000"
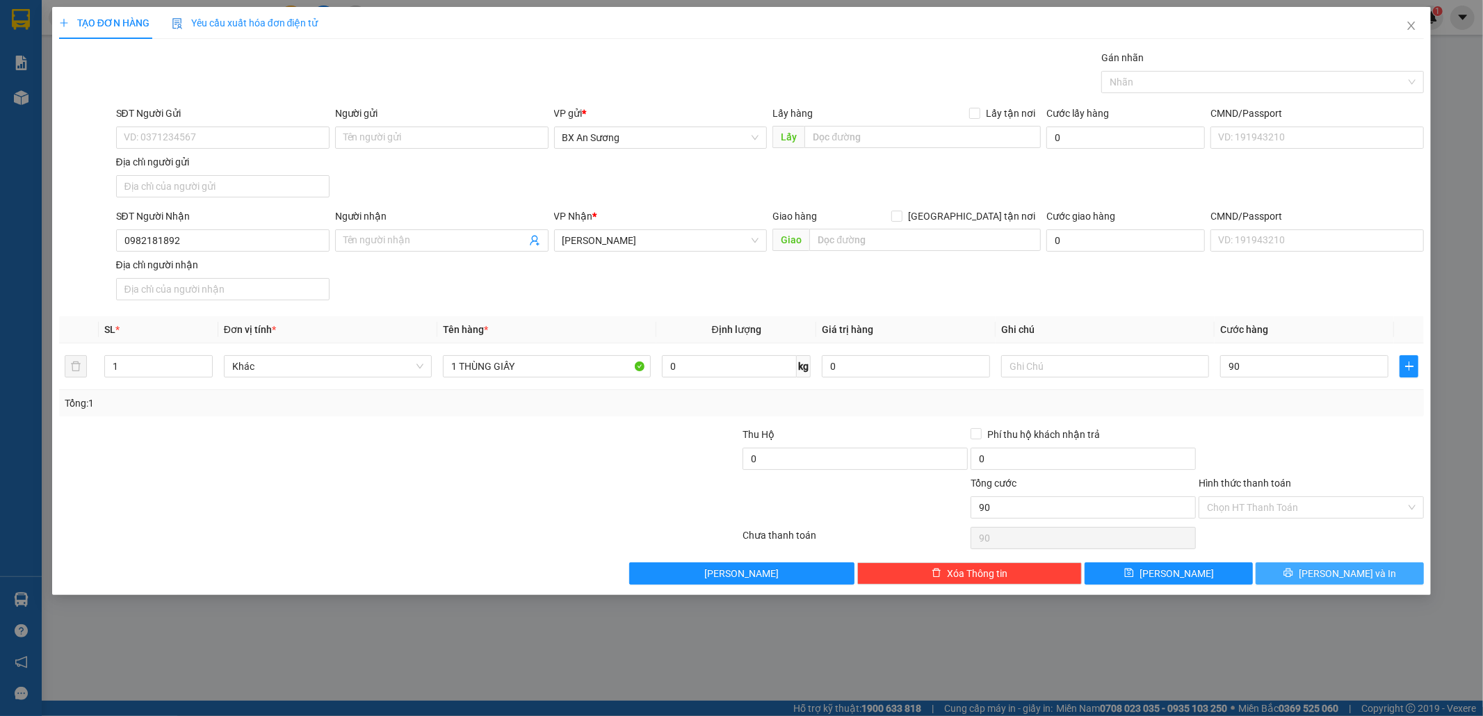
type input "90.000"
click at [1357, 571] on span "[PERSON_NAME] và In" at bounding box center [1346, 573] width 97 height 15
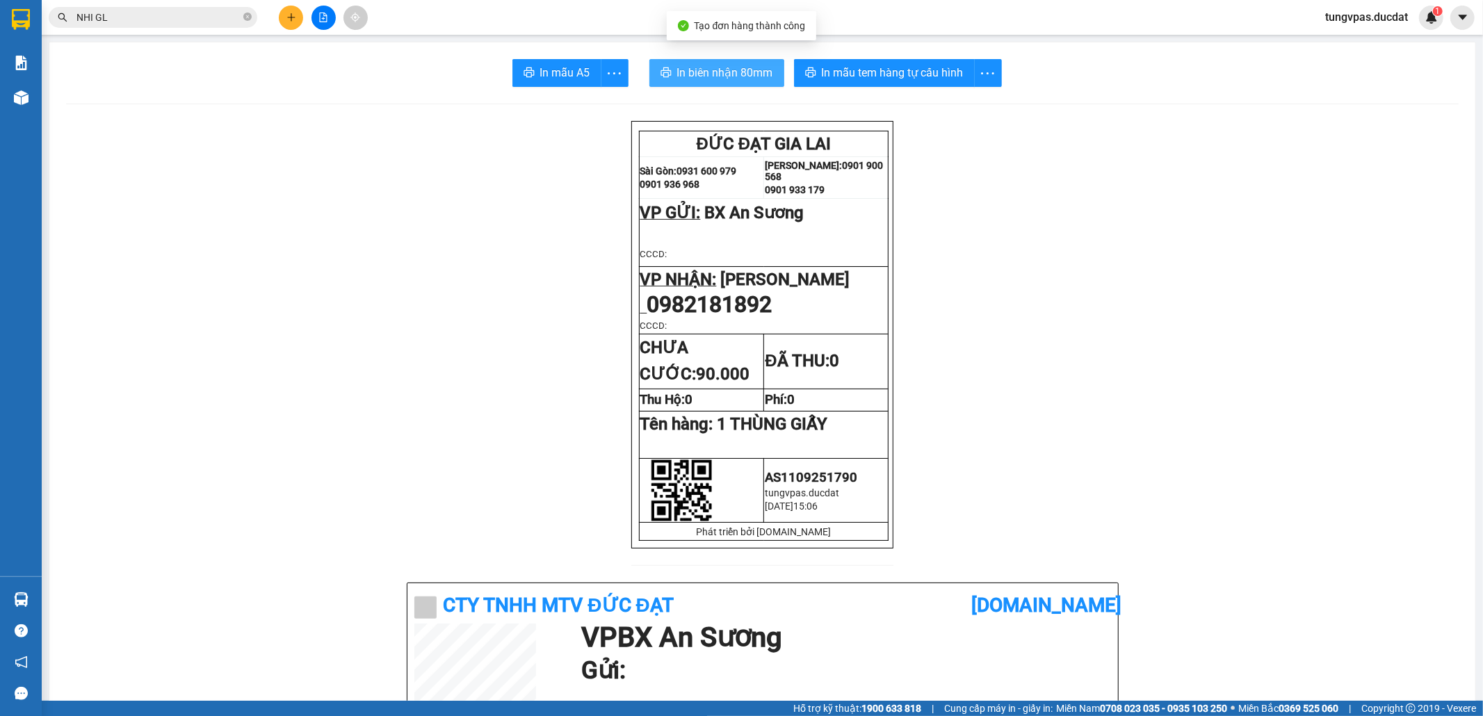
click at [744, 74] on span "In biên nhận 80mm" at bounding box center [725, 72] width 96 height 17
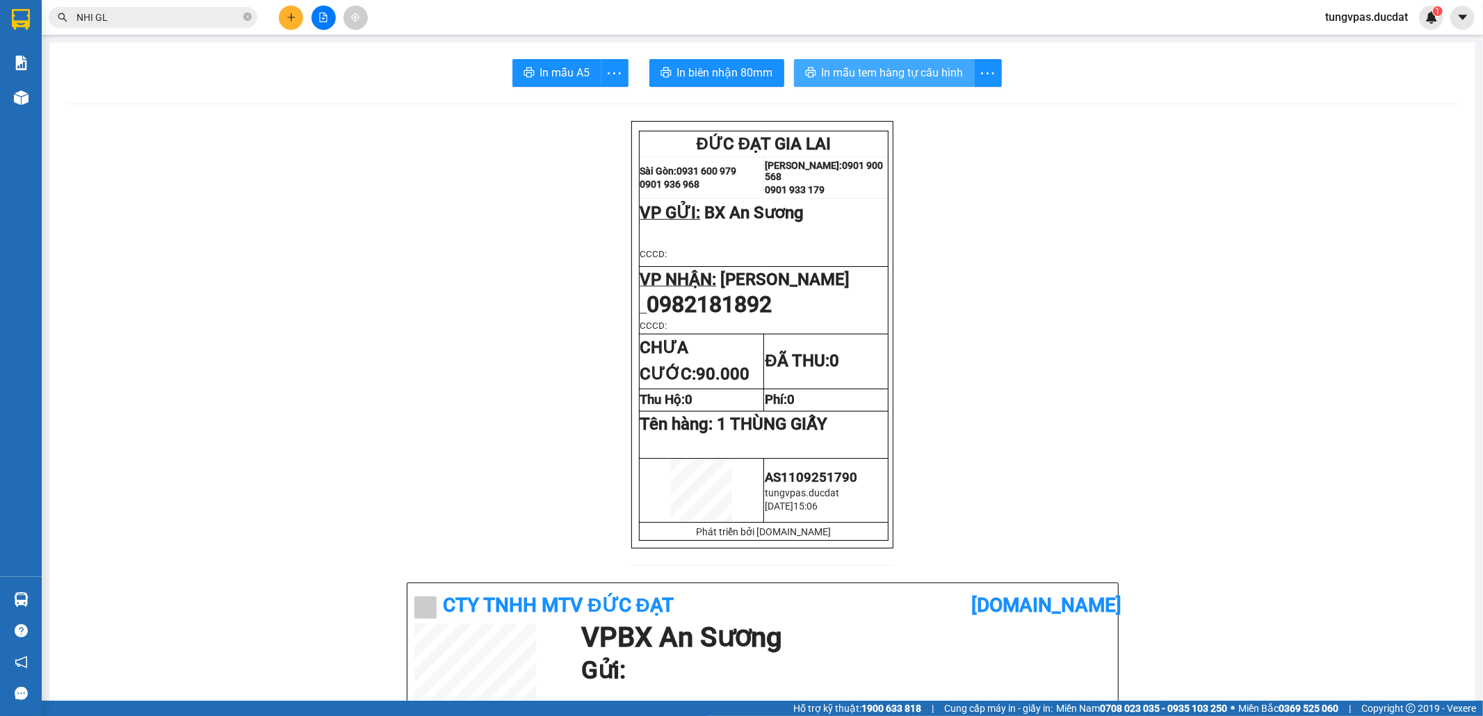
click at [915, 76] on span "In mẫu tem hàng tự cấu hình" at bounding box center [893, 72] width 142 height 17
click at [295, 8] on button at bounding box center [291, 18] width 24 height 24
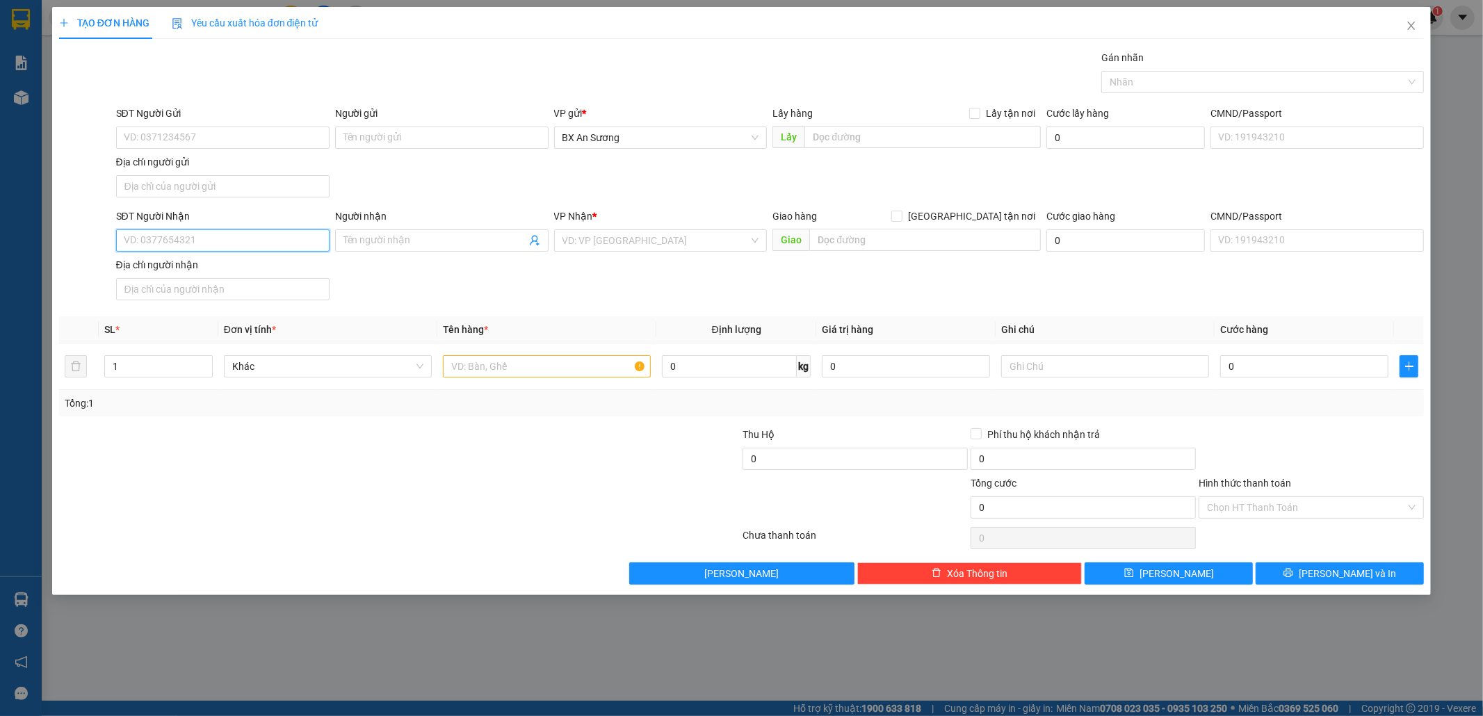
click at [312, 236] on input "SĐT Người Nhận" at bounding box center [222, 240] width 213 height 22
click at [303, 267] on div "0962360912" at bounding box center [222, 270] width 197 height 15
type input "0962360912"
click at [491, 373] on input "text" at bounding box center [547, 366] width 208 height 22
type input "1 XỐP"
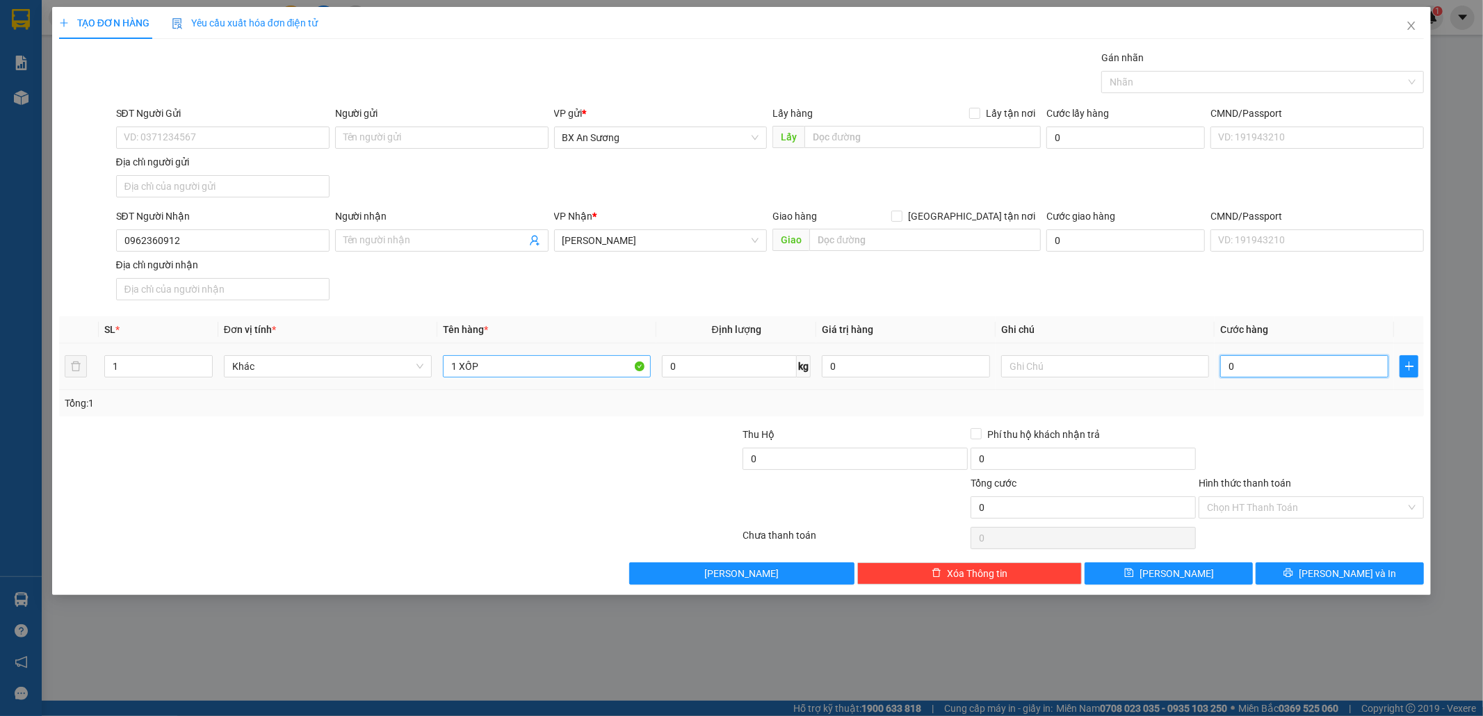
type input "1"
type input "12"
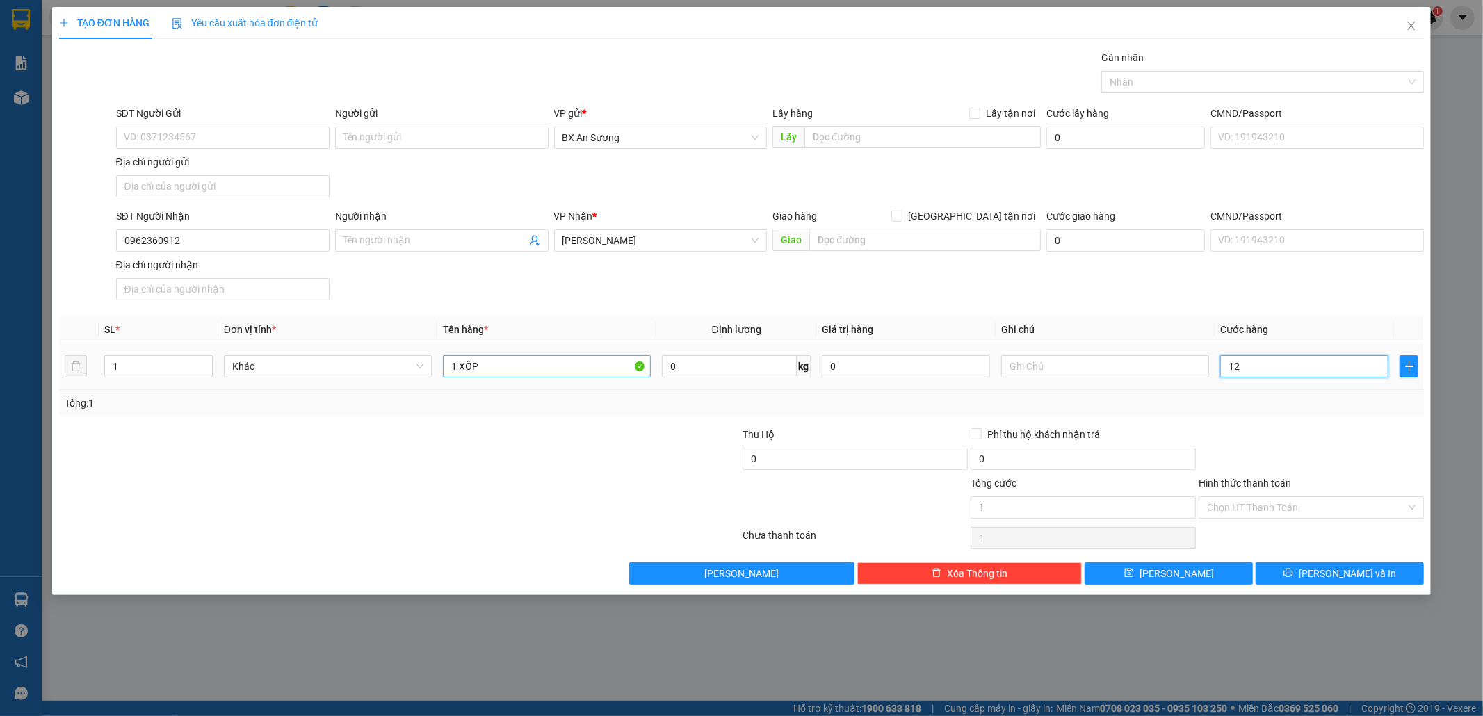
type input "12"
type input "120"
type input "120.000"
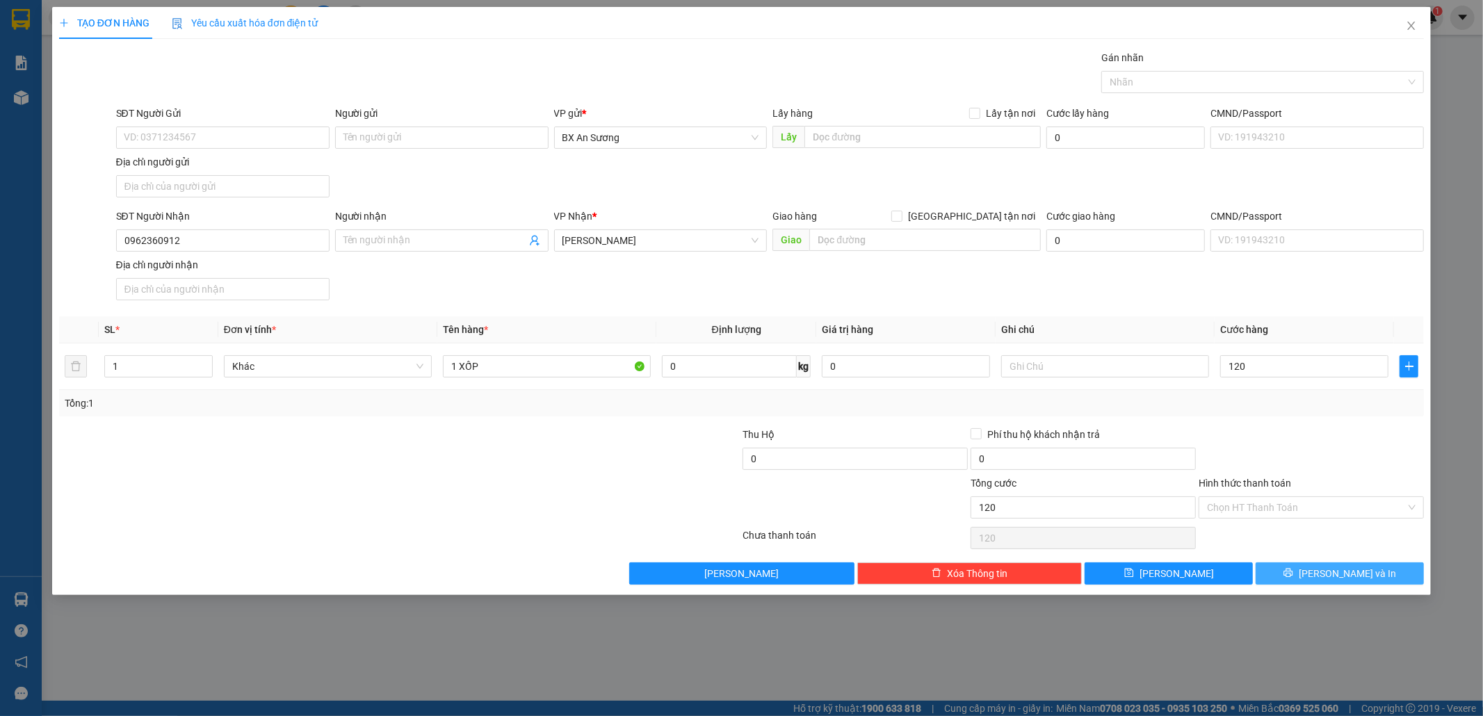
type input "120.000"
click at [1358, 579] on span "[PERSON_NAME] và In" at bounding box center [1346, 573] width 97 height 15
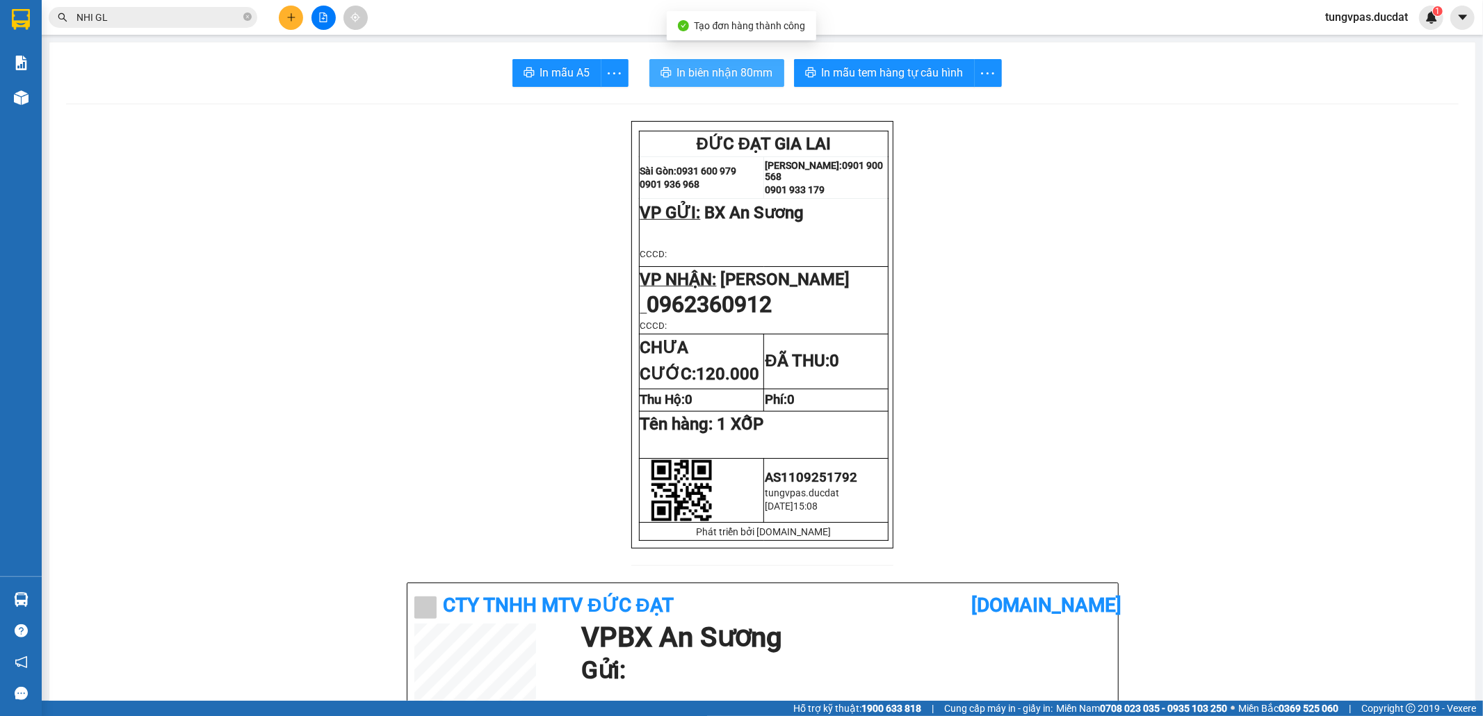
click at [745, 67] on span "In biên nhận 80mm" at bounding box center [725, 72] width 96 height 17
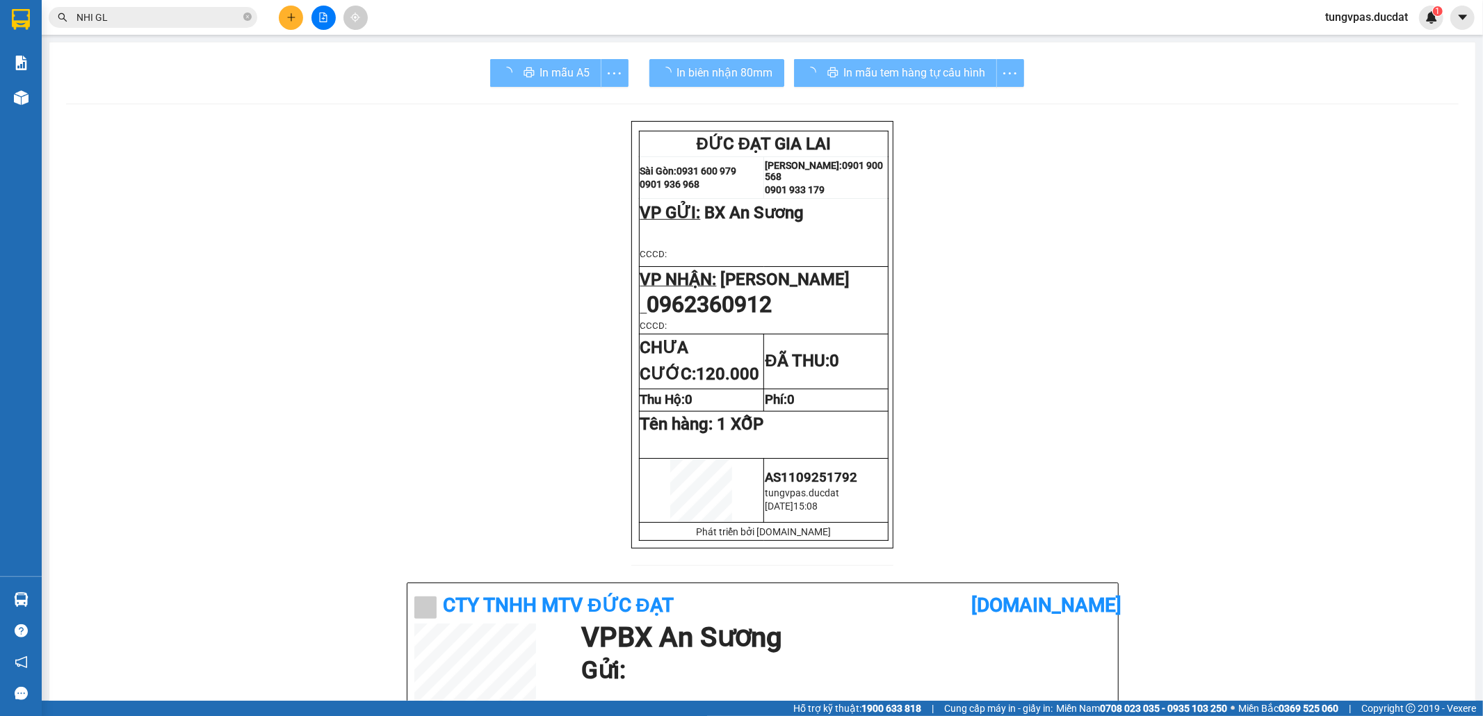
click at [930, 74] on div "In mẫu tem hàng tự cấu hình" at bounding box center [909, 73] width 230 height 28
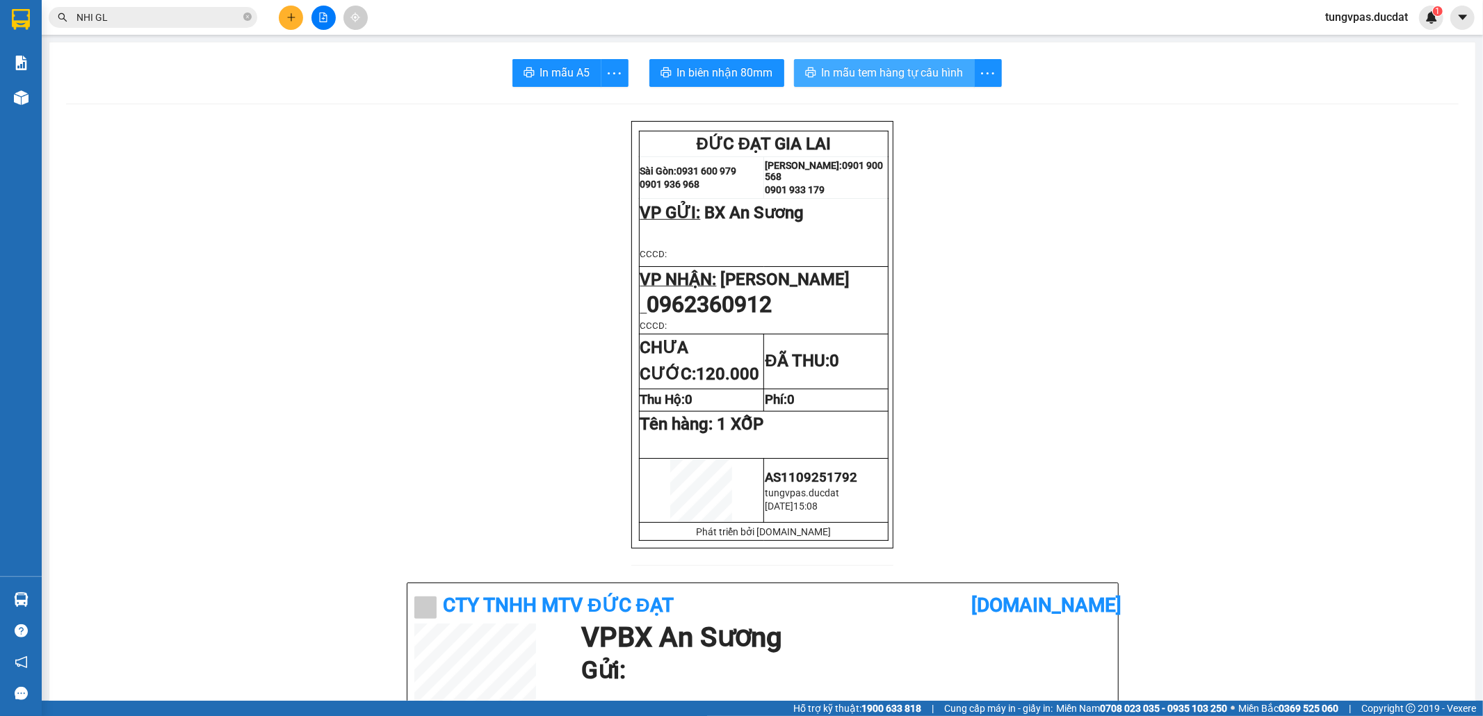
click at [933, 76] on span "In mẫu tem hàng tự cấu hình" at bounding box center [893, 72] width 142 height 17
click at [284, 17] on button at bounding box center [291, 18] width 24 height 24
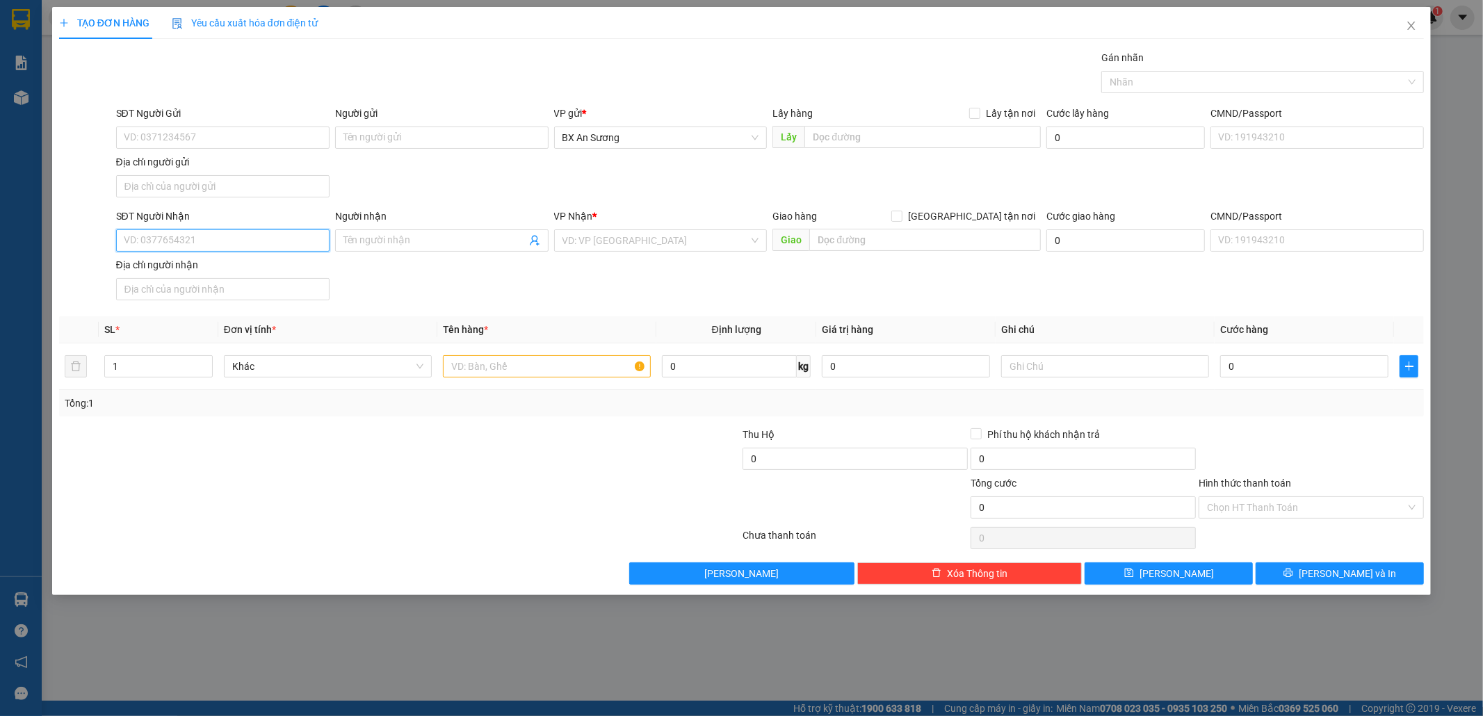
click at [253, 249] on input "SĐT Người Nhận" at bounding box center [222, 240] width 213 height 22
type input "0961704112"
click at [603, 242] on input "search" at bounding box center [655, 240] width 187 height 21
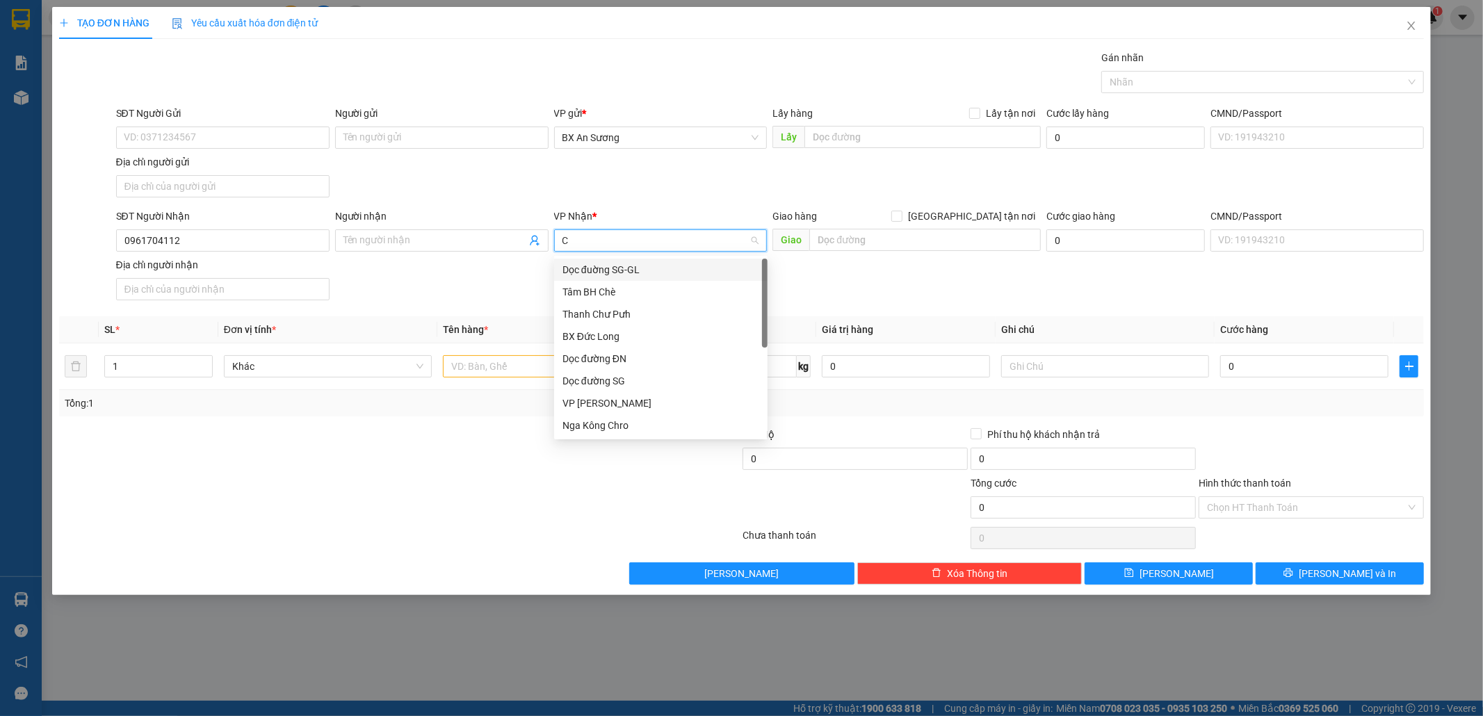
type input "CP"
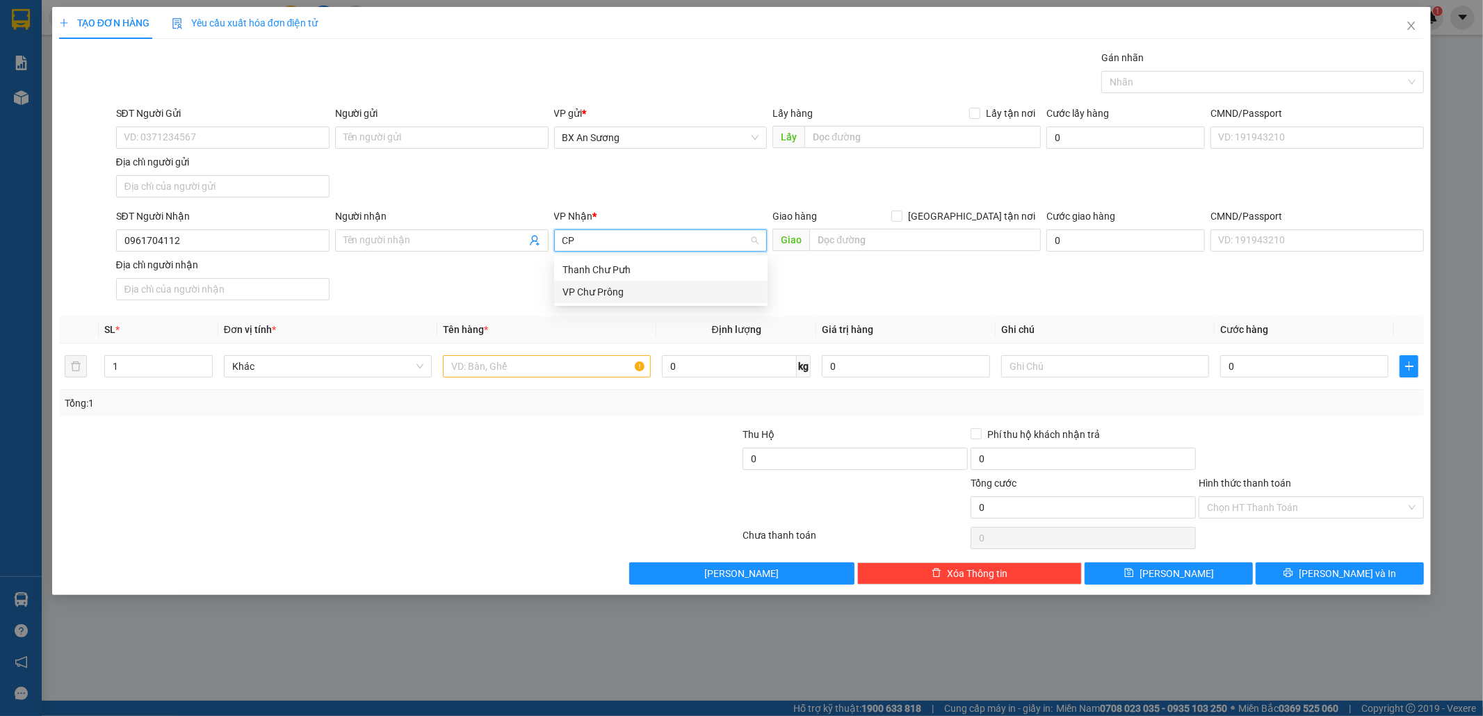
click at [618, 287] on div "VP Chư Prông" at bounding box center [660, 291] width 197 height 15
click at [557, 377] on input "text" at bounding box center [547, 366] width 208 height 22
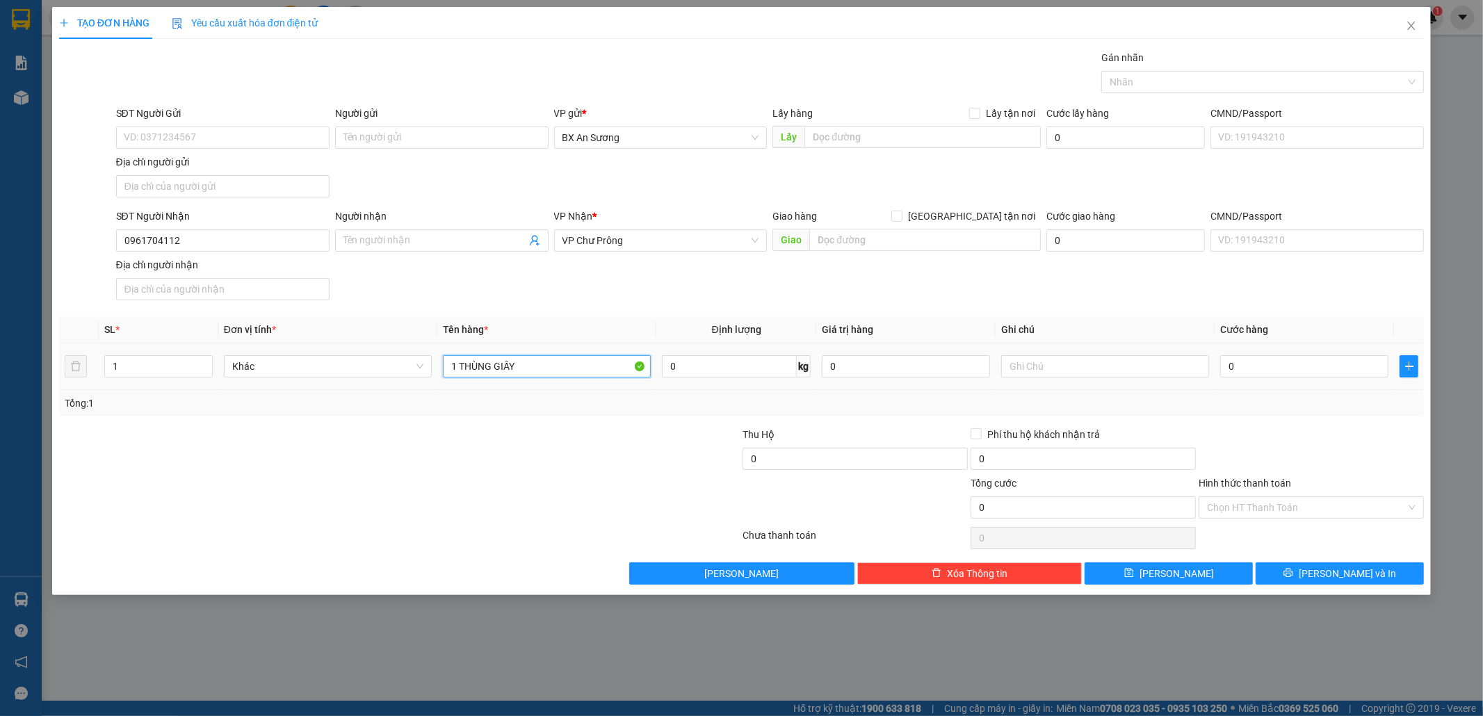
type input "1 THÙNG GIẤY"
type input "5"
click at [1337, 578] on span "[PERSON_NAME] và In" at bounding box center [1346, 573] width 97 height 15
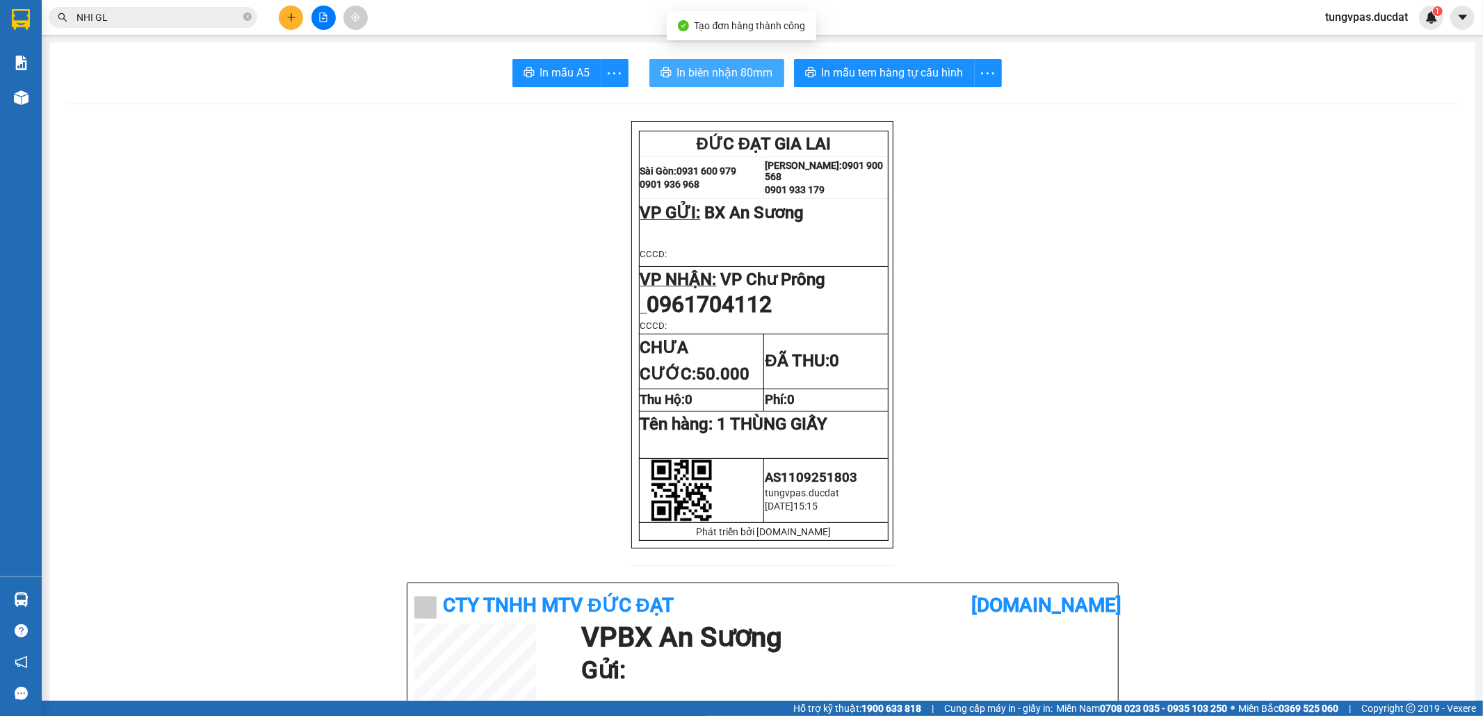
click at [734, 68] on span "In biên nhận 80mm" at bounding box center [725, 72] width 96 height 17
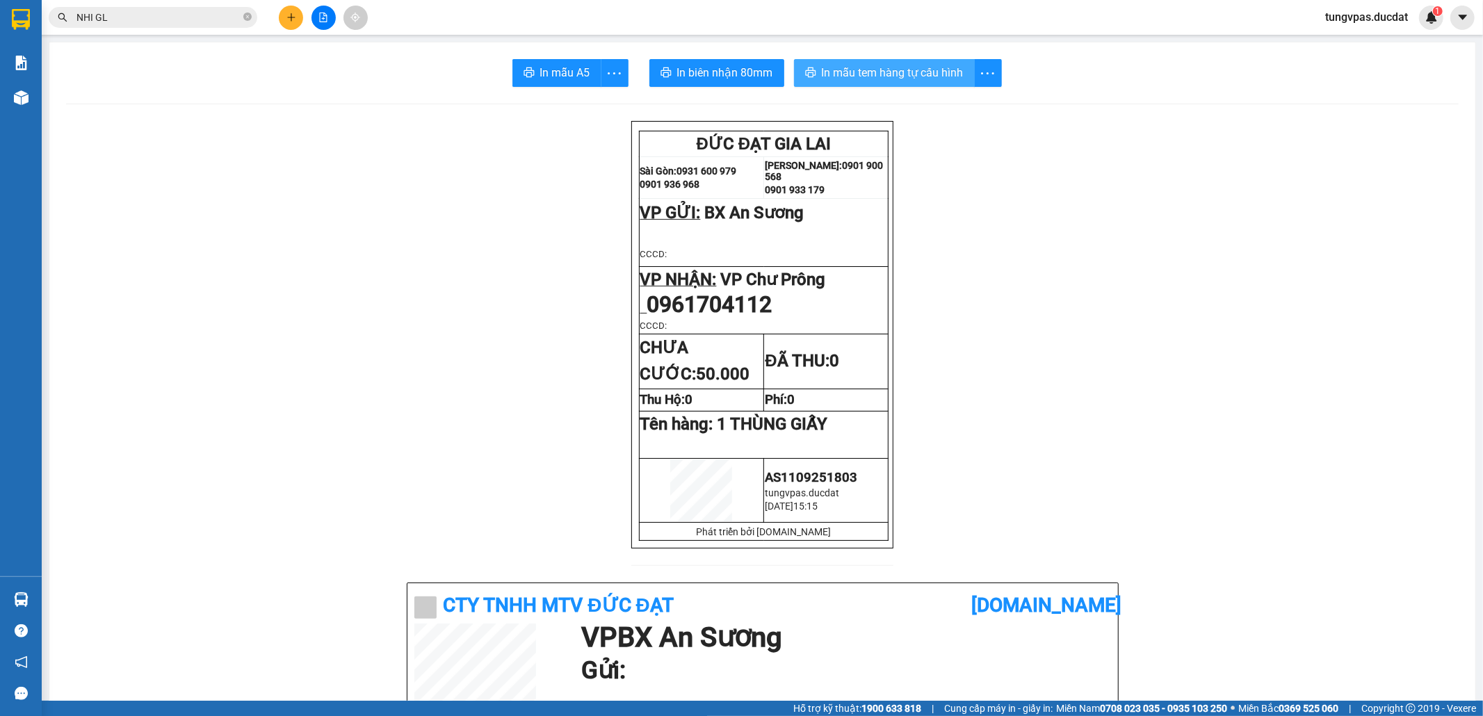
click at [944, 64] on span "In mẫu tem hàng tự cấu hình" at bounding box center [893, 72] width 142 height 17
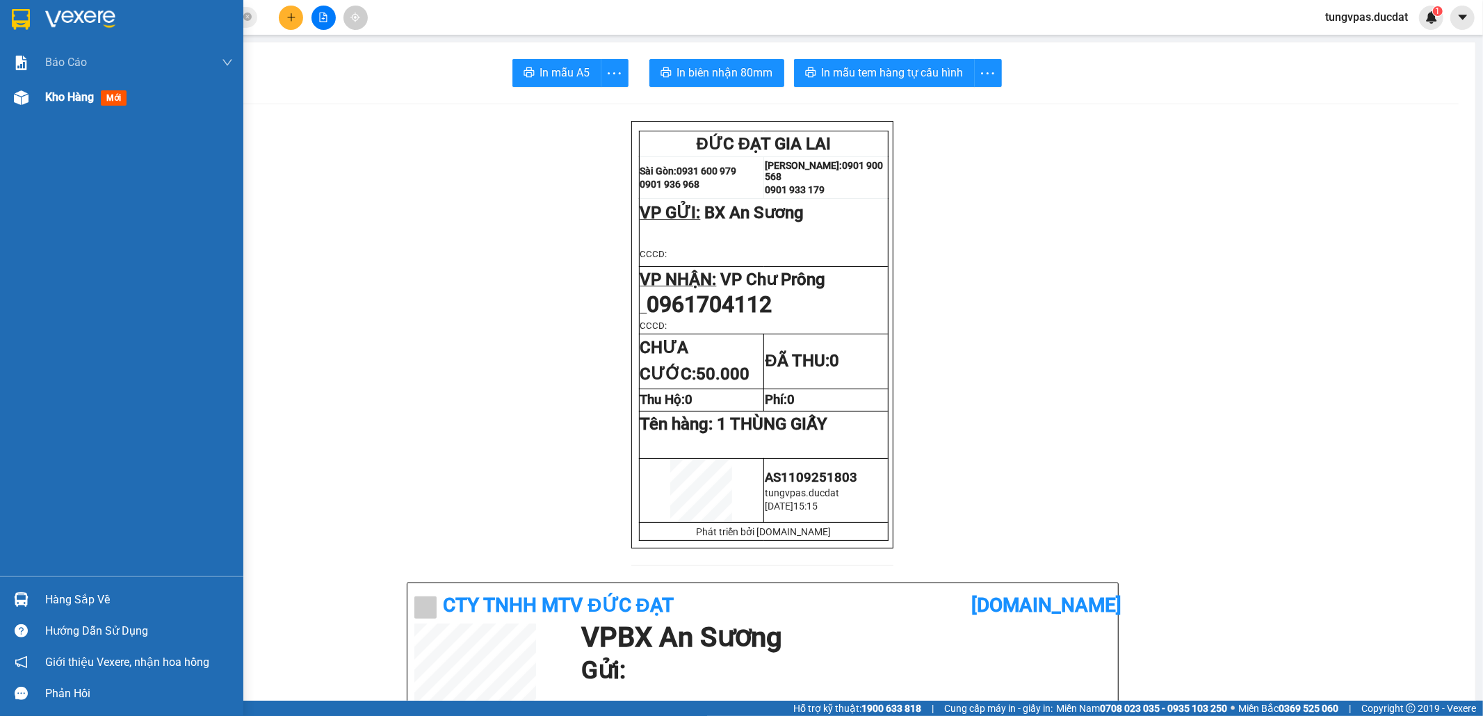
click at [15, 100] on img at bounding box center [21, 97] width 15 height 15
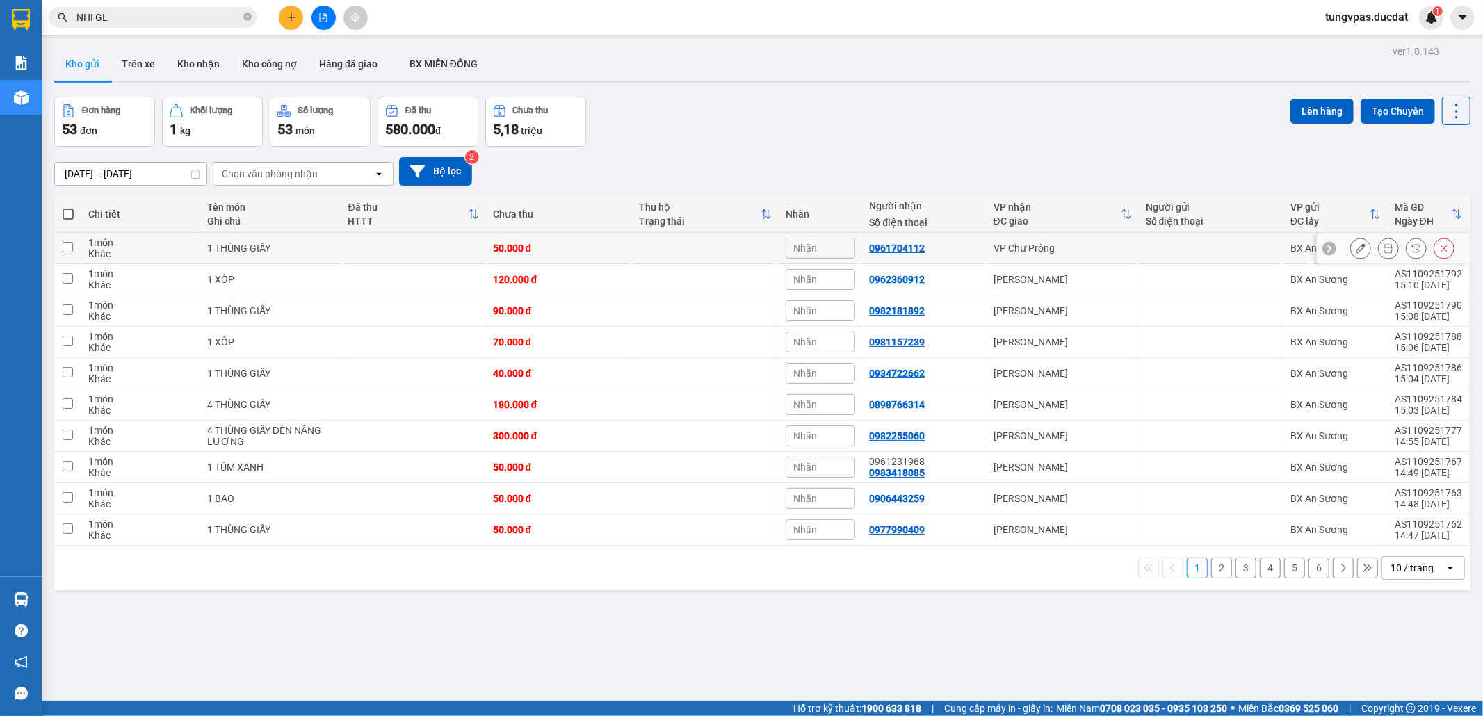
click at [1353, 246] on button at bounding box center [1359, 248] width 19 height 24
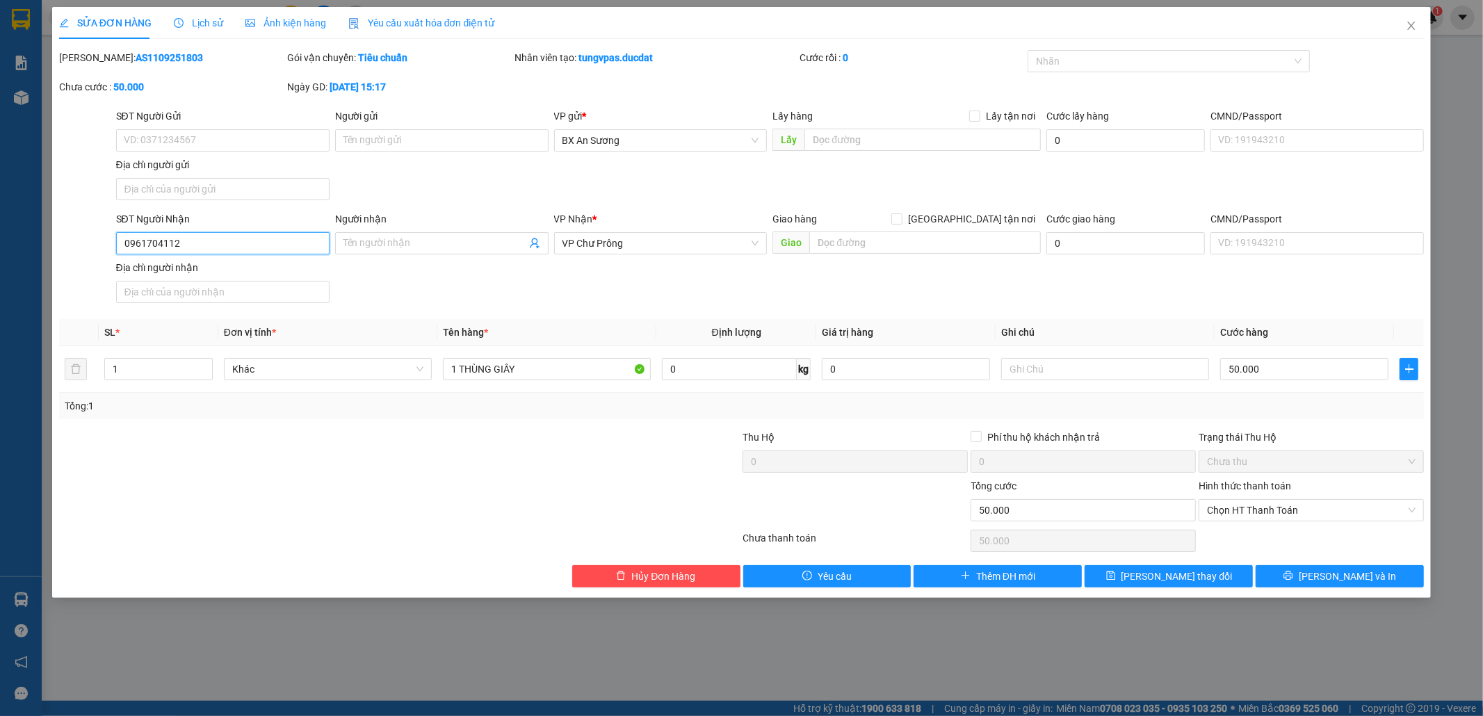
drag, startPoint x: 222, startPoint y: 247, endPoint x: 81, endPoint y: 231, distance: 142.0
click at [81, 232] on div "SĐT Người Nhận 0961704112 0961704112 Người nhận Tên người nhận VP Nhận * VP Chư…" at bounding box center [742, 259] width 1368 height 97
click at [156, 131] on input "SĐT Người Gửi" at bounding box center [222, 140] width 213 height 22
paste input "0961704112"
drag, startPoint x: 198, startPoint y: 242, endPoint x: 115, endPoint y: 243, distance: 82.7
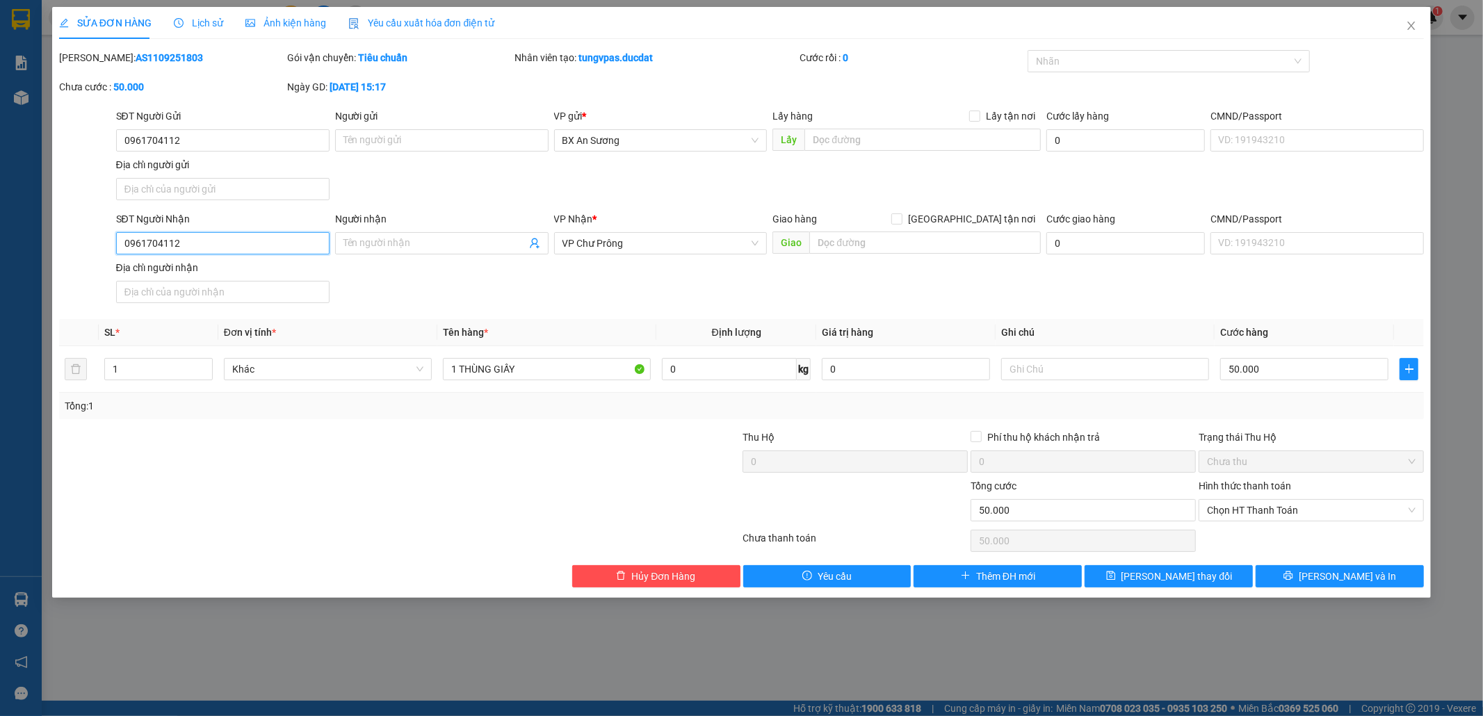
click at [116, 243] on input "0961704112" at bounding box center [222, 243] width 213 height 22
click at [1318, 571] on button "[PERSON_NAME] và In" at bounding box center [1339, 576] width 168 height 22
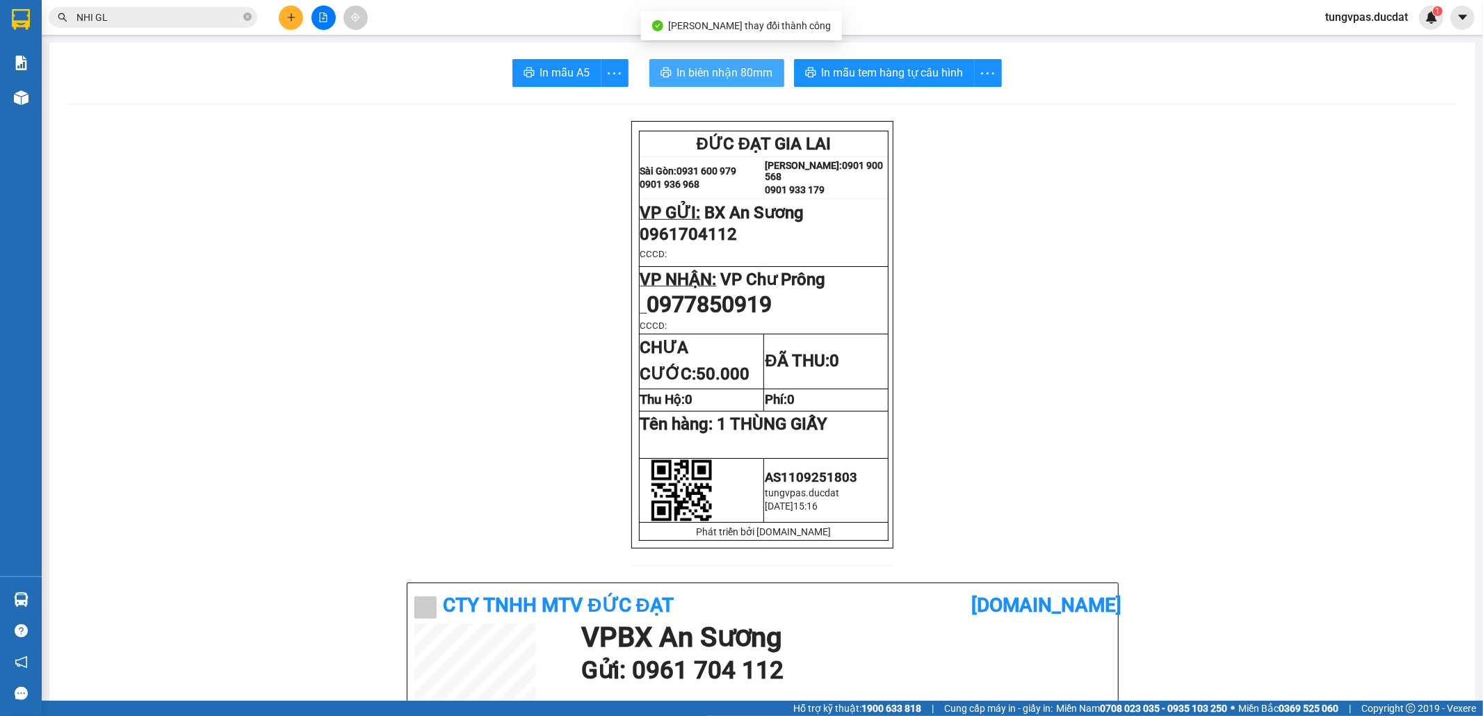
click at [729, 70] on span "In biên nhận 80mm" at bounding box center [725, 72] width 96 height 17
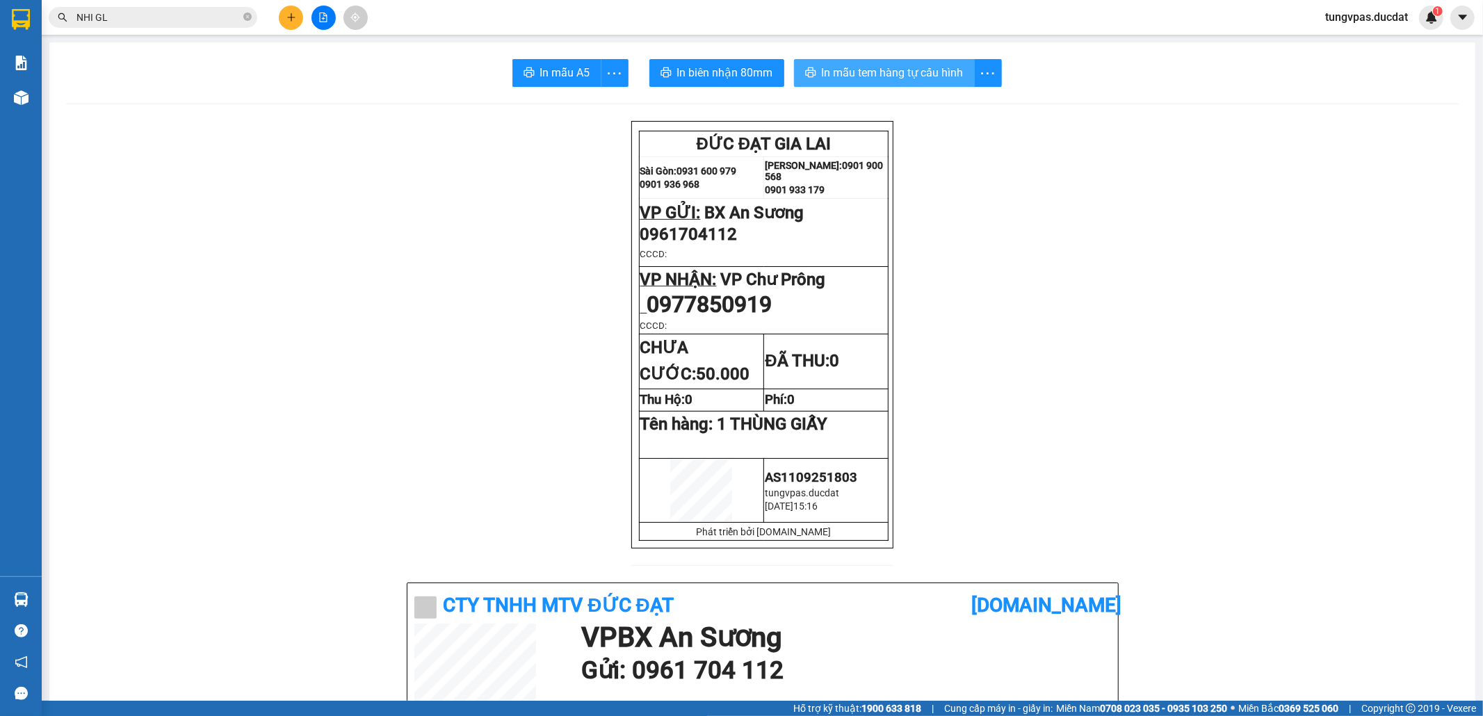
click at [949, 65] on span "In mẫu tem hàng tự cấu hình" at bounding box center [893, 72] width 142 height 17
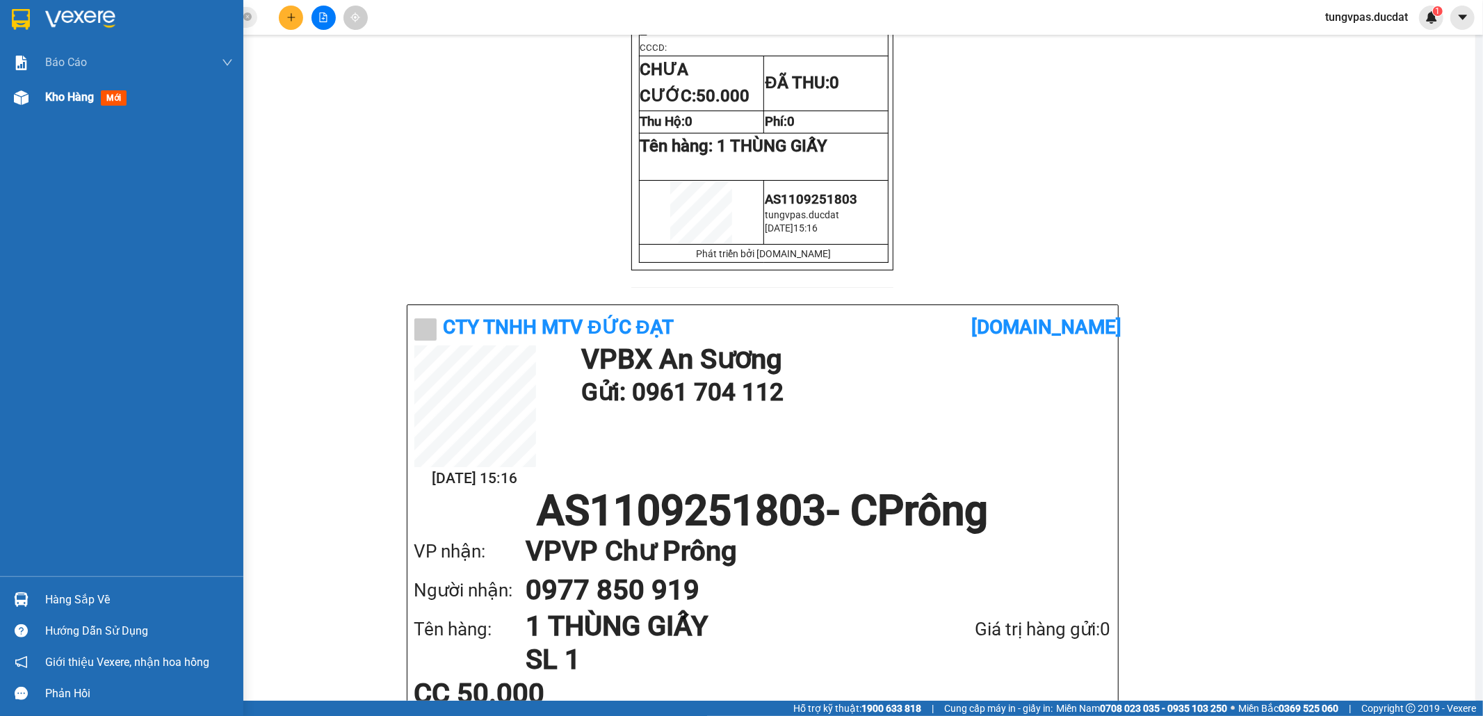
click at [23, 101] on img at bounding box center [21, 97] width 15 height 15
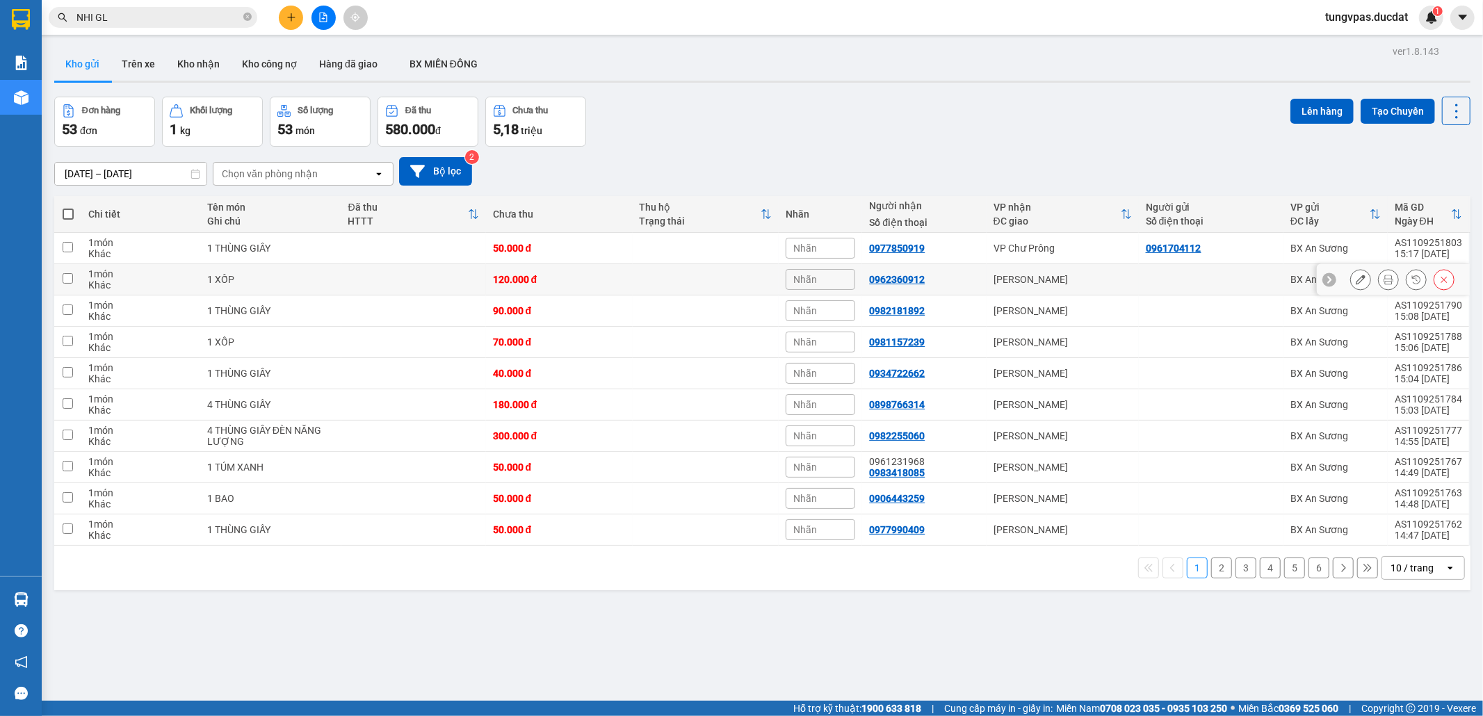
scroll to position [64, 0]
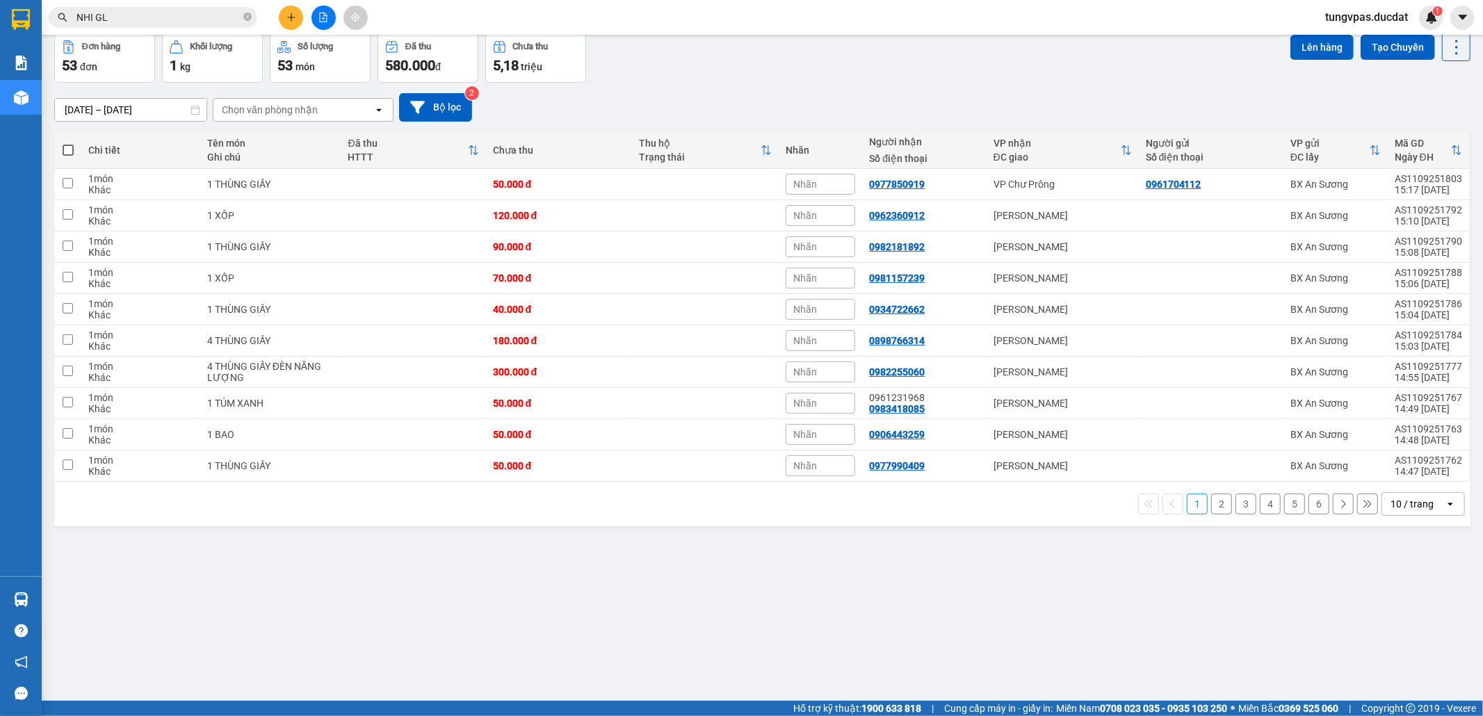
click at [1308, 507] on button "6" at bounding box center [1318, 503] width 21 height 21
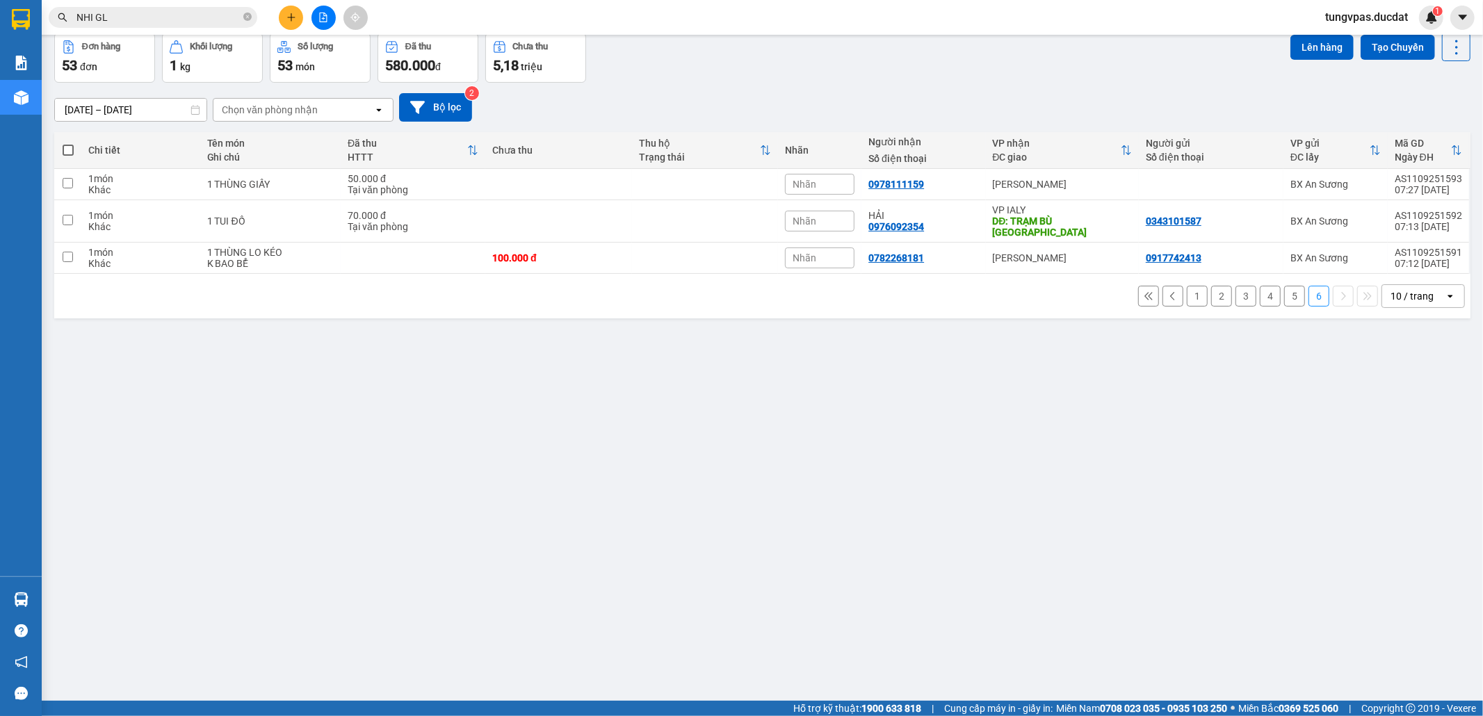
click at [286, 17] on icon "plus" at bounding box center [291, 18] width 10 height 10
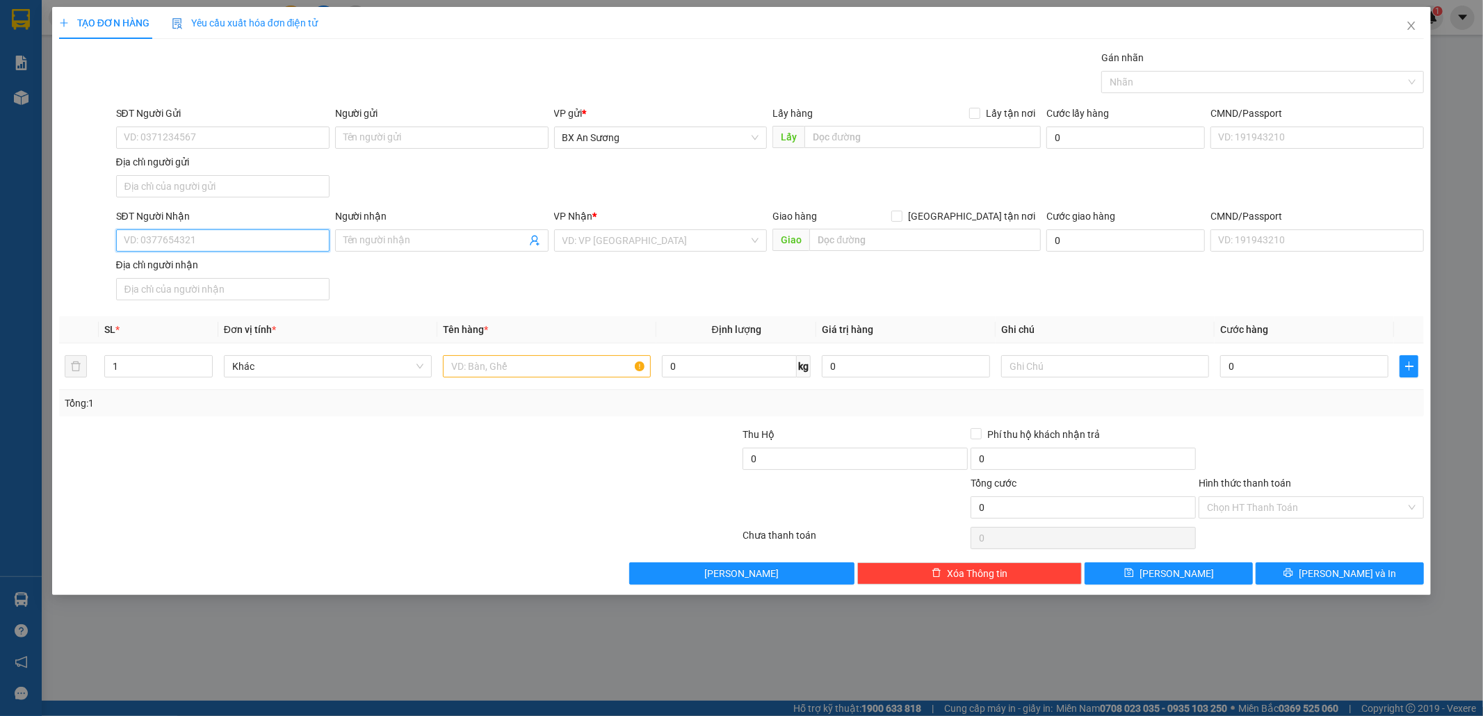
click at [318, 250] on input "SĐT Người Nhận" at bounding box center [222, 240] width 213 height 22
click at [392, 248] on input "Người nhận" at bounding box center [434, 240] width 183 height 15
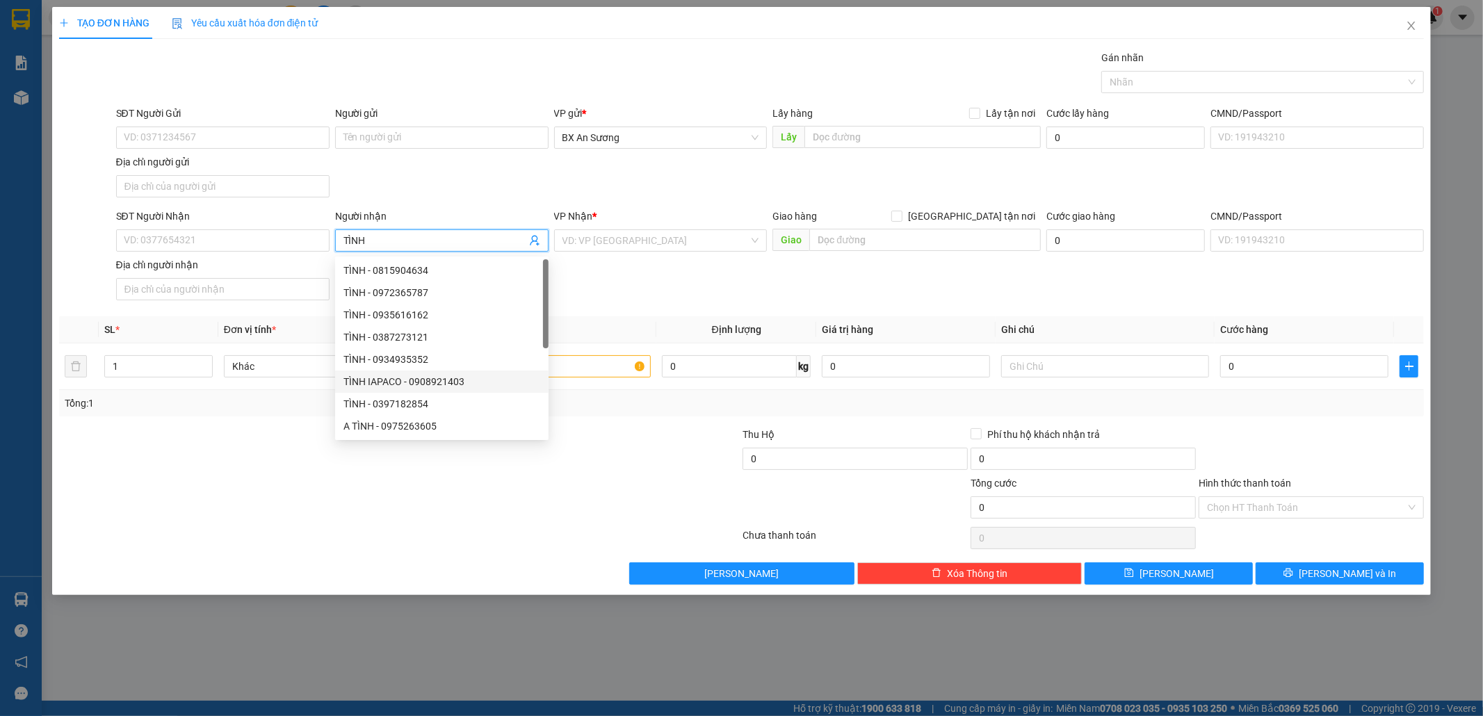
click at [454, 384] on div "TÌNH IAPACO - 0908921403" at bounding box center [441, 381] width 197 height 15
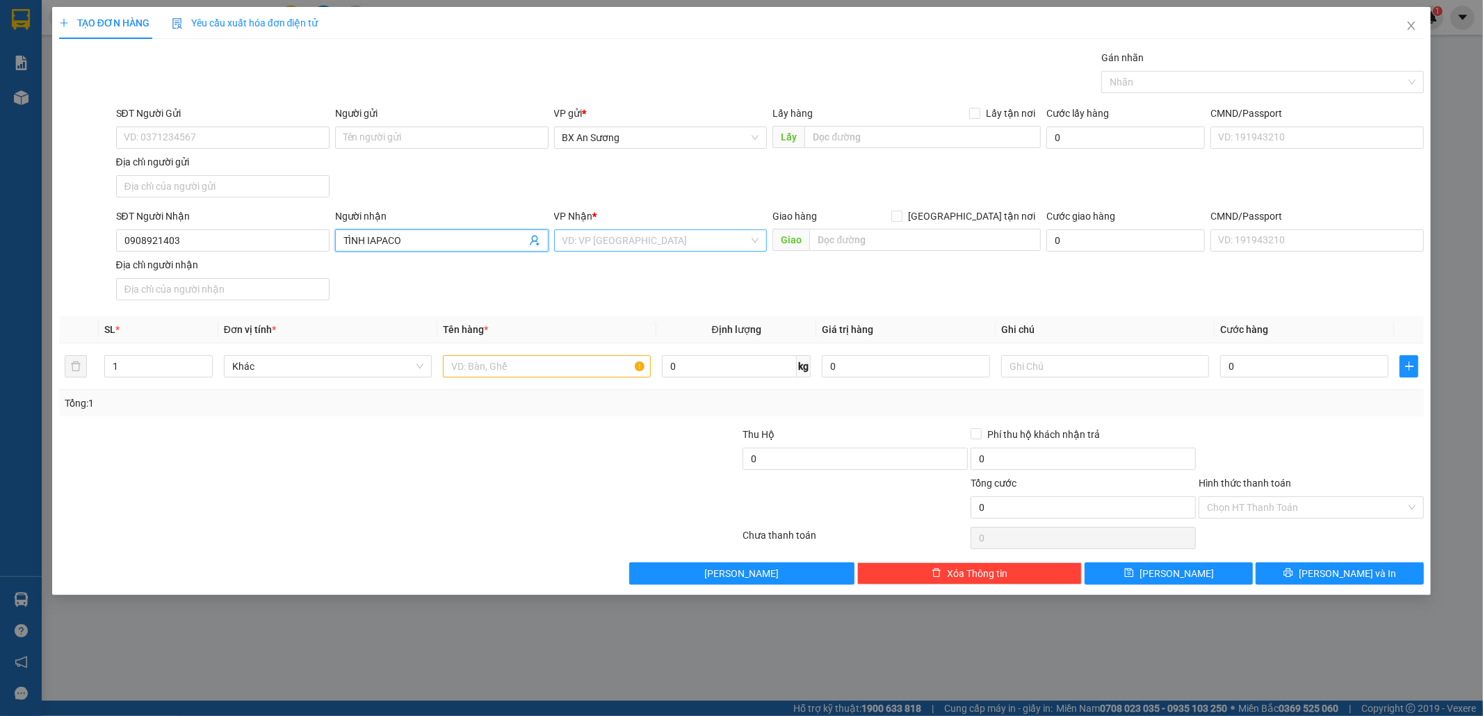
click at [642, 249] on input "search" at bounding box center [655, 240] width 187 height 21
click at [648, 259] on div "[PERSON_NAME]" at bounding box center [660, 270] width 213 height 22
click at [568, 368] on input "text" at bounding box center [547, 366] width 208 height 22
click at [1377, 568] on button "[PERSON_NAME] và In" at bounding box center [1339, 573] width 168 height 22
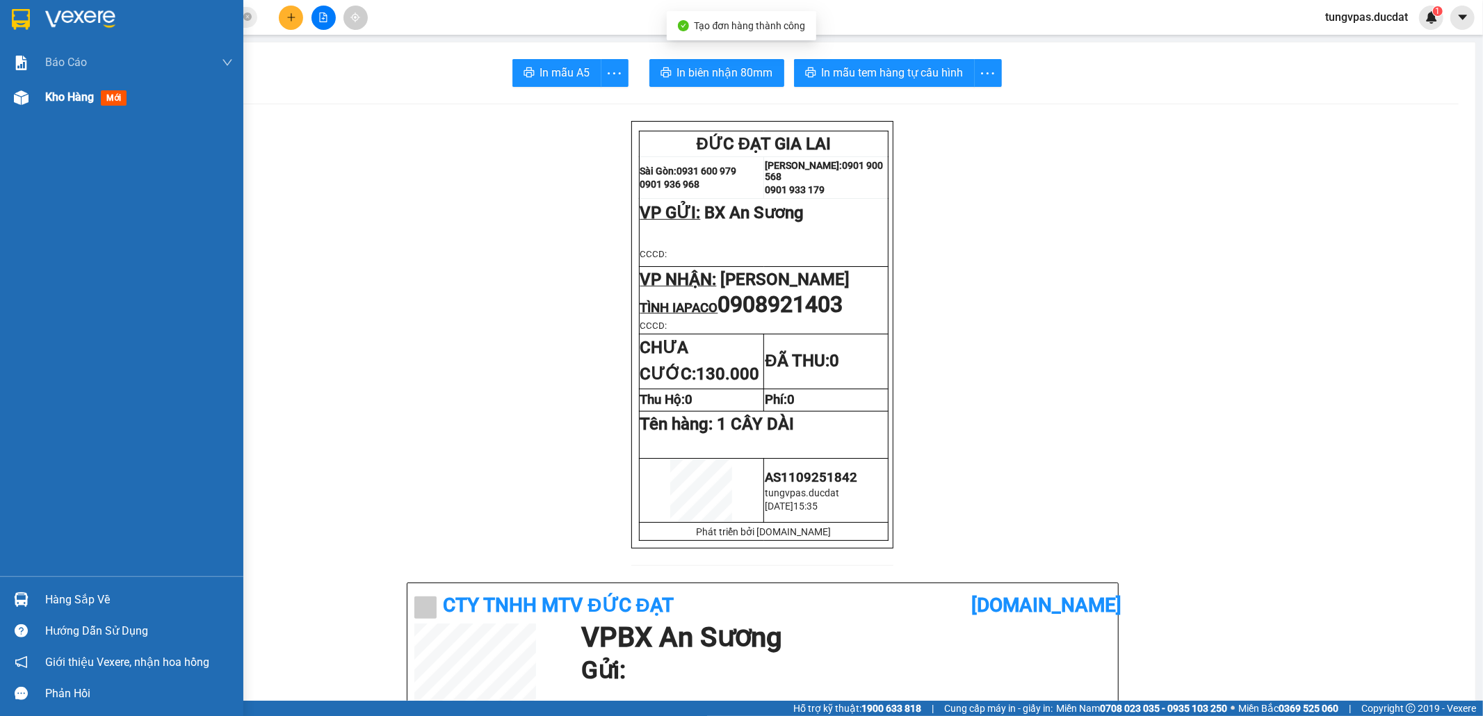
click at [32, 100] on div at bounding box center [21, 97] width 24 height 24
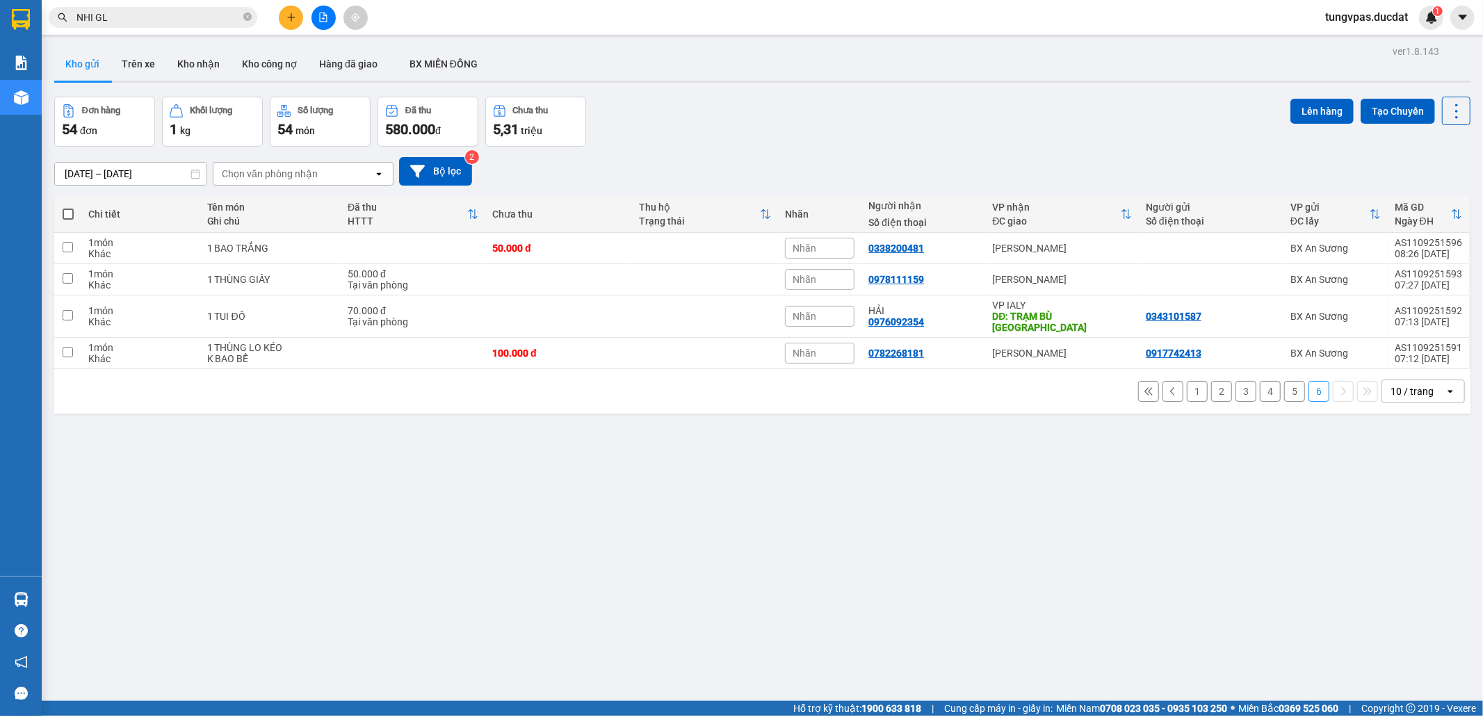
click at [1187, 381] on button "1" at bounding box center [1196, 391] width 21 height 21
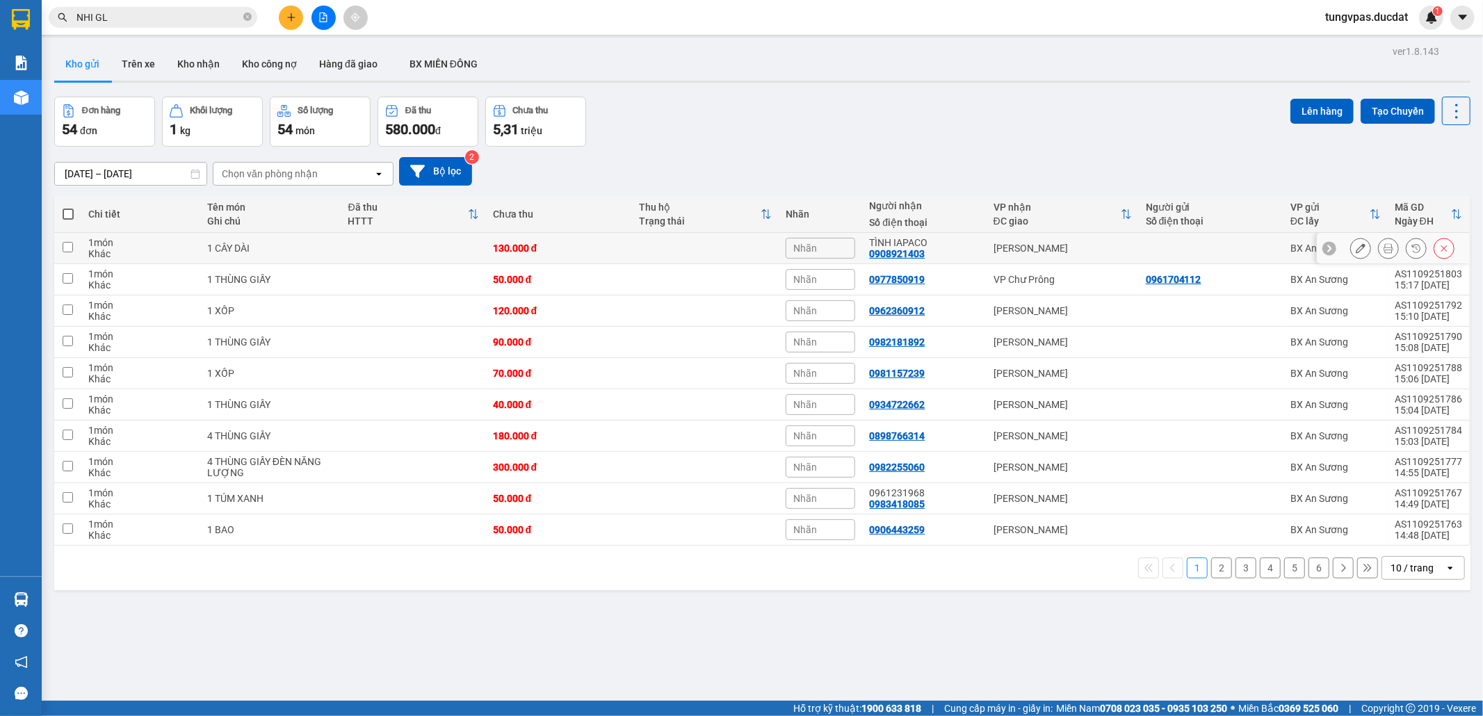
click at [1350, 242] on button at bounding box center [1359, 248] width 19 height 24
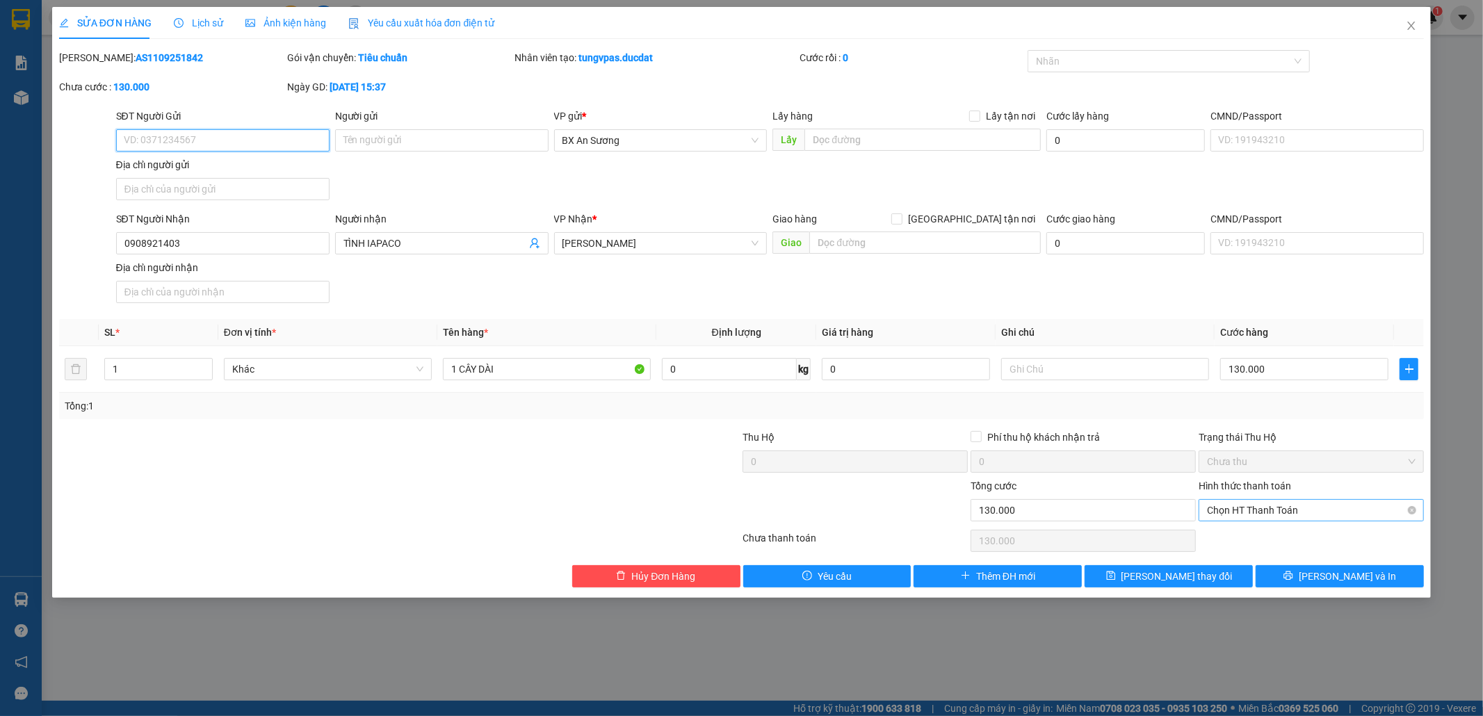
click at [1274, 512] on span "Chọn HT Thanh Toán" at bounding box center [1311, 510] width 209 height 21
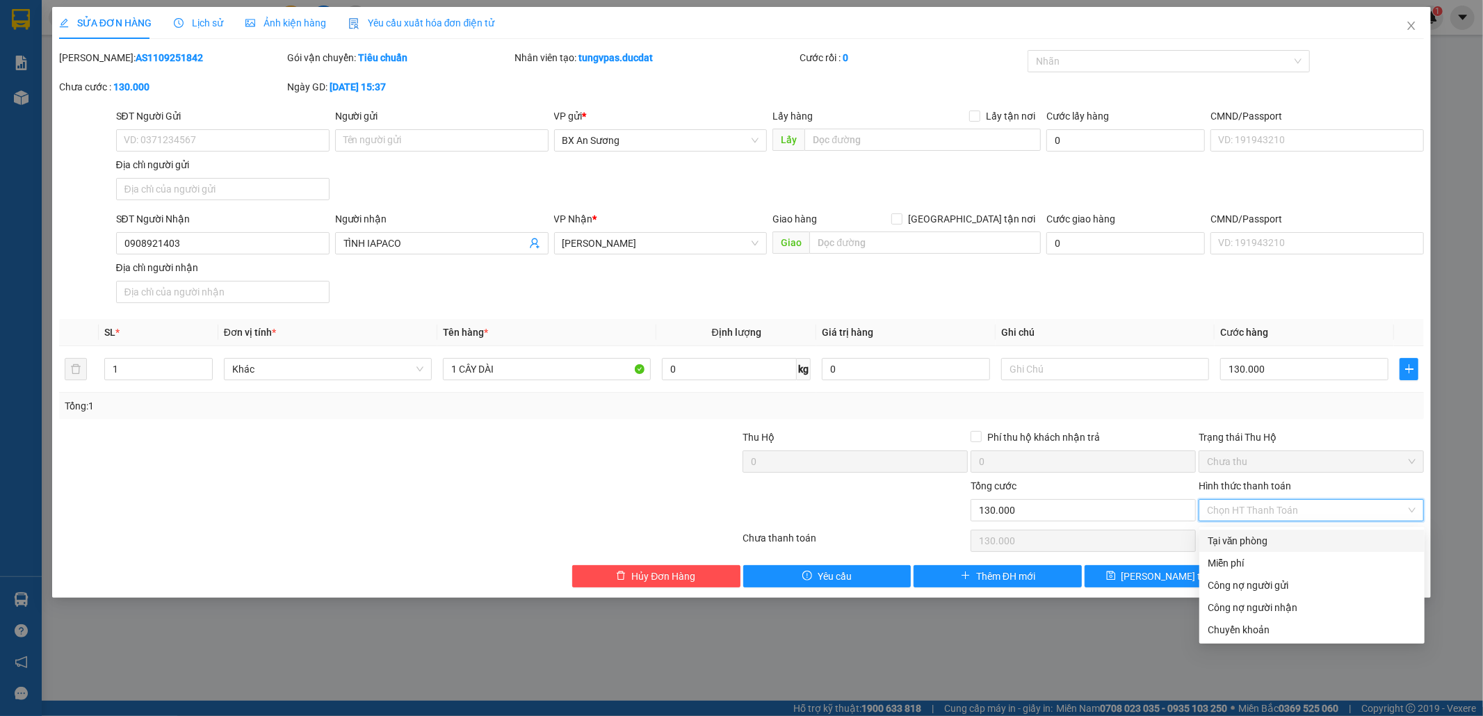
click at [1274, 535] on div "Tại văn phòng" at bounding box center [1311, 540] width 209 height 15
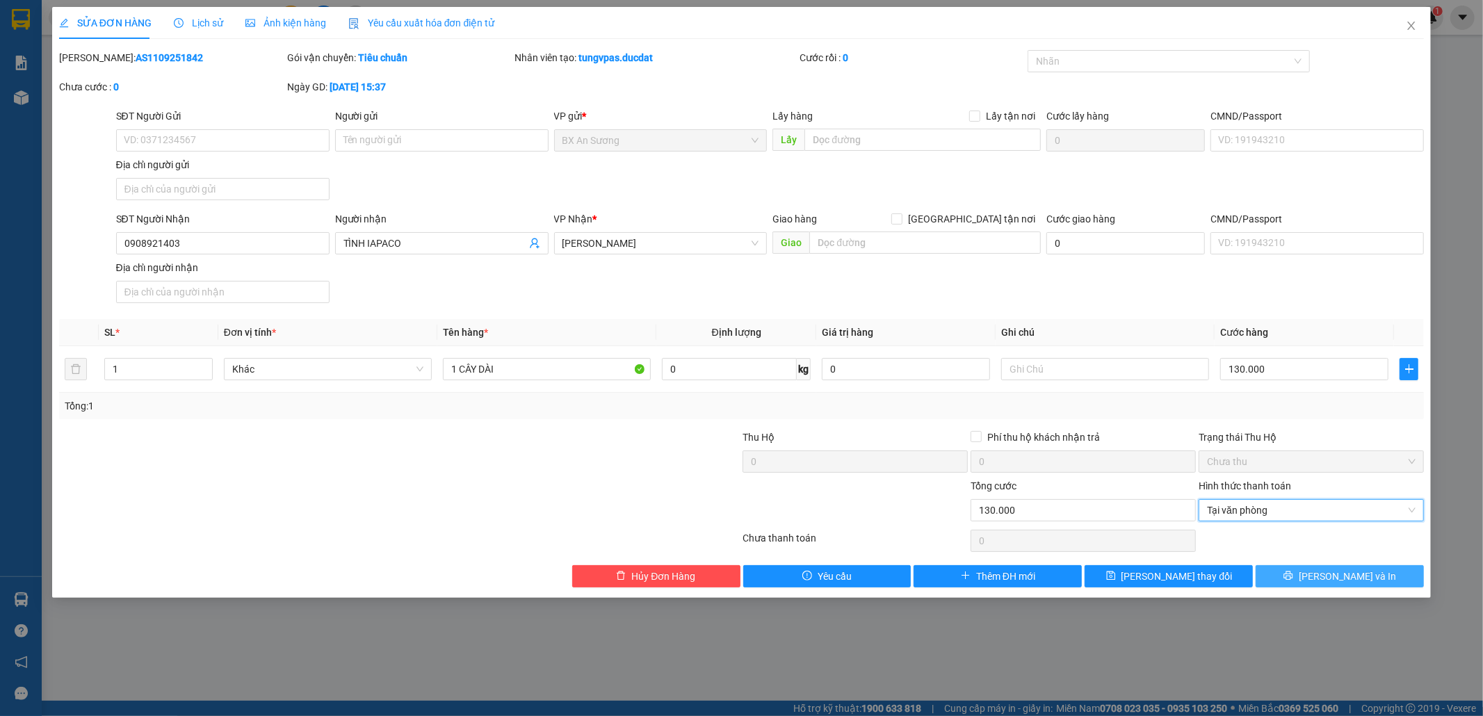
click at [1336, 573] on span "[PERSON_NAME] và In" at bounding box center [1346, 576] width 97 height 15
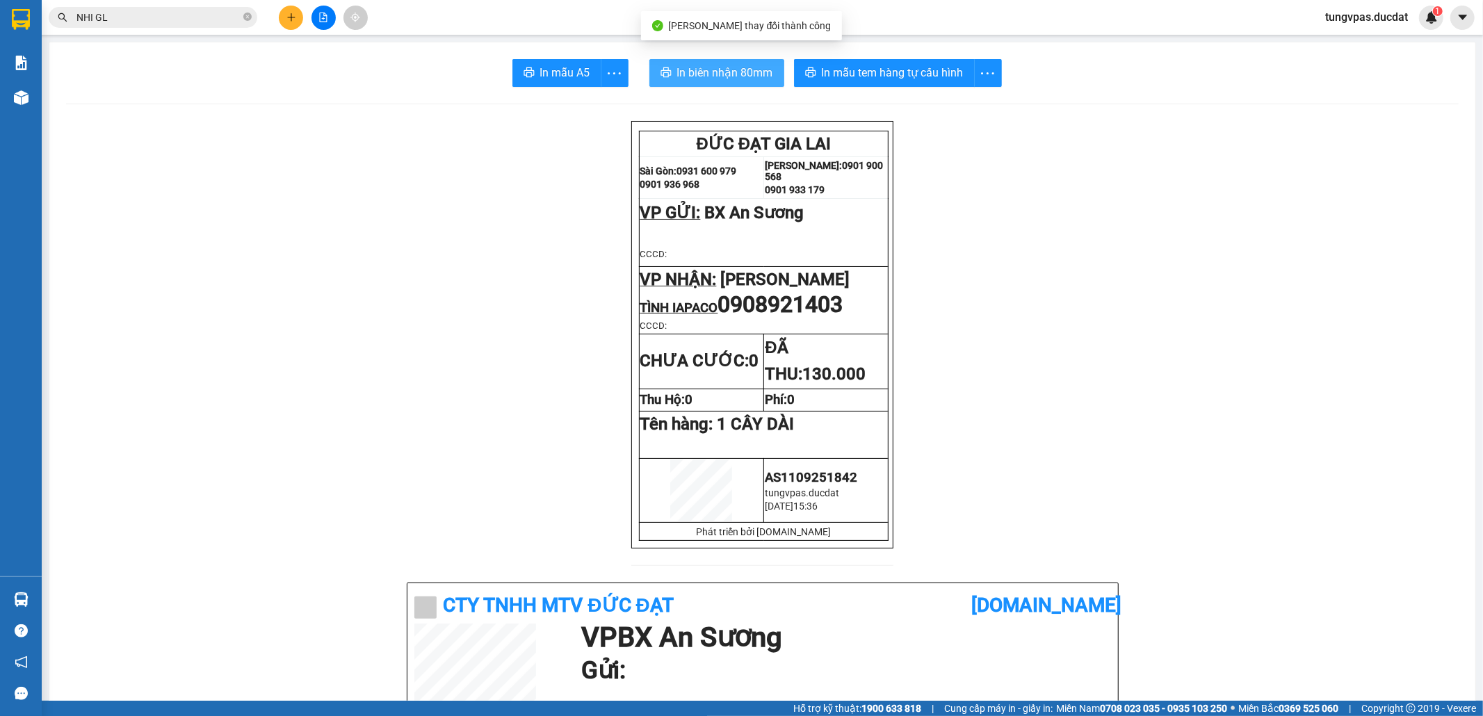
click at [721, 74] on span "In biên nhận 80mm" at bounding box center [725, 72] width 96 height 17
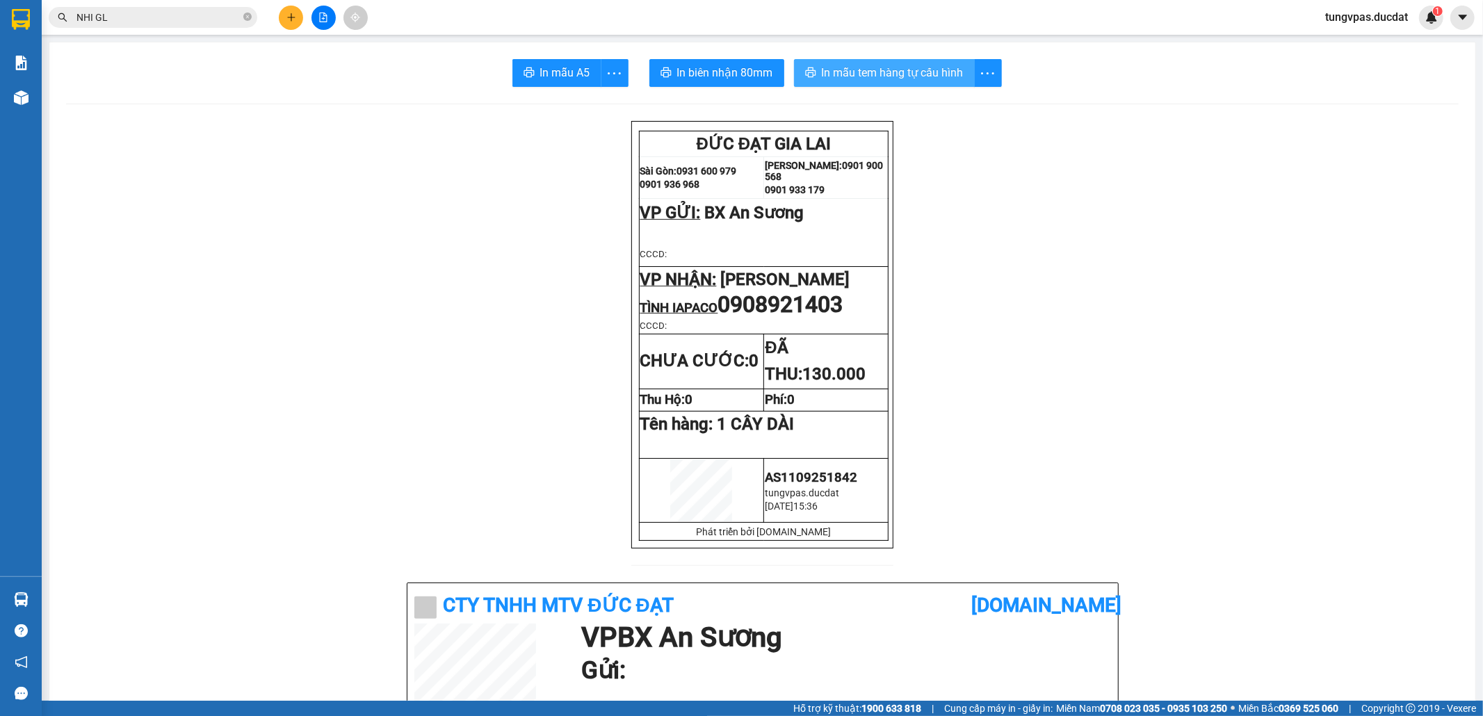
click at [908, 76] on span "In mẫu tem hàng tự cấu hình" at bounding box center [893, 72] width 142 height 17
click at [323, 17] on icon "file-add" at bounding box center [324, 18] width 8 height 10
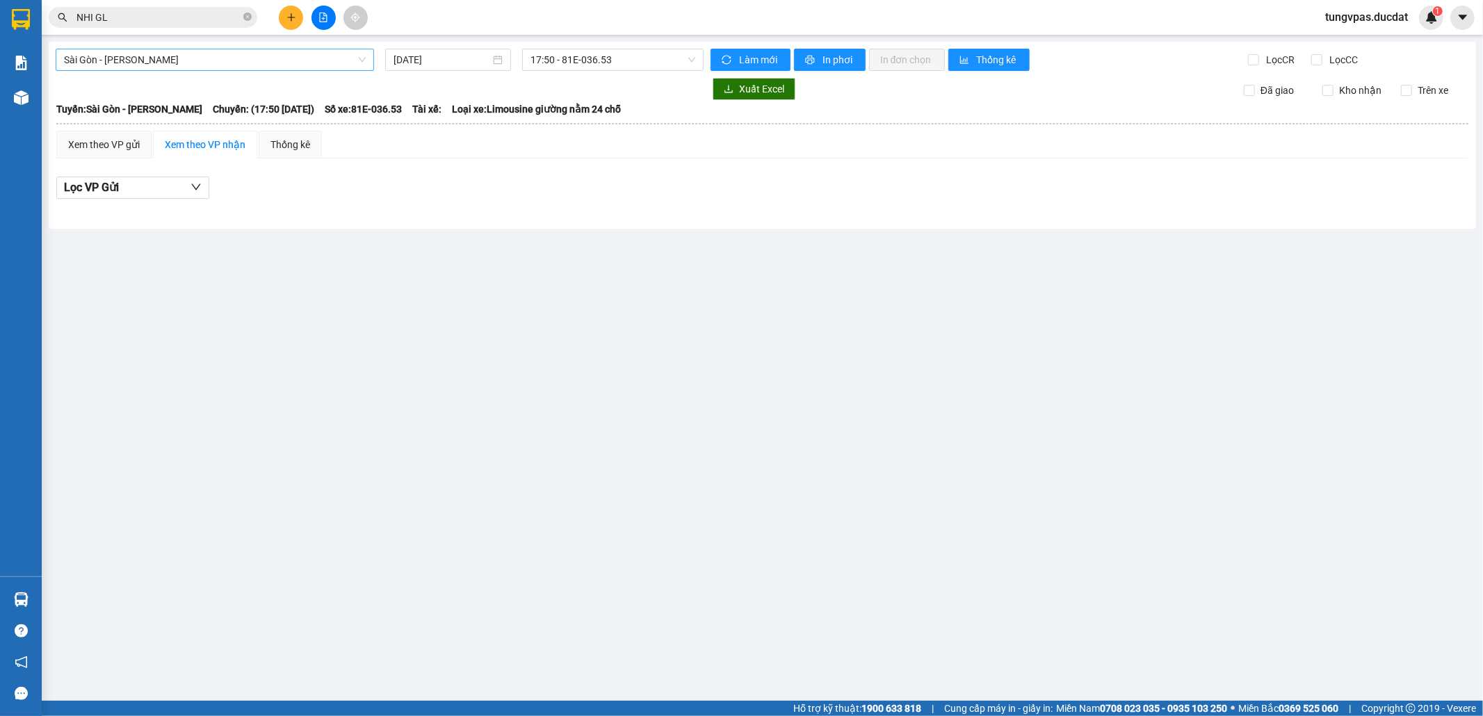
click at [234, 63] on span "Sài Gòn - Gia Lai" at bounding box center [215, 59] width 302 height 21
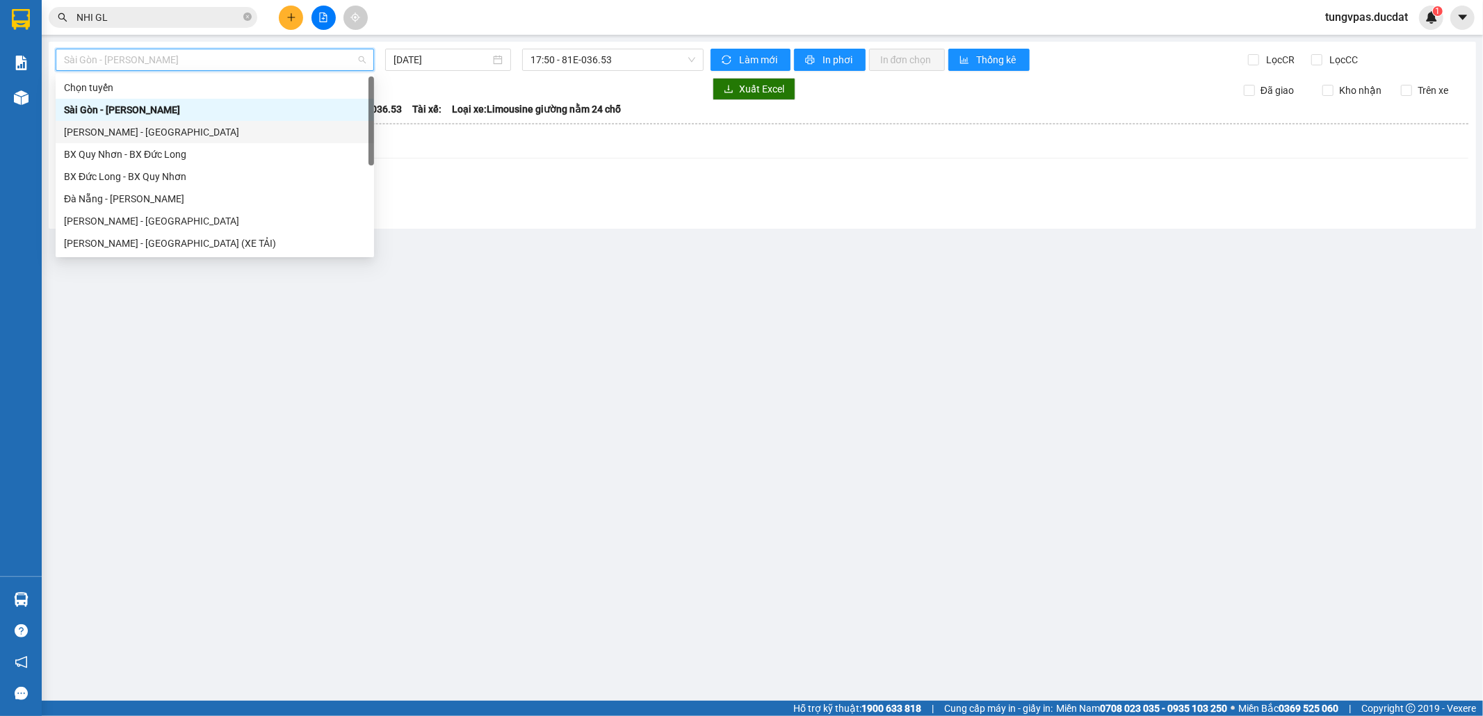
click at [190, 131] on div "Gia Lai - Sài Gòn" at bounding box center [215, 131] width 302 height 15
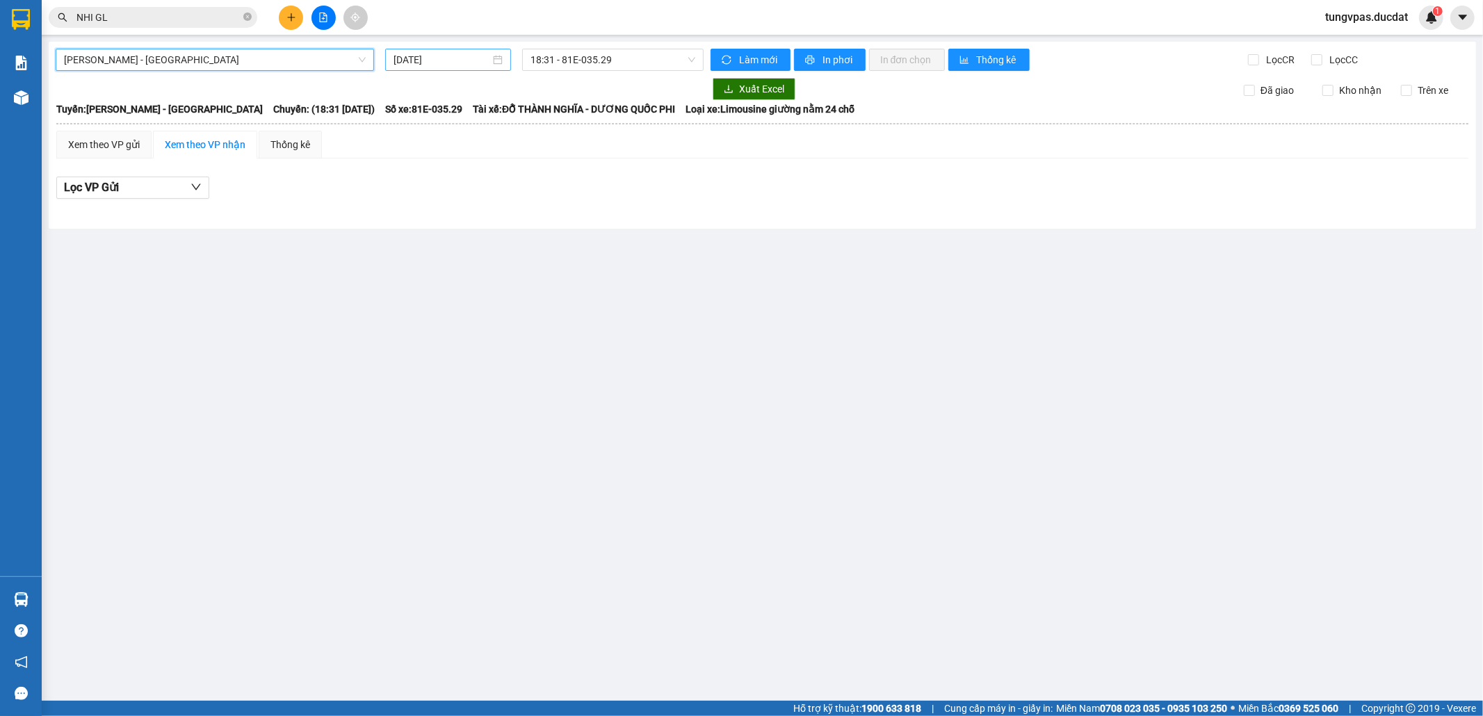
click at [412, 59] on input "[DATE]" at bounding box center [441, 59] width 97 height 15
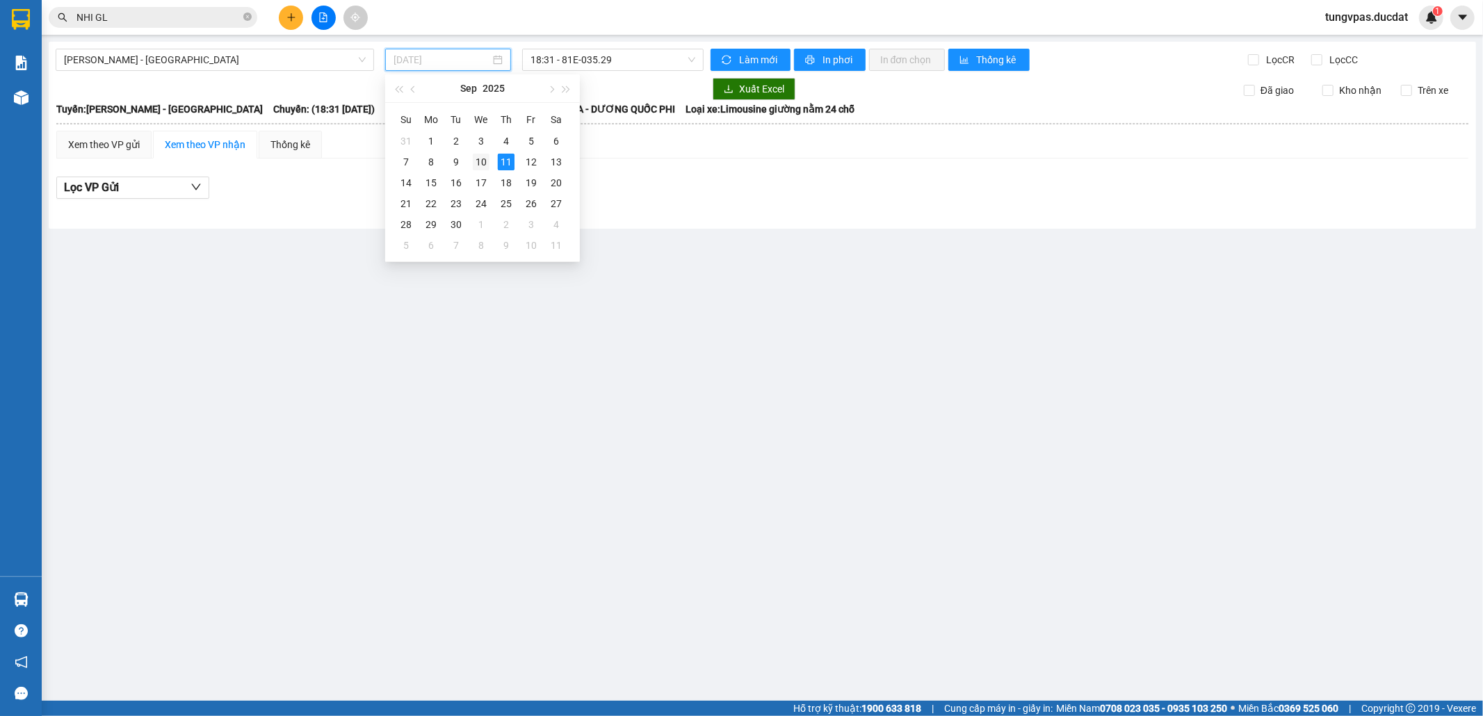
click at [478, 161] on div "10" at bounding box center [481, 162] width 17 height 17
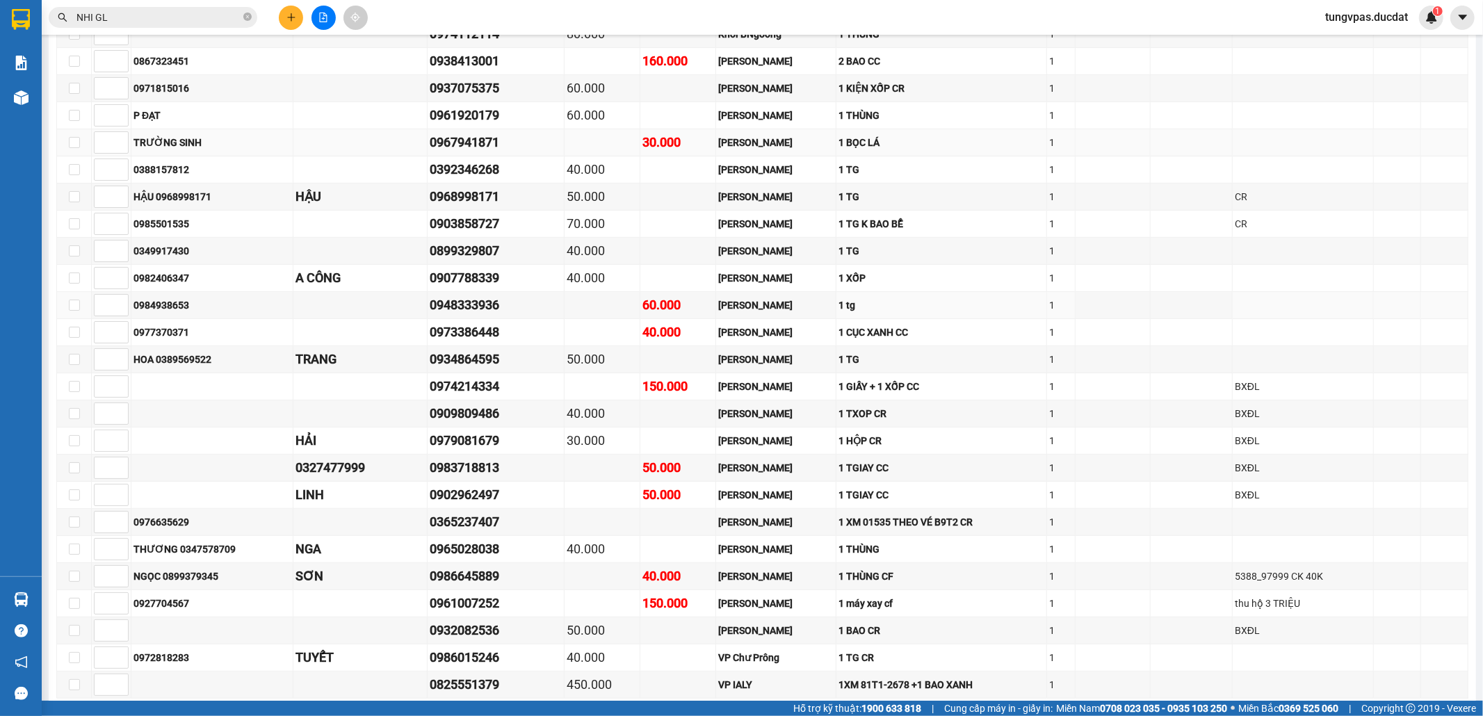
scroll to position [459, 0]
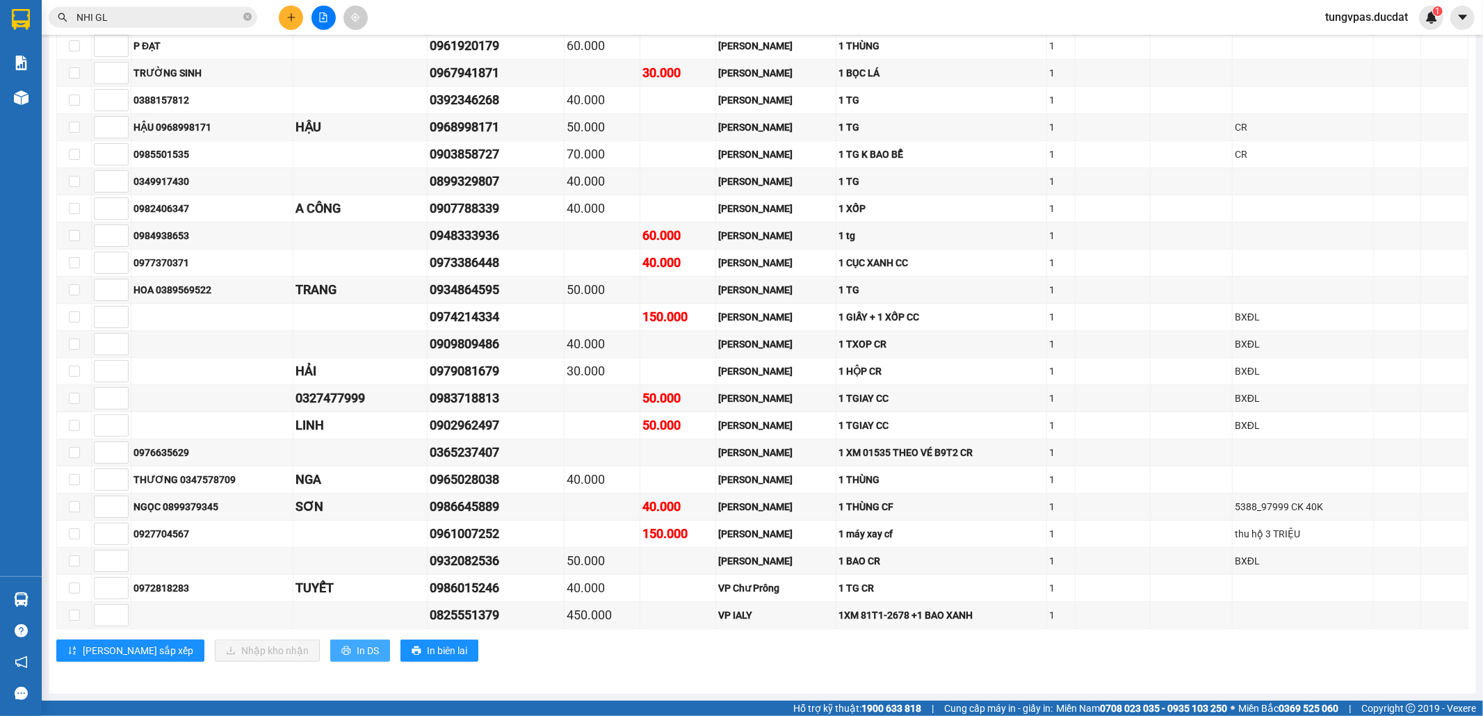
click at [357, 648] on span "In DS" at bounding box center [368, 650] width 22 height 15
click at [291, 18] on icon "plus" at bounding box center [291, 17] width 1 height 8
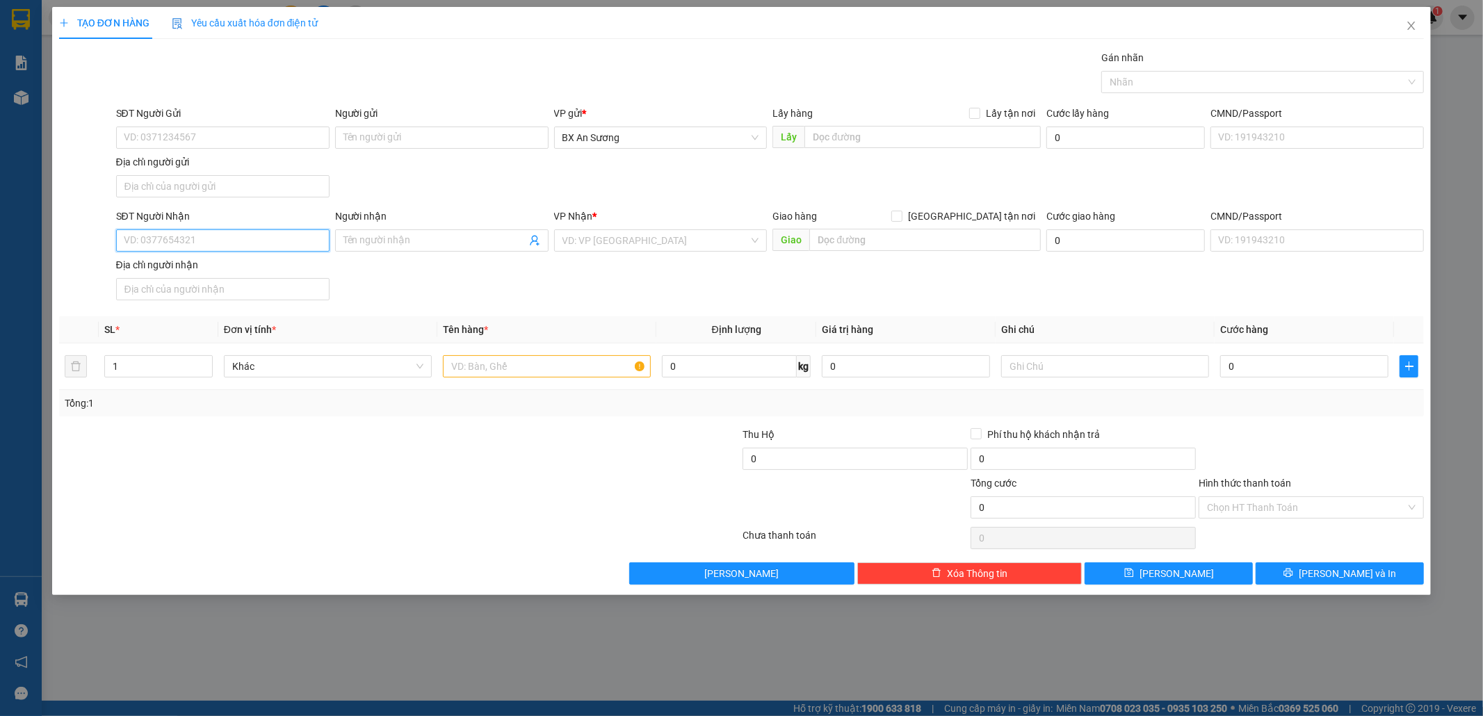
click at [240, 245] on input "SĐT Người Nhận" at bounding box center [222, 240] width 213 height 22
click at [213, 274] on div "0363607734" at bounding box center [222, 270] width 197 height 15
click at [585, 377] on input "text" at bounding box center [547, 366] width 208 height 22
click at [585, 374] on input "text" at bounding box center [547, 366] width 208 height 22
click at [1398, 579] on button "[PERSON_NAME] và In" at bounding box center [1339, 573] width 168 height 22
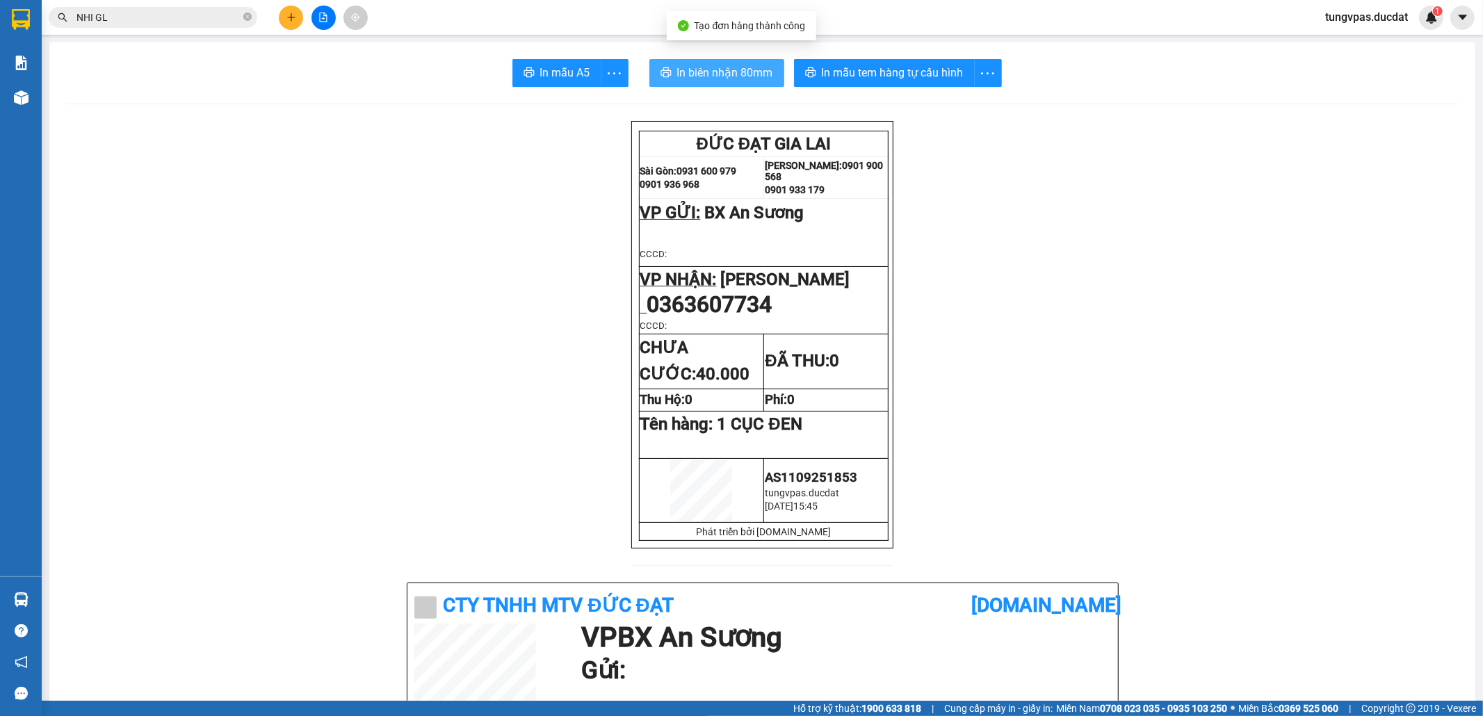
click at [733, 70] on span "In biên nhận 80mm" at bounding box center [725, 72] width 96 height 17
click at [865, 81] on span "In mẫu tem hàng tự cấu hình" at bounding box center [893, 72] width 142 height 17
click at [320, 17] on icon "file-add" at bounding box center [324, 18] width 8 height 10
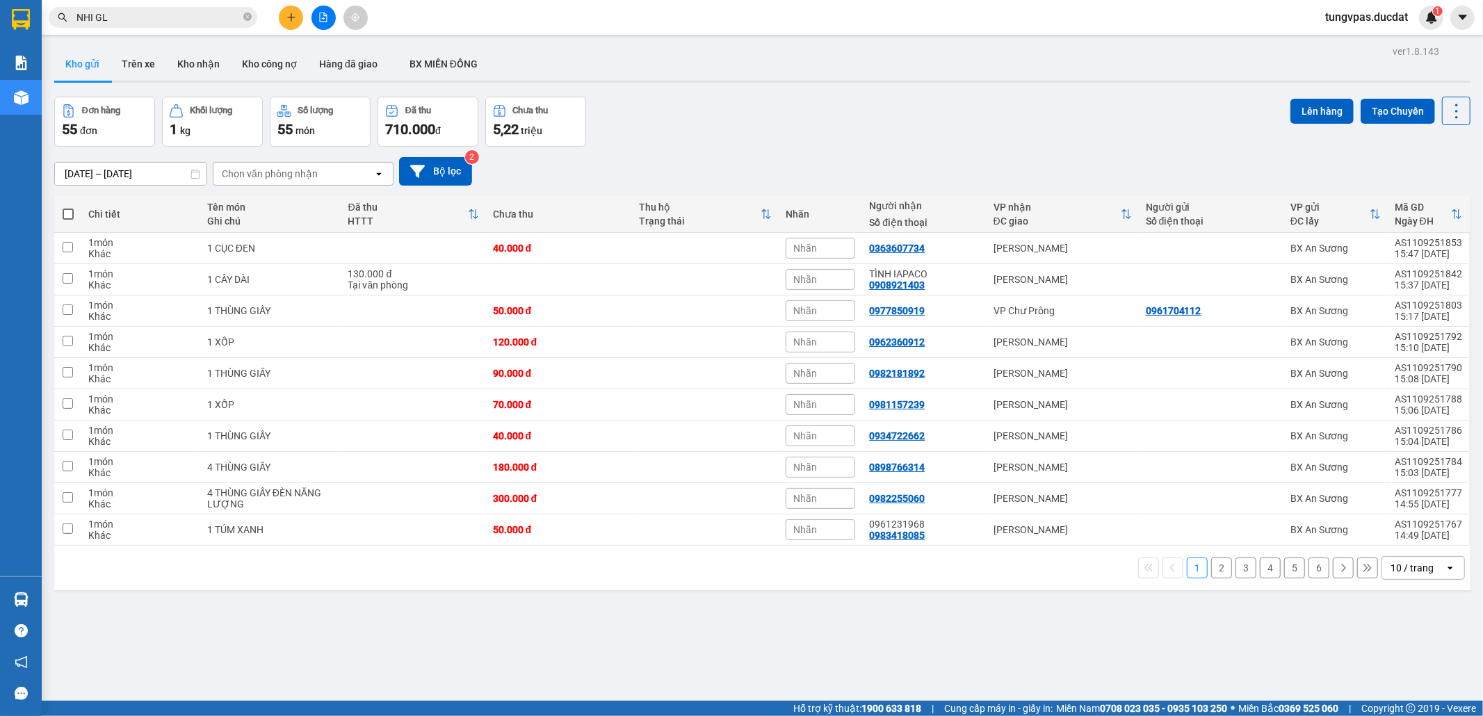
click at [327, 20] on icon "file-add" at bounding box center [323, 18] width 10 height 10
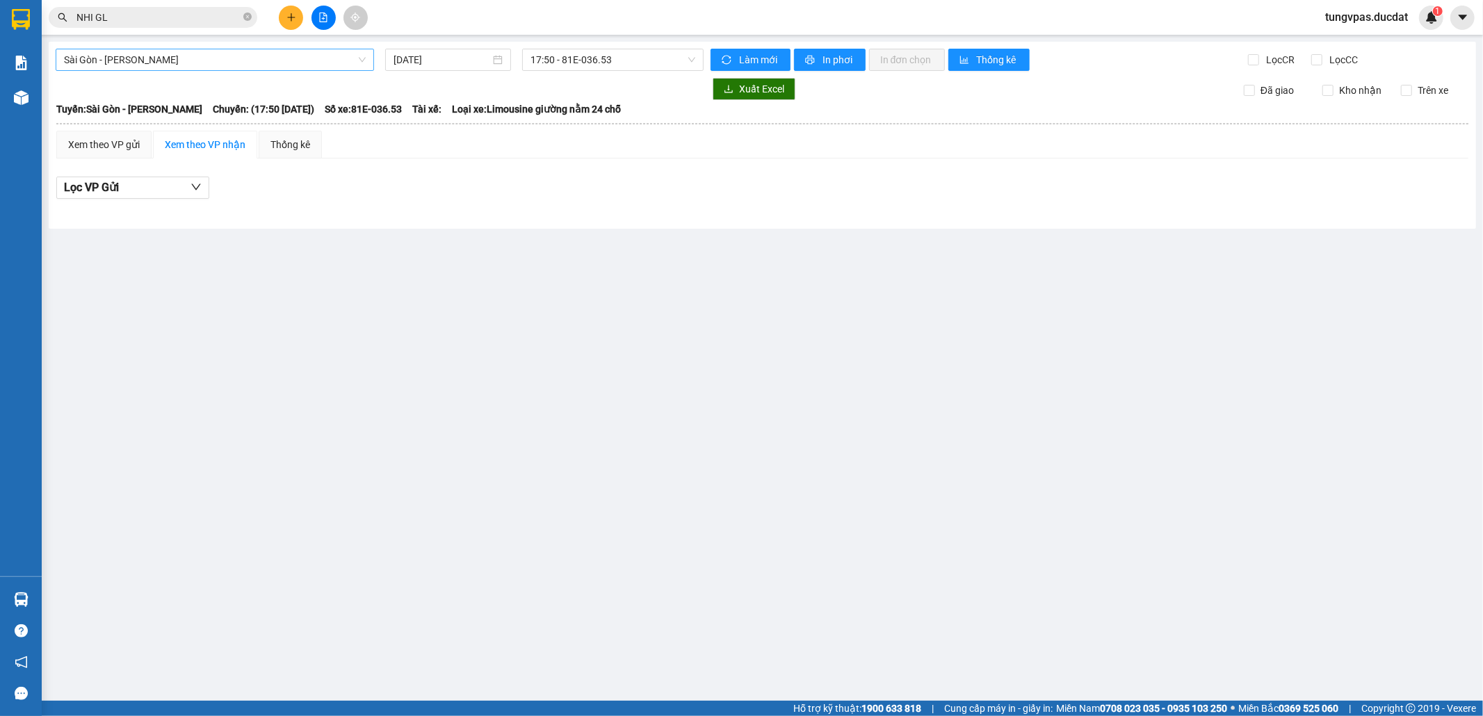
click at [240, 70] on span "Sài Gòn - Gia Lai" at bounding box center [215, 59] width 302 height 21
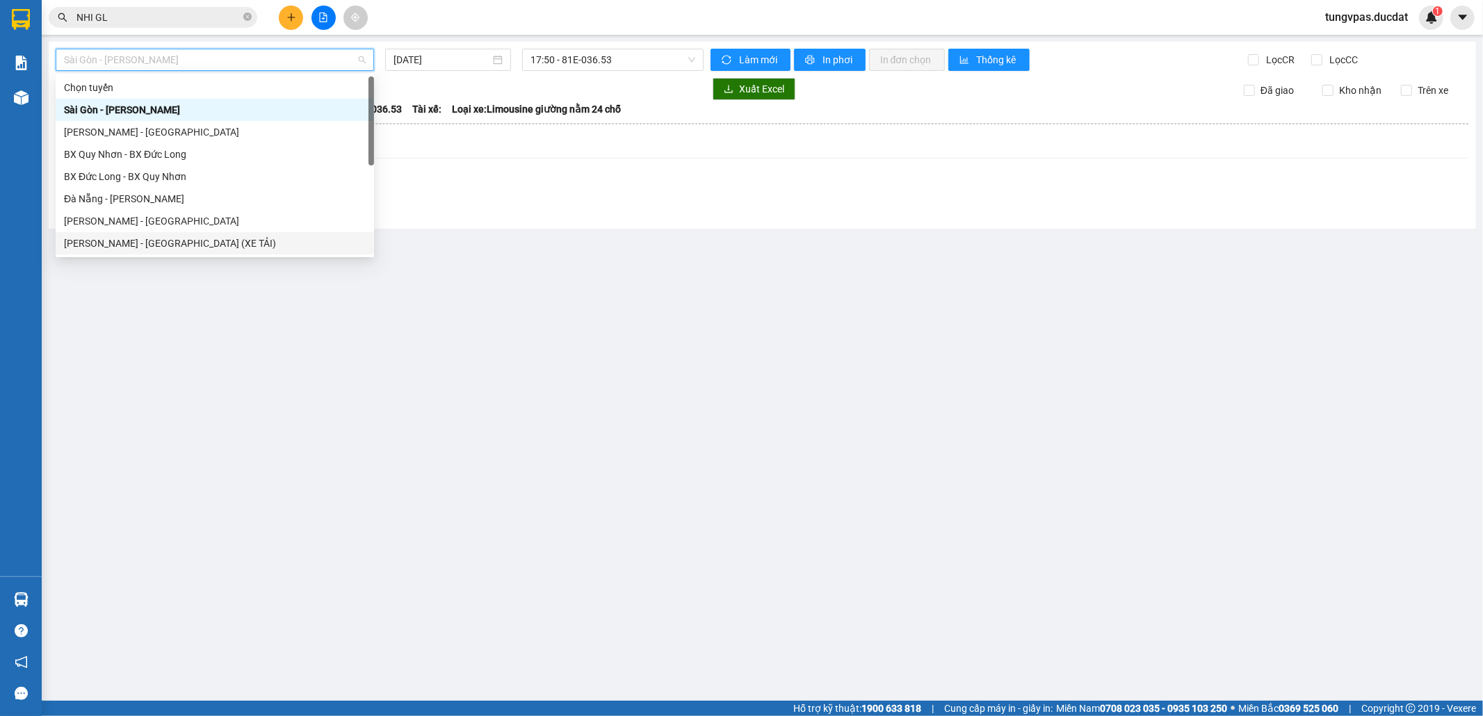
click at [162, 240] on div "Gia Lai - Sài Gòn (XE TẢI)" at bounding box center [215, 243] width 302 height 15
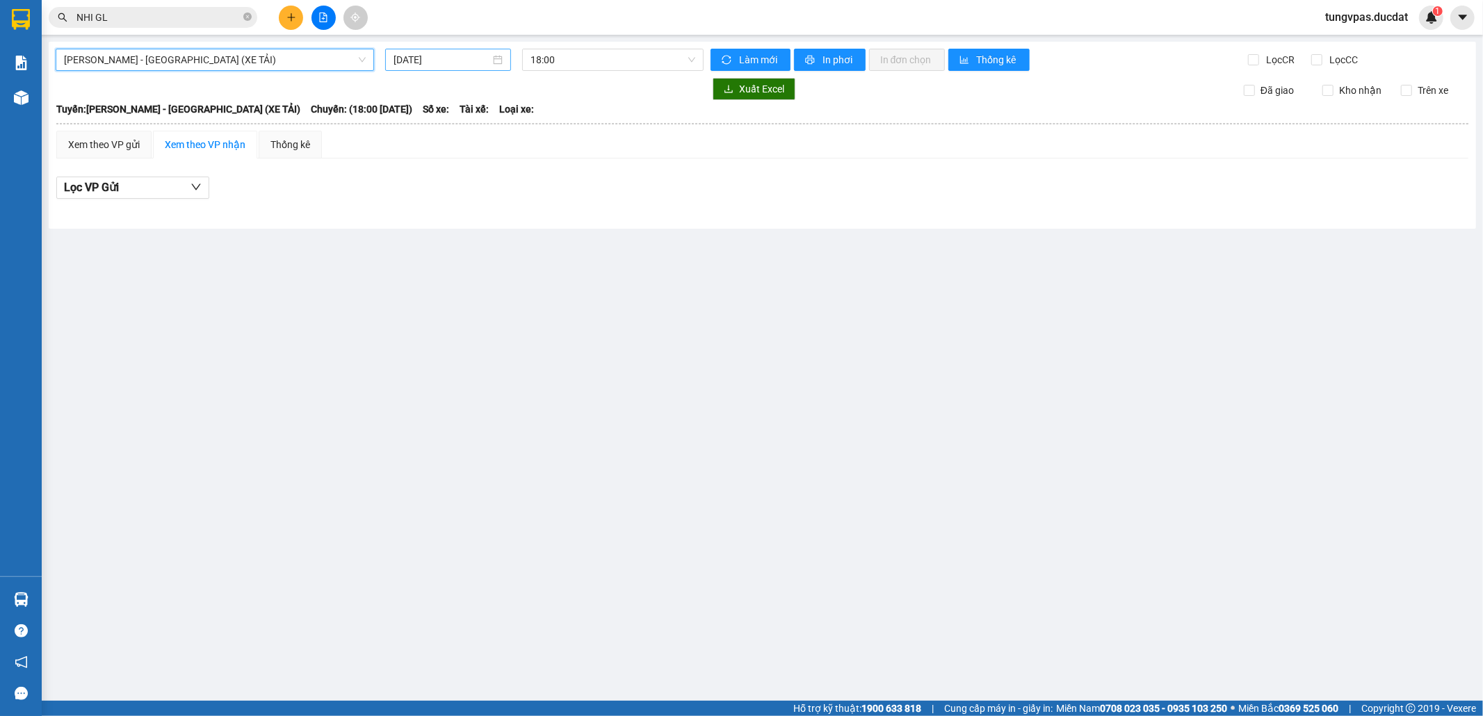
click at [438, 60] on input "[DATE]" at bounding box center [441, 59] width 97 height 15
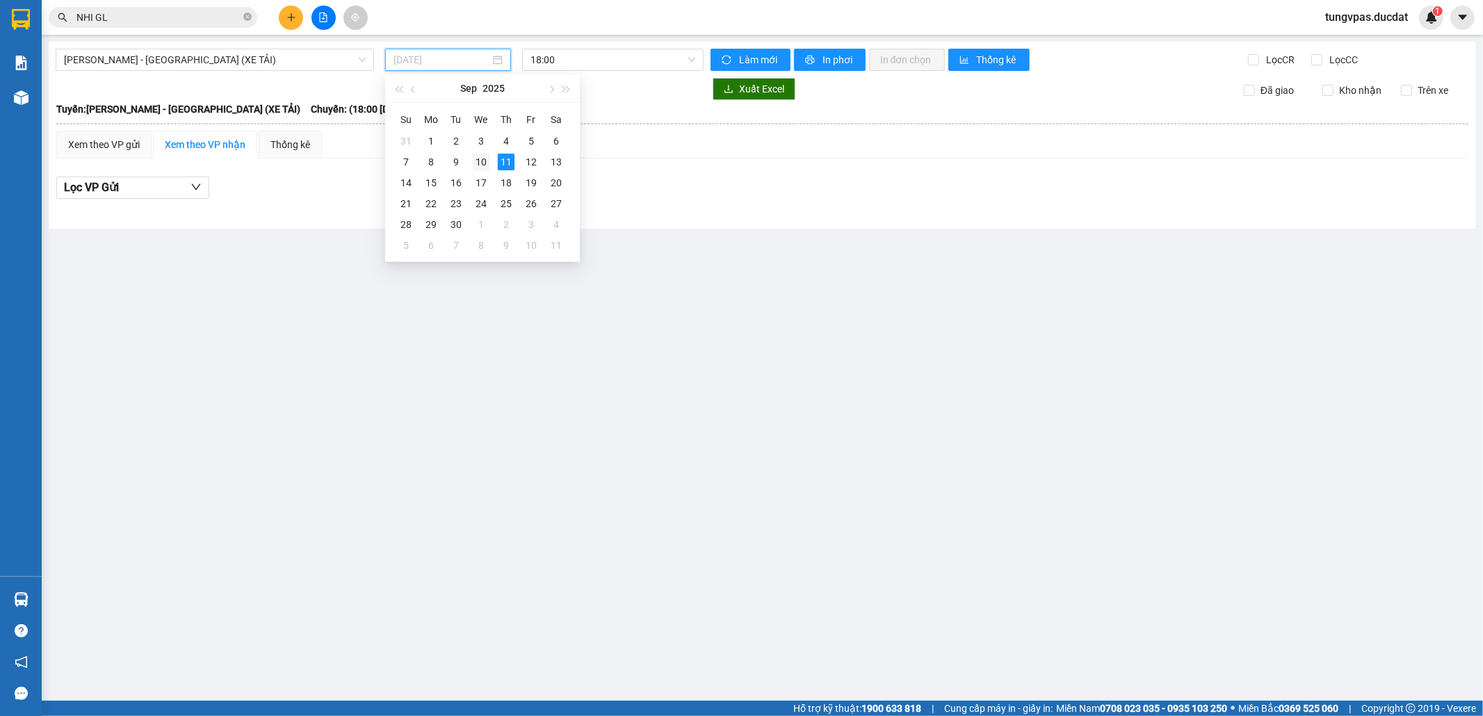
click at [482, 159] on div "10" at bounding box center [481, 162] width 17 height 17
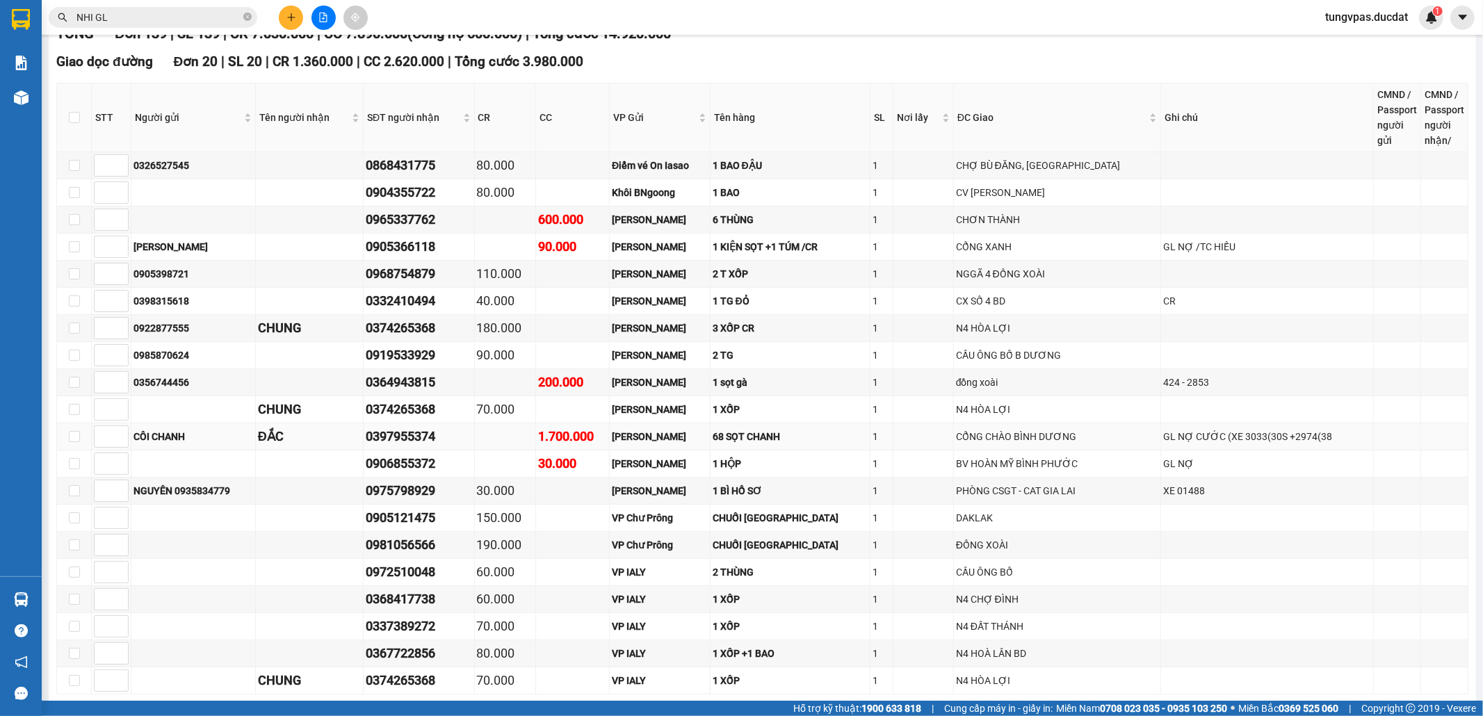
scroll to position [278, 0]
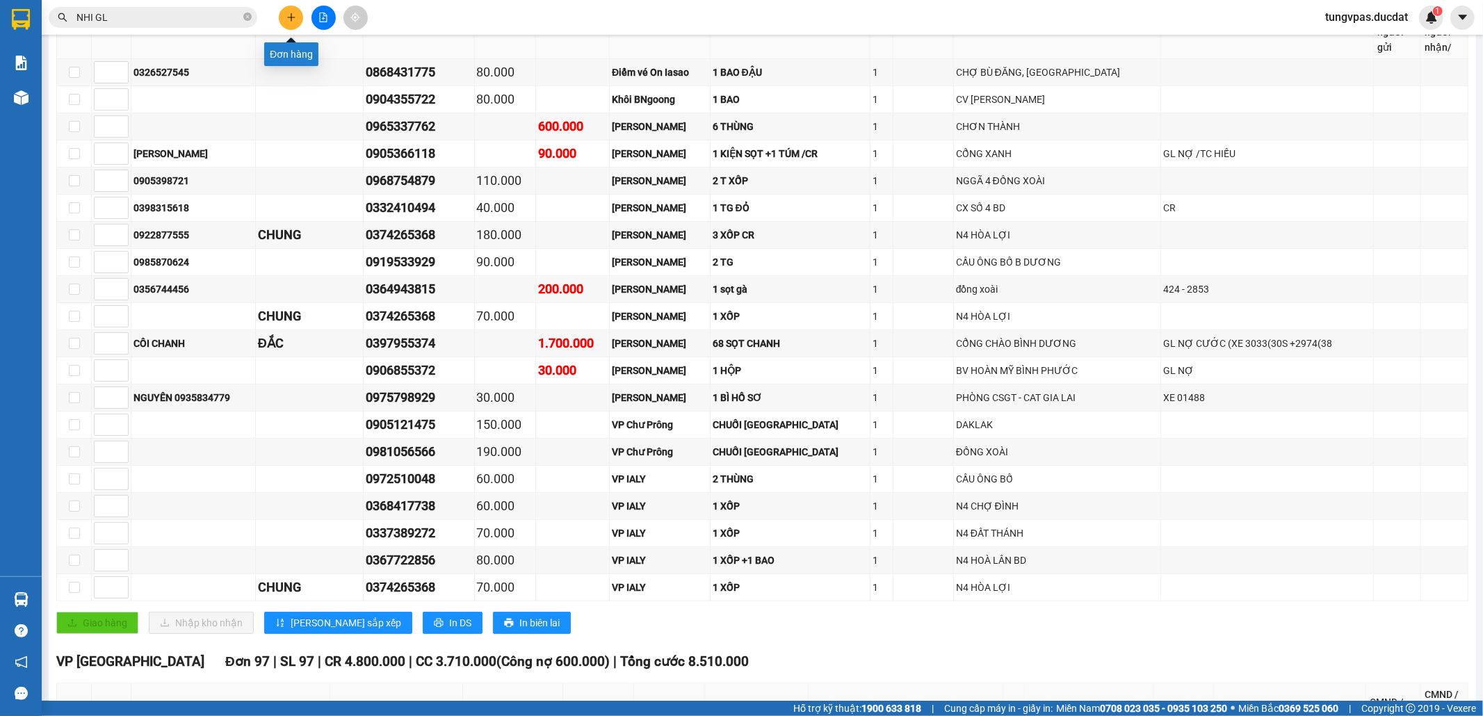
click at [288, 17] on icon "plus" at bounding box center [291, 18] width 10 height 10
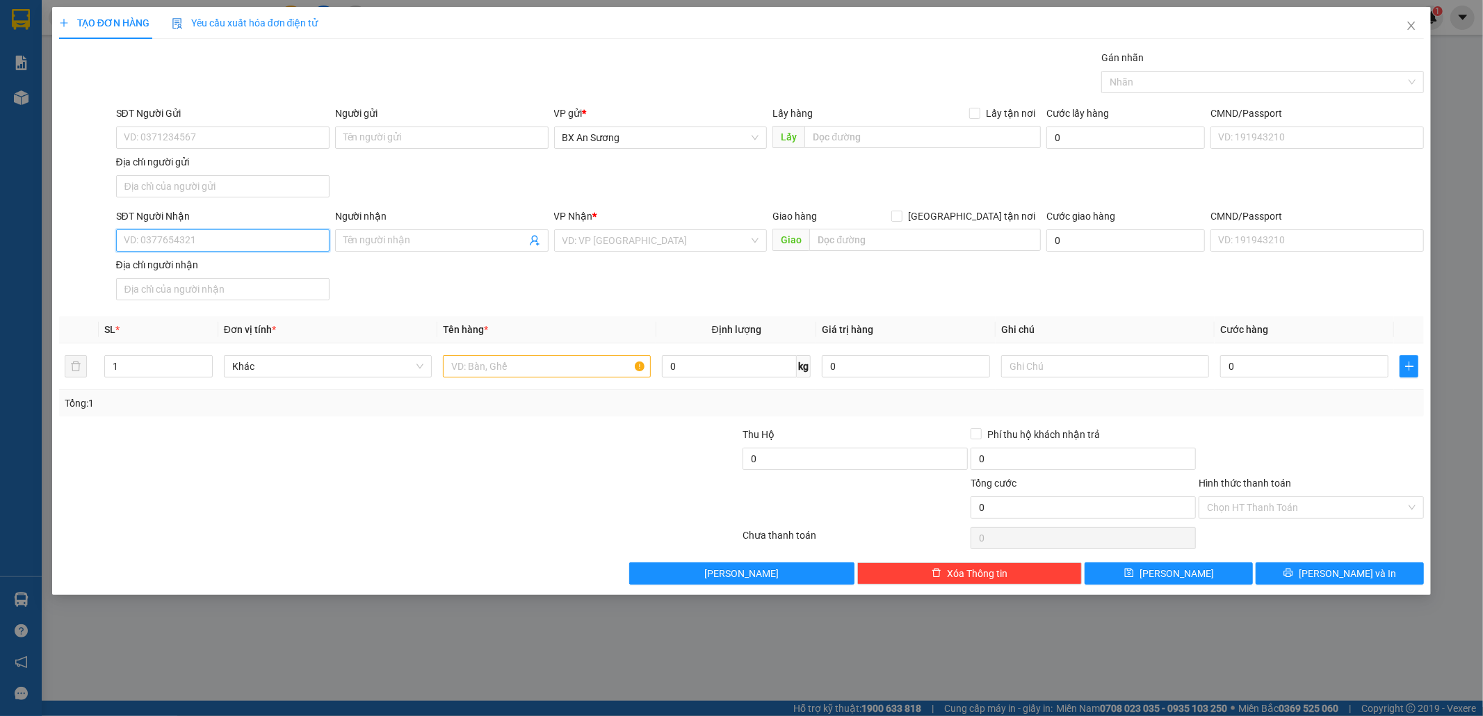
click at [235, 243] on input "SĐT Người Nhận" at bounding box center [222, 240] width 213 height 22
click at [286, 263] on div "0935964981" at bounding box center [222, 270] width 197 height 15
click at [537, 380] on div at bounding box center [547, 366] width 208 height 28
click at [544, 373] on input "text" at bounding box center [547, 366] width 208 height 22
click at [1369, 577] on button "[PERSON_NAME] và In" at bounding box center [1339, 573] width 168 height 22
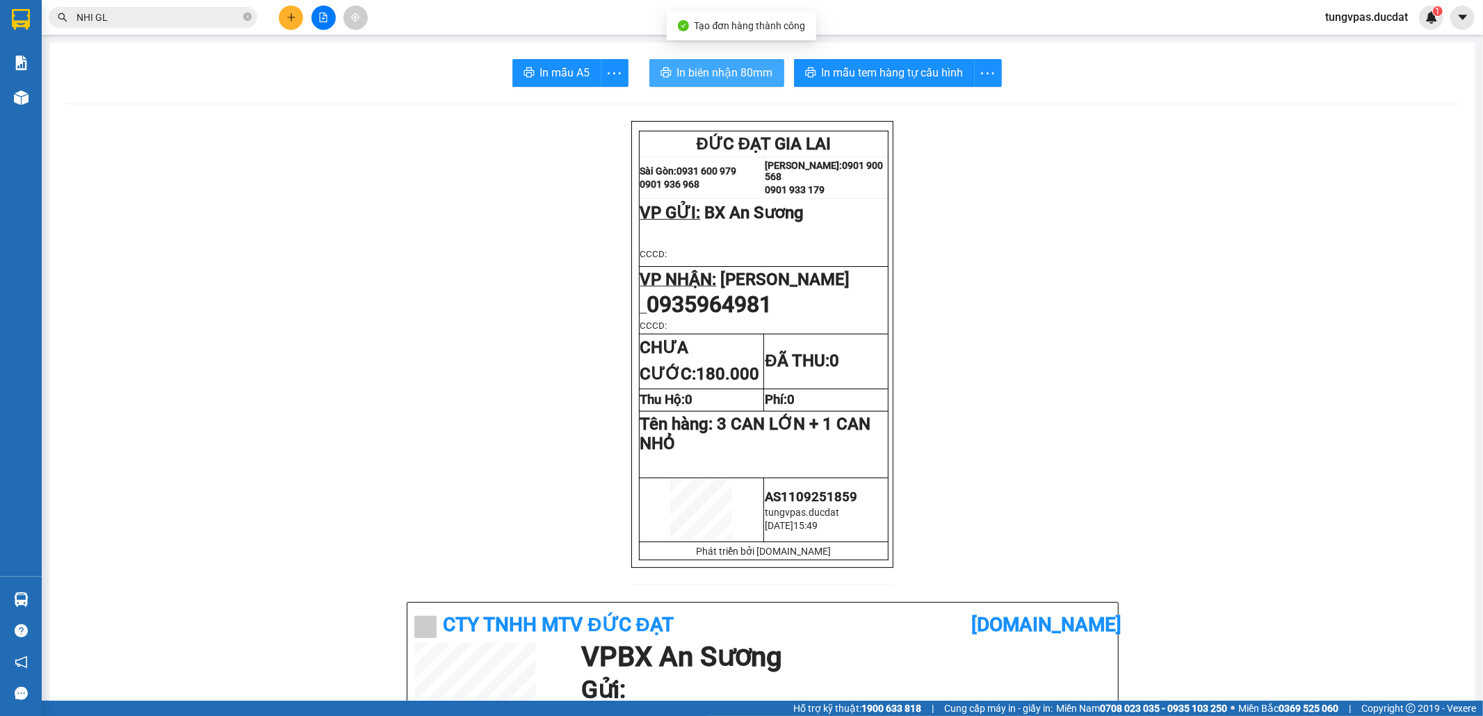
click at [712, 67] on span "In biên nhận 80mm" at bounding box center [725, 72] width 96 height 17
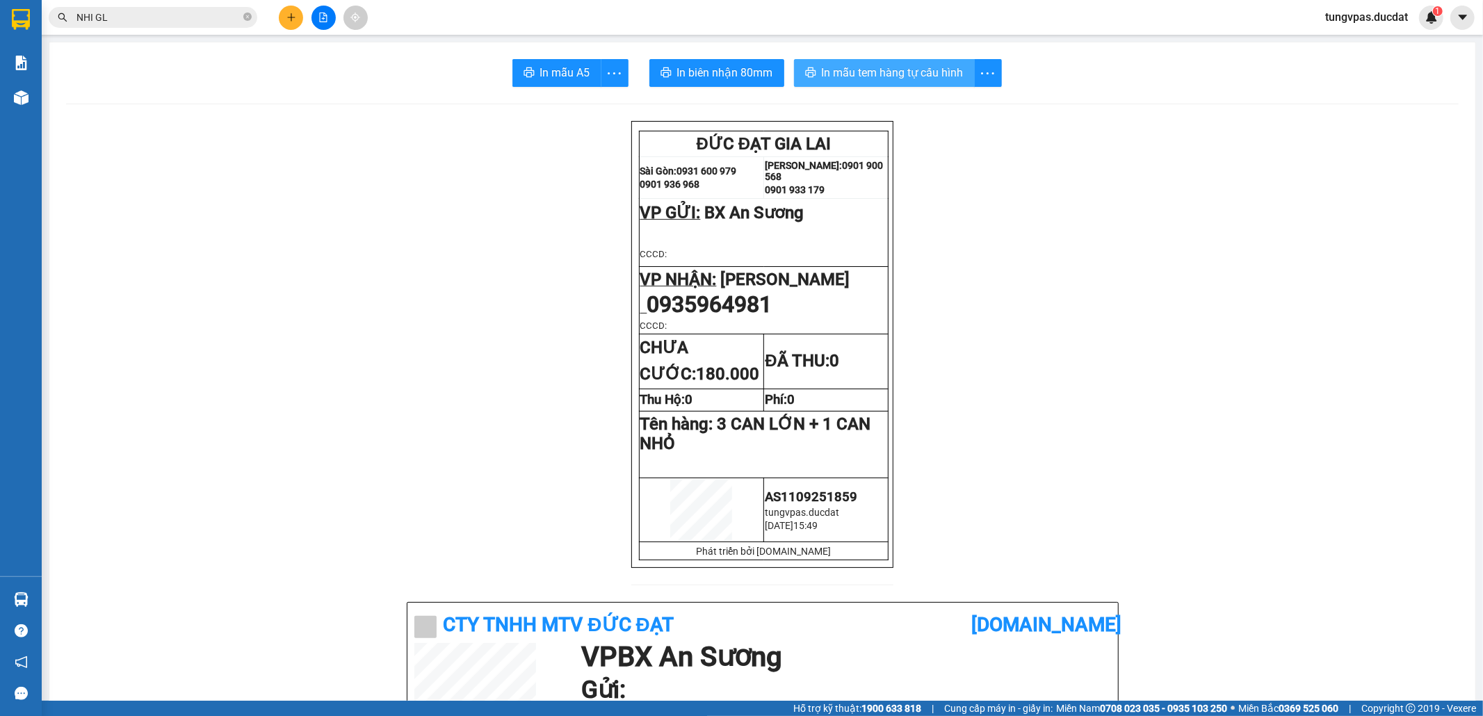
click at [918, 73] on span "In mẫu tem hàng tự cấu hình" at bounding box center [893, 72] width 142 height 17
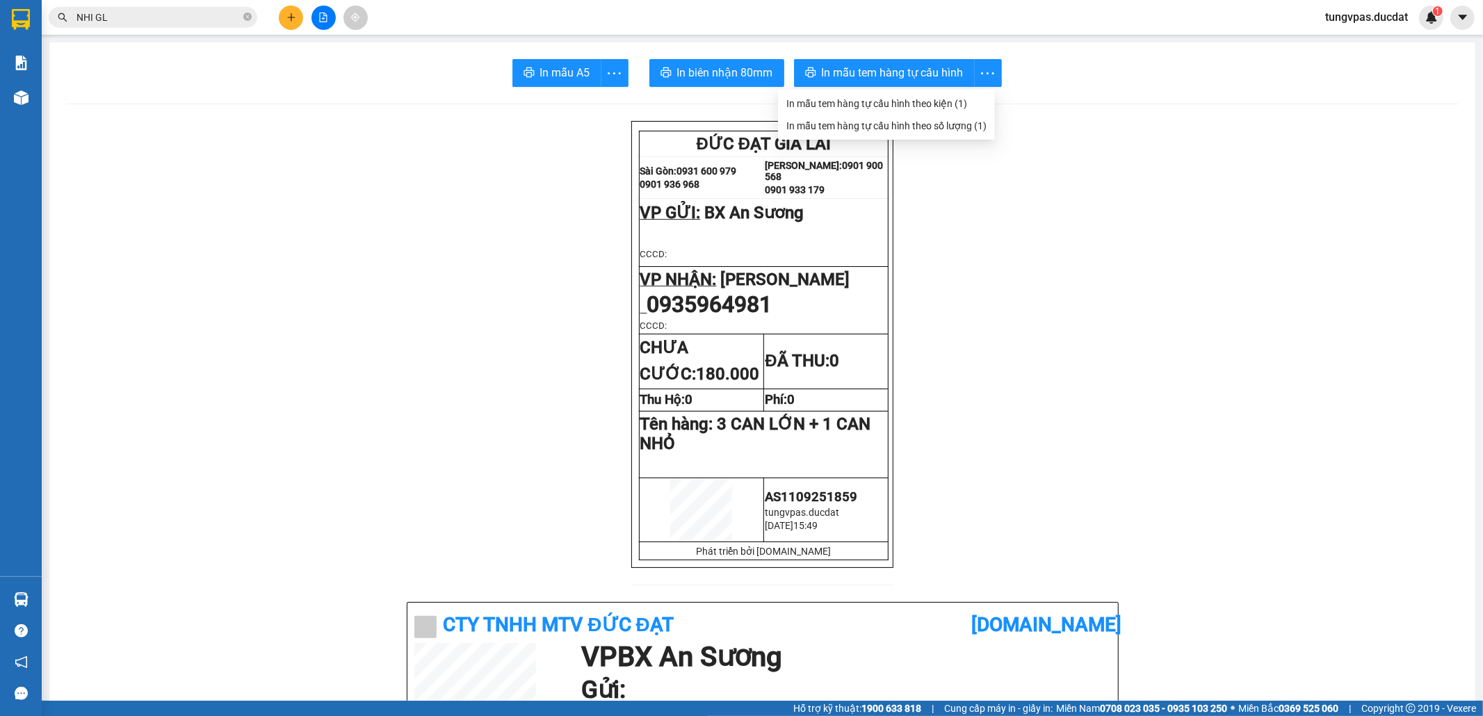
click at [297, 22] on button at bounding box center [291, 18] width 24 height 24
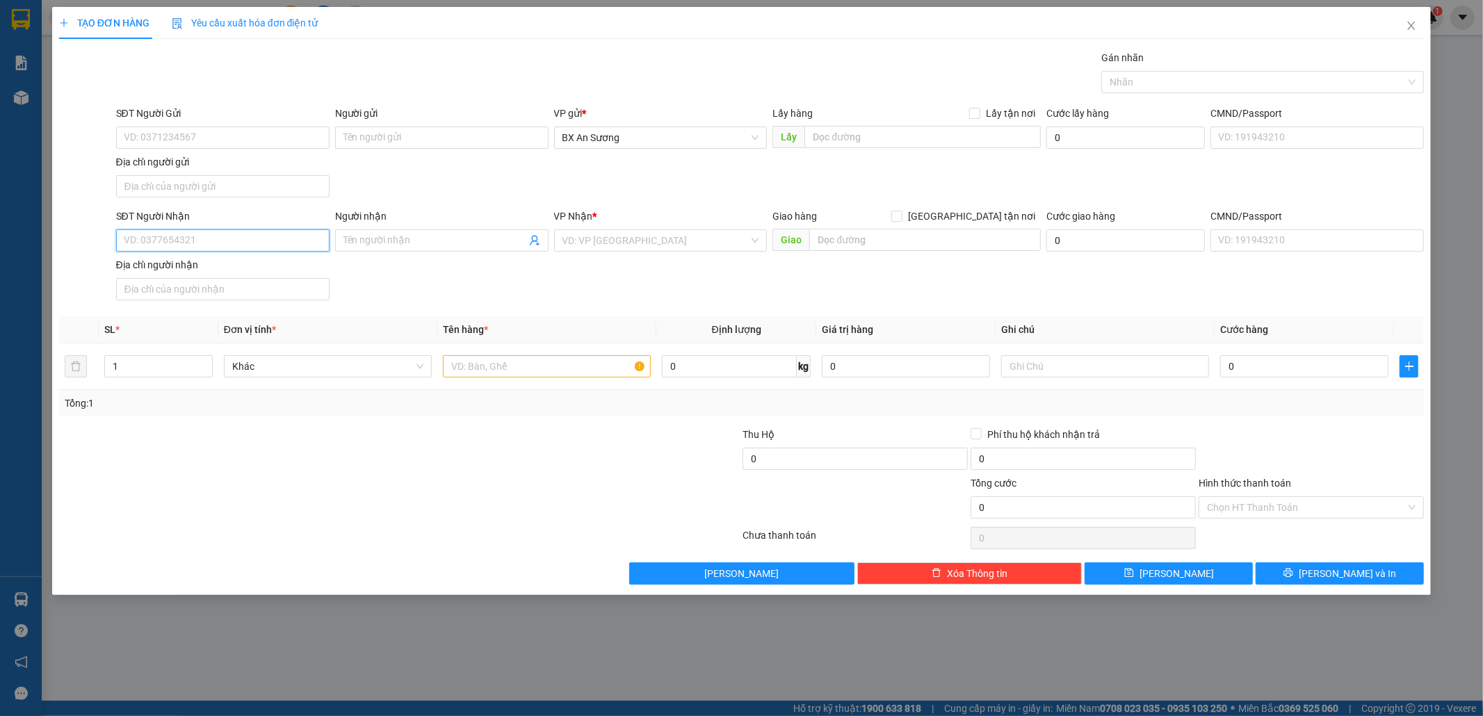
click at [278, 245] on input "SĐT Người Nhận" at bounding box center [222, 240] width 213 height 22
click at [266, 266] on div "0966787079" at bounding box center [222, 270] width 197 height 15
drag, startPoint x: 346, startPoint y: 474, endPoint x: 448, endPoint y: 482, distance: 102.5
click at [346, 474] on div at bounding box center [286, 451] width 456 height 49
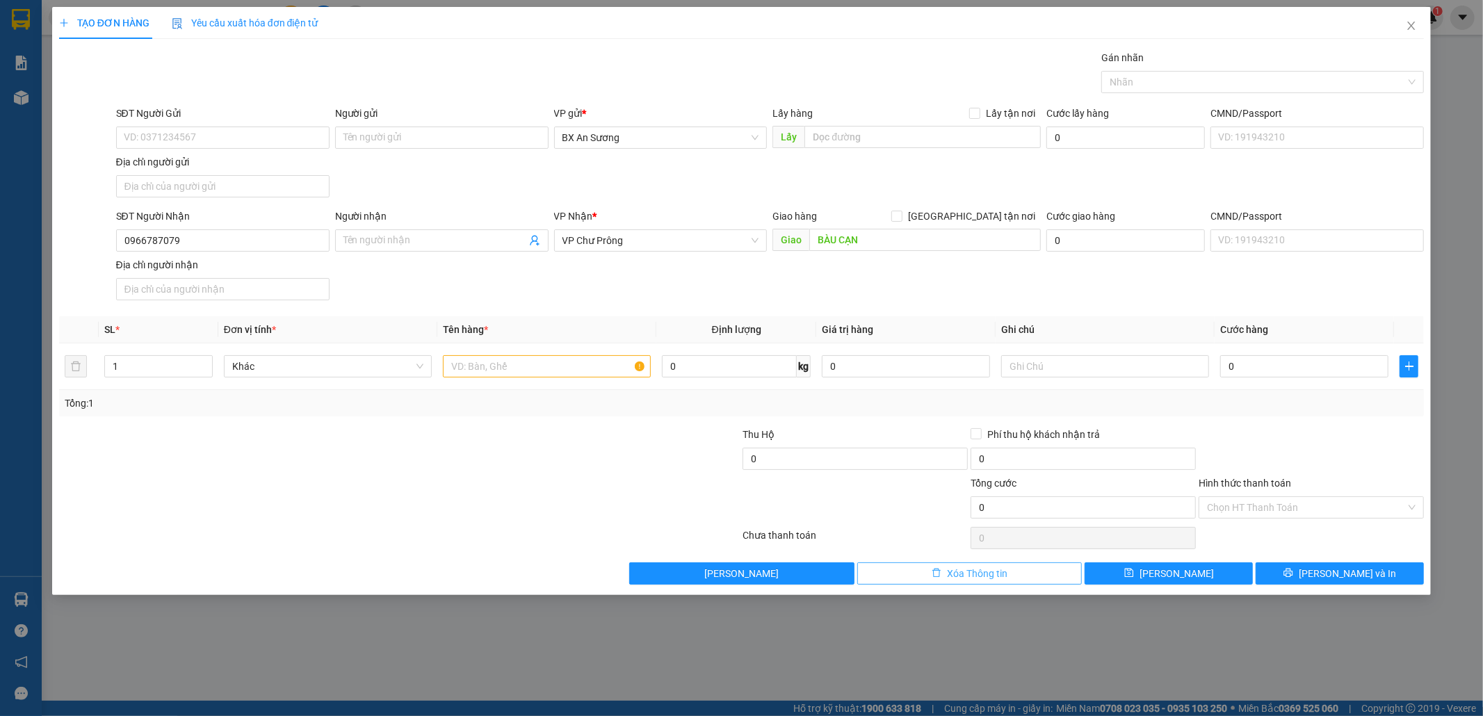
click at [1012, 581] on button "Xóa Thông tin" at bounding box center [969, 573] width 225 height 22
click at [1408, 28] on icon "close" at bounding box center [1410, 25] width 11 height 11
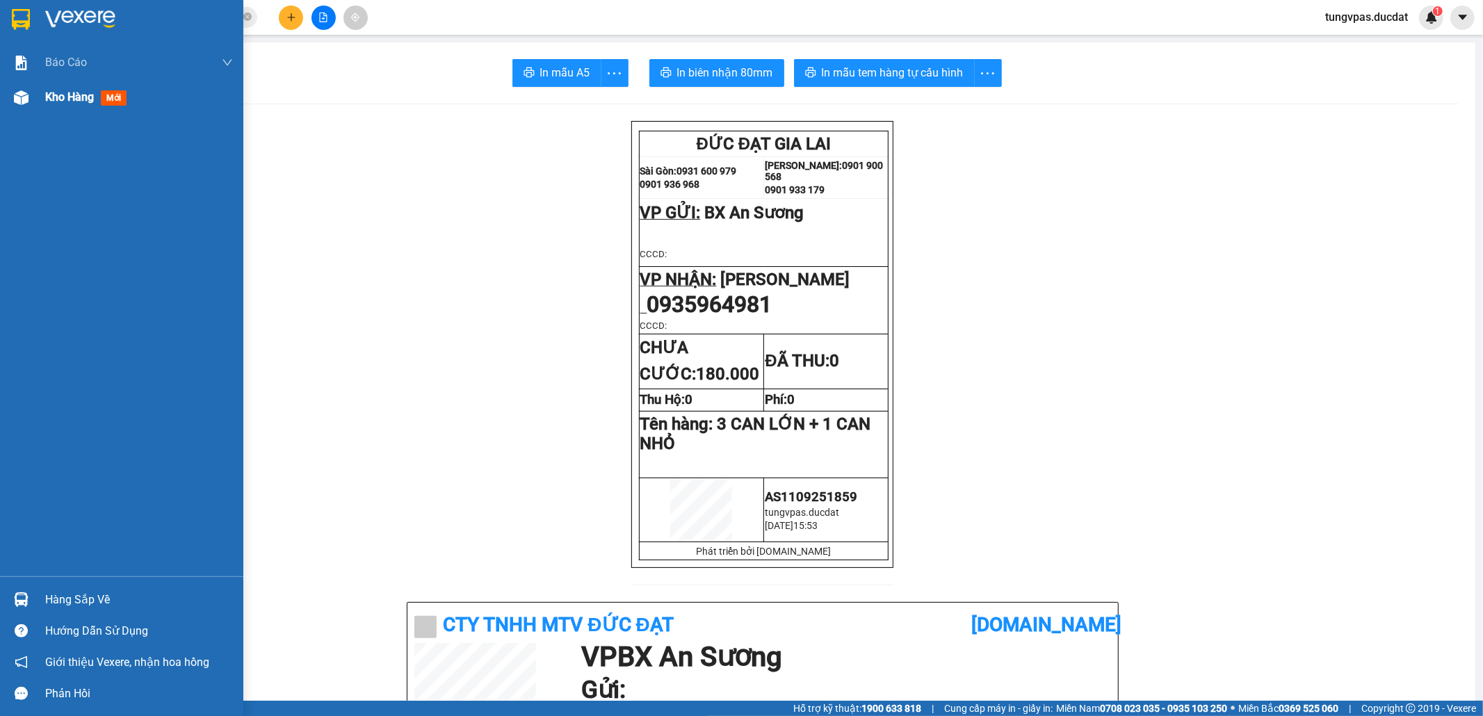
click at [31, 101] on div at bounding box center [21, 97] width 24 height 24
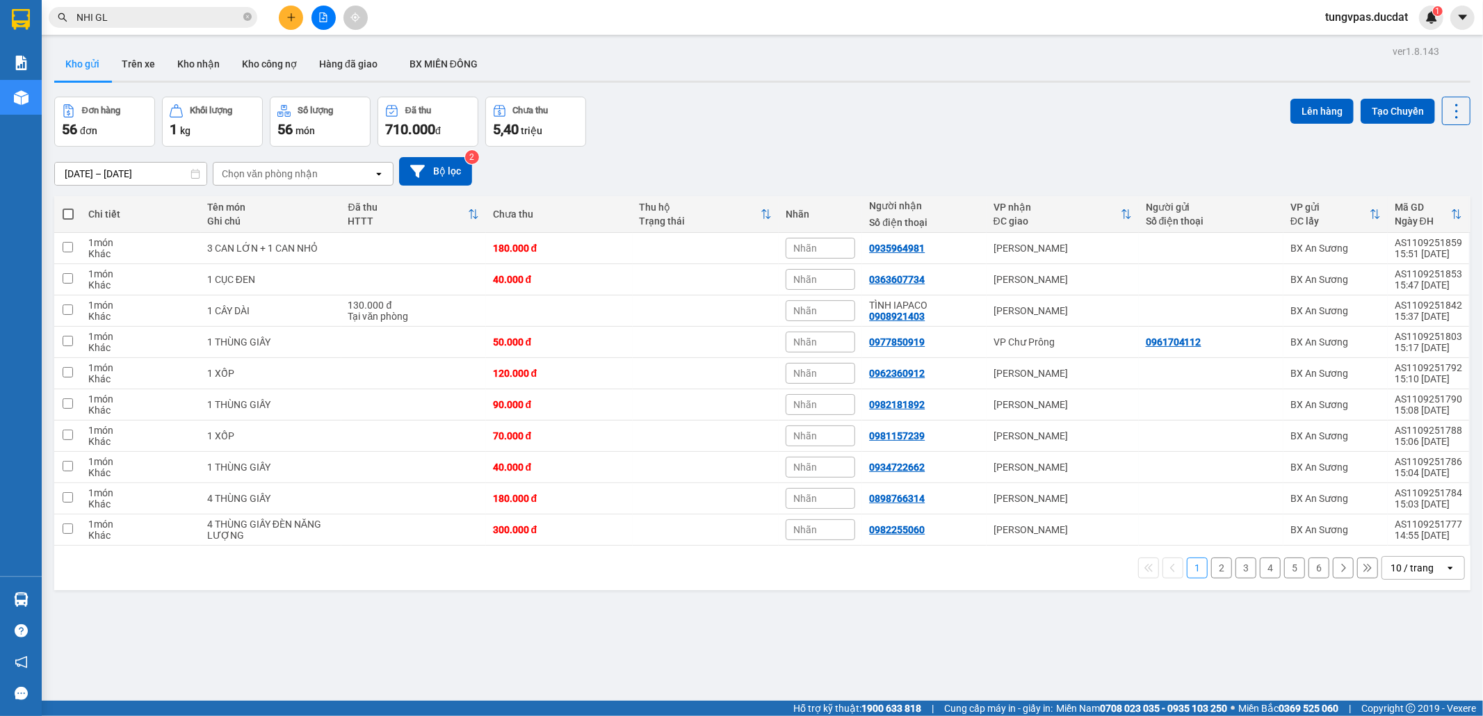
click at [1421, 569] on div "10 / trang" at bounding box center [1411, 568] width 43 height 14
click at [1397, 537] on span "100 / trang" at bounding box center [1403, 541] width 50 height 14
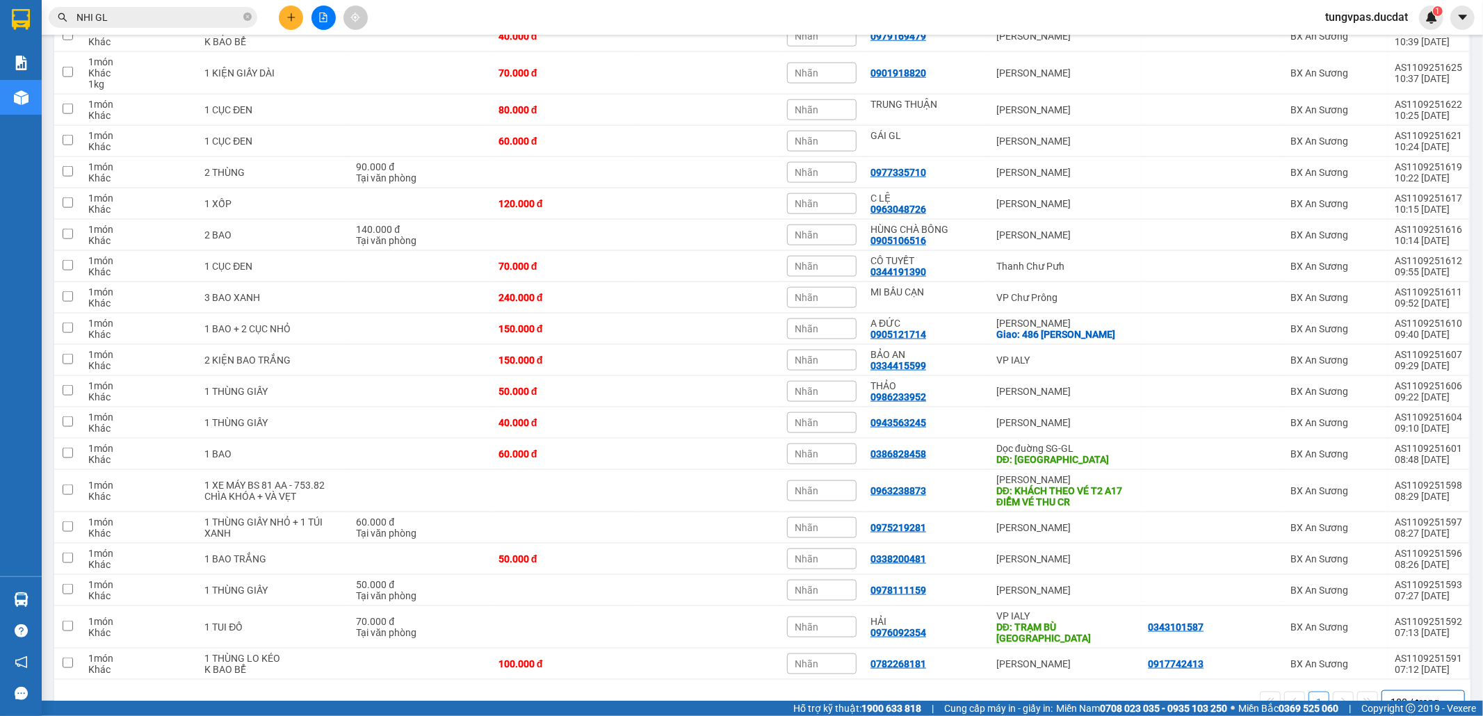
scroll to position [1388, 0]
